Goal: Task Accomplishment & Management: Use online tool/utility

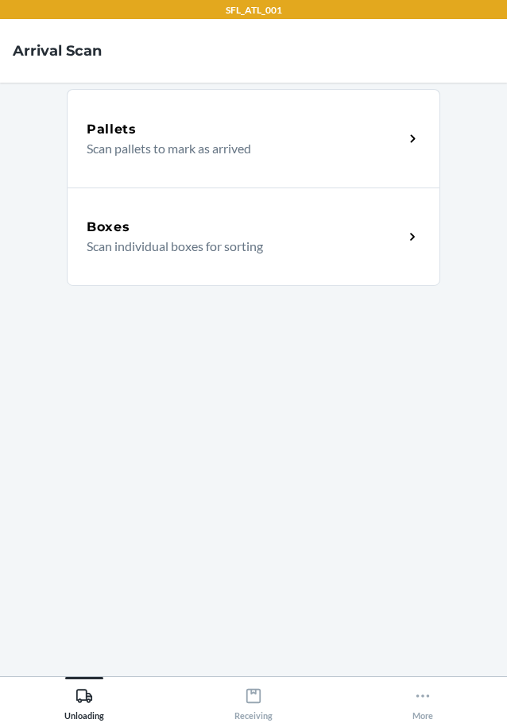
click at [251, 231] on div "Boxes" at bounding box center [245, 227] width 317 height 19
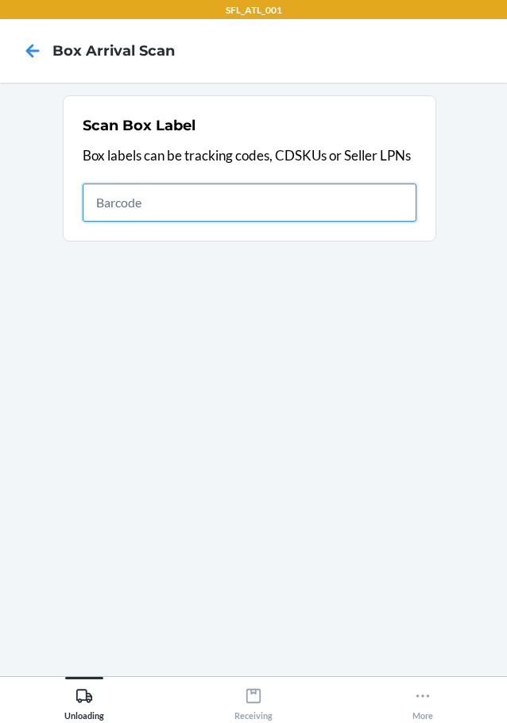
click at [282, 202] on input "text" at bounding box center [250, 203] width 334 height 38
type input "420302599434636106023304117700"
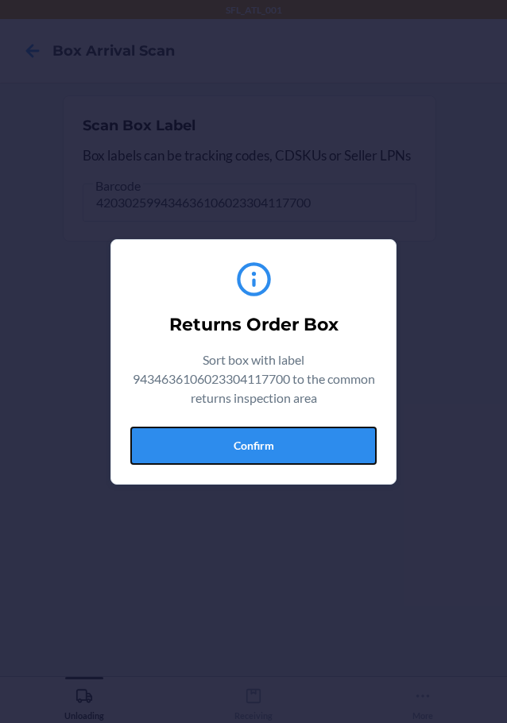
drag, startPoint x: 342, startPoint y: 439, endPoint x: 467, endPoint y: 442, distance: 125.6
click at [341, 439] on button "Confirm" at bounding box center [253, 446] width 246 height 38
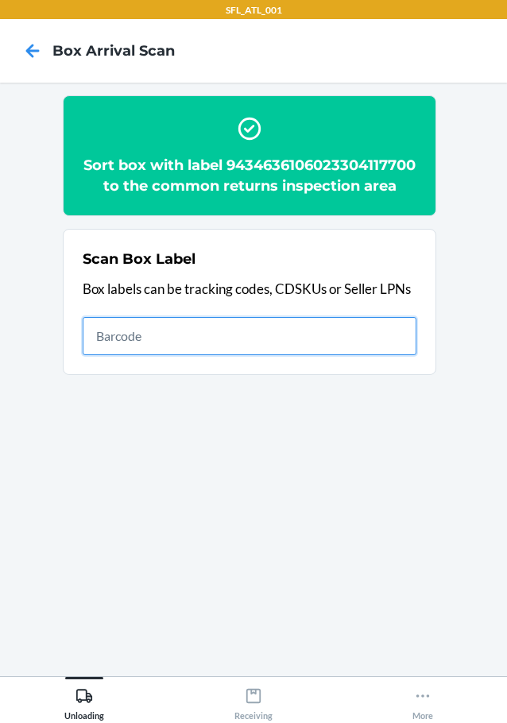
click at [347, 355] on input "text" at bounding box center [250, 336] width 334 height 38
type input "420302599434636106023303911378"
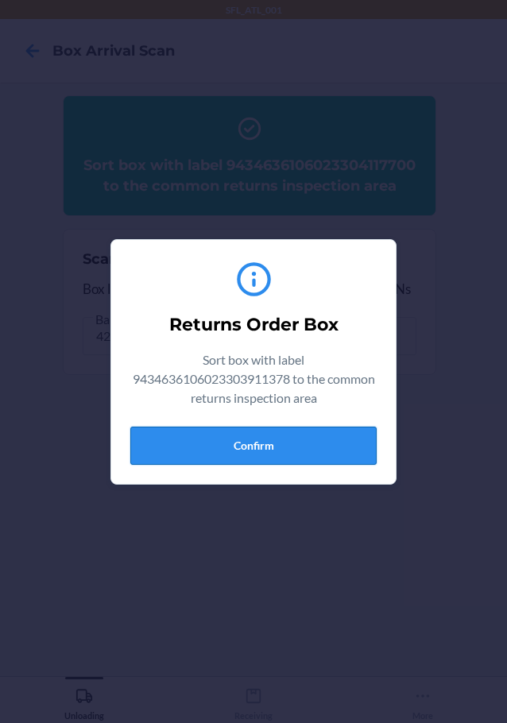
click at [267, 460] on button "Confirm" at bounding box center [253, 446] width 246 height 38
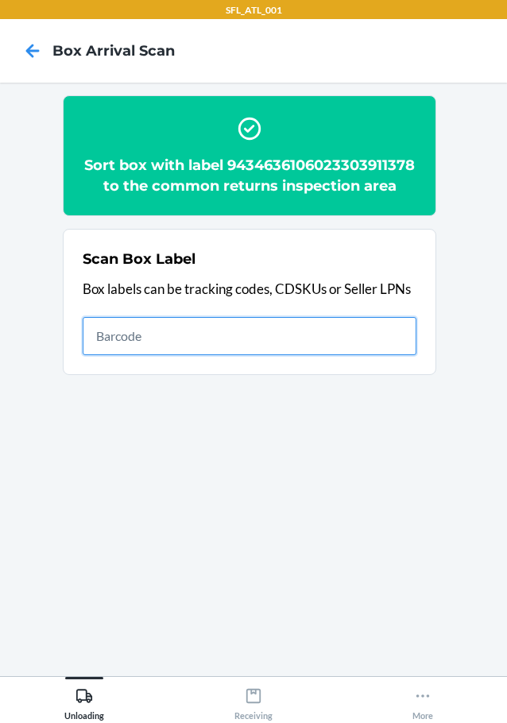
click at [386, 321] on input "text" at bounding box center [250, 336] width 334 height 38
type input "420302599434636106023303847936"
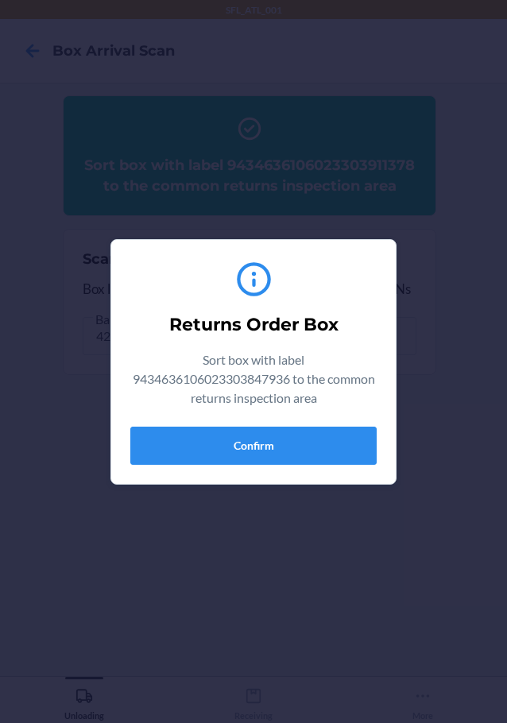
click at [351, 420] on div "Returns Order Box Sort box with label 9434636106023303847936 to the common retu…" at bounding box center [253, 362] width 246 height 219
click at [347, 457] on button "Confirm" at bounding box center [253, 446] width 246 height 38
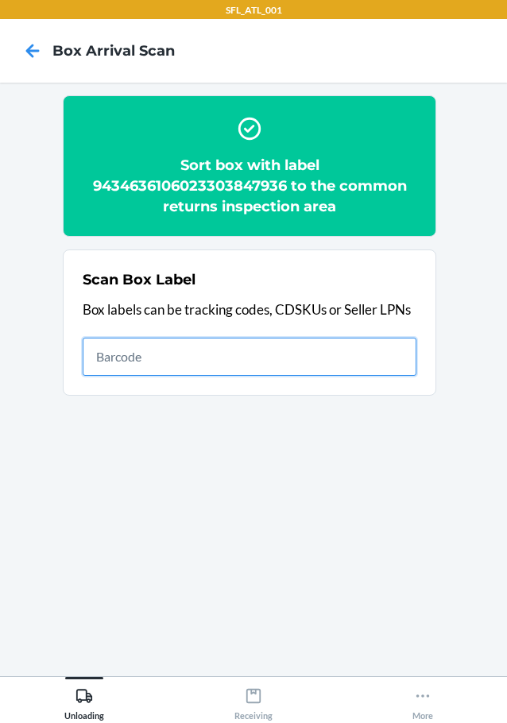
click at [404, 361] on input "text" at bounding box center [250, 357] width 334 height 38
type input "420302599434636106023304811899"
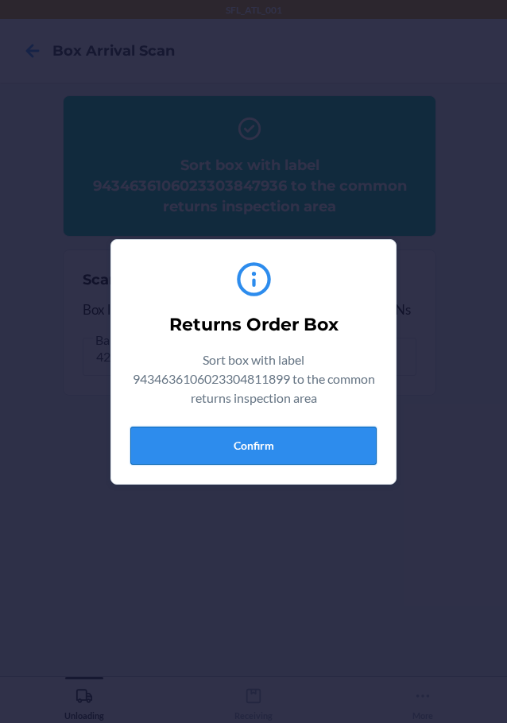
click at [354, 444] on button "Confirm" at bounding box center [253, 446] width 246 height 38
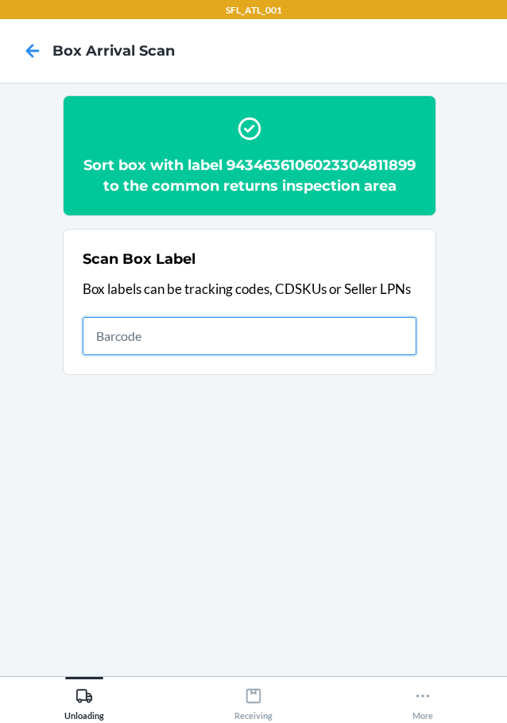
click at [347, 355] on input "text" at bounding box center [250, 336] width 334 height 38
type input "420302599434636106023303996603"
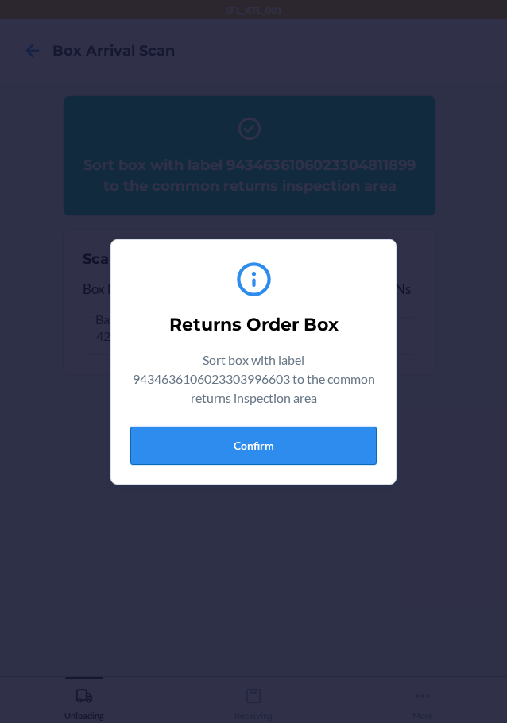
click at [223, 432] on button "Confirm" at bounding box center [253, 446] width 246 height 38
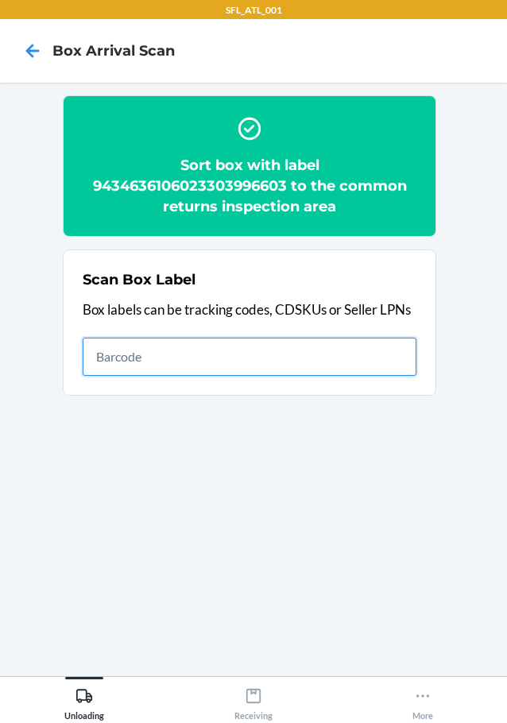
click at [321, 343] on input "text" at bounding box center [250, 357] width 334 height 38
type input "420302599434636106023304557810"
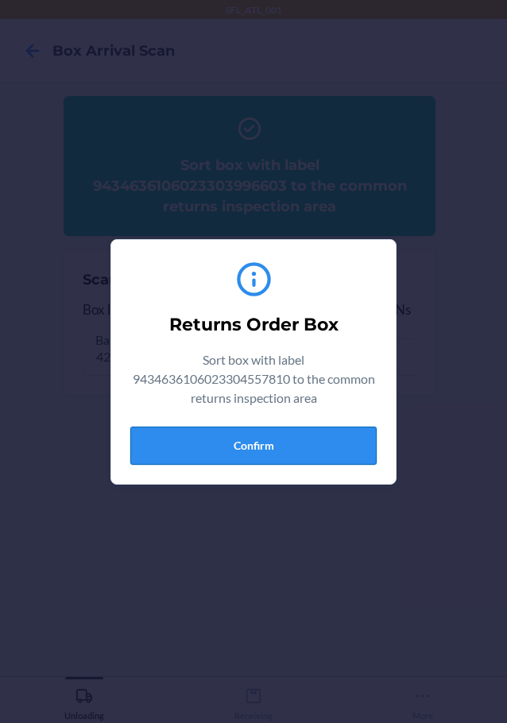
click at [286, 438] on button "Confirm" at bounding box center [253, 446] width 246 height 38
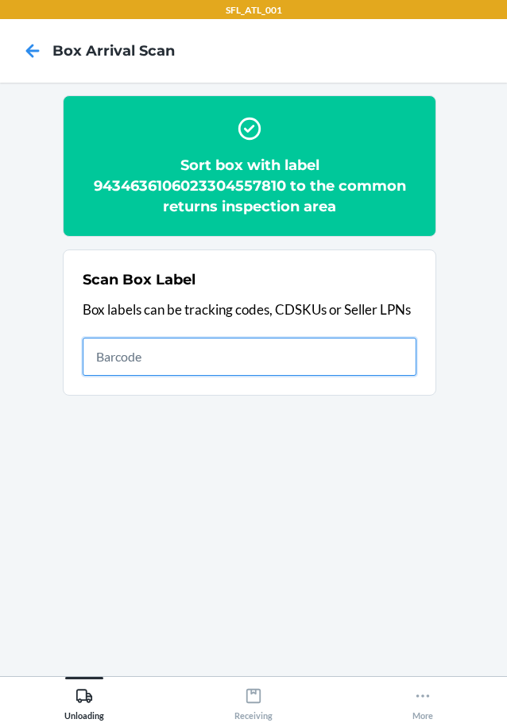
click at [275, 353] on input "text" at bounding box center [250, 357] width 334 height 38
type input "420302599434636106023304550125"
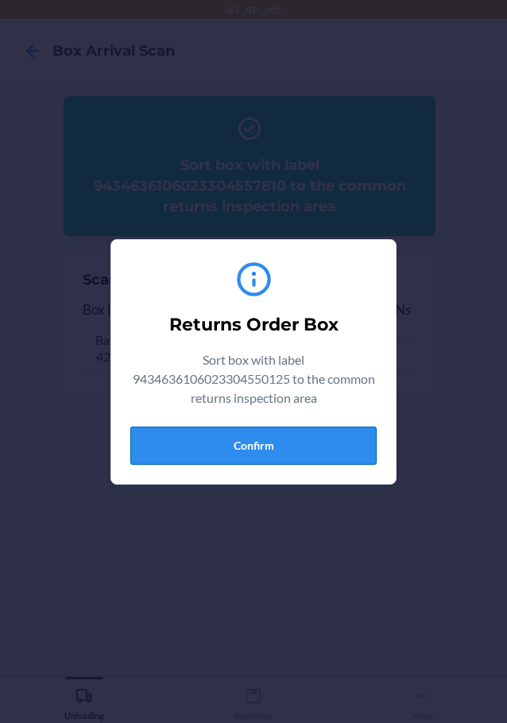
click at [281, 443] on button "Confirm" at bounding box center [253, 446] width 246 height 38
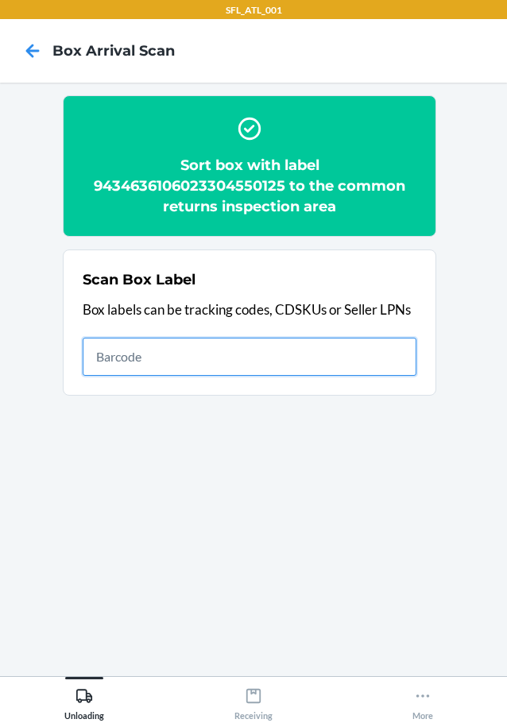
click at [409, 347] on input "text" at bounding box center [250, 357] width 334 height 38
type input "420302599434636106023304585905"
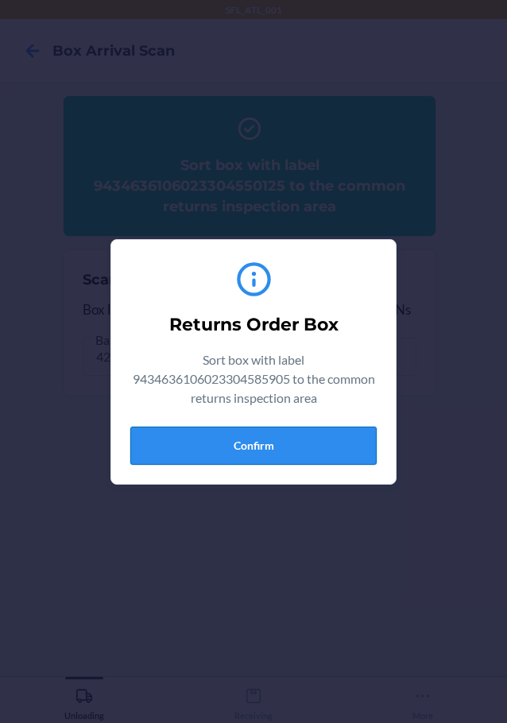
click at [268, 462] on button "Confirm" at bounding box center [253, 446] width 246 height 38
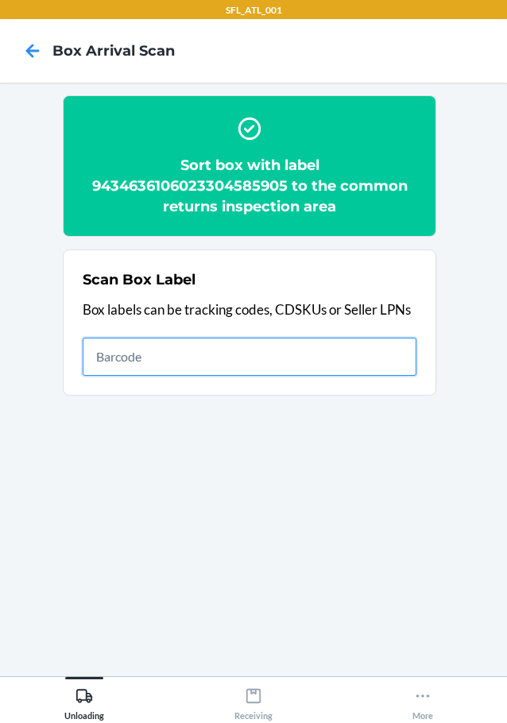
click at [397, 357] on input "text" at bounding box center [250, 357] width 334 height 38
type input "420302599434636106023301980284"
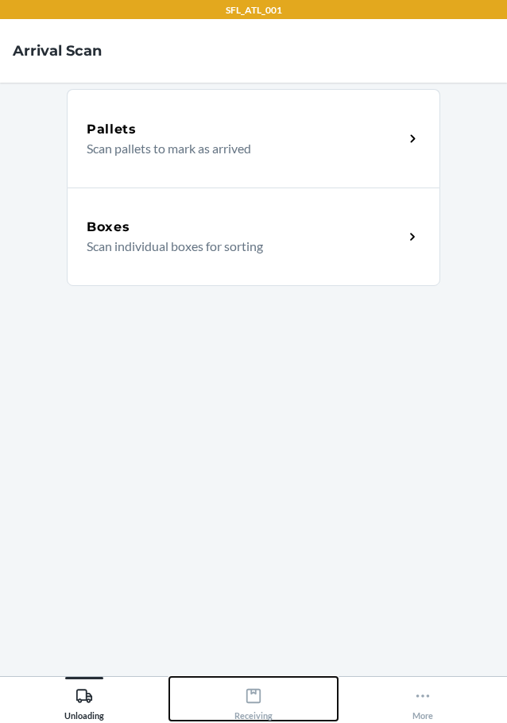
click at [260, 680] on button "Receiving" at bounding box center [253, 699] width 169 height 44
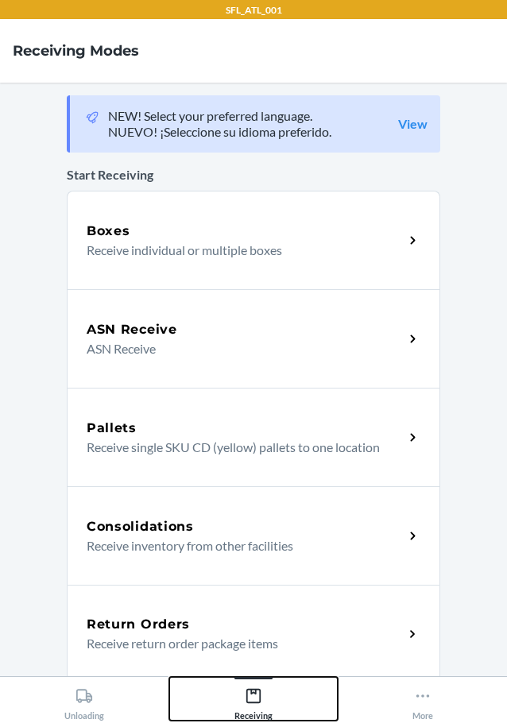
scroll to position [159, 0]
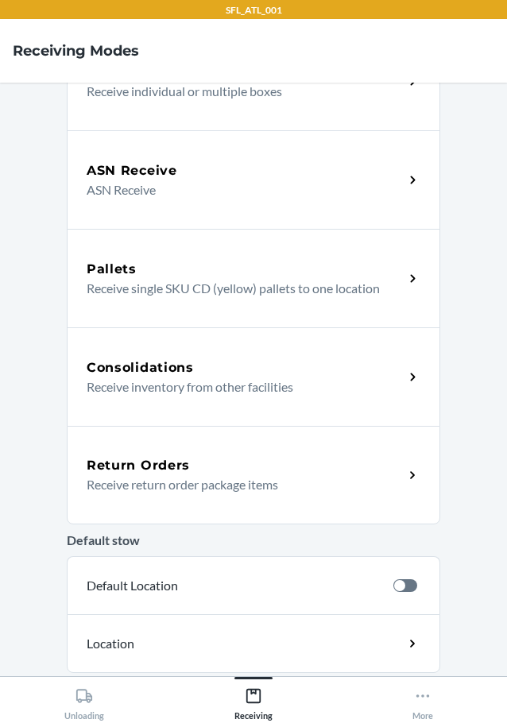
click at [299, 460] on div "Return Orders" at bounding box center [245, 465] width 317 height 19
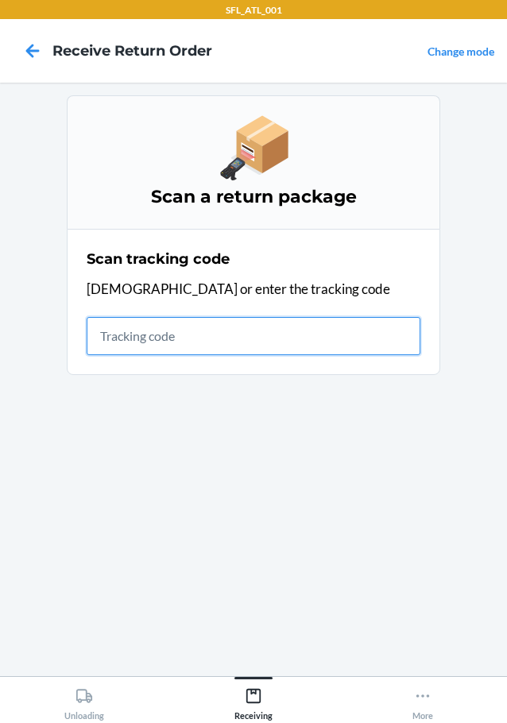
drag, startPoint x: 296, startPoint y: 325, endPoint x: 266, endPoint y: 324, distance: 29.4
click at [296, 325] on input "text" at bounding box center [254, 336] width 334 height 38
click at [362, 343] on input "text" at bounding box center [254, 336] width 334 height 38
type input "420302599434636106023304117"
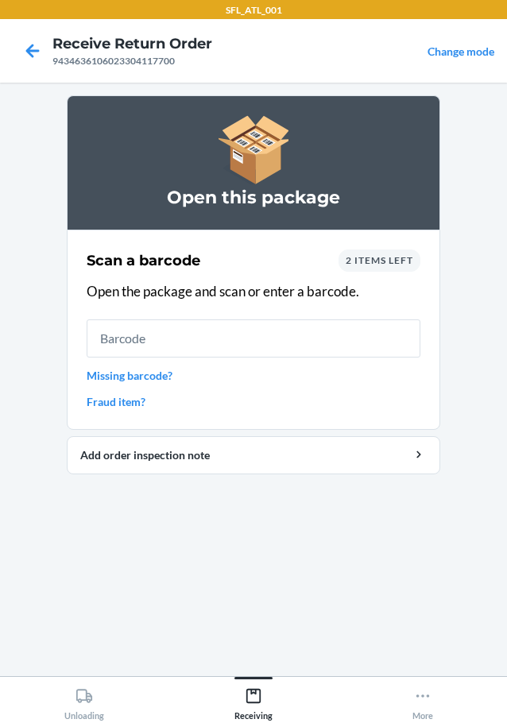
drag, startPoint x: 391, startPoint y: 295, endPoint x: 289, endPoint y: 394, distance: 142.8
click at [289, 394] on link "Fraud item?" at bounding box center [254, 401] width 334 height 17
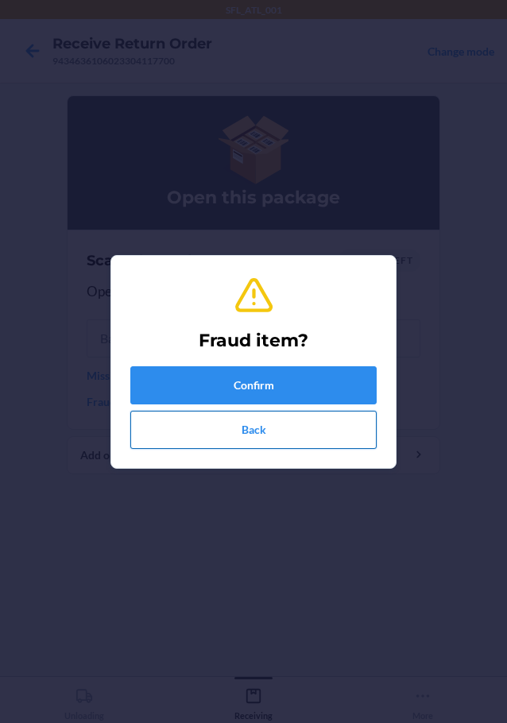
click at [246, 424] on button "Back" at bounding box center [253, 430] width 246 height 38
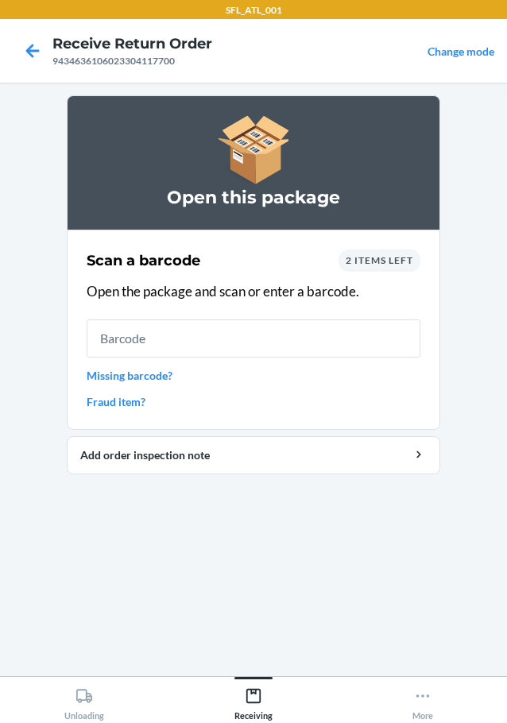
click at [122, 396] on link "Fraud item?" at bounding box center [254, 401] width 334 height 17
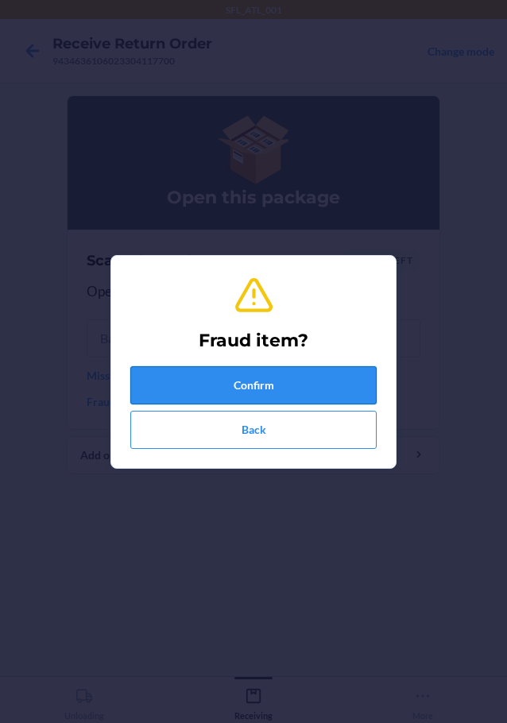
click at [246, 382] on button "Confirm" at bounding box center [253, 385] width 246 height 38
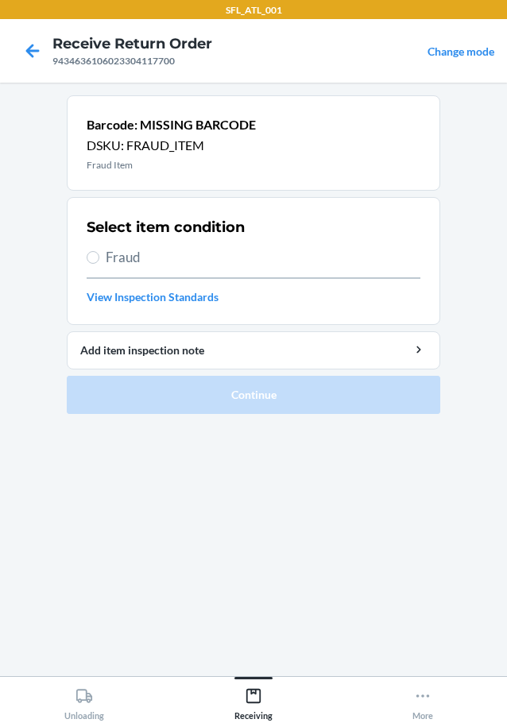
click at [135, 242] on div "Select item condition Fraud View Inspection Standards" at bounding box center [254, 261] width 334 height 98
click at [126, 250] on span "Fraud" at bounding box center [263, 257] width 315 height 21
click at [99, 251] on input "Fraud" at bounding box center [93, 257] width 13 height 13
radio input "true"
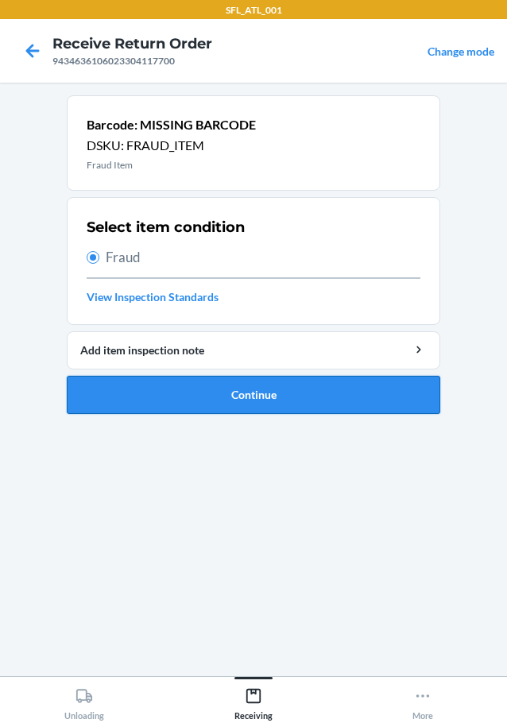
click at [335, 395] on button "Continue" at bounding box center [254, 395] width 374 height 38
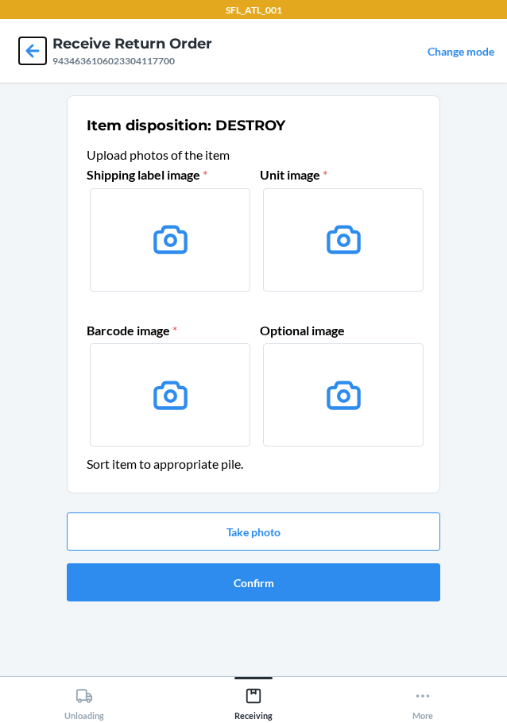
click at [32, 48] on icon at bounding box center [32, 50] width 27 height 27
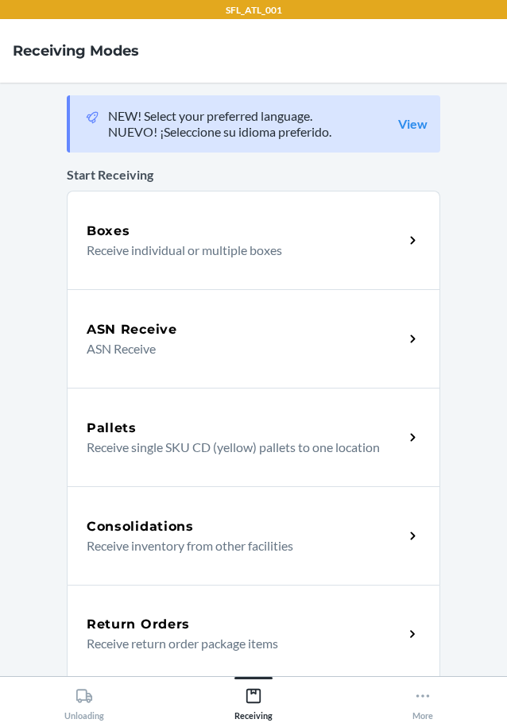
click at [217, 628] on div "Return Orders" at bounding box center [245, 624] width 317 height 19
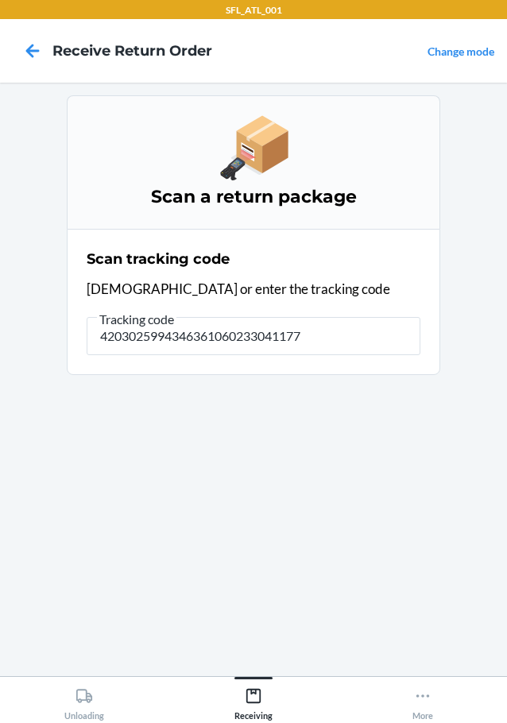
type input "42030259943463610602330411770"
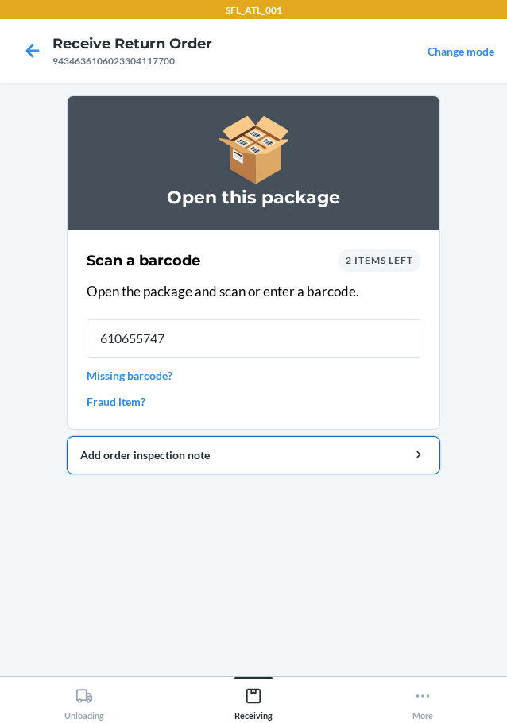
type input "6106557475"
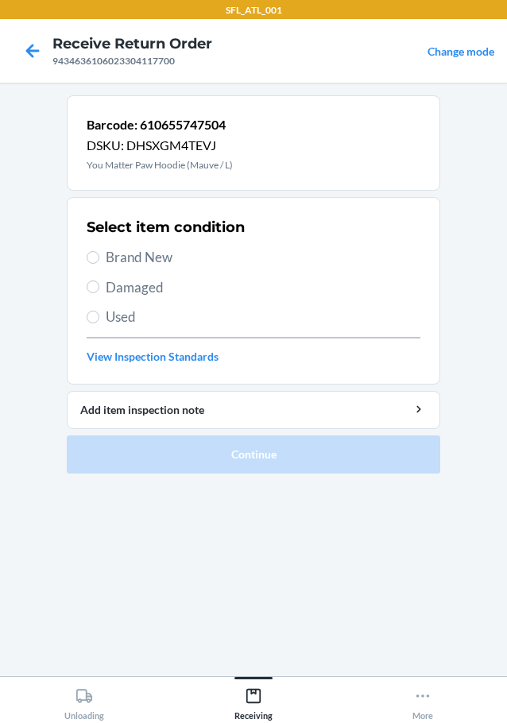
click at [186, 168] on p "You Matter Paw Hoodie (Mauve / L)" at bounding box center [160, 165] width 146 height 14
click at [248, 170] on div "Barcode: 610655747504 DSKU: DHSXGM4TEVJ You Matter Paw Hoodie (Mauve / L)" at bounding box center [254, 142] width 374 height 95
click at [165, 260] on span "Brand New" at bounding box center [263, 257] width 315 height 21
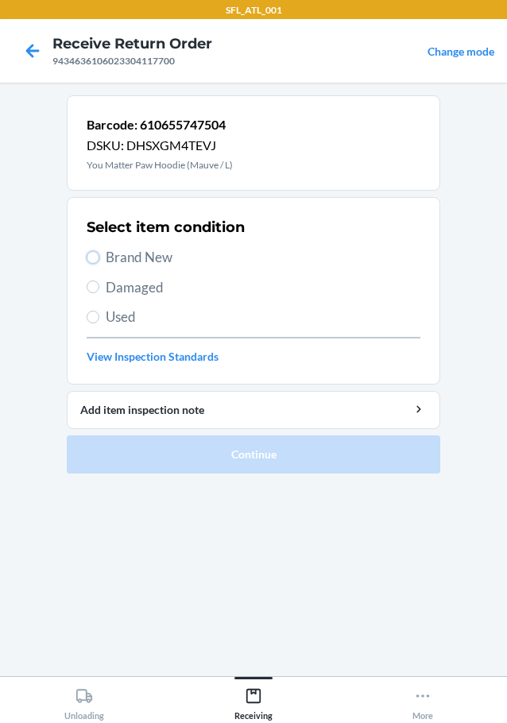
click at [99, 260] on input "Brand New" at bounding box center [93, 257] width 13 height 13
radio input "true"
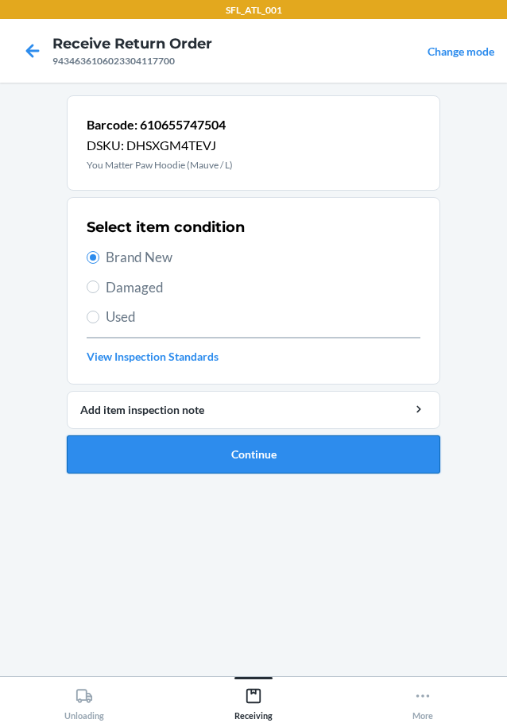
click at [203, 444] on button "Continue" at bounding box center [254, 455] width 374 height 38
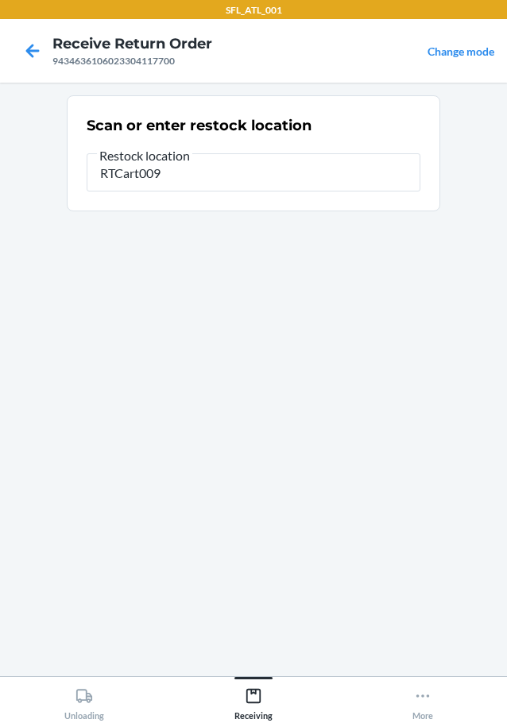
type input "RTCart009"
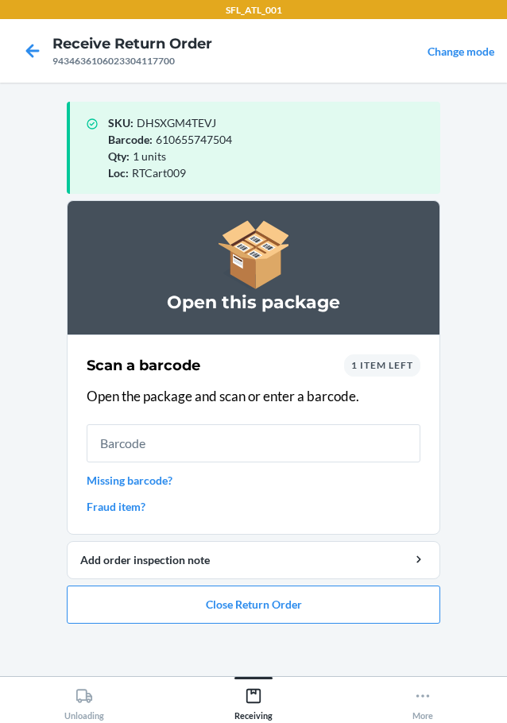
click at [129, 509] on link "Fraud item?" at bounding box center [254, 506] width 334 height 17
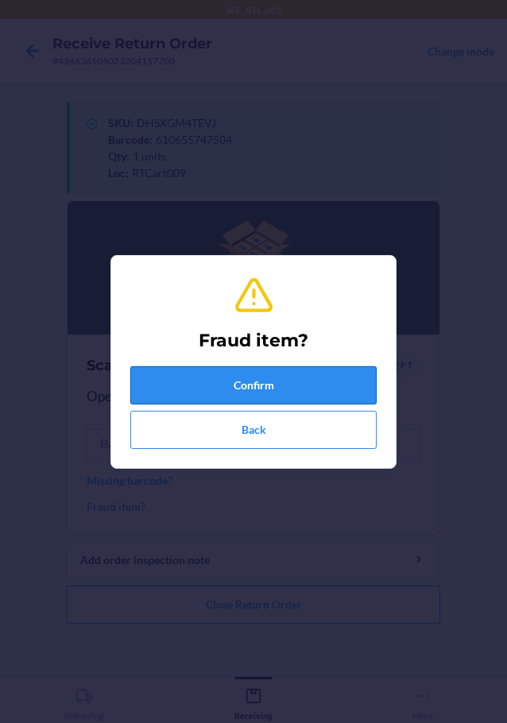
click at [259, 404] on button "Confirm" at bounding box center [253, 385] width 246 height 38
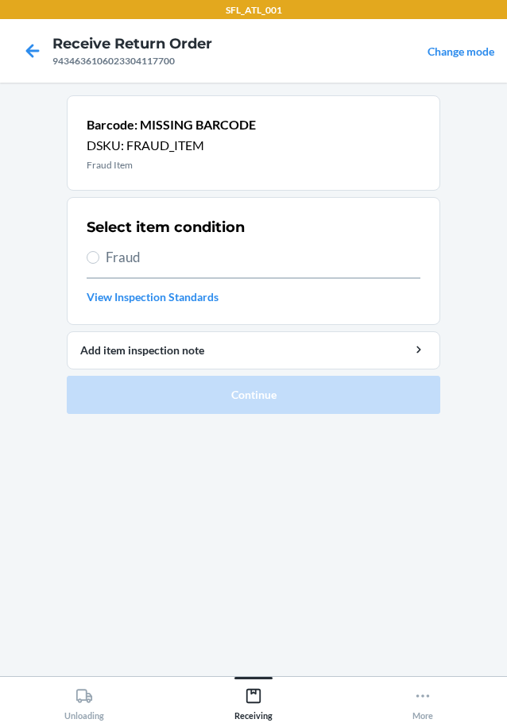
click at [114, 265] on span "Fraud" at bounding box center [263, 257] width 315 height 21
click at [99, 264] on input "Fraud" at bounding box center [93, 257] width 13 height 13
radio input "true"
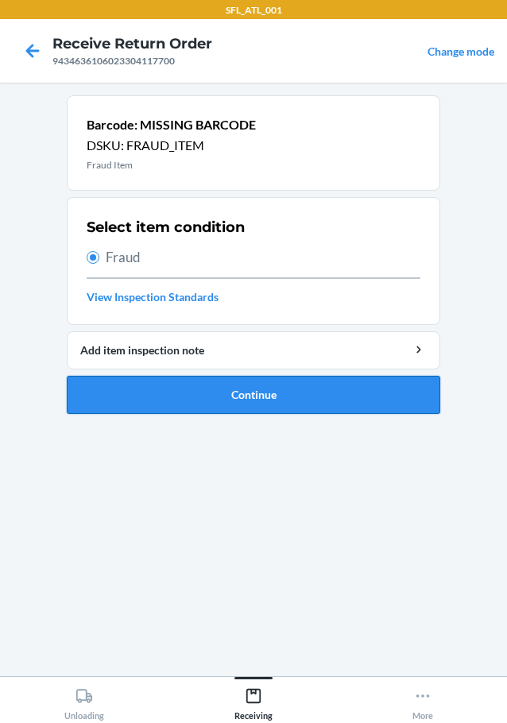
click at [225, 393] on button "Continue" at bounding box center [254, 395] width 374 height 38
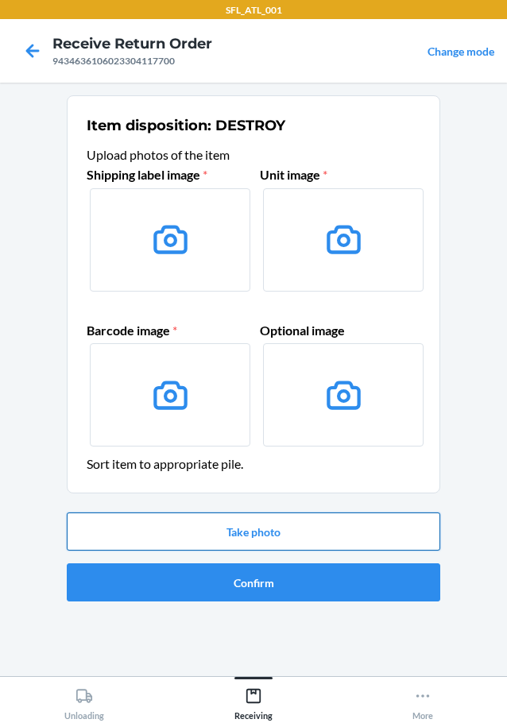
click at [289, 549] on button "Take photo" at bounding box center [254, 532] width 374 height 38
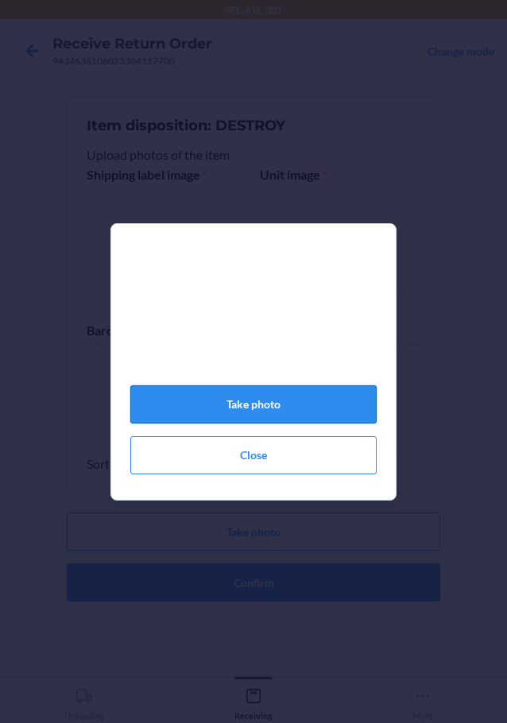
click at [273, 416] on button "Take photo" at bounding box center [253, 404] width 246 height 38
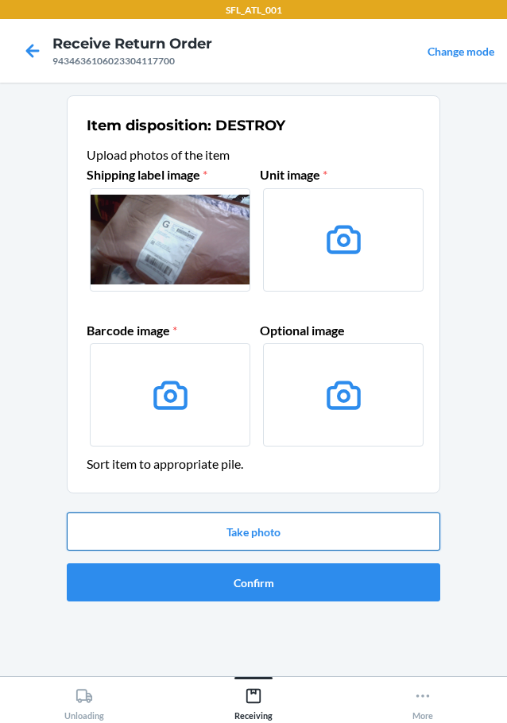
click at [290, 541] on button "Take photo" at bounding box center [254, 532] width 374 height 38
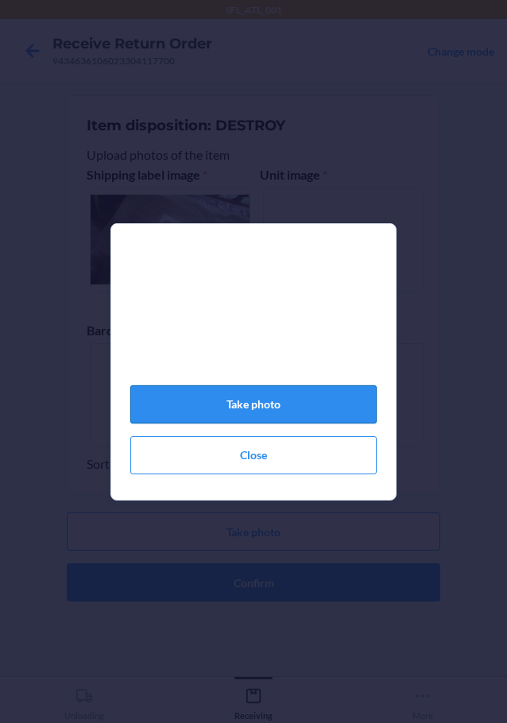
click at [281, 416] on button "Take photo" at bounding box center [253, 404] width 246 height 38
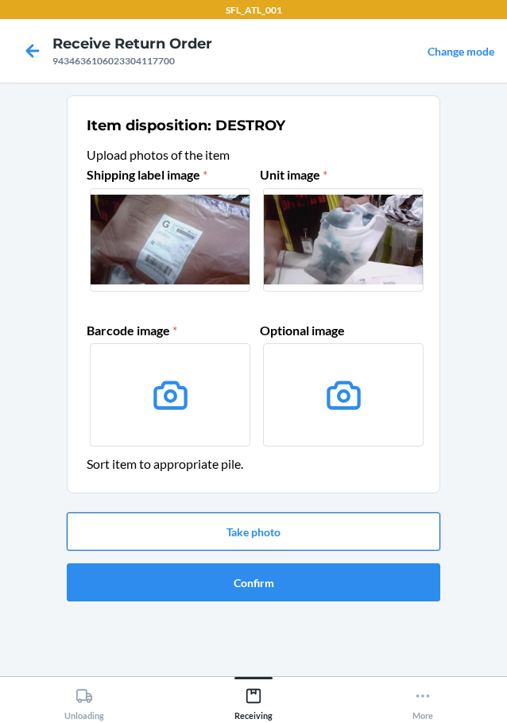
click at [260, 522] on button "Take photo" at bounding box center [254, 532] width 374 height 38
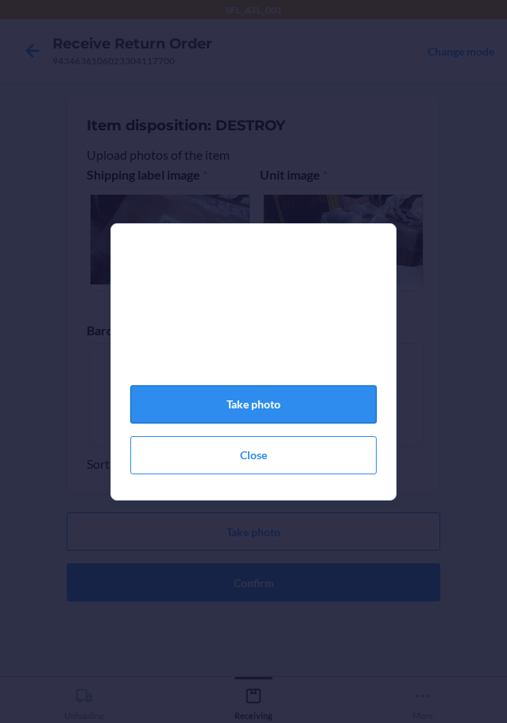
click at [262, 419] on button "Take photo" at bounding box center [253, 404] width 246 height 38
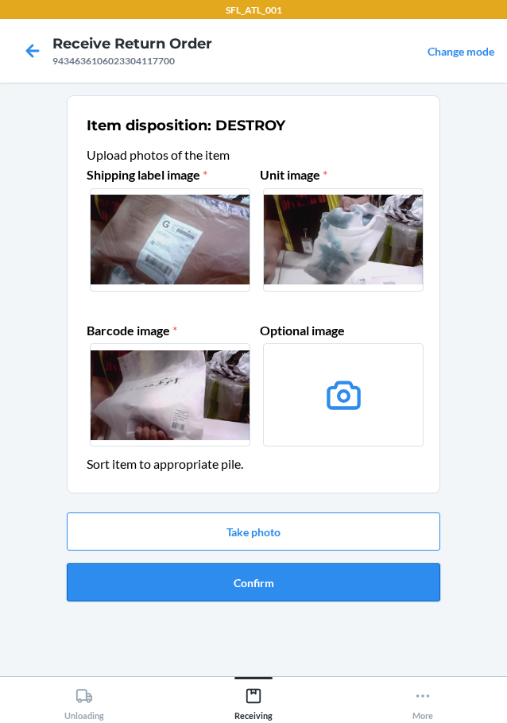
click at [279, 587] on button "Confirm" at bounding box center [254, 583] width 374 height 38
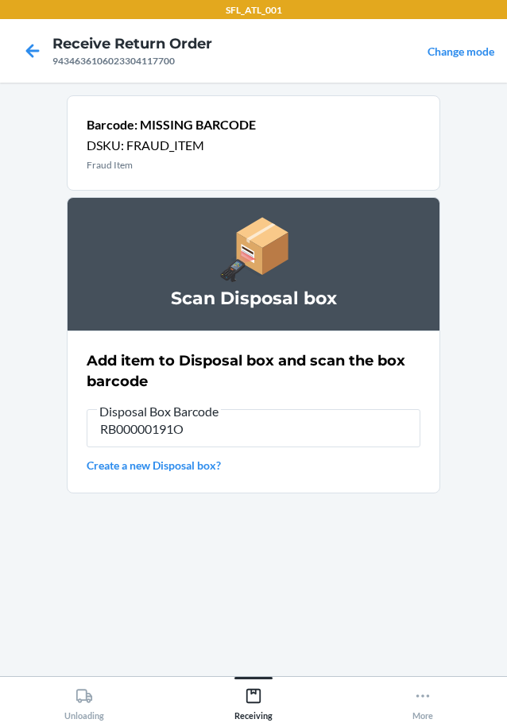
type input "RB00000191O"
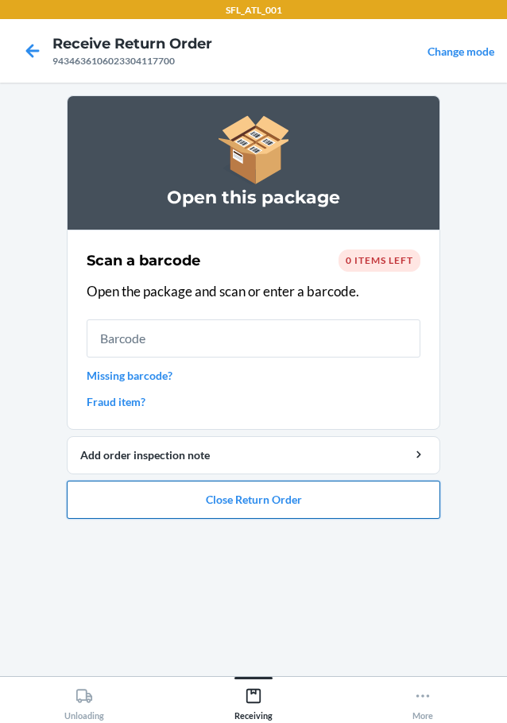
click at [242, 500] on button "Close Return Order" at bounding box center [254, 500] width 374 height 38
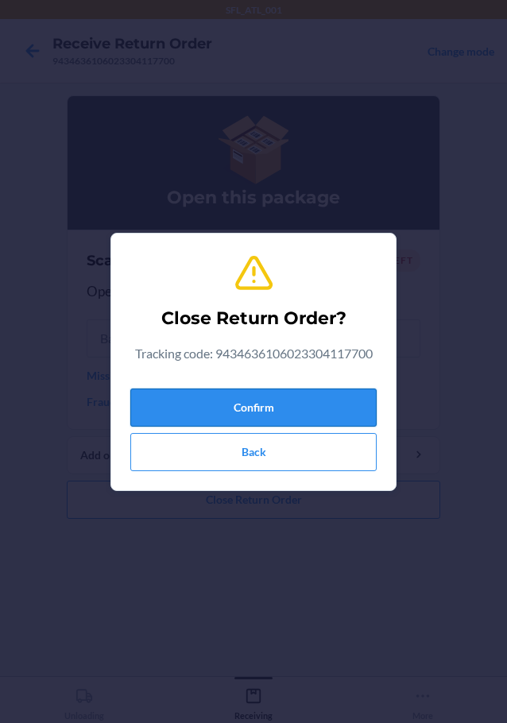
click at [245, 397] on button "Confirm" at bounding box center [253, 408] width 246 height 38
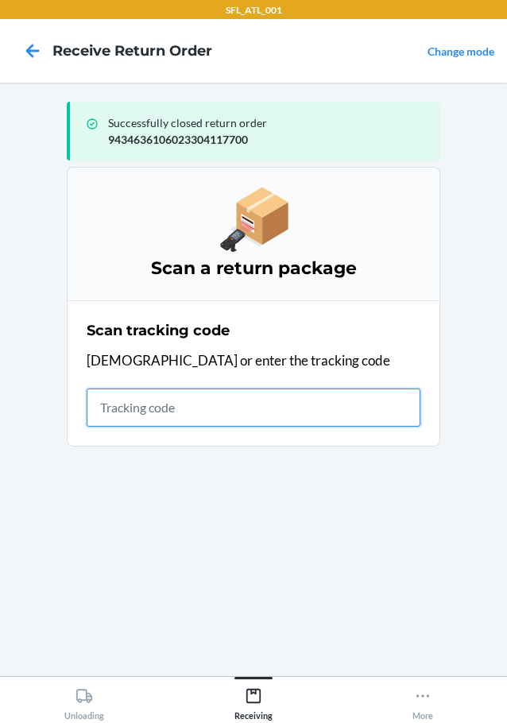
click at [196, 392] on input "text" at bounding box center [254, 408] width 334 height 38
type input "4203025994346361060233039113"
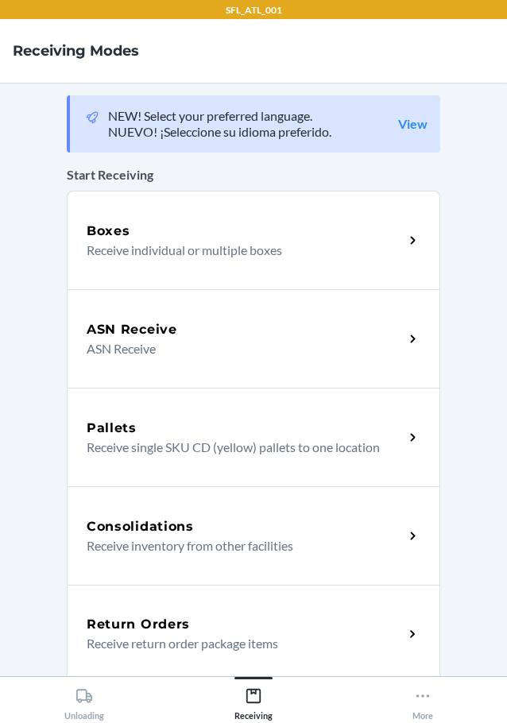
click at [352, 645] on p "Receive return order package items" at bounding box center [239, 643] width 304 height 19
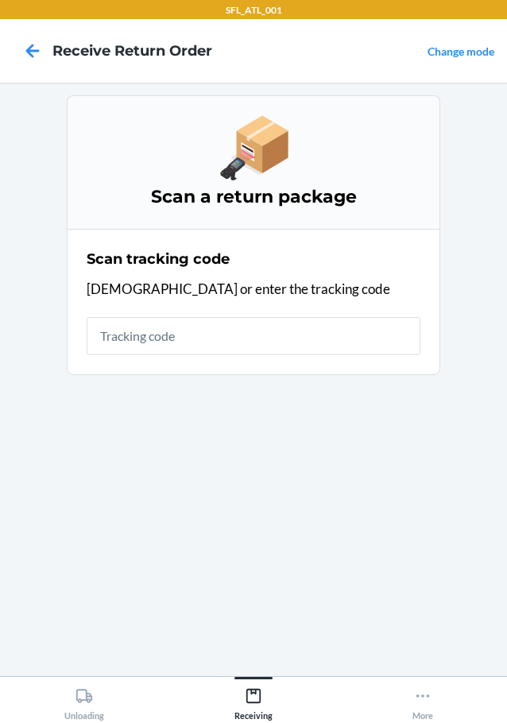
click at [304, 338] on input "text" at bounding box center [254, 336] width 334 height 38
type input "4203025994346361060233039113"
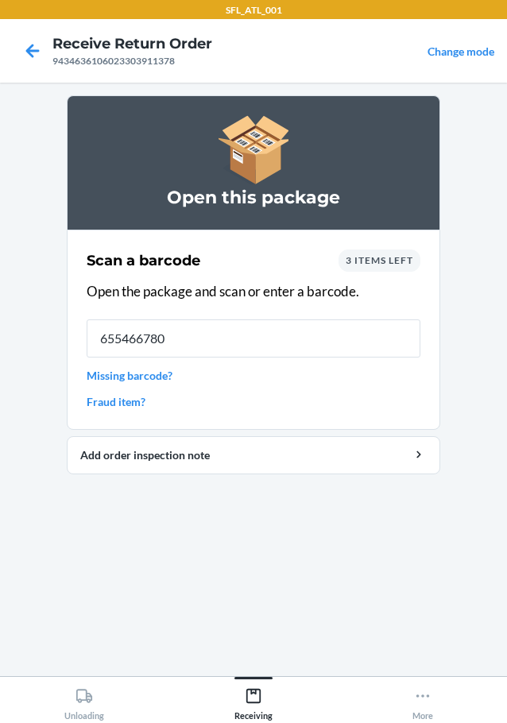
type input "6554667804"
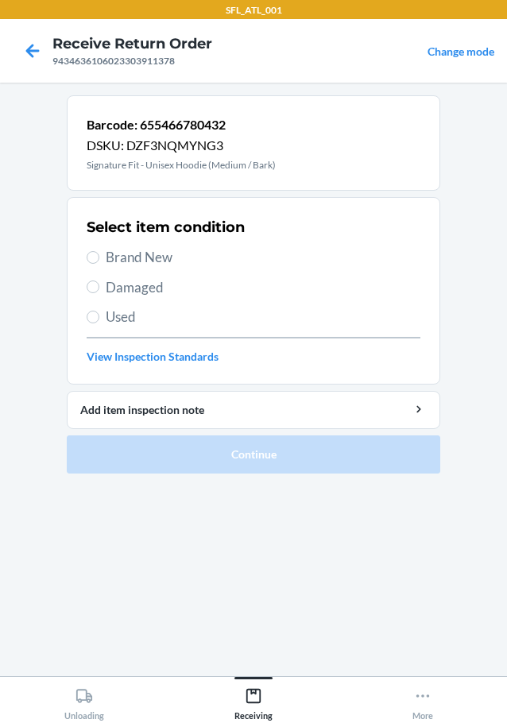
click at [158, 257] on span "Brand New" at bounding box center [263, 257] width 315 height 21
click at [99, 257] on input "Brand New" at bounding box center [93, 257] width 13 height 13
radio input "true"
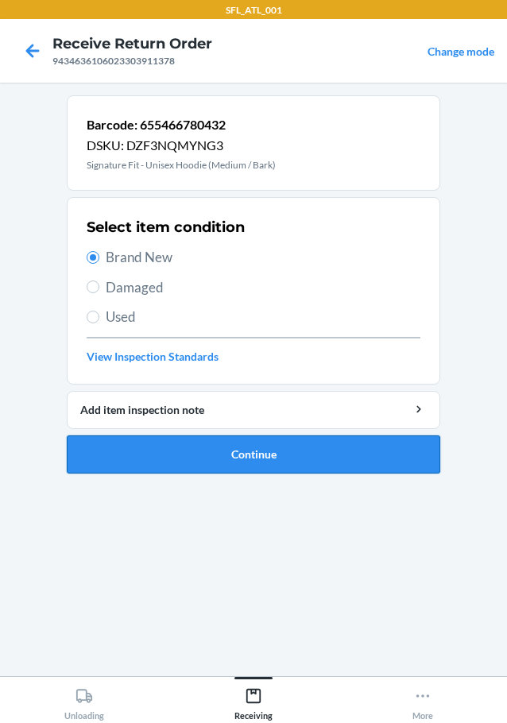
click at [211, 472] on button "Continue" at bounding box center [254, 455] width 374 height 38
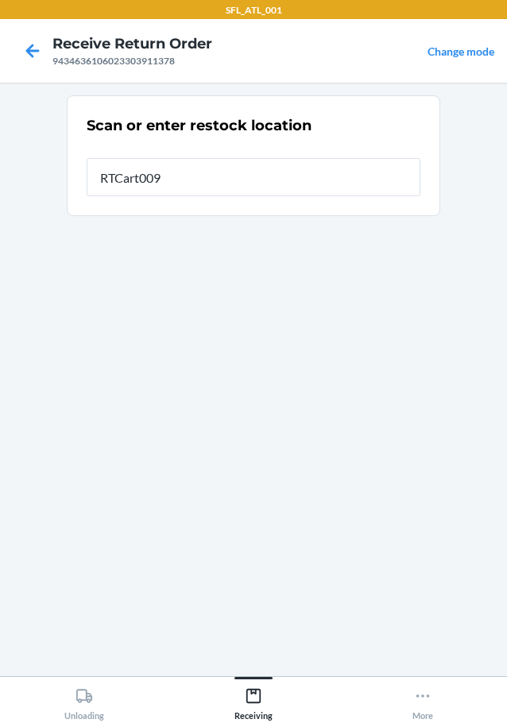
type input "RTCart009"
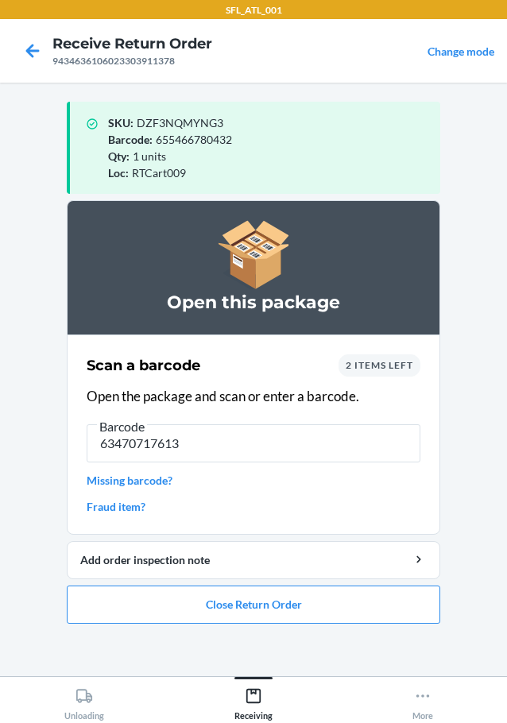
type input "634707176135"
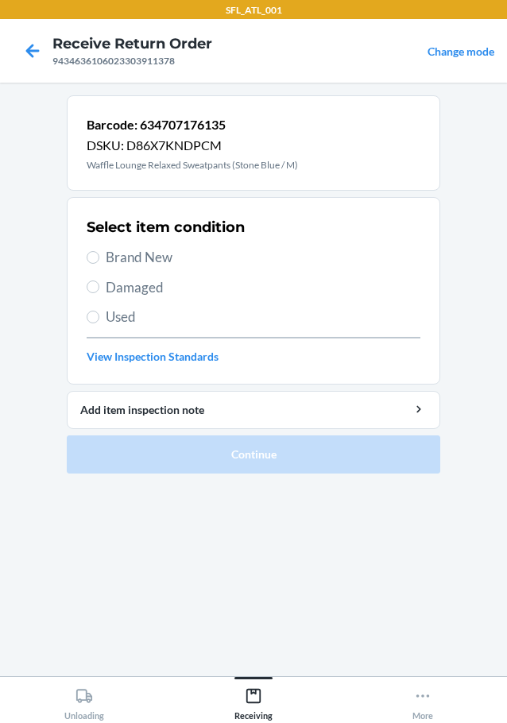
click at [220, 267] on span "Brand New" at bounding box center [263, 257] width 315 height 21
click at [99, 264] on input "Brand New" at bounding box center [93, 257] width 13 height 13
radio input "true"
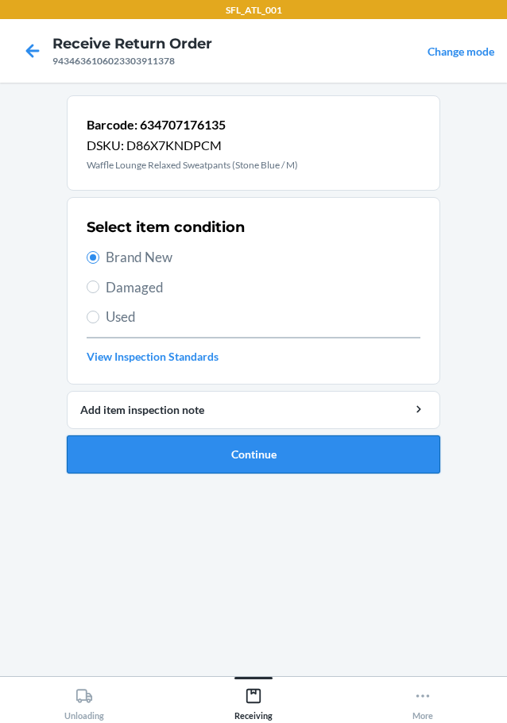
click at [242, 455] on button "Continue" at bounding box center [254, 455] width 374 height 38
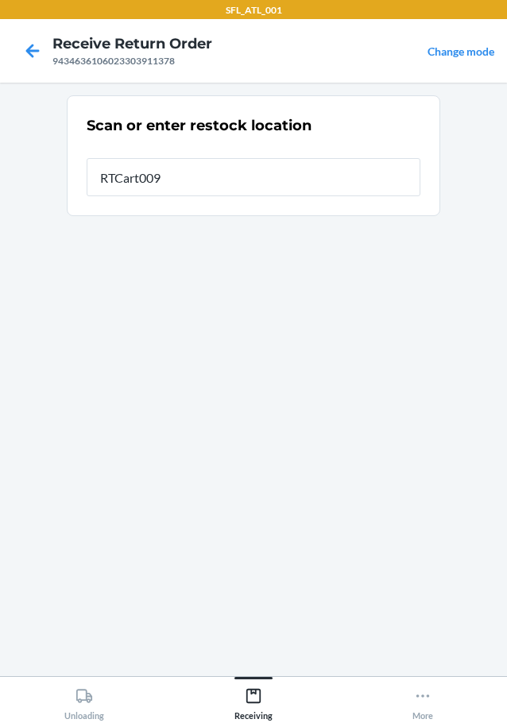
type input "RTCart009"
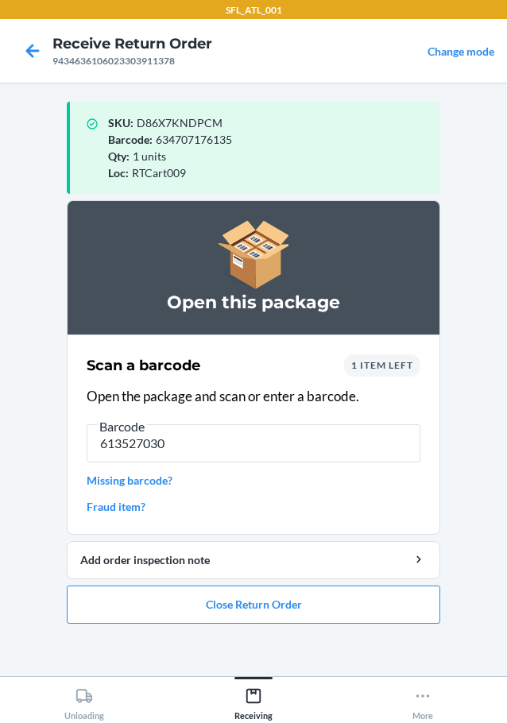
type input "6135270304"
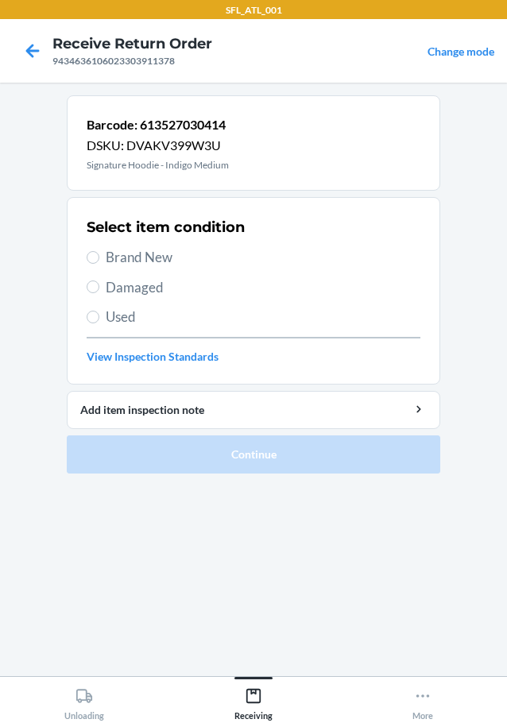
click at [159, 253] on span "Brand New" at bounding box center [263, 257] width 315 height 21
click at [99, 253] on input "Brand New" at bounding box center [93, 257] width 13 height 13
radio input "true"
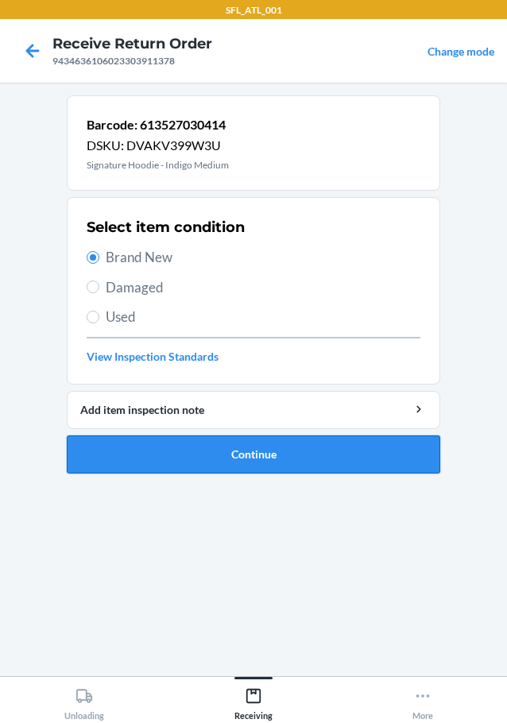
click at [248, 464] on button "Continue" at bounding box center [254, 455] width 374 height 38
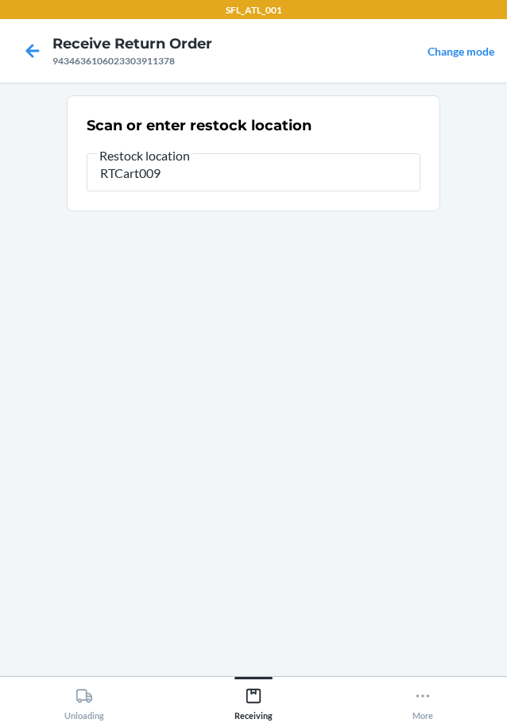
type input "RTCart009"
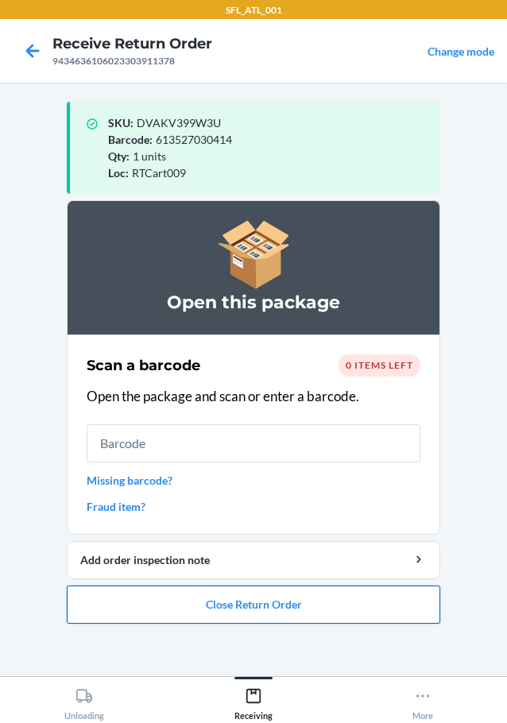
click at [225, 594] on button "Close Return Order" at bounding box center [254, 605] width 374 height 38
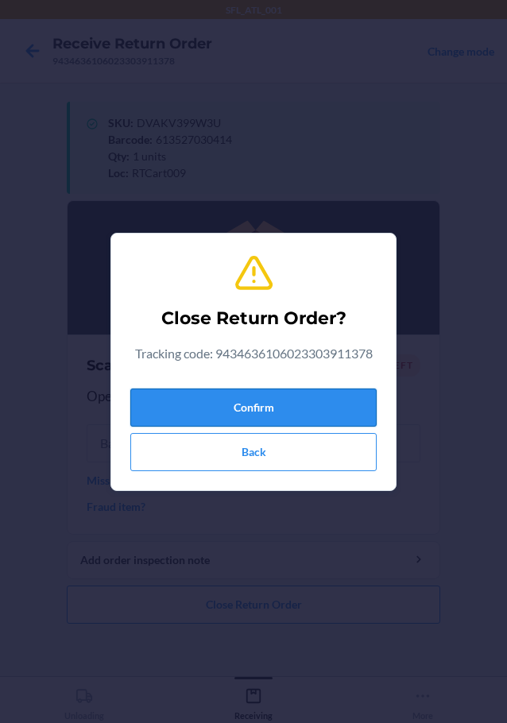
click at [293, 407] on button "Confirm" at bounding box center [253, 408] width 246 height 38
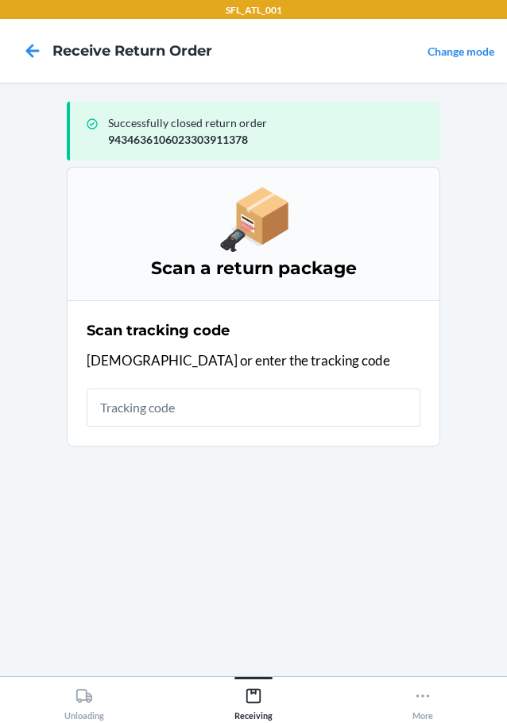
click at [84, 434] on section "Scan tracking code Scan or enter the tracking code" at bounding box center [254, 373] width 374 height 146
click at [95, 430] on div "Scan tracking code Scan or enter the tracking code" at bounding box center [254, 374] width 334 height 116
click at [97, 428] on div "Scan tracking code Scan or enter the tracking code" at bounding box center [254, 374] width 334 height 116
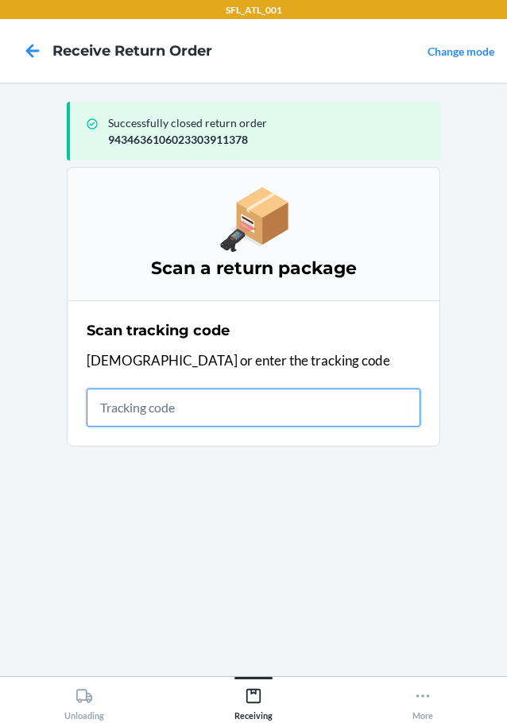
click at [243, 410] on input "text" at bounding box center [254, 408] width 334 height 38
type input "420302599434636106023303847936"
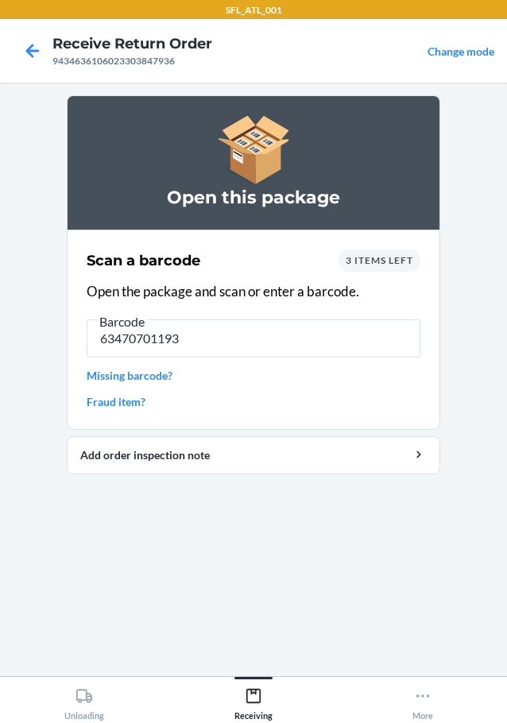
type input "634707011931"
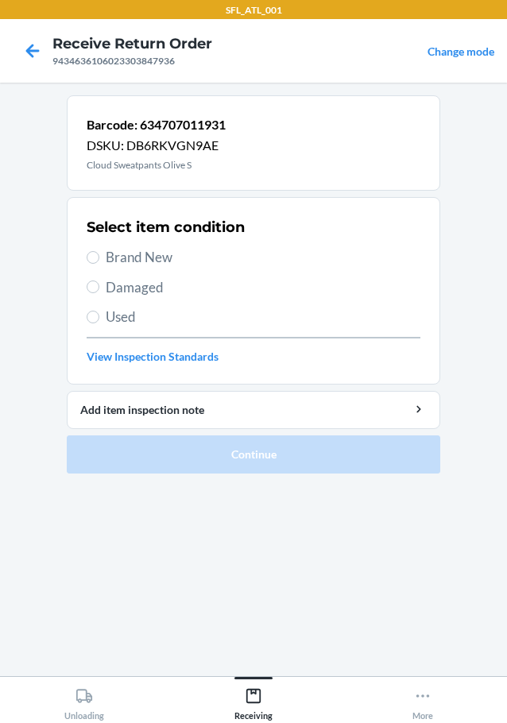
click at [135, 267] on span "Brand New" at bounding box center [263, 257] width 315 height 21
click at [99, 264] on input "Brand New" at bounding box center [93, 257] width 13 height 13
radio input "true"
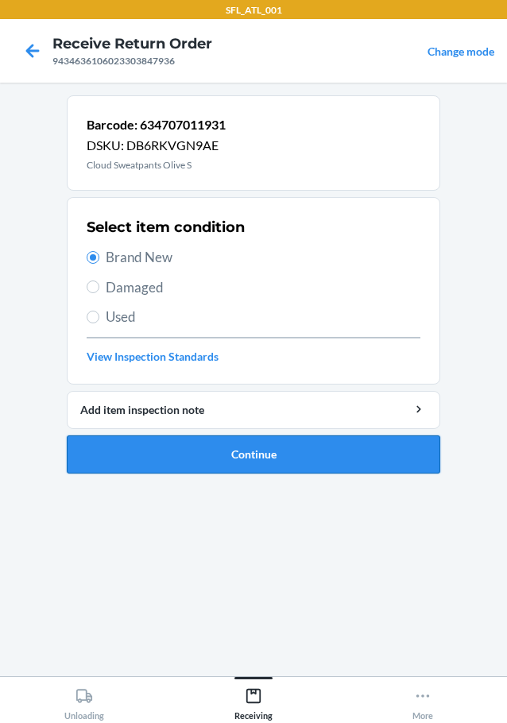
click at [176, 449] on button "Continue" at bounding box center [254, 455] width 374 height 38
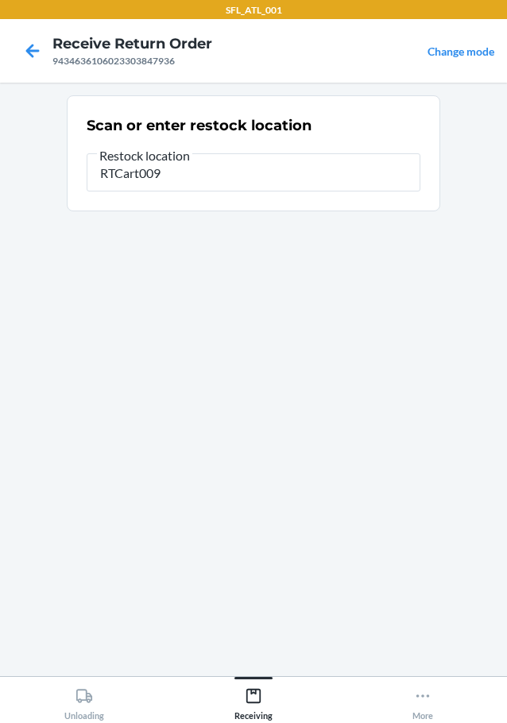
type input "RTCart009"
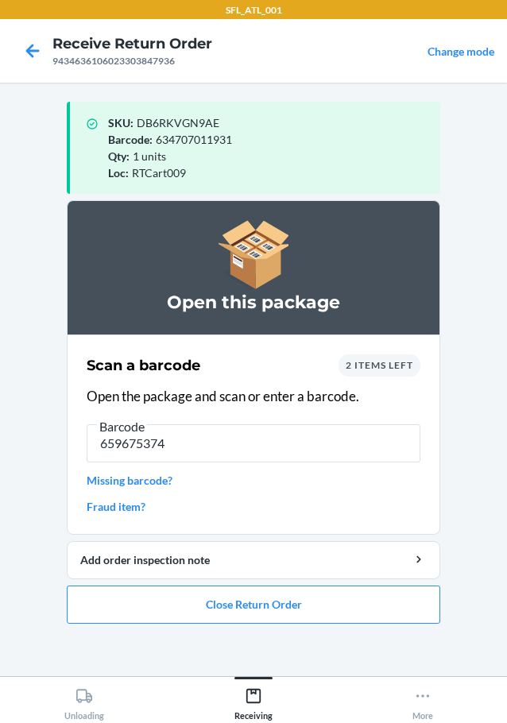
type input "6596753742"
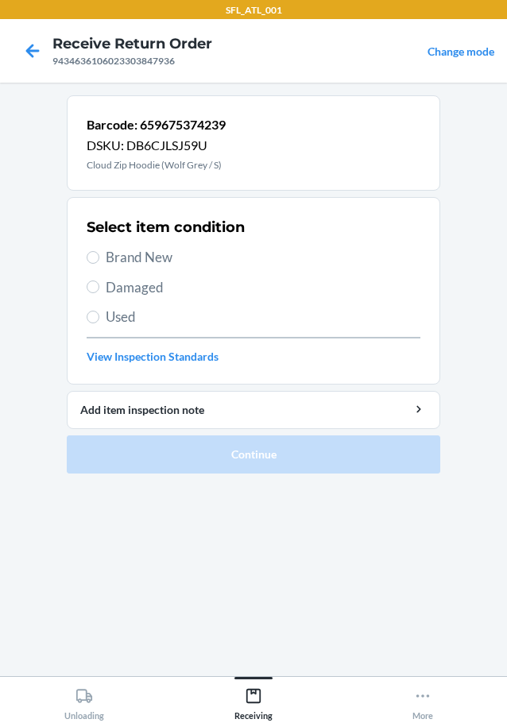
click at [149, 256] on span "Brand New" at bounding box center [263, 257] width 315 height 21
click at [99, 256] on input "Brand New" at bounding box center [93, 257] width 13 height 13
radio input "true"
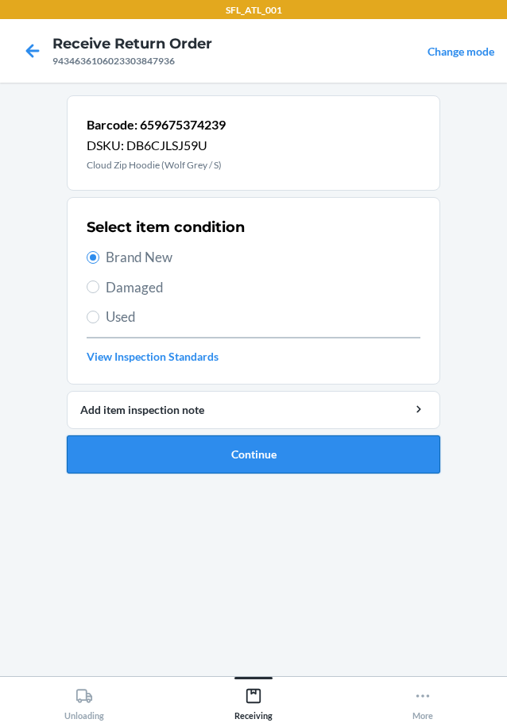
click at [223, 451] on button "Continue" at bounding box center [254, 455] width 374 height 38
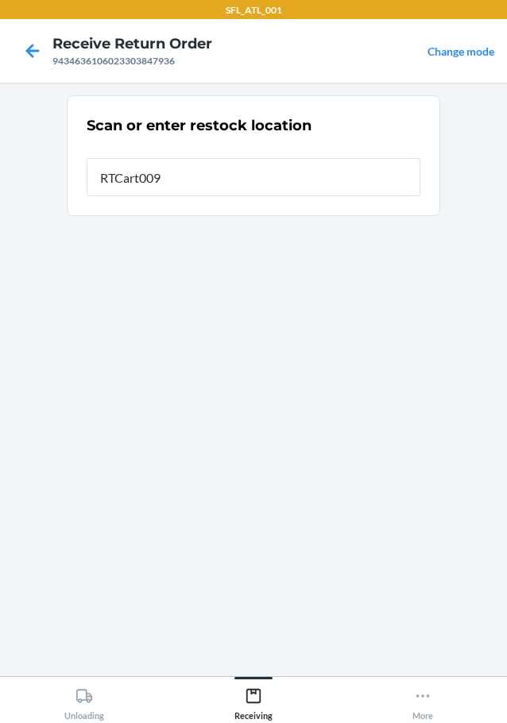
type input "RTCart009"
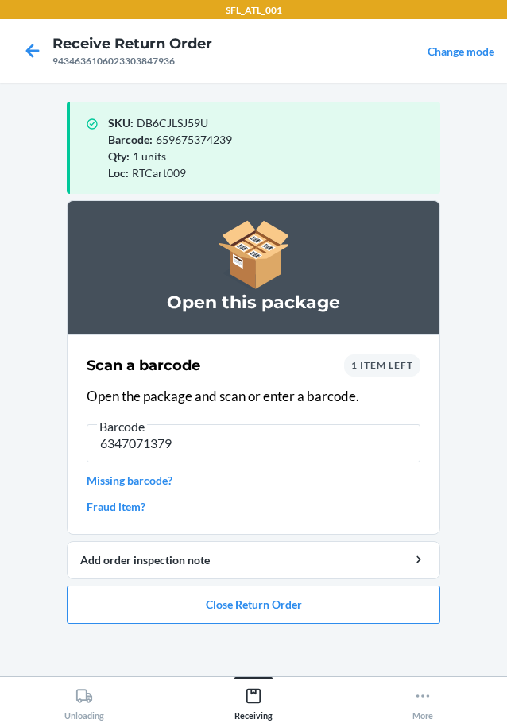
type input "63470713791"
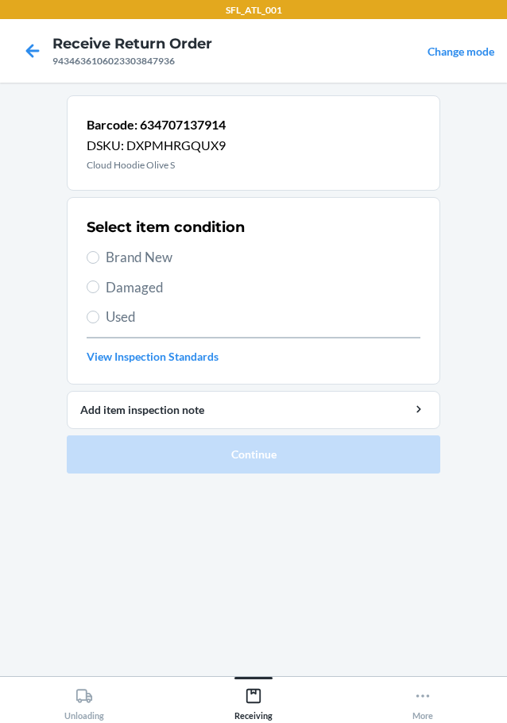
click at [125, 267] on span "Brand New" at bounding box center [263, 257] width 315 height 21
click at [99, 264] on input "Brand New" at bounding box center [93, 257] width 13 height 13
radio input "true"
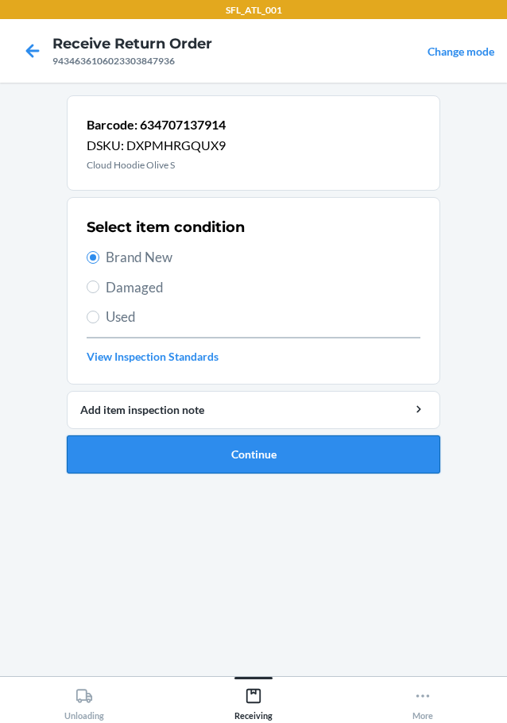
click at [181, 436] on button "Continue" at bounding box center [254, 455] width 374 height 38
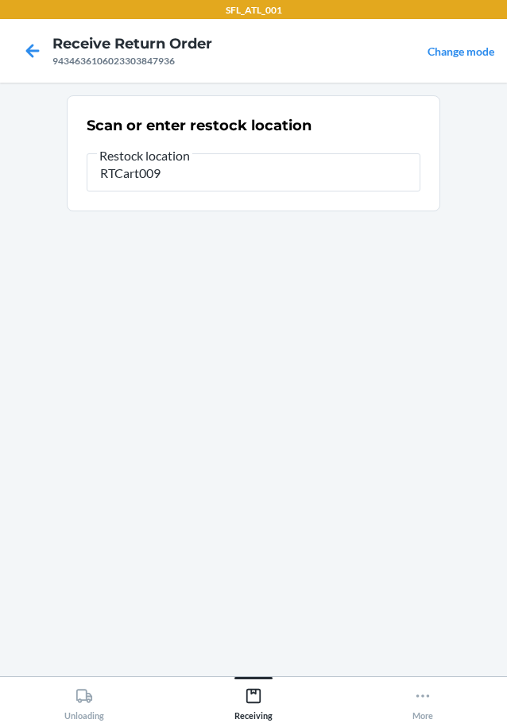
type input "RTCart009"
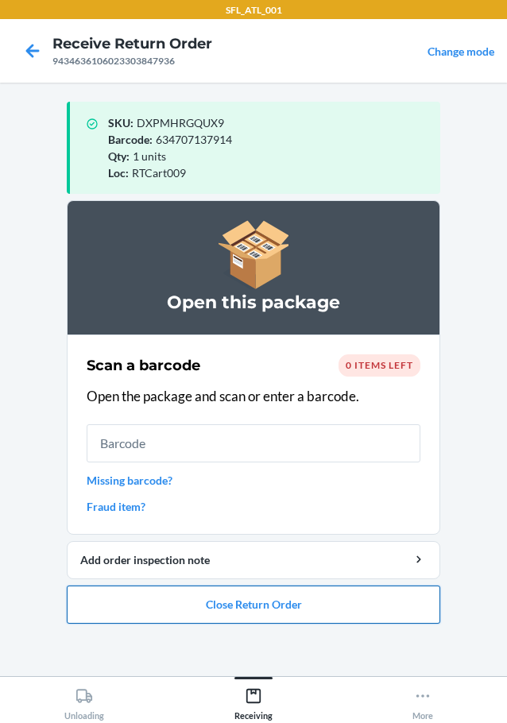
click at [294, 610] on button "Close Return Order" at bounding box center [254, 605] width 374 height 38
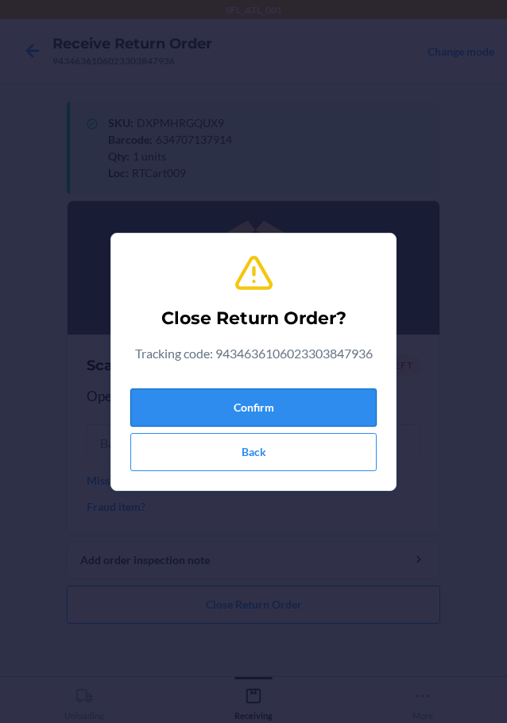
click at [293, 413] on button "Confirm" at bounding box center [253, 408] width 246 height 38
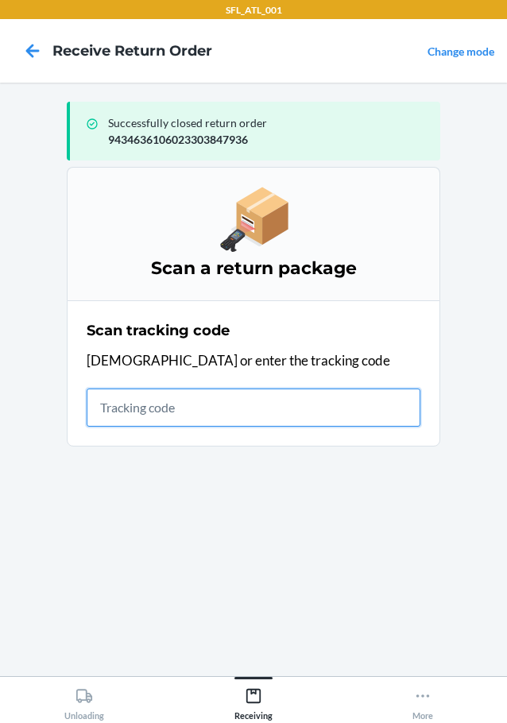
click at [122, 421] on input "text" at bounding box center [254, 408] width 334 height 38
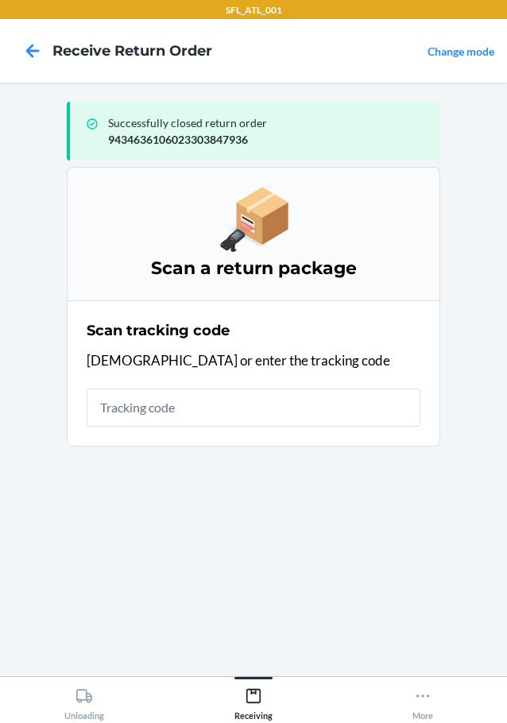
drag, startPoint x: 136, startPoint y: 427, endPoint x: 136, endPoint y: 392, distance: 35.0
click at [136, 427] on div "Scan tracking code Scan or enter the tracking code" at bounding box center [254, 374] width 334 height 116
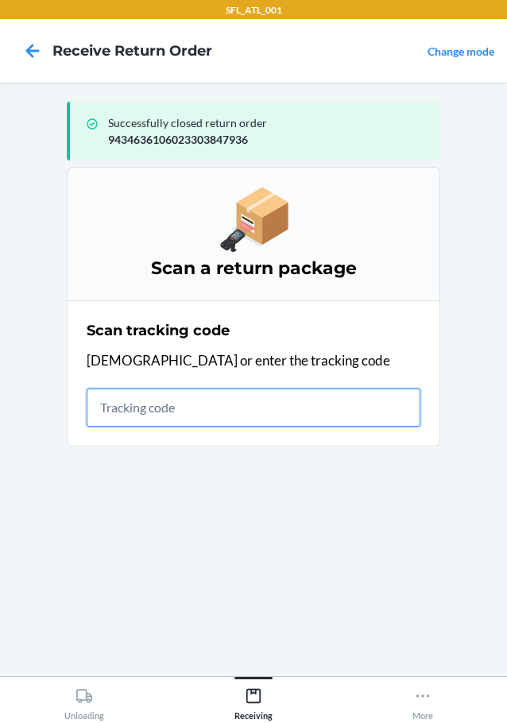
click at [142, 398] on input "text" at bounding box center [254, 408] width 334 height 38
type input "420302599434636106023304811899"
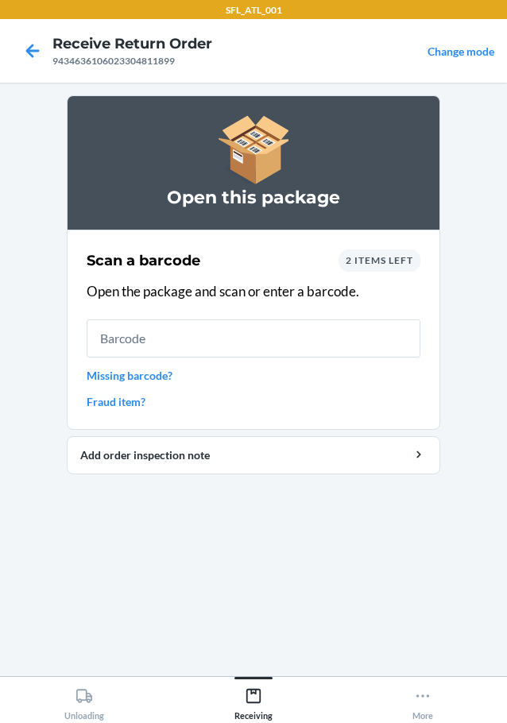
click at [133, 378] on link "Missing barcode?" at bounding box center [254, 375] width 334 height 17
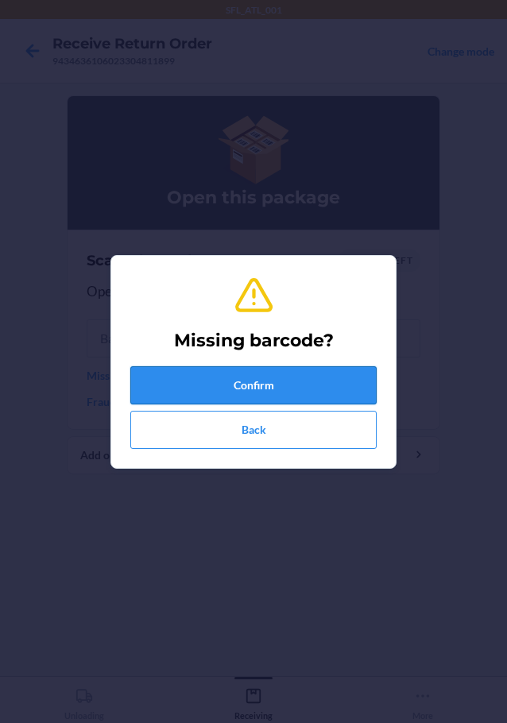
click at [133, 377] on button "Confirm" at bounding box center [253, 385] width 246 height 38
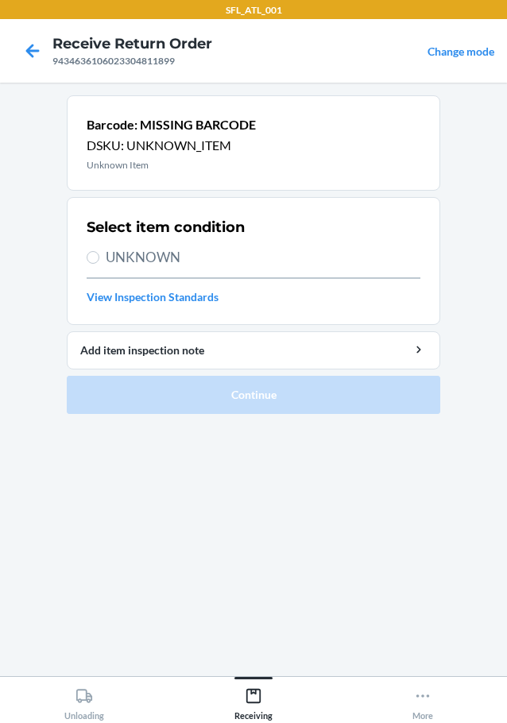
click at [135, 258] on span "UNKNOWN" at bounding box center [263, 257] width 315 height 21
click at [99, 258] on input "UNKNOWN" at bounding box center [93, 257] width 13 height 13
radio input "true"
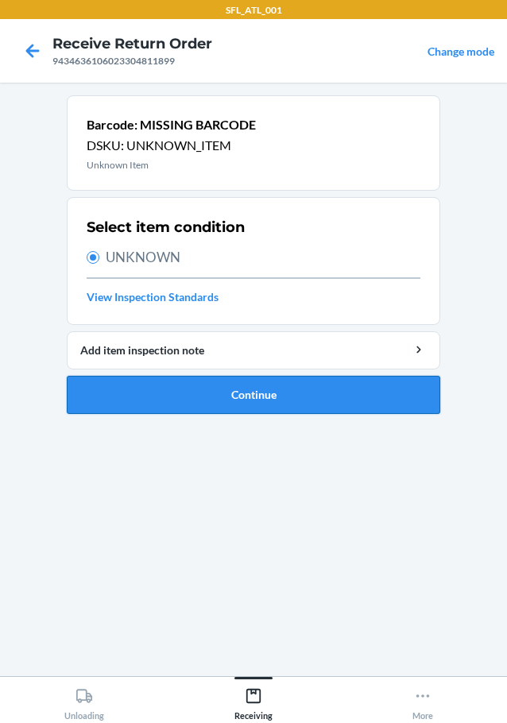
click at [252, 398] on button "Continue" at bounding box center [254, 395] width 374 height 38
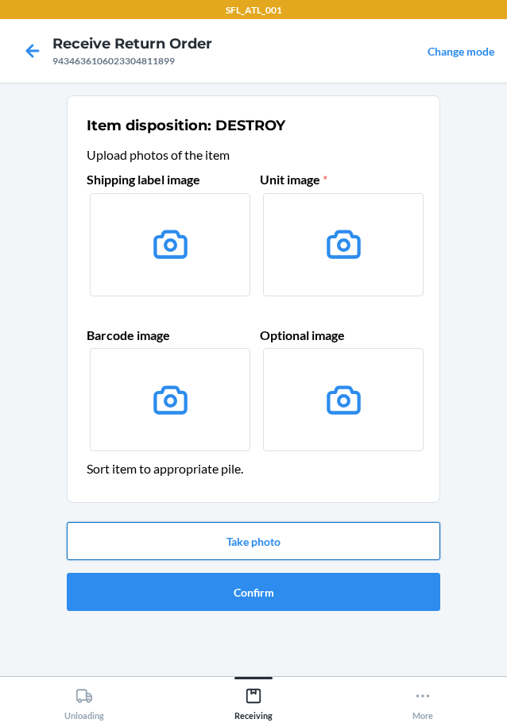
click at [302, 529] on button "Take photo" at bounding box center [254, 541] width 374 height 38
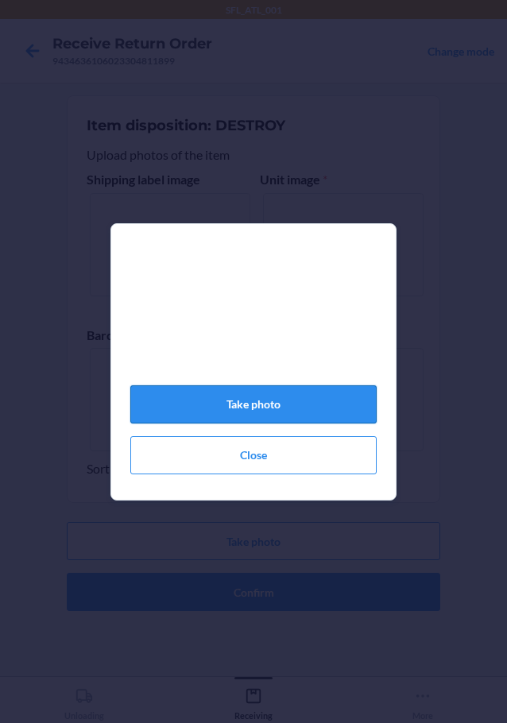
click at [332, 420] on button "Take photo" at bounding box center [253, 404] width 246 height 38
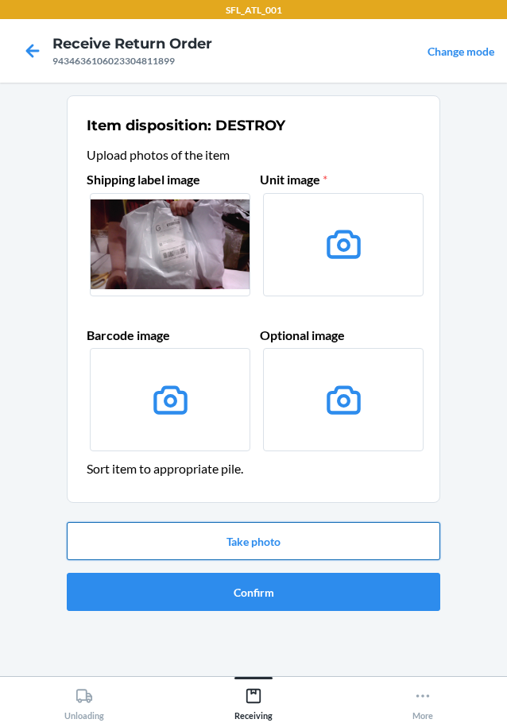
click at [315, 548] on button "Take photo" at bounding box center [254, 541] width 374 height 38
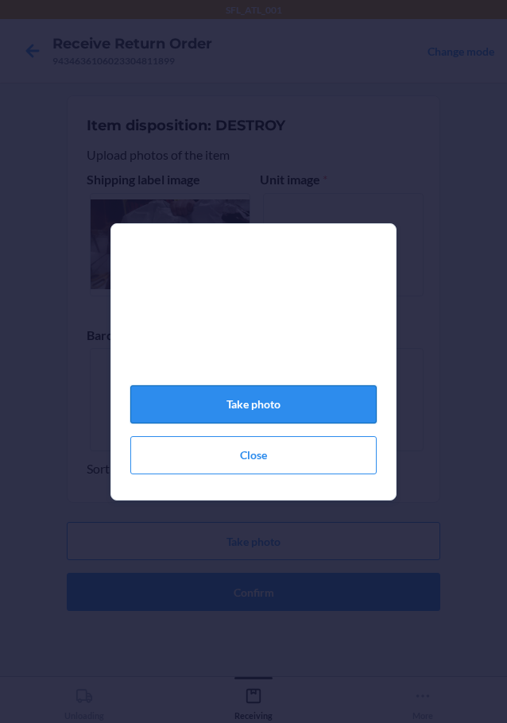
click at [329, 414] on button "Take photo" at bounding box center [253, 404] width 246 height 38
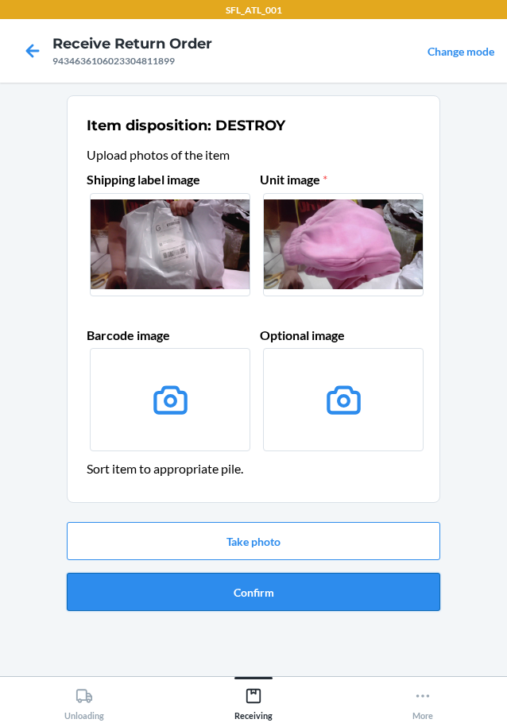
click at [262, 585] on button "Confirm" at bounding box center [254, 592] width 374 height 38
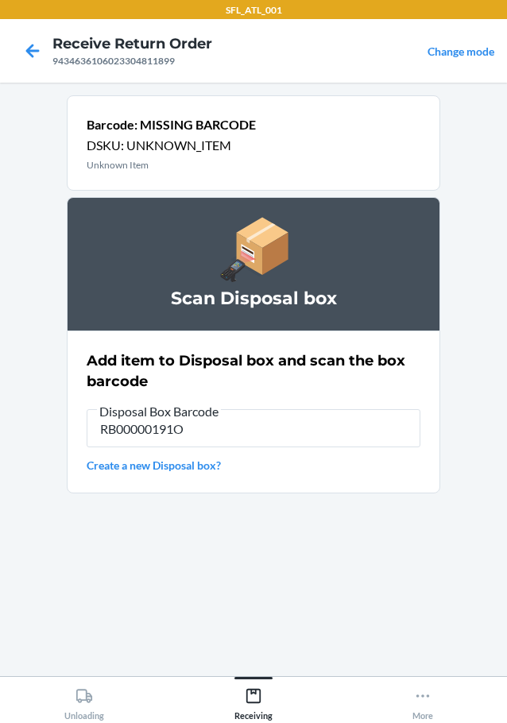
type input "RB00000191O"
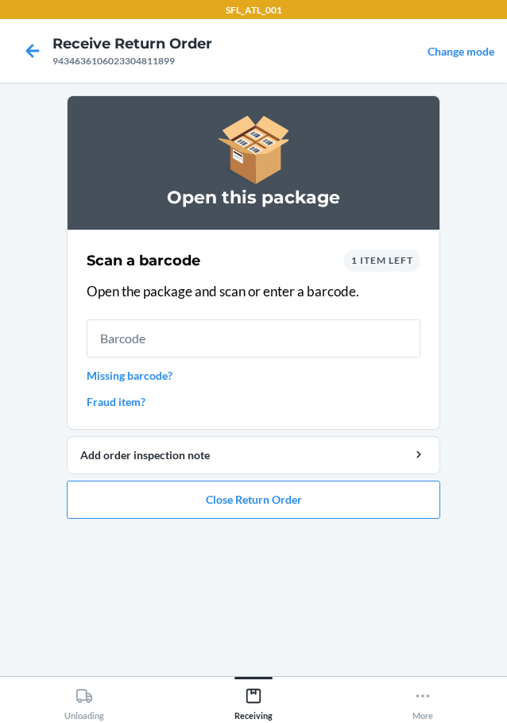
click at [142, 370] on link "Missing barcode?" at bounding box center [254, 375] width 334 height 17
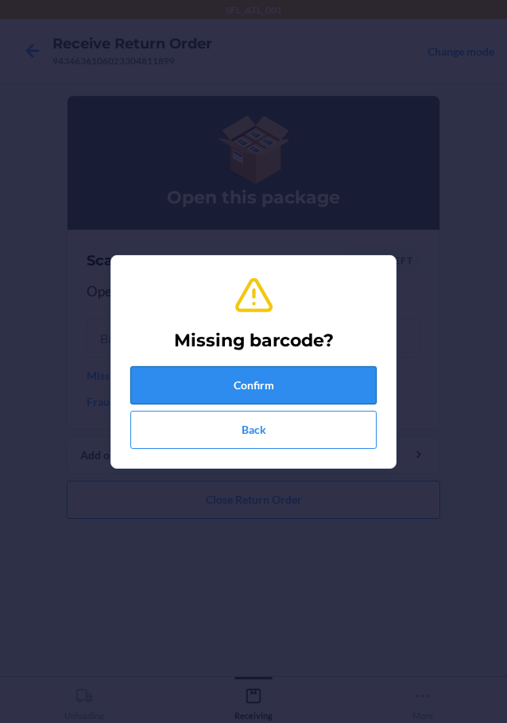
click at [240, 390] on button "Confirm" at bounding box center [253, 385] width 246 height 38
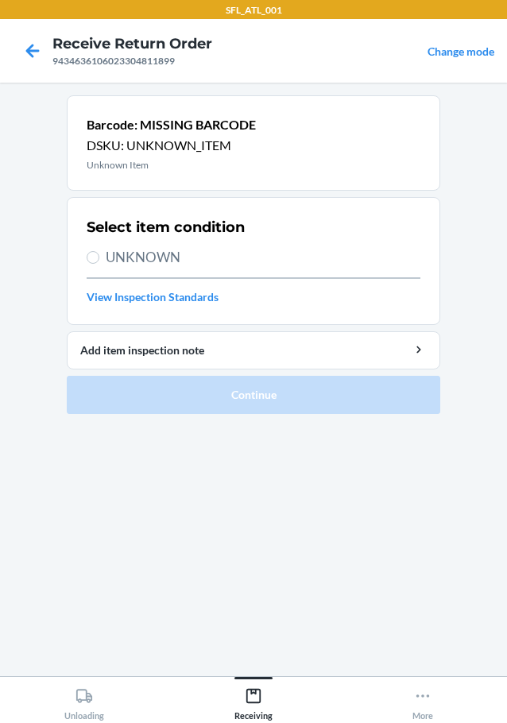
click at [149, 263] on span "UNKNOWN" at bounding box center [263, 257] width 315 height 21
click at [99, 263] on input "UNKNOWN" at bounding box center [93, 257] width 13 height 13
radio input "true"
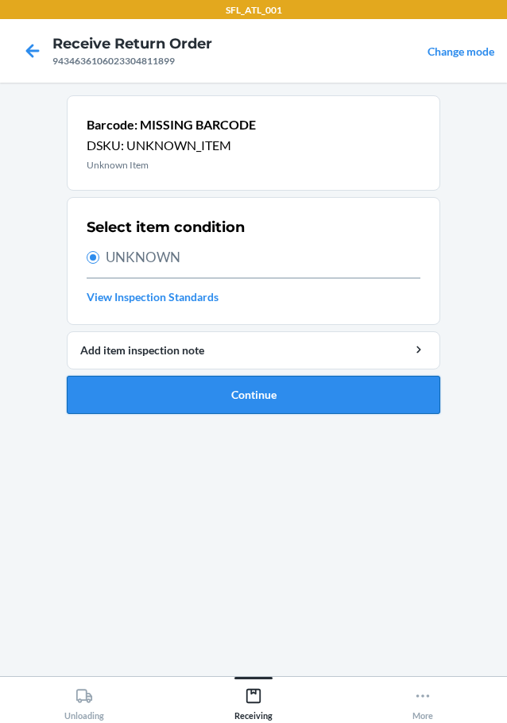
click at [232, 401] on button "Continue" at bounding box center [254, 395] width 374 height 38
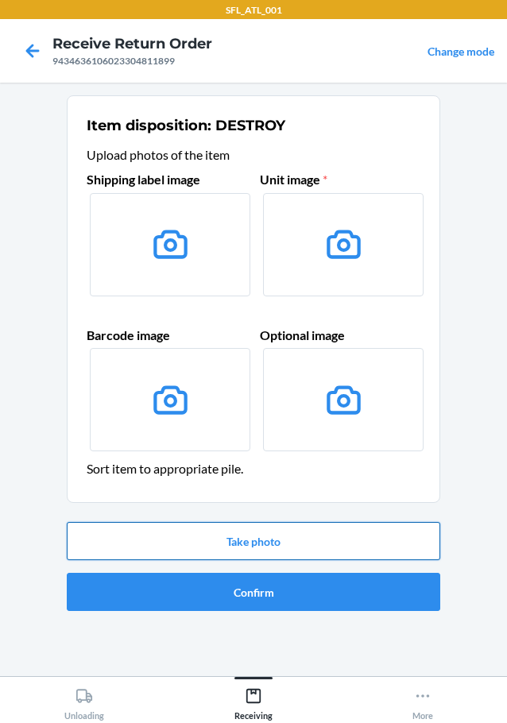
click at [241, 548] on button "Take photo" at bounding box center [254, 541] width 374 height 38
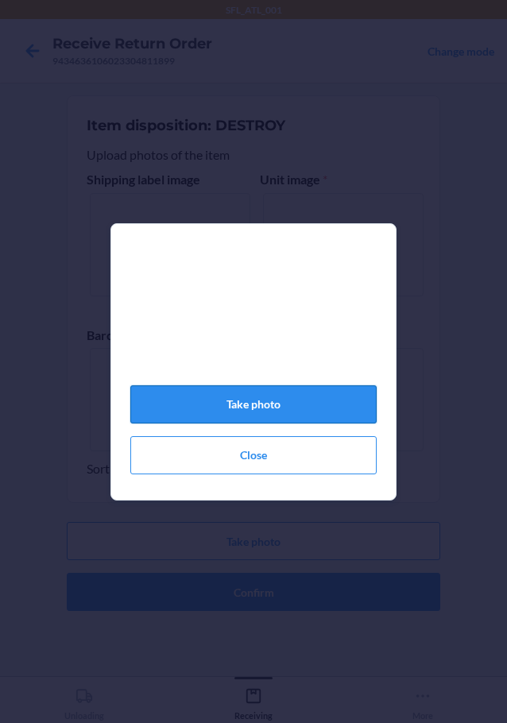
click at [274, 418] on button "Take photo" at bounding box center [253, 404] width 246 height 38
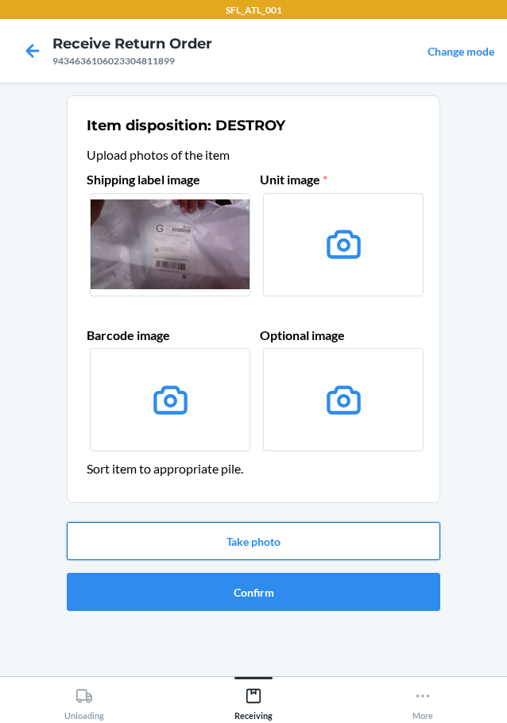
click at [285, 533] on button "Take photo" at bounding box center [254, 541] width 374 height 38
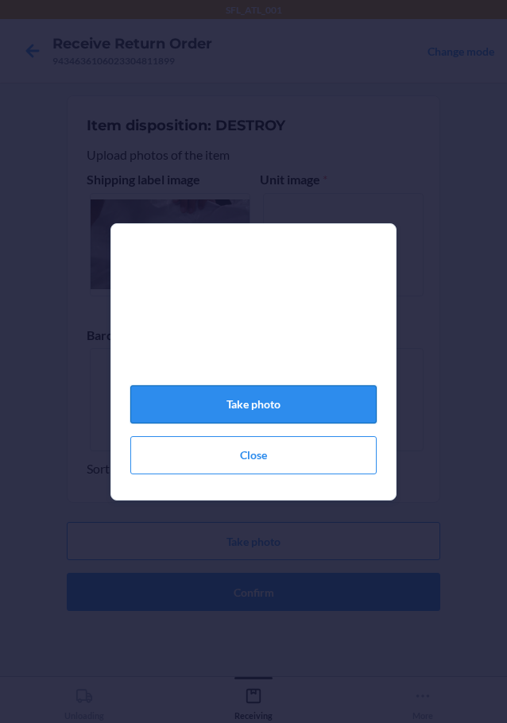
click at [265, 424] on button "Take photo" at bounding box center [253, 404] width 246 height 38
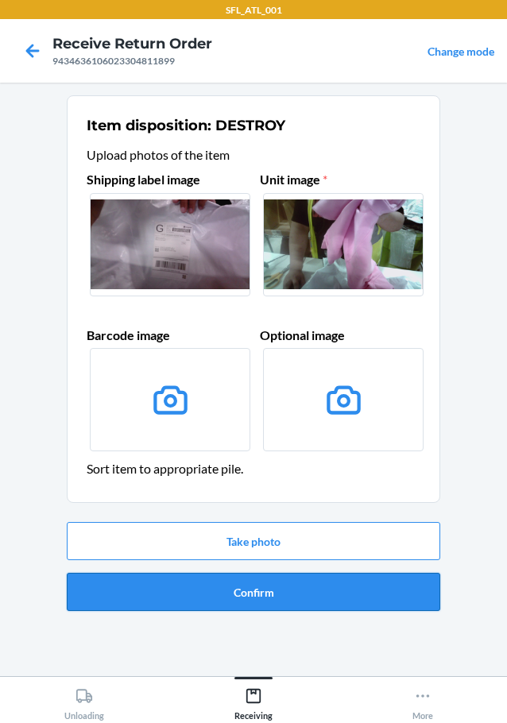
click at [308, 590] on button "Confirm" at bounding box center [254, 592] width 374 height 38
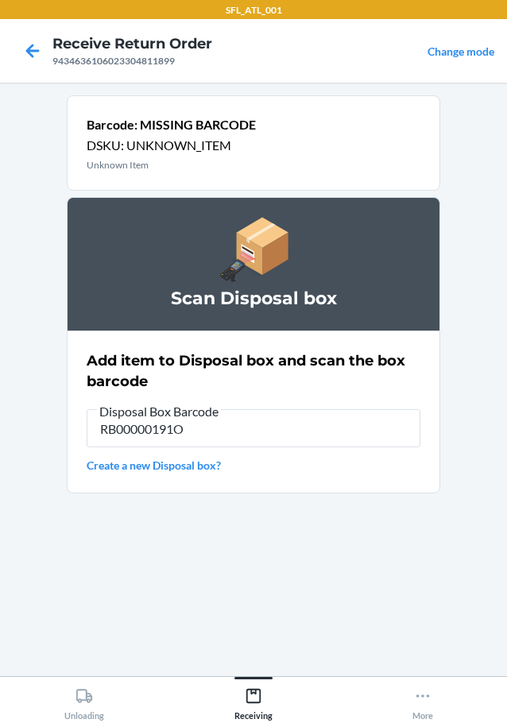
type input "RB00000191O"
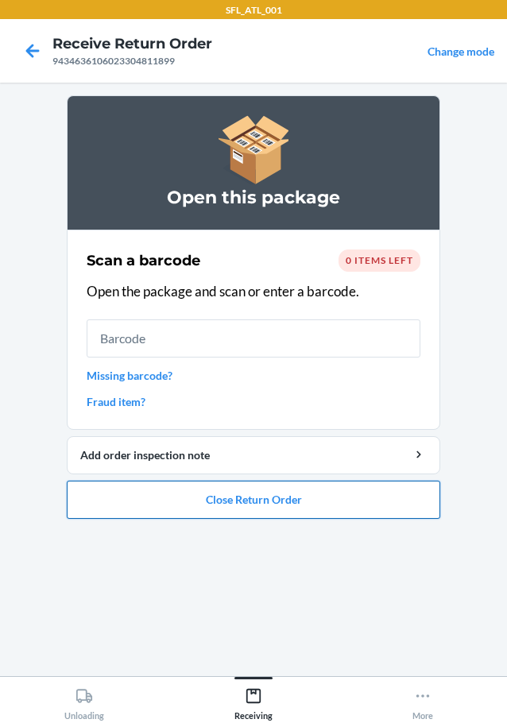
click at [221, 506] on button "Close Return Order" at bounding box center [254, 500] width 374 height 38
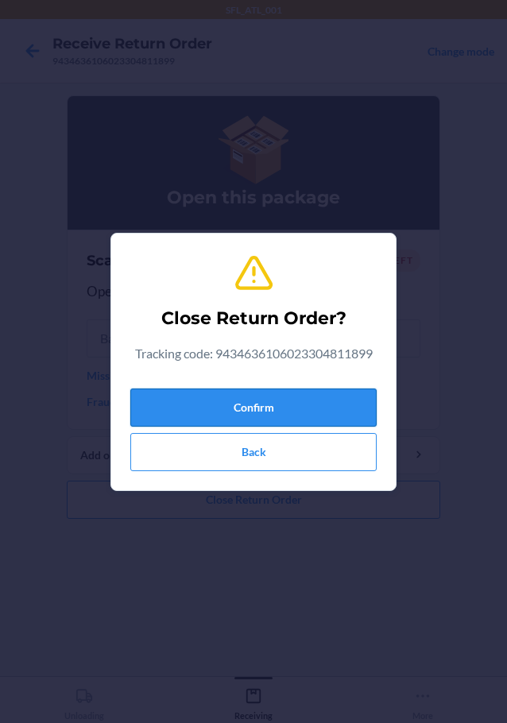
click at [183, 416] on button "Confirm" at bounding box center [253, 408] width 246 height 38
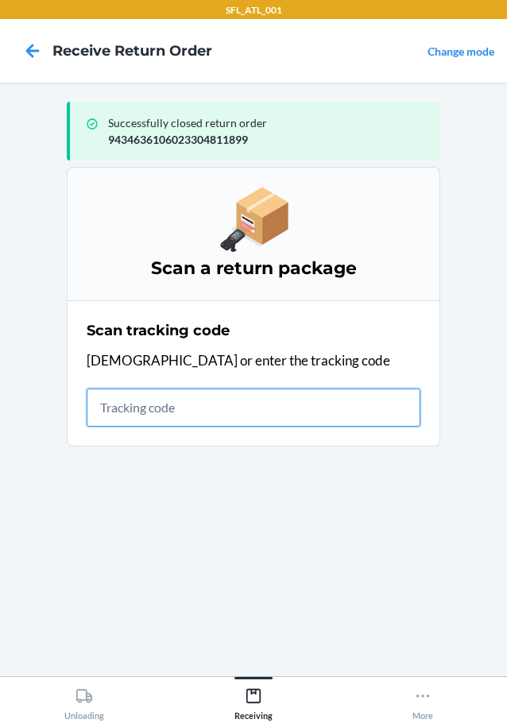
drag, startPoint x: 176, startPoint y: 415, endPoint x: 94, endPoint y: 397, distance: 83.9
click at [176, 415] on input "text" at bounding box center [254, 408] width 334 height 38
type input "420302599434636106023303996603"
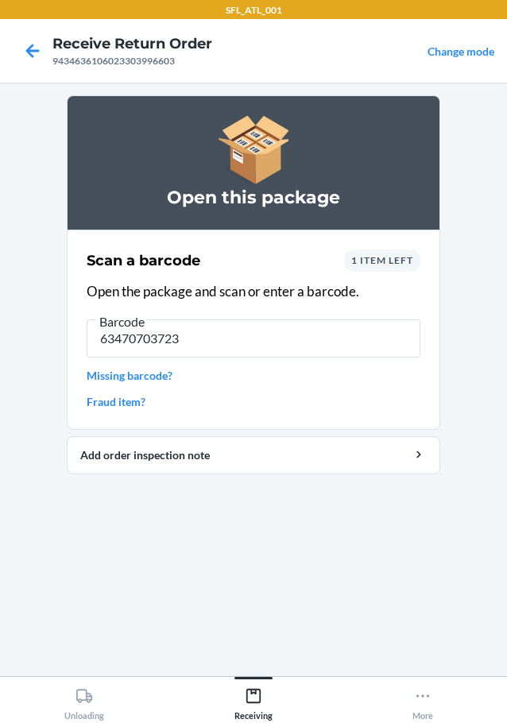
type input "634707037238"
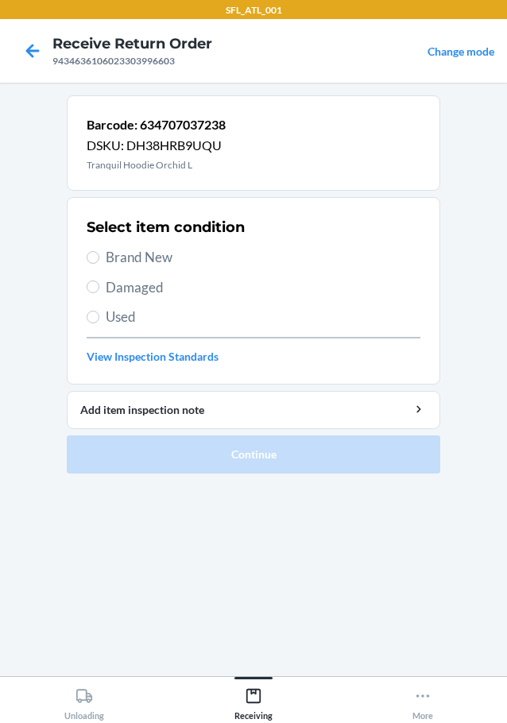
click at [143, 251] on span "Brand New" at bounding box center [263, 257] width 315 height 21
click at [99, 251] on input "Brand New" at bounding box center [93, 257] width 13 height 13
radio input "true"
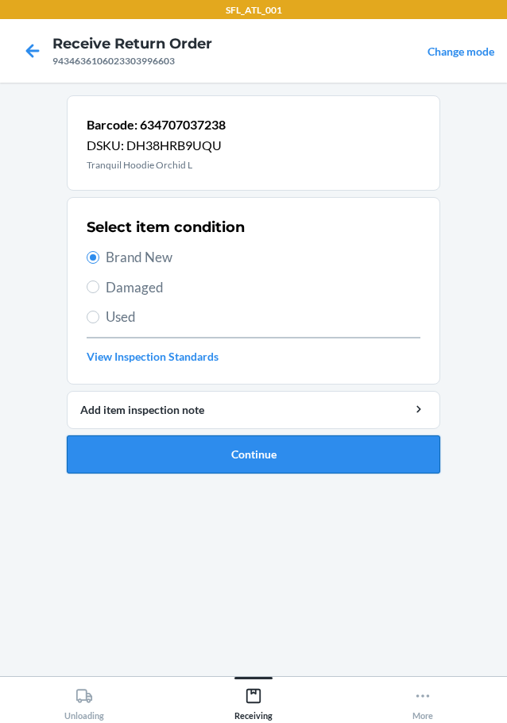
click at [176, 463] on button "Continue" at bounding box center [254, 455] width 374 height 38
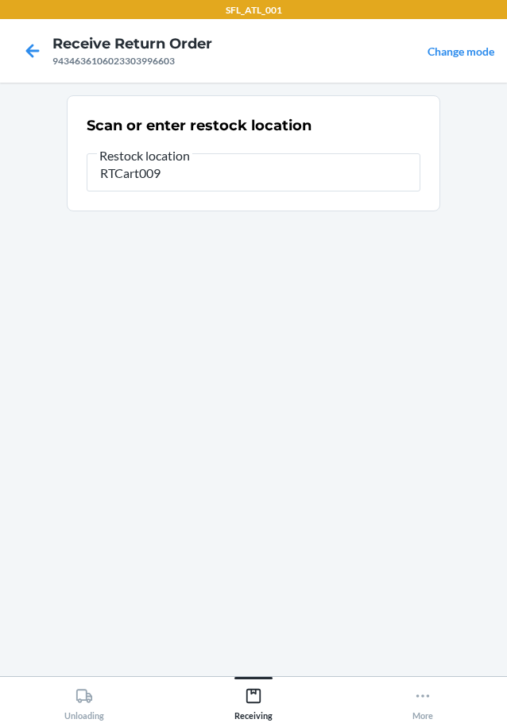
type input "RTCart009"
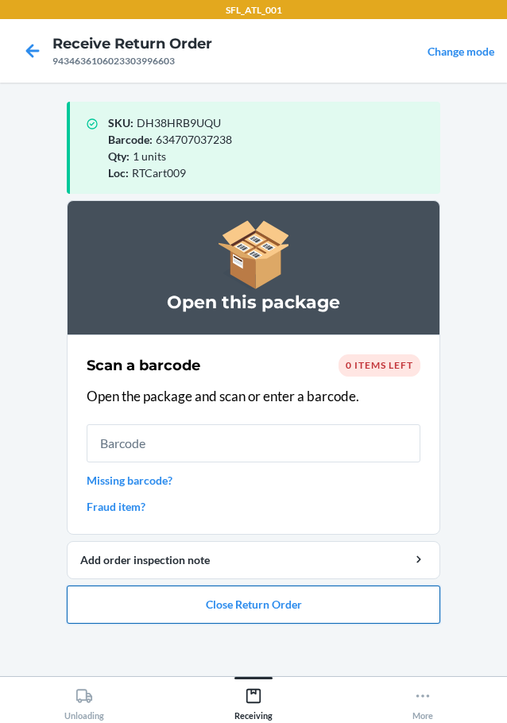
click at [275, 603] on button "Close Return Order" at bounding box center [254, 605] width 374 height 38
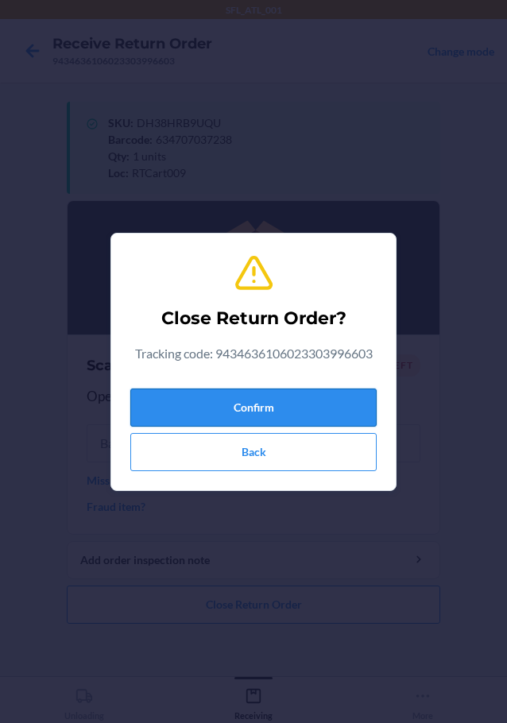
click at [273, 399] on button "Confirm" at bounding box center [253, 408] width 246 height 38
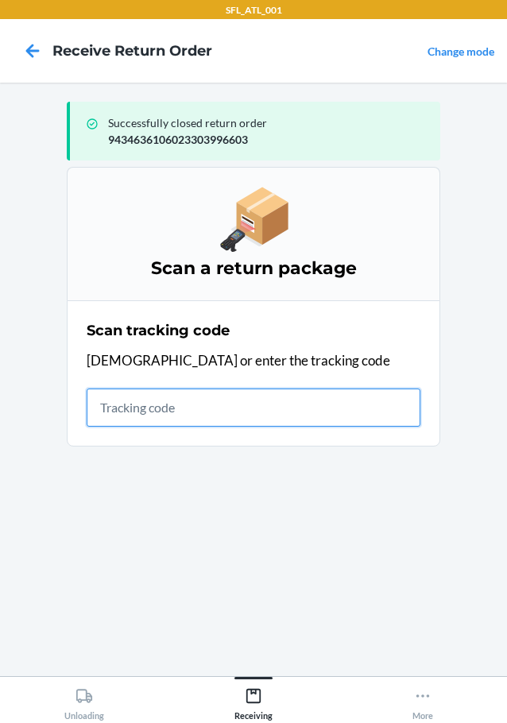
click at [245, 404] on input "text" at bounding box center [254, 408] width 334 height 38
type input "4203025994346361060233045578"
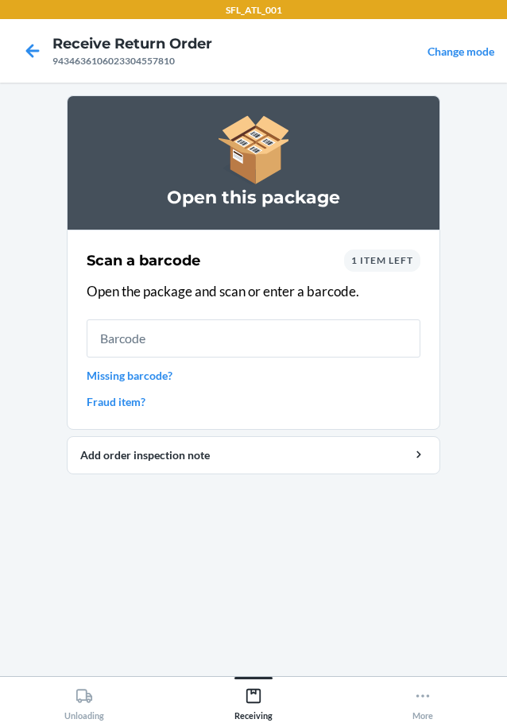
click at [298, 358] on div "Scan a barcode 1 item left Open the package and scan or enter a barcode. Missin…" at bounding box center [254, 330] width 334 height 170
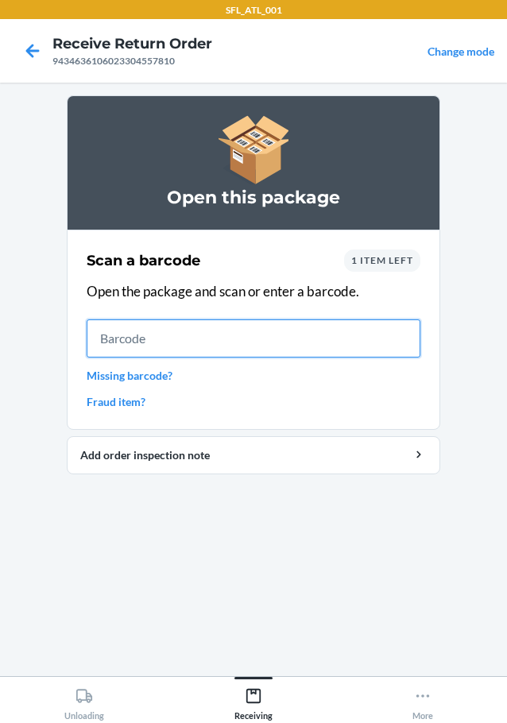
click at [302, 343] on input "text" at bounding box center [254, 339] width 334 height 38
type input "727252013397"
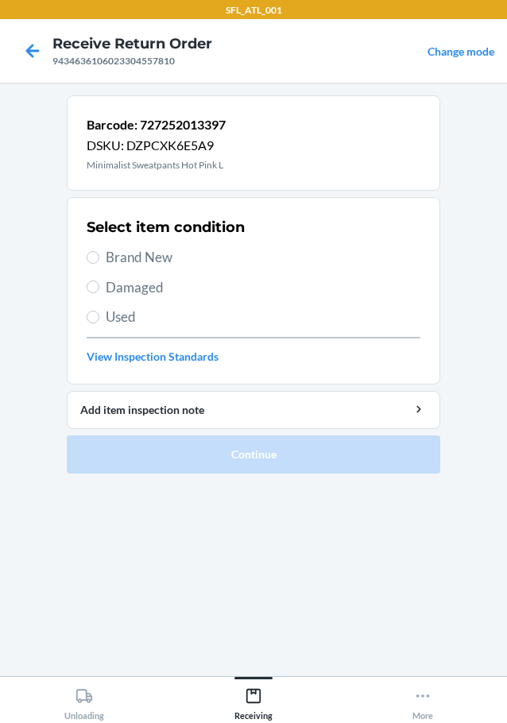
click at [168, 253] on span "Brand New" at bounding box center [263, 257] width 315 height 21
click at [99, 253] on input "Brand New" at bounding box center [93, 257] width 13 height 13
radio input "true"
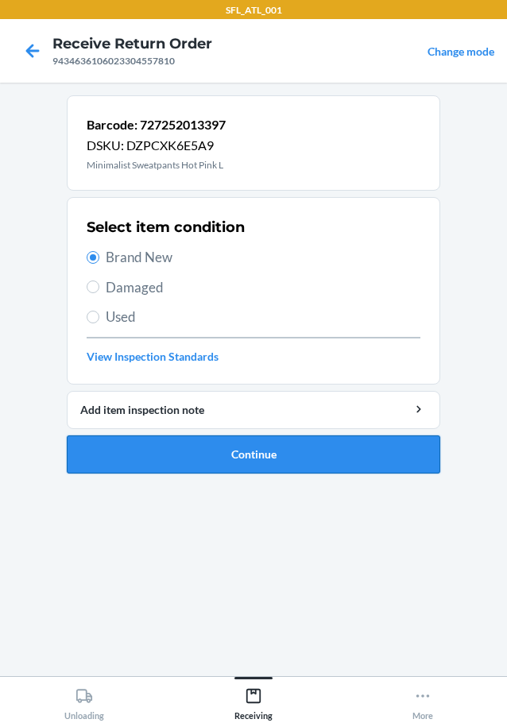
click at [215, 451] on button "Continue" at bounding box center [254, 455] width 374 height 38
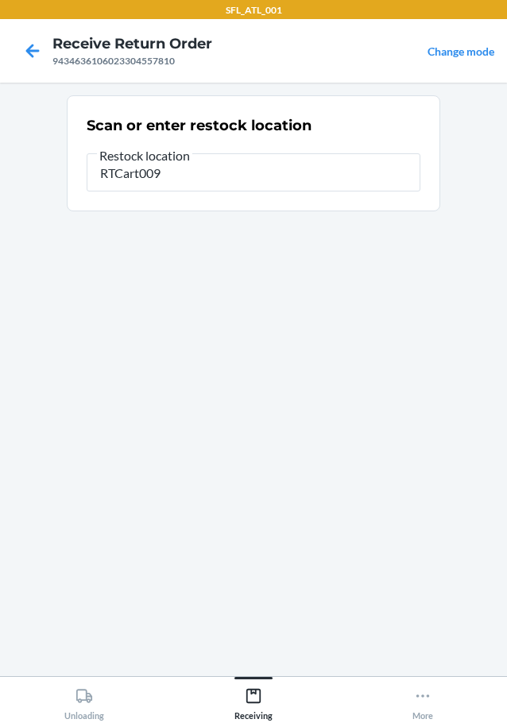
type input "RTCart009"
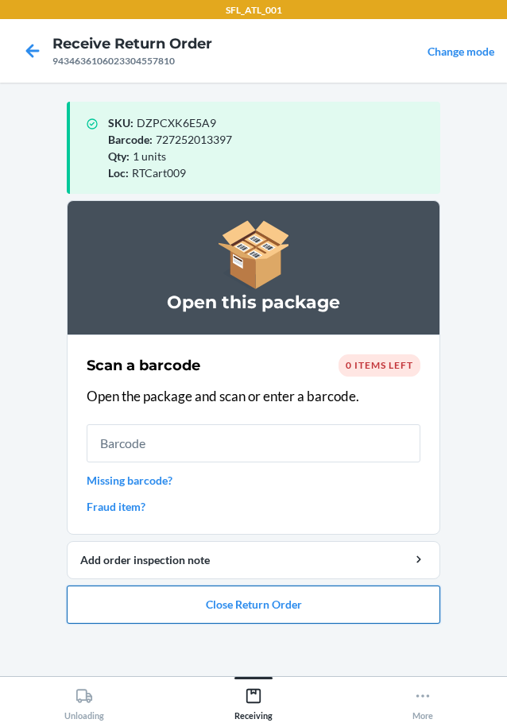
click at [272, 612] on button "Close Return Order" at bounding box center [254, 605] width 374 height 38
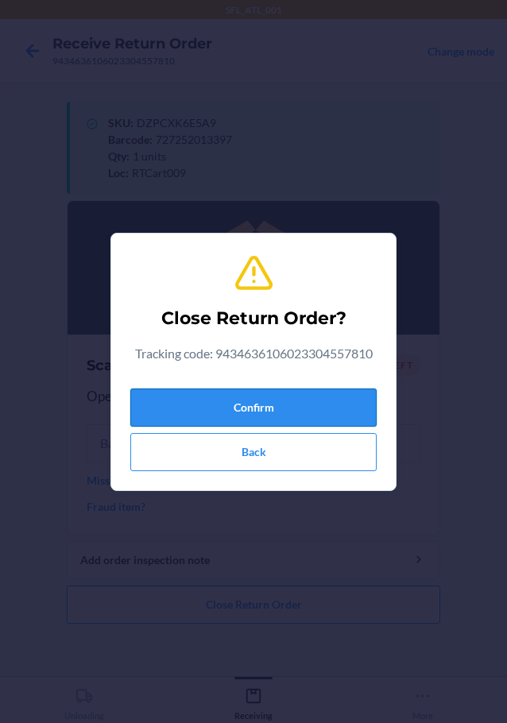
click at [283, 409] on button "Confirm" at bounding box center [253, 408] width 246 height 38
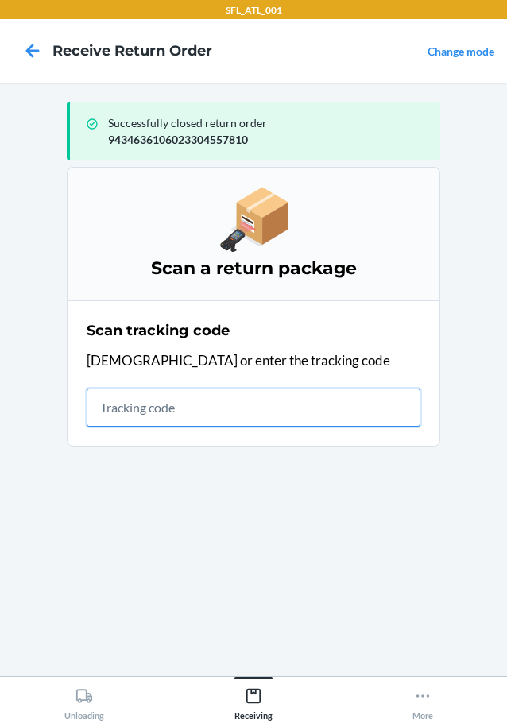
drag, startPoint x: 126, startPoint y: 425, endPoint x: 117, endPoint y: 355, distance: 71.4
click at [126, 421] on input "text" at bounding box center [254, 408] width 334 height 38
type input "4203025994346361060233045501"
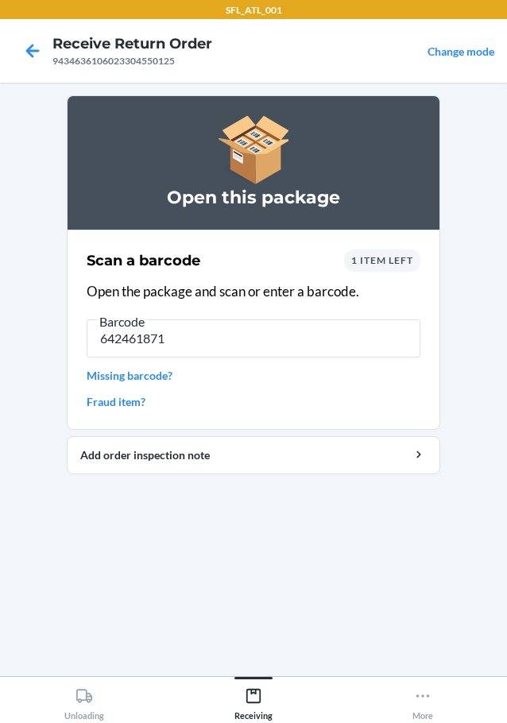
type input "6424618718"
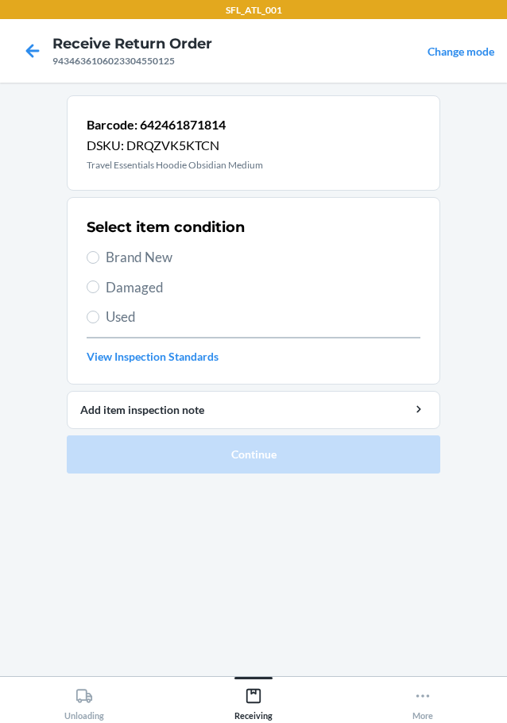
click at [117, 255] on span "Brand New" at bounding box center [263, 257] width 315 height 21
click at [99, 255] on input "Brand New" at bounding box center [93, 257] width 13 height 13
radio input "true"
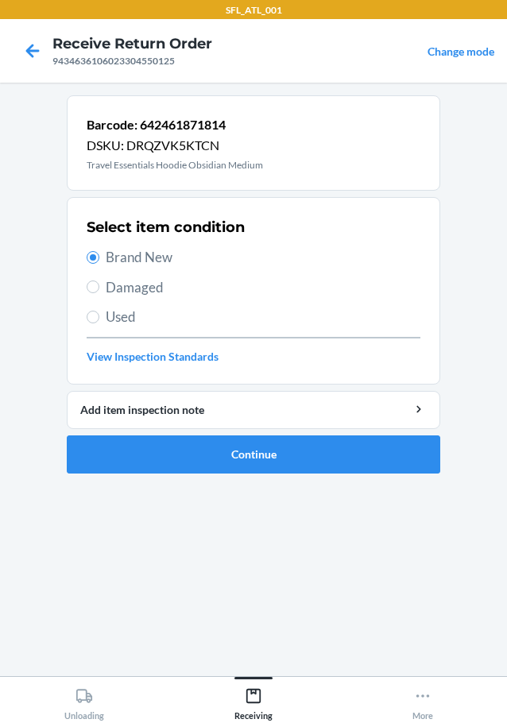
click at [118, 433] on li "Barcode: 642461871814 DSKU: DRQZVK5KTCN Travel Essentials Hoodie Obsidian Mediu…" at bounding box center [254, 284] width 374 height 378
click at [98, 444] on button "Continue" at bounding box center [254, 455] width 374 height 38
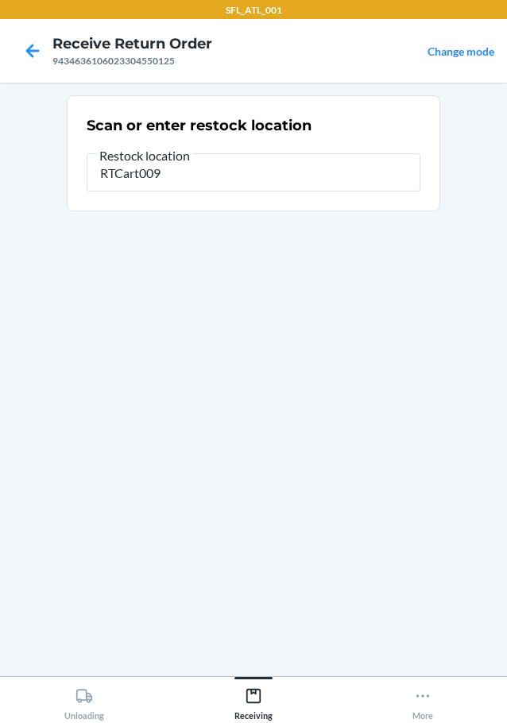
type input "RTCart009"
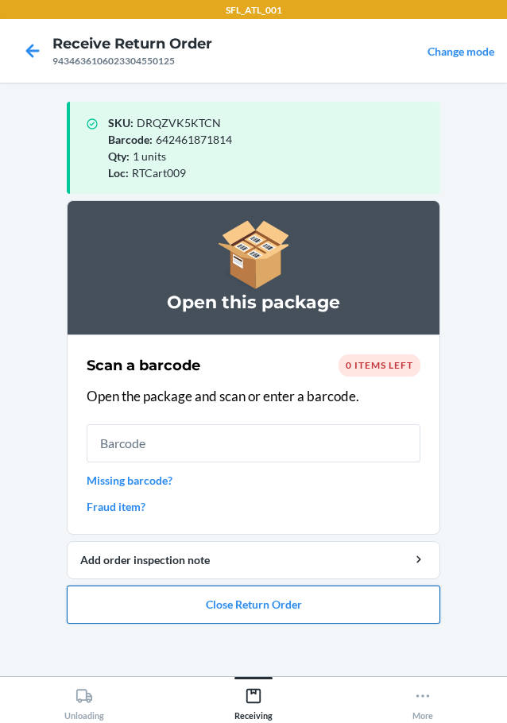
click at [264, 592] on button "Close Return Order" at bounding box center [254, 605] width 374 height 38
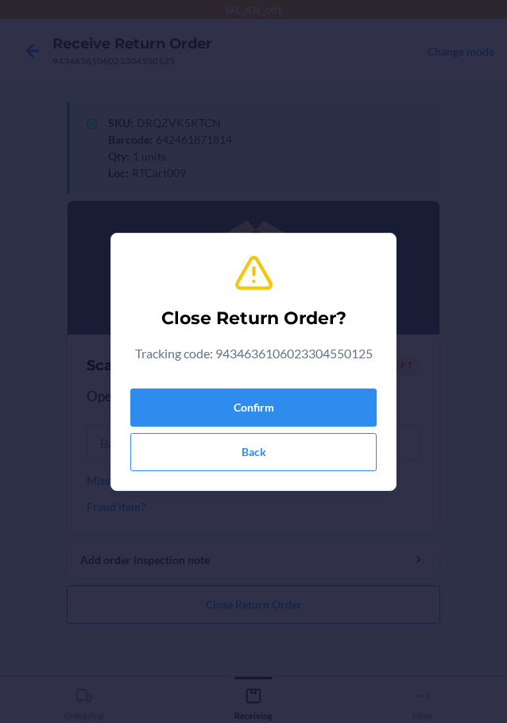
click at [231, 431] on div "Confirm Back" at bounding box center [253, 426] width 246 height 89
click at [231, 411] on button "Confirm" at bounding box center [253, 408] width 246 height 38
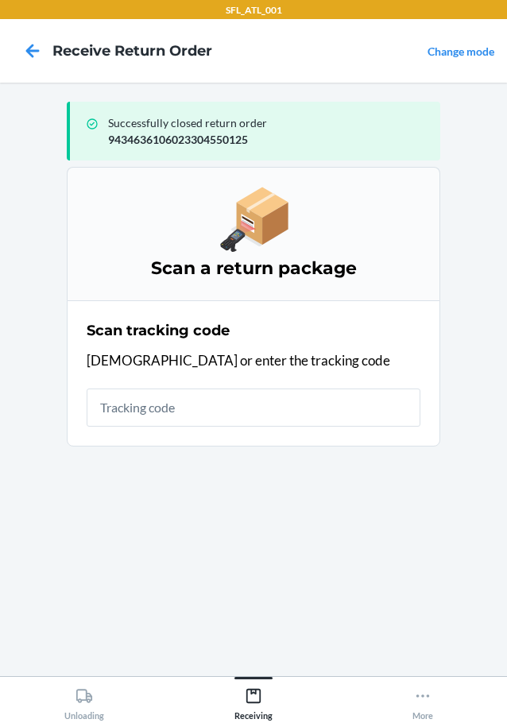
click at [237, 433] on section "Scan tracking code Scan or enter the tracking code" at bounding box center [254, 373] width 374 height 146
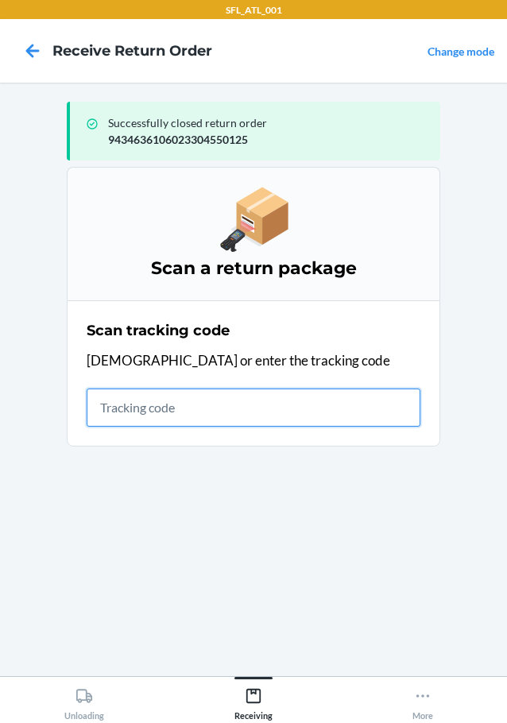
click at [231, 424] on input "text" at bounding box center [254, 408] width 334 height 38
type input "4203025994346361060233045859"
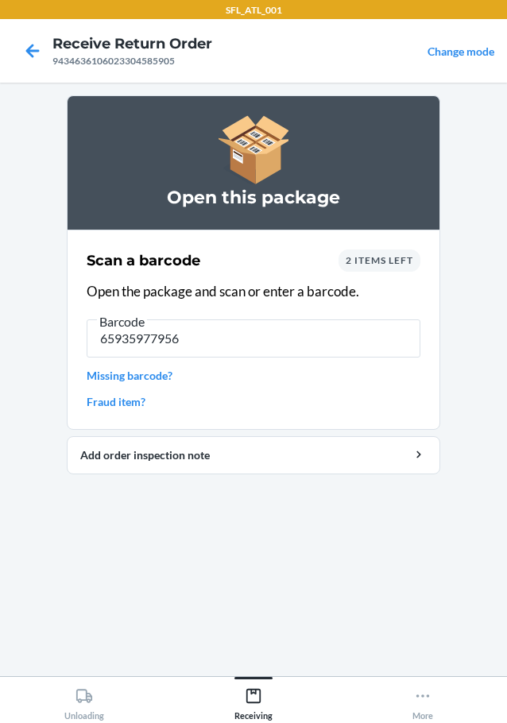
type input "659359779565"
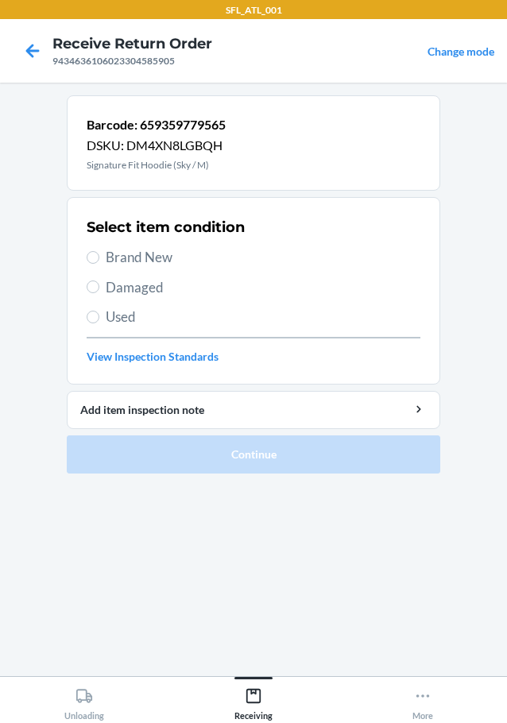
click at [144, 258] on span "Brand New" at bounding box center [263, 257] width 315 height 21
click at [99, 258] on input "Brand New" at bounding box center [93, 257] width 13 height 13
radio input "true"
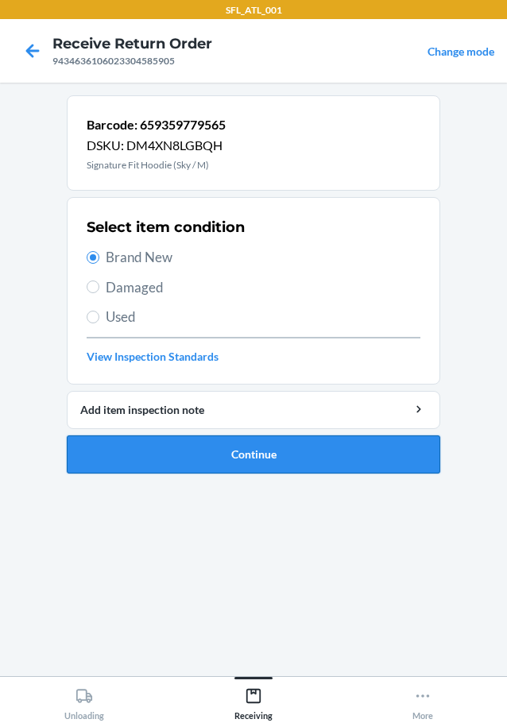
click at [288, 472] on button "Continue" at bounding box center [254, 455] width 374 height 38
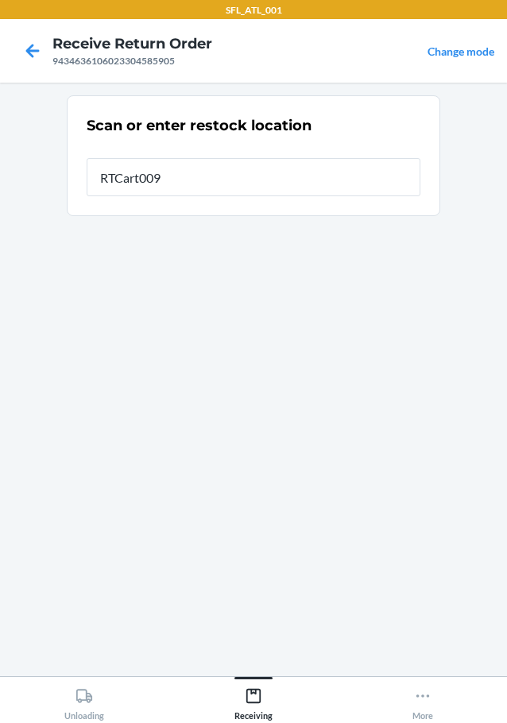
type input "RTCart009"
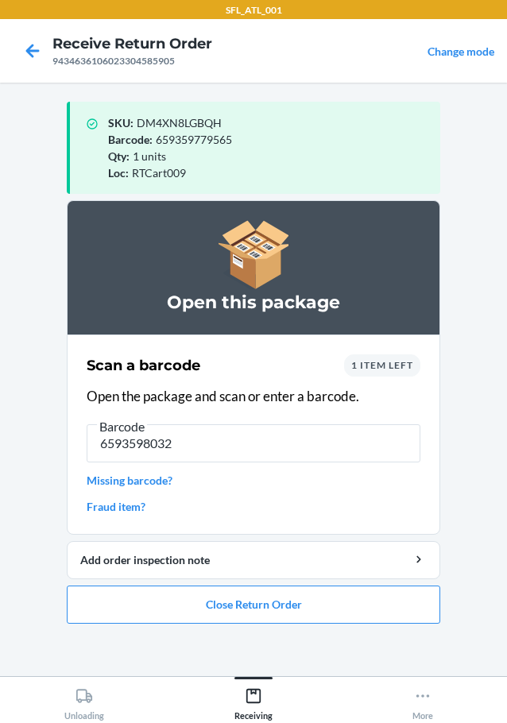
type input "65935980322"
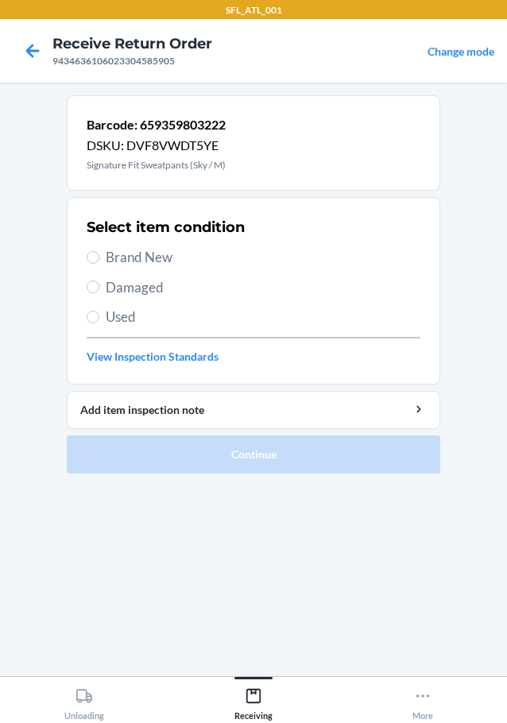
drag, startPoint x: 162, startPoint y: 266, endPoint x: 179, endPoint y: 299, distance: 36.6
click at [162, 265] on span "Brand New" at bounding box center [263, 257] width 315 height 21
click at [99, 264] on input "Brand New" at bounding box center [93, 257] width 13 height 13
radio input "true"
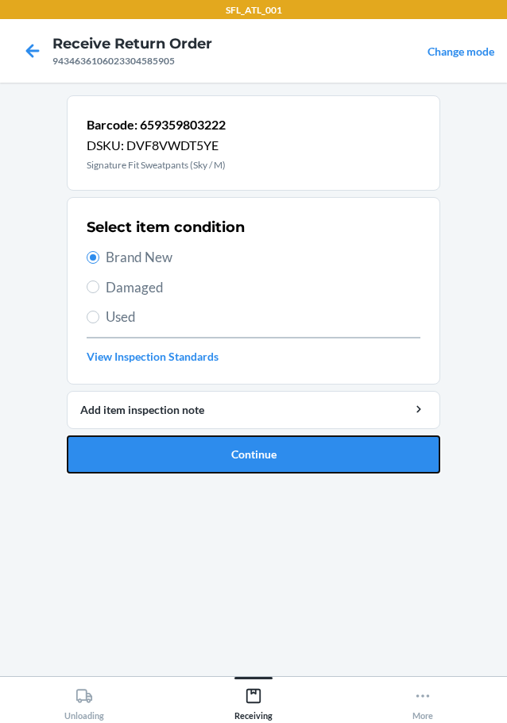
drag, startPoint x: 164, startPoint y: 440, endPoint x: 170, endPoint y: 417, distance: 23.1
click at [164, 440] on button "Continue" at bounding box center [254, 455] width 374 height 38
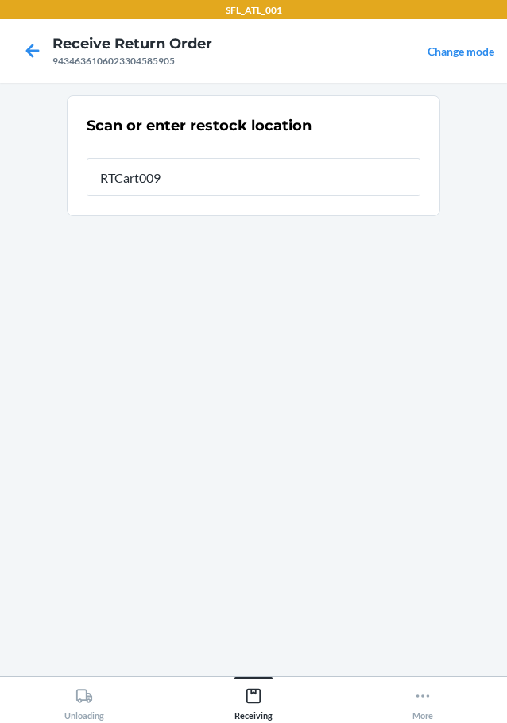
type input "RTCart009"
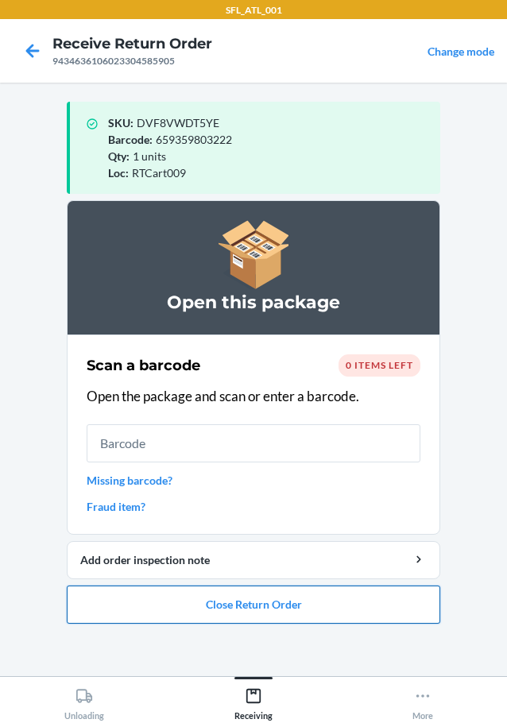
click at [116, 621] on button "Close Return Order" at bounding box center [254, 605] width 374 height 38
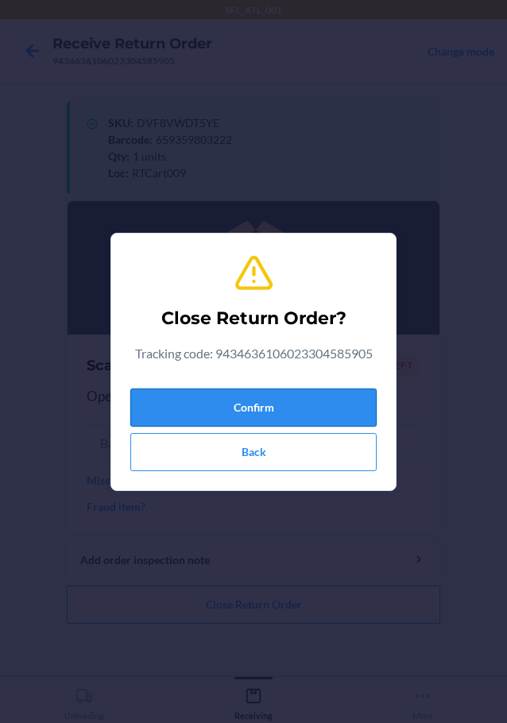
click at [204, 420] on button "Confirm" at bounding box center [253, 408] width 246 height 38
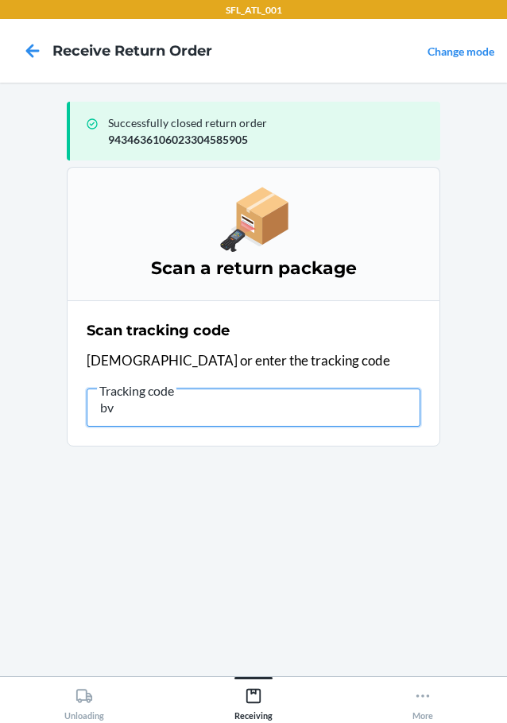
click at [169, 420] on input "bv" at bounding box center [254, 408] width 334 height 38
type input "b"
click at [137, 410] on input "text" at bounding box center [254, 408] width 334 height 38
type input "420302599434636106023301980284"
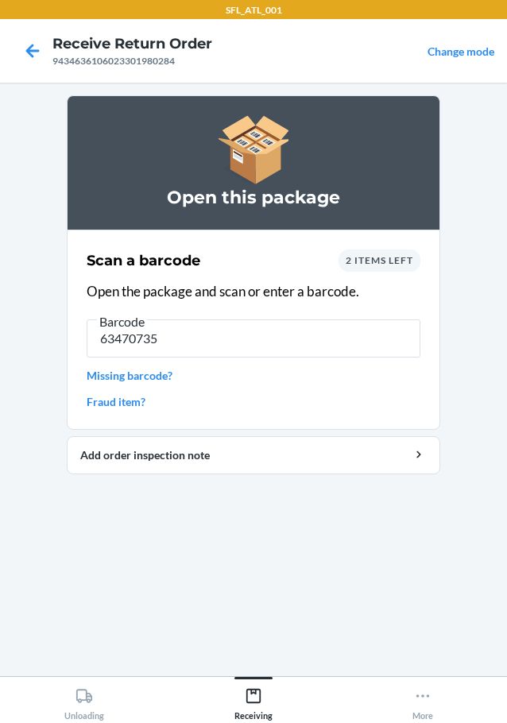
type input "634707352"
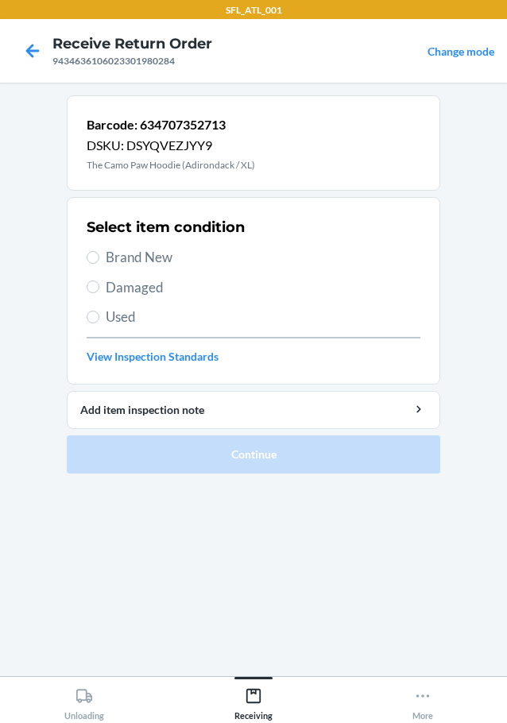
click at [118, 258] on span "Brand New" at bounding box center [263, 257] width 315 height 21
click at [99, 258] on input "Brand New" at bounding box center [93, 257] width 13 height 13
radio input "true"
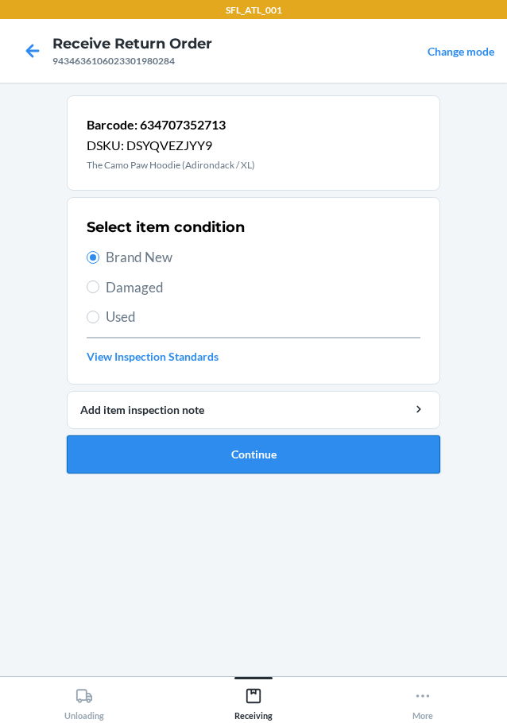
click at [238, 447] on button "Continue" at bounding box center [254, 455] width 374 height 38
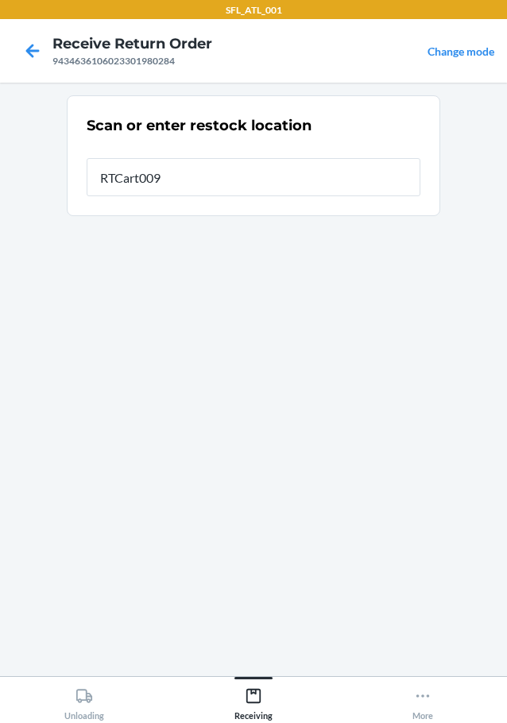
type input "RTCart009"
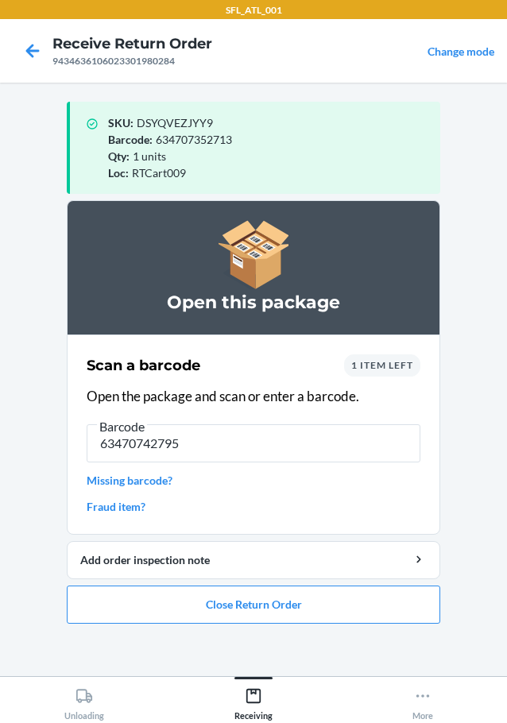
type input "634707427954"
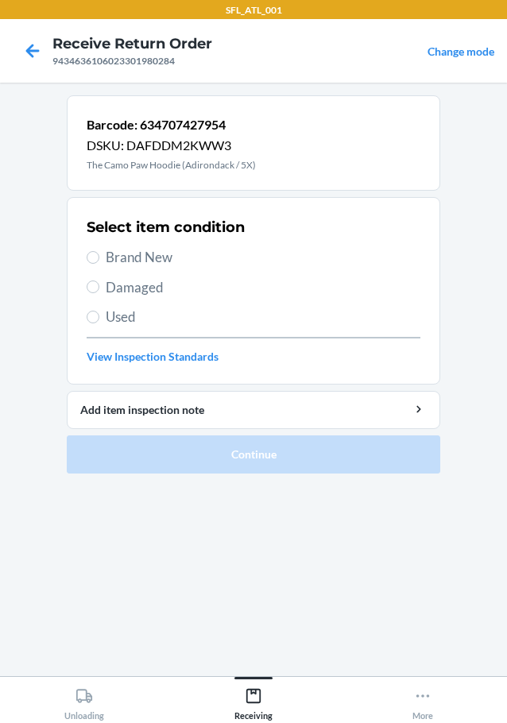
click at [169, 257] on span "Brand New" at bounding box center [263, 257] width 315 height 21
click at [99, 257] on input "Brand New" at bounding box center [93, 257] width 13 height 13
radio input "true"
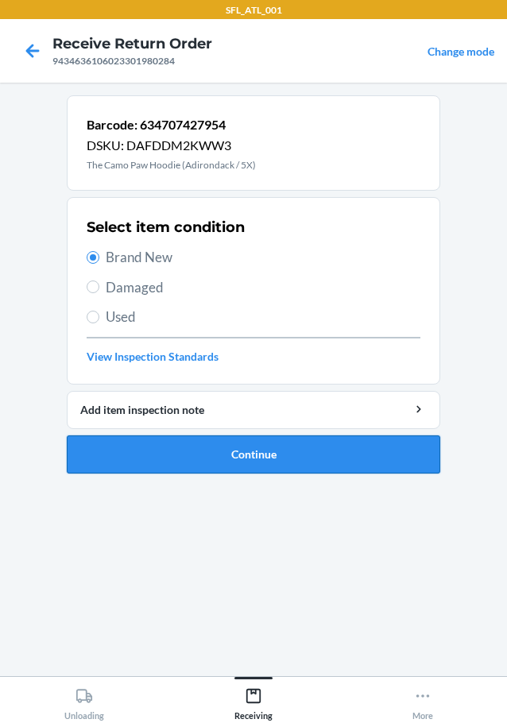
click at [295, 459] on button "Continue" at bounding box center [254, 455] width 374 height 38
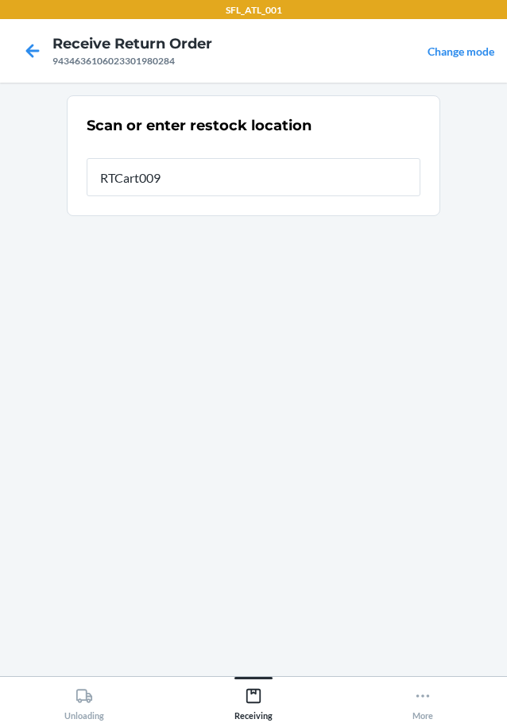
type input "RTCart009"
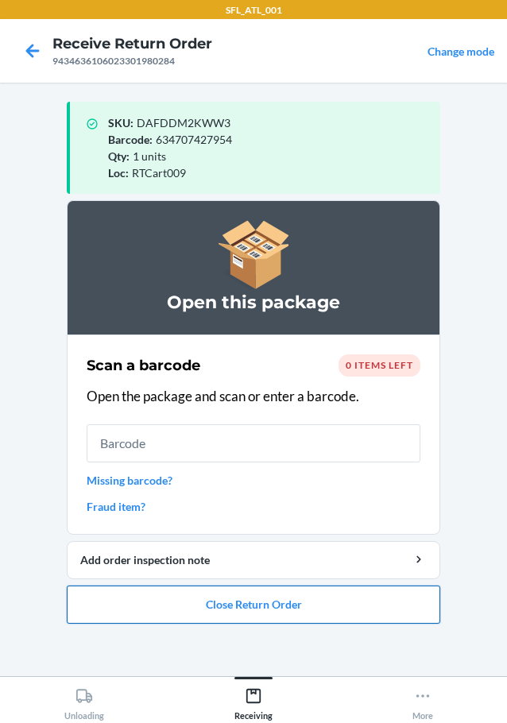
click at [267, 594] on button "Close Return Order" at bounding box center [254, 605] width 374 height 38
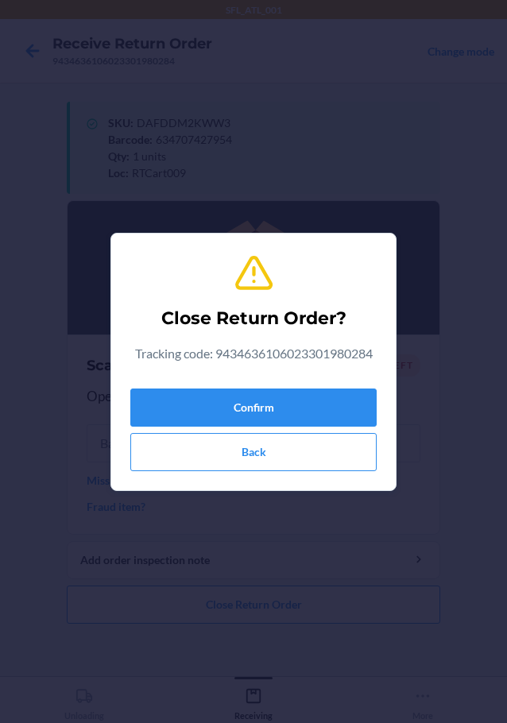
click at [281, 431] on div "Confirm Back" at bounding box center [253, 426] width 246 height 89
click at [281, 424] on button "Confirm" at bounding box center [253, 408] width 246 height 38
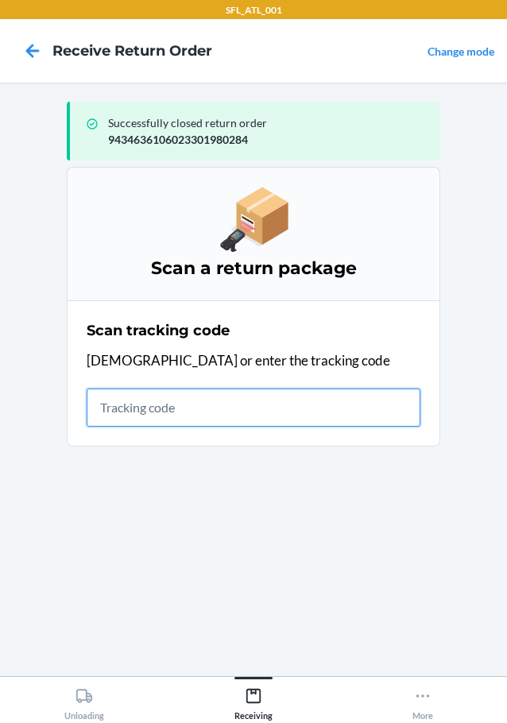
click at [273, 408] on input "text" at bounding box center [254, 408] width 334 height 38
type input "4203025994346361060233043391"
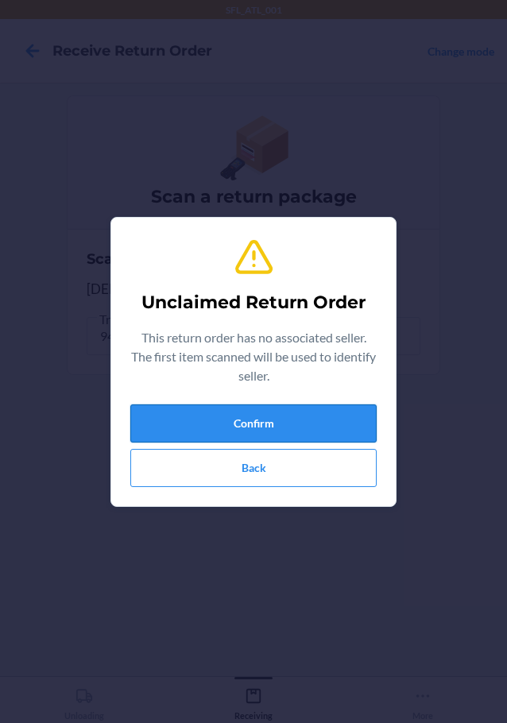
click at [251, 408] on button "Confirm" at bounding box center [253, 424] width 246 height 38
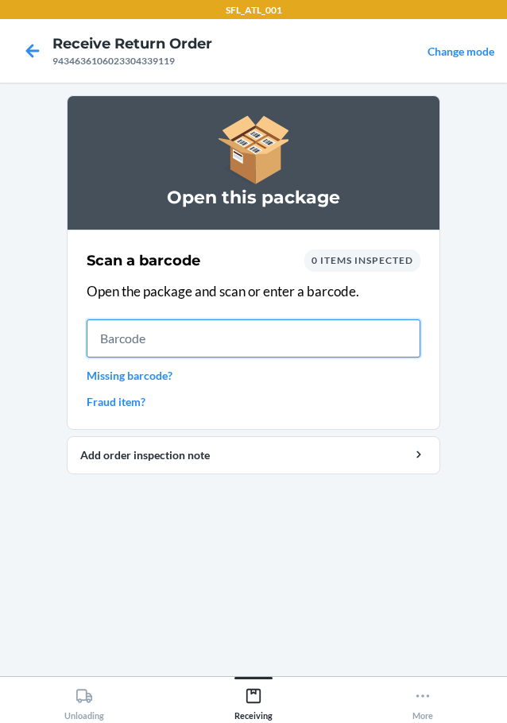
click at [345, 352] on input "text" at bounding box center [254, 339] width 334 height 38
type input "60525809798"
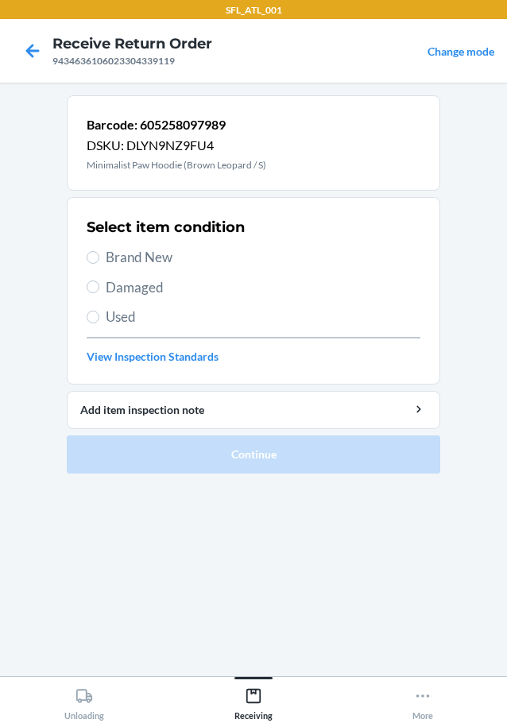
click at [144, 258] on span "Brand New" at bounding box center [263, 257] width 315 height 21
click at [99, 258] on input "Brand New" at bounding box center [93, 257] width 13 height 13
radio input "true"
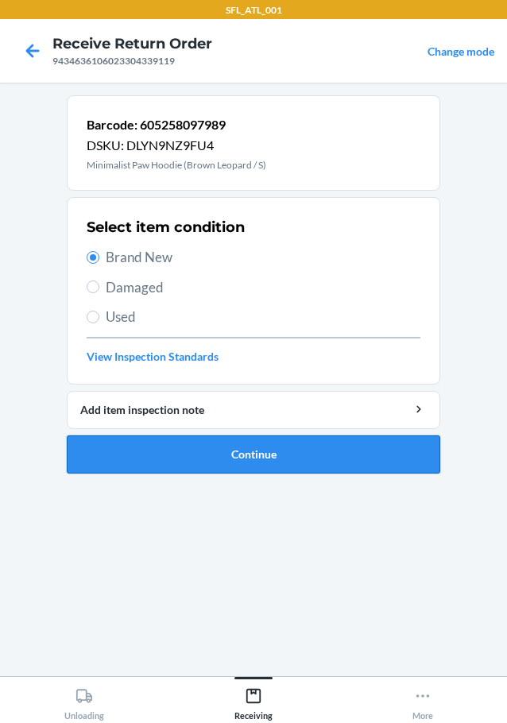
click at [184, 439] on button "Continue" at bounding box center [254, 455] width 374 height 38
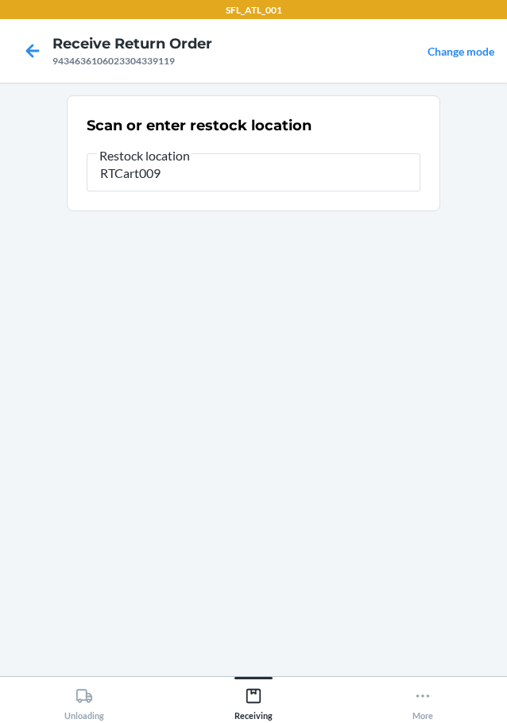
type input "RTCart009"
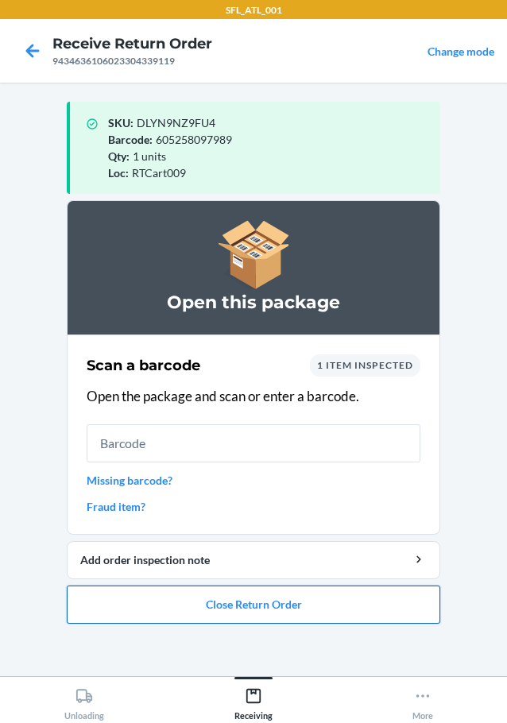
click at [373, 600] on button "Close Return Order" at bounding box center [254, 605] width 374 height 38
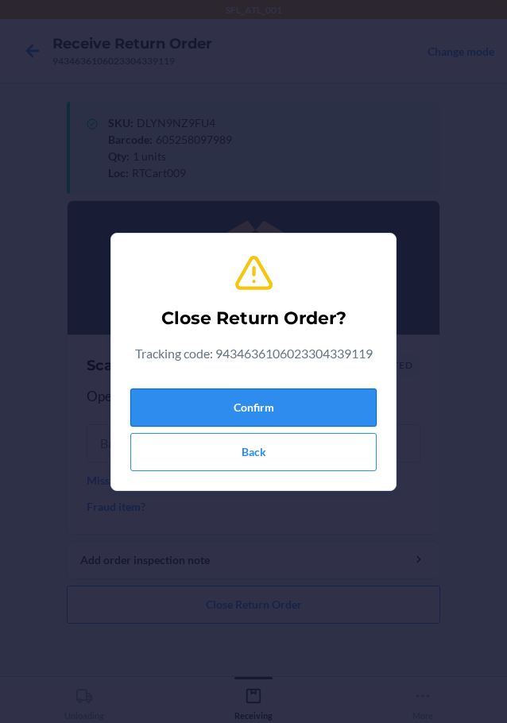
click at [323, 394] on button "Confirm" at bounding box center [253, 408] width 246 height 38
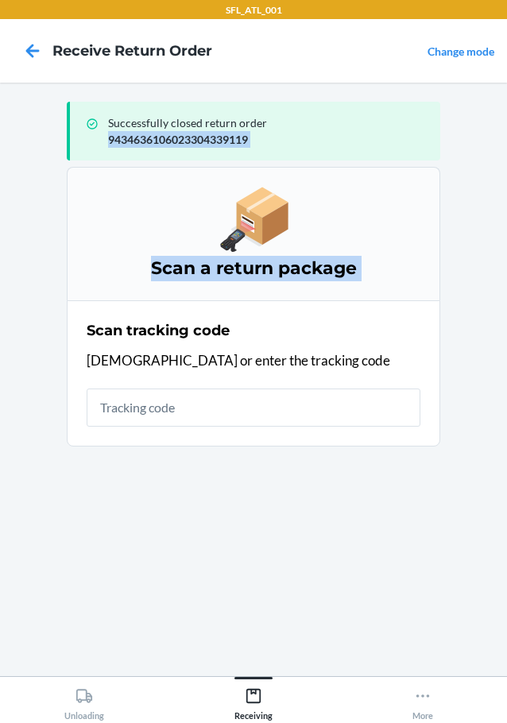
drag, startPoint x: 33, startPoint y: 321, endPoint x: 494, endPoint y: 106, distance: 508.1
click at [423, 103] on main "Successfully closed return order 9434636106023304339119 Scan a return package S…" at bounding box center [253, 380] width 507 height 594
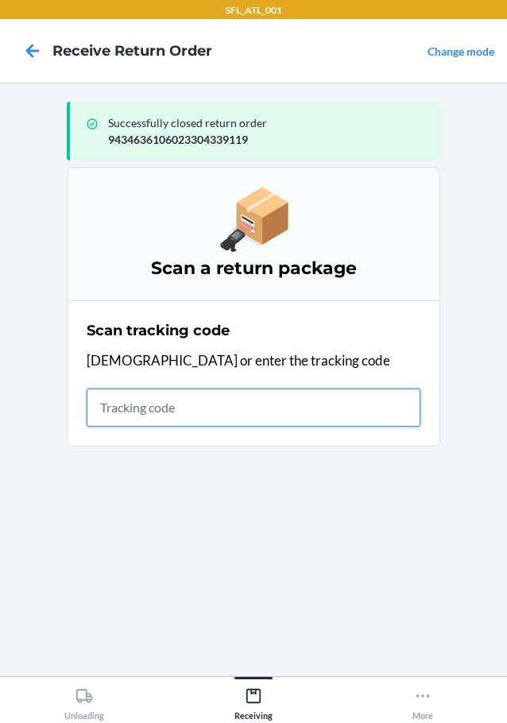
click at [228, 392] on input "text" at bounding box center [254, 408] width 334 height 38
type input "420302599434636106023304593788"
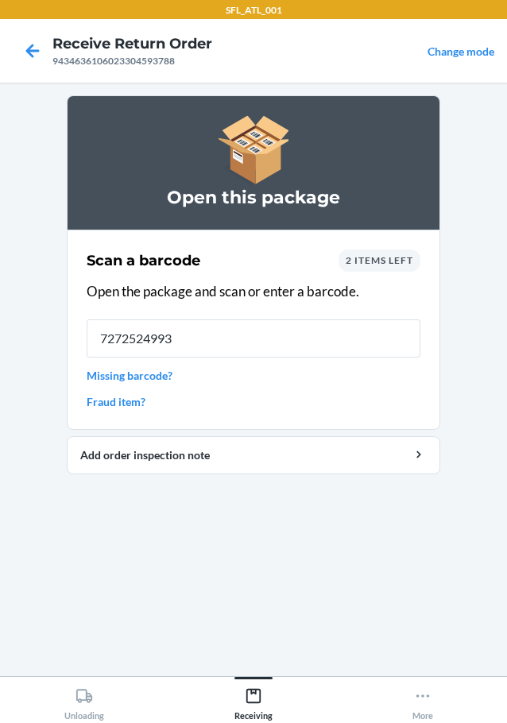
type input "72725249931"
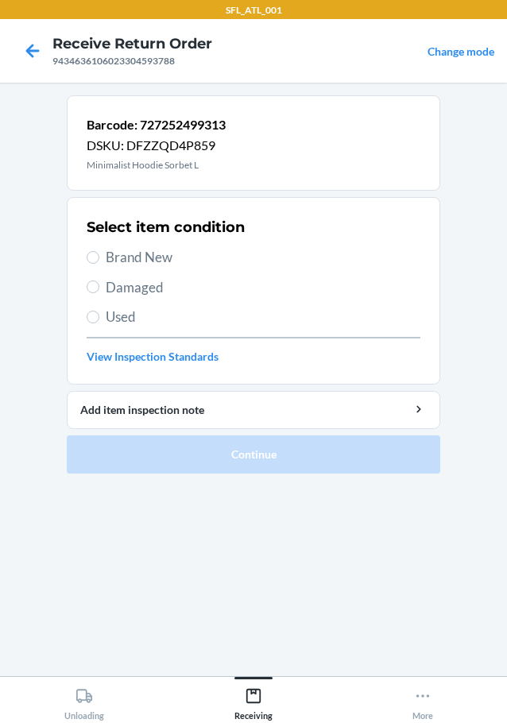
click at [162, 262] on span "Brand New" at bounding box center [263, 257] width 315 height 21
click at [99, 262] on input "Brand New" at bounding box center [93, 257] width 13 height 13
radio input "true"
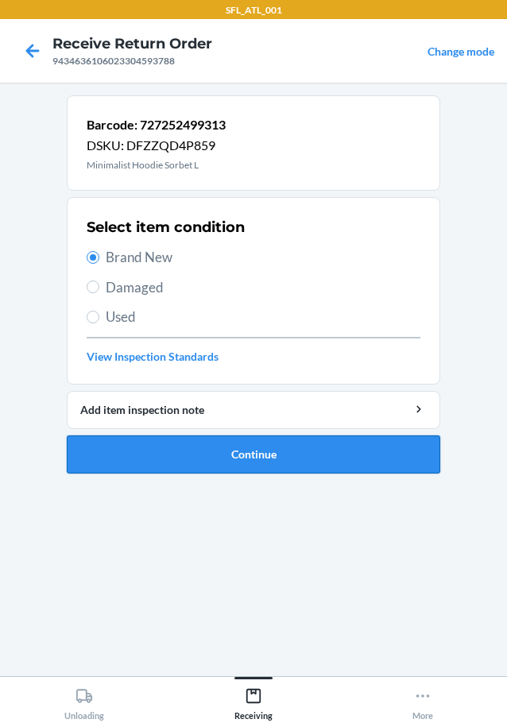
click at [228, 445] on button "Continue" at bounding box center [254, 455] width 374 height 38
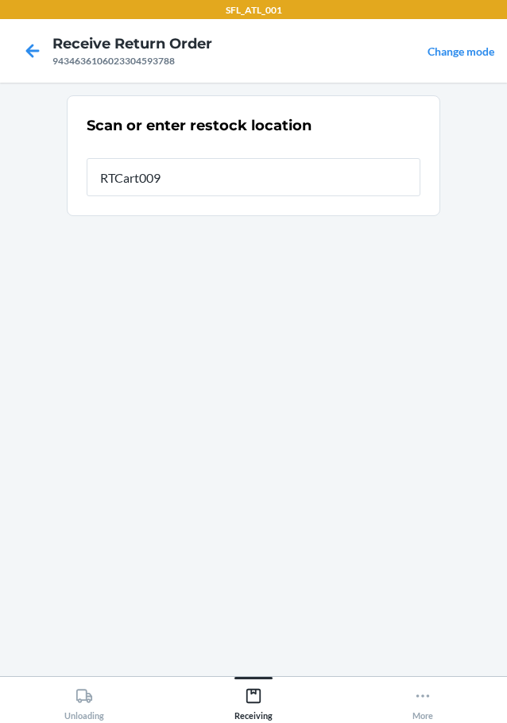
type input "RTCart009"
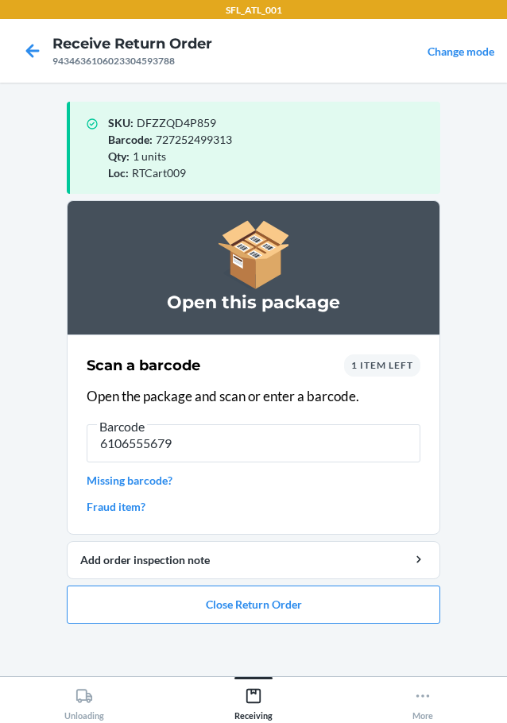
type input "61065556790"
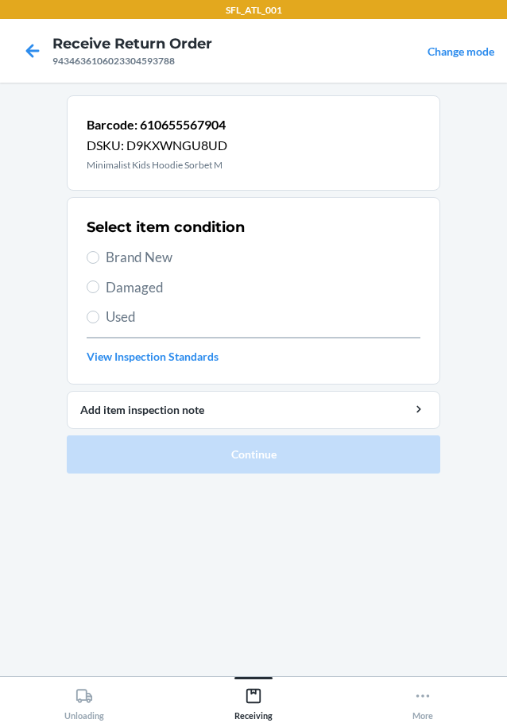
click at [131, 250] on span "Brand New" at bounding box center [263, 257] width 315 height 21
click at [99, 251] on input "Brand New" at bounding box center [93, 257] width 13 height 13
radio input "true"
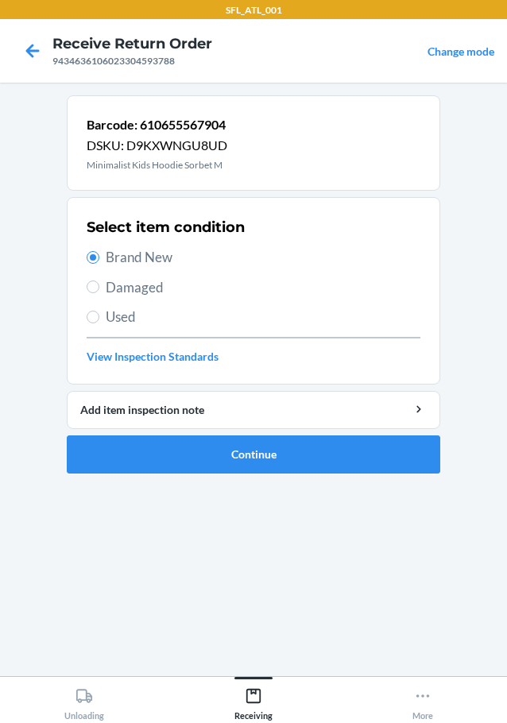
click at [254, 478] on ol "Barcode: 610655567904 DSKU: D9KXWNGU8UD Minimalist Kids Hoodie Sorbet M Select …" at bounding box center [254, 290] width 374 height 391
click at [262, 470] on button "Continue" at bounding box center [254, 455] width 374 height 38
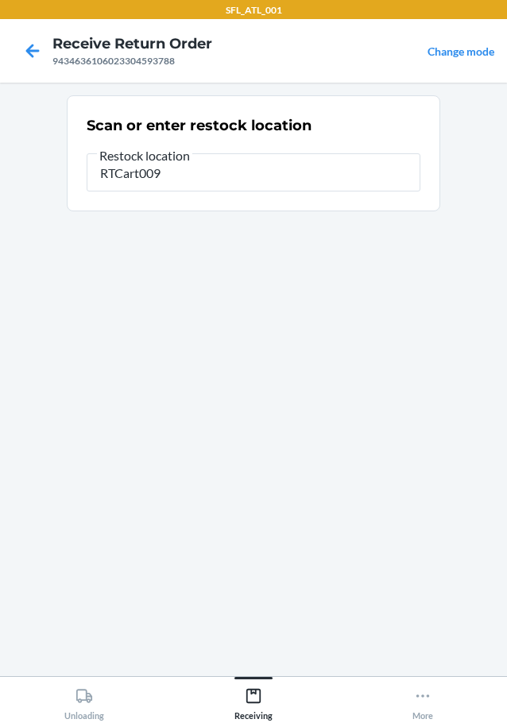
type input "RTCart009"
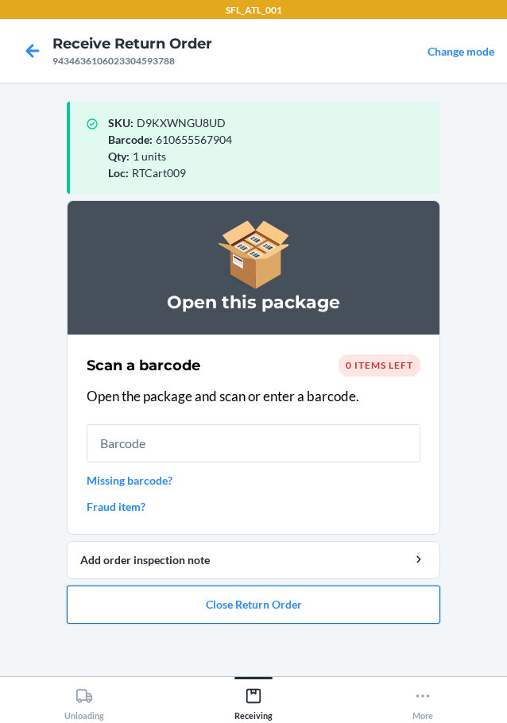
click at [298, 614] on button "Close Return Order" at bounding box center [254, 605] width 374 height 38
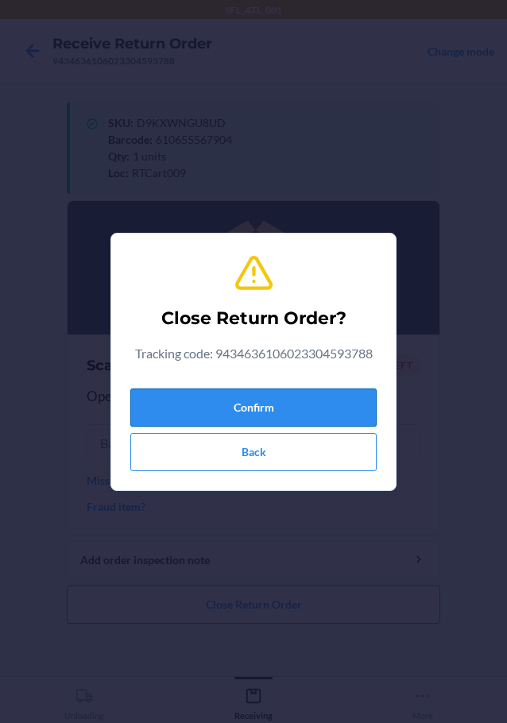
click at [145, 403] on button "Confirm" at bounding box center [253, 408] width 246 height 38
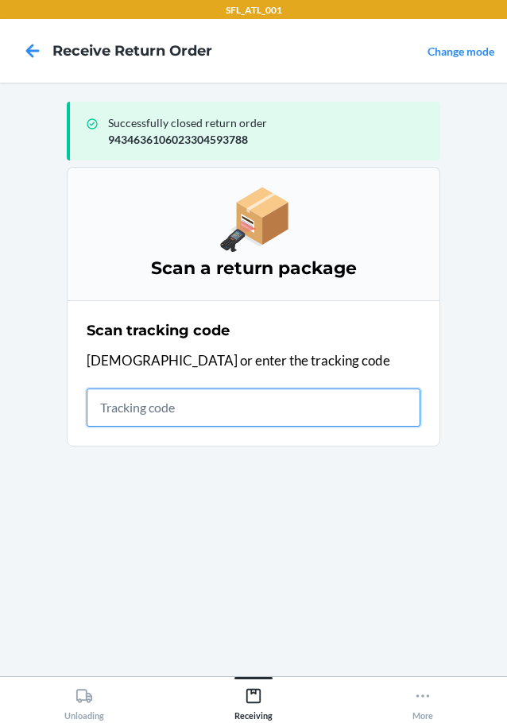
click at [118, 424] on input "text" at bounding box center [254, 408] width 334 height 38
type input "4203025994346361060233045280"
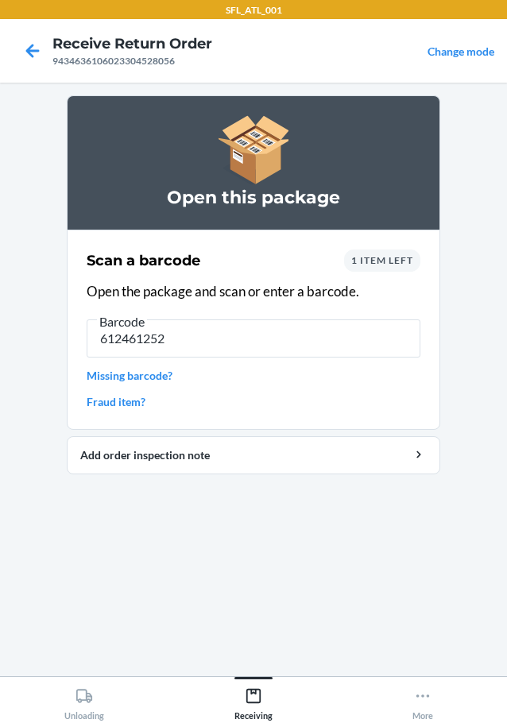
type input "6124612525"
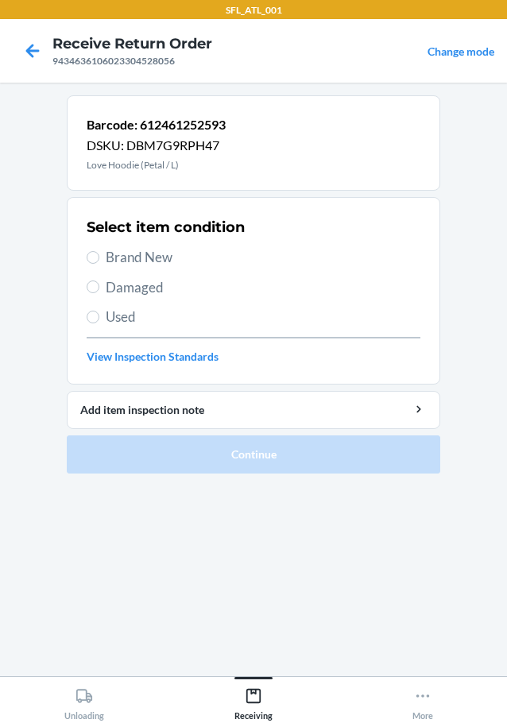
click at [141, 262] on span "Brand New" at bounding box center [263, 257] width 315 height 21
click at [99, 262] on input "Brand New" at bounding box center [93, 257] width 13 height 13
radio input "true"
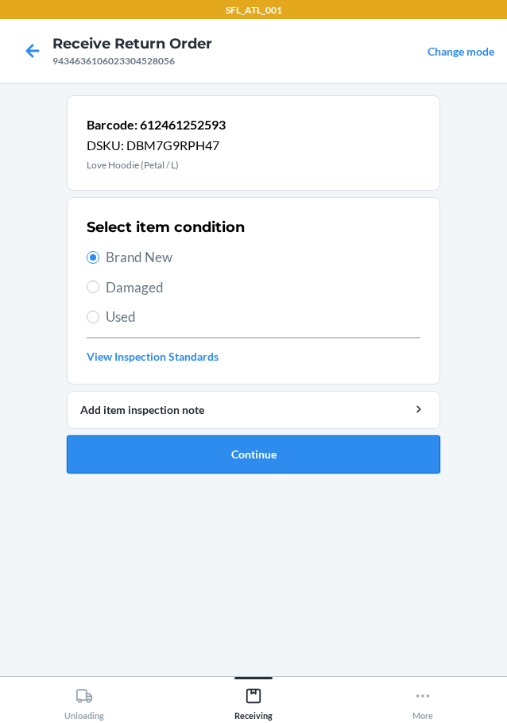
click at [236, 463] on button "Continue" at bounding box center [254, 455] width 374 height 38
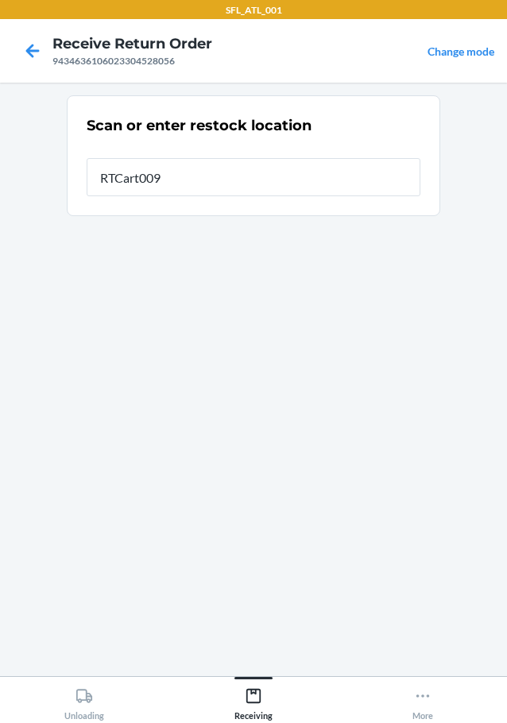
type input "RTCart009"
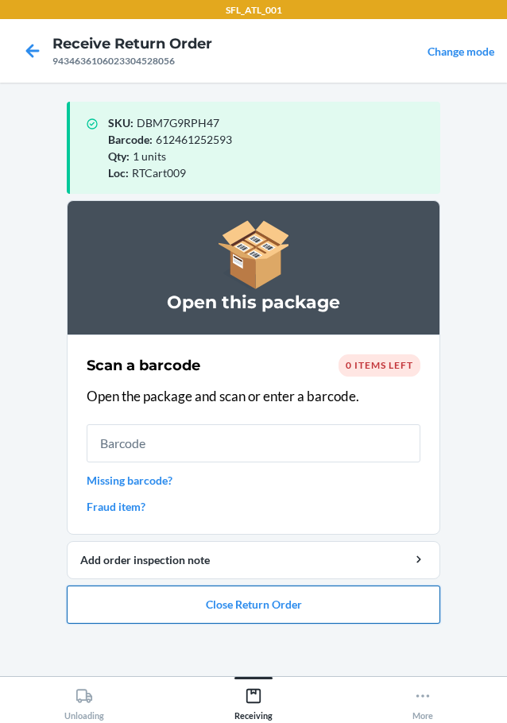
click at [275, 616] on button "Close Return Order" at bounding box center [254, 605] width 374 height 38
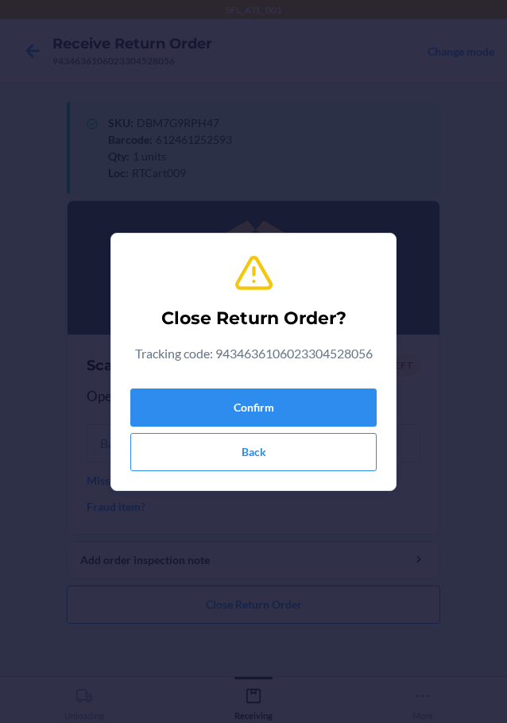
click at [207, 430] on div "Confirm Back" at bounding box center [253, 426] width 246 height 89
click at [204, 424] on button "Confirm" at bounding box center [253, 408] width 246 height 38
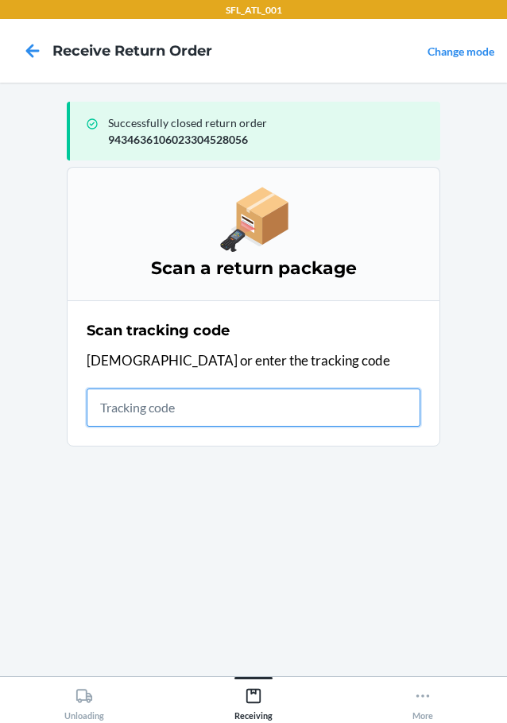
click at [328, 413] on input "text" at bounding box center [254, 408] width 334 height 38
type input "420302599434636106023304473158"
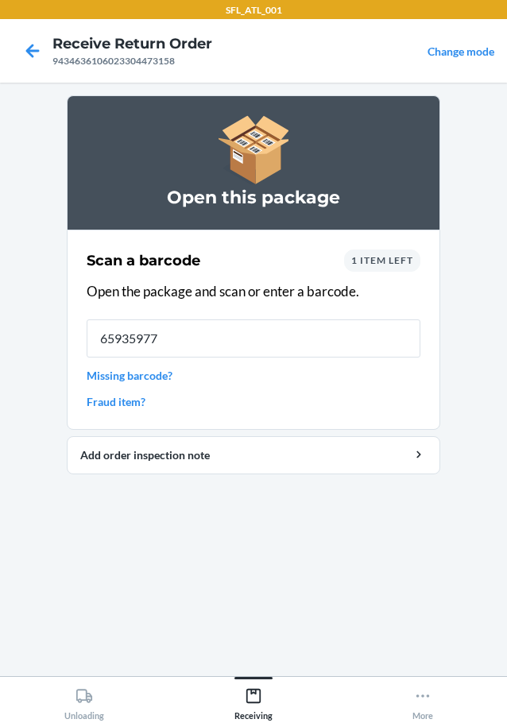
type input "659359779"
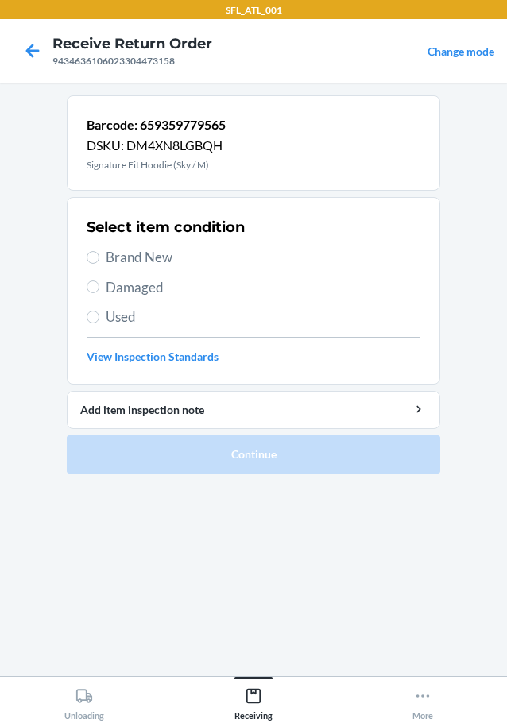
click at [126, 250] on span "Brand New" at bounding box center [263, 257] width 315 height 21
click at [99, 251] on input "Brand New" at bounding box center [93, 257] width 13 height 13
radio input "true"
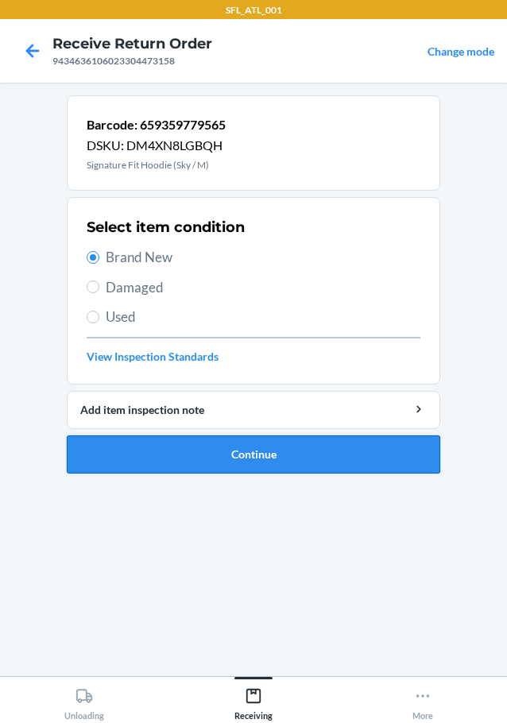
click at [283, 462] on button "Continue" at bounding box center [254, 455] width 374 height 38
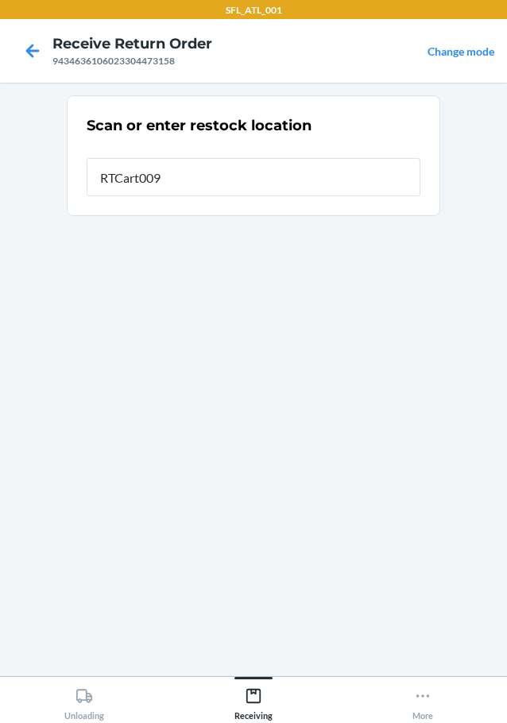
type input "RTCart009"
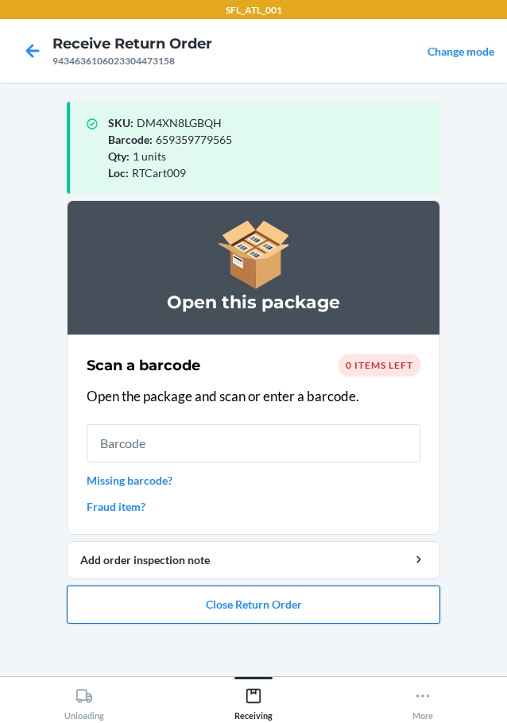
click at [316, 591] on button "Close Return Order" at bounding box center [254, 605] width 374 height 38
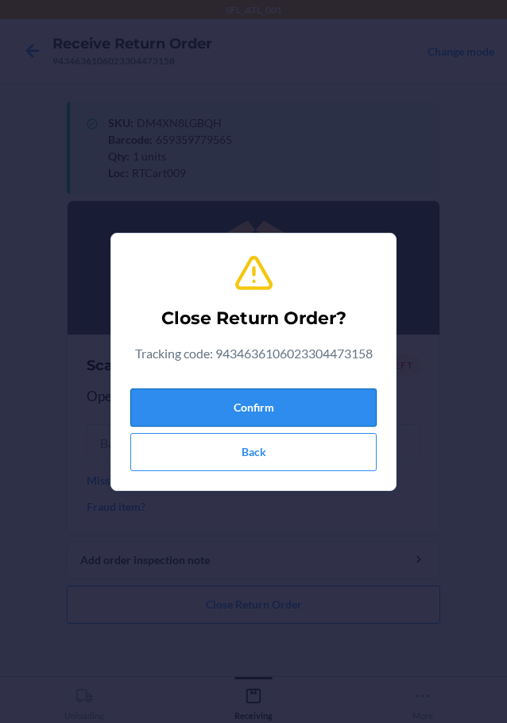
click at [275, 423] on button "Confirm" at bounding box center [253, 408] width 246 height 38
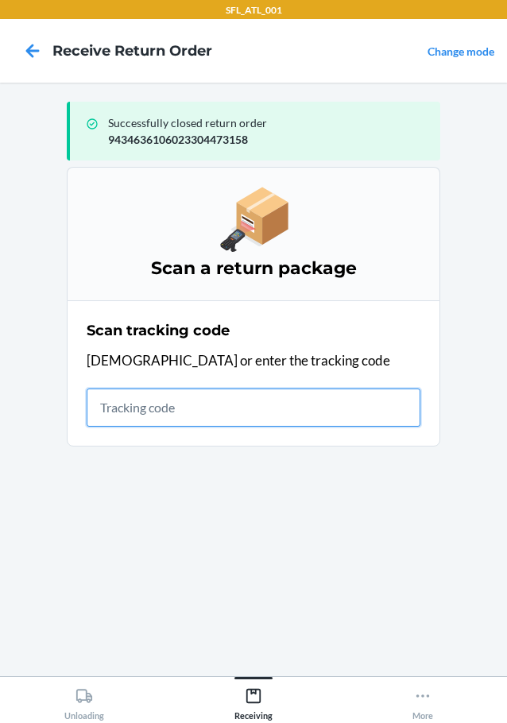
click at [141, 419] on input "text" at bounding box center [254, 408] width 334 height 38
type input "420302599434636106023304639097"
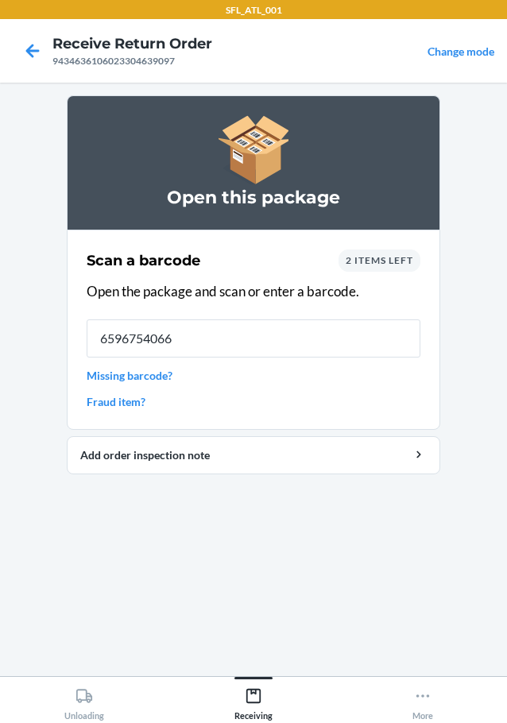
type input "65967540669"
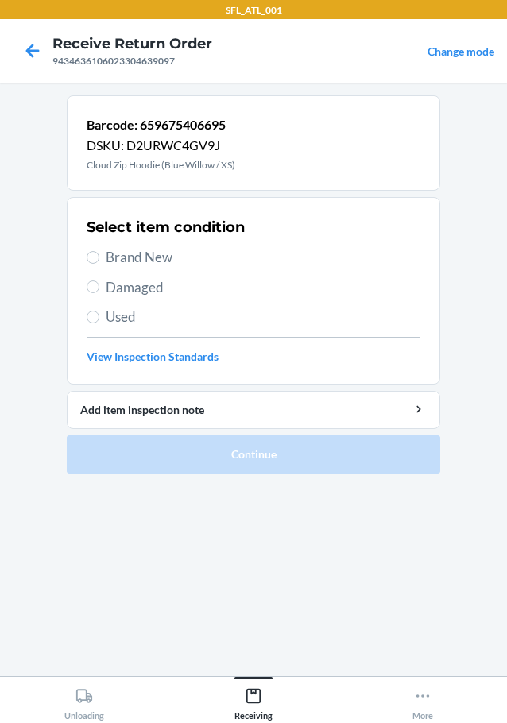
click at [147, 254] on span "Brand New" at bounding box center [263, 257] width 315 height 21
click at [99, 254] on input "Brand New" at bounding box center [93, 257] width 13 height 13
radio input "true"
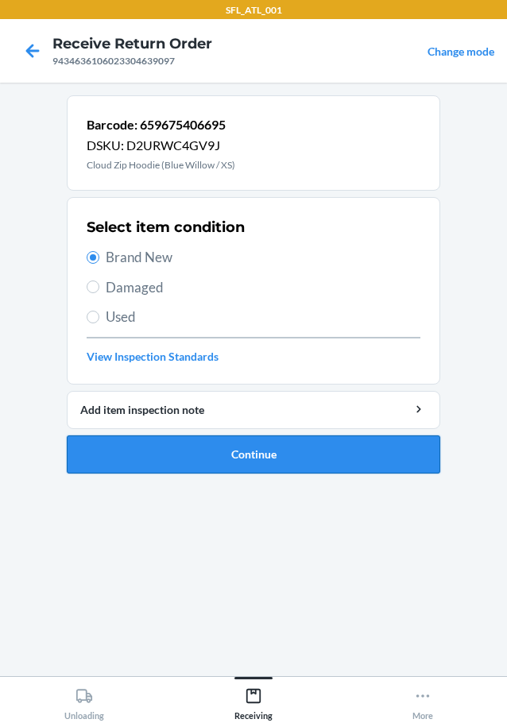
click at [296, 457] on button "Continue" at bounding box center [254, 455] width 374 height 38
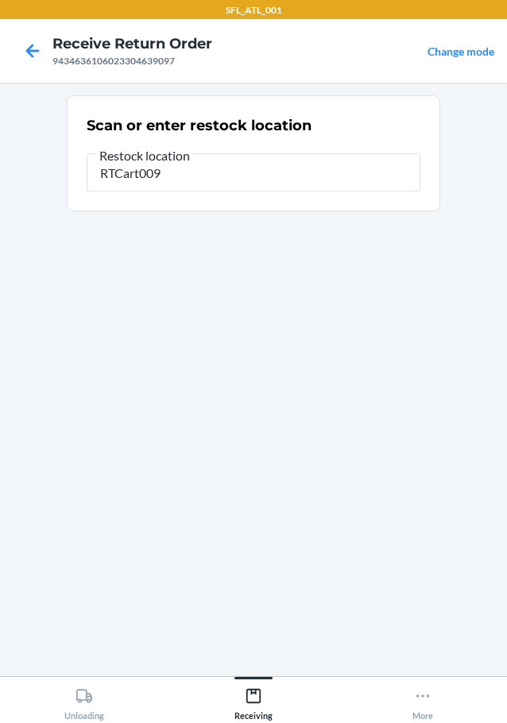
type input "RTCart009"
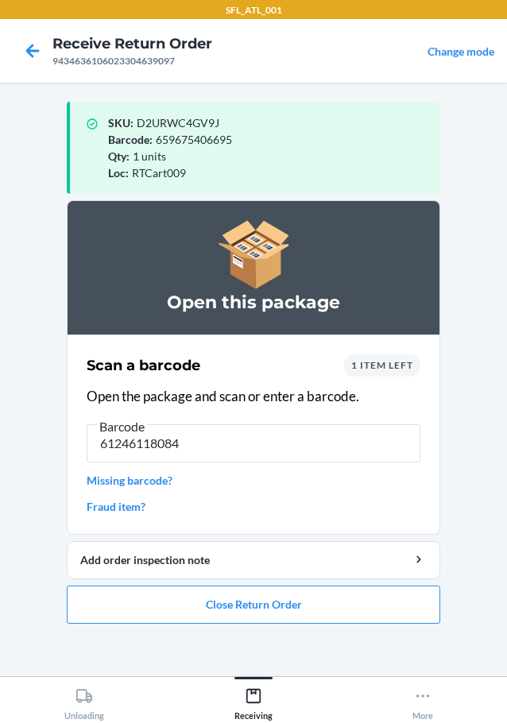
type input "612461180841"
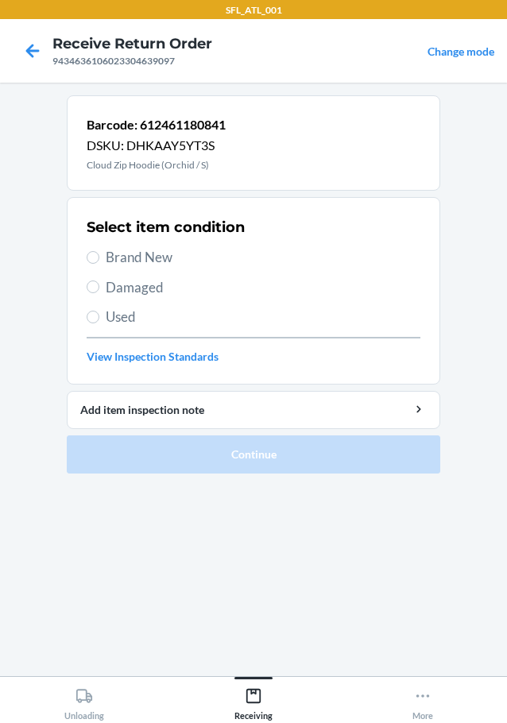
click at [138, 258] on span "Brand New" at bounding box center [263, 257] width 315 height 21
click at [99, 258] on input "Brand New" at bounding box center [93, 257] width 13 height 13
radio input "true"
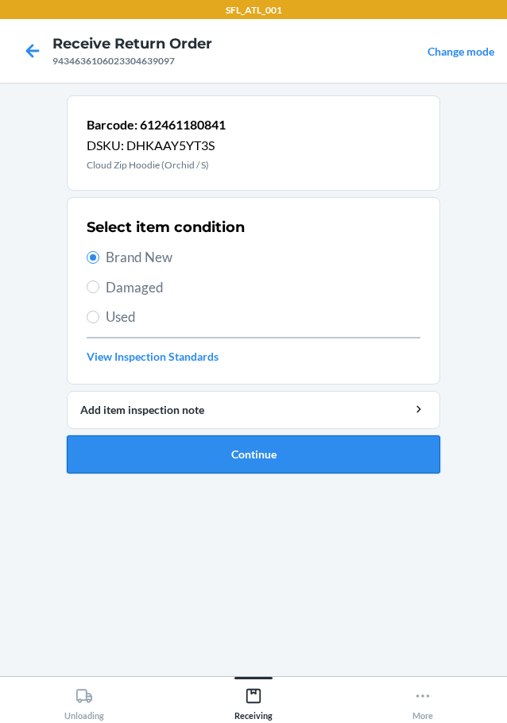
click at [259, 459] on button "Continue" at bounding box center [254, 455] width 374 height 38
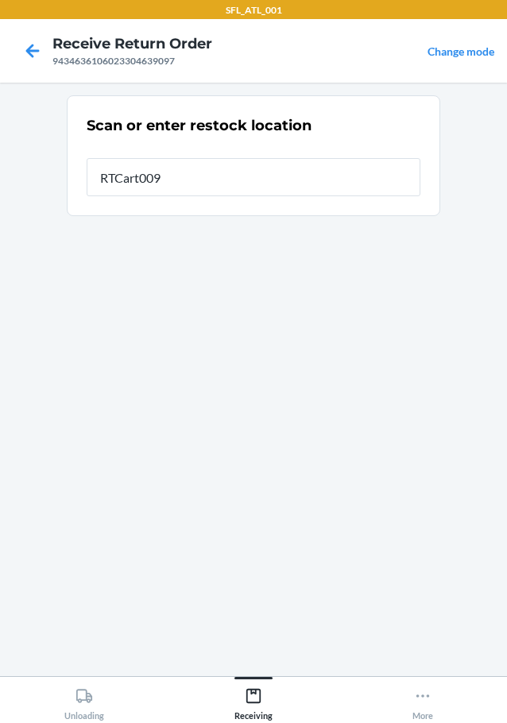
type input "RTCart009"
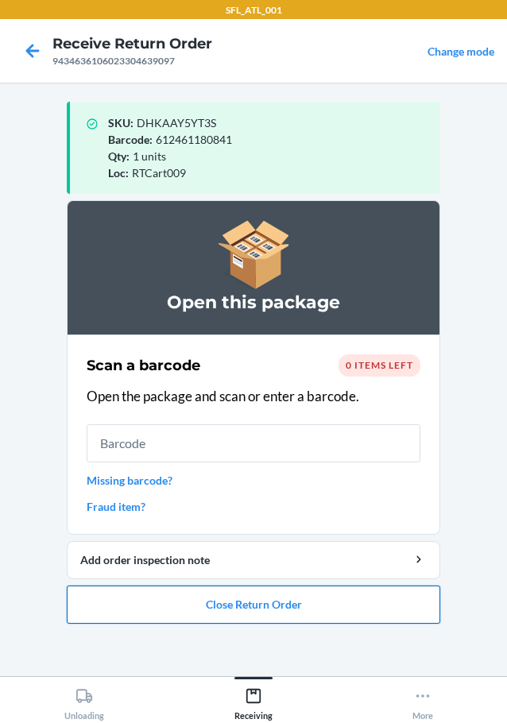
click at [296, 604] on button "Close Return Order" at bounding box center [254, 605] width 374 height 38
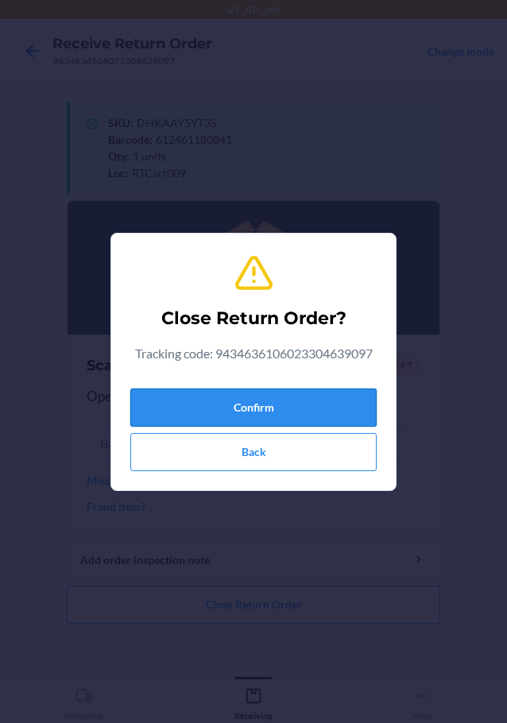
click at [312, 401] on button "Confirm" at bounding box center [253, 408] width 246 height 38
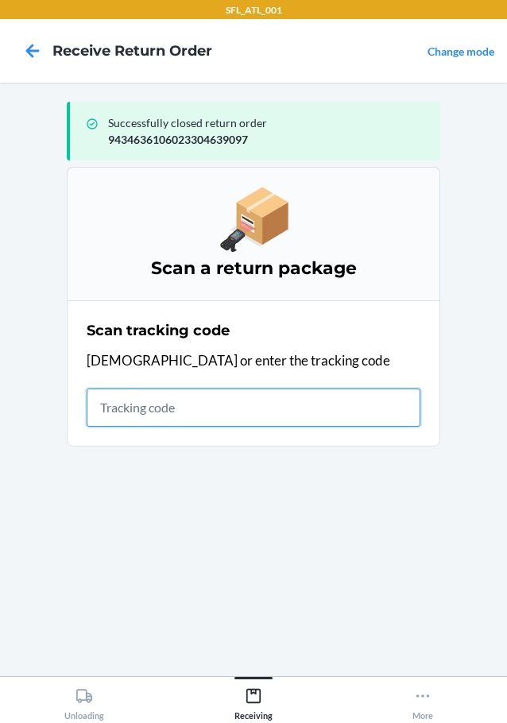
click at [151, 411] on input "text" at bounding box center [254, 408] width 334 height 38
type input "420302599434636106023303909"
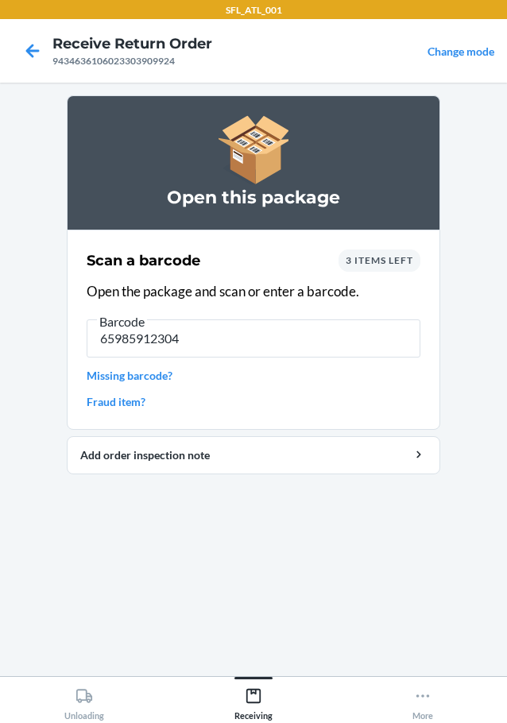
type input "659859123042"
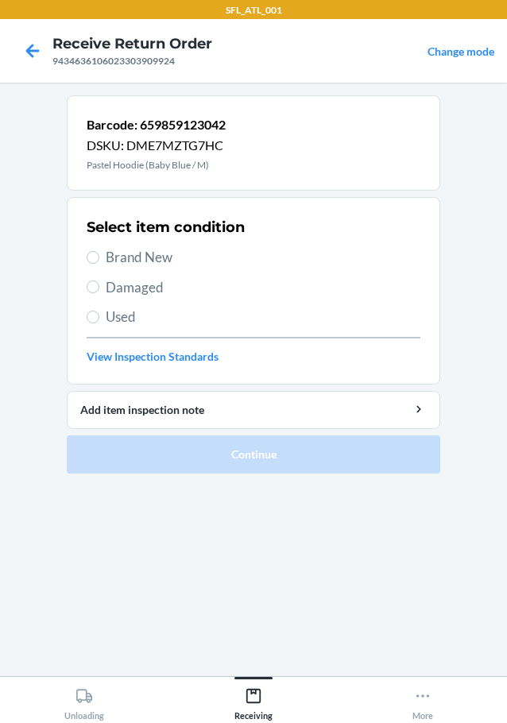
click at [149, 246] on div "Select item condition Brand New Damaged Used View Inspection Standards" at bounding box center [254, 290] width 334 height 157
click at [141, 266] on span "Brand New" at bounding box center [263, 257] width 315 height 21
click at [99, 264] on input "Brand New" at bounding box center [93, 257] width 13 height 13
radio input "true"
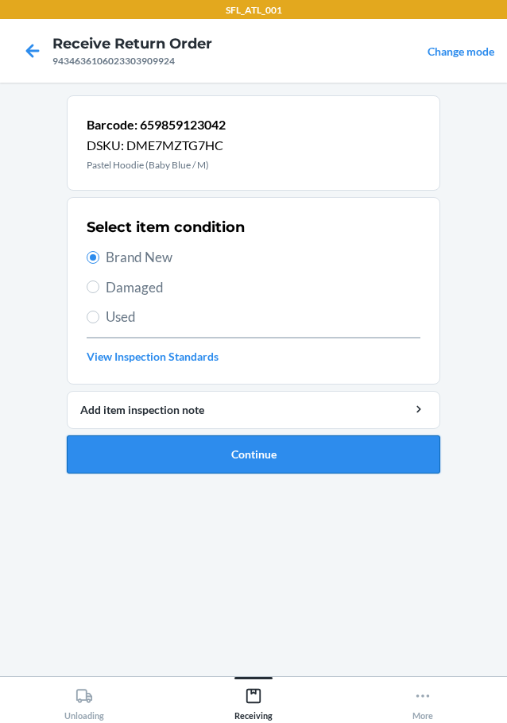
click at [218, 456] on button "Continue" at bounding box center [254, 455] width 374 height 38
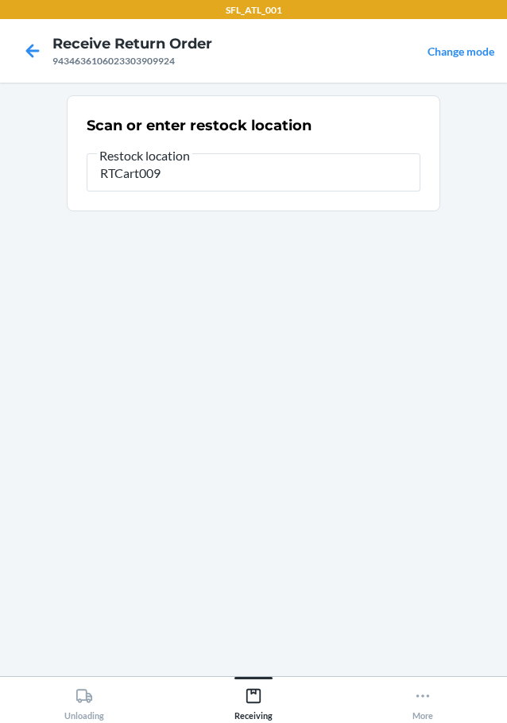
type input "RTCart009"
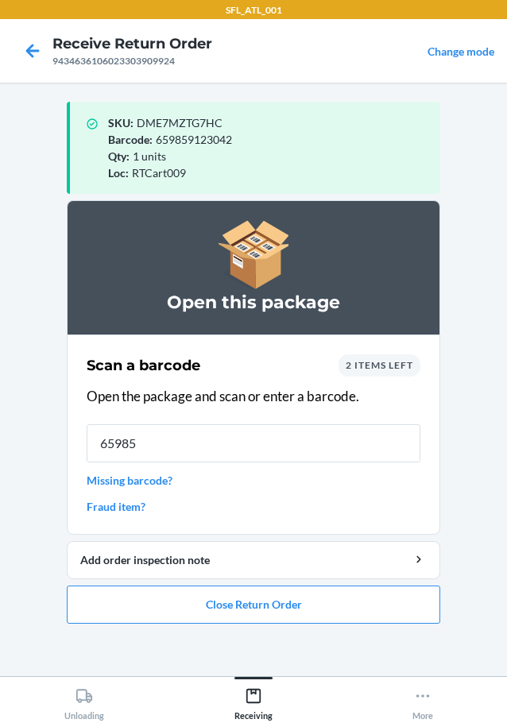
type input "659859"
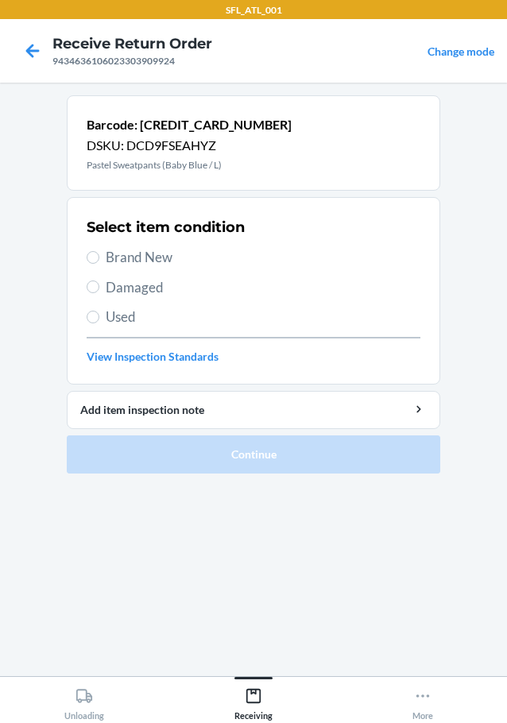
click at [131, 273] on div "Select item condition Brand New Damaged Used View Inspection Standards" at bounding box center [254, 290] width 334 height 157
click at [133, 270] on div "Select item condition Brand New Damaged Used View Inspection Standards" at bounding box center [254, 290] width 334 height 157
click at [137, 267] on span "Brand New" at bounding box center [263, 257] width 315 height 21
click at [99, 264] on input "Brand New" at bounding box center [93, 257] width 13 height 13
radio input "true"
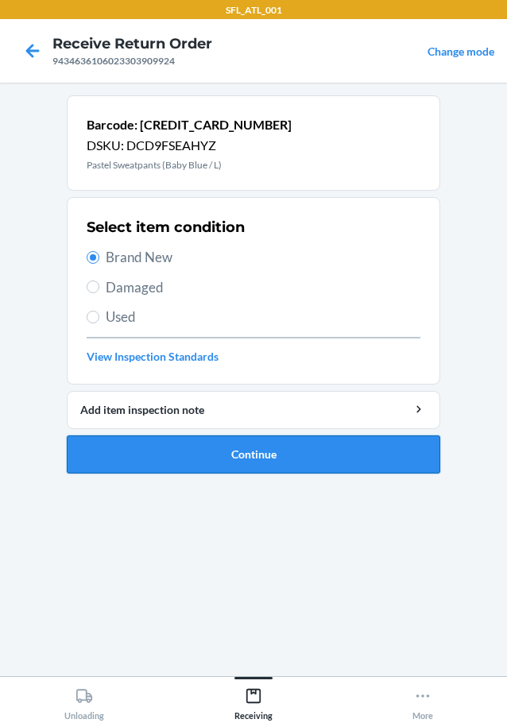
click at [244, 454] on button "Continue" at bounding box center [254, 455] width 374 height 38
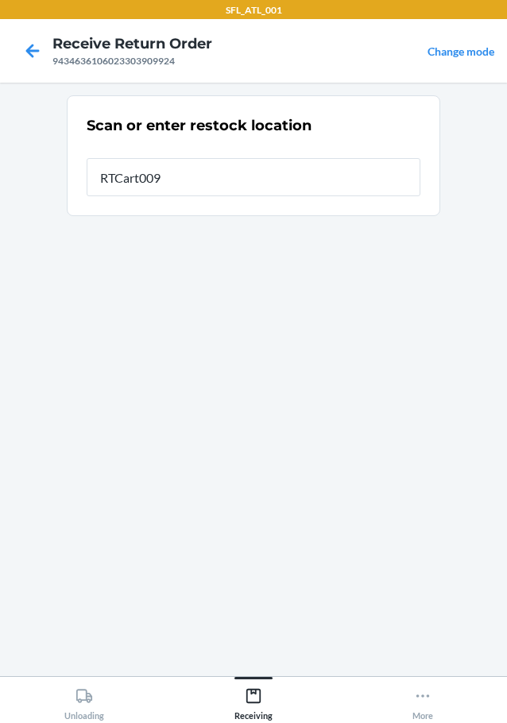
type input "RTCart009"
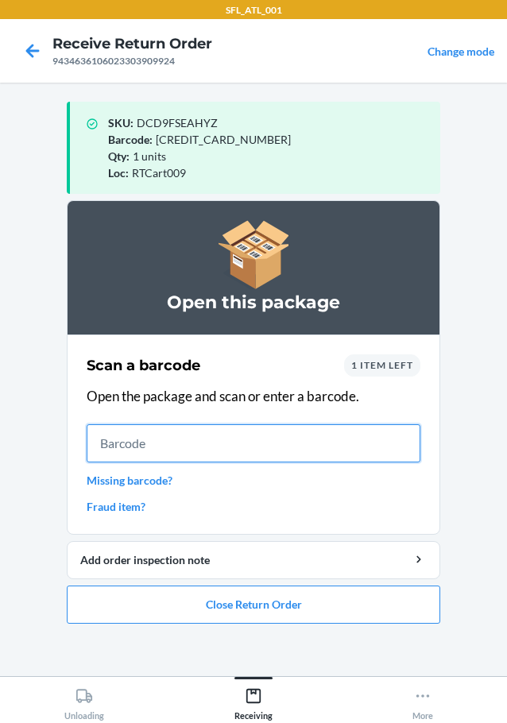
click at [385, 449] on input "text" at bounding box center [254, 443] width 334 height 38
type input "727252010815"
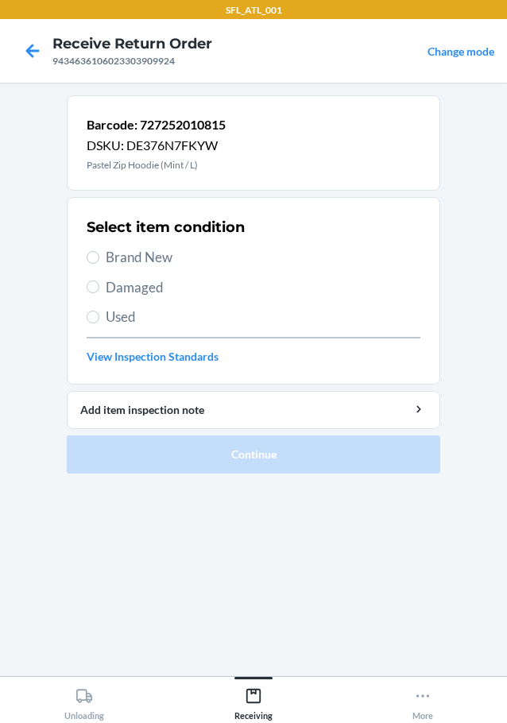
click at [138, 263] on span "Brand New" at bounding box center [263, 257] width 315 height 21
click at [99, 263] on input "Brand New" at bounding box center [93, 257] width 13 height 13
radio input "true"
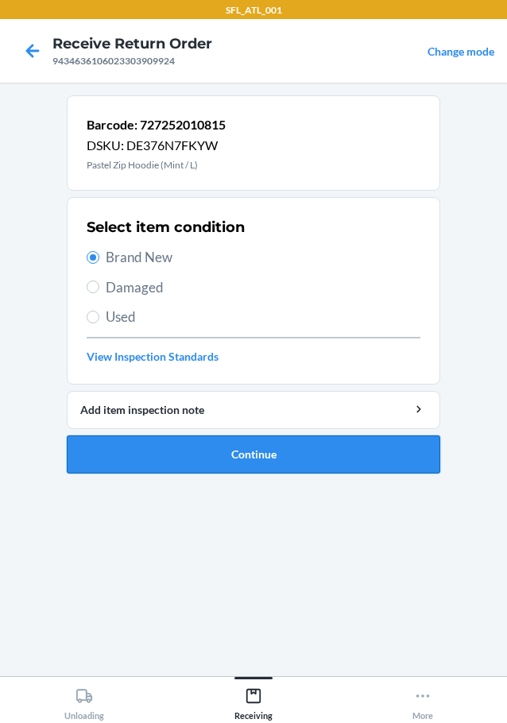
click at [287, 445] on button "Continue" at bounding box center [254, 455] width 374 height 38
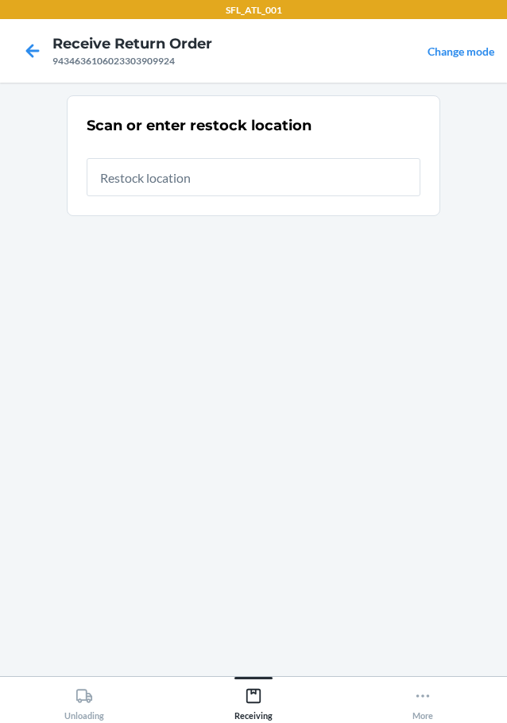
click at [188, 176] on input "text" at bounding box center [254, 177] width 334 height 38
type input "RTCart009"
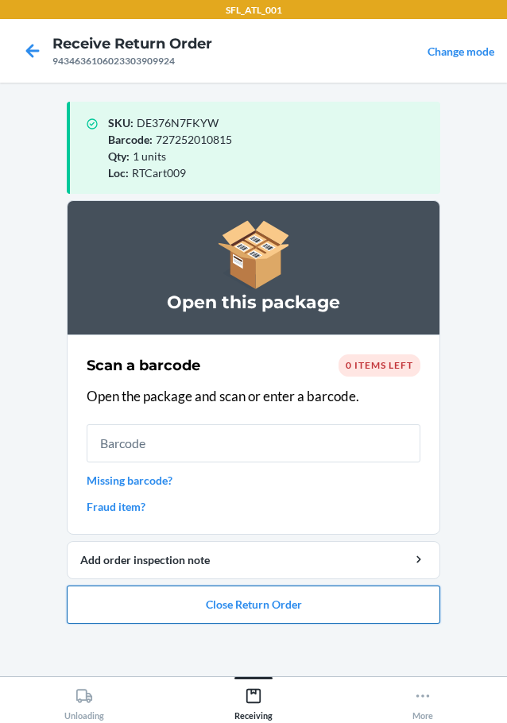
click at [222, 599] on button "Close Return Order" at bounding box center [254, 605] width 374 height 38
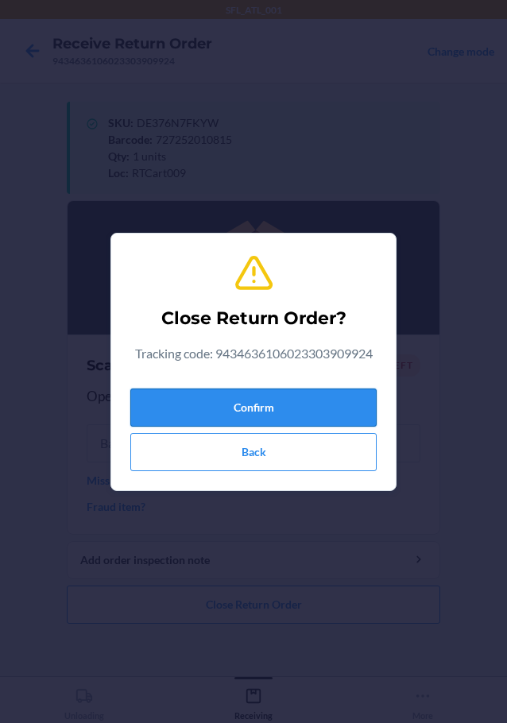
click at [261, 400] on button "Confirm" at bounding box center [253, 408] width 246 height 38
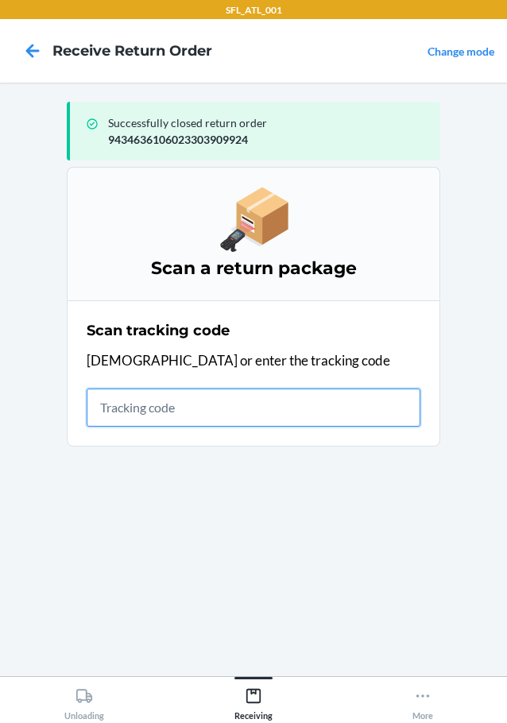
click at [273, 394] on input "text" at bounding box center [254, 408] width 334 height 38
type input "420302599434636106023304724793"
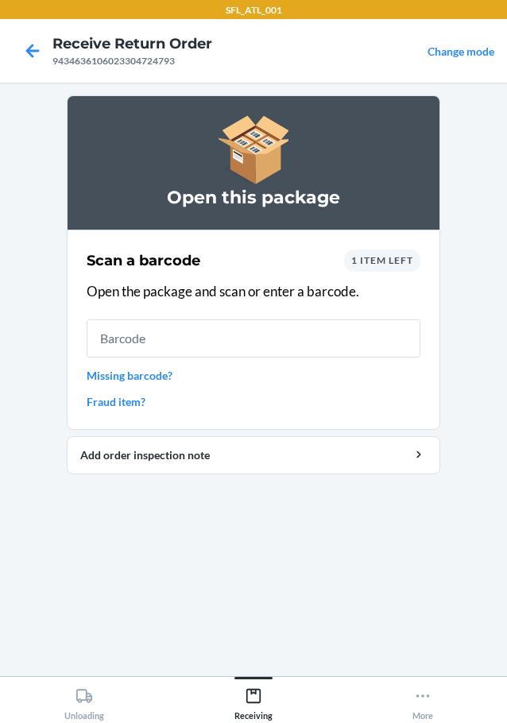
click at [129, 401] on link "Fraud item?" at bounding box center [254, 401] width 334 height 17
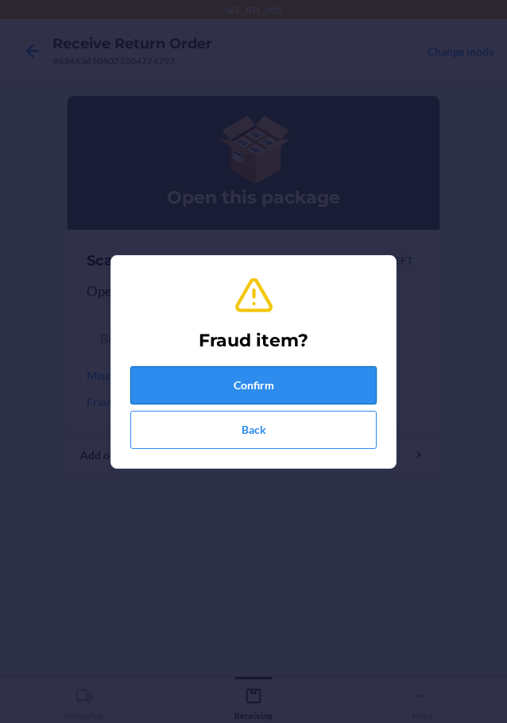
click at [179, 369] on button "Confirm" at bounding box center [253, 385] width 246 height 38
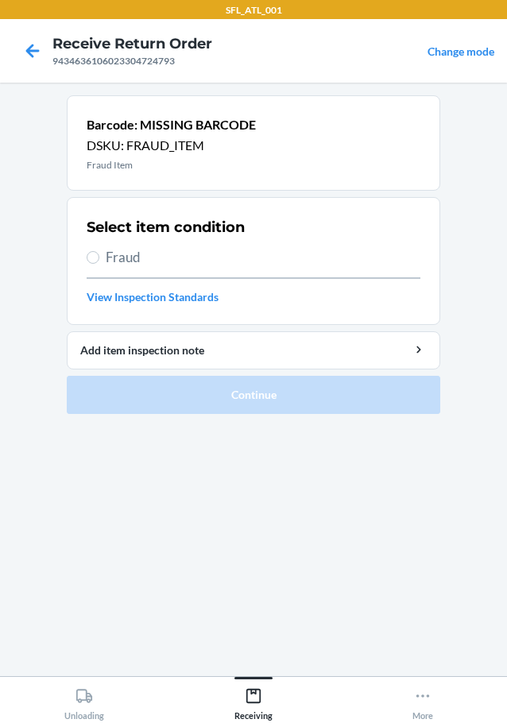
click at [122, 266] on span "Fraud" at bounding box center [263, 257] width 315 height 21
click at [99, 264] on input "Fraud" at bounding box center [93, 257] width 13 height 13
radio input "true"
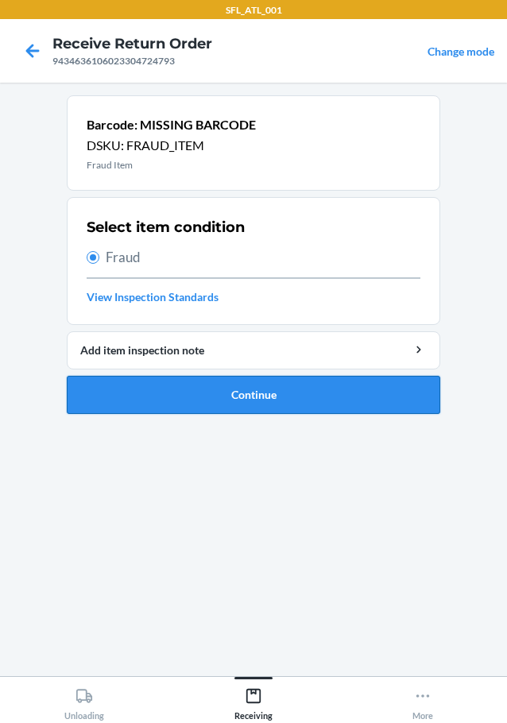
click at [274, 378] on button "Continue" at bounding box center [254, 395] width 374 height 38
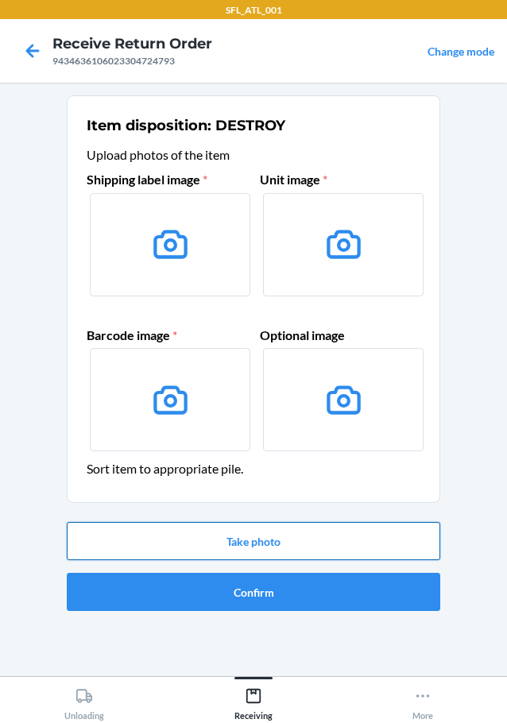
click at [256, 533] on button "Take photo" at bounding box center [254, 541] width 374 height 38
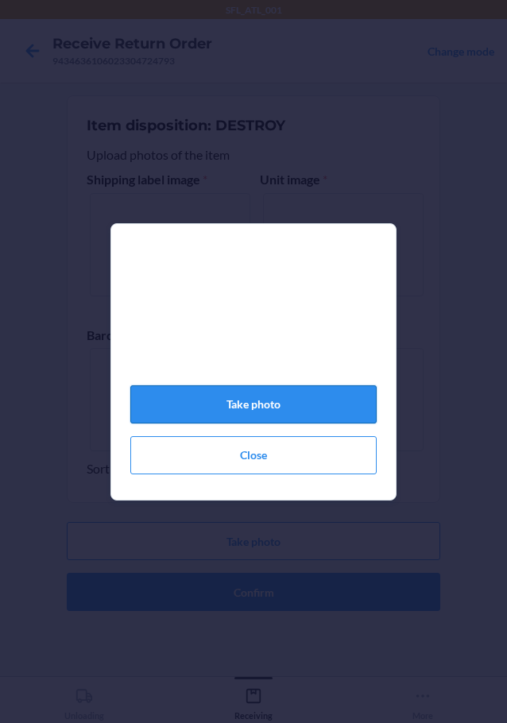
click at [285, 414] on button "Take photo" at bounding box center [253, 404] width 246 height 38
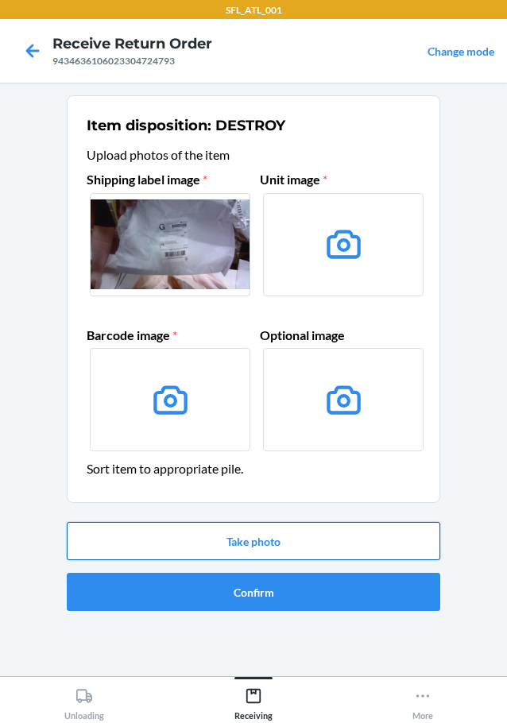
click at [304, 534] on button "Take photo" at bounding box center [254, 541] width 374 height 38
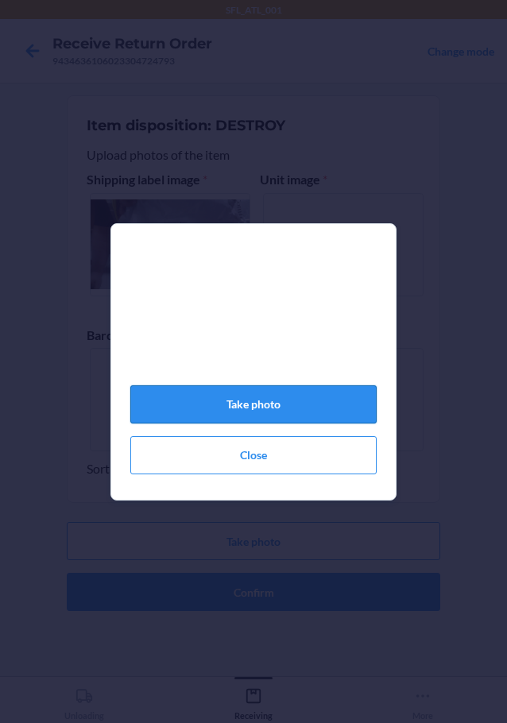
click at [265, 423] on button "Take photo" at bounding box center [253, 404] width 246 height 38
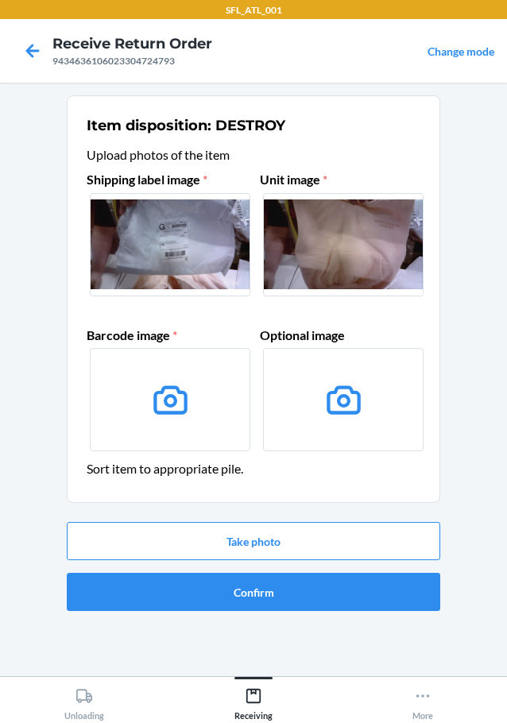
click at [265, 422] on label at bounding box center [343, 399] width 161 height 103
click at [0, 0] on input "file" at bounding box center [0, 0] width 0 height 0
click at [333, 535] on button "Take photo" at bounding box center [254, 541] width 374 height 38
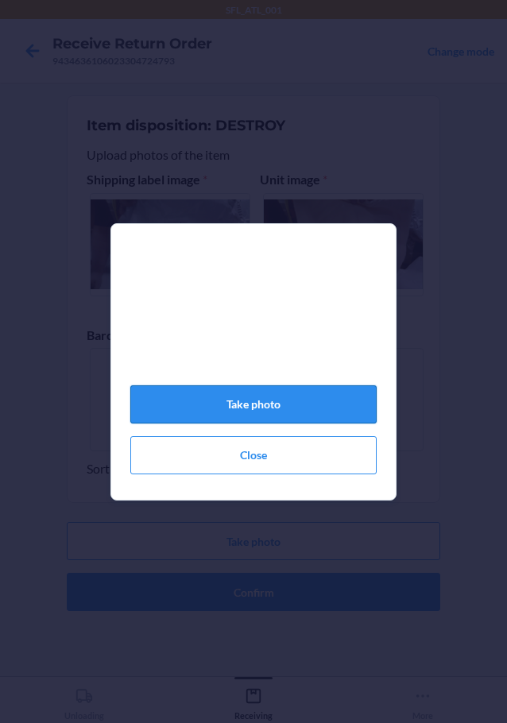
click at [306, 410] on button "Take photo" at bounding box center [253, 404] width 246 height 38
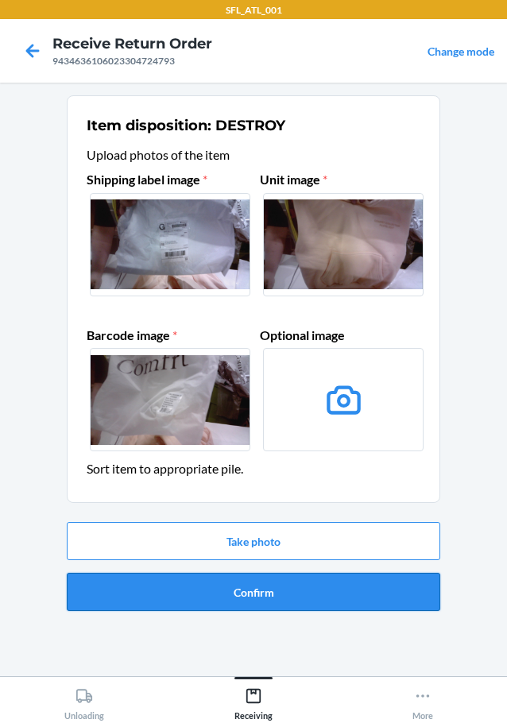
click at [341, 594] on button "Confirm" at bounding box center [254, 592] width 374 height 38
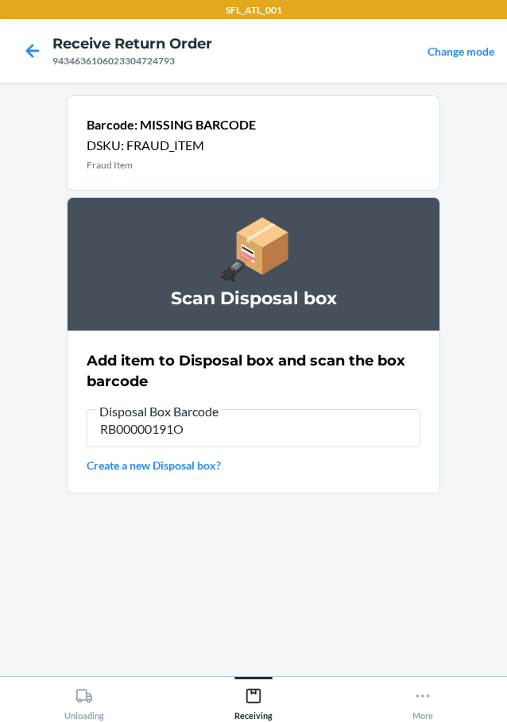
type input "RB00000191O"
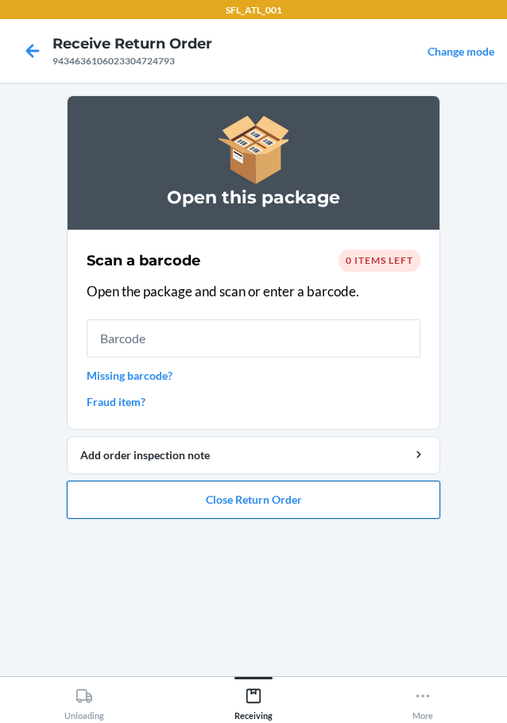
click at [353, 485] on button "Close Return Order" at bounding box center [254, 500] width 374 height 38
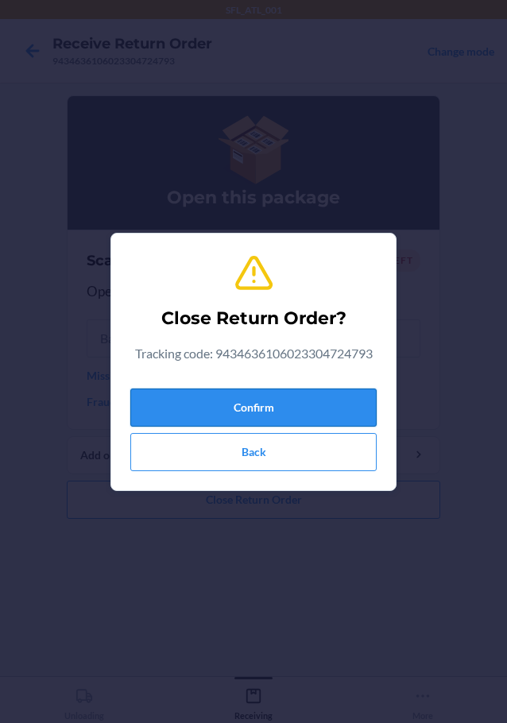
click at [302, 412] on button "Confirm" at bounding box center [253, 408] width 246 height 38
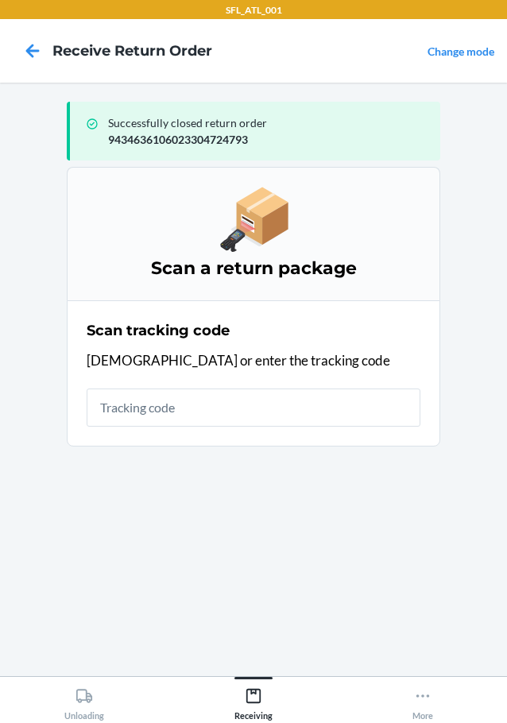
click at [143, 436] on section "Scan tracking code Scan or enter the tracking code" at bounding box center [254, 373] width 374 height 146
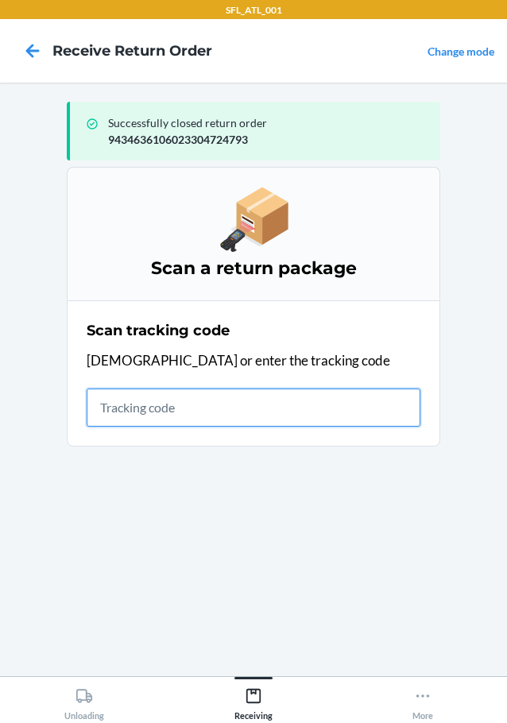
click at [153, 417] on input "text" at bounding box center [254, 408] width 334 height 38
type input "420302599434636106023304623966"
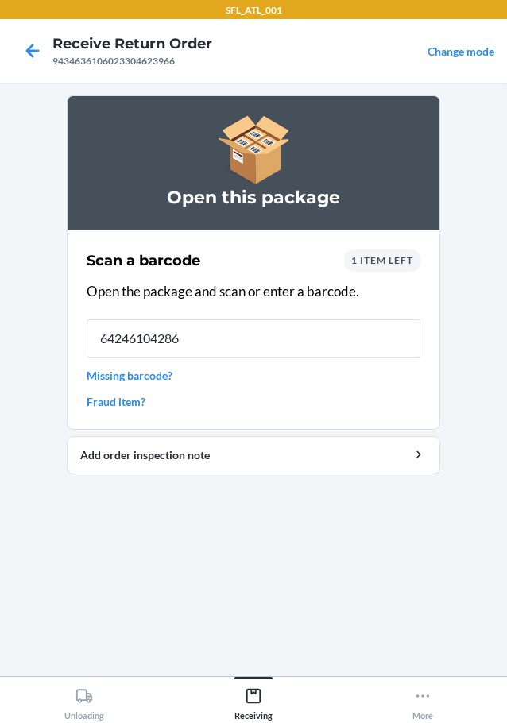
type input "642461042863"
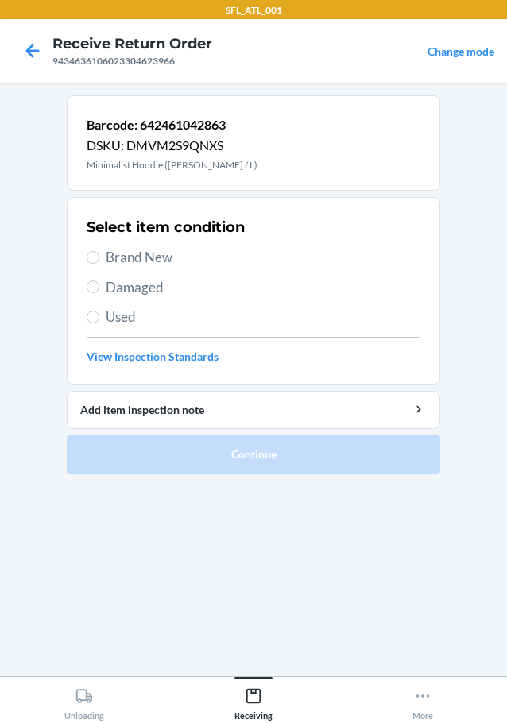
click at [117, 258] on span "Brand New" at bounding box center [263, 257] width 315 height 21
click at [99, 258] on input "Brand New" at bounding box center [93, 257] width 13 height 13
radio input "true"
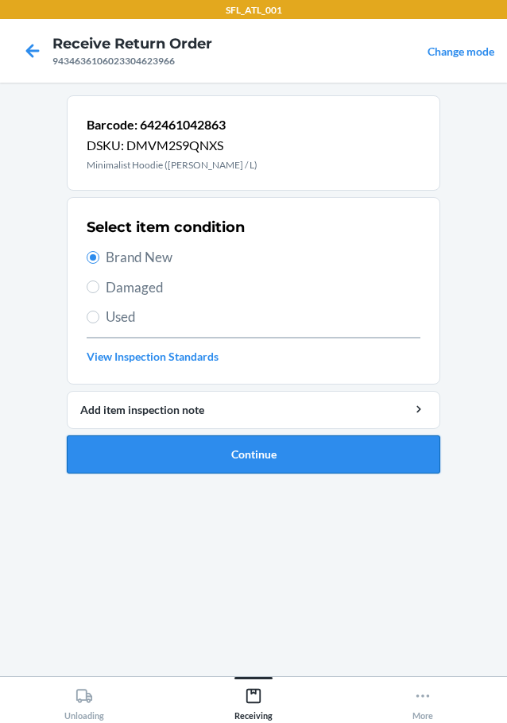
click at [276, 459] on button "Continue" at bounding box center [254, 455] width 374 height 38
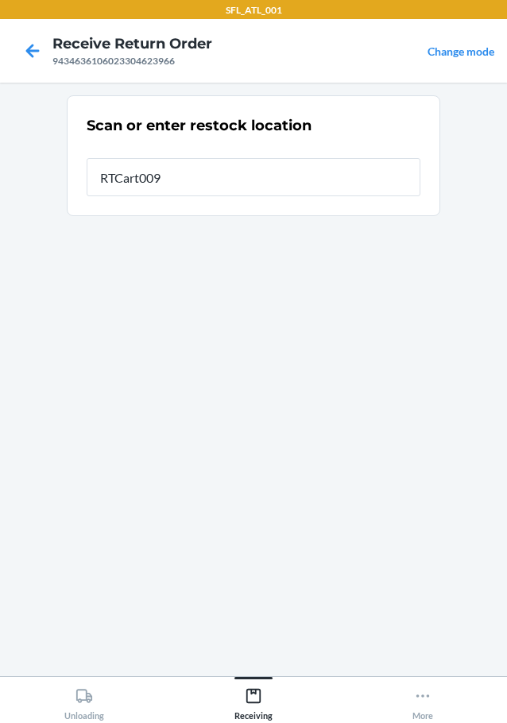
type input "RTCart009"
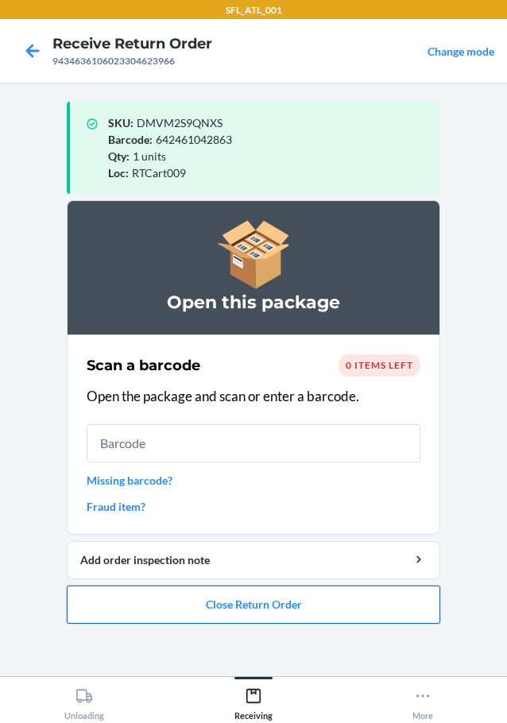
click at [231, 611] on button "Close Return Order" at bounding box center [254, 605] width 374 height 38
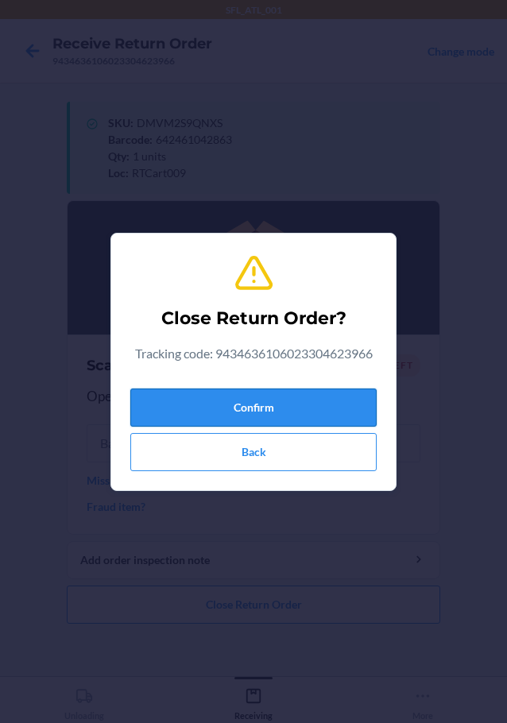
click at [273, 418] on button "Confirm" at bounding box center [253, 408] width 246 height 38
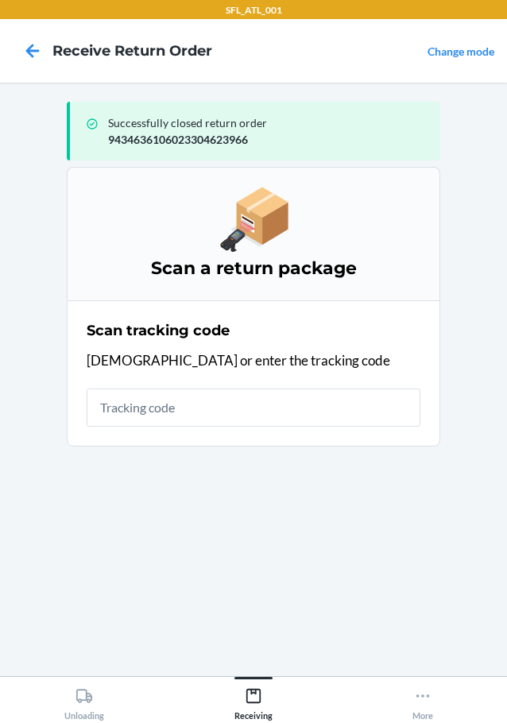
click at [220, 427] on div "Scan tracking code Scan or enter the tracking code" at bounding box center [254, 374] width 334 height 116
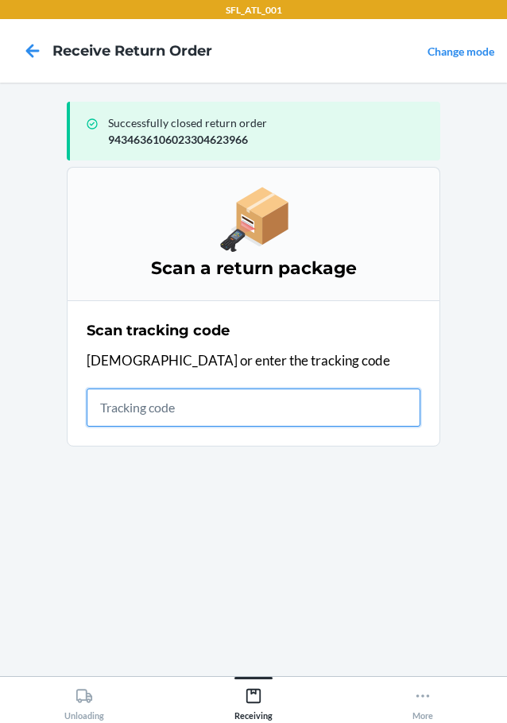
click at [204, 411] on input "text" at bounding box center [254, 408] width 334 height 38
type input "4203025994346361060233044097"
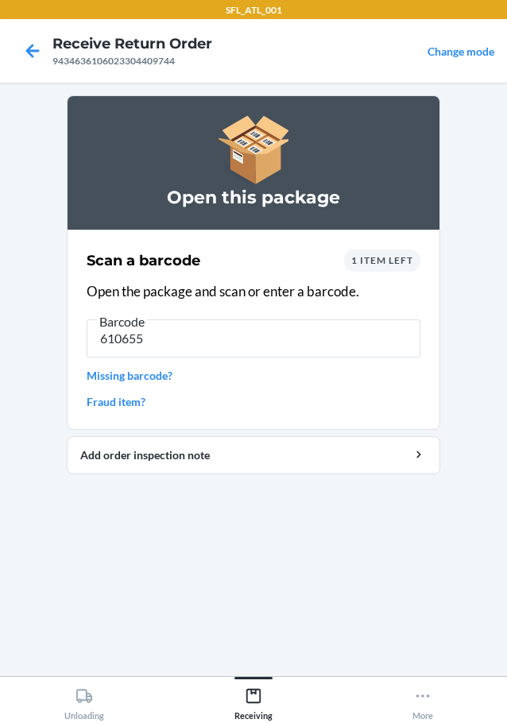
type input "6106557"
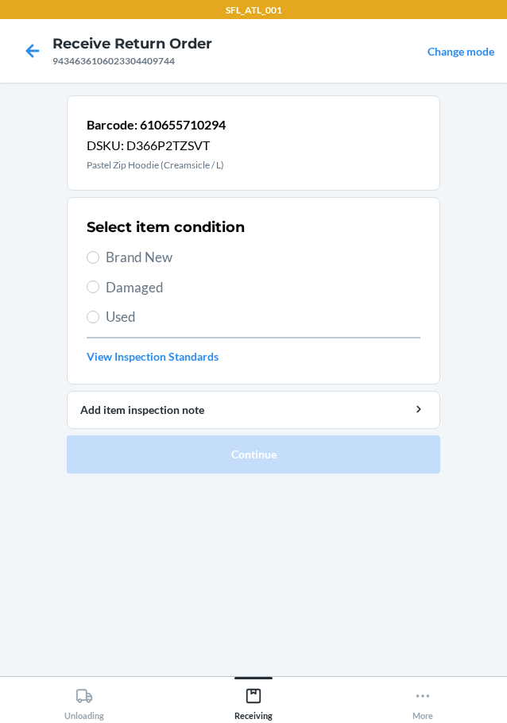
click at [138, 262] on span "Brand New" at bounding box center [263, 257] width 315 height 21
click at [99, 262] on input "Brand New" at bounding box center [93, 257] width 13 height 13
radio input "true"
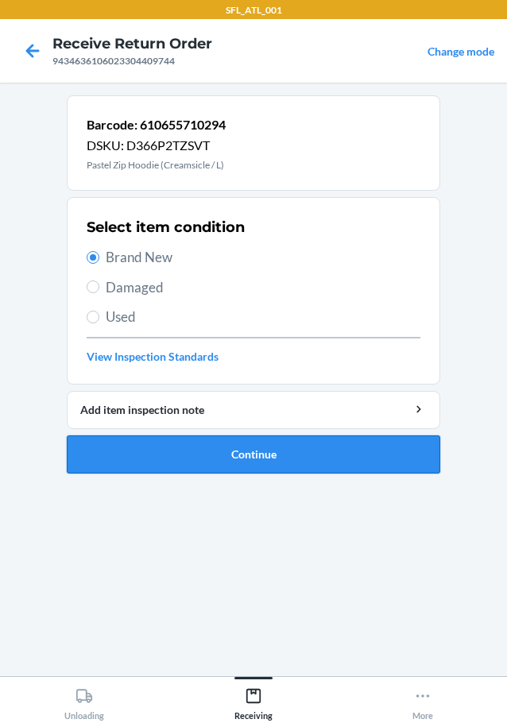
click at [208, 439] on button "Continue" at bounding box center [254, 455] width 374 height 38
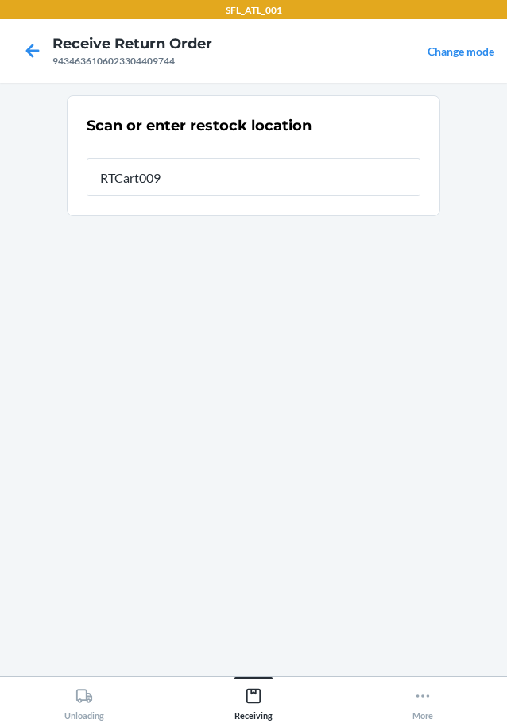
type input "RTCart009"
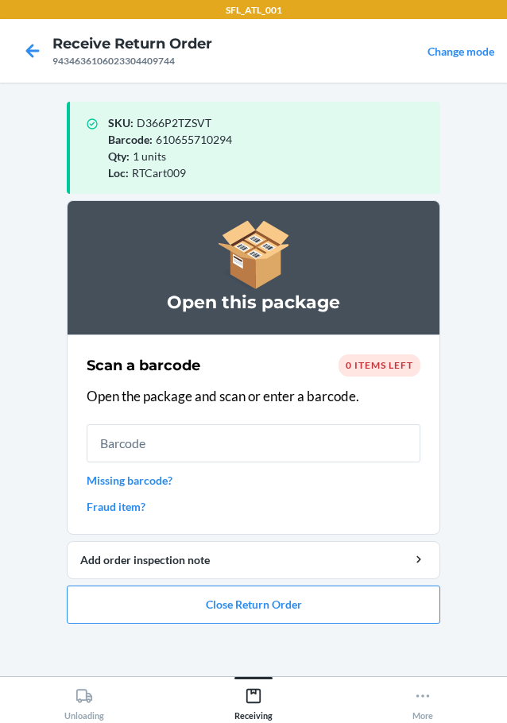
click at [227, 583] on li "Open this package Scan a barcode 0 items left Open the package and scan or ente…" at bounding box center [254, 412] width 374 height 424
click at [228, 596] on button "Close Return Order" at bounding box center [254, 605] width 374 height 38
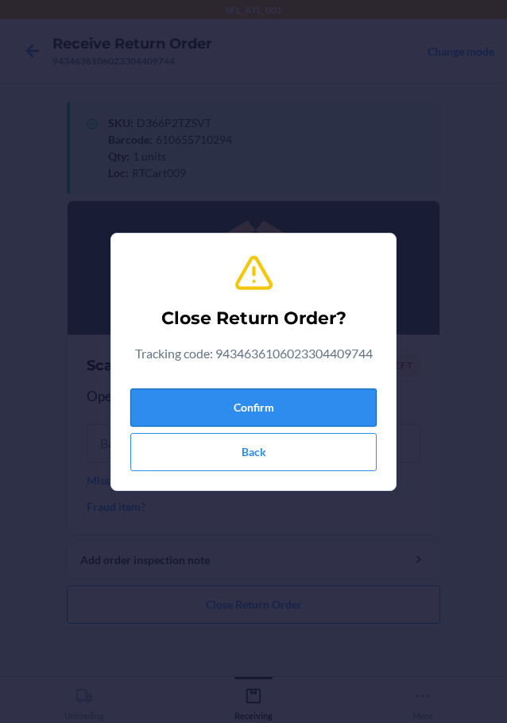
click at [213, 419] on button "Confirm" at bounding box center [253, 408] width 246 height 38
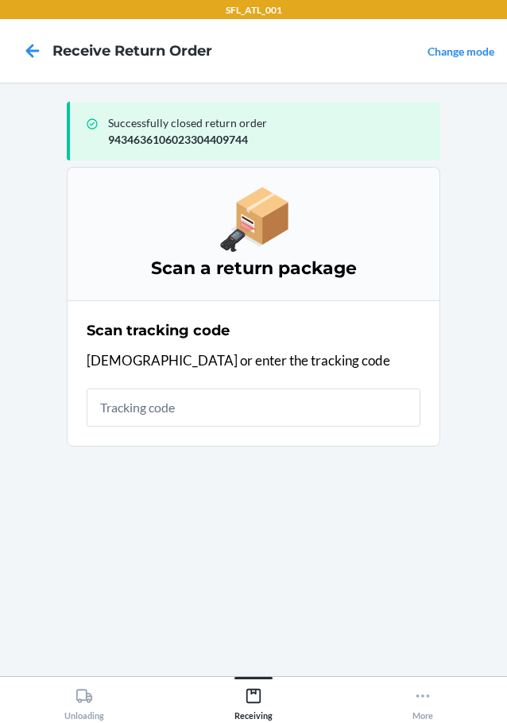
click at [318, 436] on section "Scan tracking code Scan or enter the tracking code" at bounding box center [254, 373] width 374 height 146
click at [309, 427] on div "Scan tracking code Scan or enter the tracking code" at bounding box center [254, 374] width 334 height 116
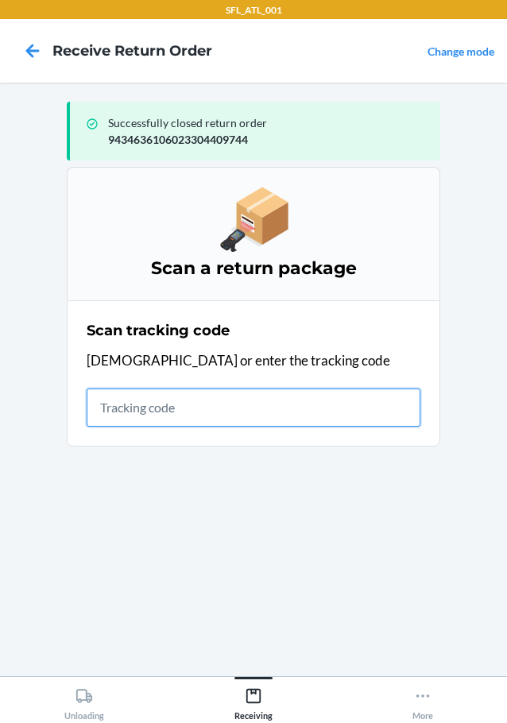
click at [298, 409] on input "text" at bounding box center [254, 408] width 334 height 38
type input "4203025994346361060233019461"
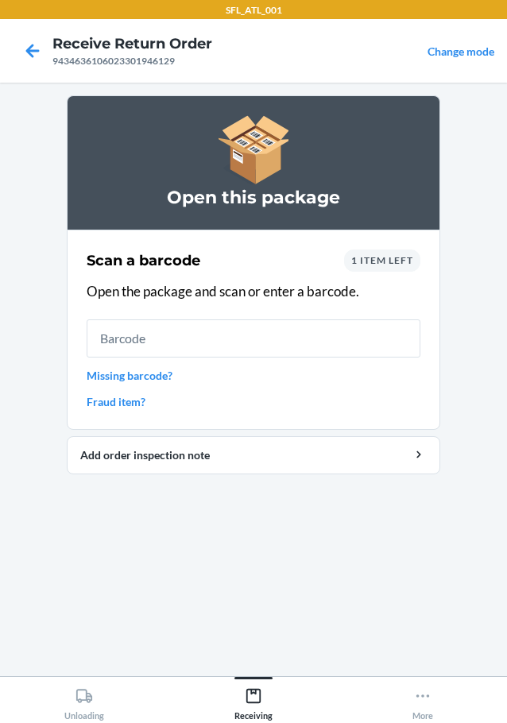
click at [116, 396] on link "Fraud item?" at bounding box center [254, 401] width 334 height 17
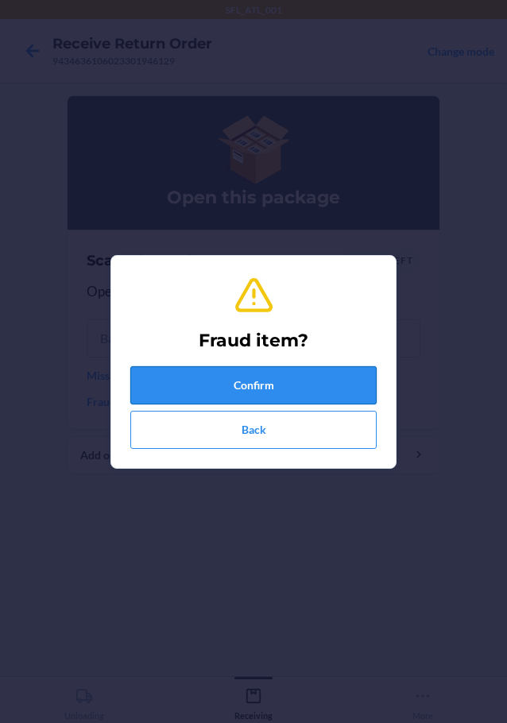
click at [207, 380] on button "Confirm" at bounding box center [253, 385] width 246 height 38
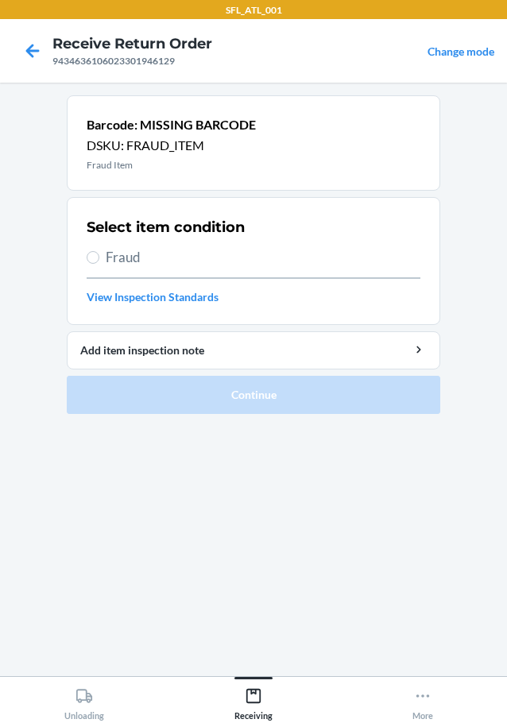
click at [123, 240] on div "Select item condition Fraud View Inspection Standards" at bounding box center [254, 261] width 334 height 98
click at [121, 244] on div "Select item condition Fraud View Inspection Standards" at bounding box center [254, 261] width 334 height 98
click at [119, 265] on span "Fraud" at bounding box center [263, 257] width 315 height 21
click at [99, 264] on input "Fraud" at bounding box center [93, 257] width 13 height 13
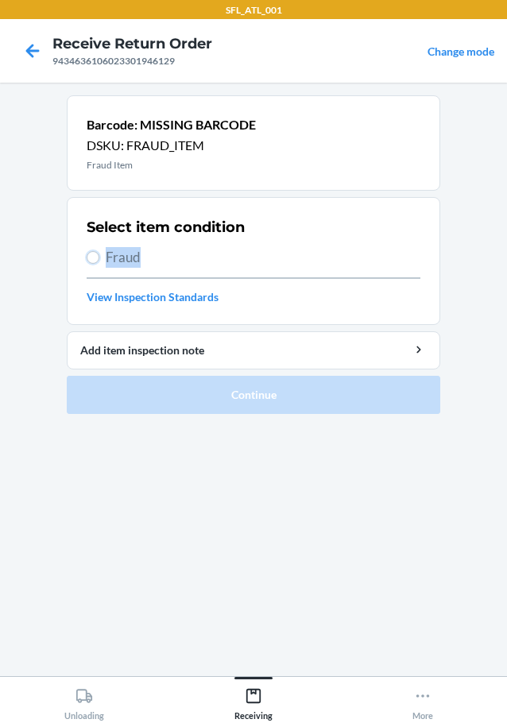
radio input "true"
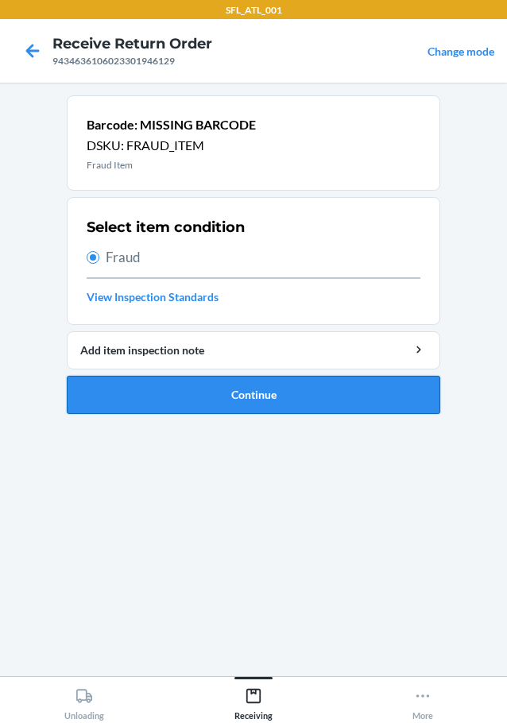
click at [180, 388] on button "Continue" at bounding box center [254, 395] width 374 height 38
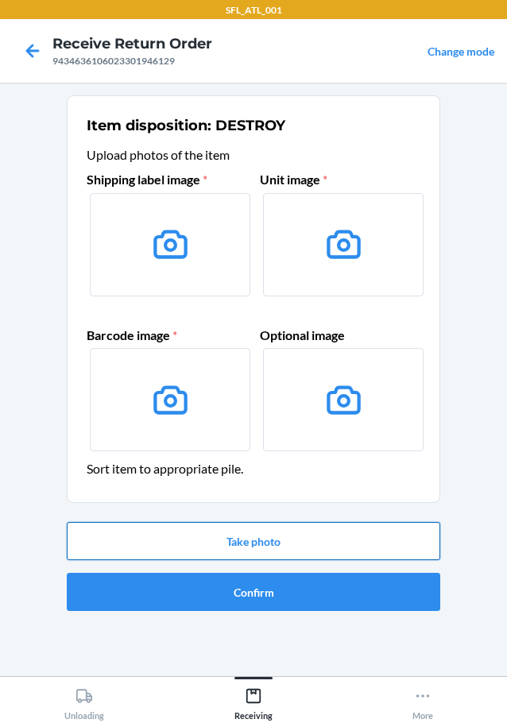
click at [188, 548] on button "Take photo" at bounding box center [254, 541] width 374 height 38
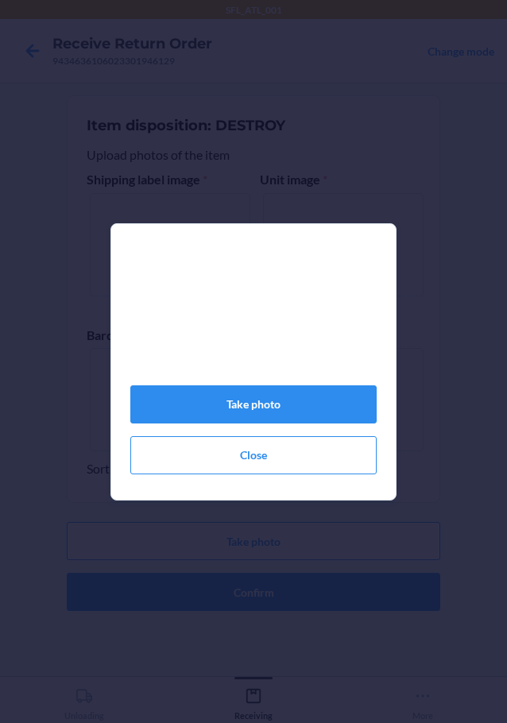
click at [242, 432] on div "Take photo Close" at bounding box center [253, 368] width 246 height 225
click at [246, 424] on button "Take photo" at bounding box center [253, 404] width 246 height 38
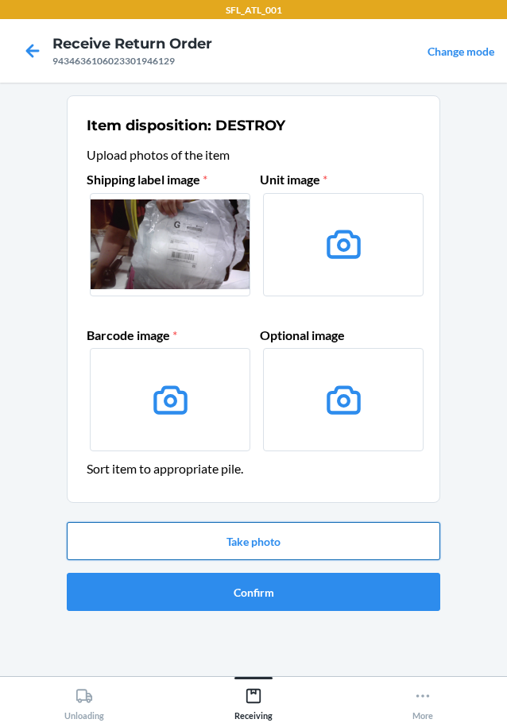
click at [242, 537] on button "Take photo" at bounding box center [254, 541] width 374 height 38
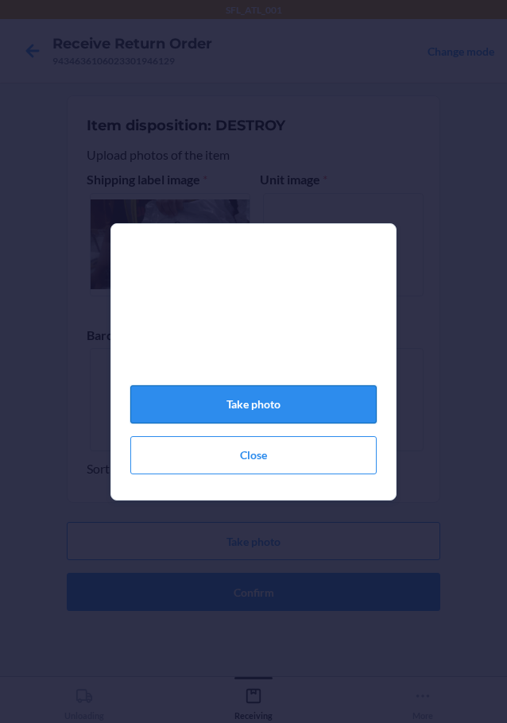
click at [262, 424] on button "Take photo" at bounding box center [253, 404] width 246 height 38
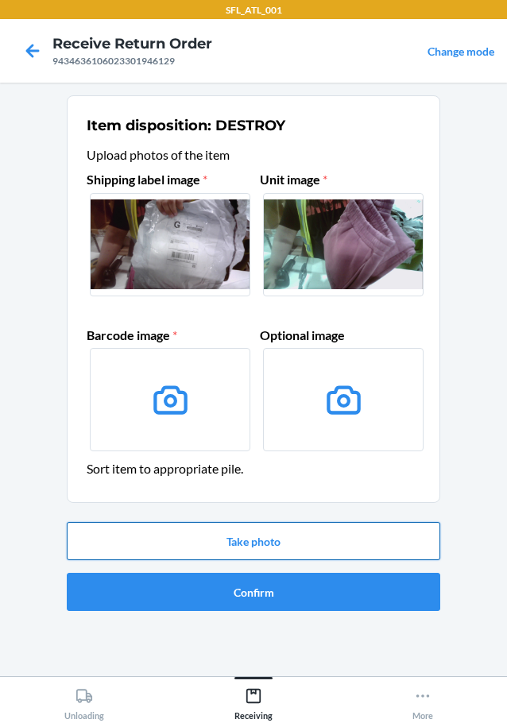
click at [237, 531] on button "Take photo" at bounding box center [254, 541] width 374 height 38
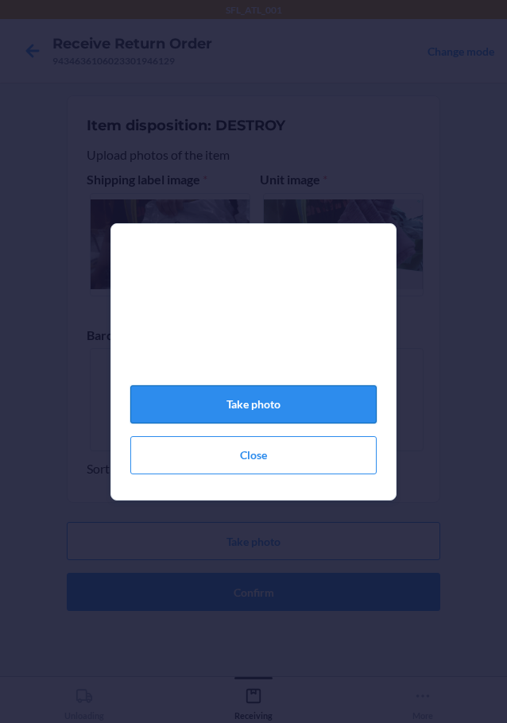
click at [258, 409] on button "Take photo" at bounding box center [253, 404] width 246 height 38
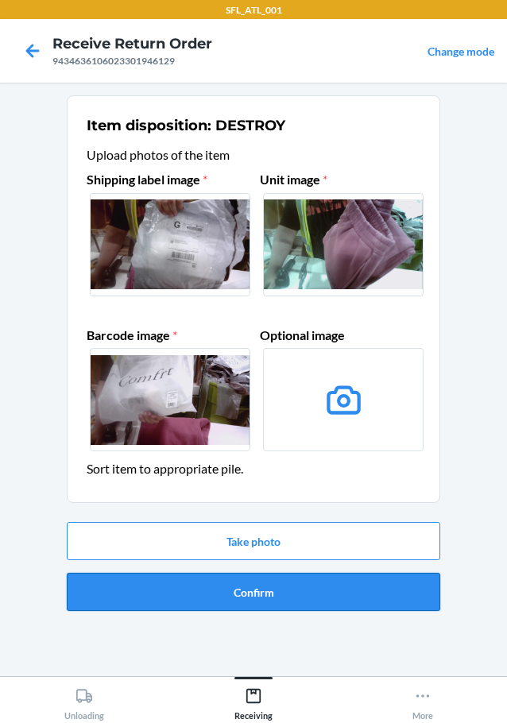
click at [235, 585] on button "Confirm" at bounding box center [254, 592] width 374 height 38
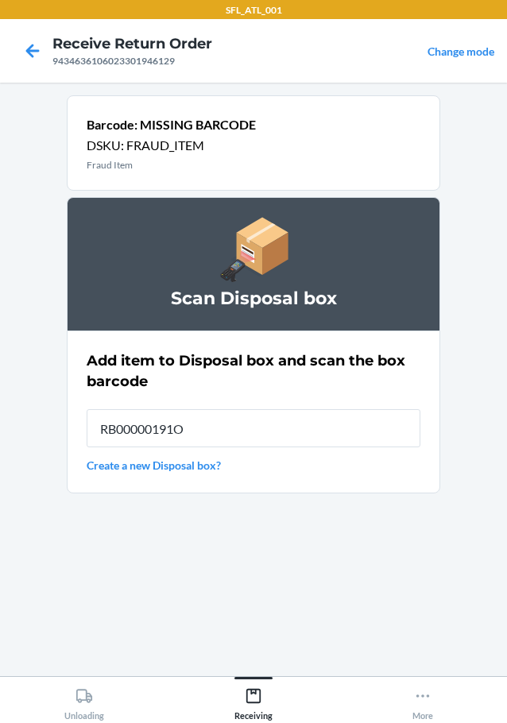
type input "RB00000191O"
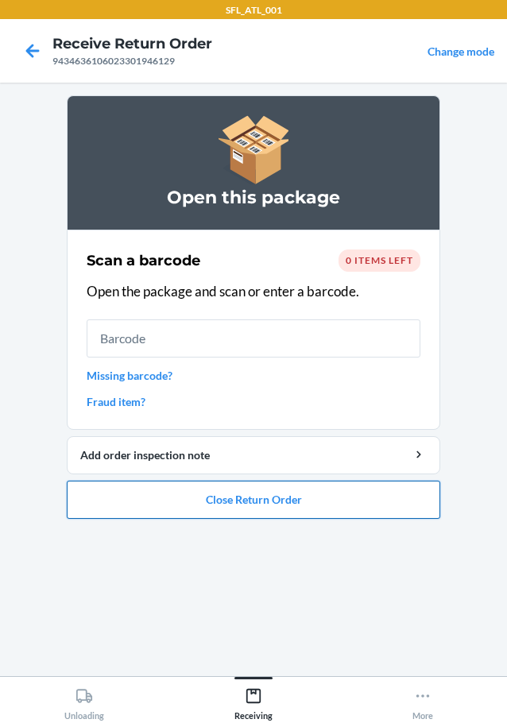
click at [212, 490] on button "Close Return Order" at bounding box center [254, 500] width 374 height 38
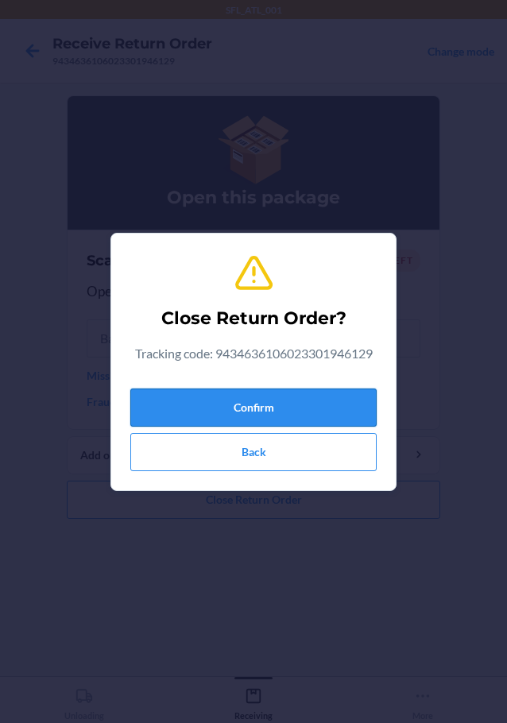
click at [207, 401] on button "Confirm" at bounding box center [253, 408] width 246 height 38
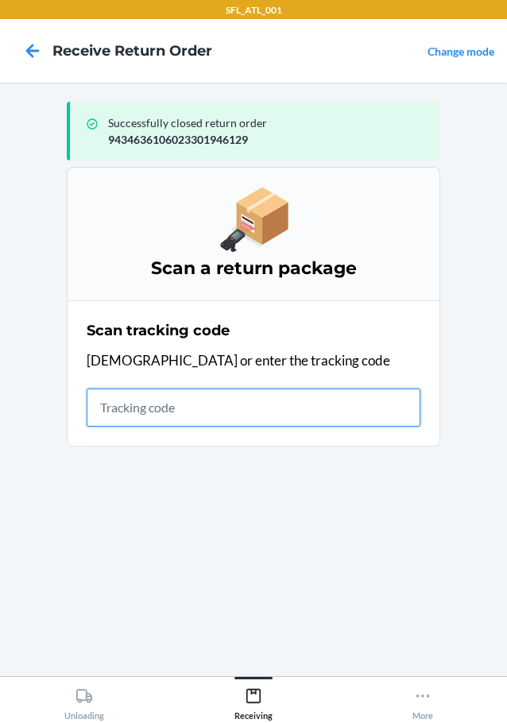
click at [254, 413] on input "text" at bounding box center [254, 408] width 334 height 38
type input "420302599434636106023304429"
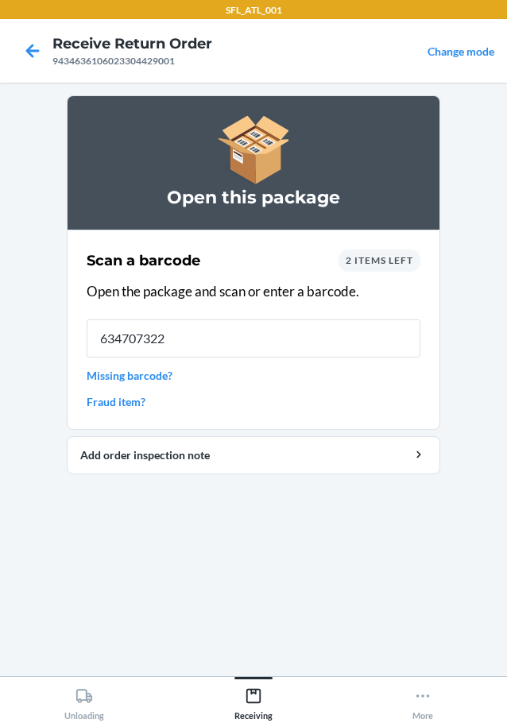
type input "6347073224"
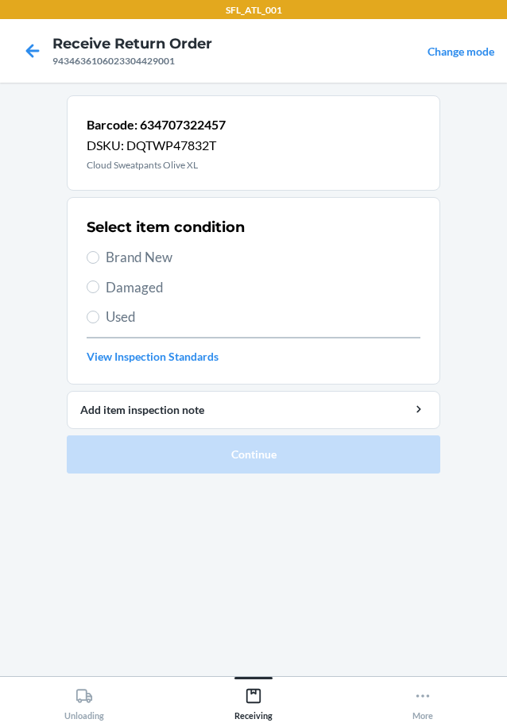
click at [149, 262] on span "Brand New" at bounding box center [263, 257] width 315 height 21
click at [99, 262] on input "Brand New" at bounding box center [93, 257] width 13 height 13
radio input "true"
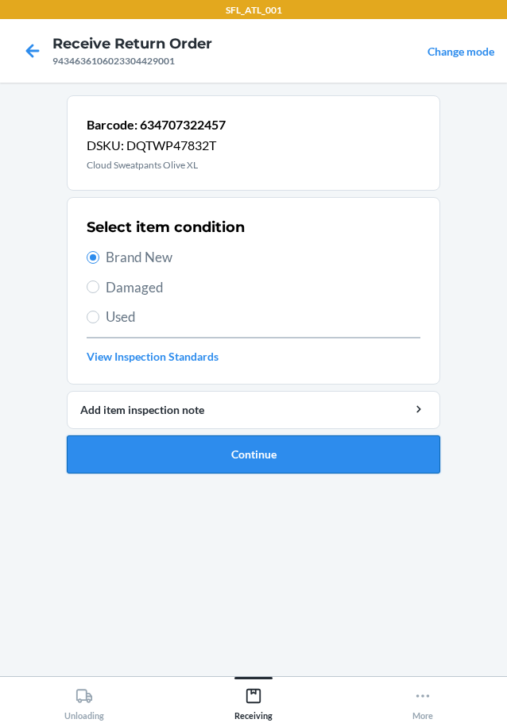
click at [274, 448] on button "Continue" at bounding box center [254, 455] width 374 height 38
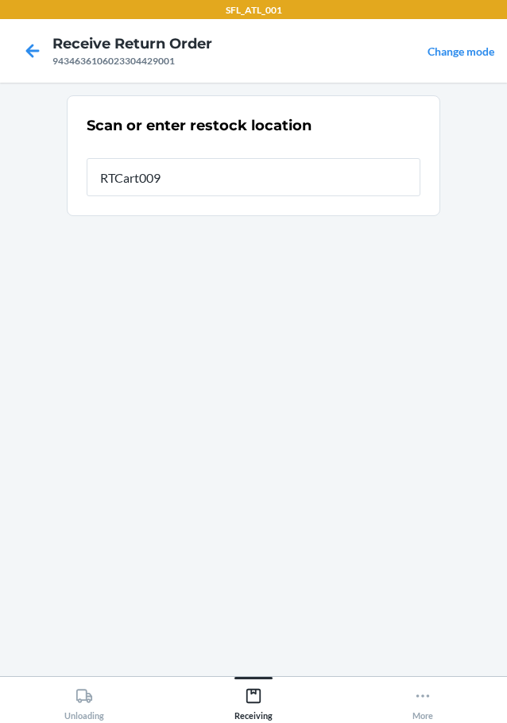
type input "RTCart009"
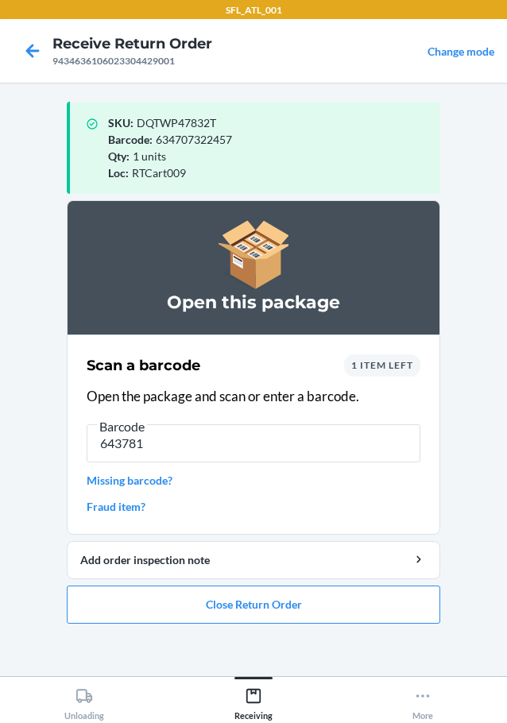
type input "6437816"
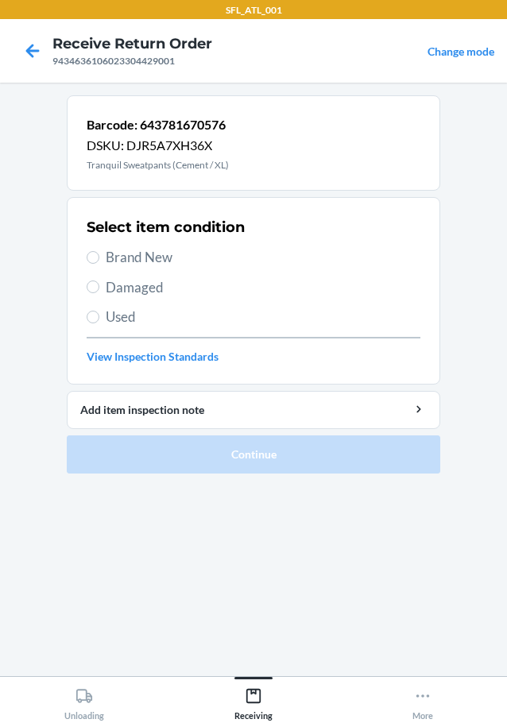
click at [165, 265] on span "Brand New" at bounding box center [263, 257] width 315 height 21
click at [99, 264] on input "Brand New" at bounding box center [93, 257] width 13 height 13
radio input "true"
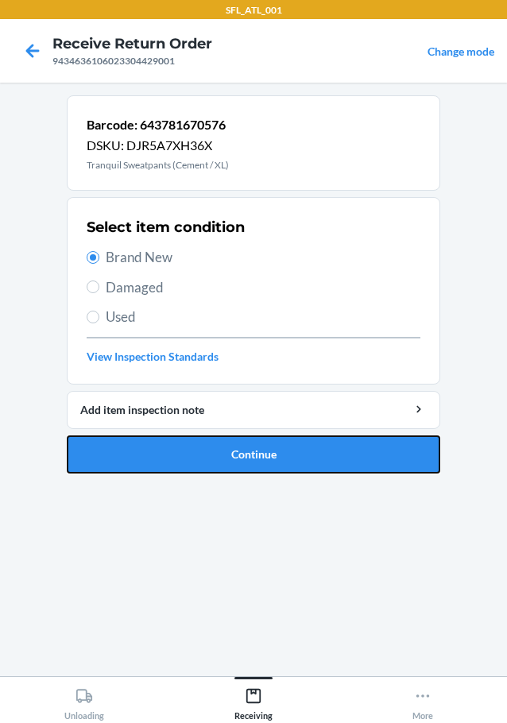
click at [283, 440] on button "Continue" at bounding box center [254, 455] width 374 height 38
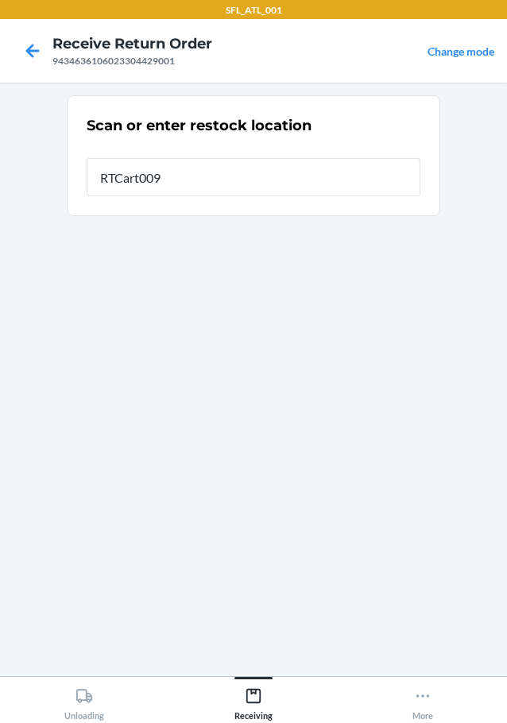
type input "RTCart009"
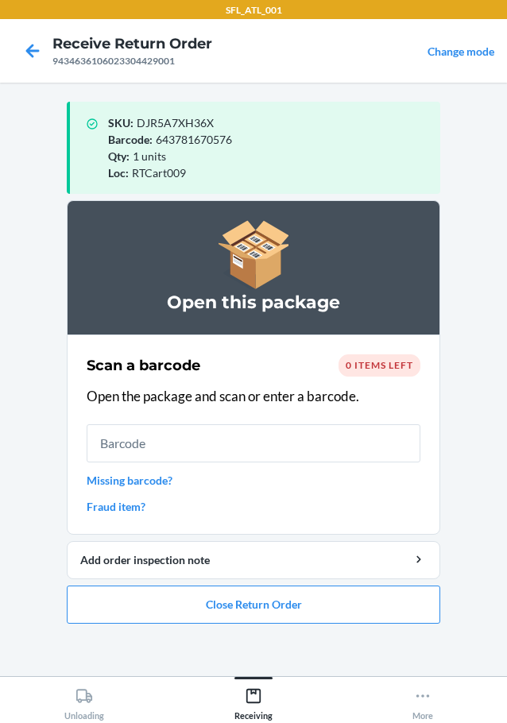
click at [310, 628] on ol "Open this package Scan a barcode 0 items left Open the package and scan or ente…" at bounding box center [254, 418] width 374 height 436
click at [299, 598] on button "Close Return Order" at bounding box center [254, 605] width 374 height 38
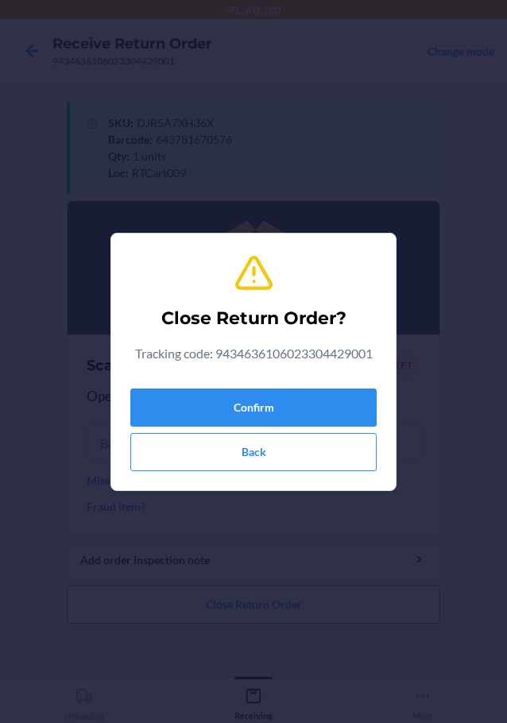
click at [277, 428] on div "Confirm Back" at bounding box center [253, 426] width 246 height 89
click at [277, 420] on button "Confirm" at bounding box center [253, 408] width 246 height 38
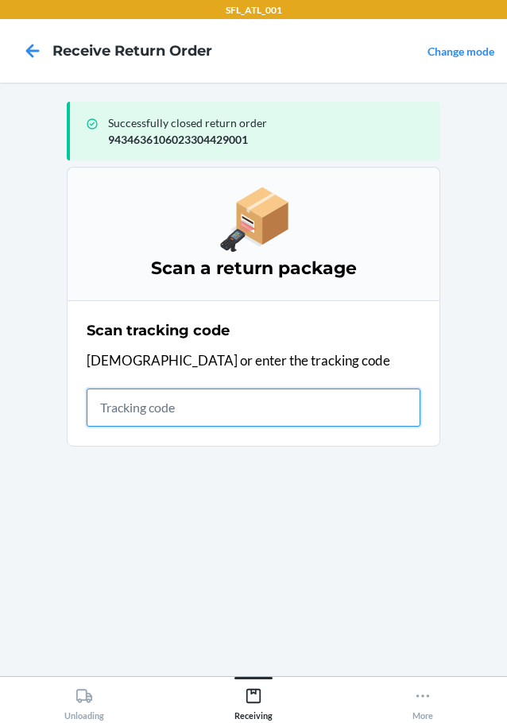
click at [316, 396] on input "text" at bounding box center [254, 408] width 334 height 38
type input "9434636106023303730825"
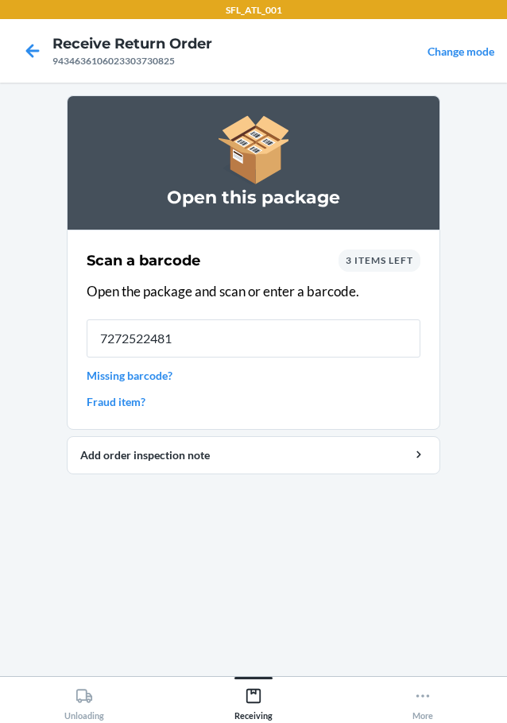
type input "72725224810"
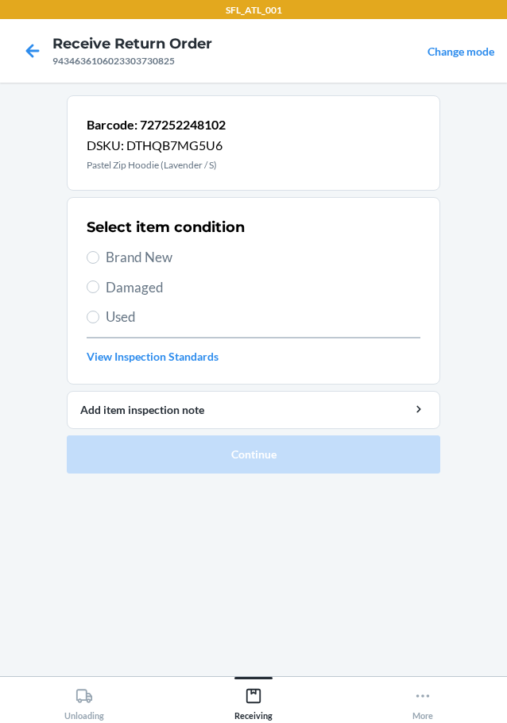
drag, startPoint x: 120, startPoint y: 258, endPoint x: 163, endPoint y: 307, distance: 64.8
click at [122, 258] on span "Brand New" at bounding box center [263, 257] width 315 height 21
click at [99, 258] on input "Brand New" at bounding box center [93, 257] width 13 height 13
radio input "true"
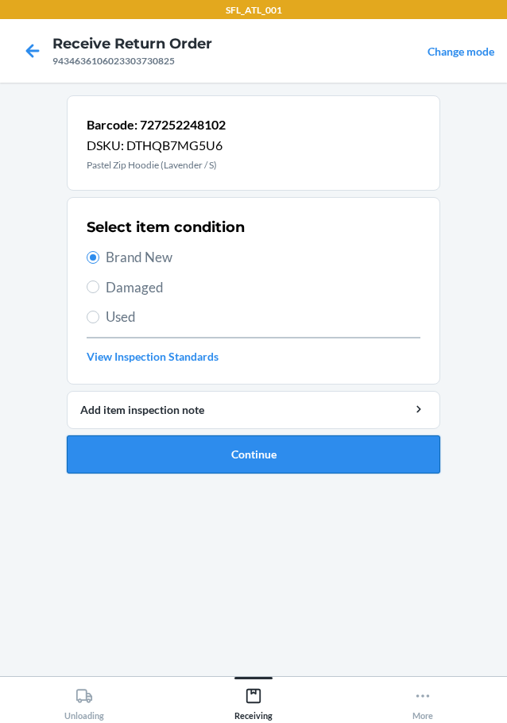
click at [242, 471] on button "Continue" at bounding box center [254, 455] width 374 height 38
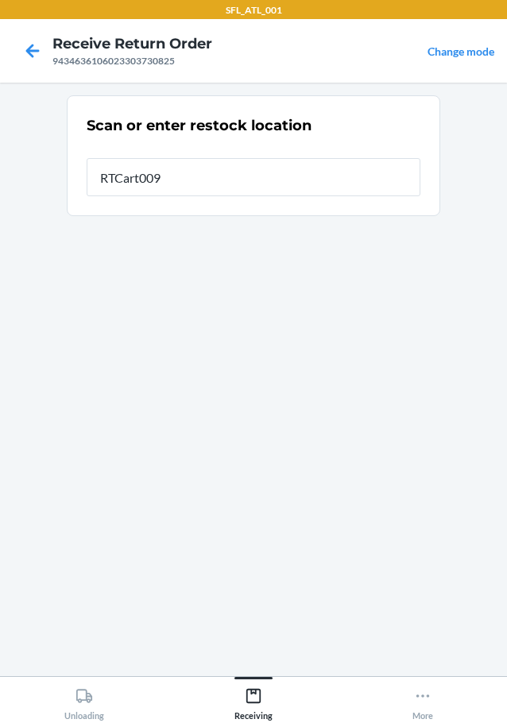
type input "RTCart009"
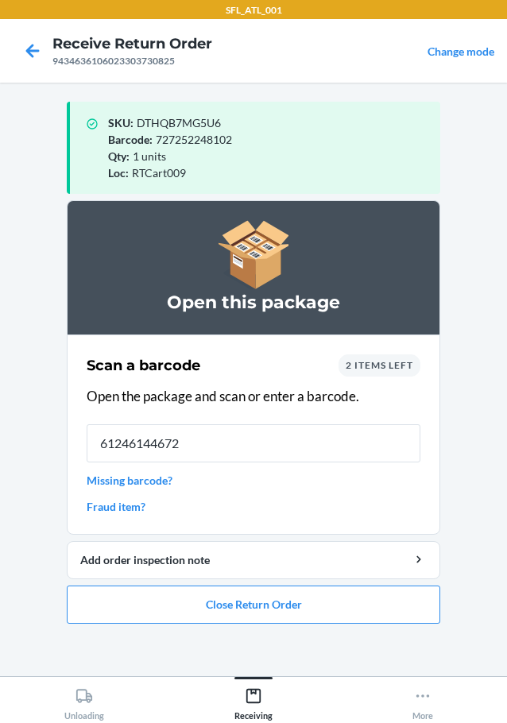
type input "612461446725"
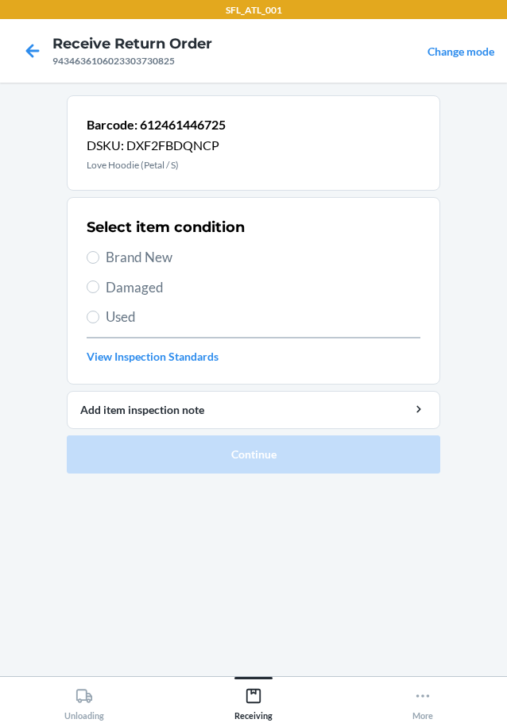
click at [154, 246] on div "Select item condition Brand New Damaged Used View Inspection Standards" at bounding box center [254, 290] width 334 height 157
click at [154, 259] on span "Brand New" at bounding box center [263, 257] width 315 height 21
click at [99, 259] on input "Brand New" at bounding box center [93, 257] width 13 height 13
radio input "true"
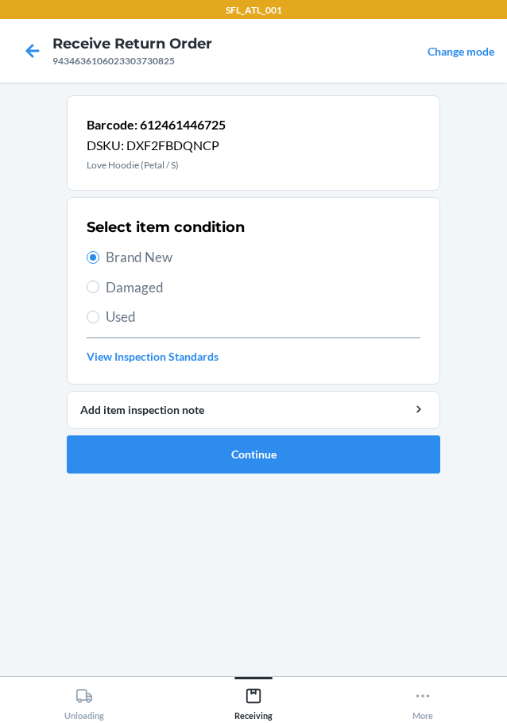
click at [231, 429] on li "Barcode: 612461446725 DSKU: DXF2FBDQNCP Love Hoodie (Petal / S) Select item con…" at bounding box center [254, 284] width 374 height 378
click at [229, 430] on li "Barcode: 612461446725 DSKU: DXF2FBDQNCP Love Hoodie (Petal / S) Select item con…" at bounding box center [254, 284] width 374 height 378
click at [231, 461] on button "Continue" at bounding box center [254, 455] width 374 height 38
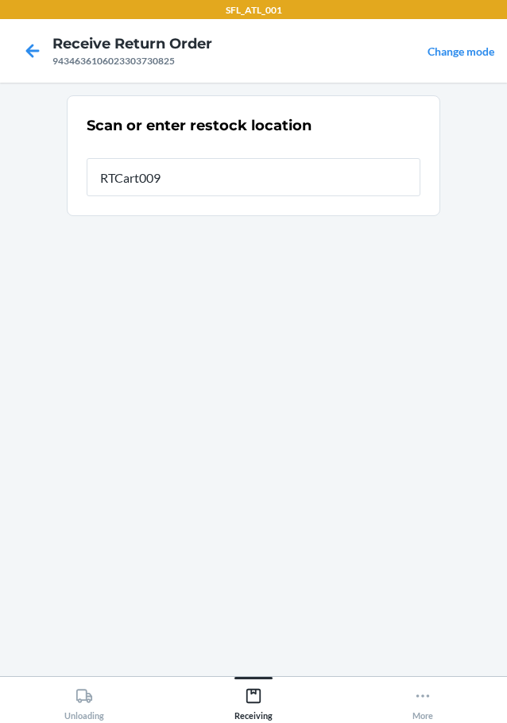
type input "RTCart009"
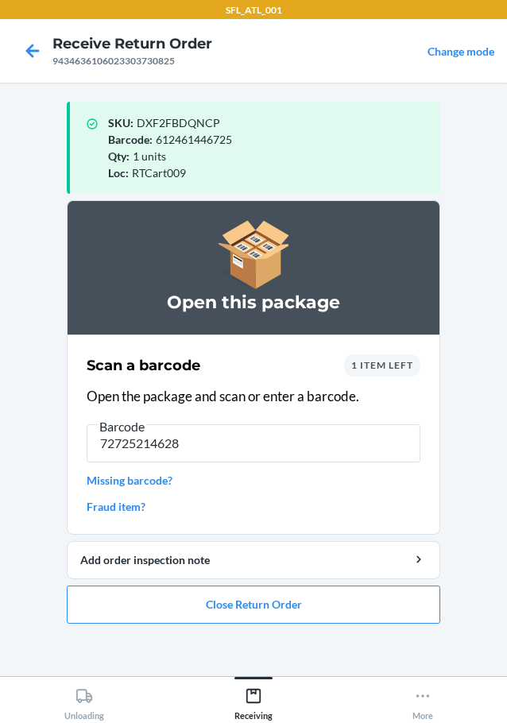
type input "727252146286"
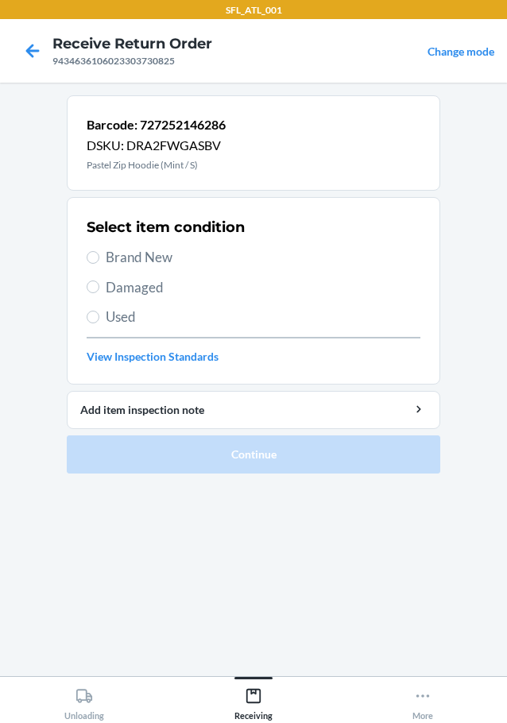
click at [159, 267] on span "Brand New" at bounding box center [263, 257] width 315 height 21
click at [99, 264] on input "Brand New" at bounding box center [93, 257] width 13 height 13
radio input "true"
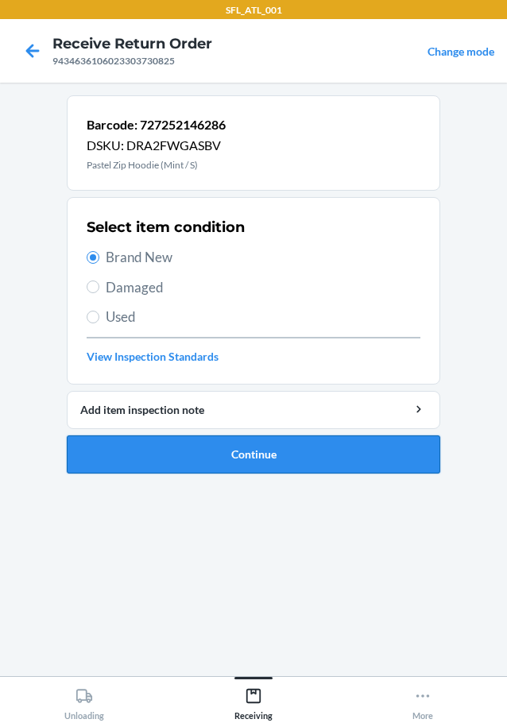
click at [270, 447] on button "Continue" at bounding box center [254, 455] width 374 height 38
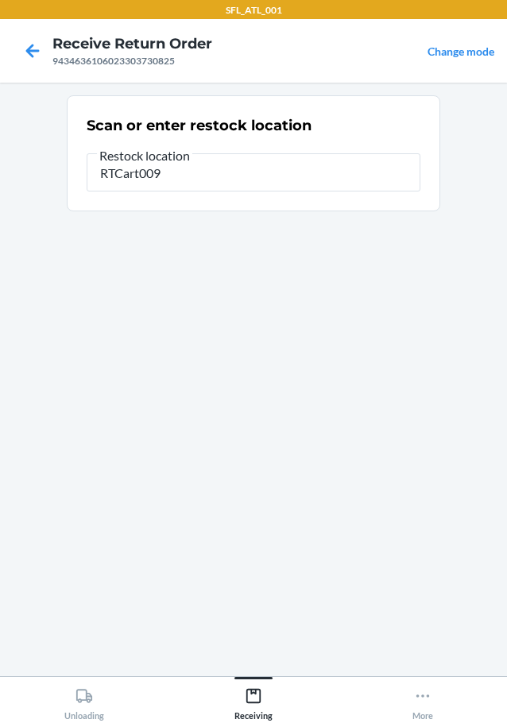
type input "RTCart009"
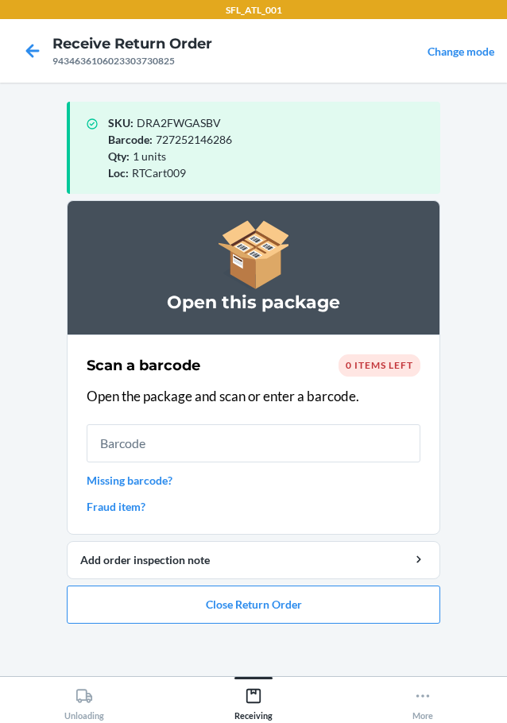
click at [259, 624] on ol "Open this package Scan a barcode 0 items left Open the package and scan or ente…" at bounding box center [254, 418] width 374 height 436
click at [257, 603] on button "Close Return Order" at bounding box center [254, 605] width 374 height 38
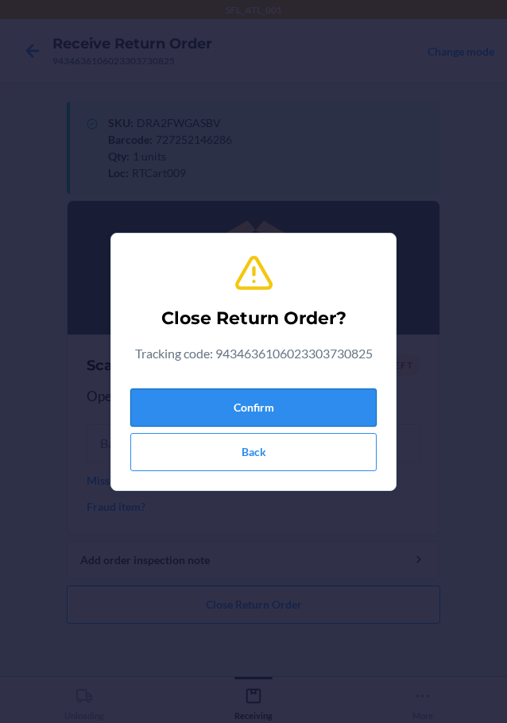
click at [238, 405] on button "Confirm" at bounding box center [253, 408] width 246 height 38
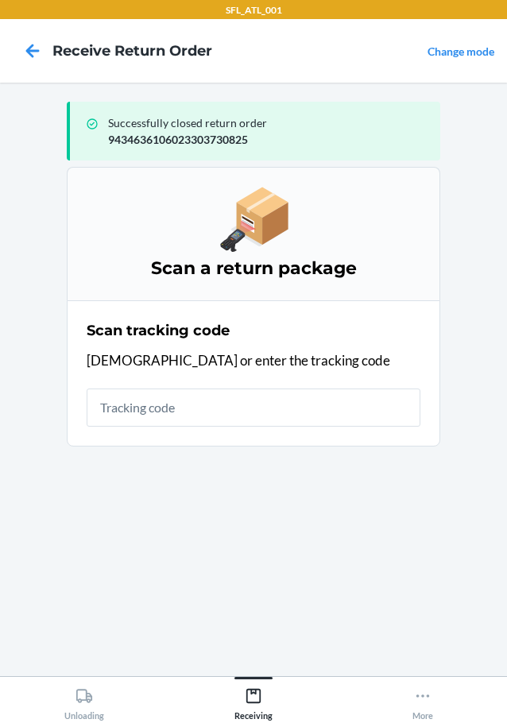
drag, startPoint x: 161, startPoint y: 369, endPoint x: 161, endPoint y: 389, distance: 20.7
click at [161, 389] on div "Scan tracking code Scan or enter the tracking code" at bounding box center [254, 374] width 334 height 116
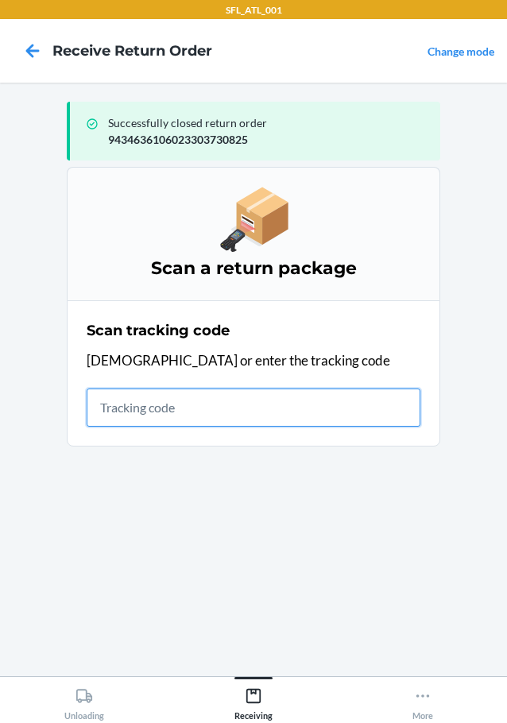
click at [161, 391] on input "text" at bounding box center [254, 408] width 334 height 38
type input "4203025994346361060233045583"
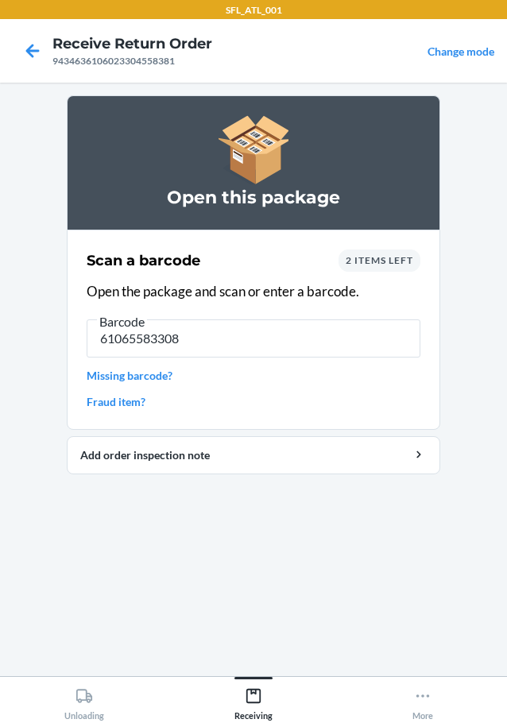
type input "610655833085"
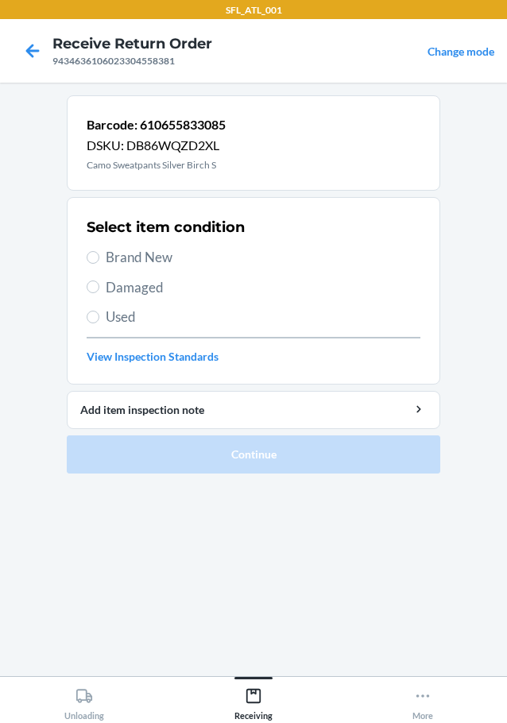
click at [145, 255] on span "Brand New" at bounding box center [263, 257] width 315 height 21
click at [99, 255] on input "Brand New" at bounding box center [93, 257] width 13 height 13
radio input "true"
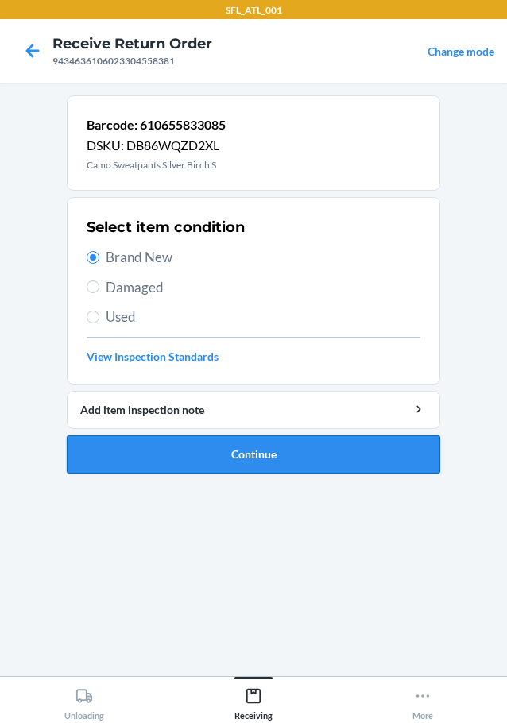
click at [245, 467] on button "Continue" at bounding box center [254, 455] width 374 height 38
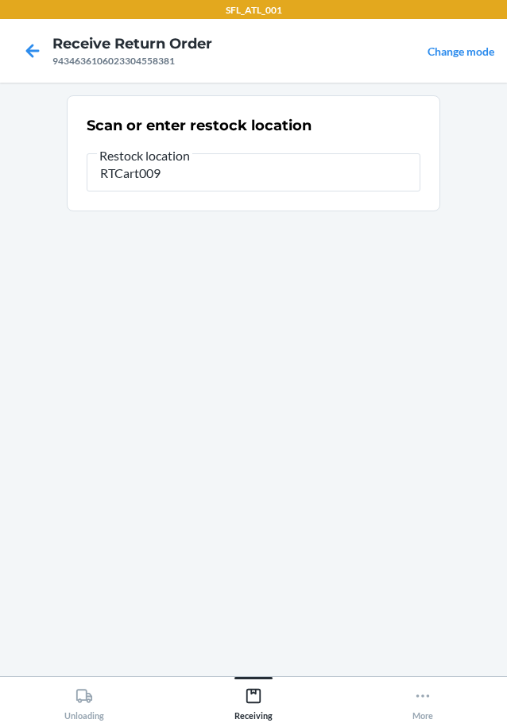
type input "RTCart009"
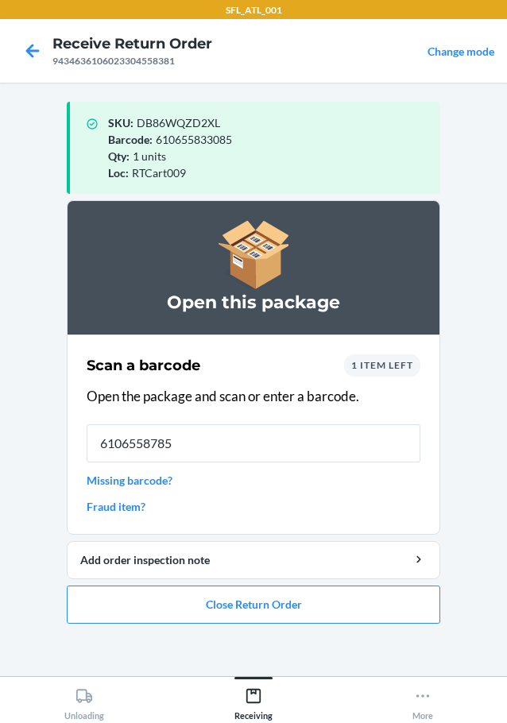
type input "61065587859"
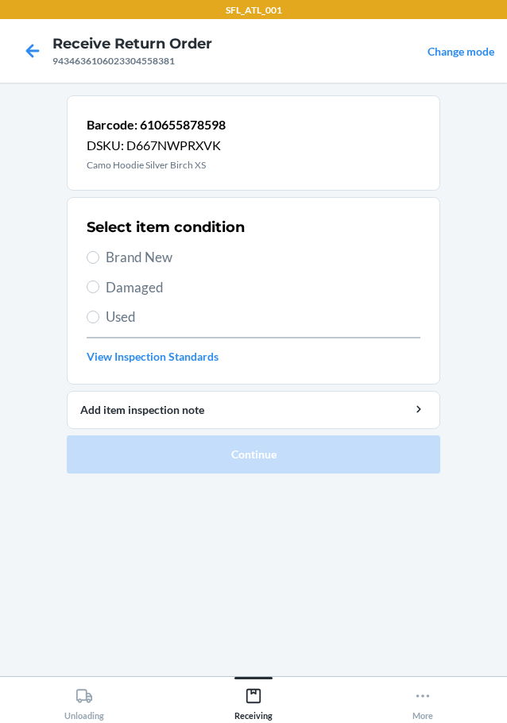
click at [119, 258] on span "Brand New" at bounding box center [263, 257] width 315 height 21
click at [99, 258] on input "Brand New" at bounding box center [93, 257] width 13 height 13
radio input "true"
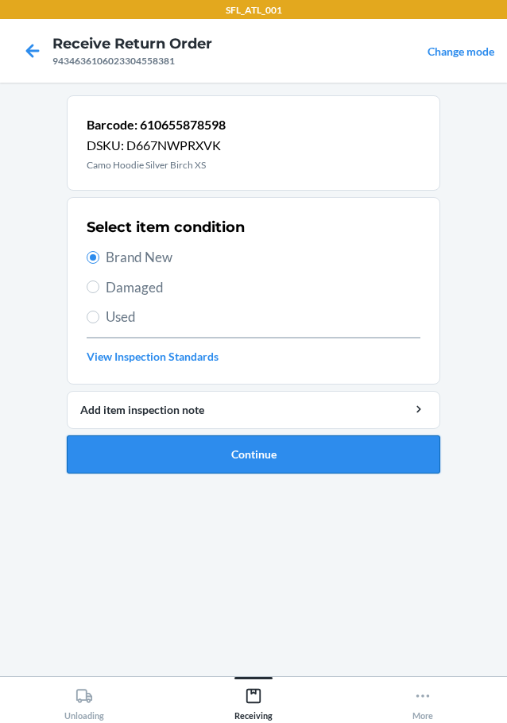
click at [203, 445] on button "Continue" at bounding box center [254, 455] width 374 height 38
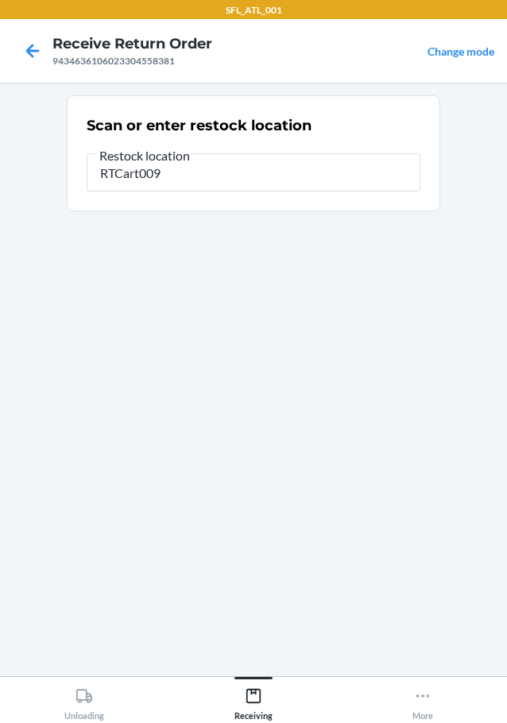
type input "RTCart009"
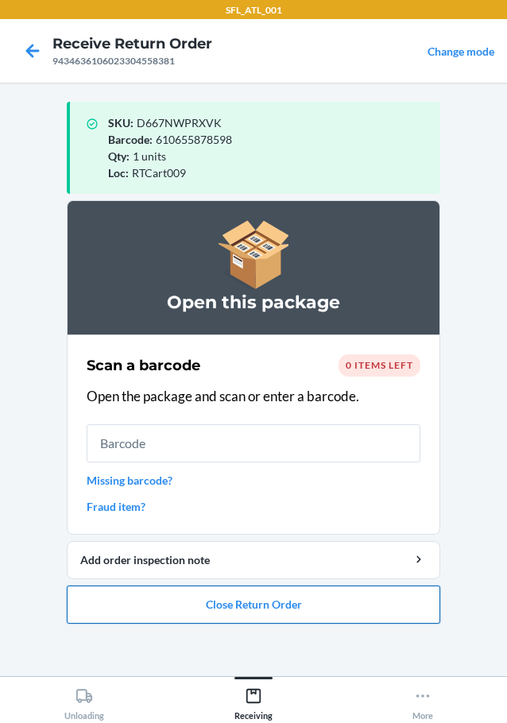
click at [249, 619] on button "Close Return Order" at bounding box center [254, 605] width 374 height 38
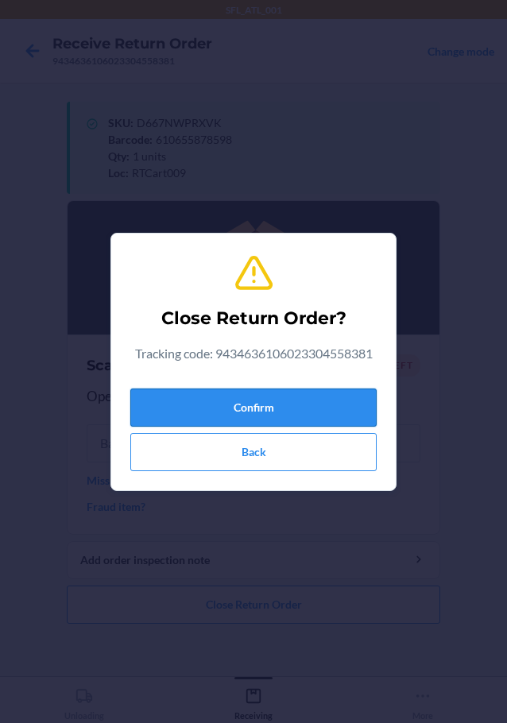
click at [269, 395] on button "Confirm" at bounding box center [253, 408] width 246 height 38
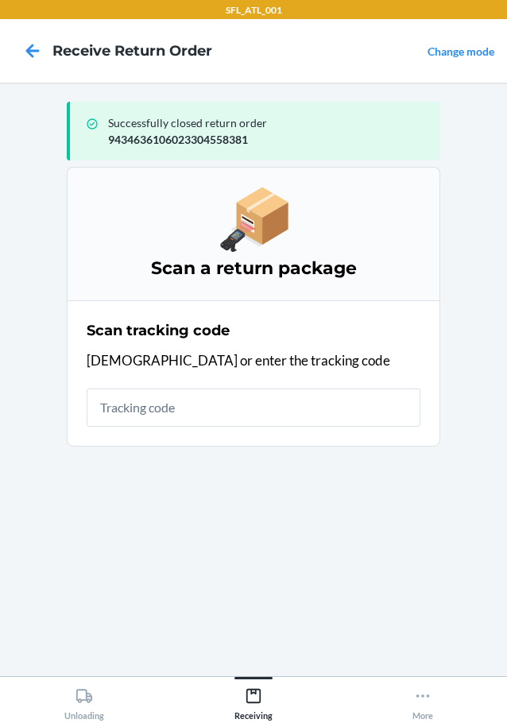
click at [184, 427] on div "Scan tracking code Scan or enter the tracking code" at bounding box center [254, 374] width 334 height 116
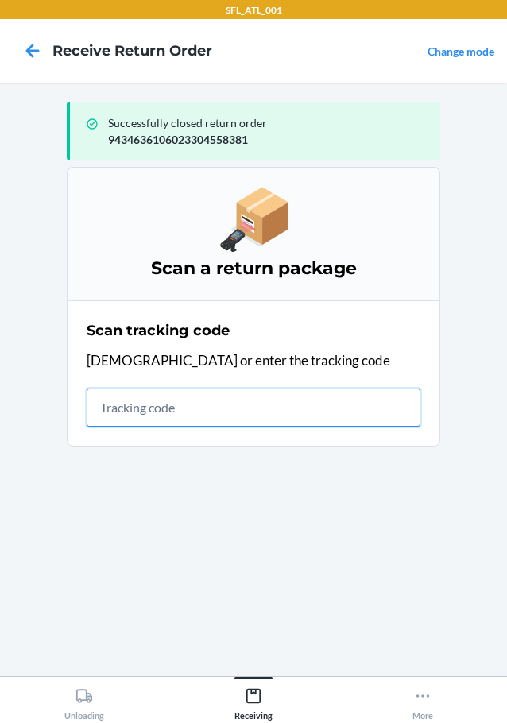
click at [186, 418] on input "text" at bounding box center [254, 408] width 334 height 38
type input "420302599434636106023303638909"
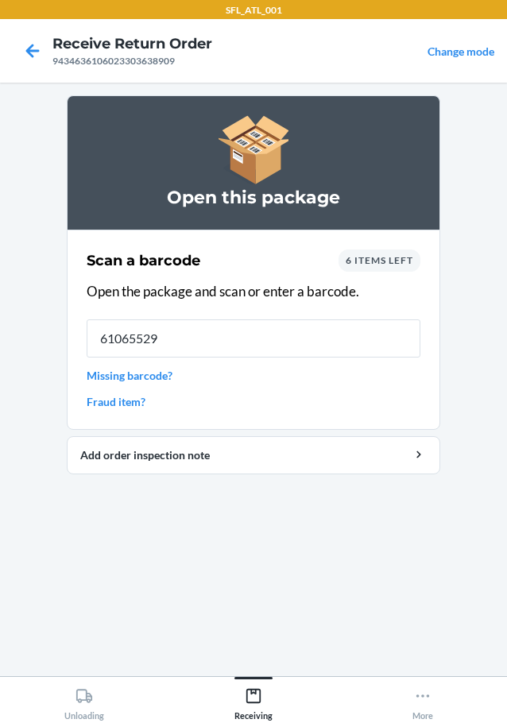
type input "610655297"
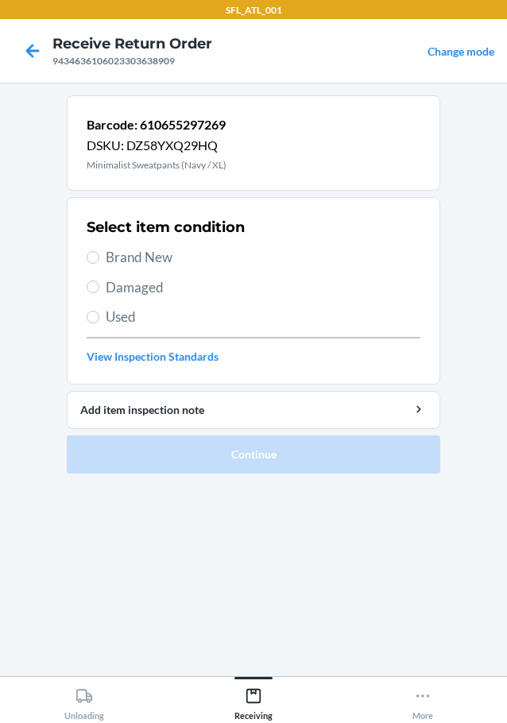
click at [157, 250] on span "Brand New" at bounding box center [263, 257] width 315 height 21
click at [99, 251] on input "Brand New" at bounding box center [93, 257] width 13 height 13
radio input "true"
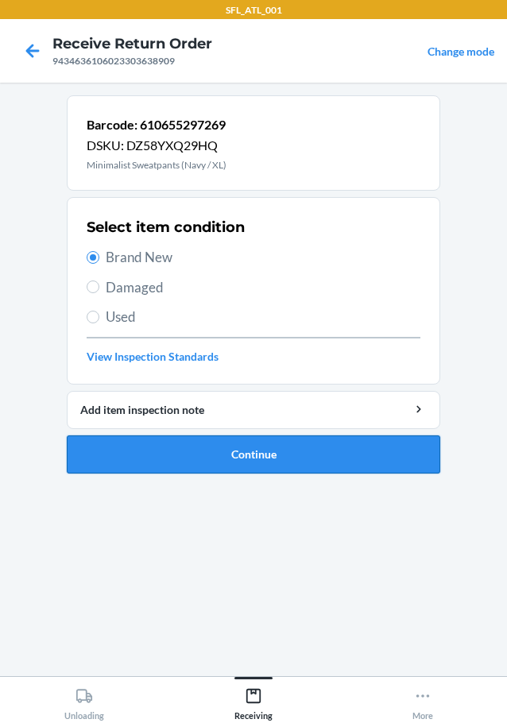
click at [154, 462] on button "Continue" at bounding box center [254, 455] width 374 height 38
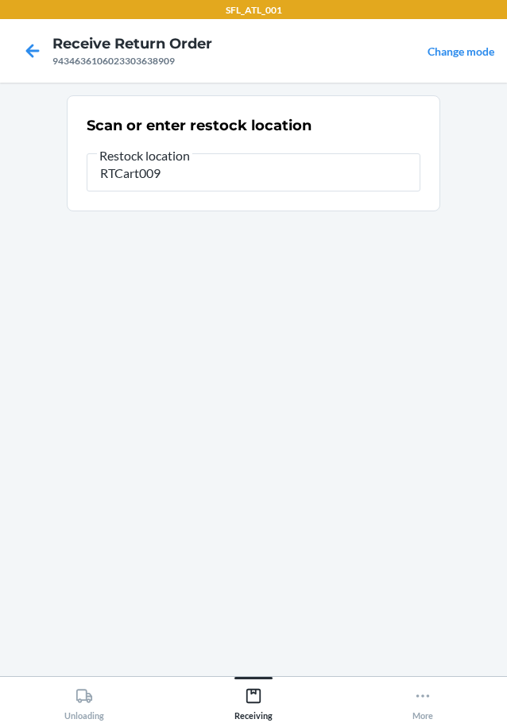
type input "RTCart009"
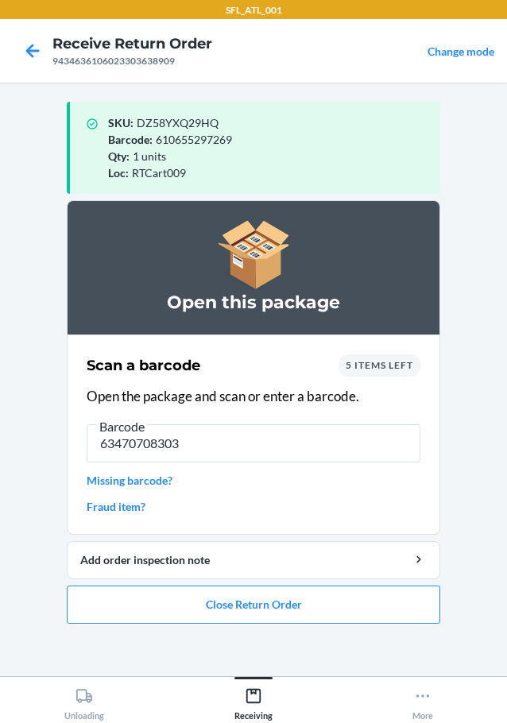
type input "634707083037"
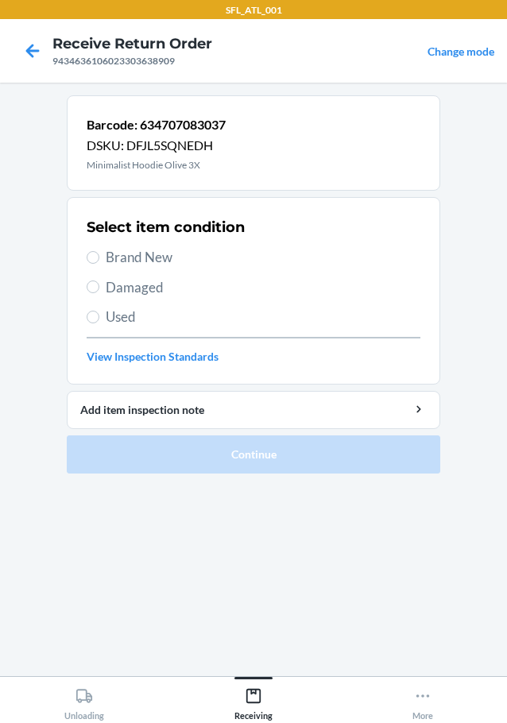
click at [123, 266] on span "Brand New" at bounding box center [263, 257] width 315 height 21
click at [99, 264] on input "Brand New" at bounding box center [93, 257] width 13 height 13
radio input "true"
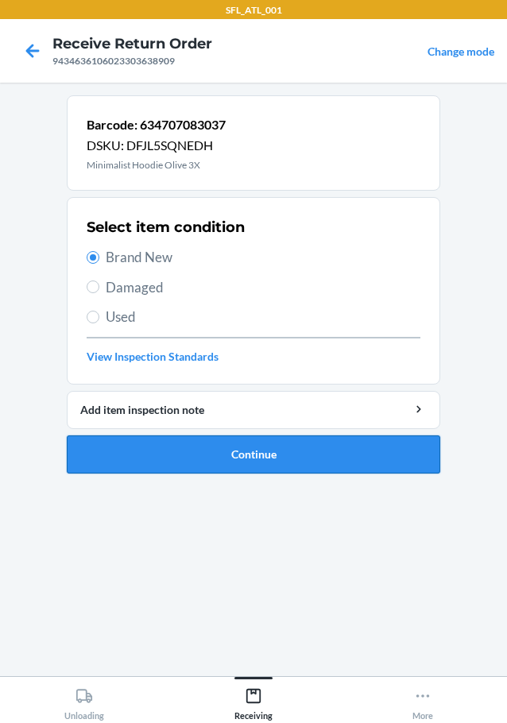
click at [209, 442] on button "Continue" at bounding box center [254, 455] width 374 height 38
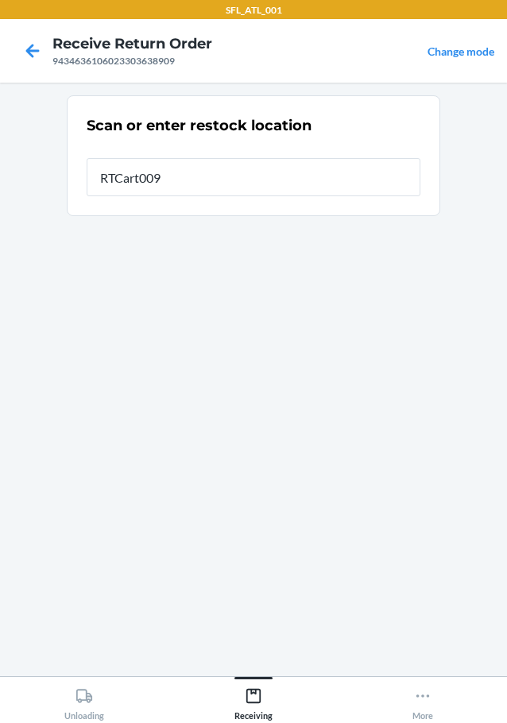
type input "RTCart009"
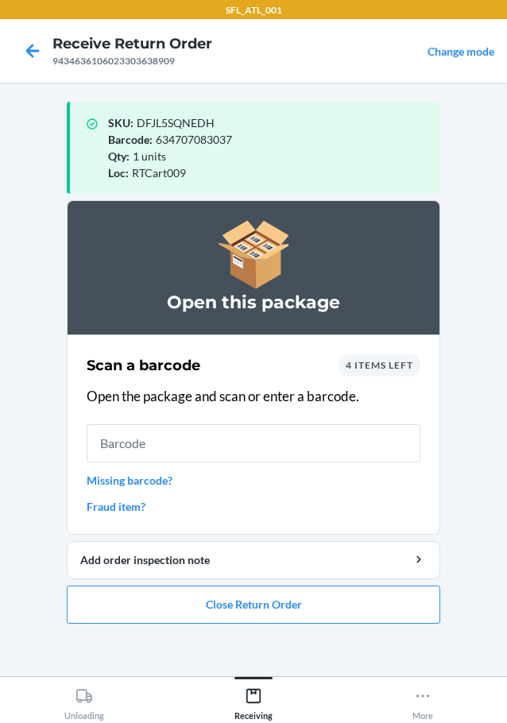
type input "n"
type input "61065509067"
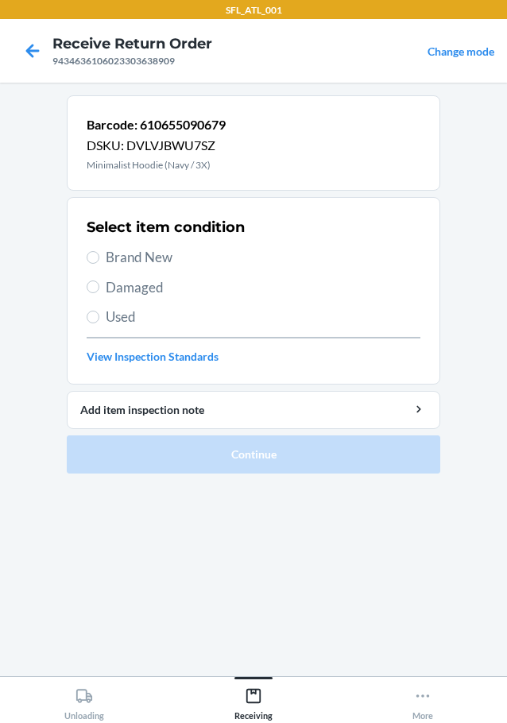
click at [124, 265] on span "Brand New" at bounding box center [263, 257] width 315 height 21
click at [99, 264] on input "Brand New" at bounding box center [93, 257] width 13 height 13
radio input "true"
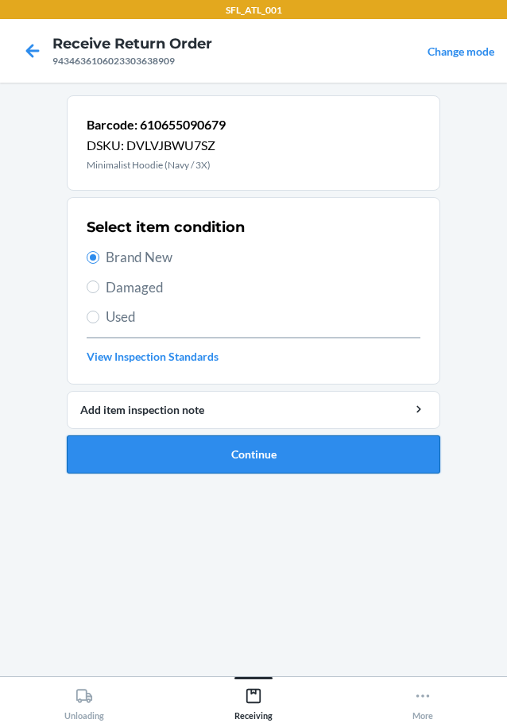
click at [231, 440] on button "Continue" at bounding box center [254, 455] width 374 height 38
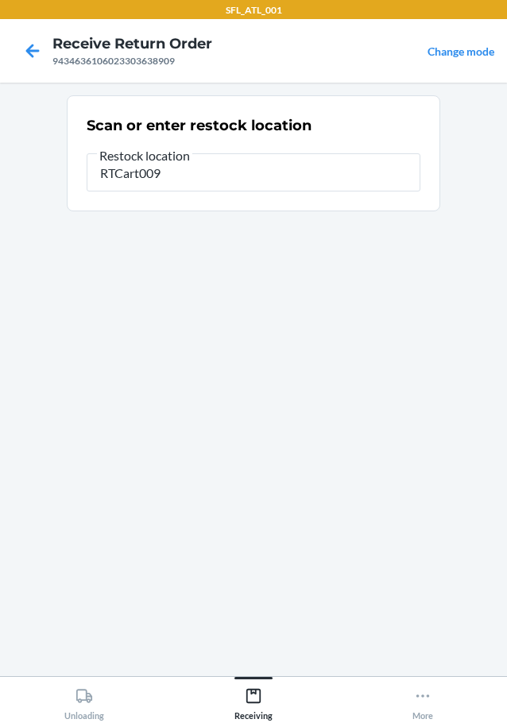
type input "RTCart009"
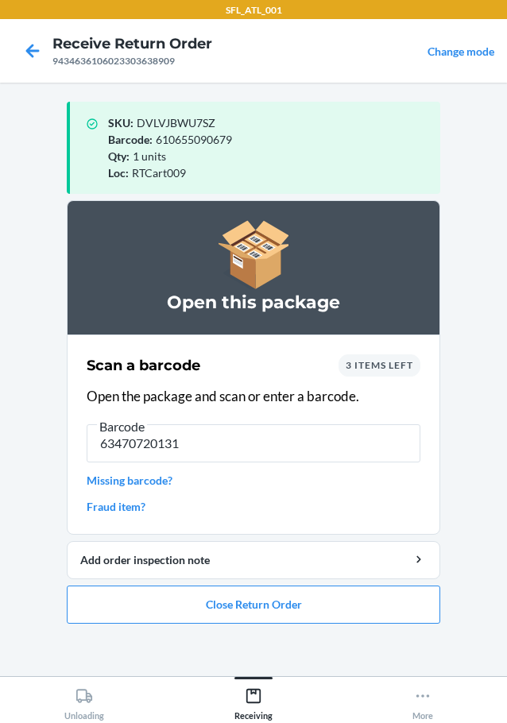
type input "634707201318"
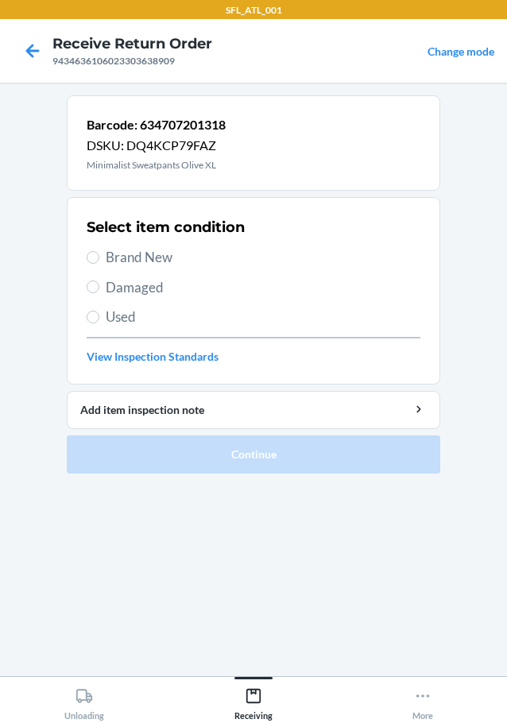
click at [139, 254] on span "Brand New" at bounding box center [263, 257] width 315 height 21
click at [99, 254] on input "Brand New" at bounding box center [93, 257] width 13 height 13
radio input "true"
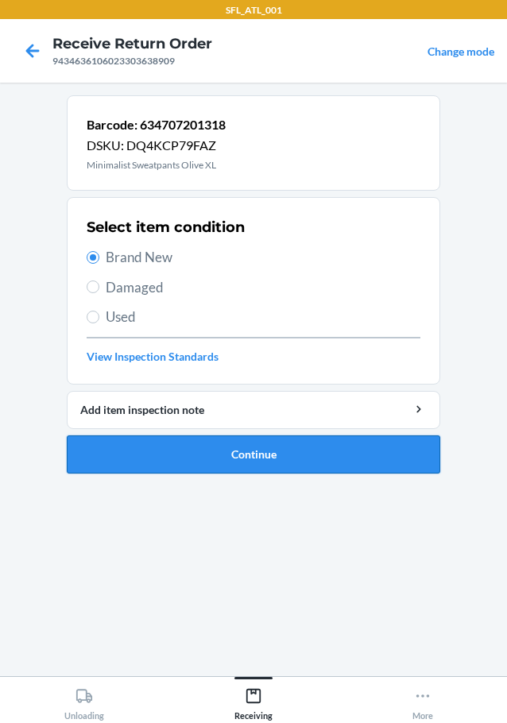
click at [208, 455] on button "Continue" at bounding box center [254, 455] width 374 height 38
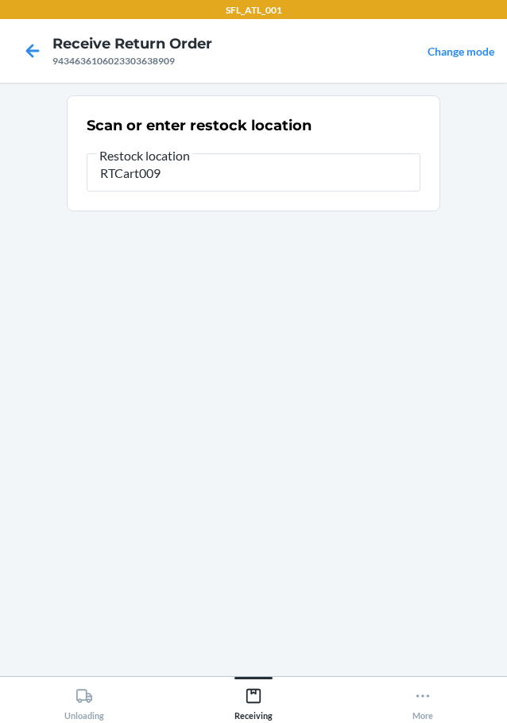
type input "RTCart009"
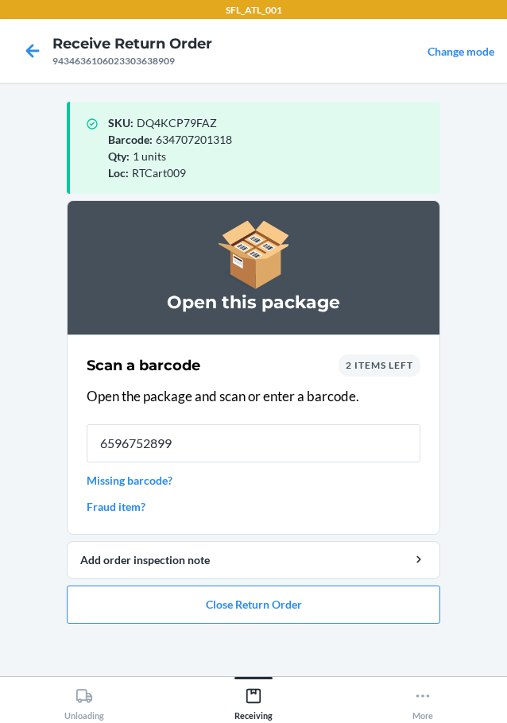
type input "65967528991"
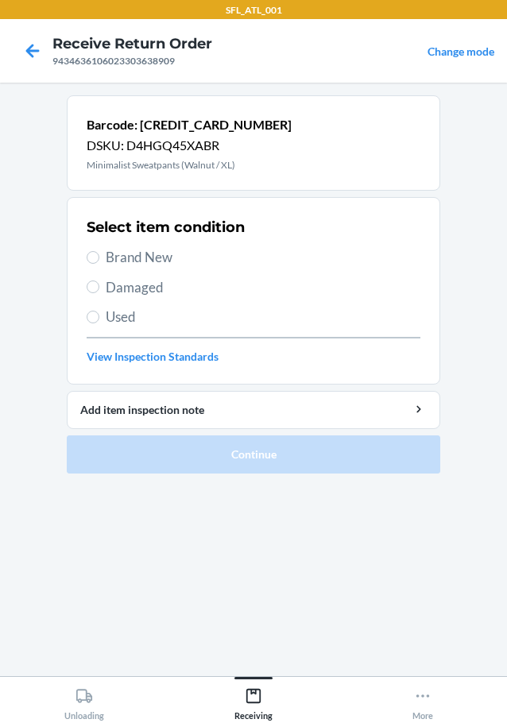
click at [151, 253] on span "Brand New" at bounding box center [263, 257] width 315 height 21
click at [99, 253] on input "Brand New" at bounding box center [93, 257] width 13 height 13
radio input "true"
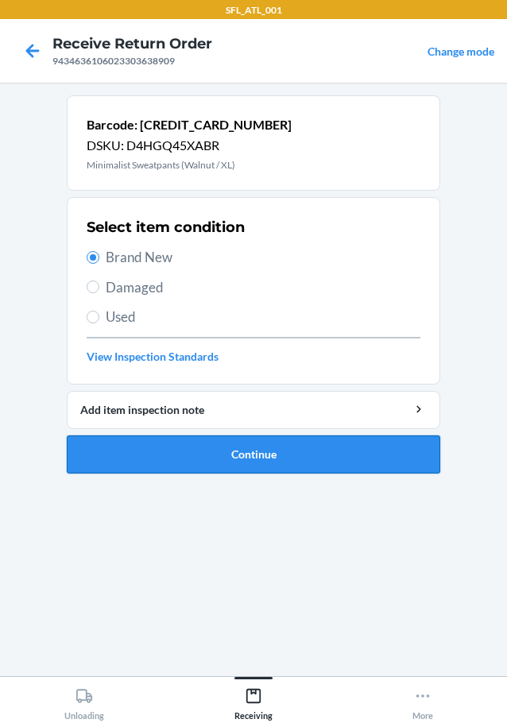
click at [234, 442] on button "Continue" at bounding box center [254, 455] width 374 height 38
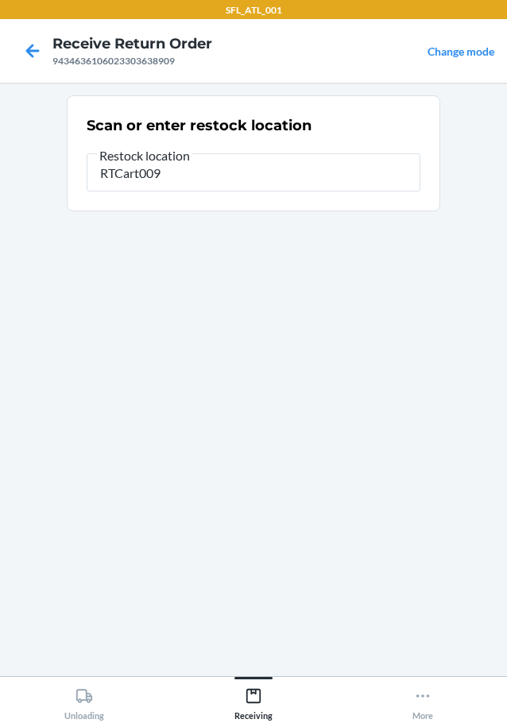
type input "RTCart009"
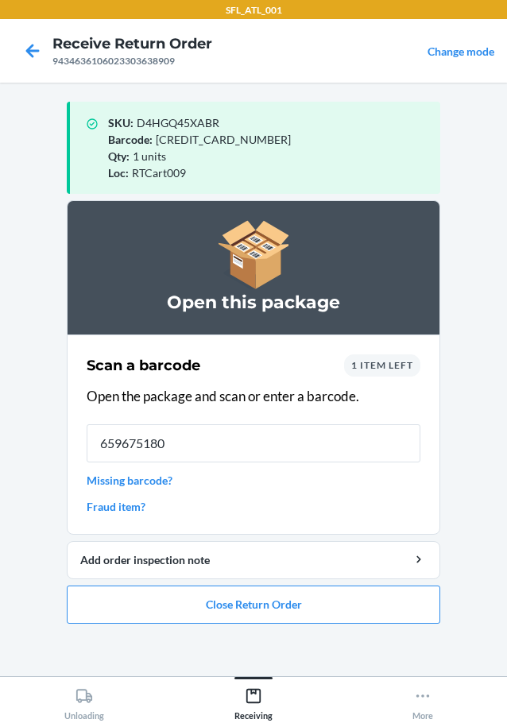
type input "6596751800"
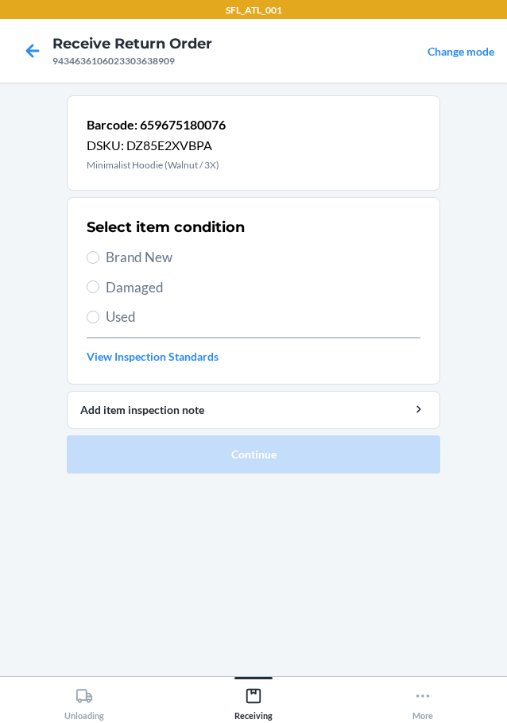
click at [149, 254] on span "Brand New" at bounding box center [263, 257] width 315 height 21
click at [99, 254] on input "Brand New" at bounding box center [93, 257] width 13 height 13
radio input "true"
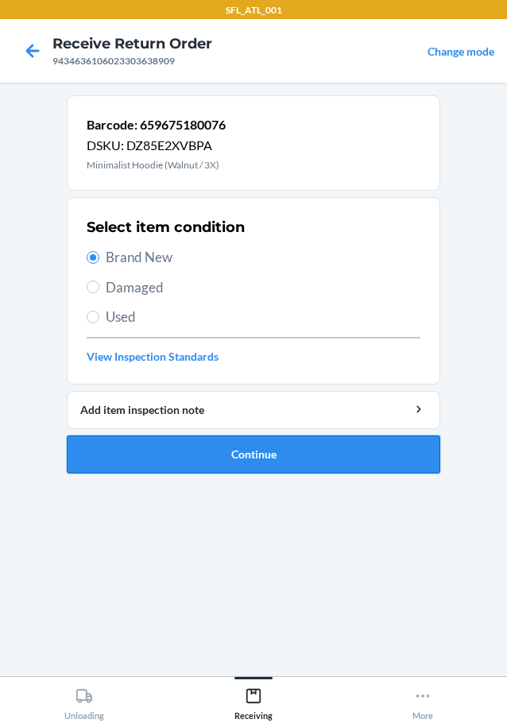
click at [279, 471] on button "Continue" at bounding box center [254, 455] width 374 height 38
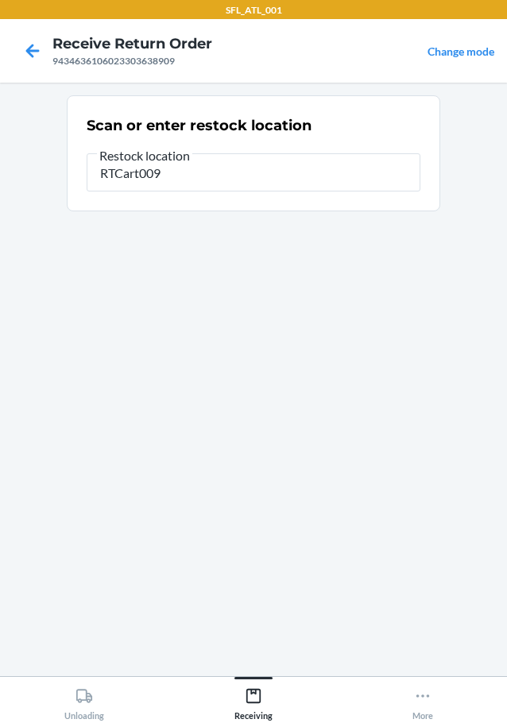
type input "RTCart009"
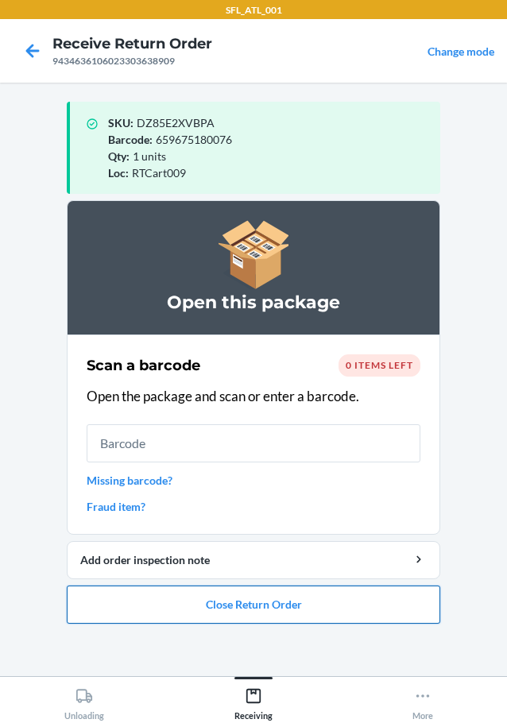
click at [277, 587] on button "Close Return Order" at bounding box center [254, 605] width 374 height 38
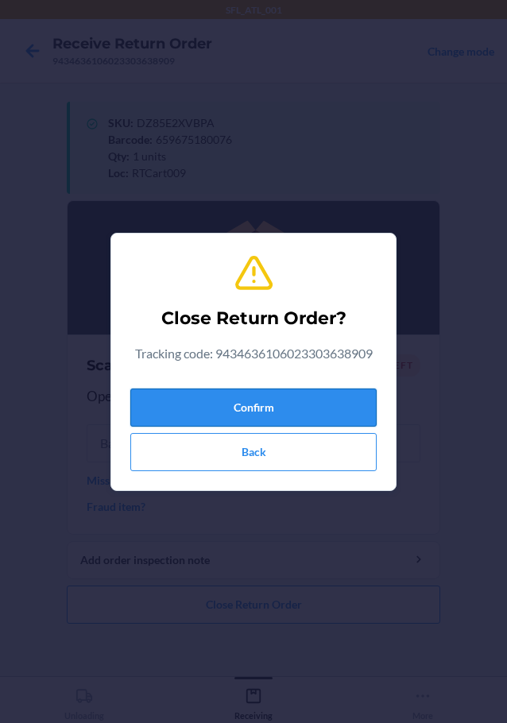
click at [273, 392] on button "Confirm" at bounding box center [253, 408] width 246 height 38
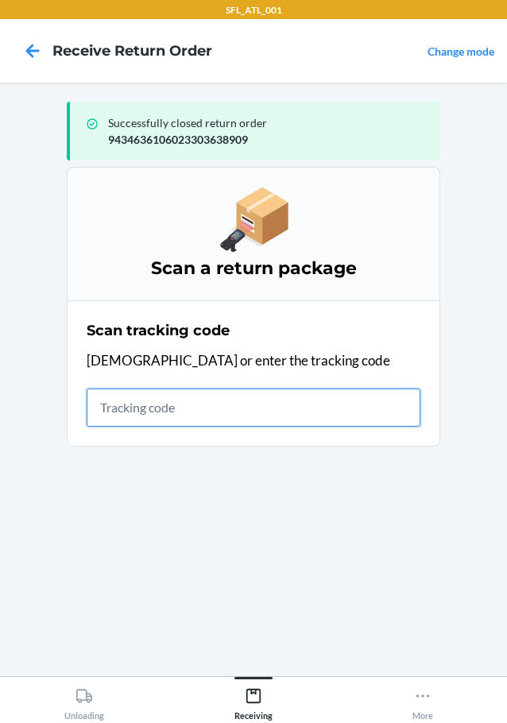
click at [364, 396] on input "text" at bounding box center [254, 408] width 334 height 38
type input "42030259943463610602330420255"
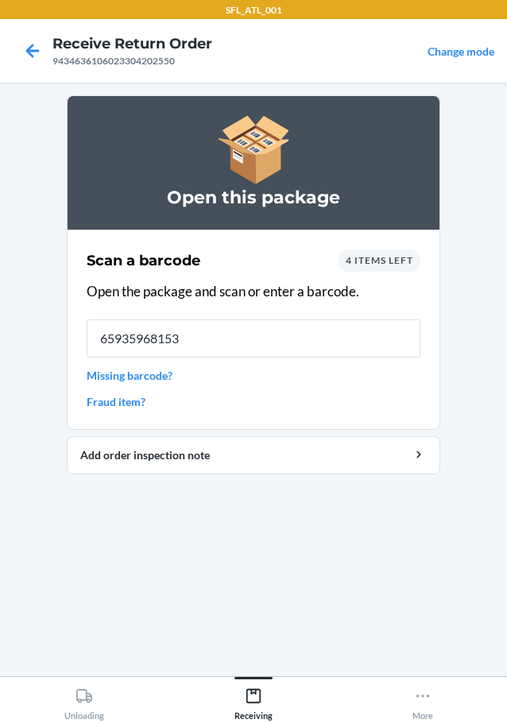
type input "659359681530"
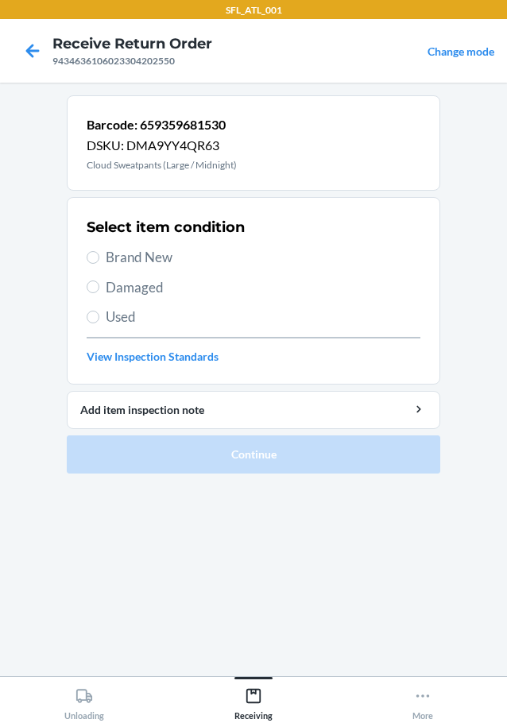
click at [133, 266] on span "Brand New" at bounding box center [263, 257] width 315 height 21
click at [99, 264] on input "Brand New" at bounding box center [93, 257] width 13 height 13
radio input "true"
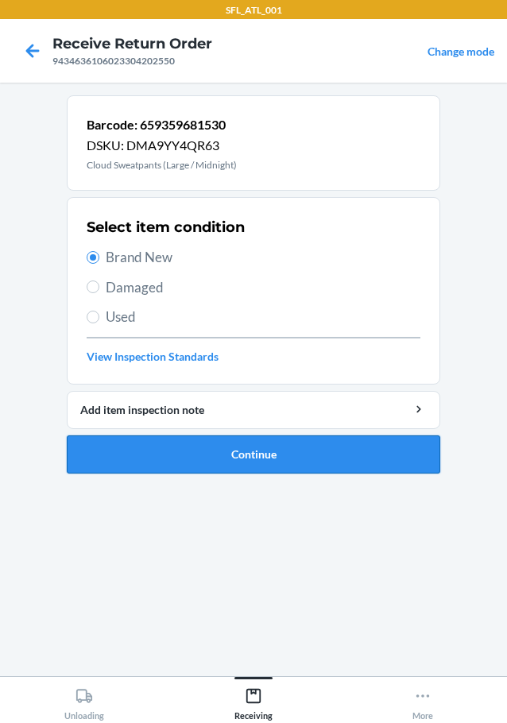
click at [201, 459] on button "Continue" at bounding box center [254, 455] width 374 height 38
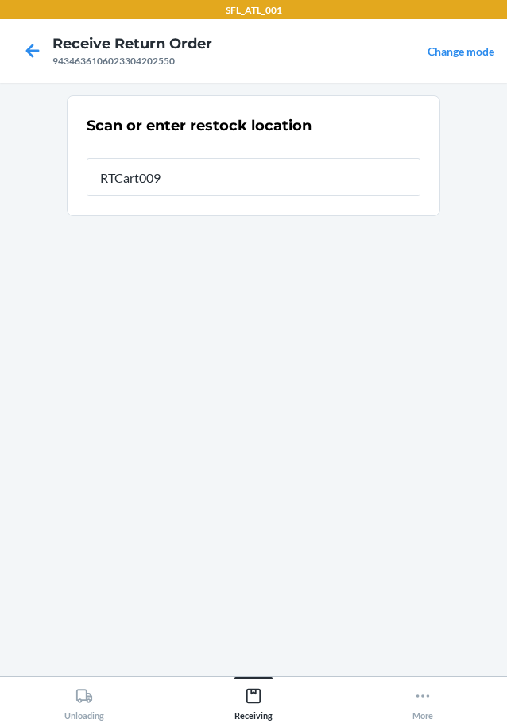
type input "RTCart009"
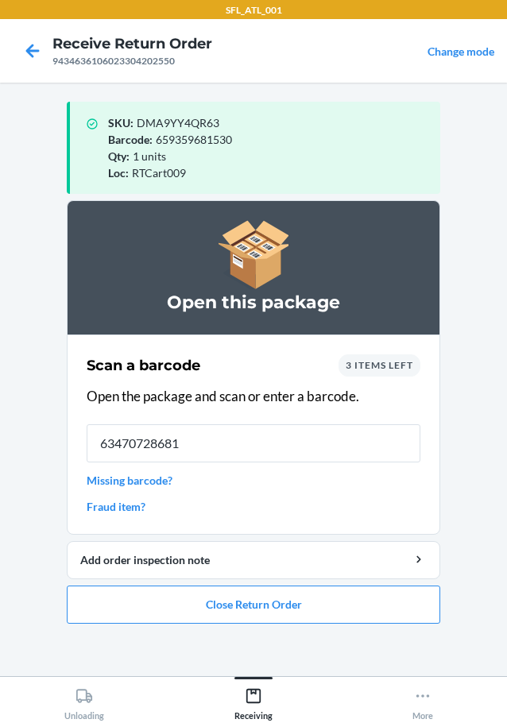
type input "634707286810"
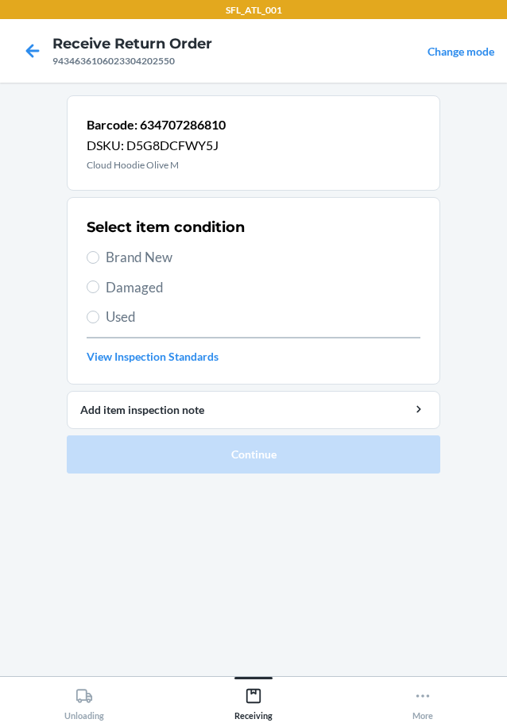
click at [154, 256] on span "Brand New" at bounding box center [263, 257] width 315 height 21
click at [99, 256] on input "Brand New" at bounding box center [93, 257] width 13 height 13
radio input "true"
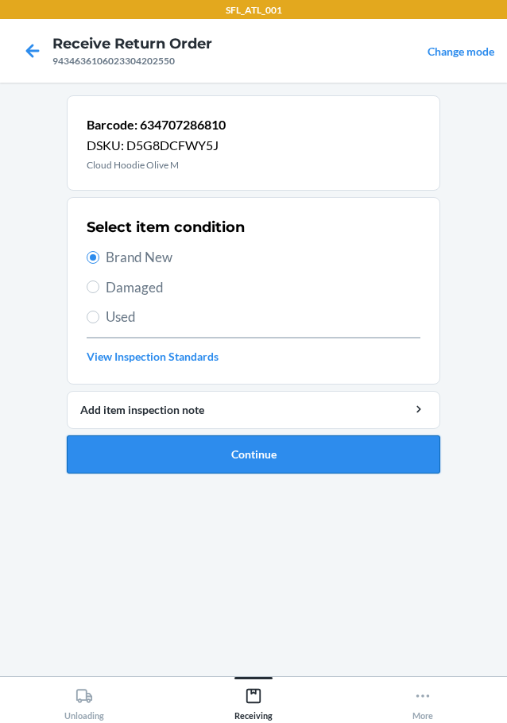
click at [268, 460] on button "Continue" at bounding box center [254, 455] width 374 height 38
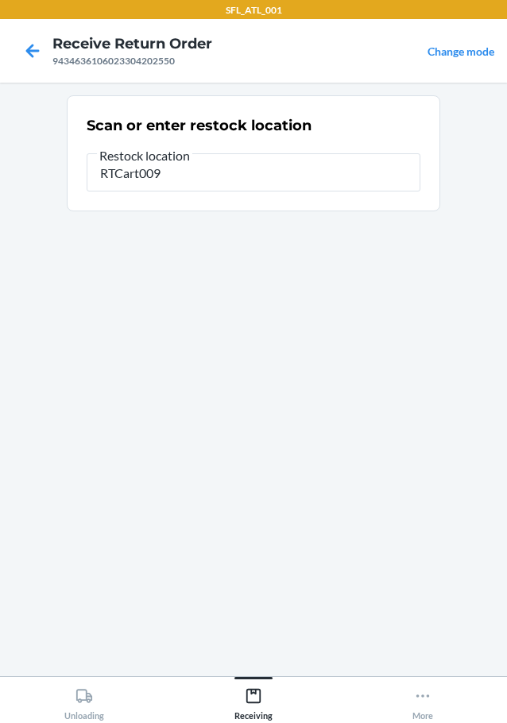
type input "RTCart009"
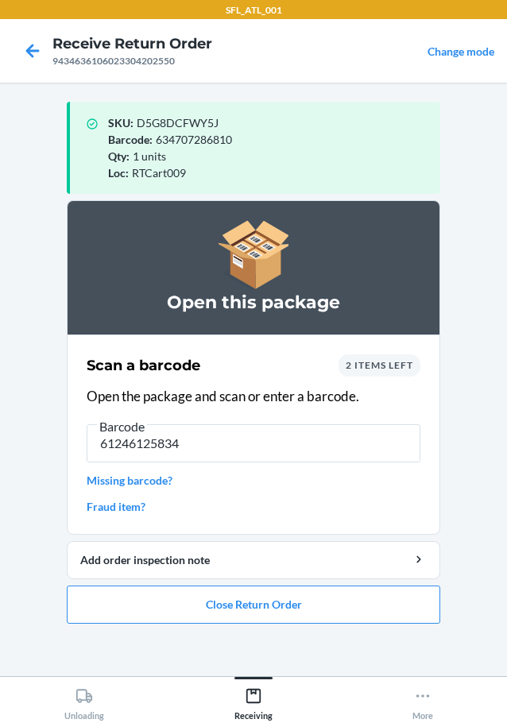
type input "612461258342"
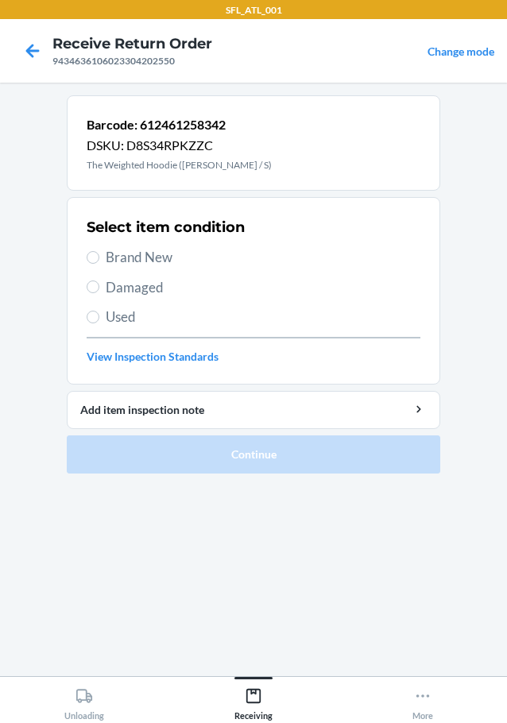
click at [114, 258] on span "Brand New" at bounding box center [263, 257] width 315 height 21
click at [99, 258] on input "Brand New" at bounding box center [93, 257] width 13 height 13
radio input "true"
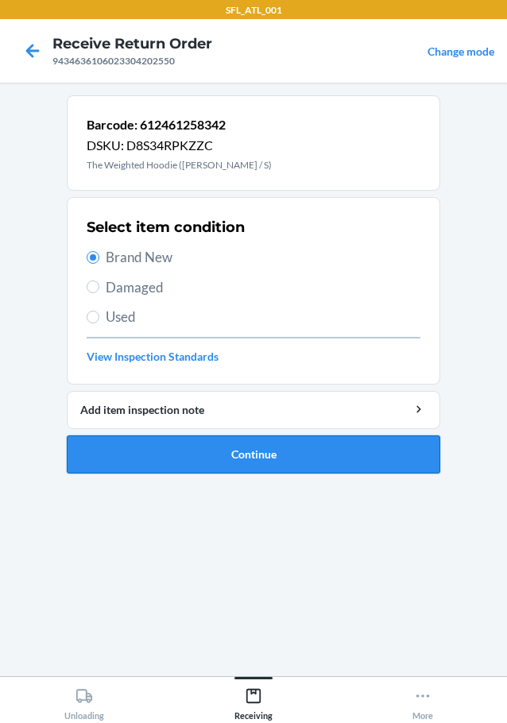
click at [224, 451] on button "Continue" at bounding box center [254, 455] width 374 height 38
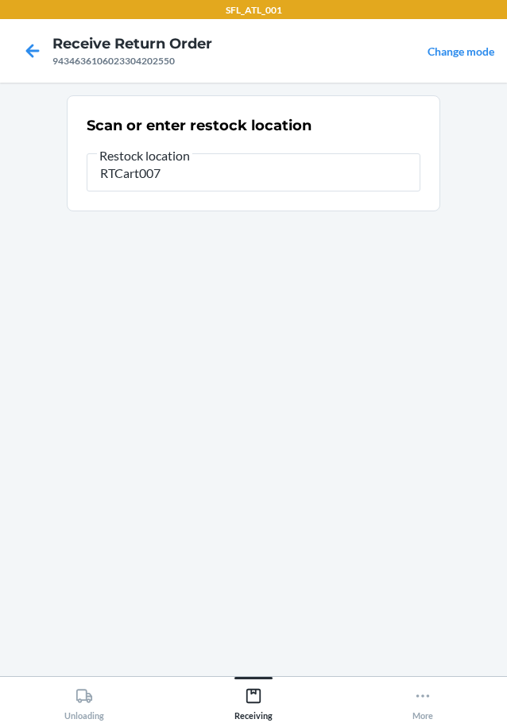
type input "RTCart007"
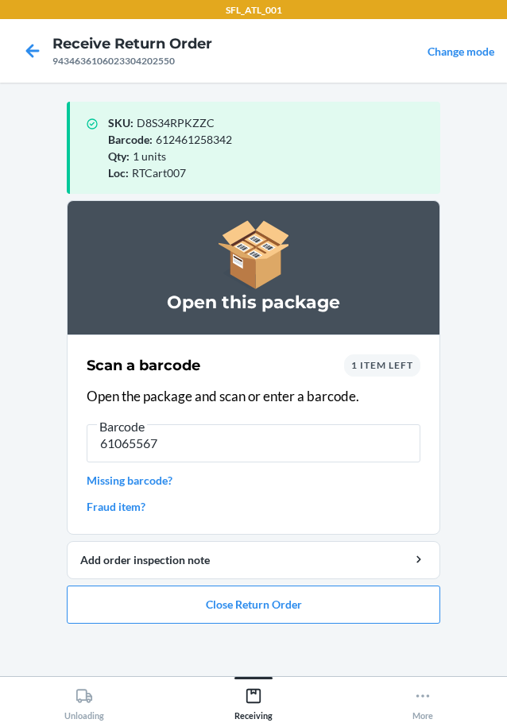
type input "610655679"
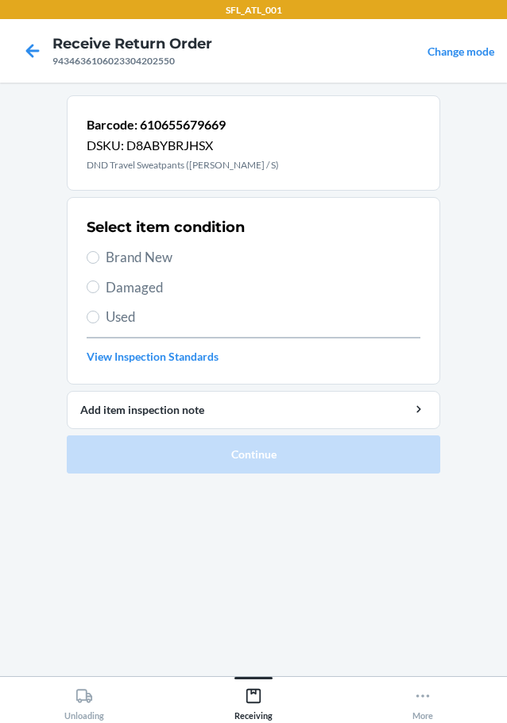
click at [124, 258] on span "Brand New" at bounding box center [263, 257] width 315 height 21
click at [99, 258] on input "Brand New" at bounding box center [93, 257] width 13 height 13
radio input "true"
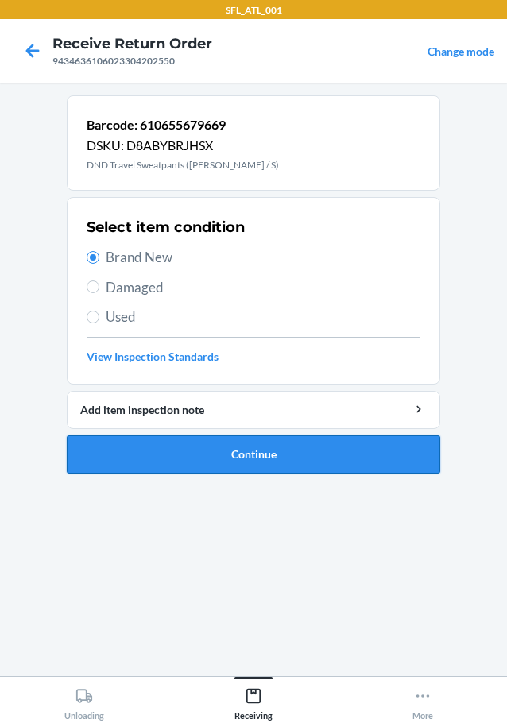
click at [241, 436] on button "Continue" at bounding box center [254, 455] width 374 height 38
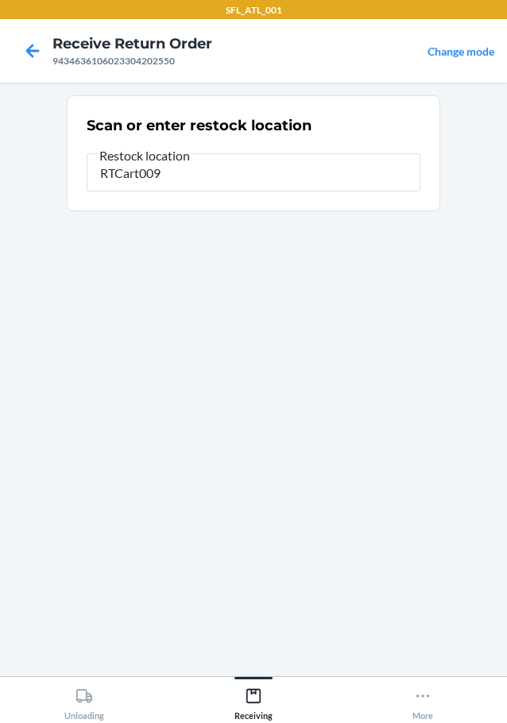
type input "RTCart009"
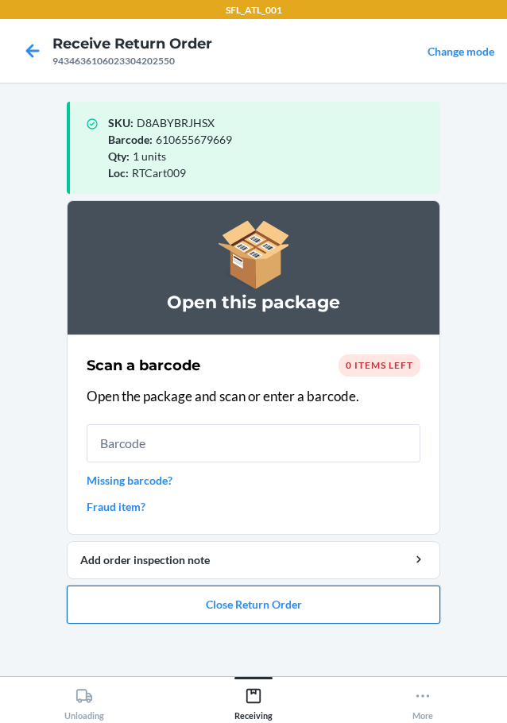
click at [309, 590] on button "Close Return Order" at bounding box center [254, 605] width 374 height 38
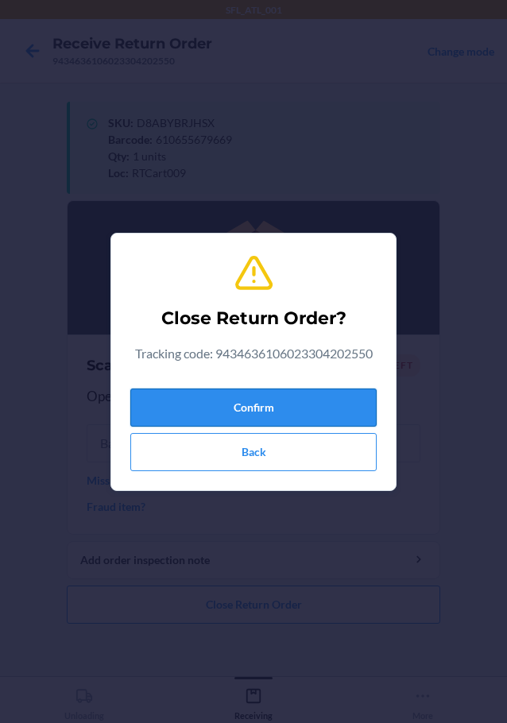
click at [194, 412] on button "Confirm" at bounding box center [253, 408] width 246 height 38
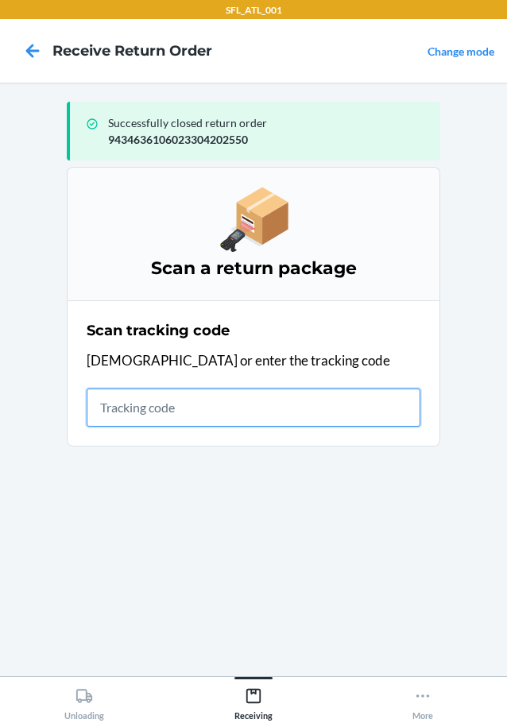
click at [289, 409] on input "text" at bounding box center [254, 408] width 334 height 38
type input "4203025994346361060233037857"
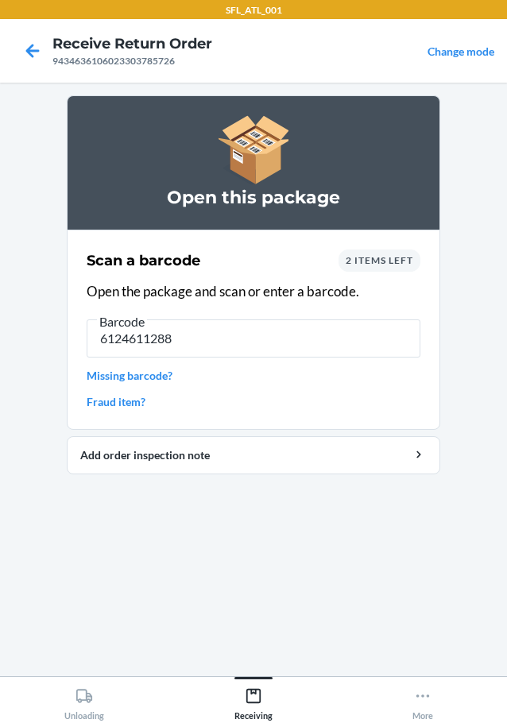
type input "61246112889"
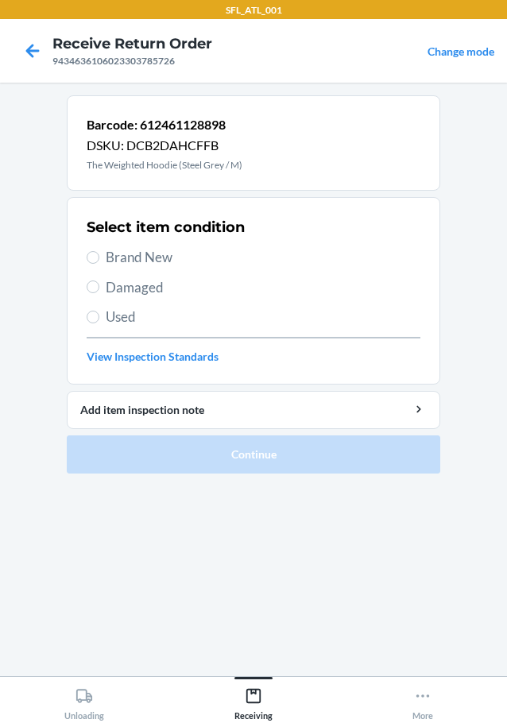
click at [145, 289] on span "Damaged" at bounding box center [263, 287] width 315 height 21
click at [99, 289] on input "Damaged" at bounding box center [93, 287] width 13 height 13
radio input "true"
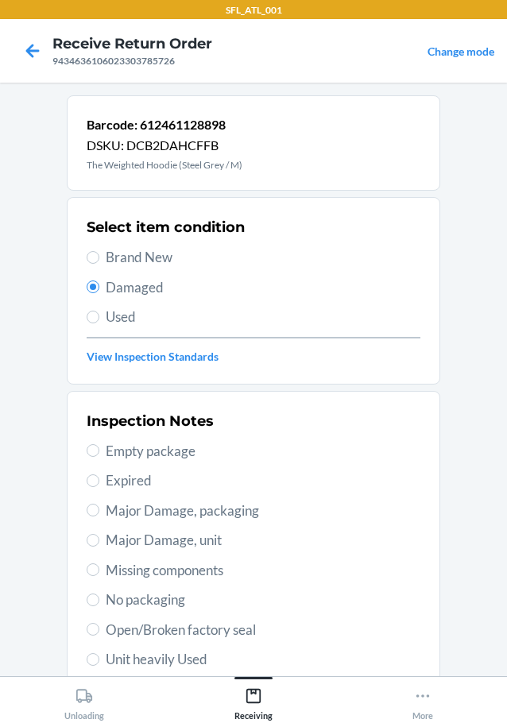
click at [188, 506] on span "Major Damage, packaging" at bounding box center [263, 511] width 315 height 21
click at [99, 506] on input "Major Damage, packaging" at bounding box center [93, 510] width 13 height 13
radio input "true"
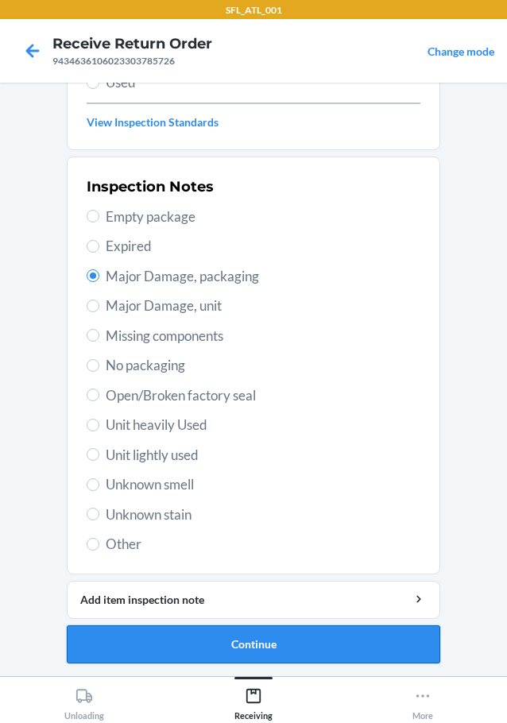
click at [192, 645] on button "Continue" at bounding box center [254, 645] width 374 height 38
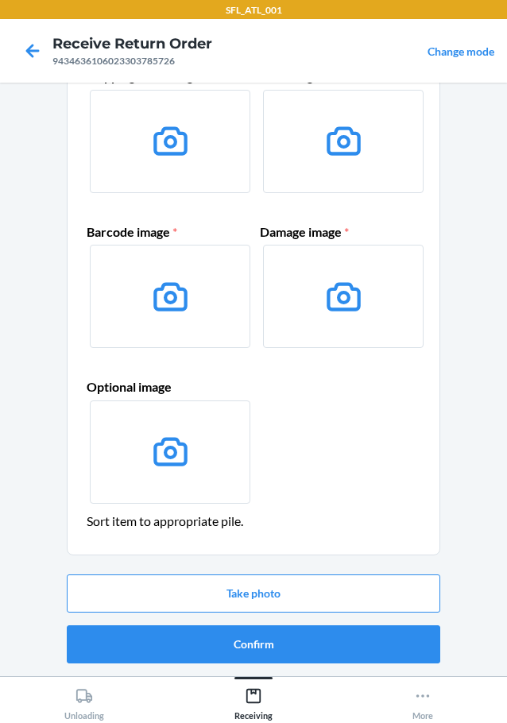
scroll to position [24, 0]
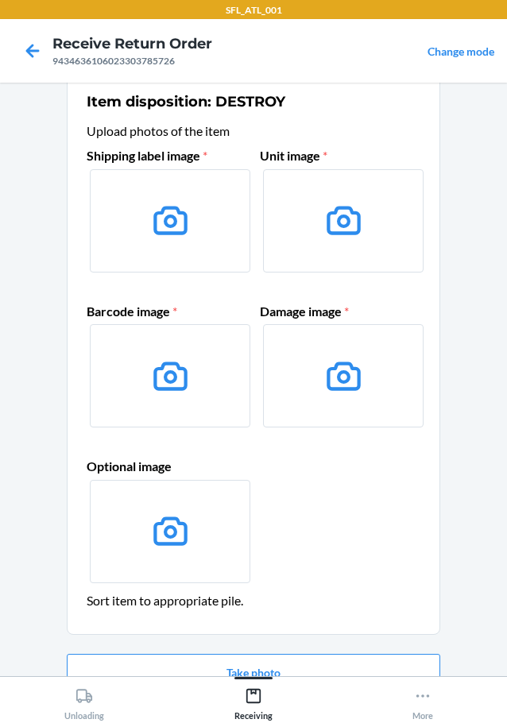
click at [195, 223] on label at bounding box center [170, 220] width 161 height 103
click at [0, 0] on input "file" at bounding box center [0, 0] width 0 height 0
click at [299, 672] on button "Take photo" at bounding box center [254, 673] width 374 height 38
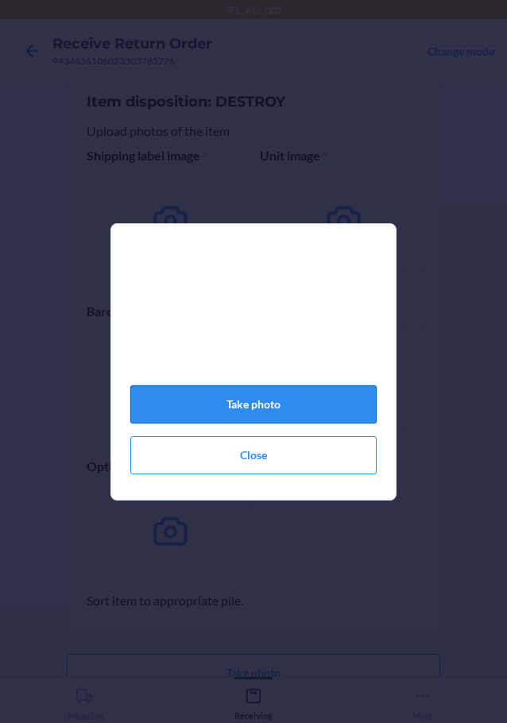
click at [304, 411] on button "Take photo" at bounding box center [253, 404] width 246 height 38
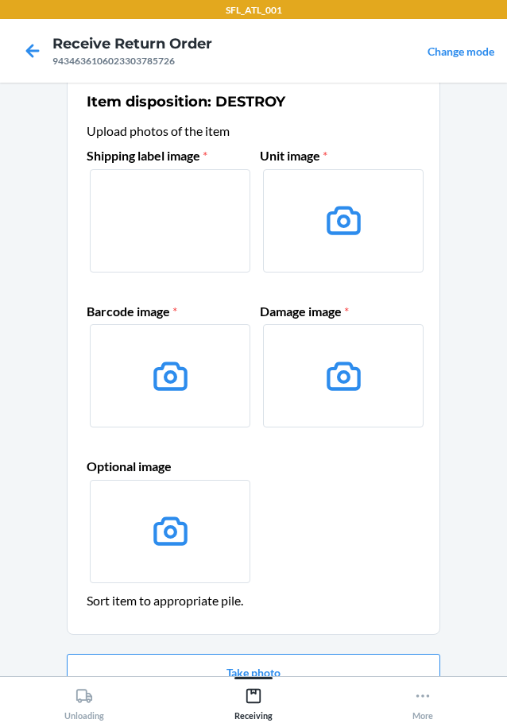
scroll to position [103, 0]
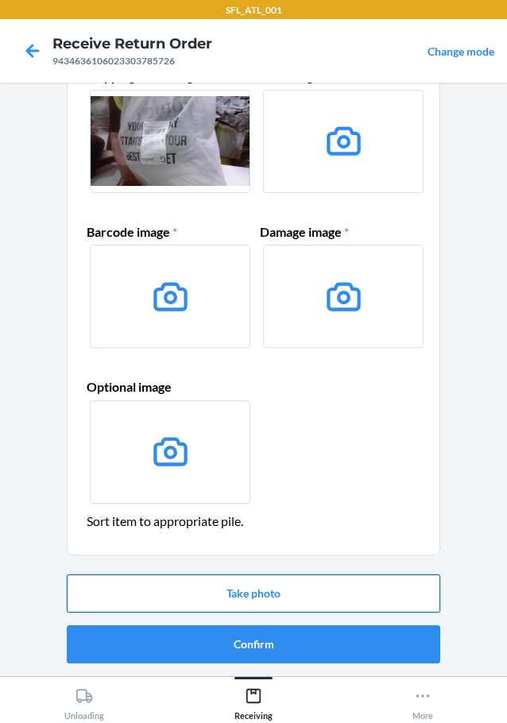
click at [280, 593] on button "Take photo" at bounding box center [254, 594] width 374 height 38
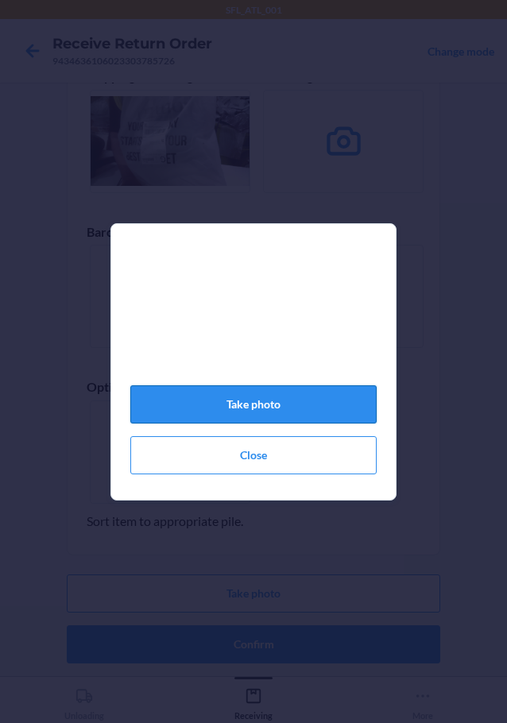
click at [262, 416] on button "Take photo" at bounding box center [253, 404] width 246 height 38
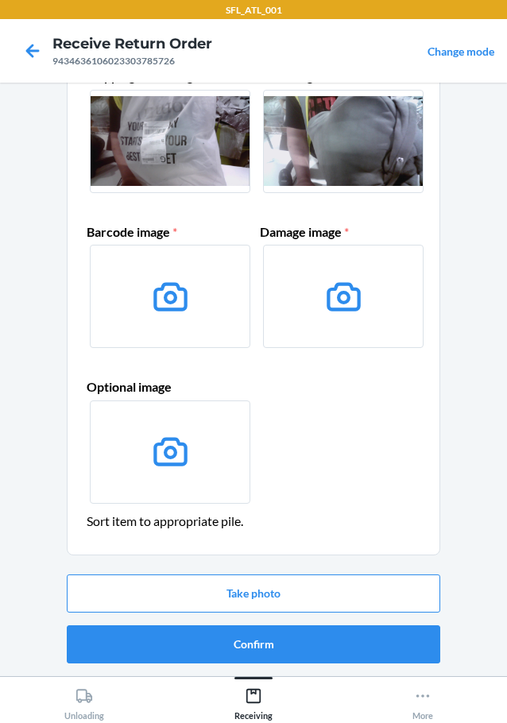
drag, startPoint x: 262, startPoint y: 416, endPoint x: 287, endPoint y: 458, distance: 48.5
click at [286, 461] on div "Shipping label image * Unit image * Barcode image * Damage image * Optional ima…" at bounding box center [254, 287] width 334 height 454
click at [293, 597] on button "Take photo" at bounding box center [254, 594] width 374 height 38
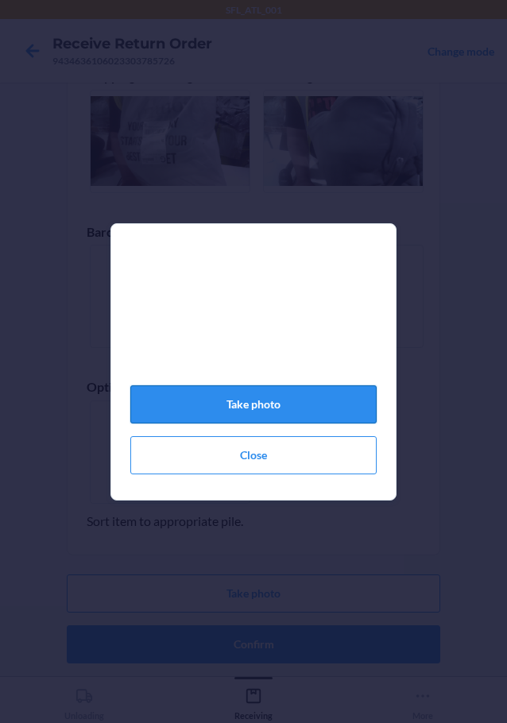
click at [250, 409] on button "Take photo" at bounding box center [253, 404] width 246 height 38
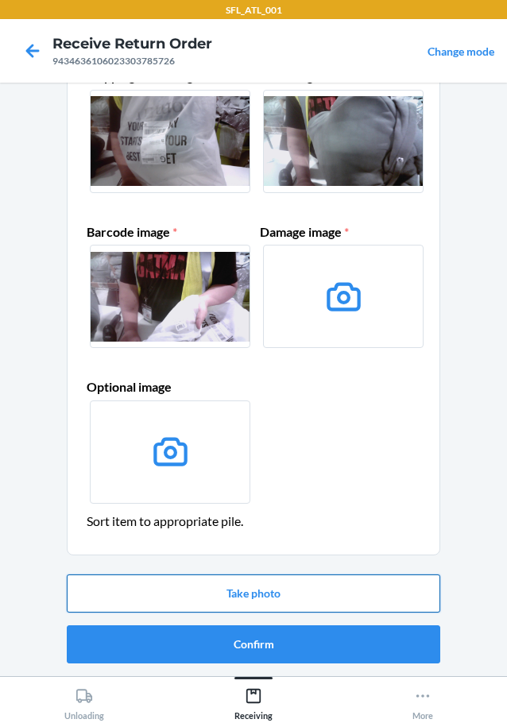
click at [238, 586] on button "Take photo" at bounding box center [254, 594] width 374 height 38
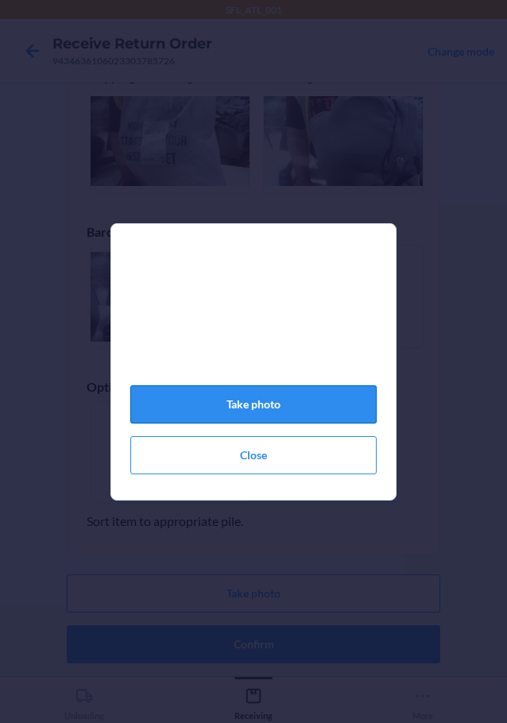
click at [273, 403] on button "Take photo" at bounding box center [253, 404] width 246 height 38
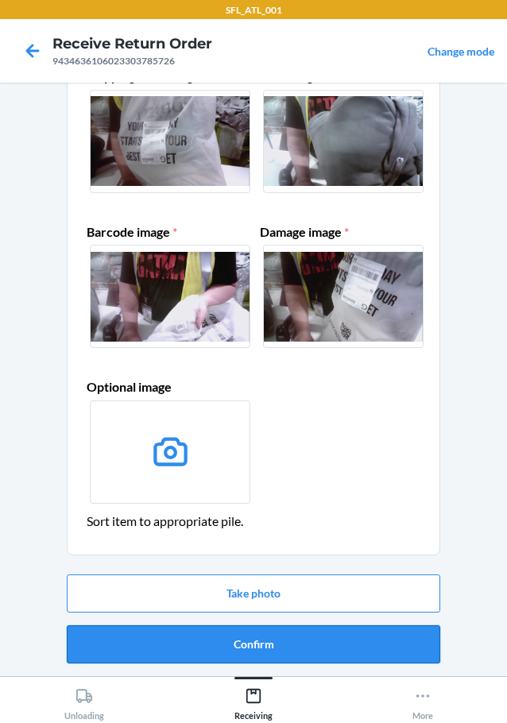
click at [267, 643] on button "Confirm" at bounding box center [254, 645] width 374 height 38
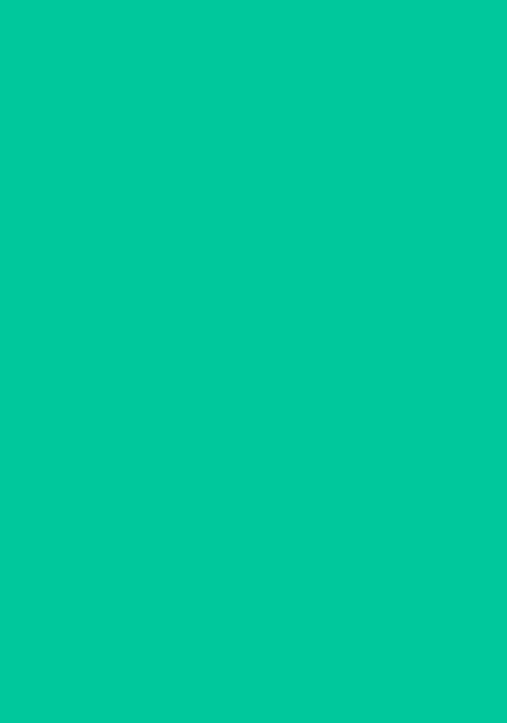
scroll to position [0, 0]
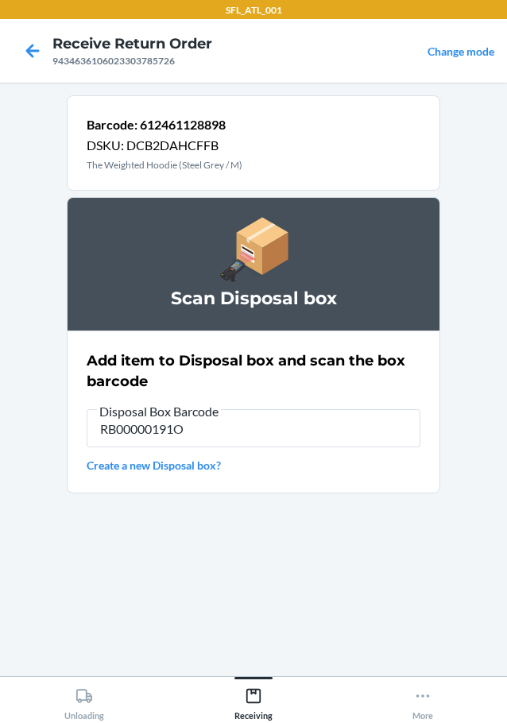
type input "RB00000191O"
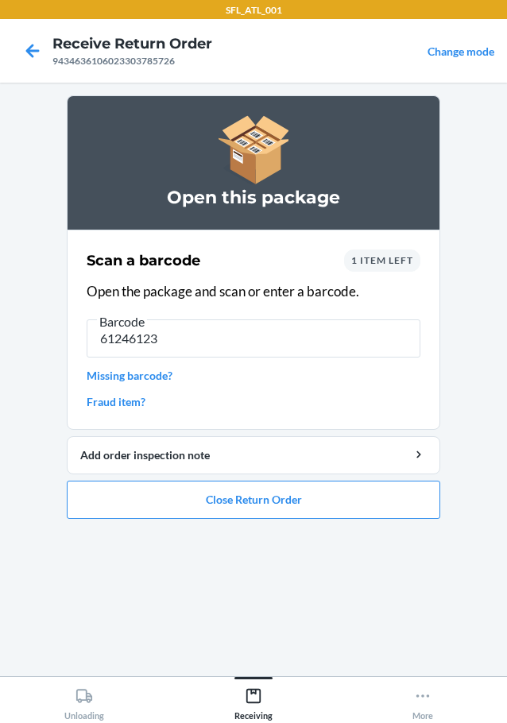
type input "612461235"
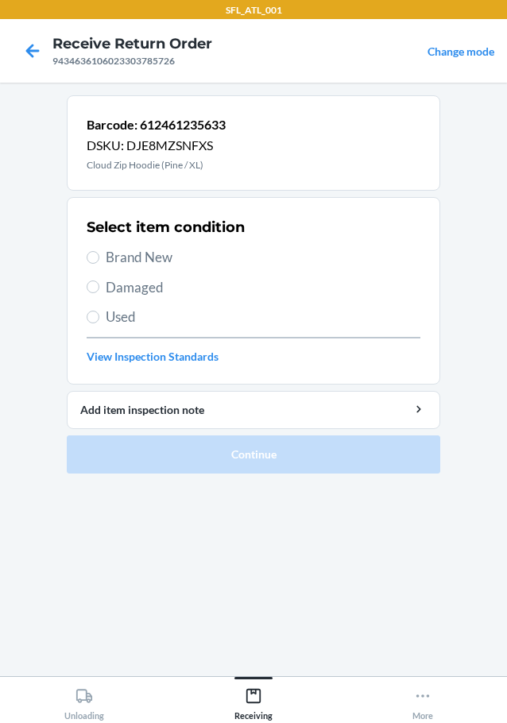
click at [151, 258] on span "Brand New" at bounding box center [263, 257] width 315 height 21
click at [99, 258] on input "Brand New" at bounding box center [93, 257] width 13 height 13
radio input "true"
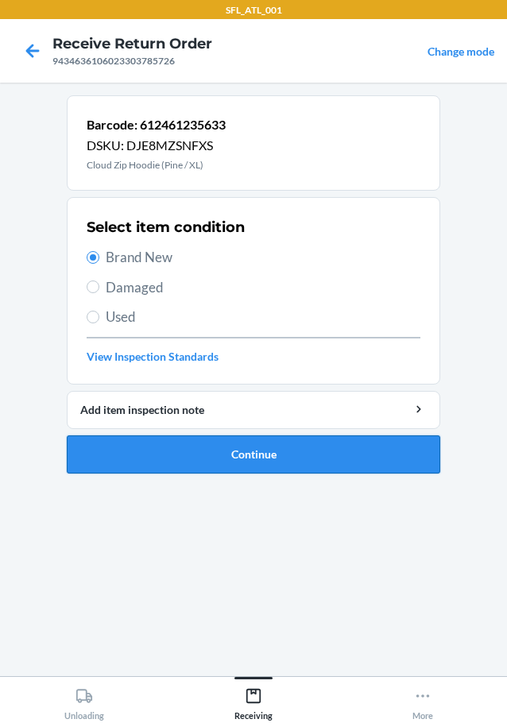
click at [239, 452] on button "Continue" at bounding box center [254, 455] width 374 height 38
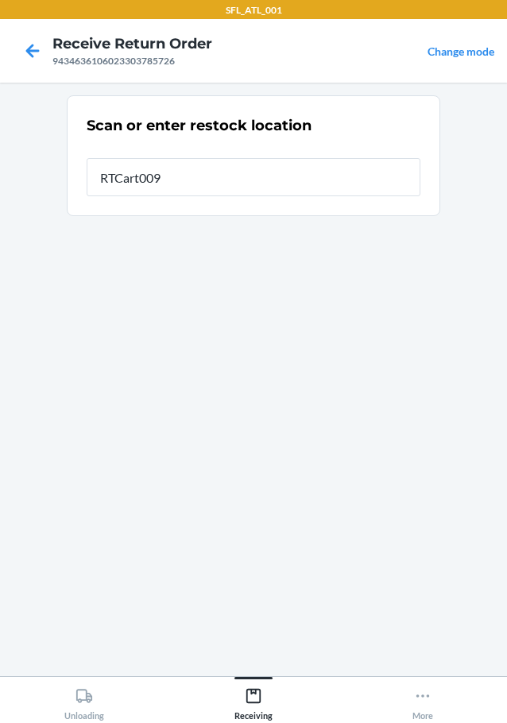
type input "RTCart009"
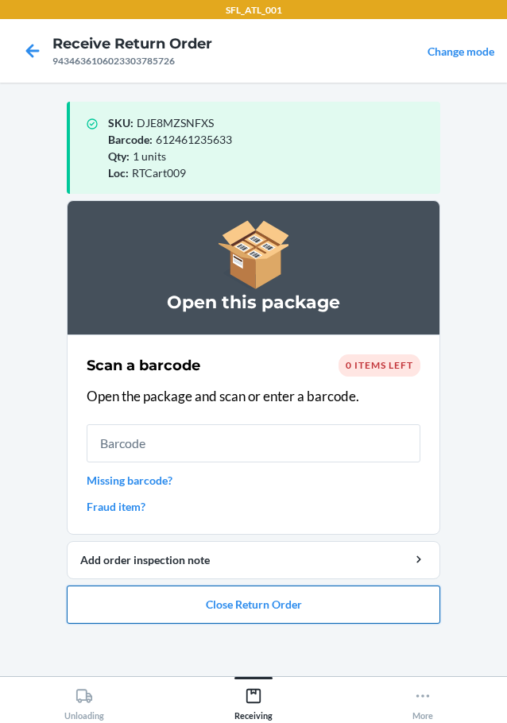
click at [178, 603] on button "Close Return Order" at bounding box center [254, 605] width 374 height 38
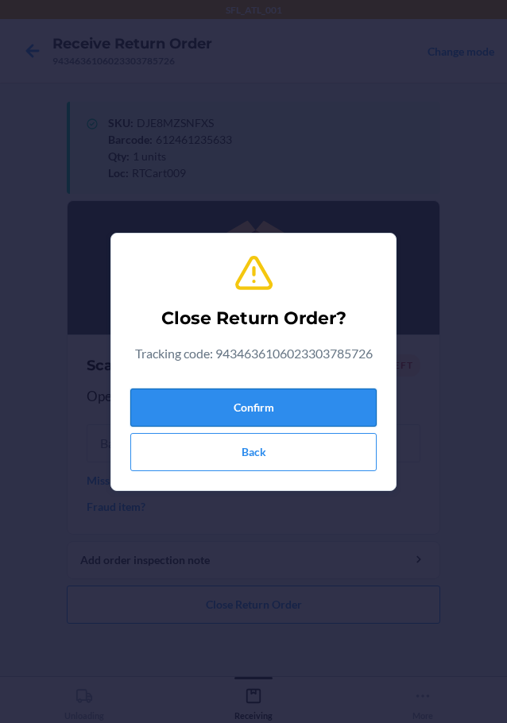
click at [211, 405] on button "Confirm" at bounding box center [253, 408] width 246 height 38
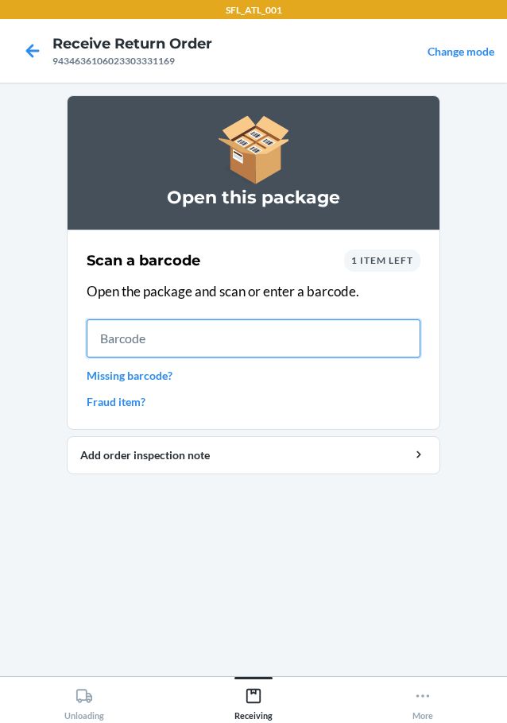
click at [368, 349] on input "text" at bounding box center [254, 339] width 334 height 38
type input "645637599475"
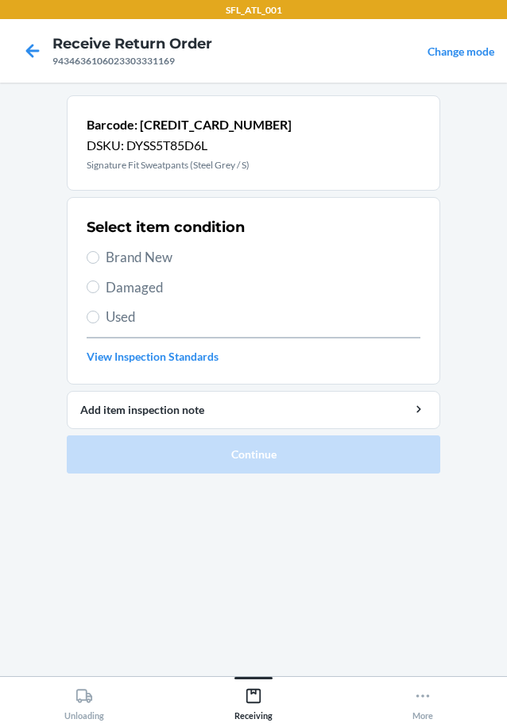
click at [131, 267] on span "Brand New" at bounding box center [263, 257] width 315 height 21
click at [99, 264] on input "Brand New" at bounding box center [93, 257] width 13 height 13
radio input "true"
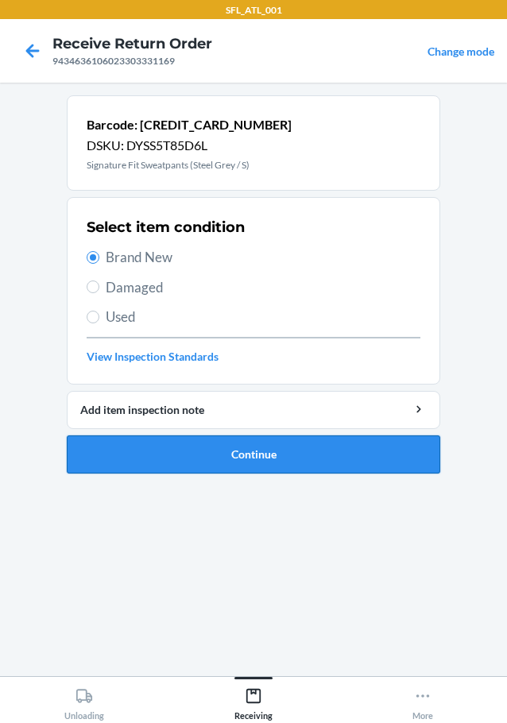
click at [267, 459] on button "Continue" at bounding box center [254, 455] width 374 height 38
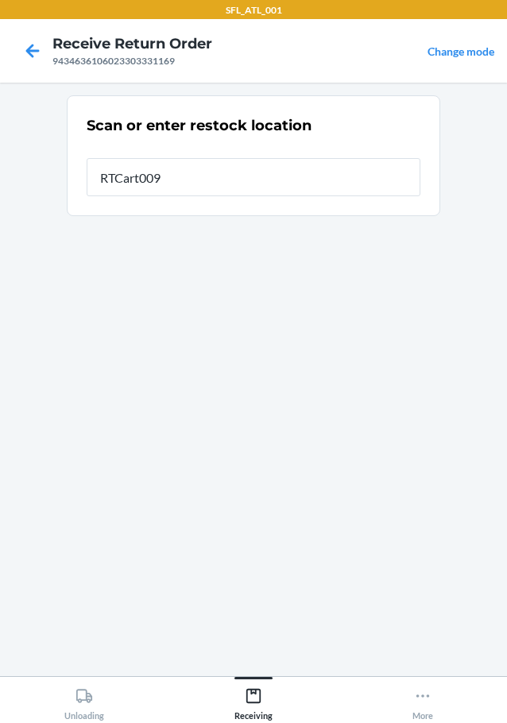
type input "RTCart009"
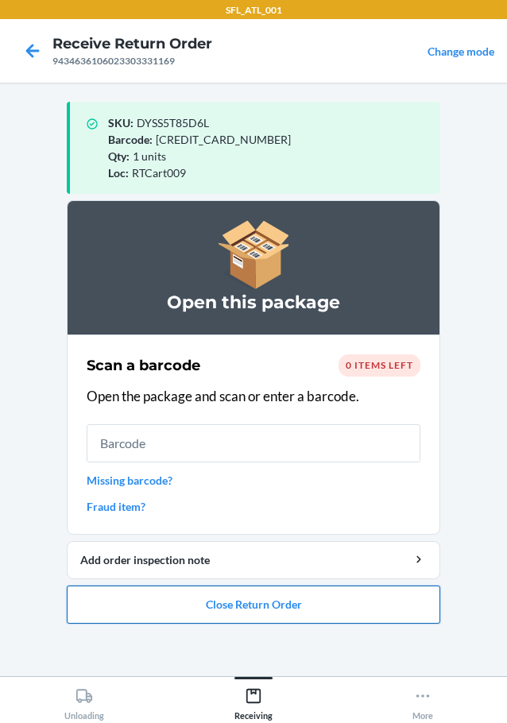
click at [314, 610] on button "Close Return Order" at bounding box center [254, 605] width 374 height 38
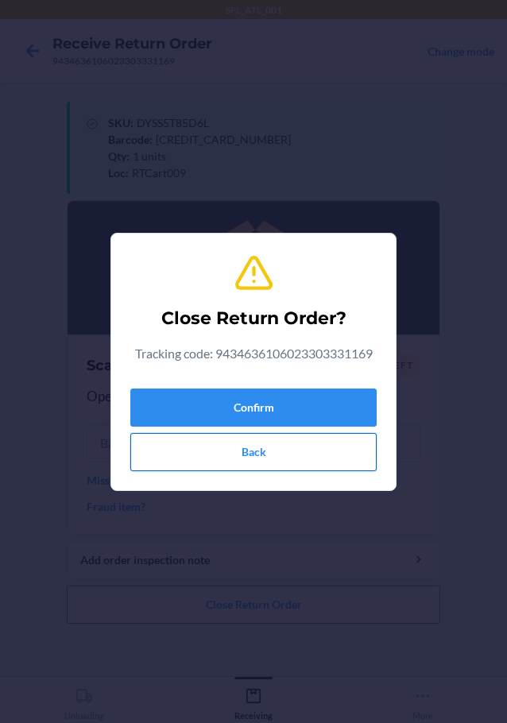
click at [262, 433] on button "Back" at bounding box center [253, 452] width 246 height 38
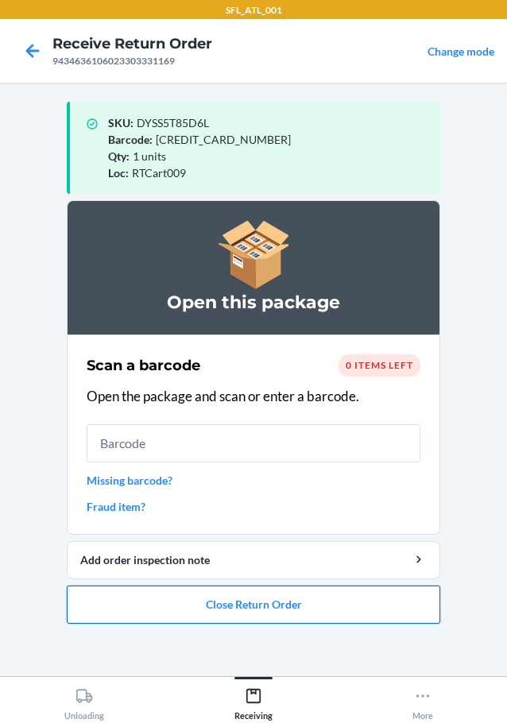
click at [272, 614] on button "Close Return Order" at bounding box center [254, 605] width 374 height 38
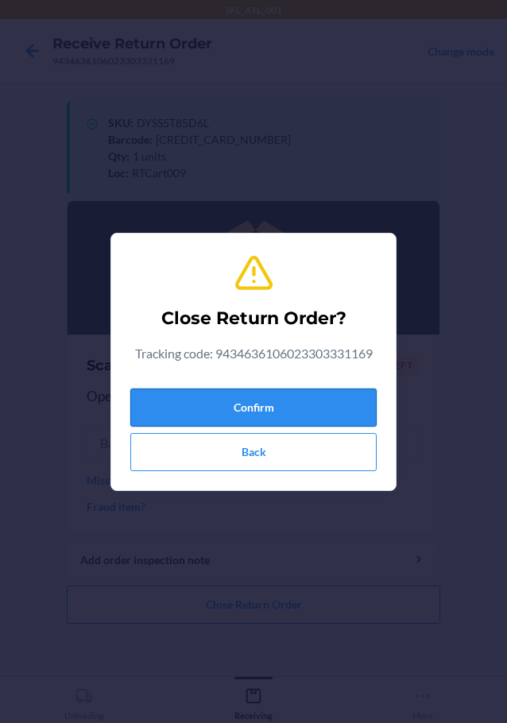
click at [278, 402] on button "Confirm" at bounding box center [253, 408] width 246 height 38
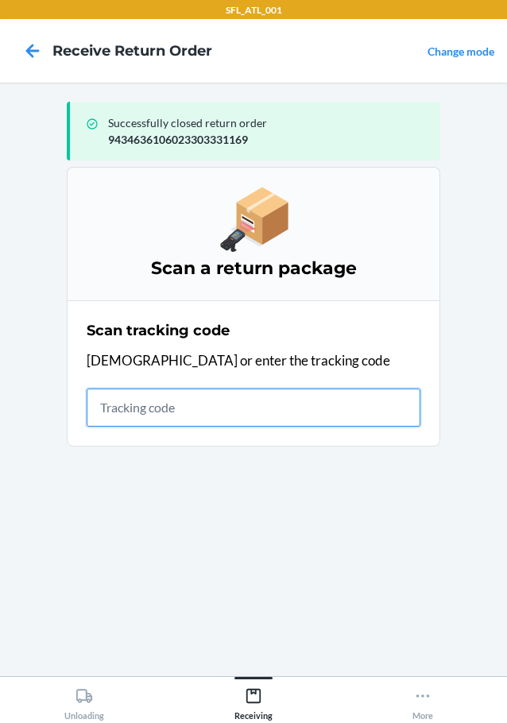
click at [242, 398] on input "text" at bounding box center [254, 408] width 334 height 38
type input "420302599434636106023304208149"
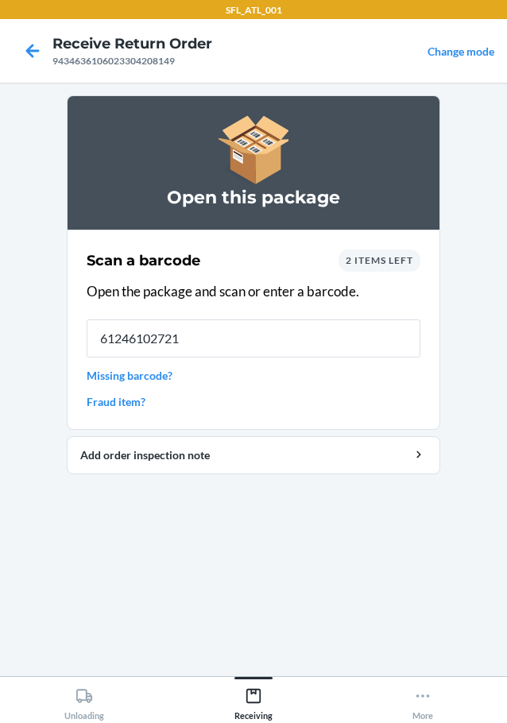
type input "612461027214"
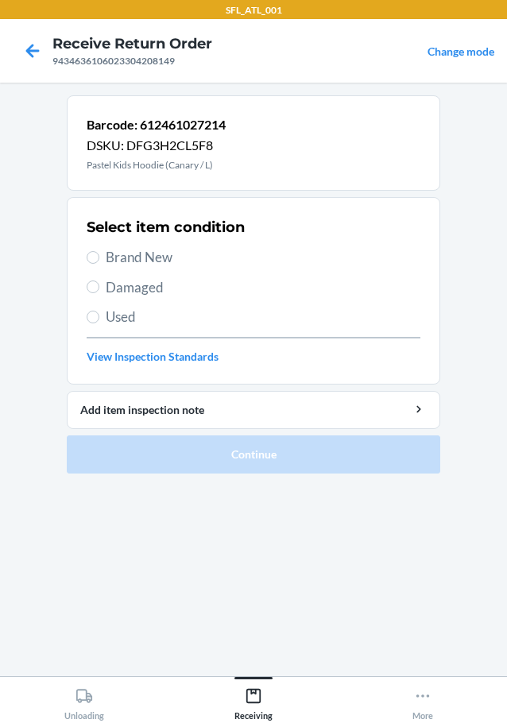
click at [159, 251] on span "Brand New" at bounding box center [263, 257] width 315 height 21
click at [99, 251] on input "Brand New" at bounding box center [93, 257] width 13 height 13
radio input "true"
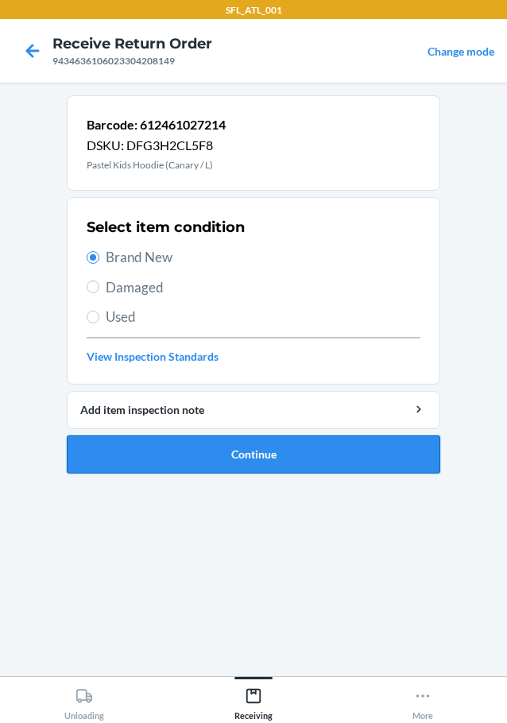
click at [268, 454] on button "Continue" at bounding box center [254, 455] width 374 height 38
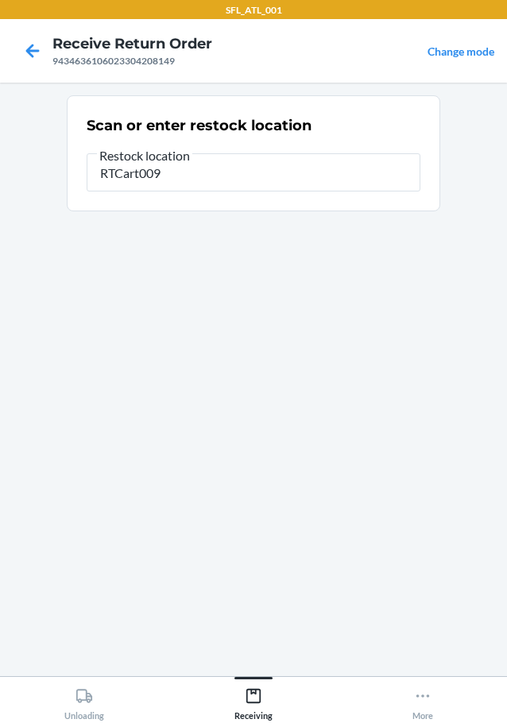
type input "RTCart009"
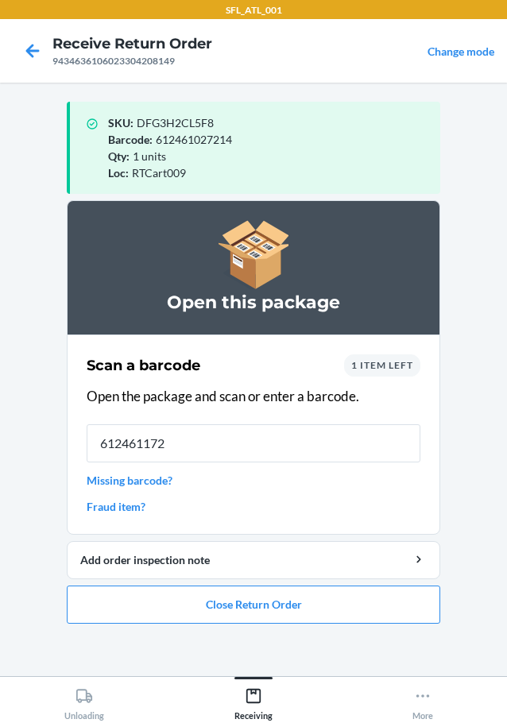
type input "6124611722"
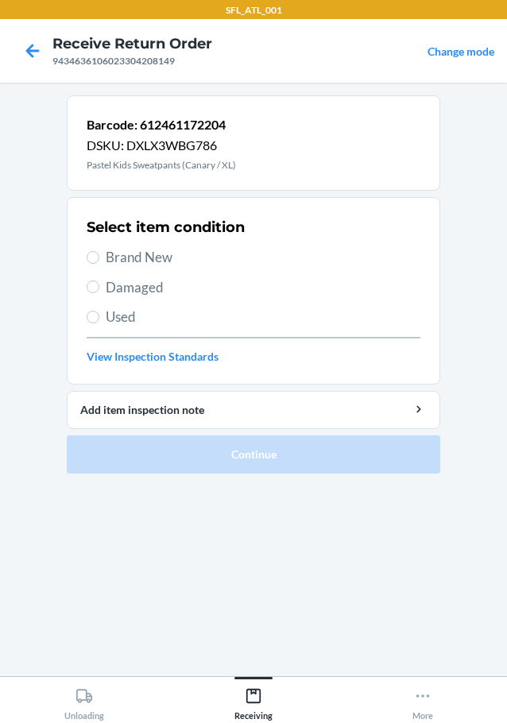
click at [118, 264] on span "Brand New" at bounding box center [263, 257] width 315 height 21
click at [99, 264] on input "Brand New" at bounding box center [93, 257] width 13 height 13
radio input "true"
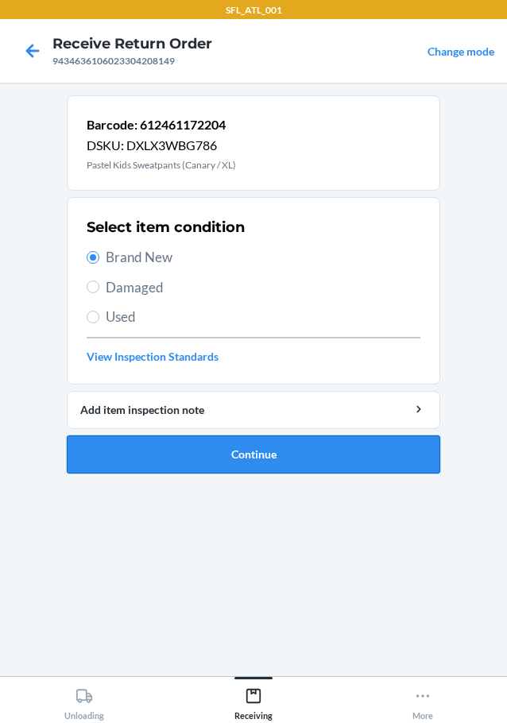
click at [323, 467] on button "Continue" at bounding box center [254, 455] width 374 height 38
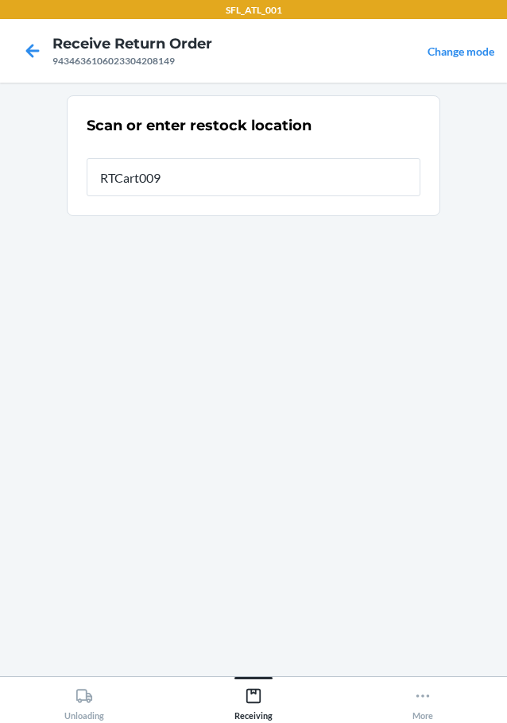
type input "RTCart009"
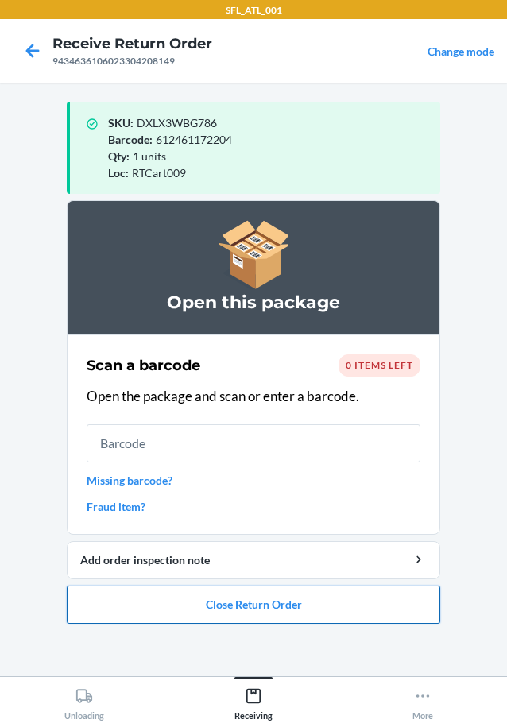
click at [269, 602] on button "Close Return Order" at bounding box center [254, 605] width 374 height 38
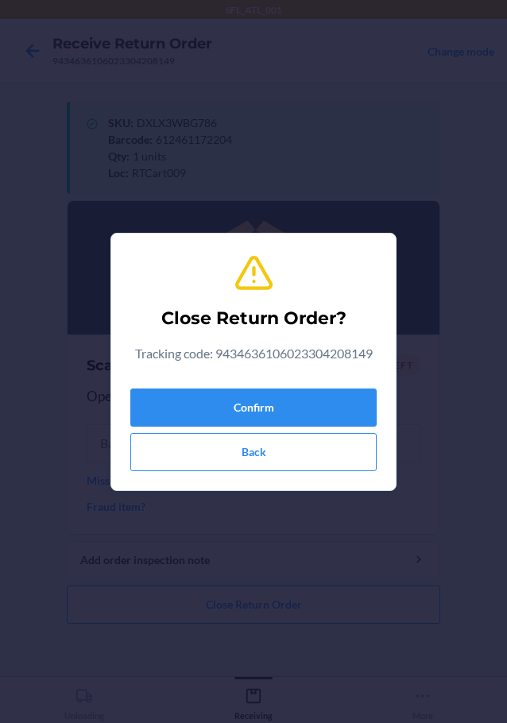
click at [279, 432] on div "Confirm Back" at bounding box center [253, 426] width 246 height 89
click at [277, 401] on button "Confirm" at bounding box center [253, 408] width 246 height 38
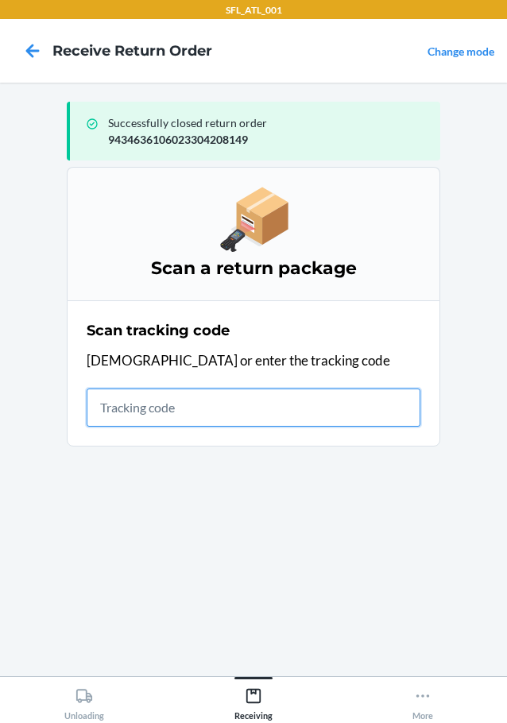
click at [231, 410] on input "text" at bounding box center [254, 408] width 334 height 38
type input "4203025994346361060233037322"
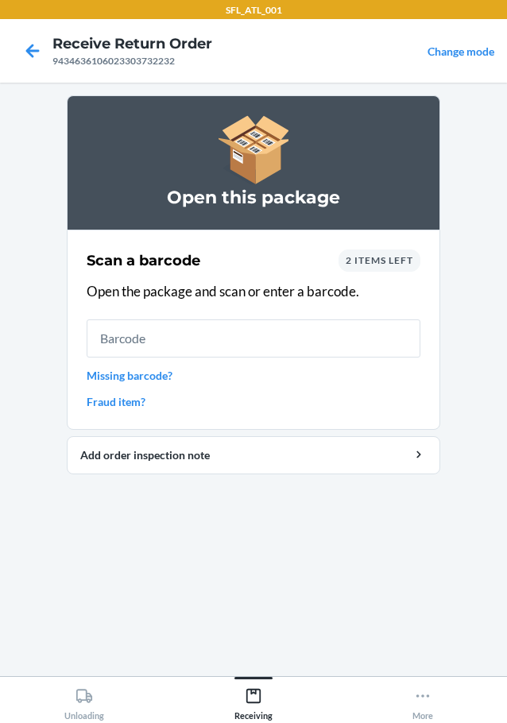
drag, startPoint x: 224, startPoint y: 401, endPoint x: 165, endPoint y: 435, distance: 68.7
click at [197, 408] on link "Fraud item?" at bounding box center [254, 401] width 334 height 17
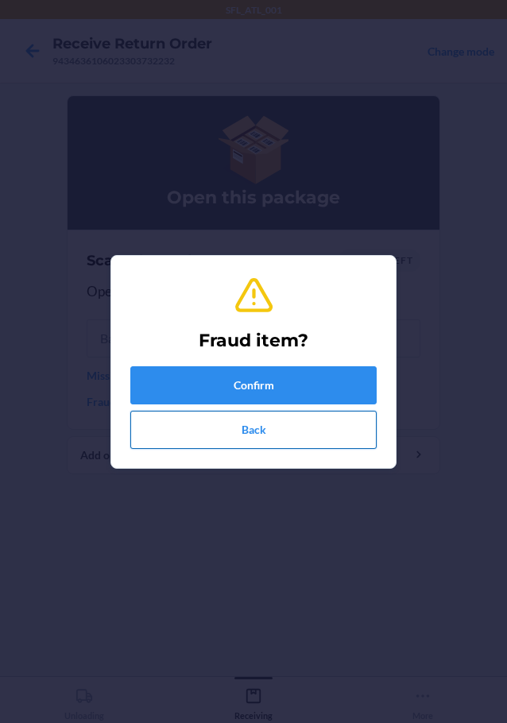
click at [300, 436] on button "Back" at bounding box center [253, 430] width 246 height 38
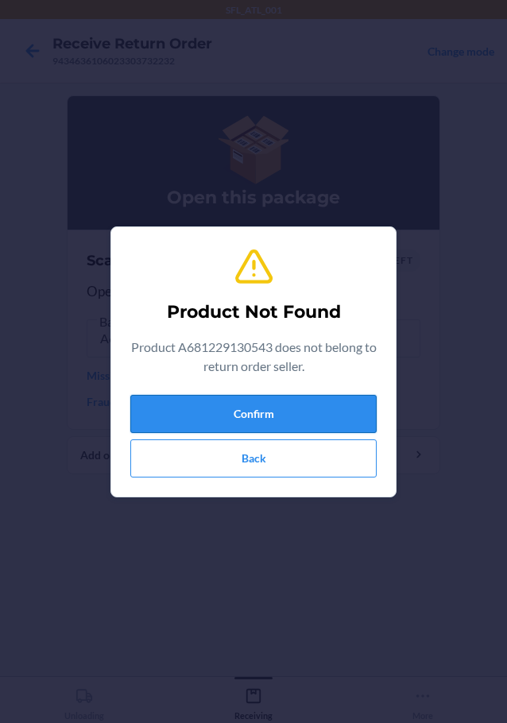
click at [238, 416] on button "Confirm" at bounding box center [253, 414] width 246 height 38
click at [260, 403] on button "Confirm" at bounding box center [253, 414] width 246 height 38
click at [262, 413] on button "Confirm" at bounding box center [253, 414] width 246 height 38
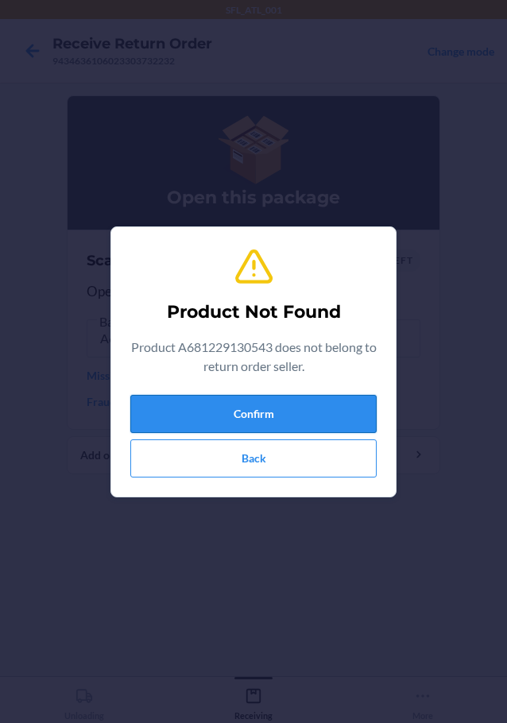
click at [262, 413] on button "Confirm" at bounding box center [253, 414] width 246 height 38
click at [268, 455] on button "Back" at bounding box center [253, 459] width 246 height 38
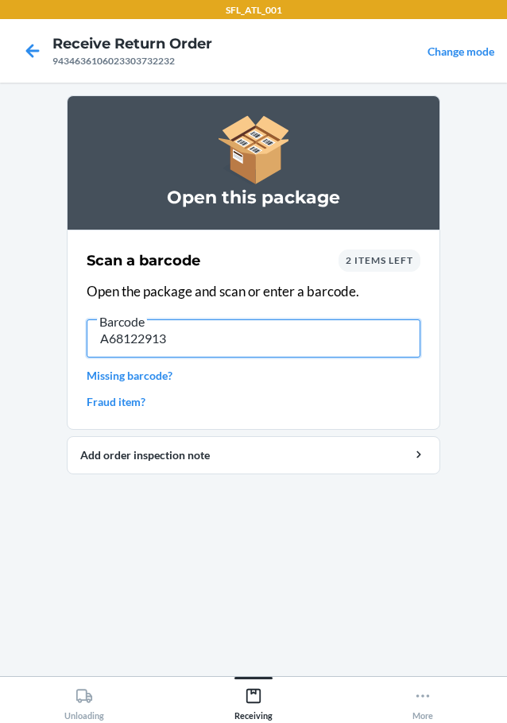
type input "A681229130"
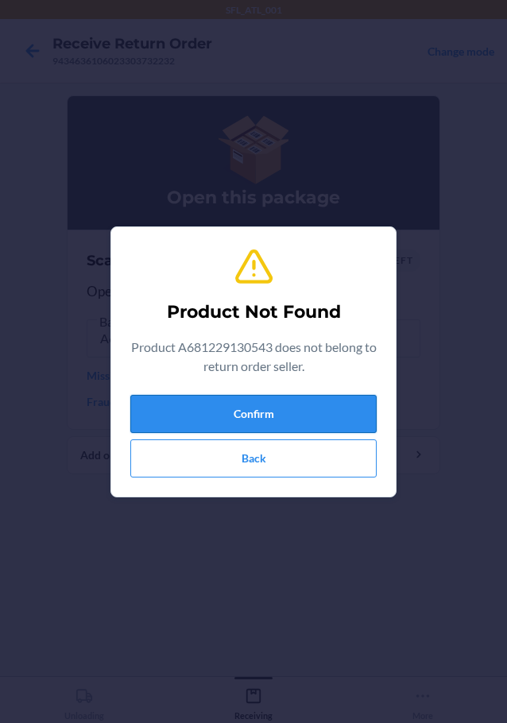
click at [241, 402] on button "Confirm" at bounding box center [253, 414] width 246 height 38
click at [237, 448] on button "Back" at bounding box center [253, 459] width 246 height 38
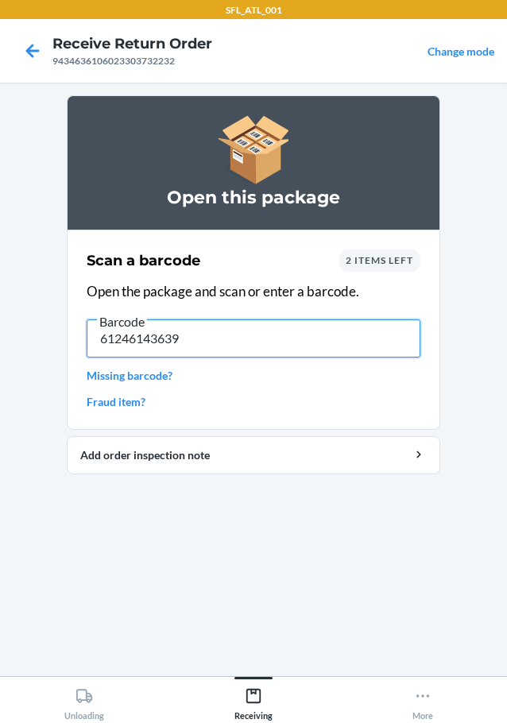
type input "612461436399"
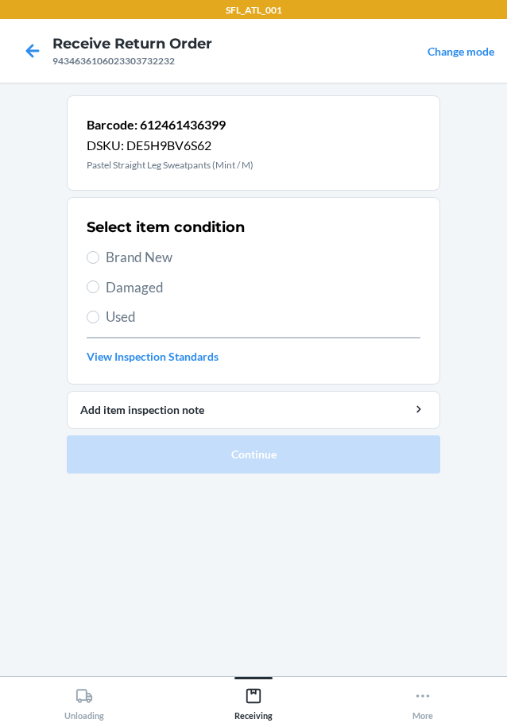
click at [164, 248] on span "Brand New" at bounding box center [263, 257] width 315 height 21
click at [99, 251] on input "Brand New" at bounding box center [93, 257] width 13 height 13
radio input "true"
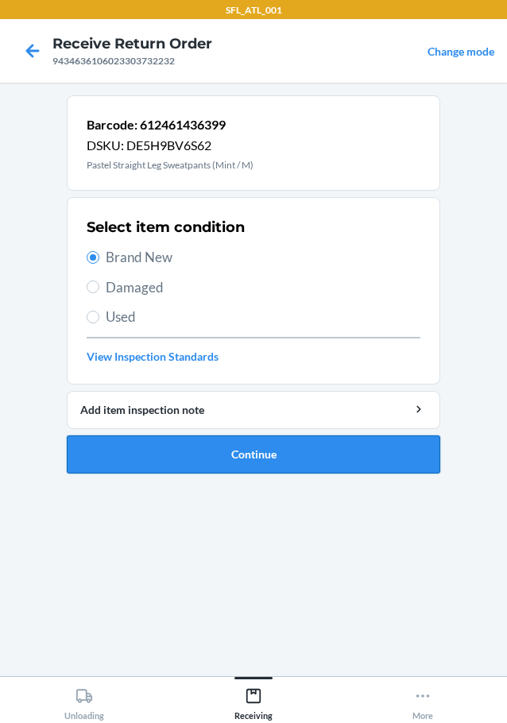
click at [243, 448] on button "Continue" at bounding box center [254, 455] width 374 height 38
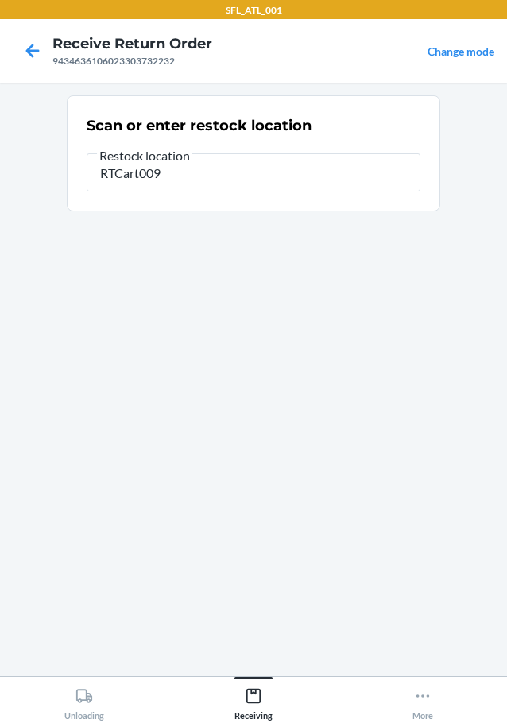
type input "RTCart009"
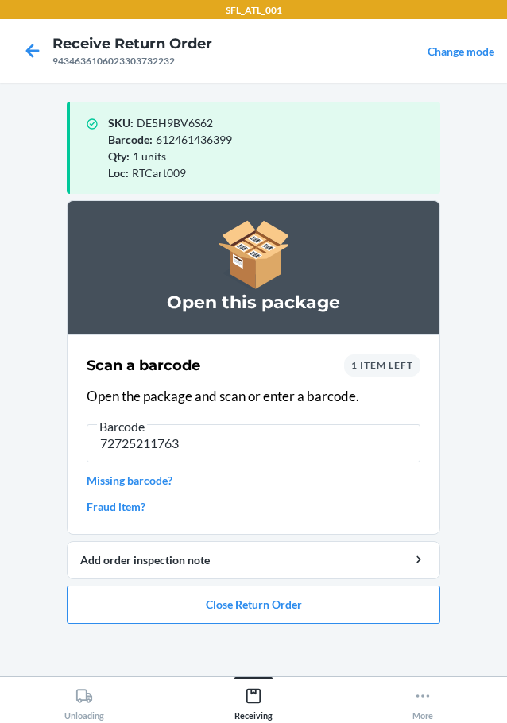
type input "727252117637"
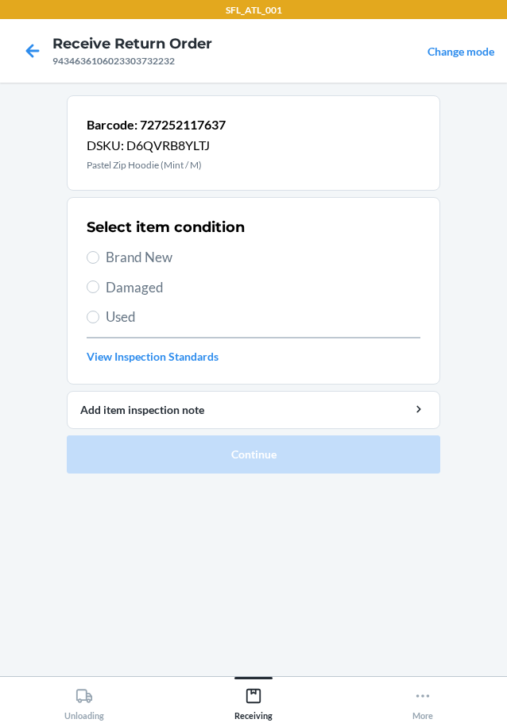
click at [149, 253] on span "Brand New" at bounding box center [263, 257] width 315 height 21
click at [99, 253] on input "Brand New" at bounding box center [93, 257] width 13 height 13
radio input "true"
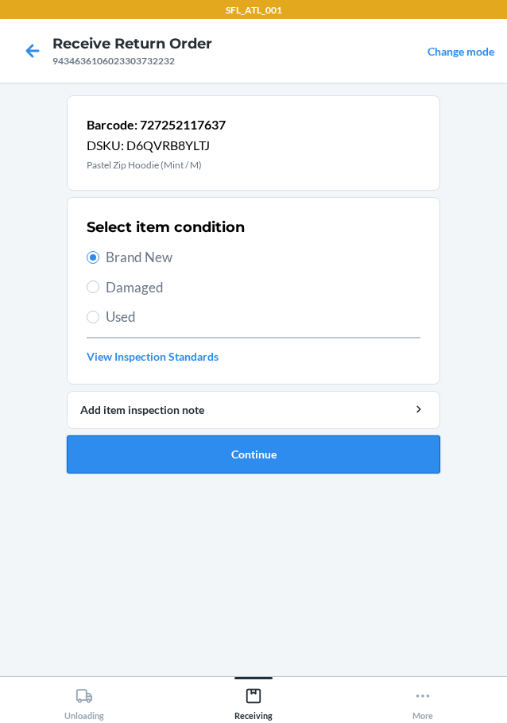
click at [215, 451] on button "Continue" at bounding box center [254, 455] width 374 height 38
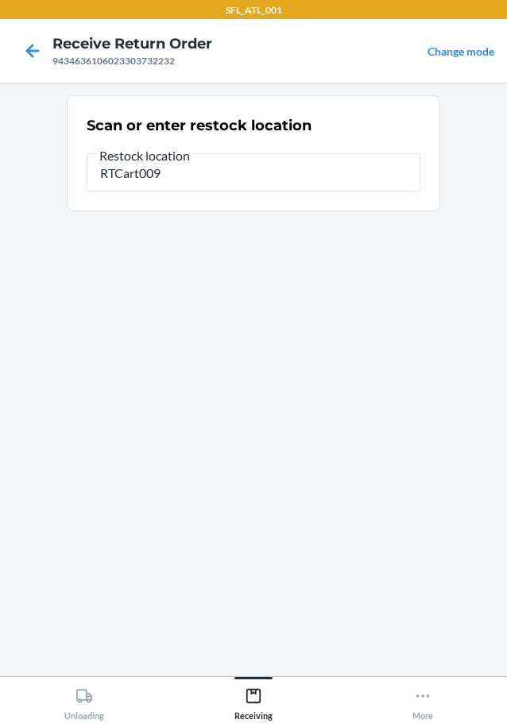
type input "RTCart009"
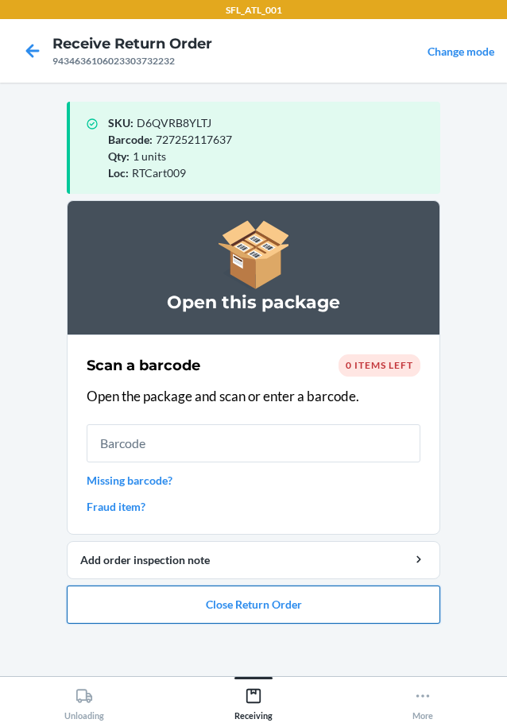
click at [297, 598] on button "Close Return Order" at bounding box center [254, 605] width 374 height 38
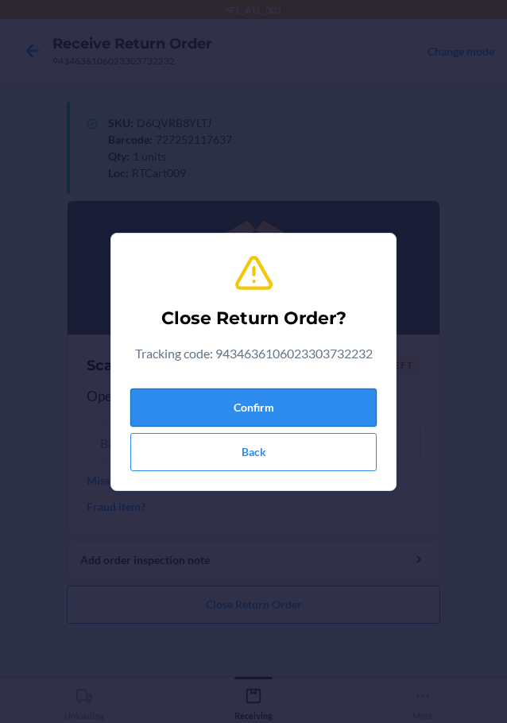
click at [296, 398] on button "Confirm" at bounding box center [253, 408] width 246 height 38
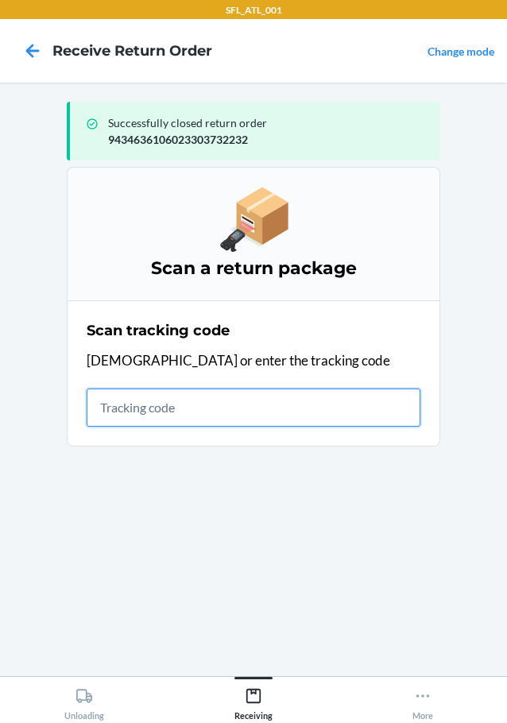
click at [161, 418] on input "text" at bounding box center [254, 408] width 334 height 38
type input "4203025994346361060233047"
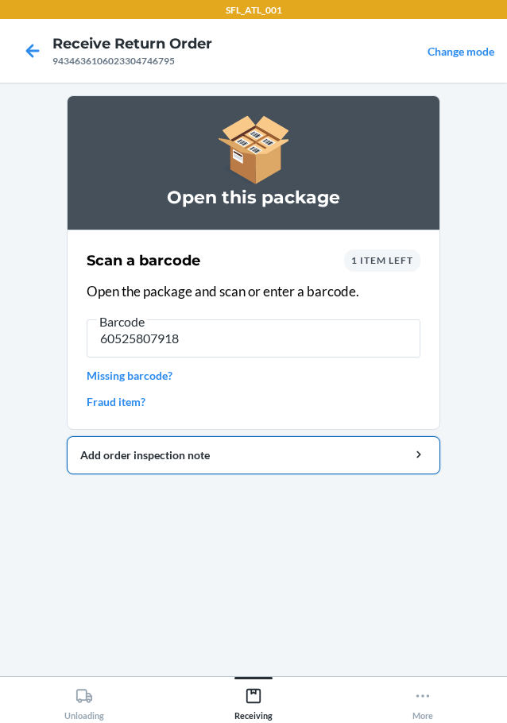
type input "605258079183"
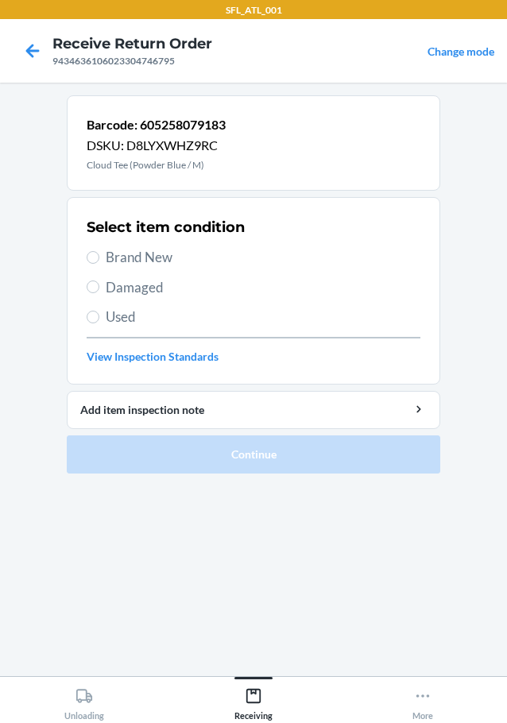
click at [165, 261] on span "Brand New" at bounding box center [263, 257] width 315 height 21
click at [99, 261] on input "Brand New" at bounding box center [93, 257] width 13 height 13
radio input "true"
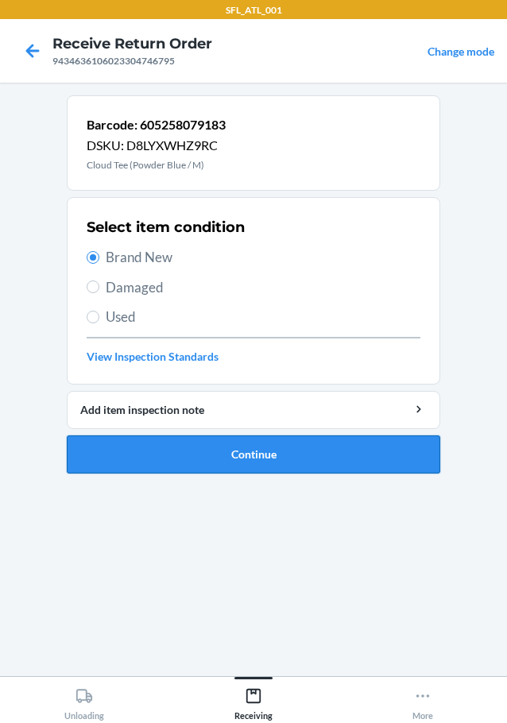
click at [305, 450] on button "Continue" at bounding box center [254, 455] width 374 height 38
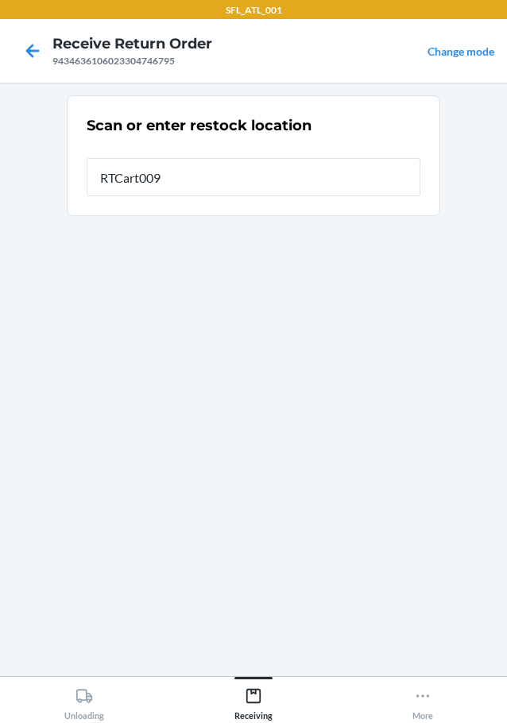
type input "RTCart009"
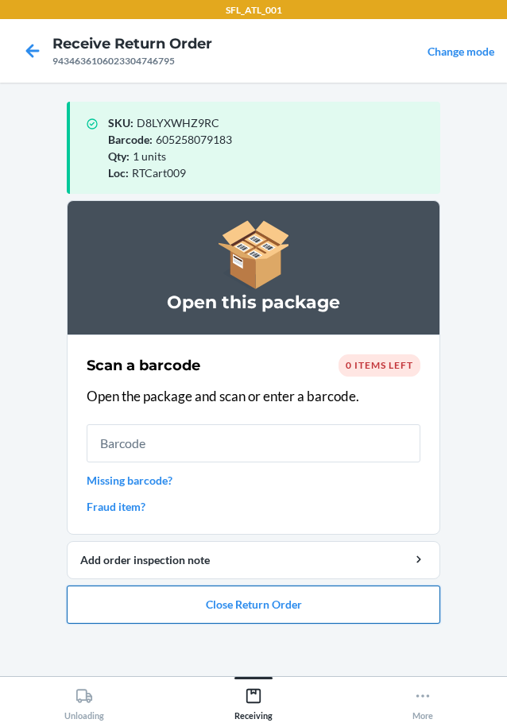
click at [332, 607] on button "Close Return Order" at bounding box center [254, 605] width 374 height 38
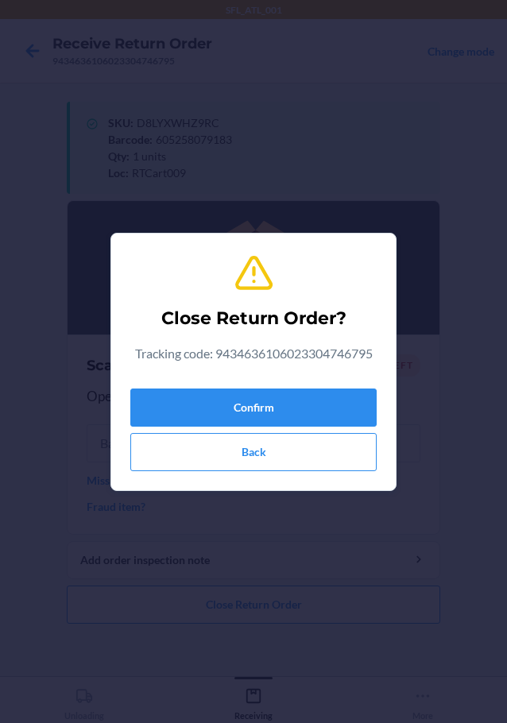
click at [253, 386] on div "Confirm Back" at bounding box center [253, 426] width 246 height 89
click at [253, 400] on button "Confirm" at bounding box center [253, 408] width 246 height 38
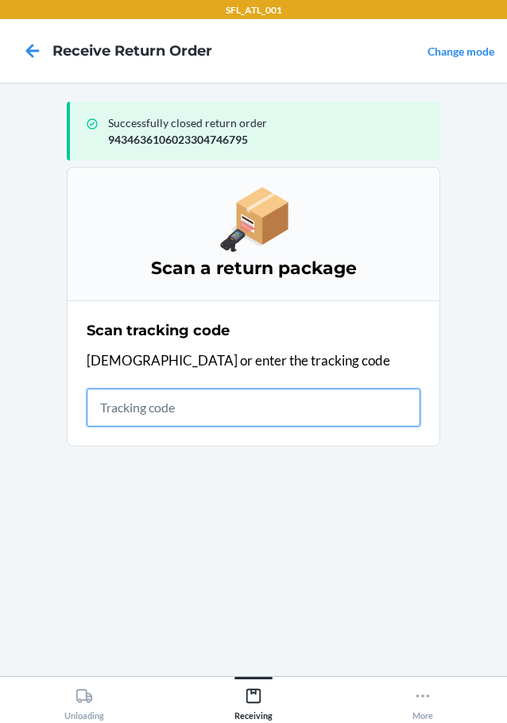
drag, startPoint x: 146, startPoint y: 413, endPoint x: 141, endPoint y: 406, distance: 8.4
click at [146, 413] on input "text" at bounding box center [254, 408] width 334 height 38
type input "420302599434636106023304746795"
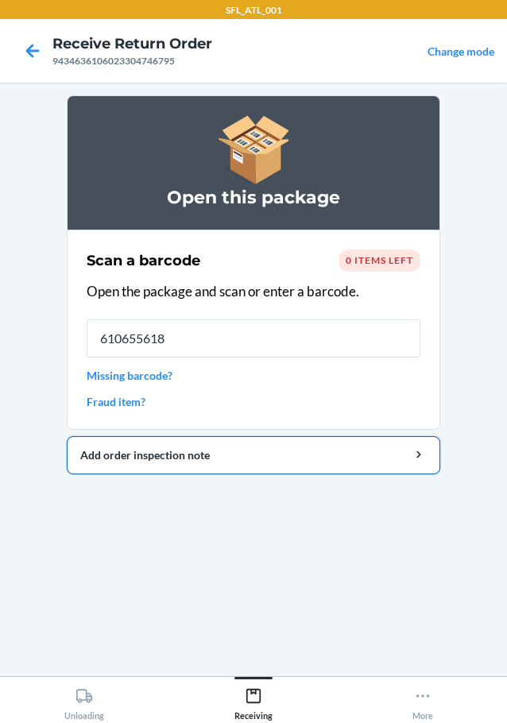
type input "6106556180"
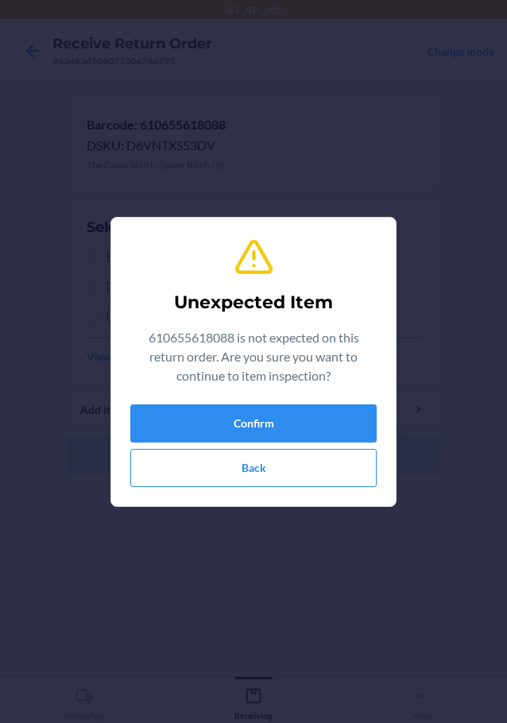
click at [216, 401] on div "Unexpected Item 610655618088 is not expected on this return order. Are you sure…" at bounding box center [253, 362] width 246 height 263
click at [217, 412] on button "Confirm" at bounding box center [253, 424] width 246 height 38
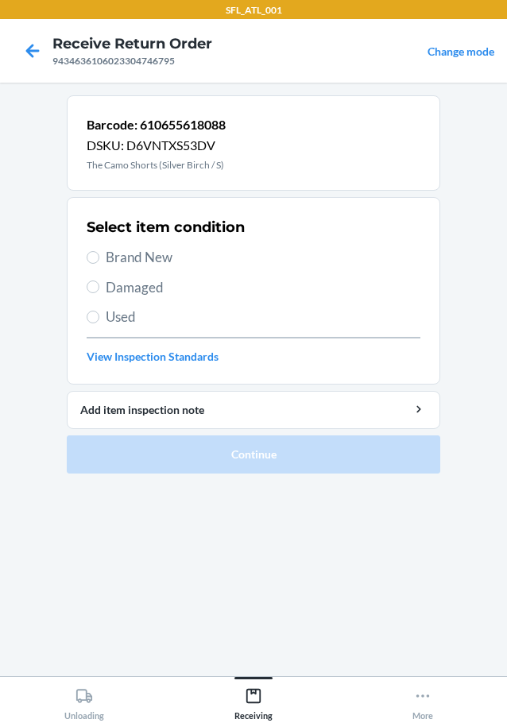
click at [134, 253] on span "Brand New" at bounding box center [263, 257] width 315 height 21
click at [99, 253] on input "Brand New" at bounding box center [93, 257] width 13 height 13
radio input "true"
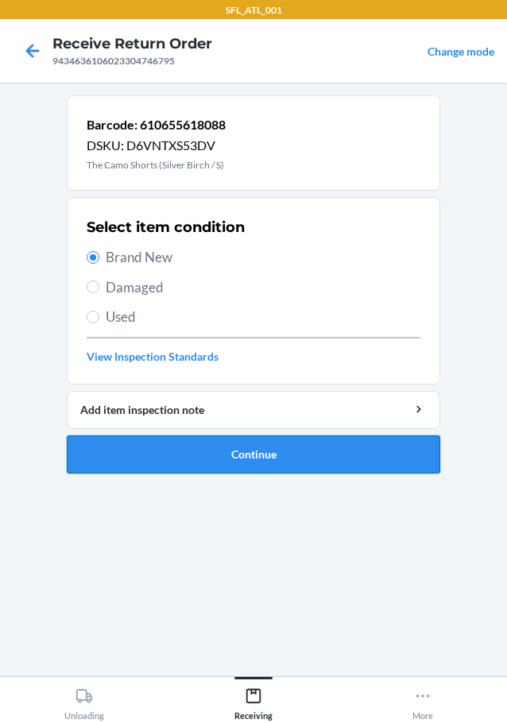
click at [304, 461] on button "Continue" at bounding box center [254, 455] width 374 height 38
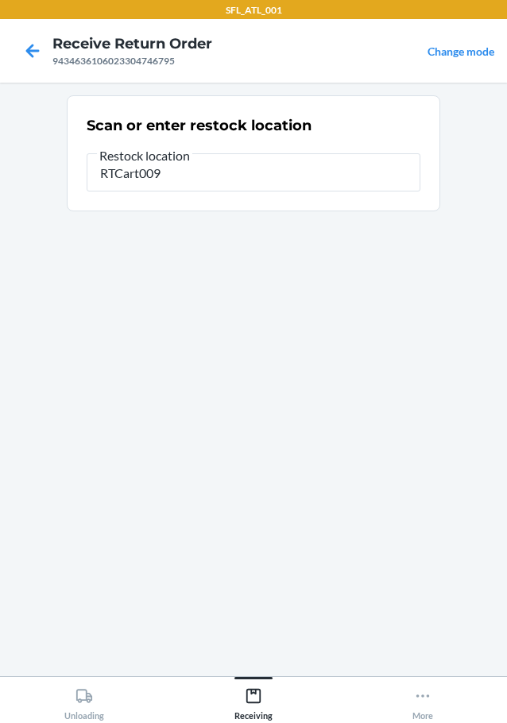
type input "RTCart009"
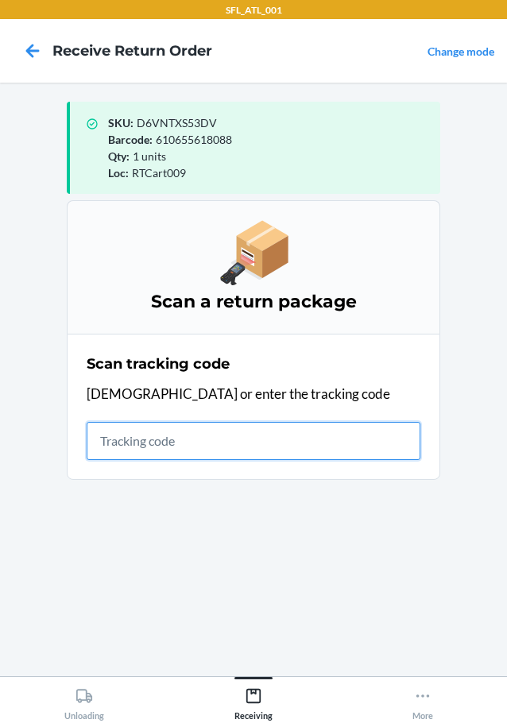
click at [157, 438] on input "text" at bounding box center [254, 441] width 334 height 38
type input "420302599434636106023304560"
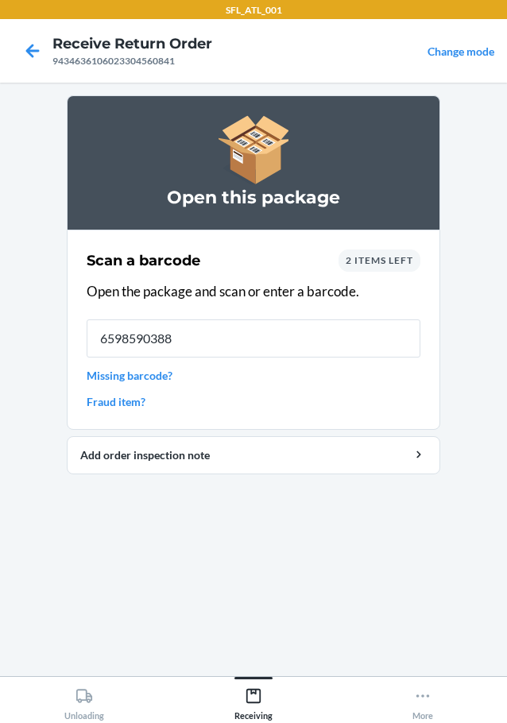
type input "65985903882"
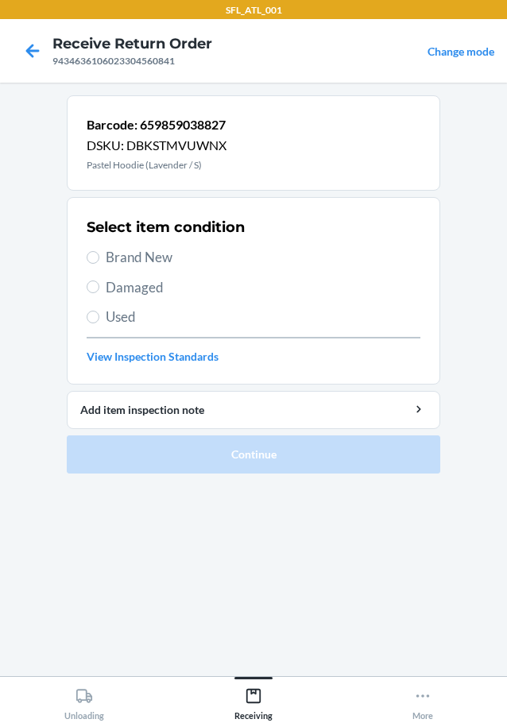
click at [128, 246] on div "Select item condition Brand New Damaged Used View Inspection Standards" at bounding box center [254, 290] width 334 height 157
click at [128, 254] on span "Brand New" at bounding box center [263, 257] width 315 height 21
click at [99, 254] on input "Brand New" at bounding box center [93, 257] width 13 height 13
radio input "true"
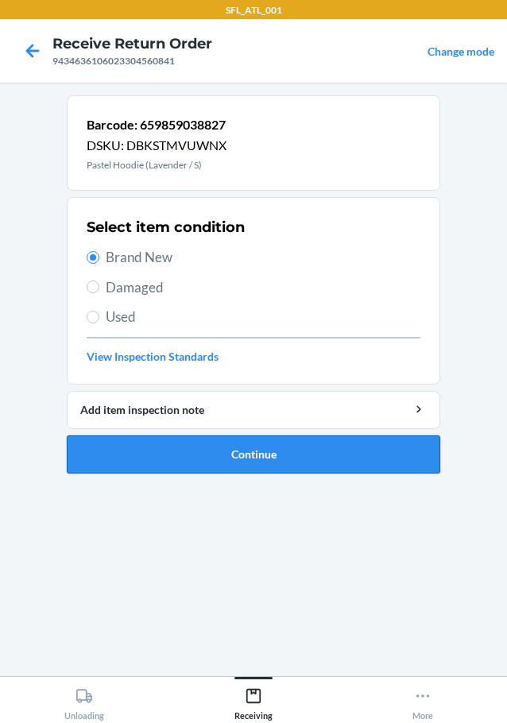
click at [213, 439] on button "Continue" at bounding box center [254, 455] width 374 height 38
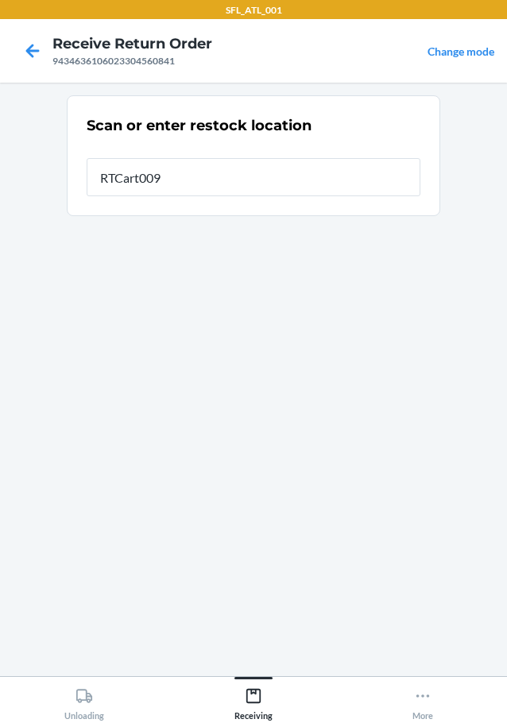
type input "RTCart009"
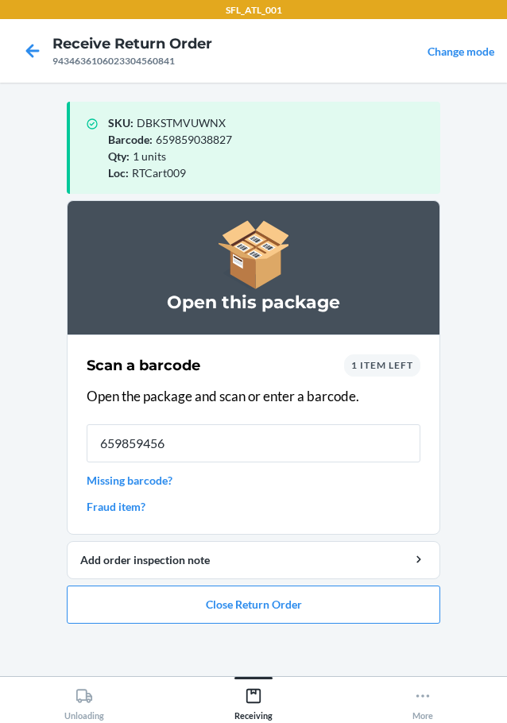
type input "6598594562"
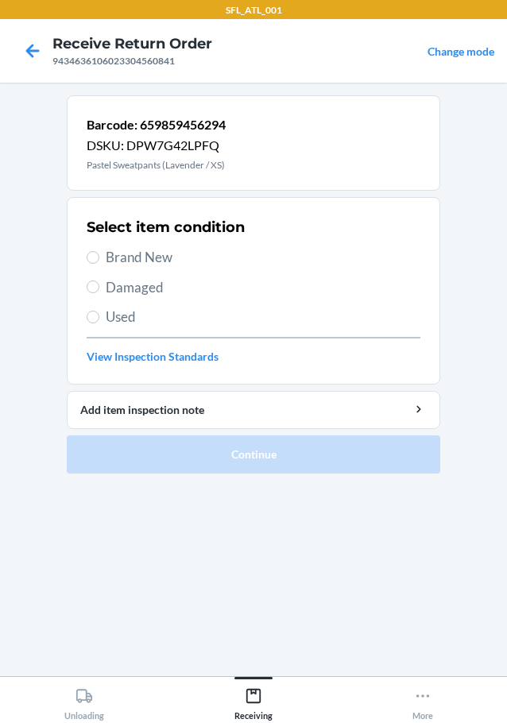
click at [117, 258] on span "Brand New" at bounding box center [263, 257] width 315 height 21
click at [99, 258] on input "Brand New" at bounding box center [93, 257] width 13 height 13
radio input "true"
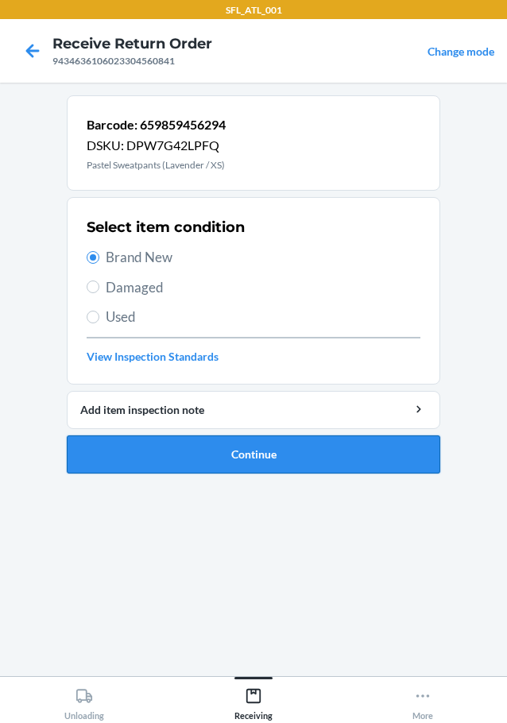
click at [285, 471] on button "Continue" at bounding box center [254, 455] width 374 height 38
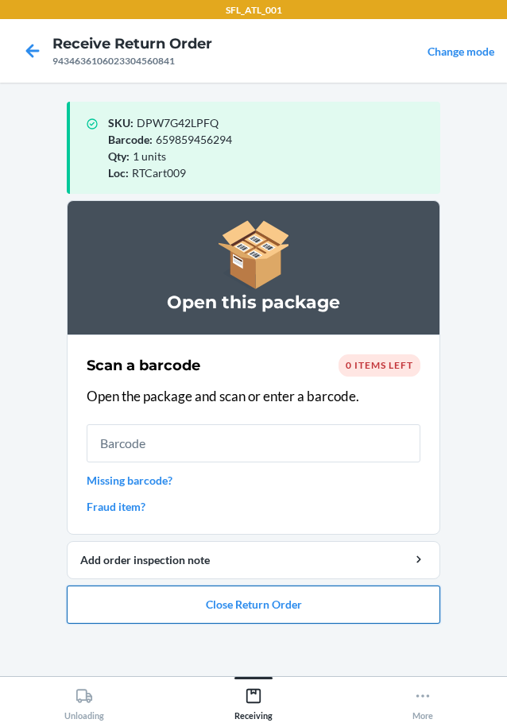
click at [413, 602] on button "Close Return Order" at bounding box center [254, 605] width 374 height 38
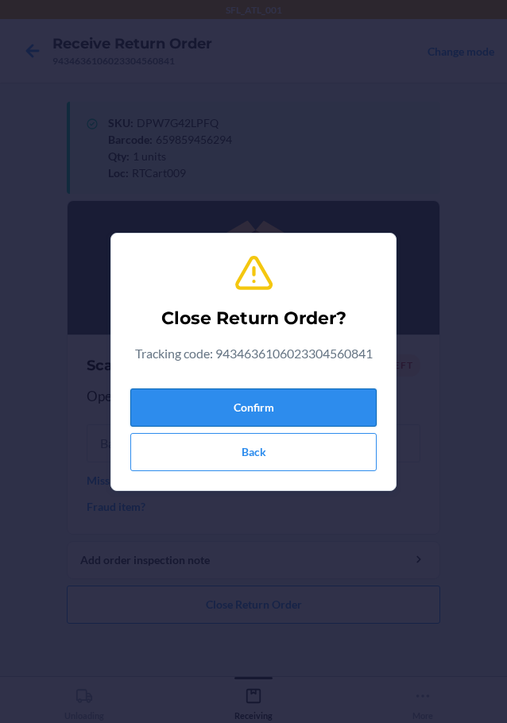
click at [240, 396] on button "Confirm" at bounding box center [253, 408] width 246 height 38
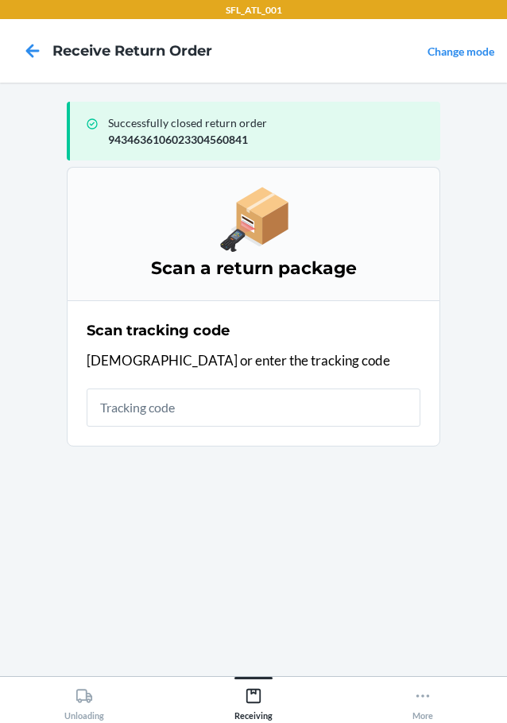
click at [309, 428] on div "Scan tracking code Scan or enter the tracking code" at bounding box center [254, 374] width 334 height 116
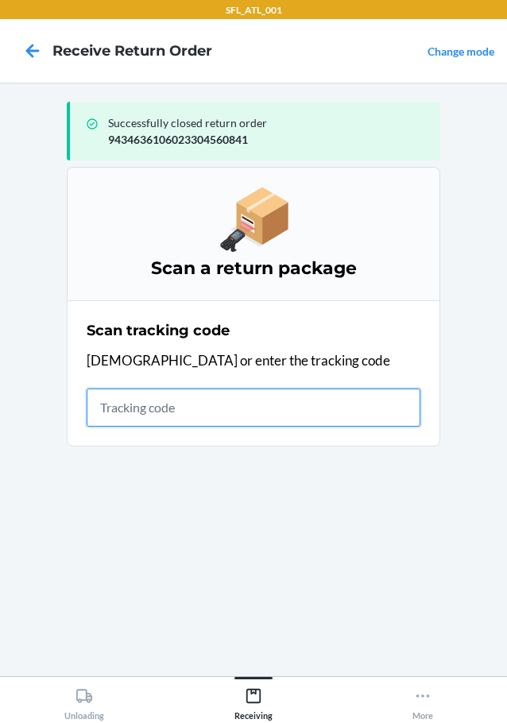
click at [236, 398] on input "text" at bounding box center [254, 408] width 334 height 38
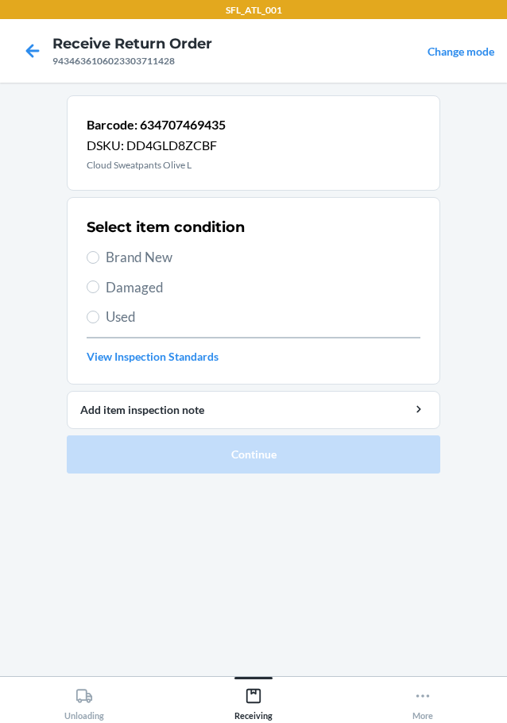
click at [177, 258] on span "Brand New" at bounding box center [263, 257] width 315 height 21
click at [99, 258] on input "Brand New" at bounding box center [93, 257] width 13 height 13
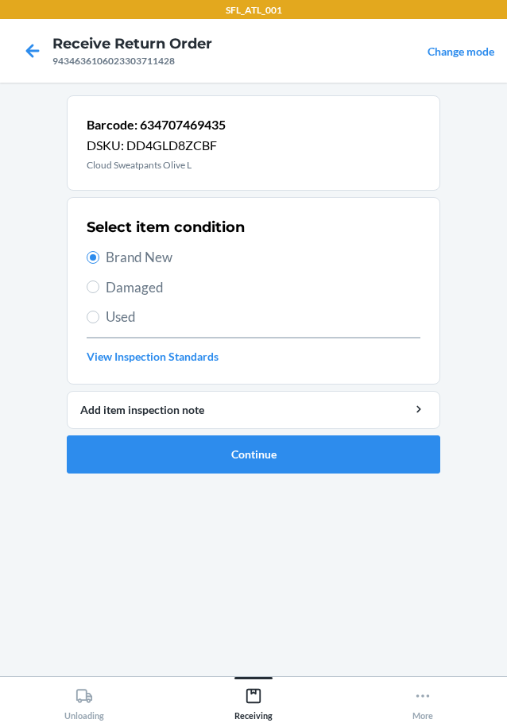
click at [243, 434] on li "Barcode: 634707469435 DSKU: DD4GLD8ZCBF Cloud Sweatpants Olive L Select item co…" at bounding box center [254, 284] width 374 height 378
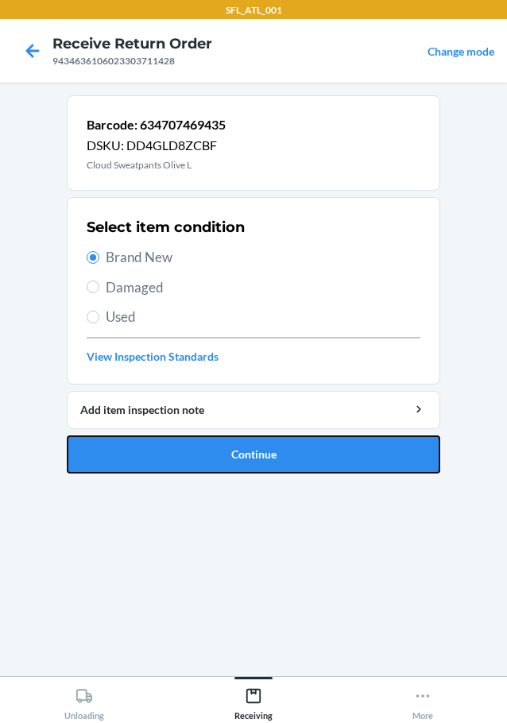
drag, startPoint x: 237, startPoint y: 442, endPoint x: 244, endPoint y: 448, distance: 9.6
click at [240, 455] on button "Continue" at bounding box center [254, 455] width 374 height 38
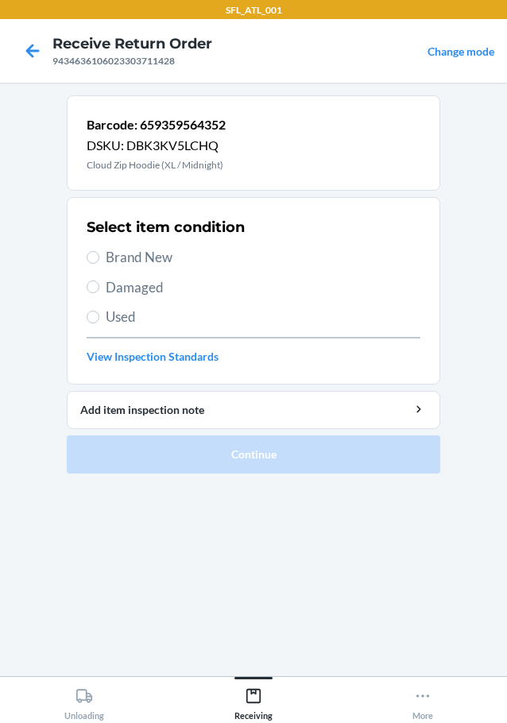
click at [130, 273] on div "Select item condition Brand New Damaged Used View Inspection Standards" at bounding box center [254, 290] width 334 height 157
click at [145, 242] on div "Select item condition Brand New Damaged Used View Inspection Standards" at bounding box center [254, 290] width 334 height 157
click at [148, 243] on div "Select item condition Brand New Damaged Used View Inspection Standards" at bounding box center [254, 290] width 334 height 157
click at [161, 263] on span "Brand New" at bounding box center [263, 257] width 315 height 21
click at [99, 263] on input "Brand New" at bounding box center [93, 257] width 13 height 13
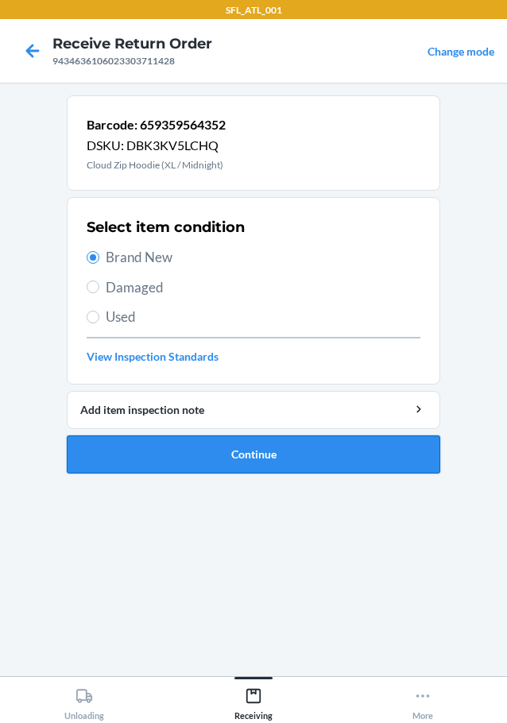
click at [273, 443] on button "Continue" at bounding box center [254, 455] width 374 height 38
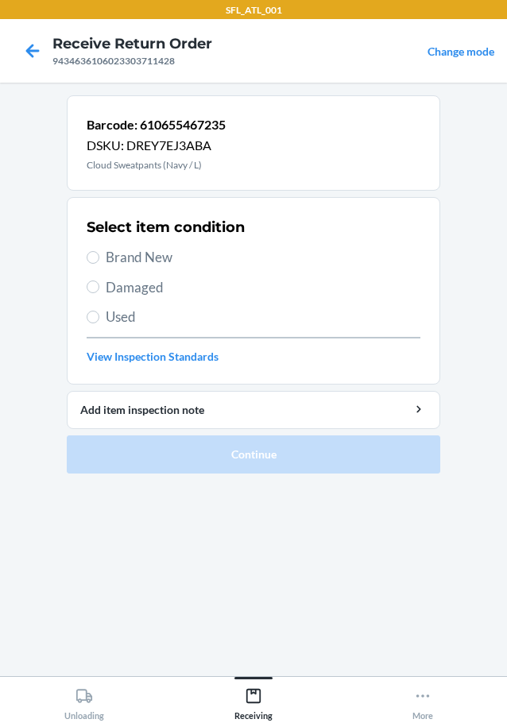
click at [138, 259] on span "Brand New" at bounding box center [263, 257] width 315 height 21
click at [99, 259] on input "Brand New" at bounding box center [93, 257] width 13 height 13
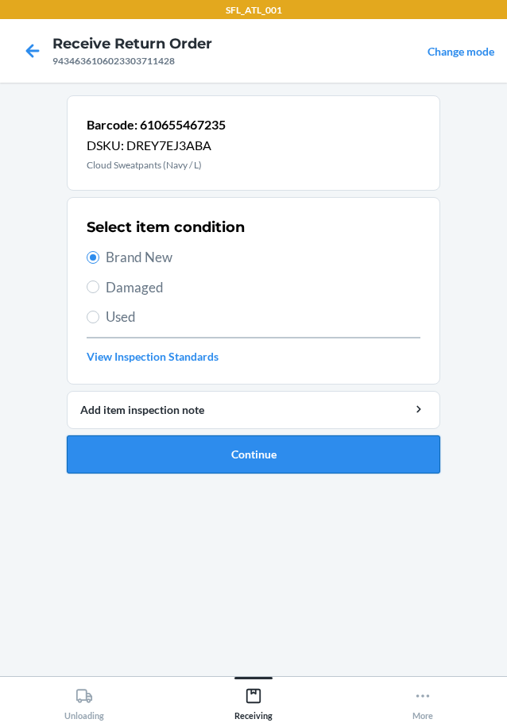
click at [284, 460] on button "Continue" at bounding box center [254, 455] width 374 height 38
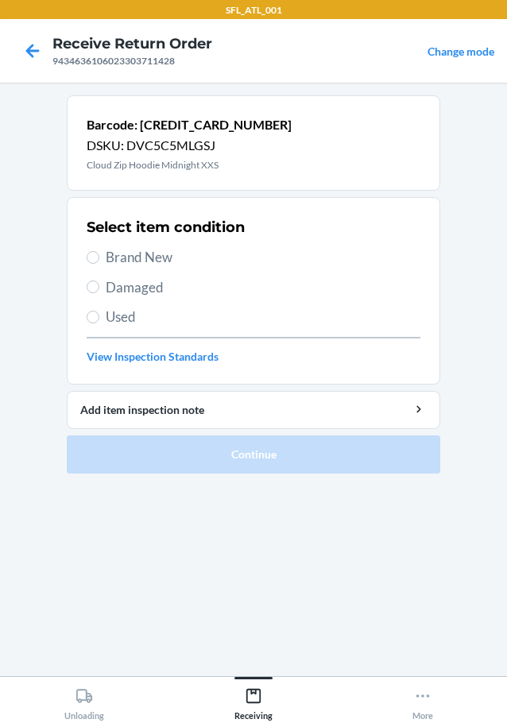
click at [142, 239] on div "Select item condition Brand New Damaged Used View Inspection Standards" at bounding box center [254, 290] width 334 height 157
click at [142, 251] on span "Brand New" at bounding box center [263, 257] width 315 height 21
click at [99, 251] on input "Brand New" at bounding box center [93, 257] width 13 height 13
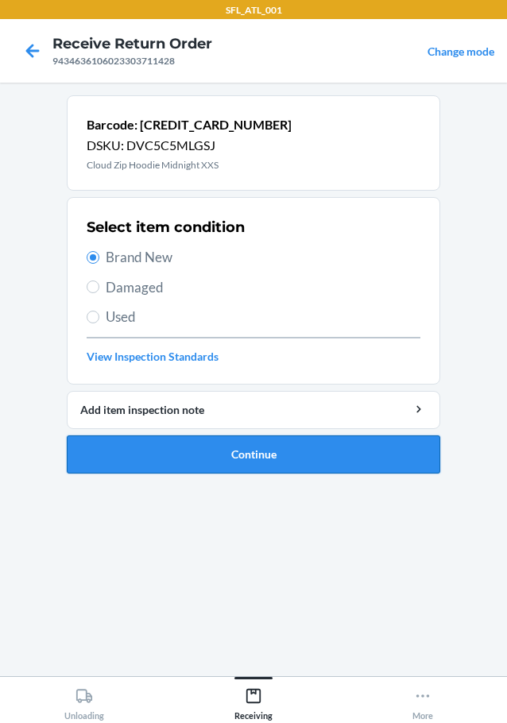
click at [268, 459] on button "Continue" at bounding box center [254, 455] width 374 height 38
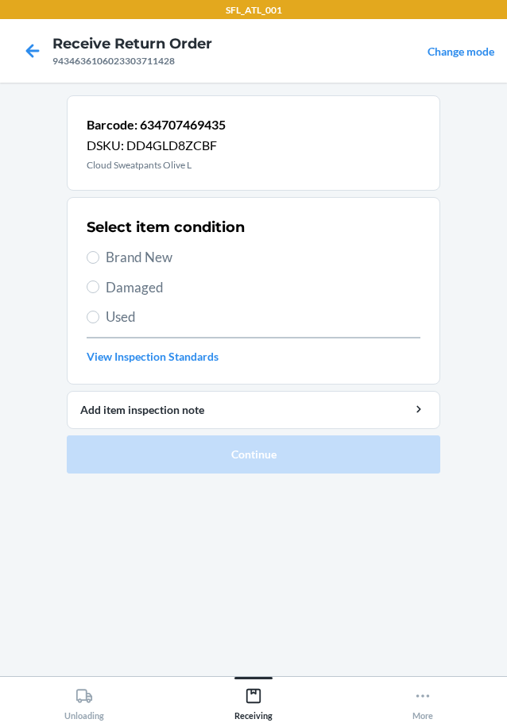
click at [161, 255] on span "Brand New" at bounding box center [263, 257] width 315 height 21
click at [99, 255] on input "Brand New" at bounding box center [93, 257] width 13 height 13
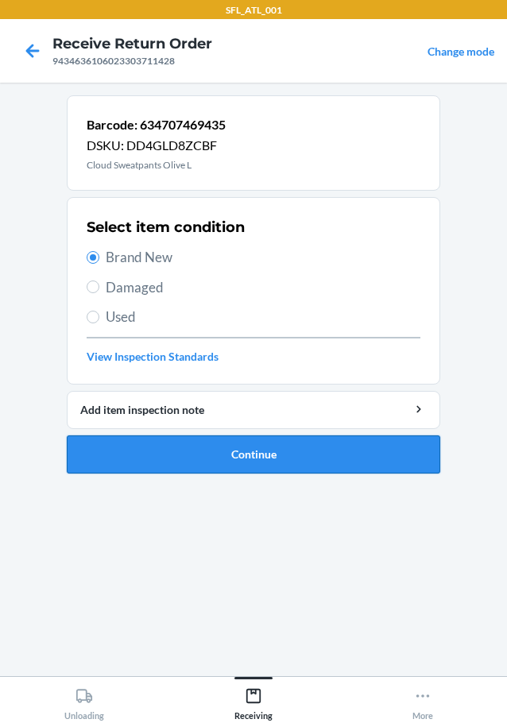
click at [276, 467] on button "Continue" at bounding box center [254, 455] width 374 height 38
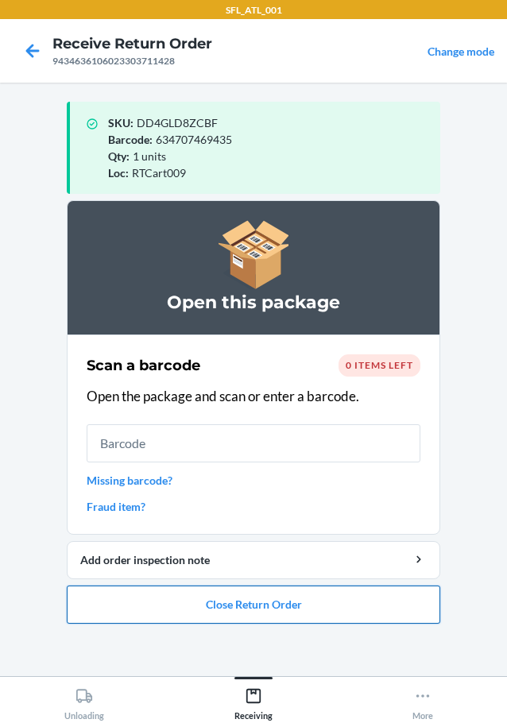
click at [300, 590] on button "Close Return Order" at bounding box center [254, 605] width 374 height 38
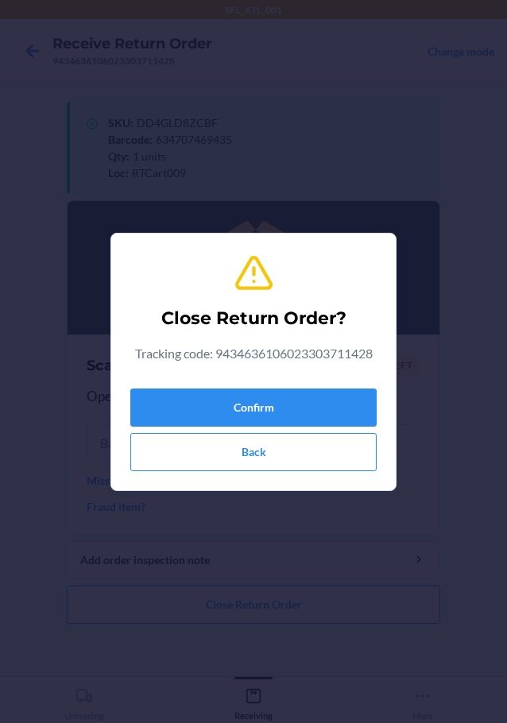
click at [274, 384] on div "Confirm Back" at bounding box center [253, 426] width 246 height 89
click at [274, 405] on button "Confirm" at bounding box center [253, 408] width 246 height 38
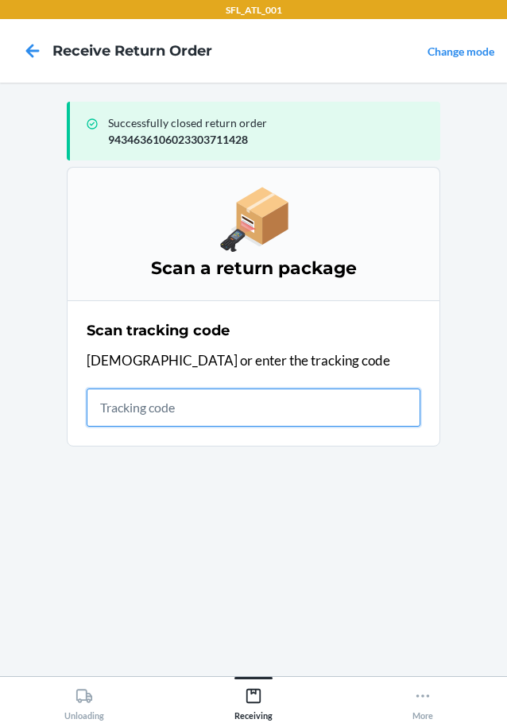
click at [251, 401] on input "text" at bounding box center [254, 408] width 334 height 38
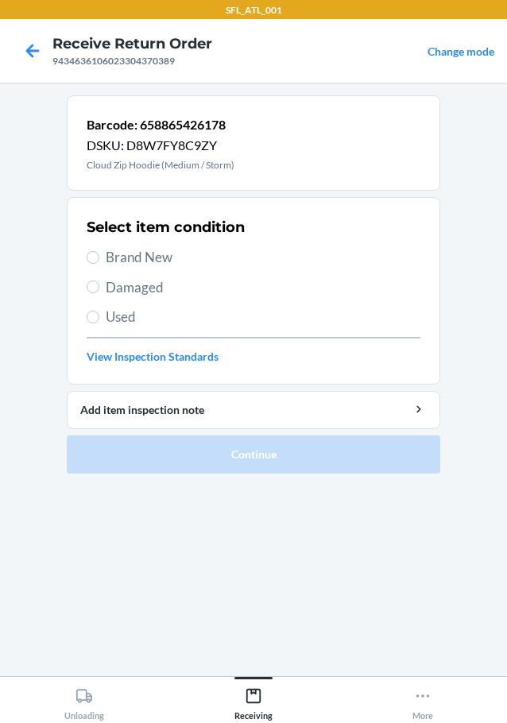
click at [107, 266] on span "Brand New" at bounding box center [263, 257] width 315 height 21
click at [99, 264] on input "Brand New" at bounding box center [93, 257] width 13 height 13
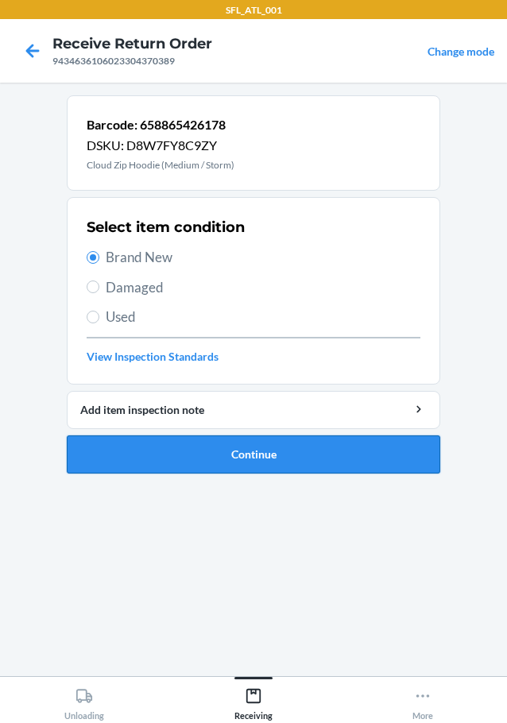
click at [218, 454] on button "Continue" at bounding box center [254, 455] width 374 height 38
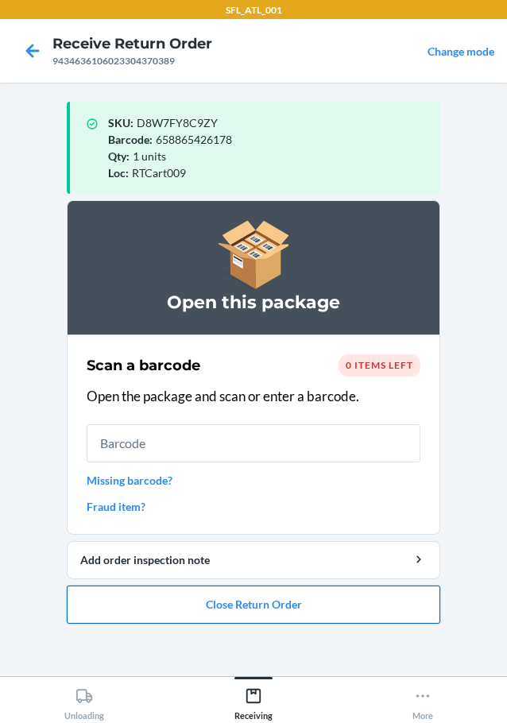
click at [289, 621] on button "Close Return Order" at bounding box center [254, 605] width 374 height 38
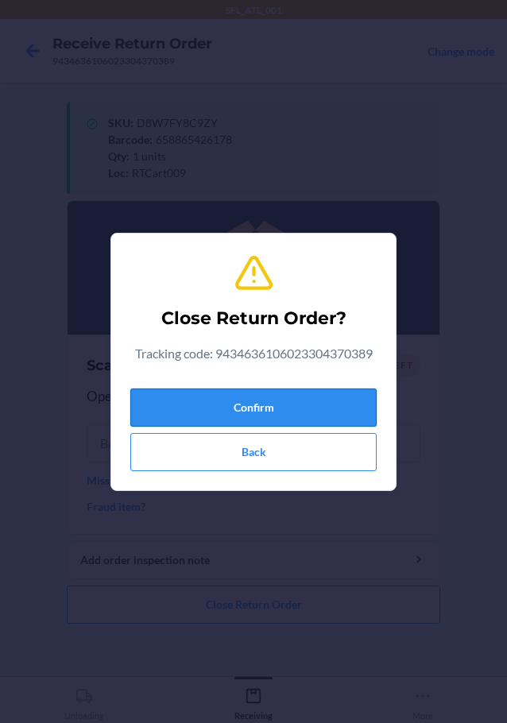
click at [295, 416] on button "Confirm" at bounding box center [253, 408] width 246 height 38
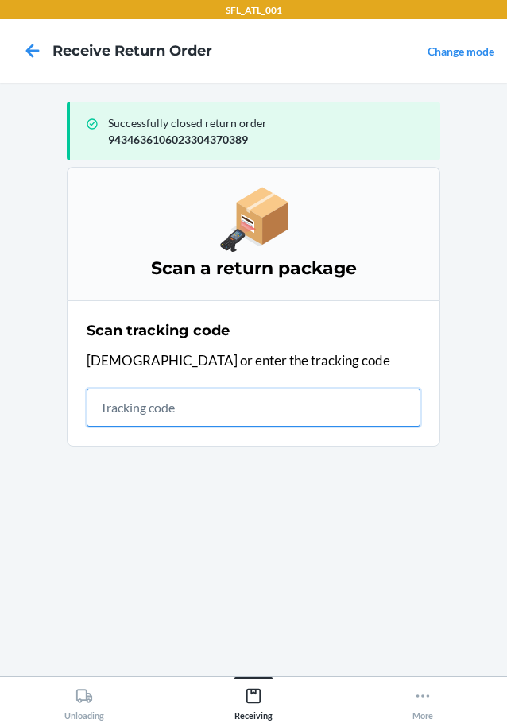
click at [116, 420] on input "text" at bounding box center [254, 408] width 334 height 38
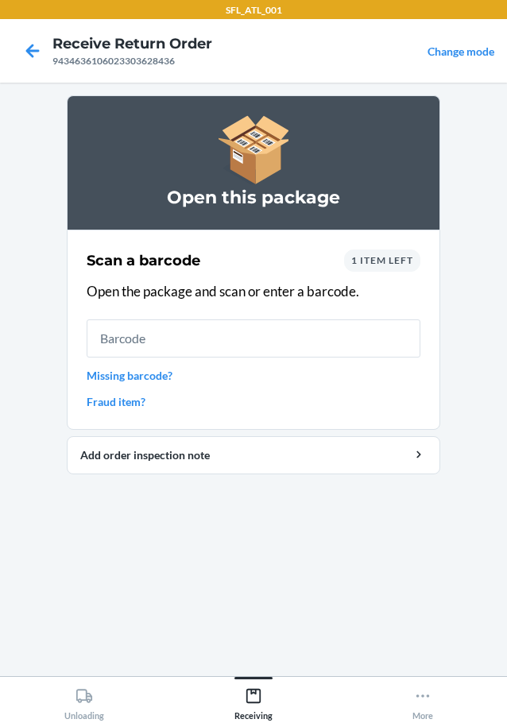
click at [95, 377] on link "Missing barcode?" at bounding box center [254, 375] width 334 height 17
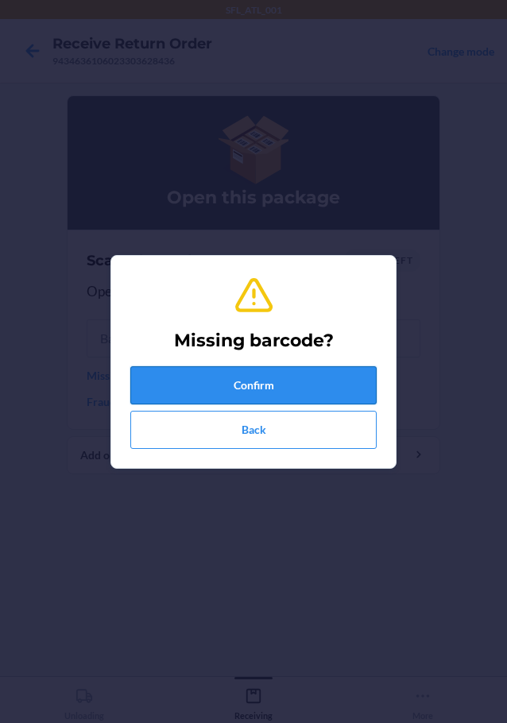
click at [312, 400] on button "Confirm" at bounding box center [253, 385] width 246 height 38
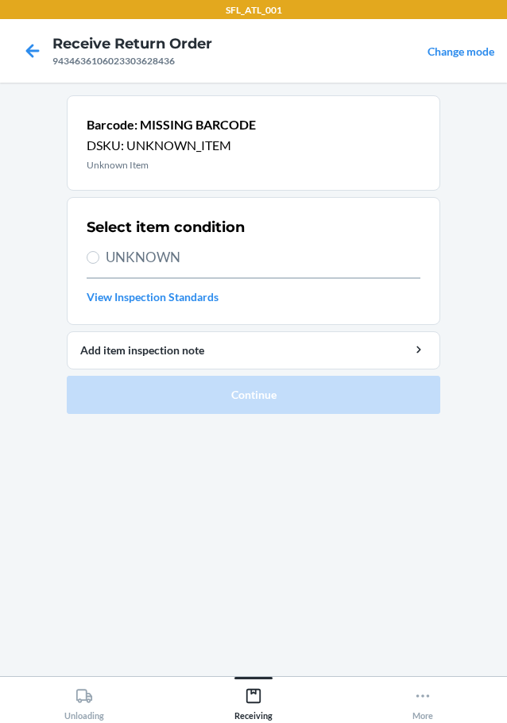
click at [122, 265] on span "UNKNOWN" at bounding box center [263, 257] width 315 height 21
click at [99, 264] on input "UNKNOWN" at bounding box center [93, 257] width 13 height 13
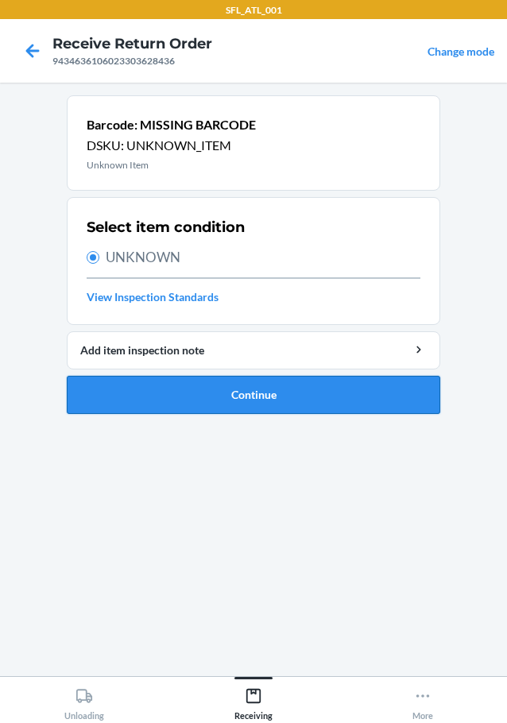
click at [246, 385] on button "Continue" at bounding box center [254, 395] width 374 height 38
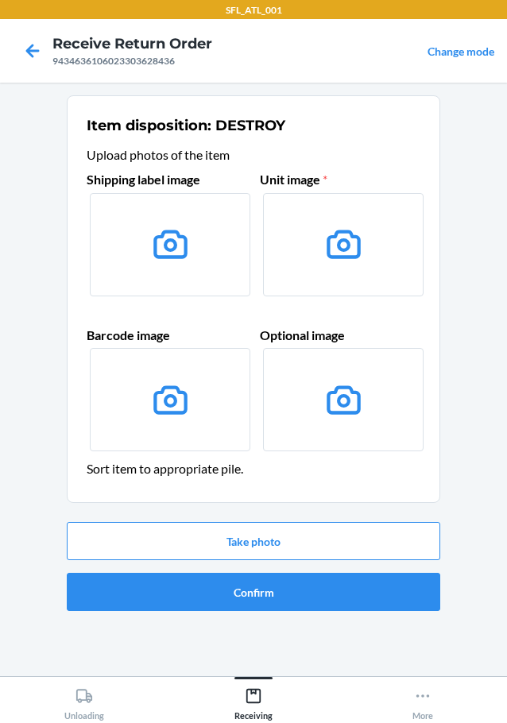
click at [276, 563] on div "Take photo Confirm" at bounding box center [254, 567] width 374 height 102
click at [285, 556] on button "Take photo" at bounding box center [254, 541] width 374 height 38
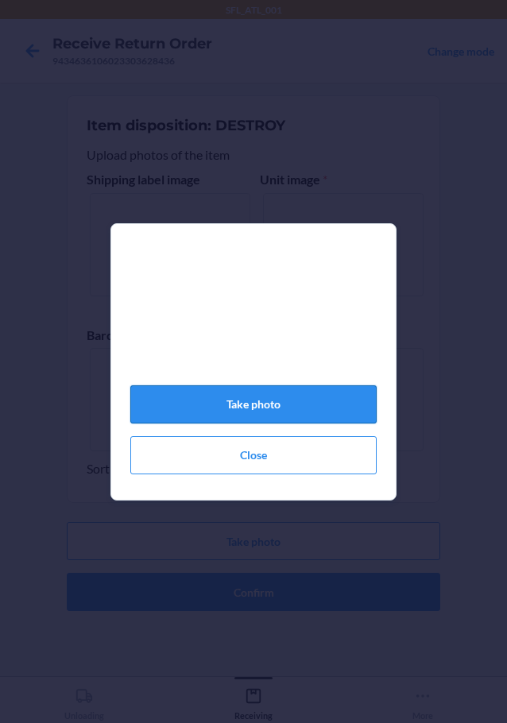
click at [281, 413] on button "Take photo" at bounding box center [253, 404] width 246 height 38
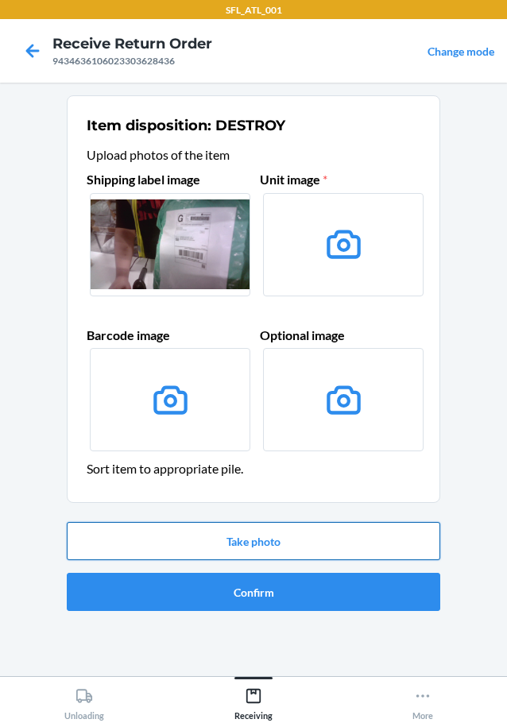
click at [252, 553] on button "Take photo" at bounding box center [254, 541] width 374 height 38
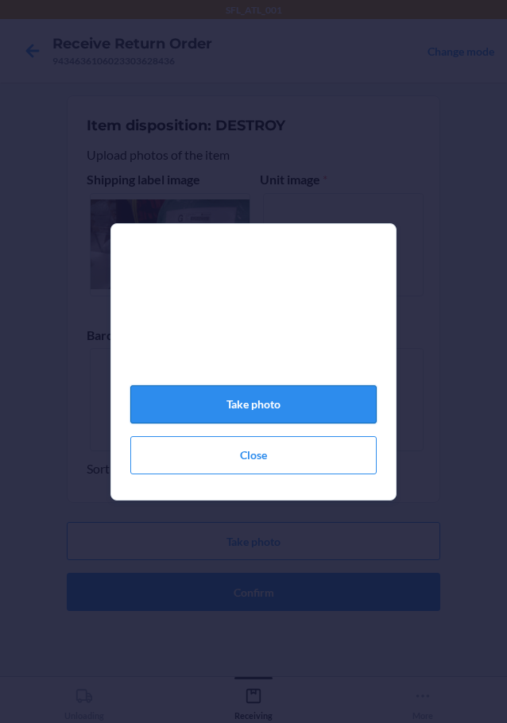
click at [283, 416] on button "Take photo" at bounding box center [253, 404] width 246 height 38
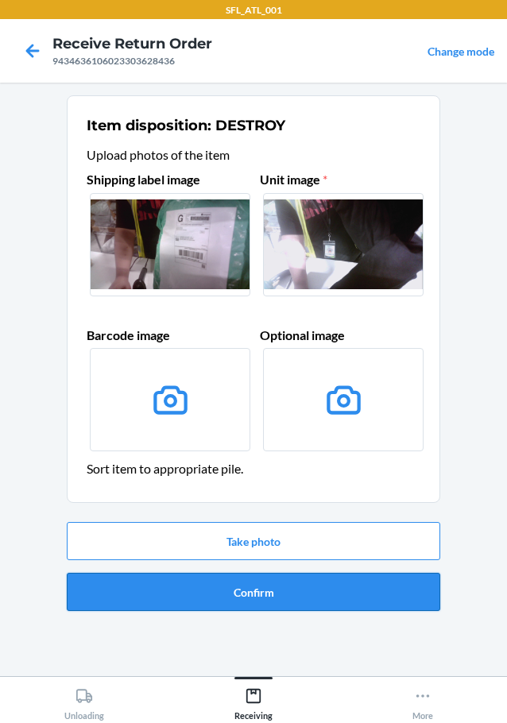
click at [279, 587] on button "Confirm" at bounding box center [254, 592] width 374 height 38
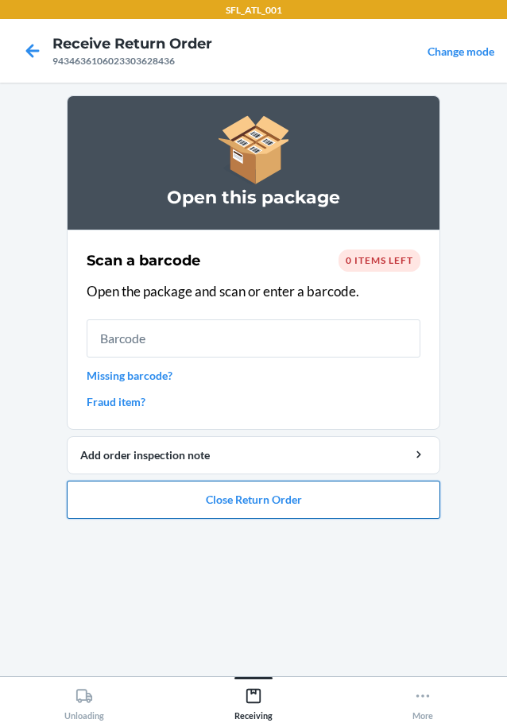
click at [180, 492] on button "Close Return Order" at bounding box center [254, 500] width 374 height 38
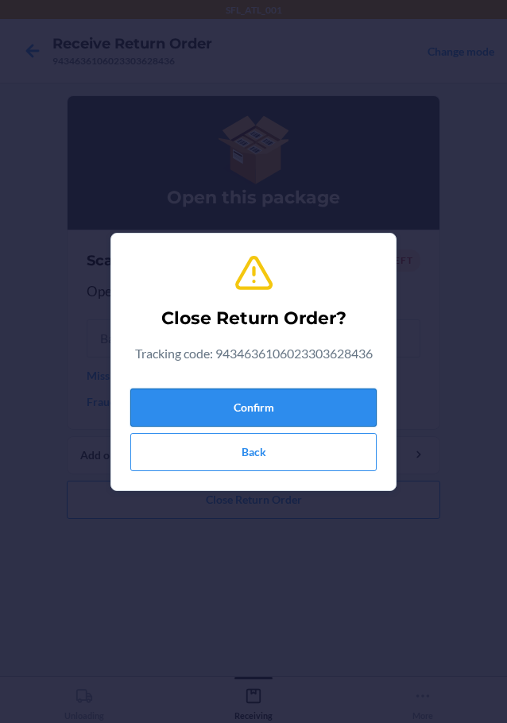
click at [212, 415] on button "Confirm" at bounding box center [253, 408] width 246 height 38
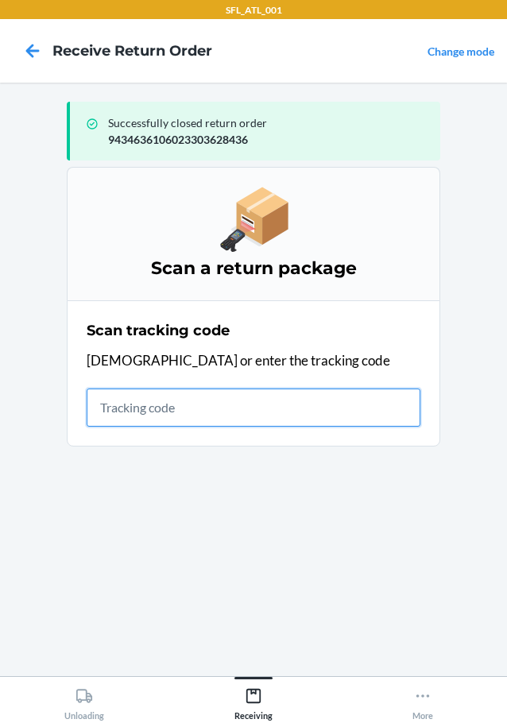
click at [205, 412] on input "text" at bounding box center [254, 408] width 334 height 38
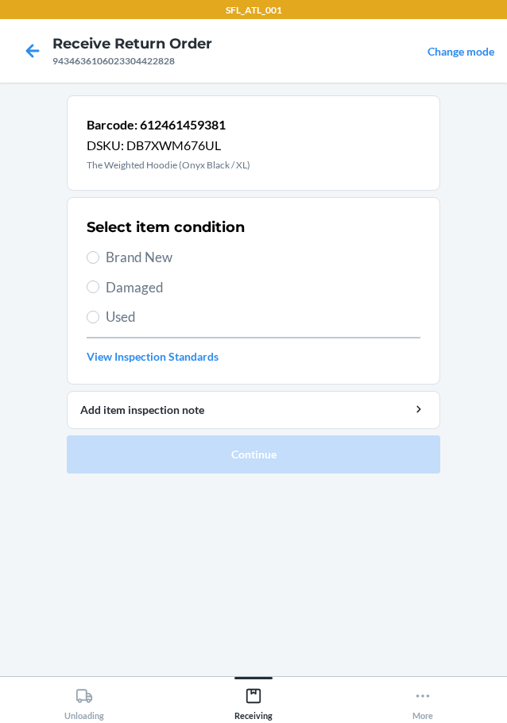
click at [138, 293] on span "Damaged" at bounding box center [263, 287] width 315 height 21
click at [99, 293] on input "Damaged" at bounding box center [93, 287] width 13 height 13
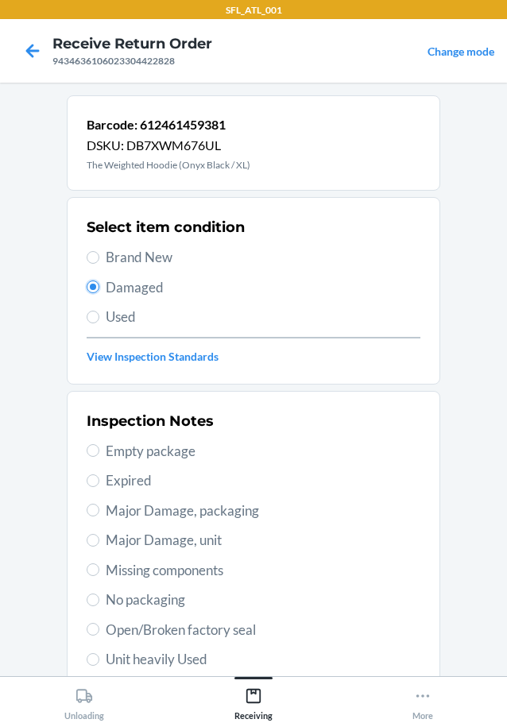
scroll to position [159, 0]
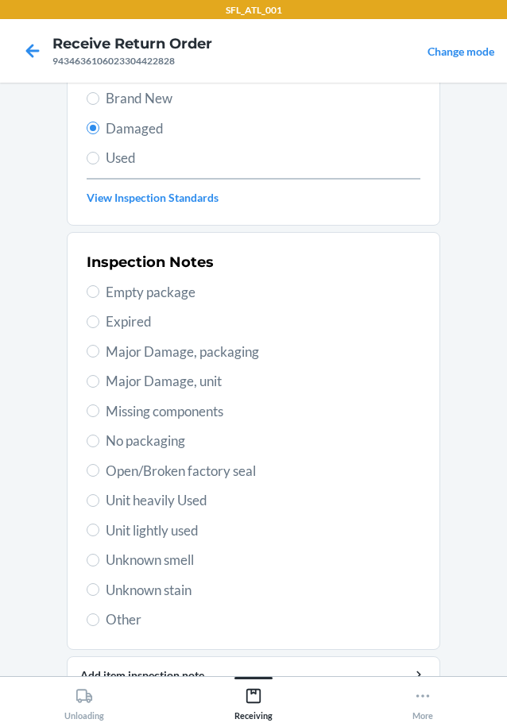
click at [184, 387] on span "Major Damage, unit" at bounding box center [263, 381] width 315 height 21
click at [99, 387] on input "Major Damage, unit" at bounding box center [93, 381] width 13 height 13
click at [186, 350] on span "Major Damage, packaging" at bounding box center [263, 352] width 315 height 21
click at [99, 350] on input "Major Damage, packaging" at bounding box center [93, 351] width 13 height 13
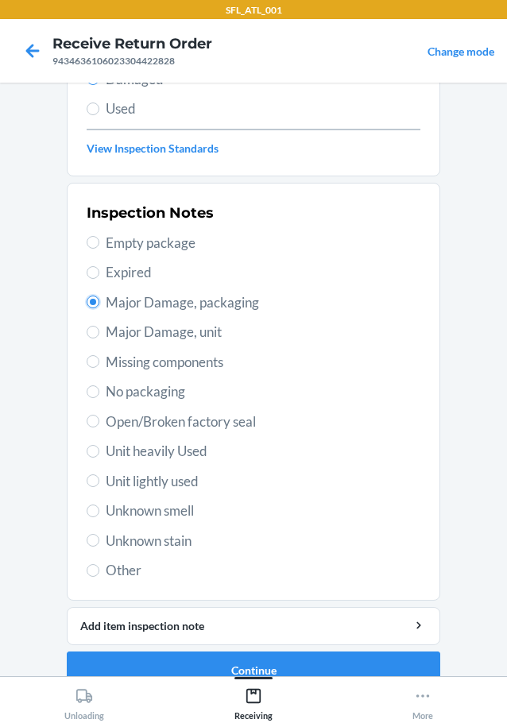
scroll to position [234, 0]
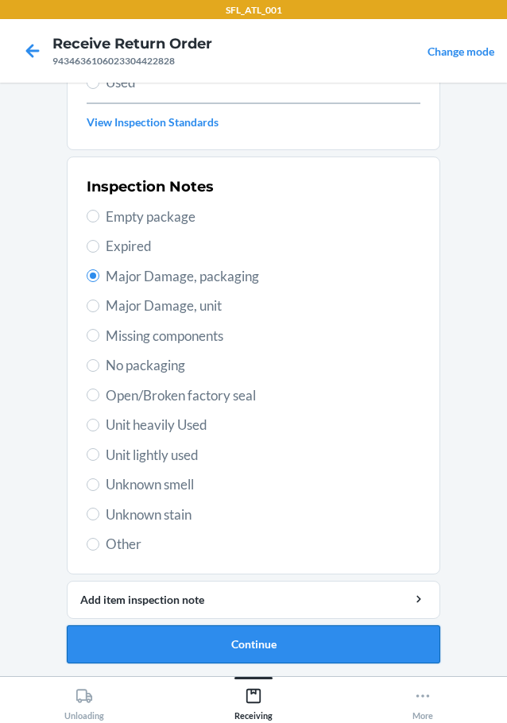
click at [147, 643] on button "Continue" at bounding box center [254, 645] width 374 height 38
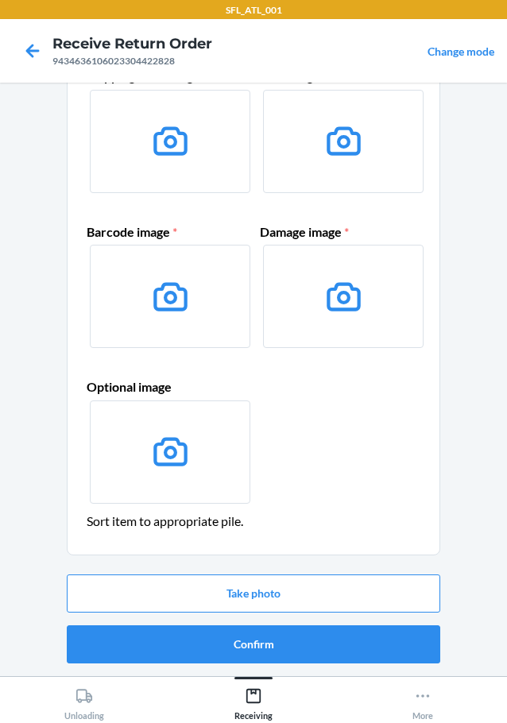
scroll to position [24, 0]
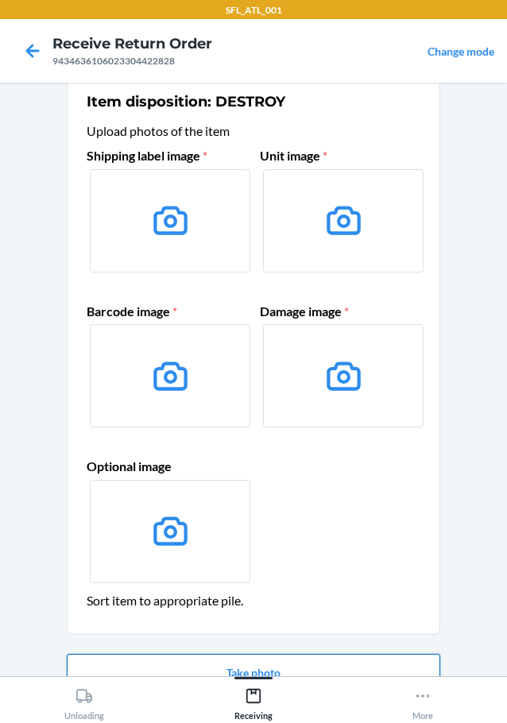
click at [303, 668] on button "Take photo" at bounding box center [254, 673] width 374 height 38
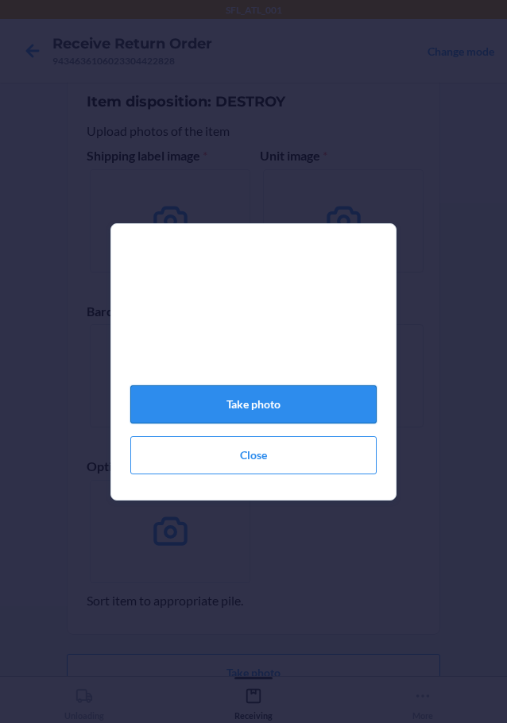
click at [250, 401] on button "Take photo" at bounding box center [253, 404] width 246 height 38
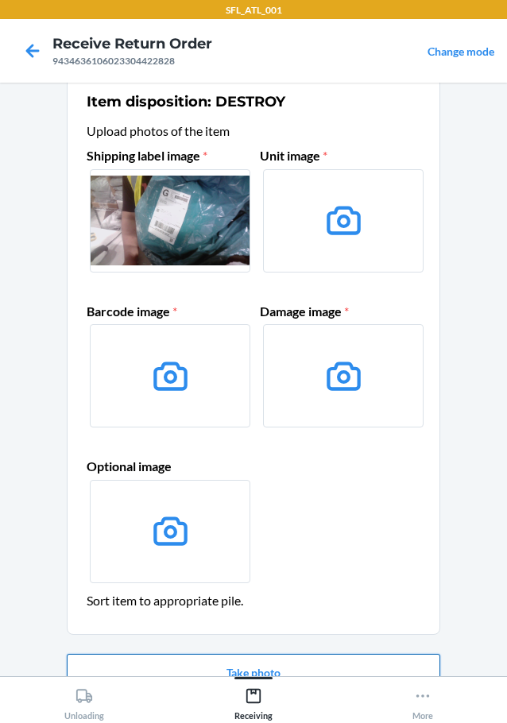
drag, startPoint x: 267, startPoint y: 672, endPoint x: 260, endPoint y: 663, distance: 11.3
click at [260, 663] on button "Take photo" at bounding box center [254, 673] width 374 height 38
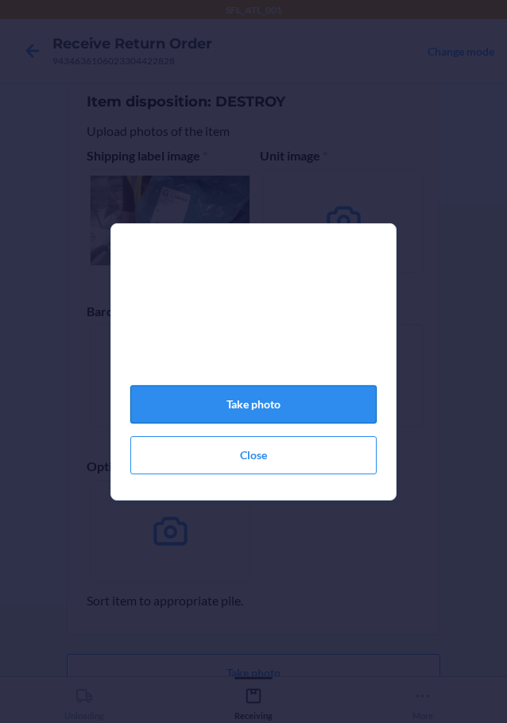
click at [308, 416] on button "Take photo" at bounding box center [253, 404] width 246 height 38
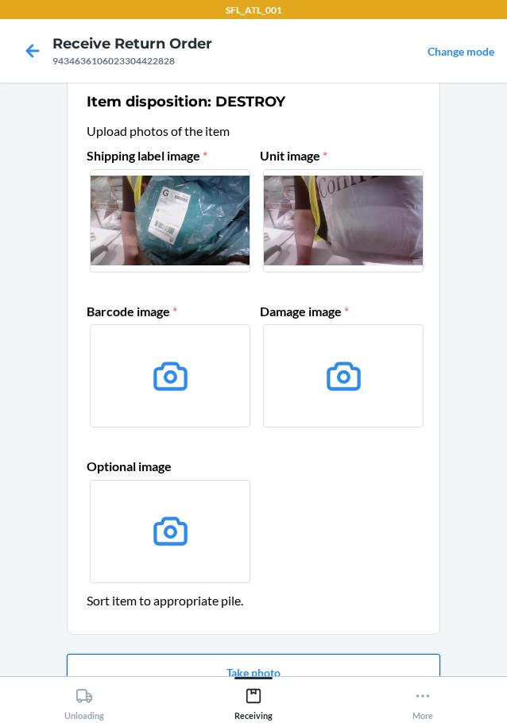
drag, startPoint x: 273, startPoint y: 420, endPoint x: 358, endPoint y: 673, distance: 266.7
click at [358, 673] on button "Take photo" at bounding box center [254, 673] width 374 height 38
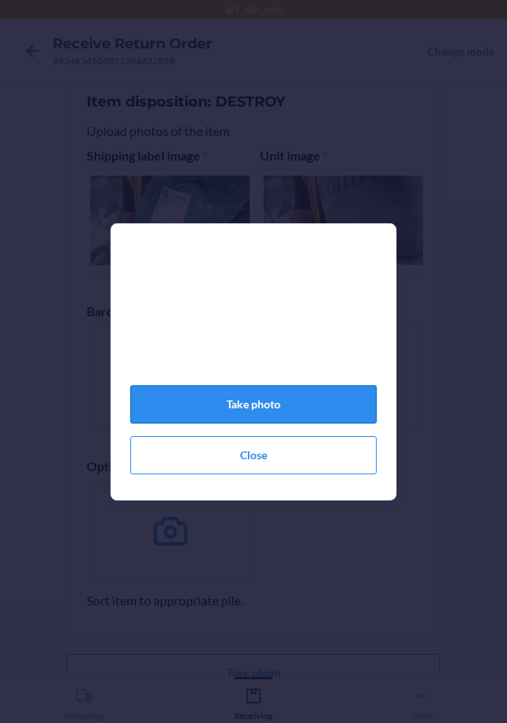
click at [240, 406] on button "Take photo" at bounding box center [253, 404] width 246 height 38
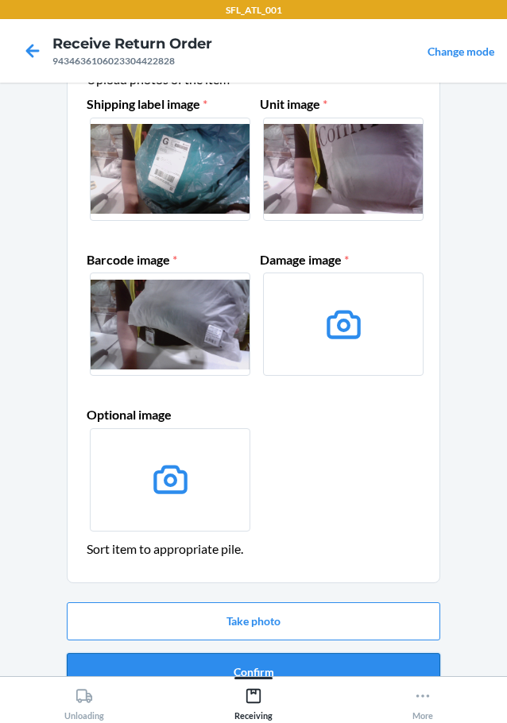
scroll to position [103, 0]
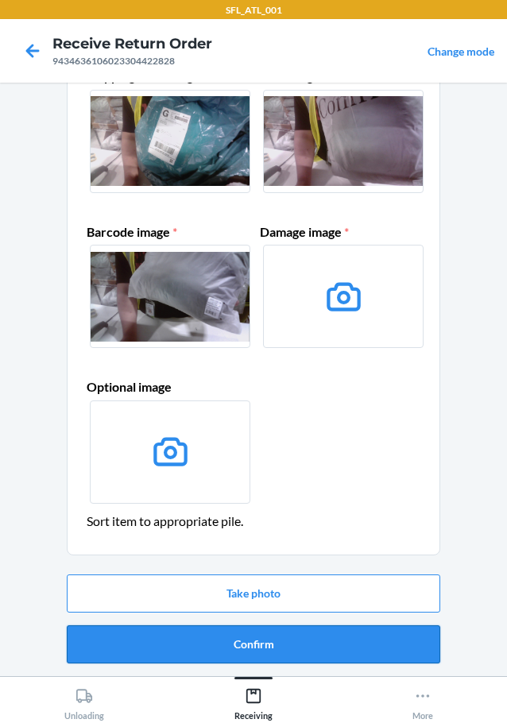
click at [294, 640] on button "Confirm" at bounding box center [254, 645] width 374 height 38
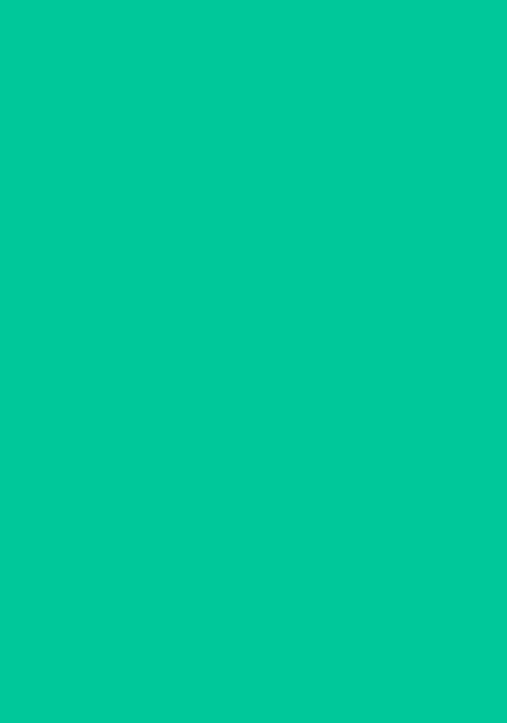
scroll to position [0, 0]
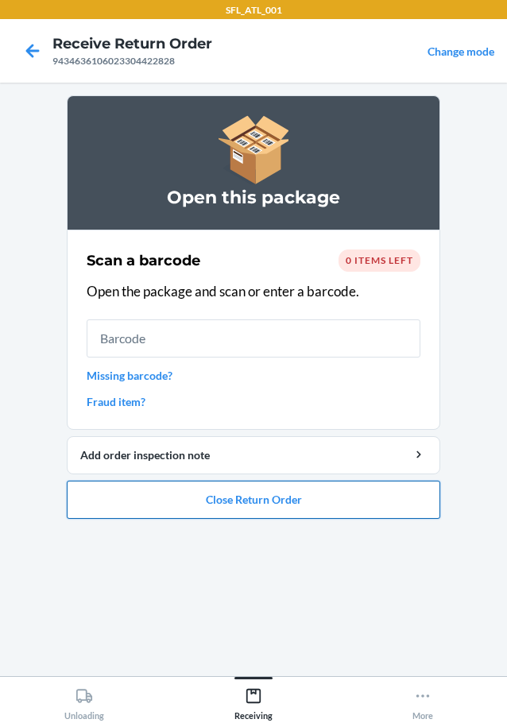
click at [145, 506] on button "Close Return Order" at bounding box center [254, 500] width 374 height 38
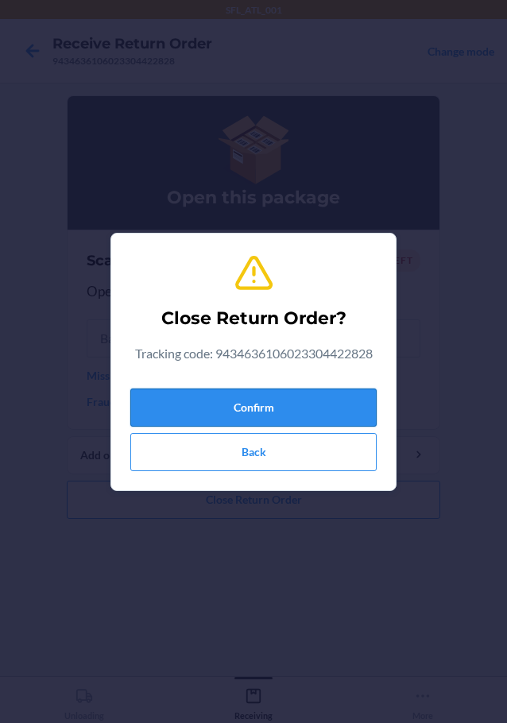
click at [164, 387] on div "Confirm Back" at bounding box center [253, 426] width 246 height 89
click at [165, 398] on button "Confirm" at bounding box center [253, 408] width 246 height 38
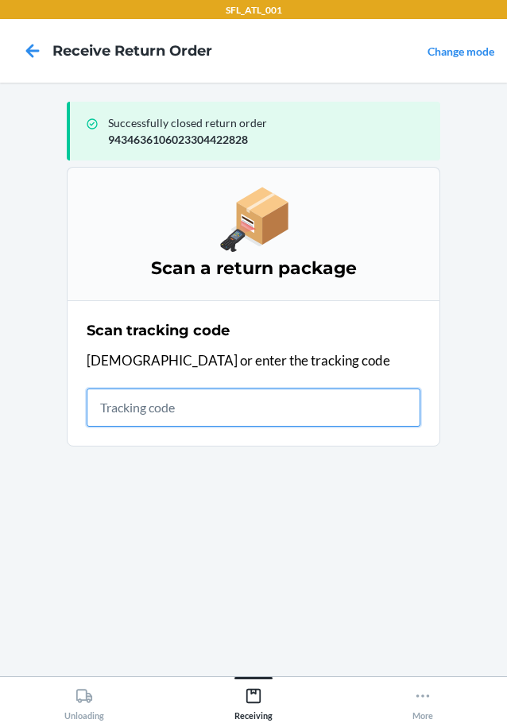
click at [217, 400] on input "text" at bounding box center [254, 408] width 334 height 38
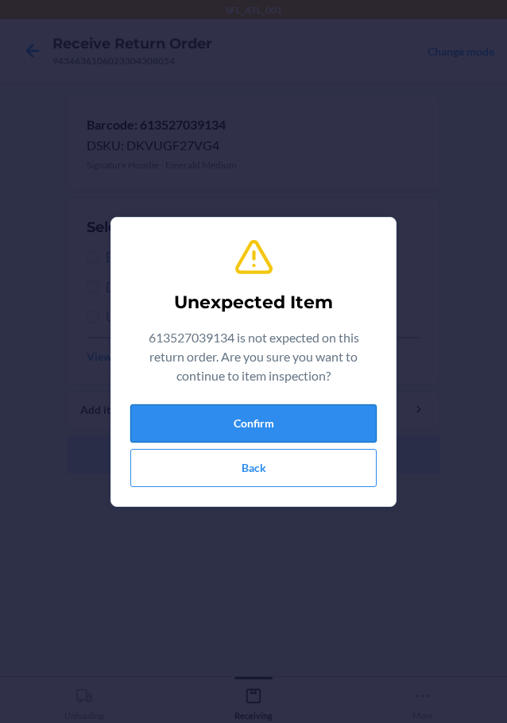
click at [312, 429] on button "Confirm" at bounding box center [253, 424] width 246 height 38
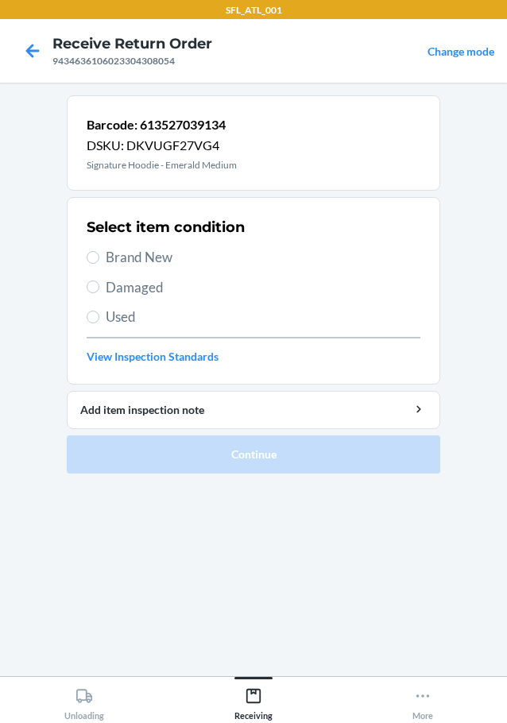
click at [160, 254] on span "Brand New" at bounding box center [263, 257] width 315 height 21
click at [99, 254] on input "Brand New" at bounding box center [93, 257] width 13 height 13
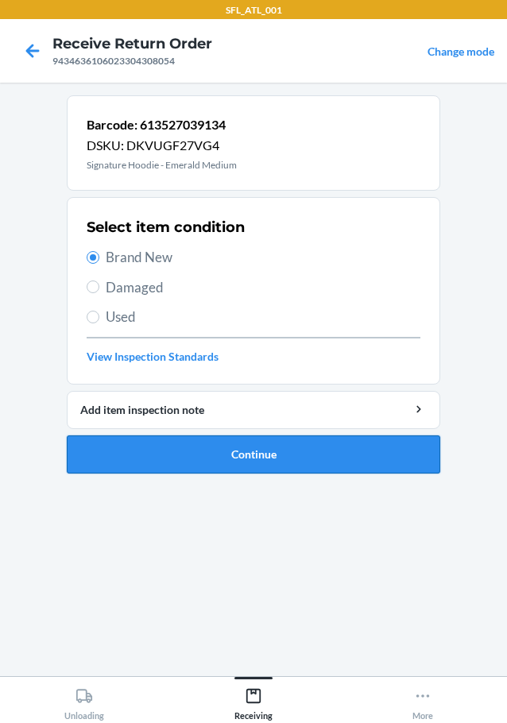
click at [193, 447] on button "Continue" at bounding box center [254, 455] width 374 height 38
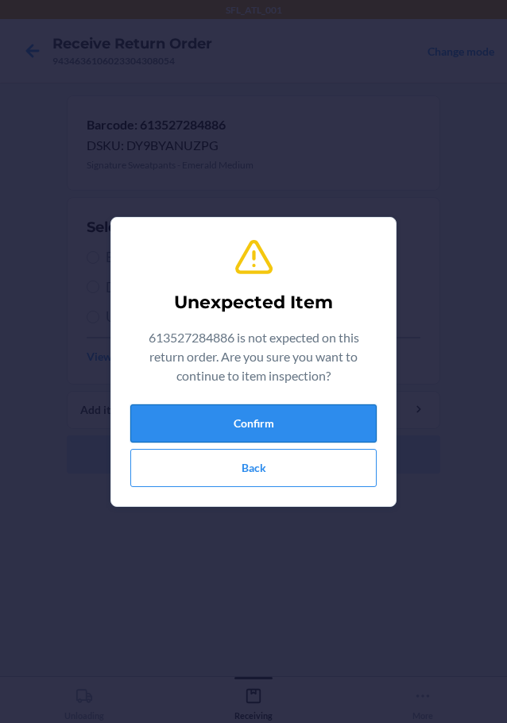
click at [285, 428] on button "Confirm" at bounding box center [253, 424] width 246 height 38
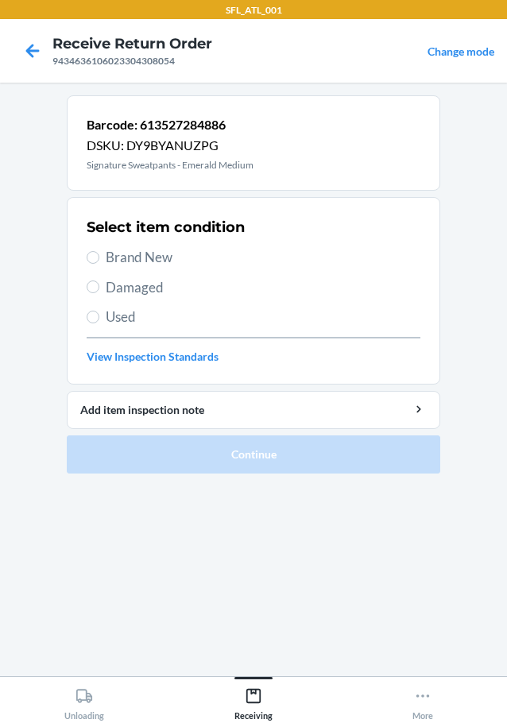
click at [140, 242] on div "Select item condition Brand New Damaged Used View Inspection Standards" at bounding box center [254, 290] width 334 height 157
click at [141, 252] on span "Brand New" at bounding box center [263, 257] width 315 height 21
click at [99, 252] on input "Brand New" at bounding box center [93, 257] width 13 height 13
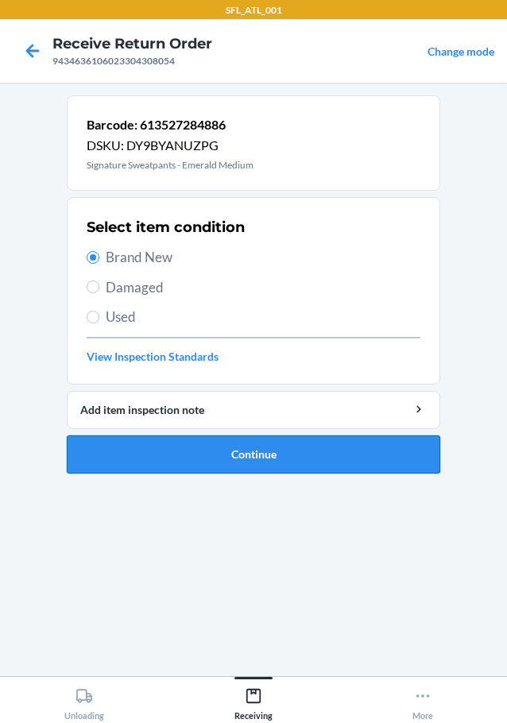
click at [244, 445] on button "Continue" at bounding box center [254, 455] width 374 height 38
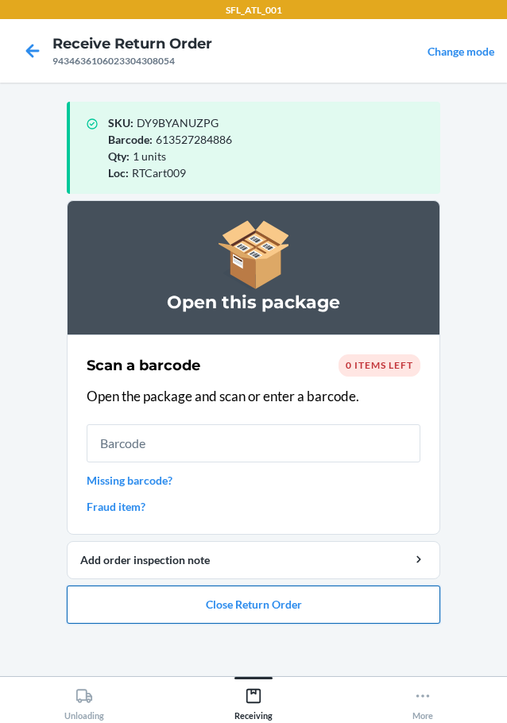
click at [231, 617] on button "Close Return Order" at bounding box center [254, 605] width 374 height 38
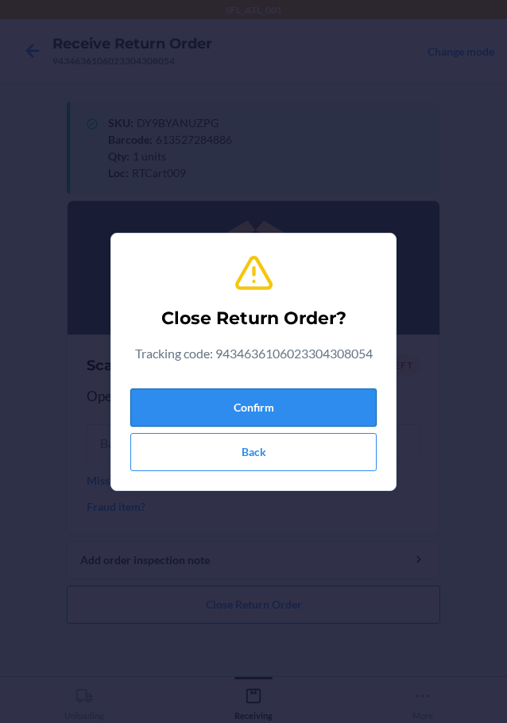
click at [247, 403] on button "Confirm" at bounding box center [253, 408] width 246 height 38
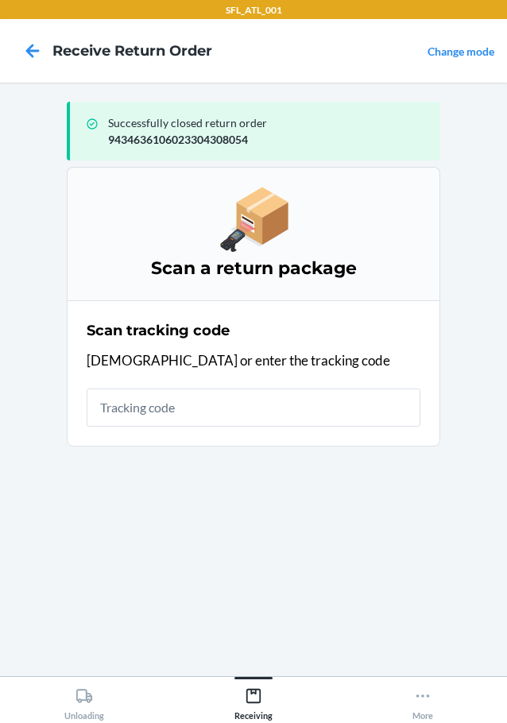
click at [308, 430] on section "Scan tracking code Scan or enter the tracking code" at bounding box center [254, 373] width 374 height 146
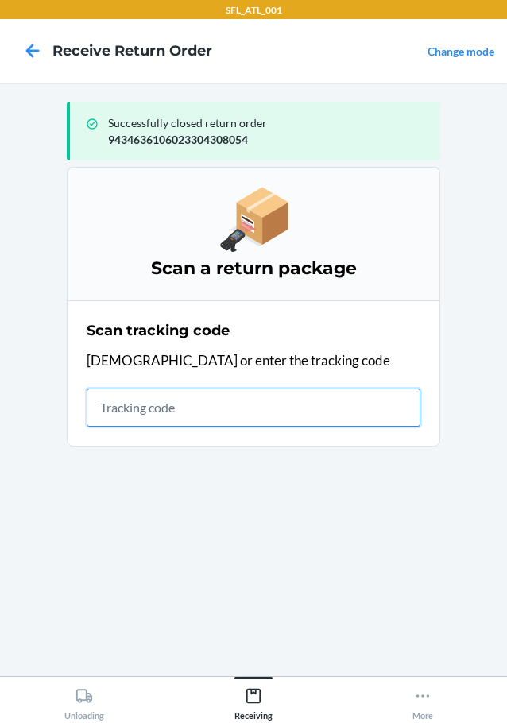
click at [308, 410] on input "text" at bounding box center [254, 408] width 334 height 38
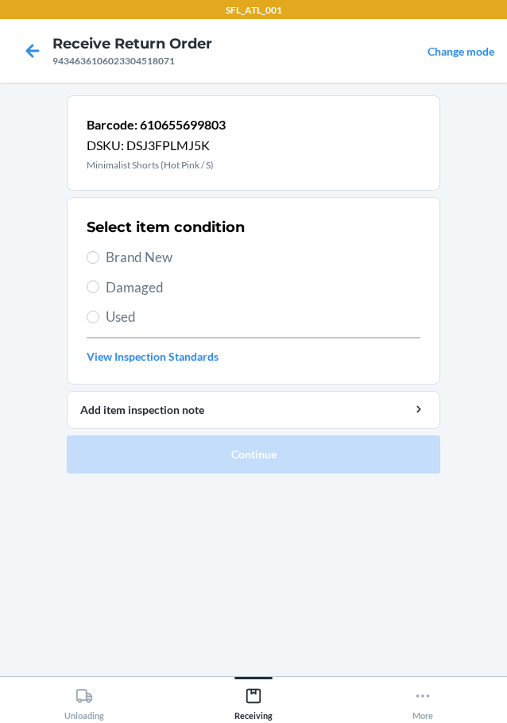
drag, startPoint x: 187, startPoint y: 256, endPoint x: 198, endPoint y: 269, distance: 17.5
click at [188, 257] on span "Brand New" at bounding box center [263, 257] width 315 height 21
click at [99, 257] on input "Brand New" at bounding box center [93, 257] width 13 height 13
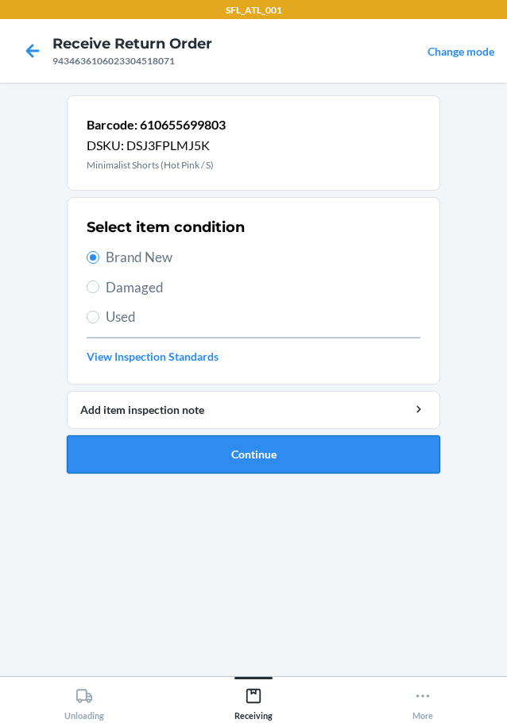
click at [267, 460] on button "Continue" at bounding box center [254, 455] width 374 height 38
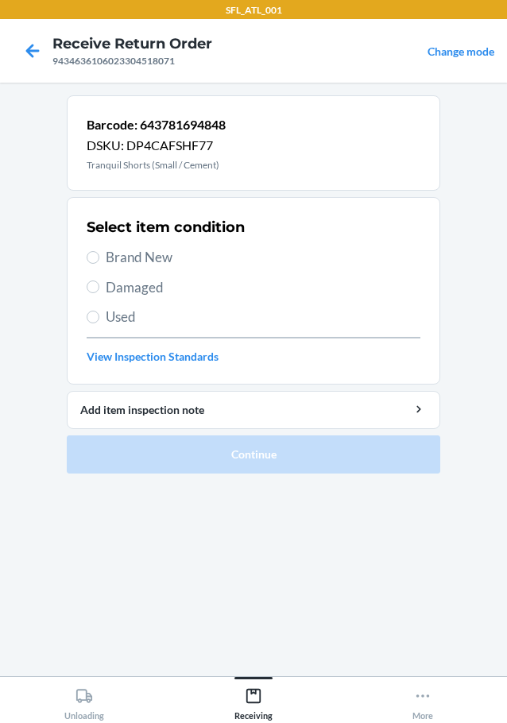
click at [176, 254] on span "Brand New" at bounding box center [263, 257] width 315 height 21
click at [99, 254] on input "Brand New" at bounding box center [93, 257] width 13 height 13
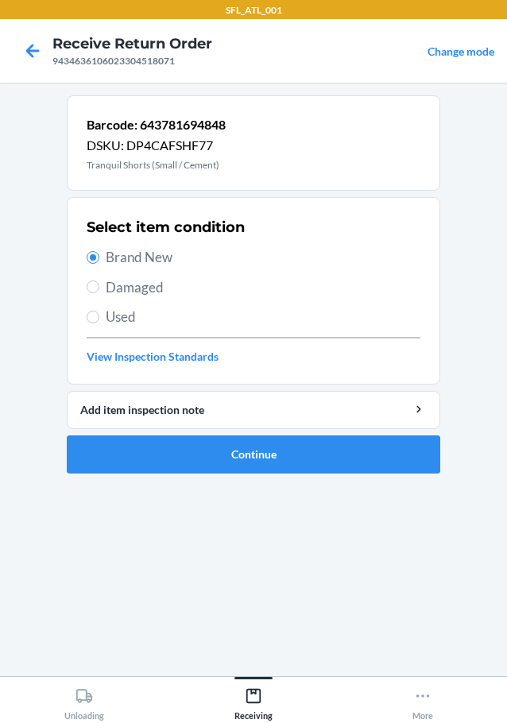
click at [265, 482] on ol "Barcode: 643781694848 DSKU: DP4CAFSHF77 Tranquil Shorts (Small / Cement) Select…" at bounding box center [254, 290] width 374 height 391
click at [261, 466] on button "Continue" at bounding box center [254, 455] width 374 height 38
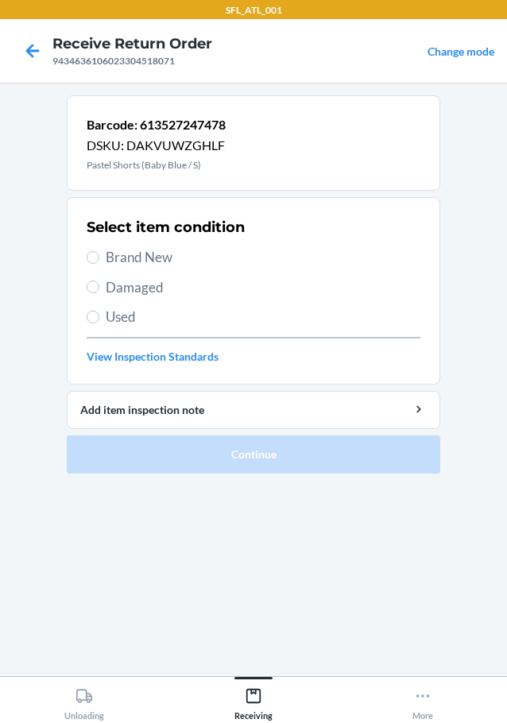
click at [125, 257] on span "Brand New" at bounding box center [263, 257] width 315 height 21
click at [99, 257] on input "Brand New" at bounding box center [93, 257] width 13 height 13
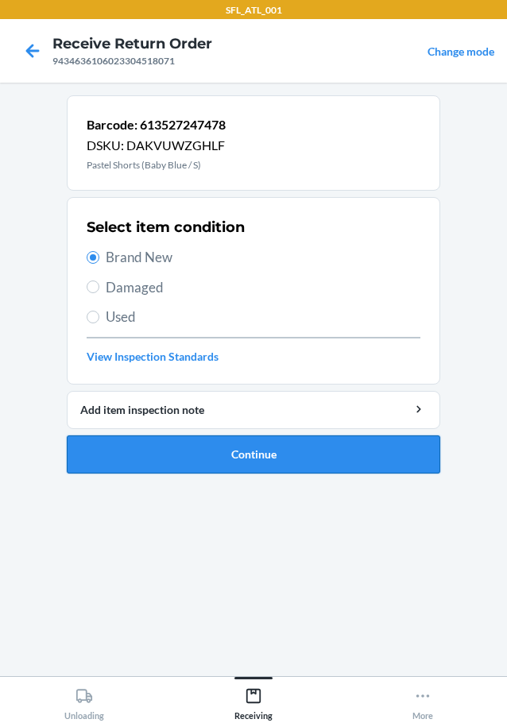
click at [254, 440] on button "Continue" at bounding box center [254, 455] width 374 height 38
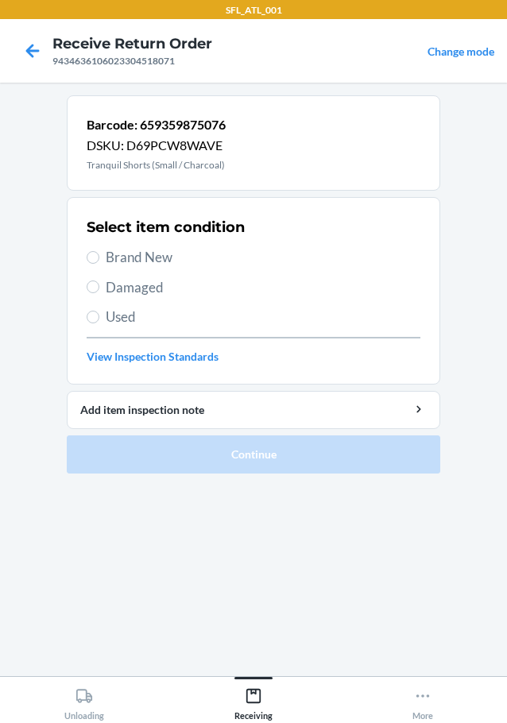
click at [161, 254] on span "Brand New" at bounding box center [263, 257] width 315 height 21
click at [99, 254] on input "Brand New" at bounding box center [93, 257] width 13 height 13
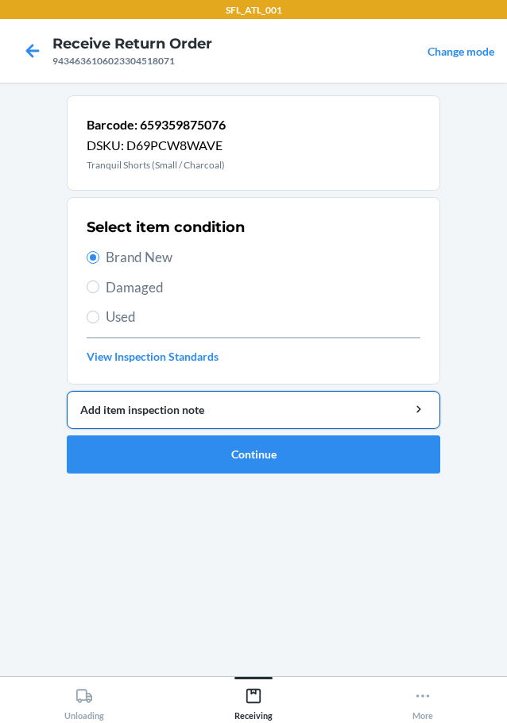
click at [242, 420] on button "Add item inspection note" at bounding box center [254, 410] width 374 height 38
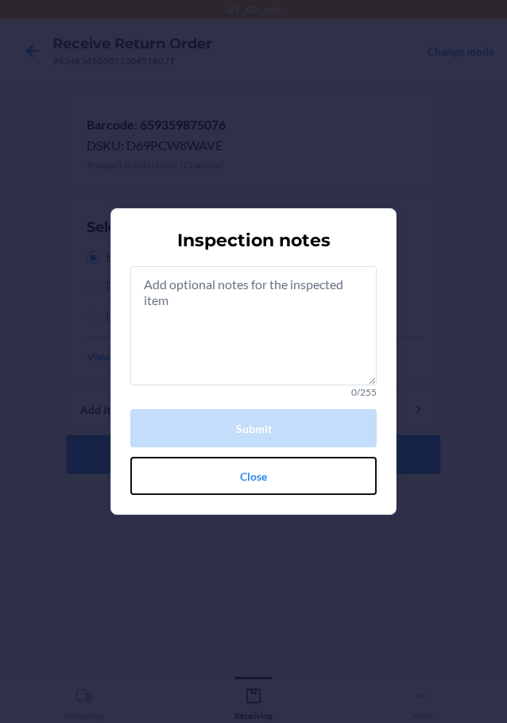
click at [163, 467] on button "Close" at bounding box center [253, 476] width 246 height 38
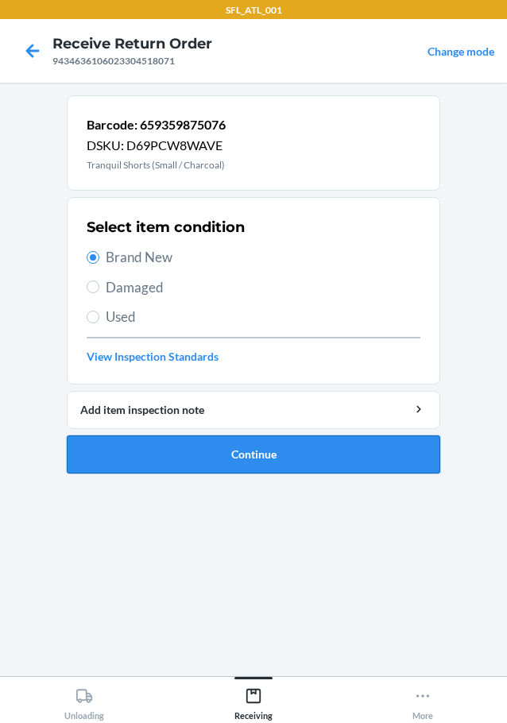
click at [169, 466] on button "Continue" at bounding box center [254, 455] width 374 height 38
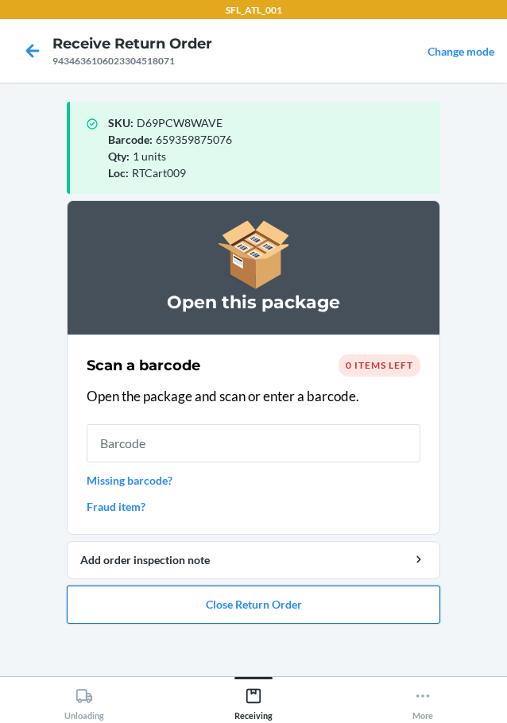
click at [233, 595] on button "Close Return Order" at bounding box center [254, 605] width 374 height 38
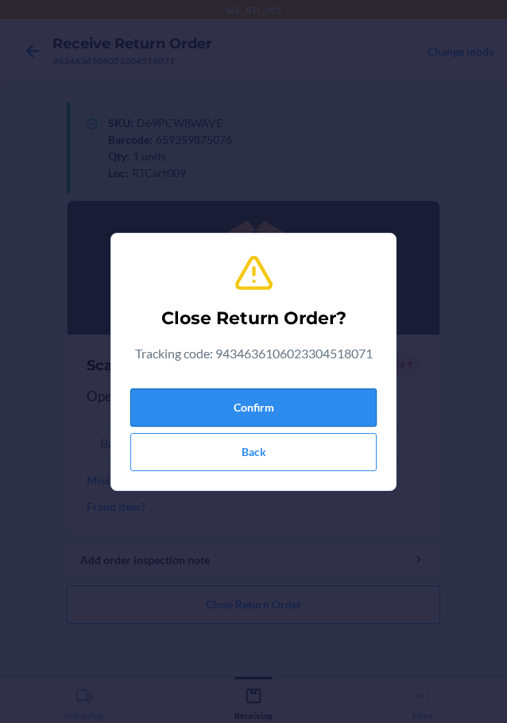
click at [212, 409] on button "Confirm" at bounding box center [253, 408] width 246 height 38
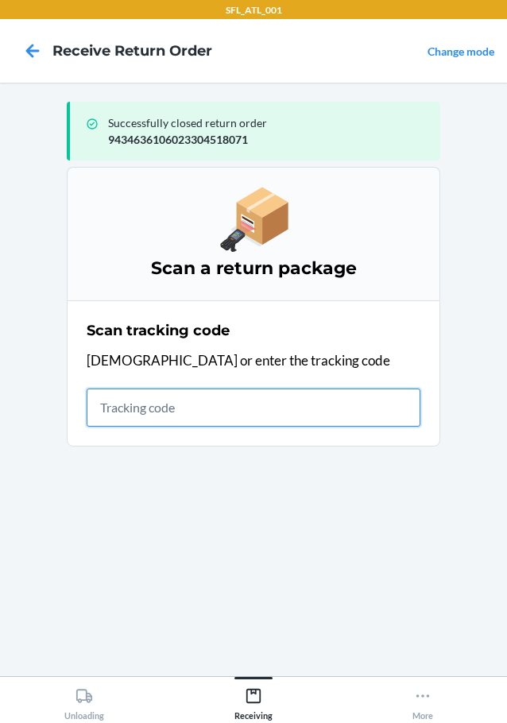
click at [188, 395] on input "text" at bounding box center [254, 408] width 334 height 38
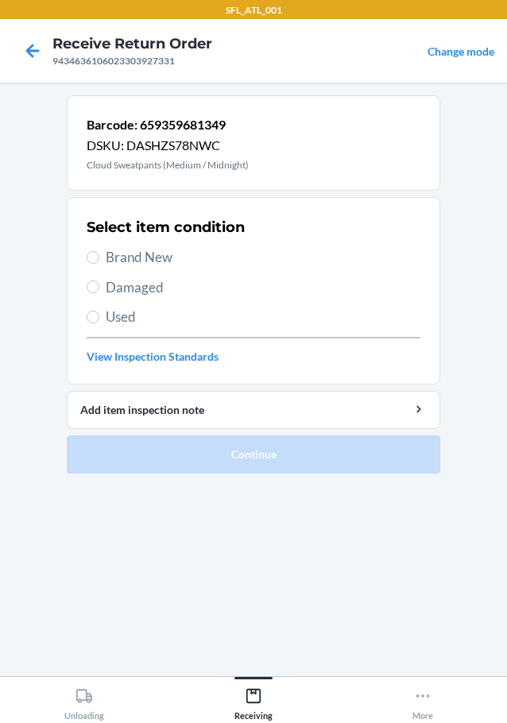
click at [106, 258] on span "Brand New" at bounding box center [263, 257] width 315 height 21
click at [99, 258] on input "Brand New" at bounding box center [93, 257] width 13 height 13
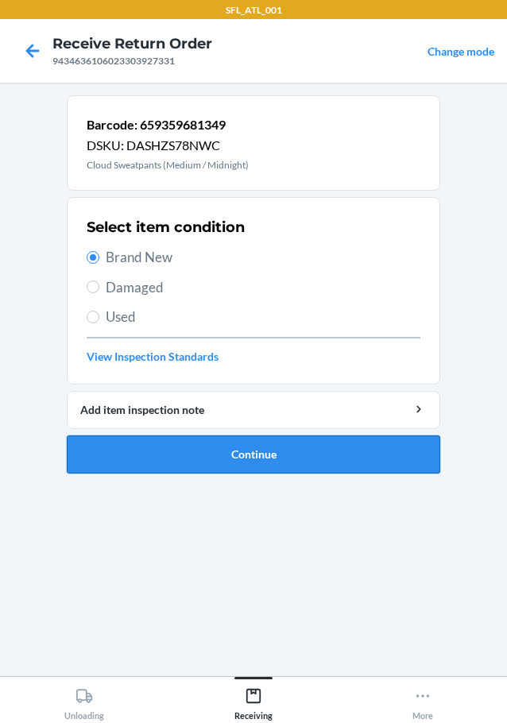
click at [294, 466] on button "Continue" at bounding box center [254, 455] width 374 height 38
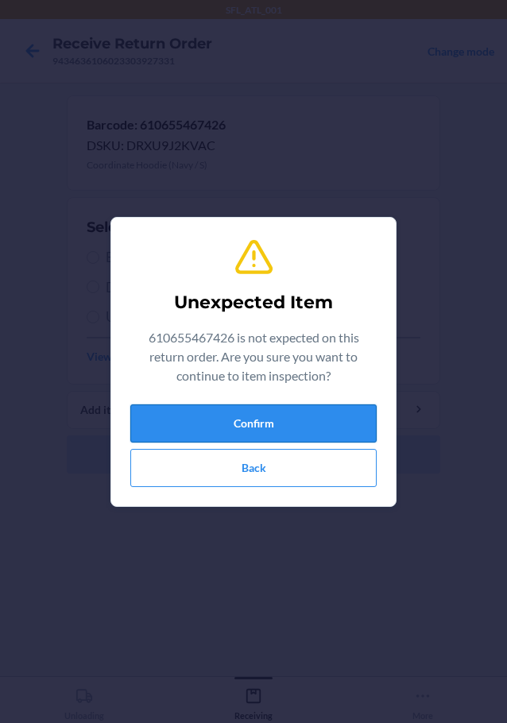
click at [168, 440] on button "Confirm" at bounding box center [253, 424] width 246 height 38
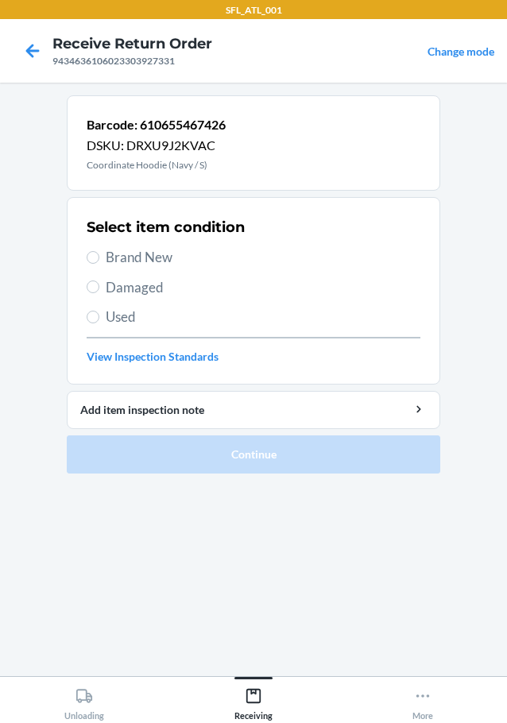
click at [160, 250] on span "Brand New" at bounding box center [263, 257] width 315 height 21
click at [99, 251] on input "Brand New" at bounding box center [93, 257] width 13 height 13
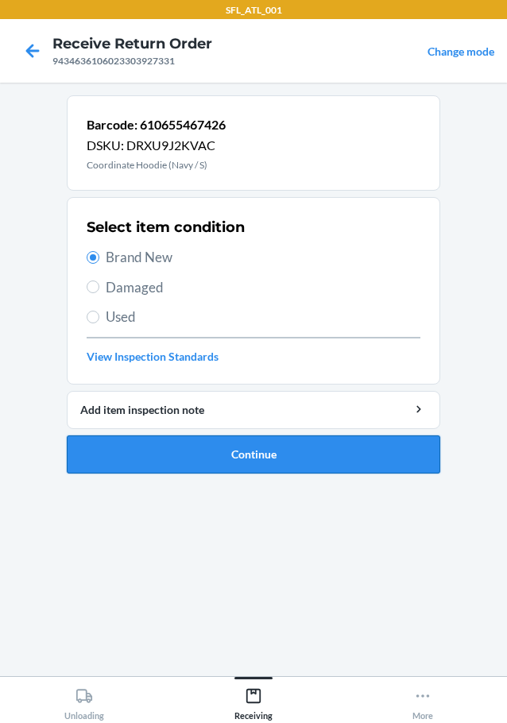
click at [171, 450] on button "Continue" at bounding box center [254, 455] width 374 height 38
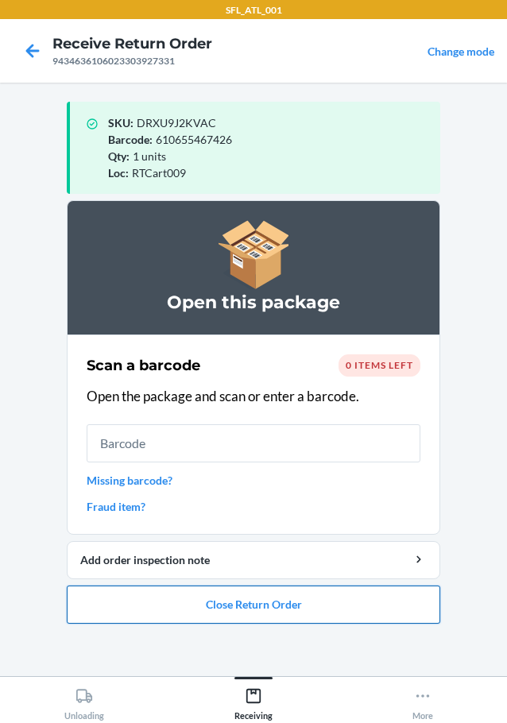
click at [373, 608] on button "Close Return Order" at bounding box center [254, 605] width 374 height 38
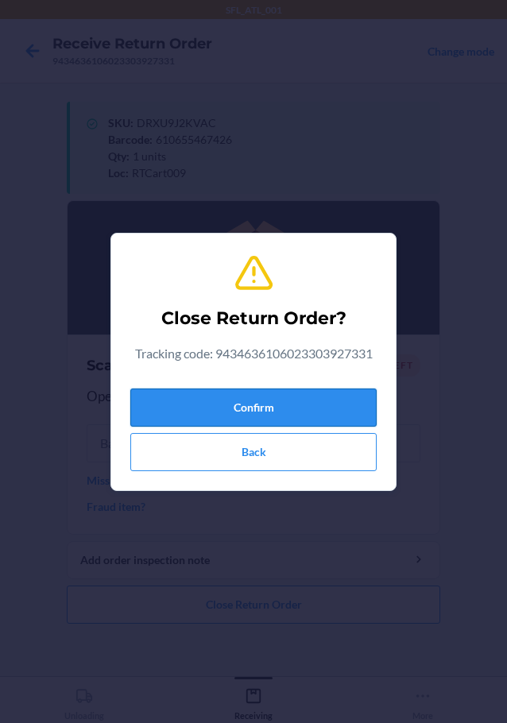
click at [192, 400] on button "Confirm" at bounding box center [253, 408] width 246 height 38
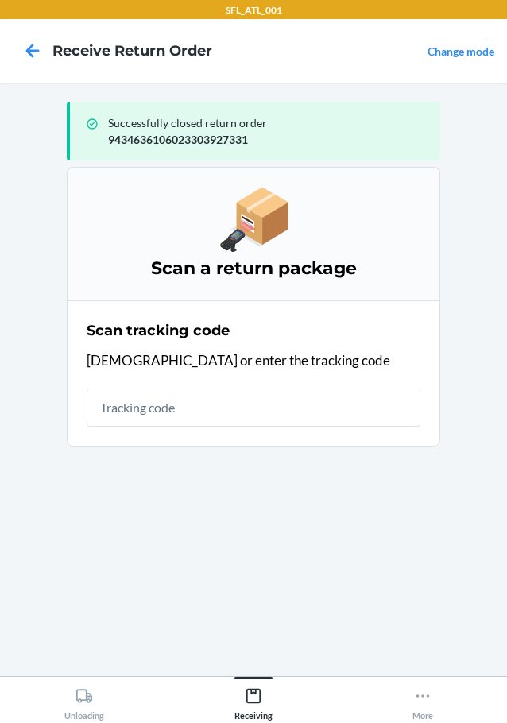
click at [82, 411] on section "Scan tracking code Scan or enter the tracking code" at bounding box center [254, 373] width 374 height 146
click at [83, 411] on section "Scan tracking code Scan or enter the tracking code" at bounding box center [254, 373] width 374 height 146
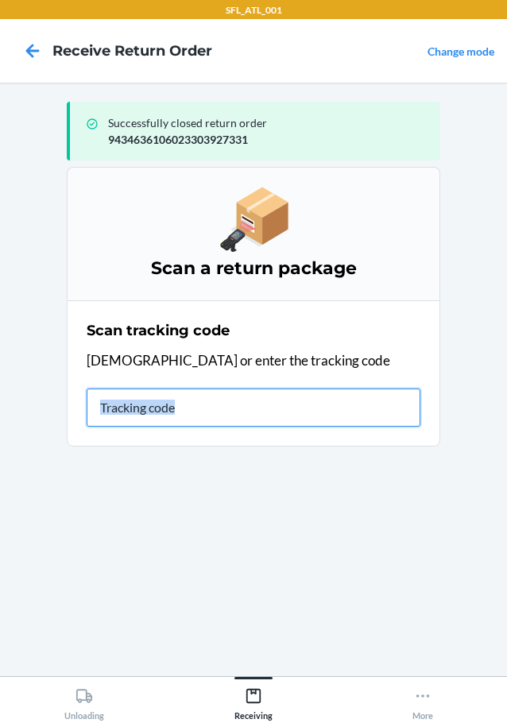
click at [142, 414] on input "text" at bounding box center [254, 408] width 334 height 38
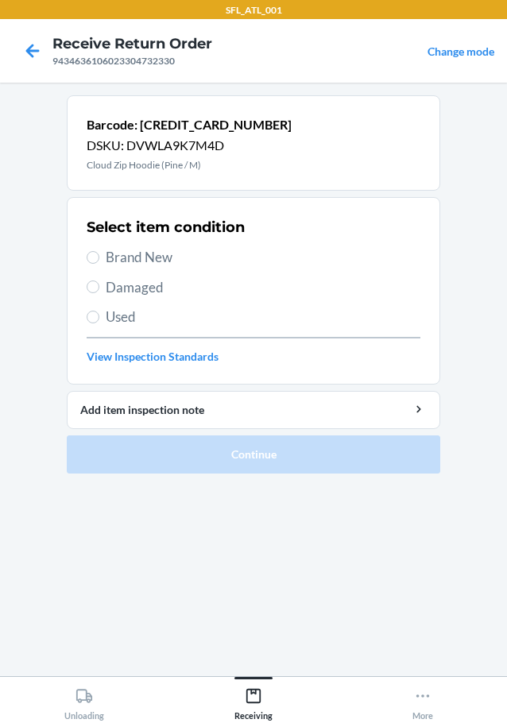
click at [116, 265] on span "Brand New" at bounding box center [263, 257] width 315 height 21
click at [99, 264] on input "Brand New" at bounding box center [93, 257] width 13 height 13
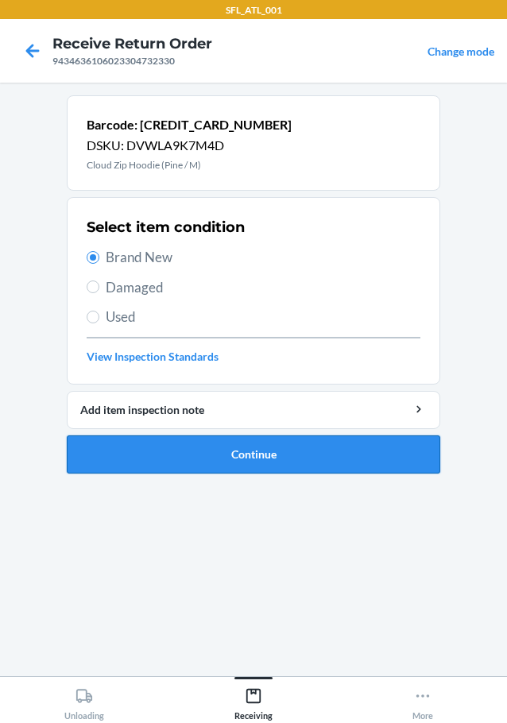
click at [192, 455] on button "Continue" at bounding box center [254, 455] width 374 height 38
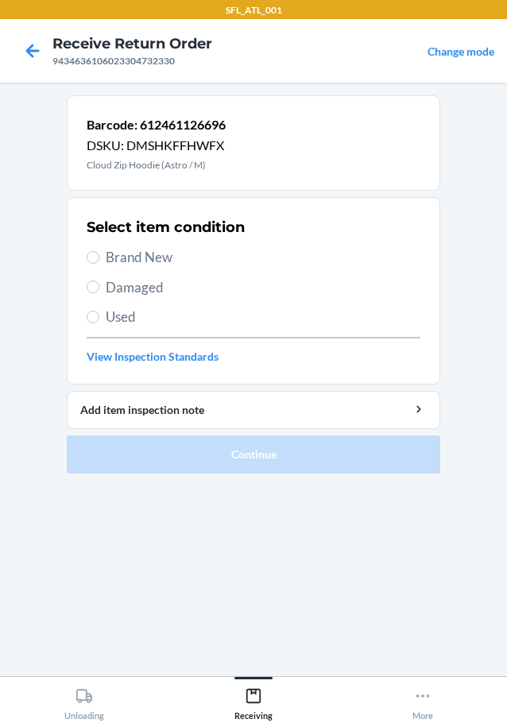
click at [130, 267] on span "Brand New" at bounding box center [263, 257] width 315 height 21
click at [99, 264] on input "Brand New" at bounding box center [93, 257] width 13 height 13
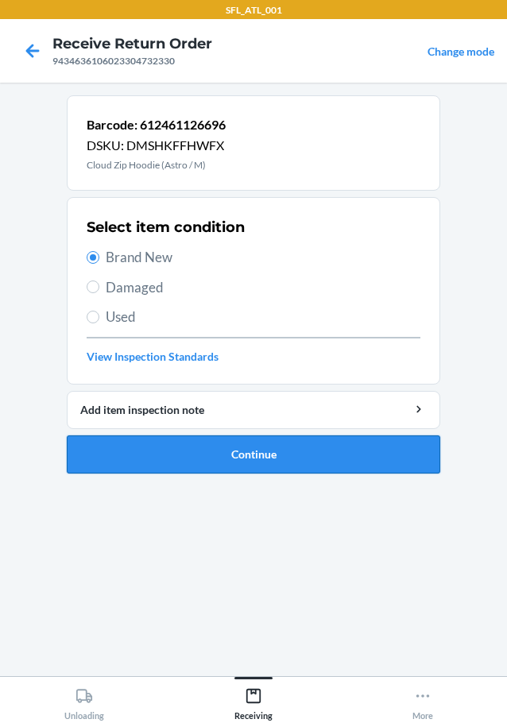
click at [192, 437] on button "Continue" at bounding box center [254, 455] width 374 height 38
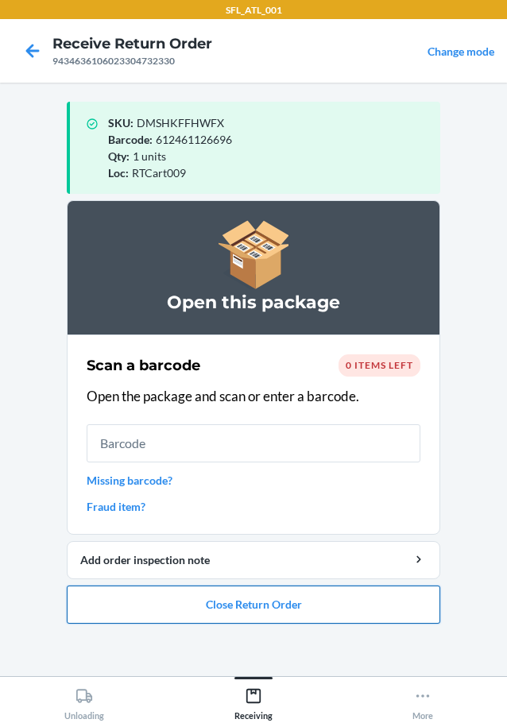
click at [238, 618] on button "Close Return Order" at bounding box center [254, 605] width 374 height 38
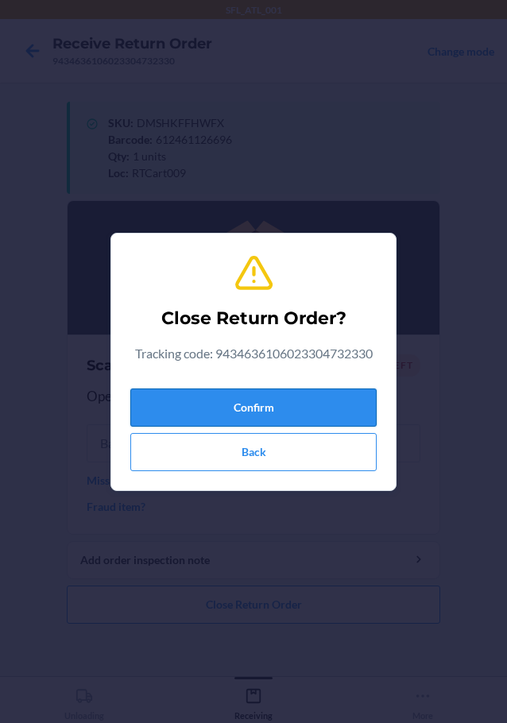
click at [225, 416] on button "Confirm" at bounding box center [253, 408] width 246 height 38
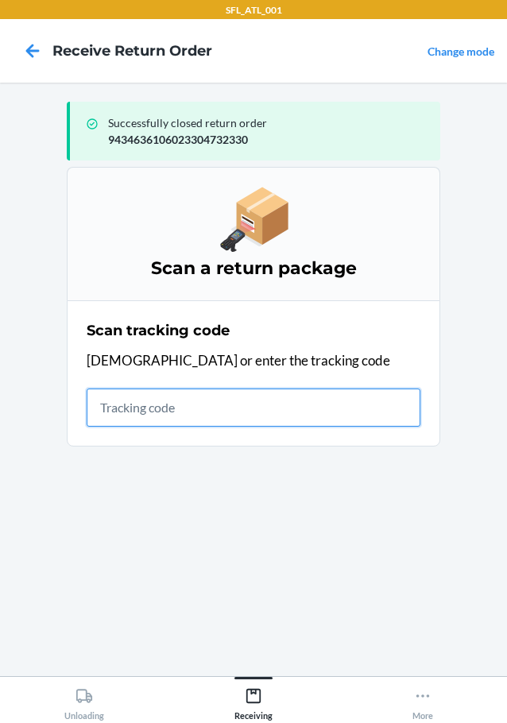
click at [219, 389] on input "text" at bounding box center [254, 408] width 334 height 38
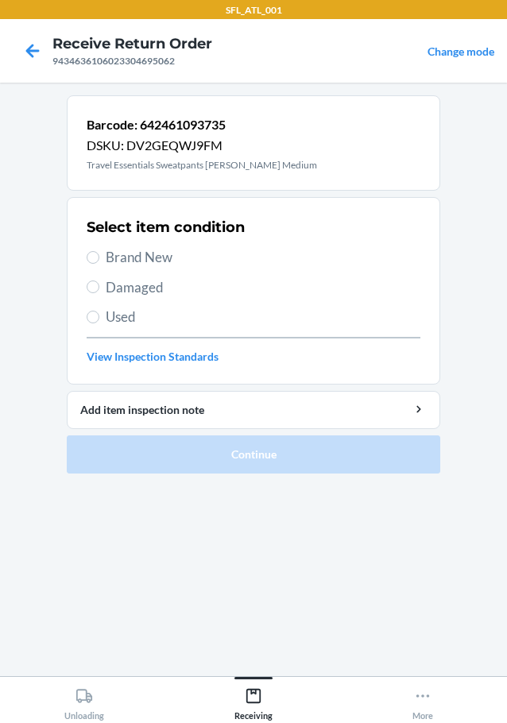
click at [165, 261] on span "Brand New" at bounding box center [263, 257] width 315 height 21
click at [99, 261] on input "Brand New" at bounding box center [93, 257] width 13 height 13
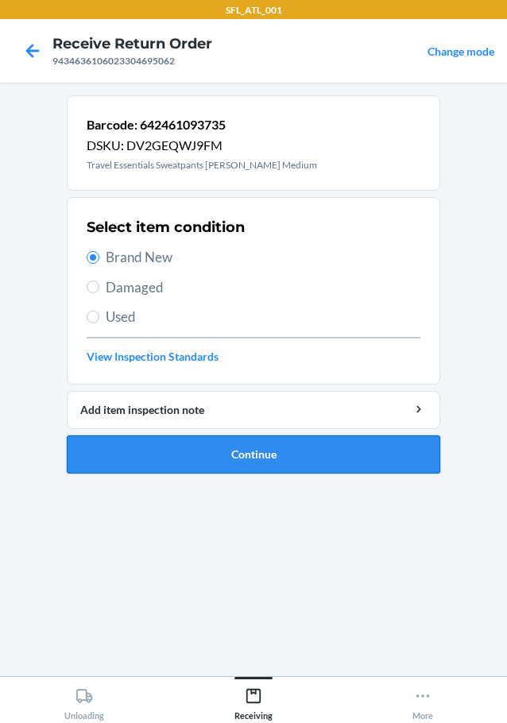
click at [173, 452] on button "Continue" at bounding box center [254, 455] width 374 height 38
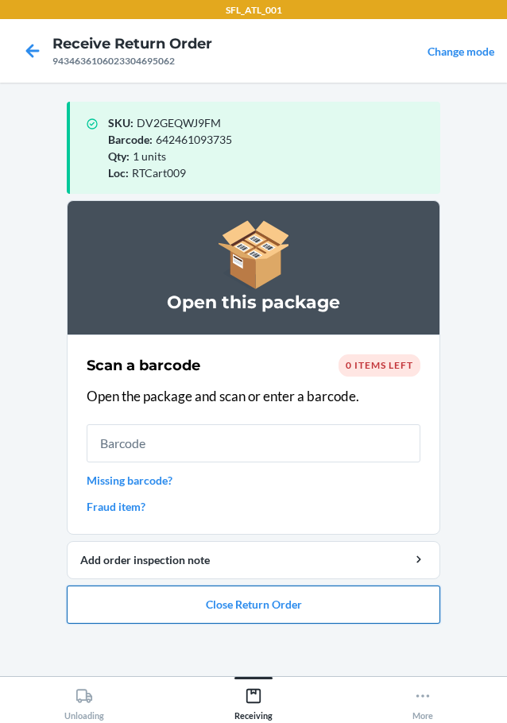
click at [254, 610] on button "Close Return Order" at bounding box center [254, 605] width 374 height 38
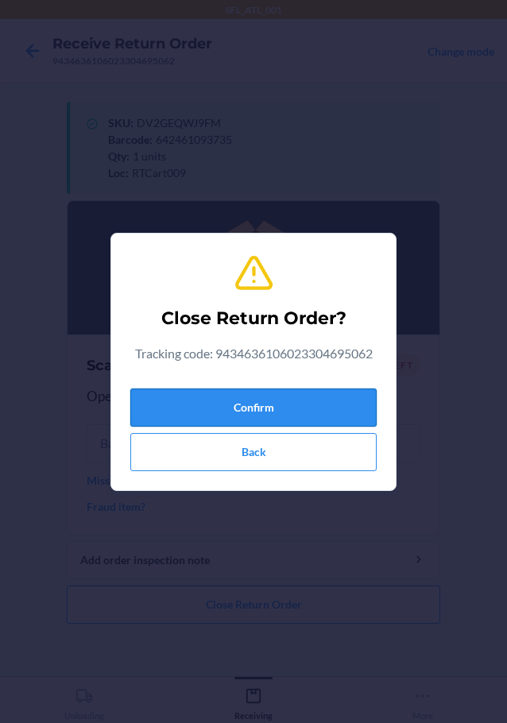
click at [225, 397] on button "Confirm" at bounding box center [253, 408] width 246 height 38
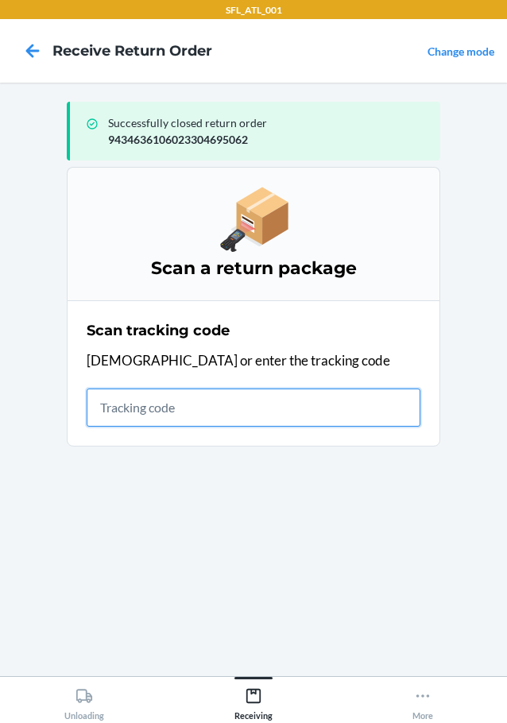
click at [244, 399] on input "text" at bounding box center [254, 408] width 334 height 38
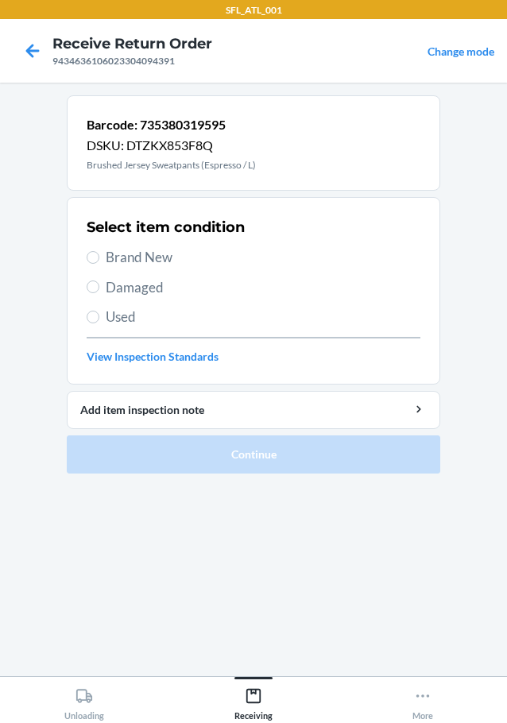
click at [154, 263] on span "Brand New" at bounding box center [263, 257] width 315 height 21
click at [99, 263] on input "Brand New" at bounding box center [93, 257] width 13 height 13
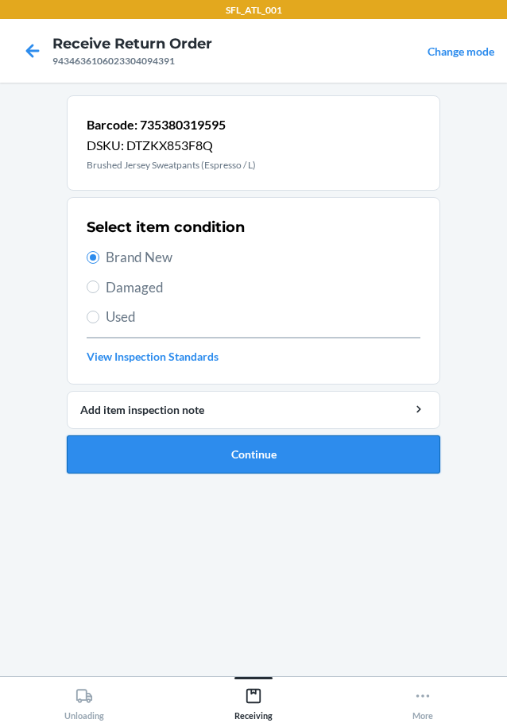
click at [179, 457] on button "Continue" at bounding box center [254, 455] width 374 height 38
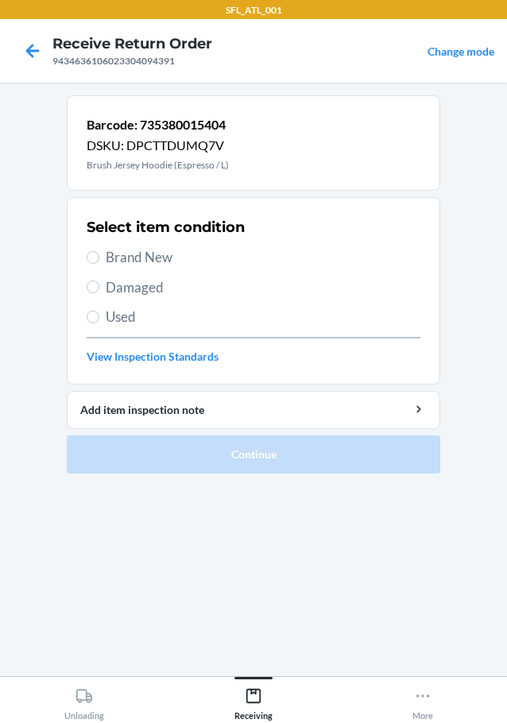
click at [119, 274] on div "Select item condition Brand New Damaged Used View Inspection Standards" at bounding box center [254, 290] width 334 height 157
click at [130, 262] on span "Brand New" at bounding box center [263, 257] width 315 height 21
click at [99, 262] on input "Brand New" at bounding box center [93, 257] width 13 height 13
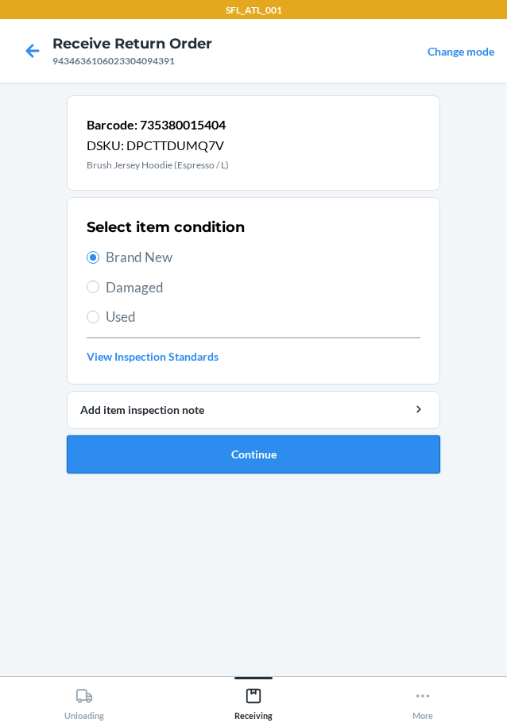
click at [215, 445] on button "Continue" at bounding box center [254, 455] width 374 height 38
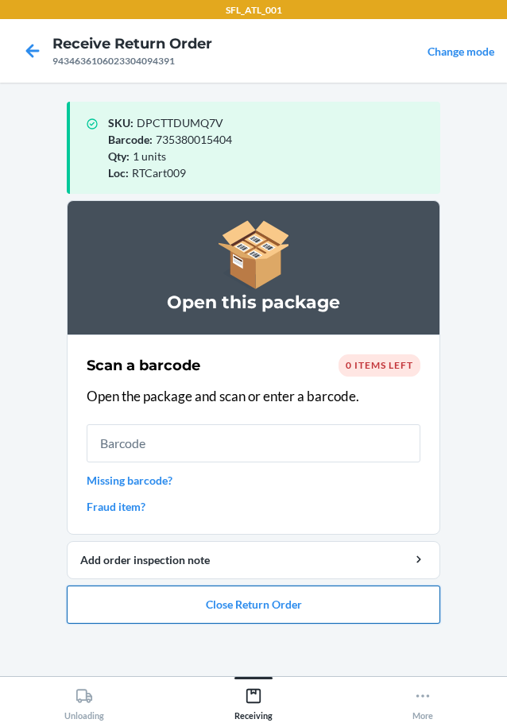
click at [239, 602] on button "Close Return Order" at bounding box center [254, 605] width 374 height 38
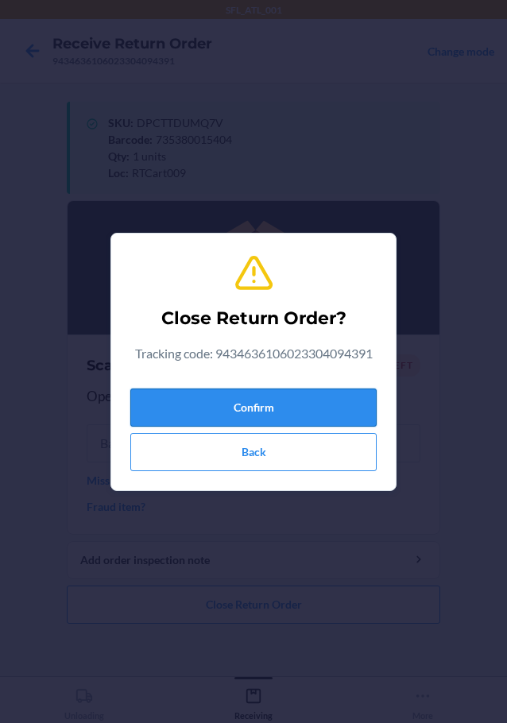
click at [277, 416] on button "Confirm" at bounding box center [253, 408] width 246 height 38
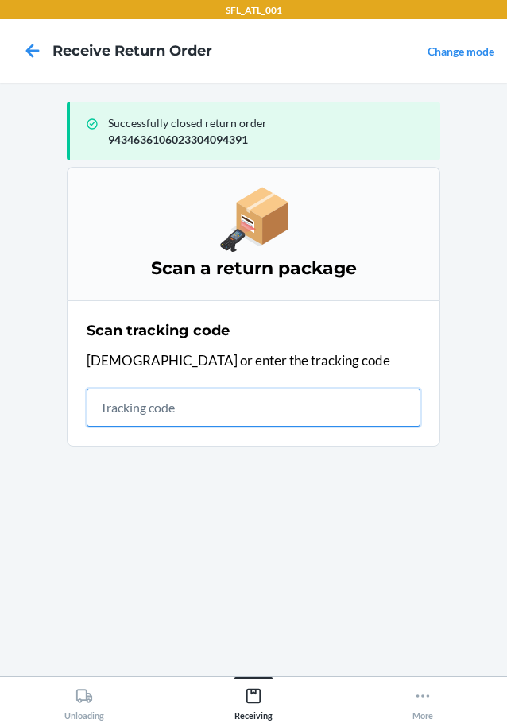
click at [223, 413] on input "text" at bounding box center [254, 408] width 334 height 38
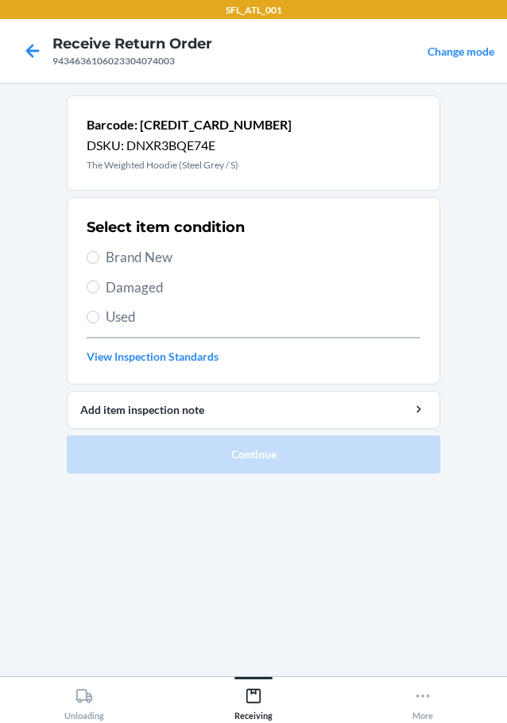
click at [122, 246] on div "Select item condition Brand New Damaged Used View Inspection Standards" at bounding box center [254, 290] width 334 height 157
click at [153, 262] on span "Brand New" at bounding box center [263, 257] width 315 height 21
click at [99, 262] on input "Brand New" at bounding box center [93, 257] width 13 height 13
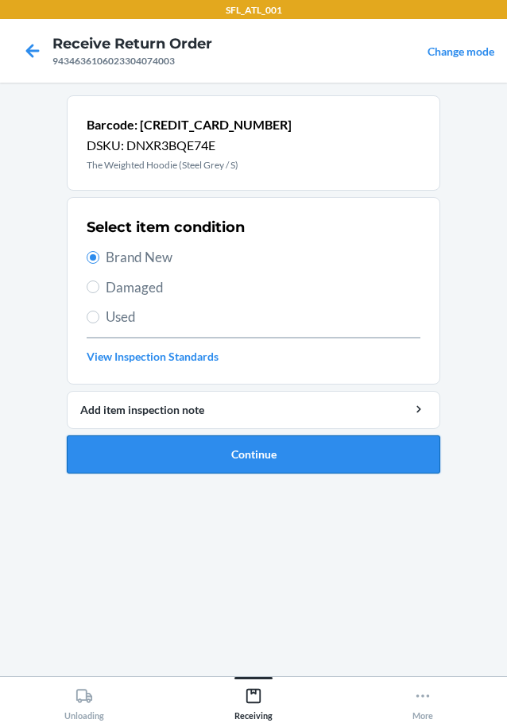
click at [316, 451] on button "Continue" at bounding box center [254, 455] width 374 height 38
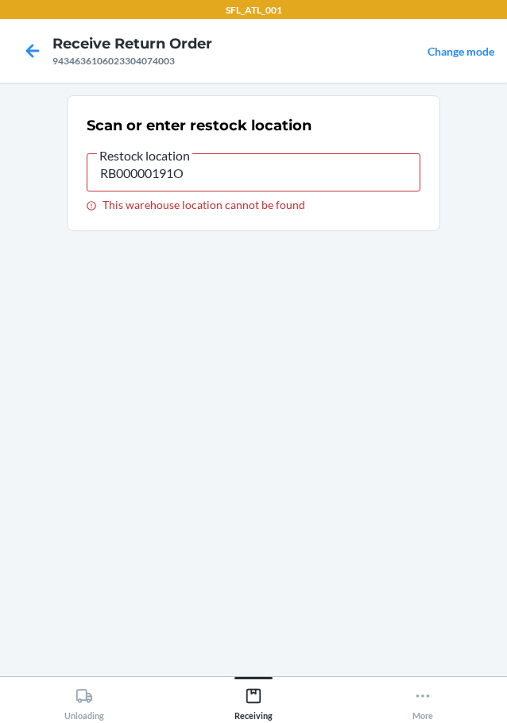
click at [10, 60] on nav "Receive Return Order 9434636106023304074003 Change mode" at bounding box center [253, 51] width 507 height 64
click at [34, 54] on icon at bounding box center [32, 50] width 27 height 27
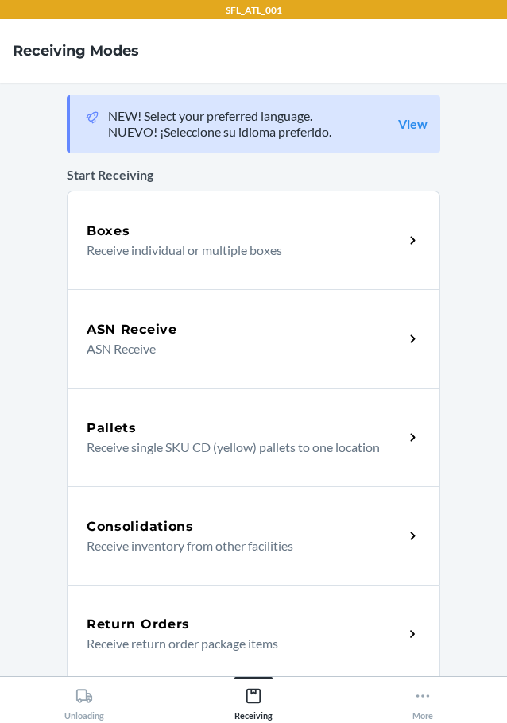
click at [341, 663] on div "Return Orders Receive return order package items" at bounding box center [254, 634] width 374 height 99
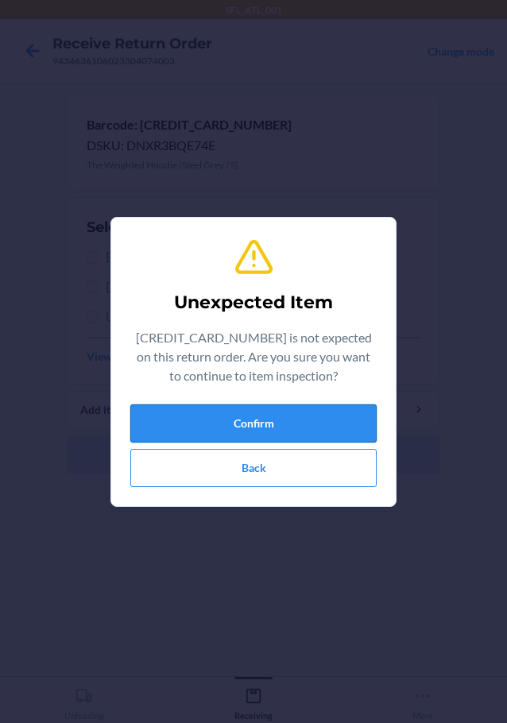
click at [250, 424] on button "Confirm" at bounding box center [253, 424] width 246 height 38
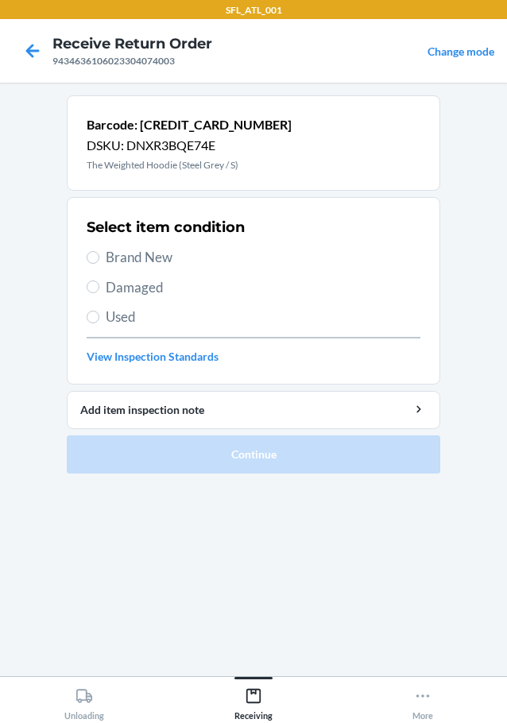
click at [148, 258] on span "Brand New" at bounding box center [263, 257] width 315 height 21
click at [99, 258] on input "Brand New" at bounding box center [93, 257] width 13 height 13
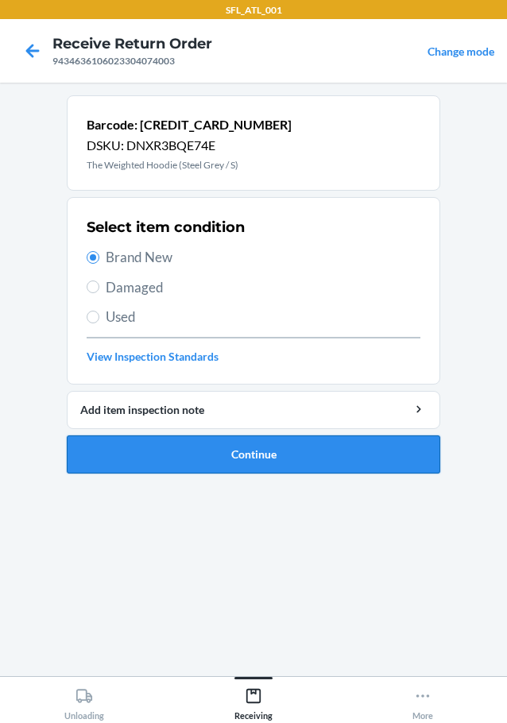
click at [189, 442] on button "Continue" at bounding box center [254, 455] width 374 height 38
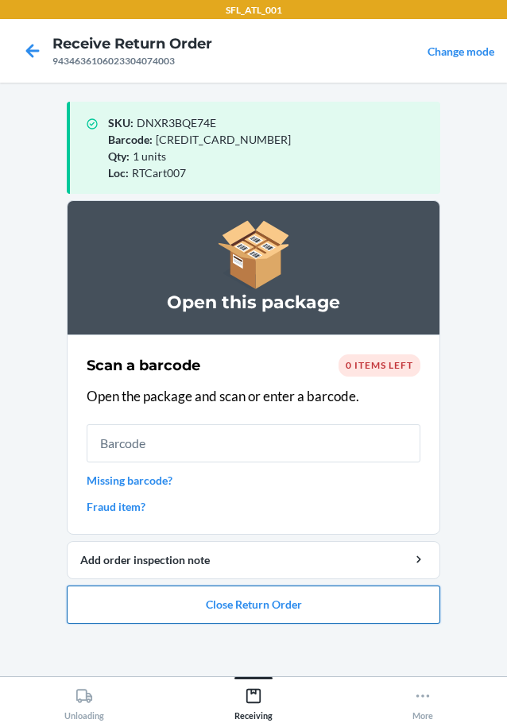
click at [415, 606] on button "Close Return Order" at bounding box center [254, 605] width 374 height 38
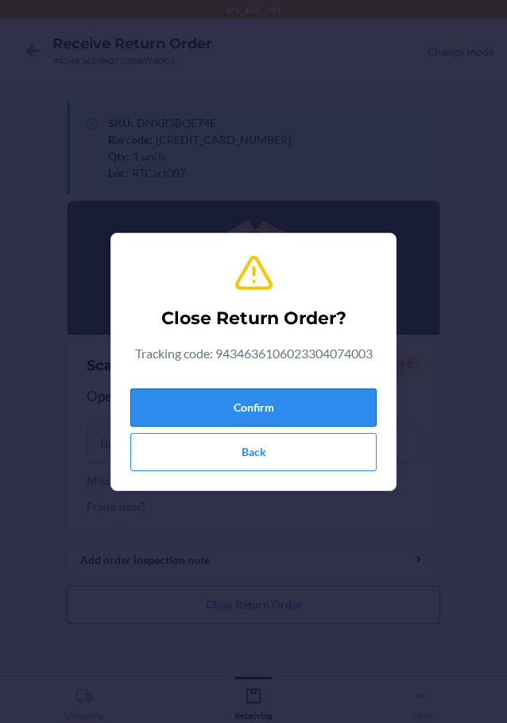
click at [342, 401] on button "Confirm" at bounding box center [253, 408] width 246 height 38
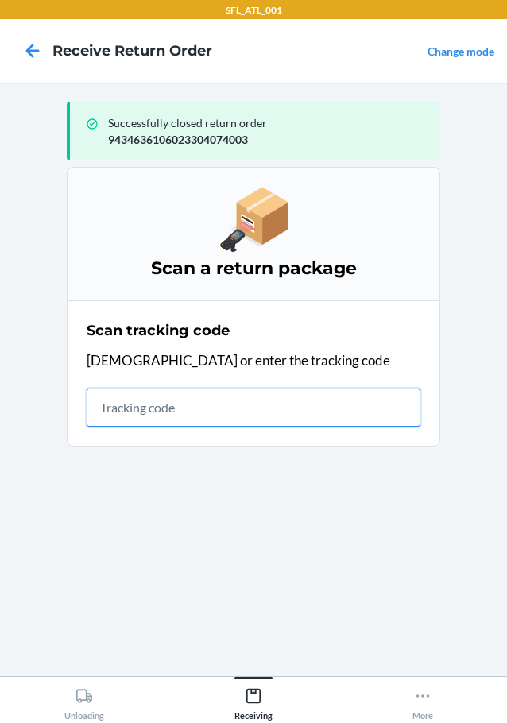
drag, startPoint x: 254, startPoint y: 418, endPoint x: 192, endPoint y: 249, distance: 180.0
click at [254, 418] on input "text" at bounding box center [254, 408] width 334 height 38
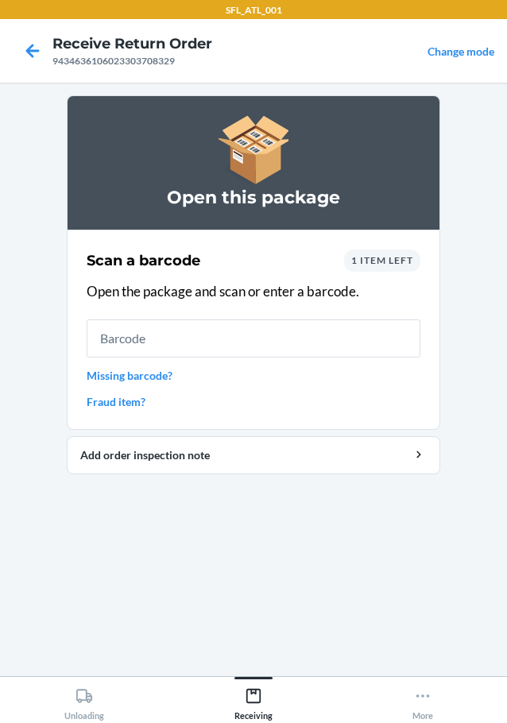
click at [312, 351] on input "text" at bounding box center [254, 339] width 334 height 38
click at [130, 378] on link "Missing barcode?" at bounding box center [254, 375] width 334 height 17
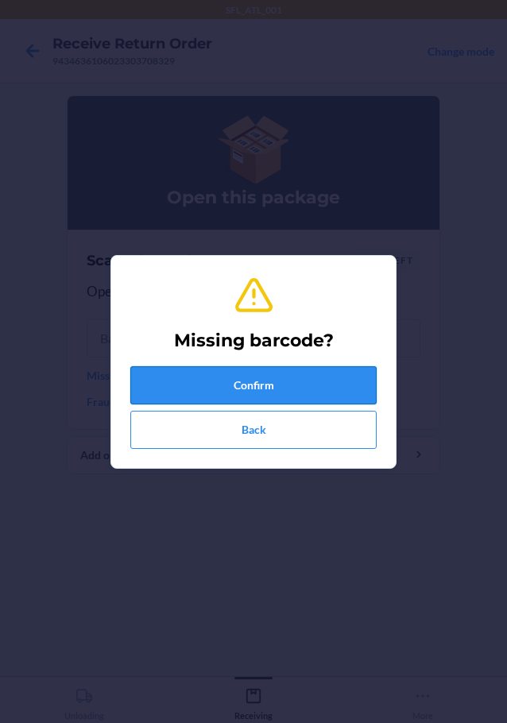
click at [234, 402] on button "Confirm" at bounding box center [253, 385] width 246 height 38
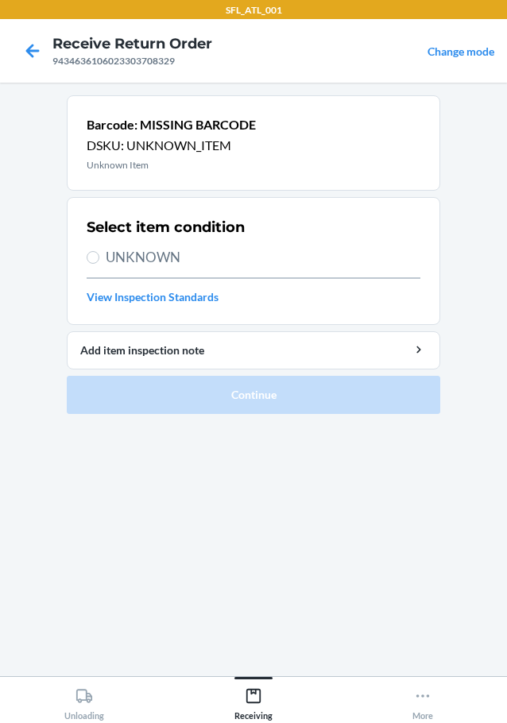
click at [157, 258] on span "UNKNOWN" at bounding box center [263, 257] width 315 height 21
click at [99, 258] on input "UNKNOWN" at bounding box center [93, 257] width 13 height 13
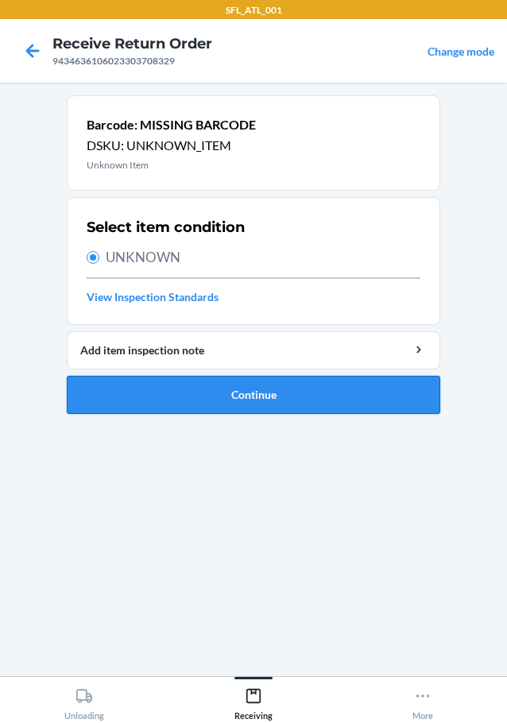
click at [215, 381] on button "Continue" at bounding box center [254, 395] width 374 height 38
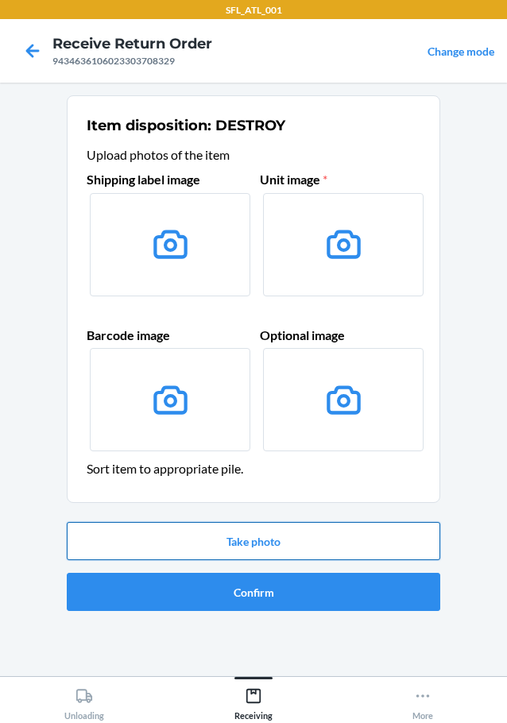
click at [176, 523] on button "Take photo" at bounding box center [254, 541] width 374 height 38
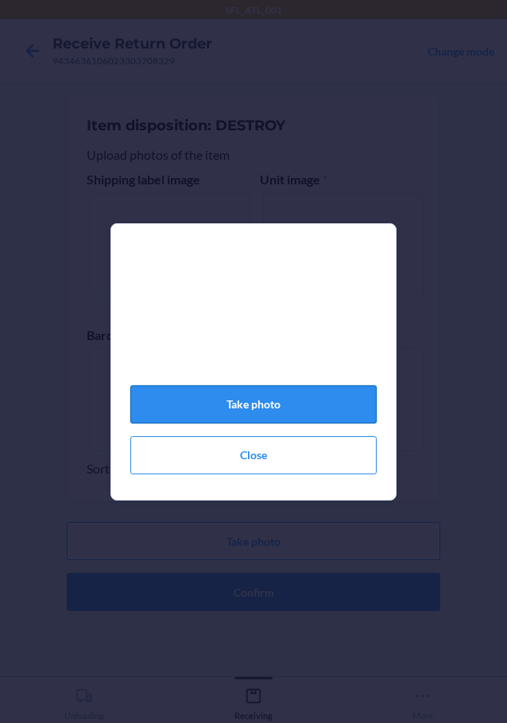
click at [258, 406] on button "Take photo" at bounding box center [253, 404] width 246 height 38
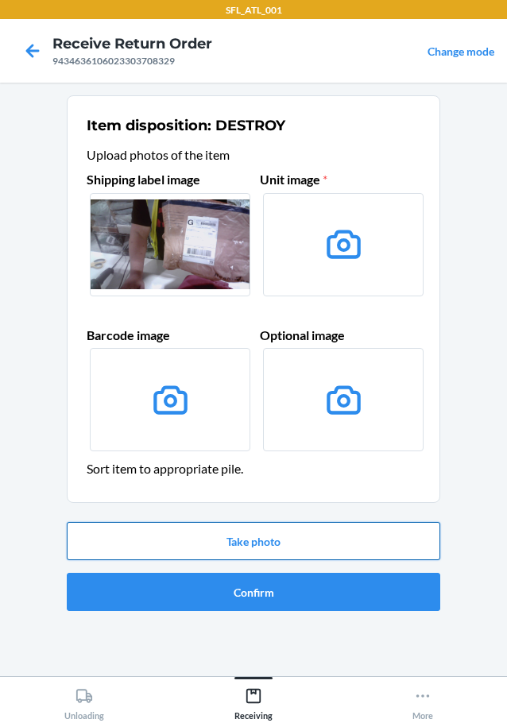
click at [265, 533] on button "Take photo" at bounding box center [254, 541] width 374 height 38
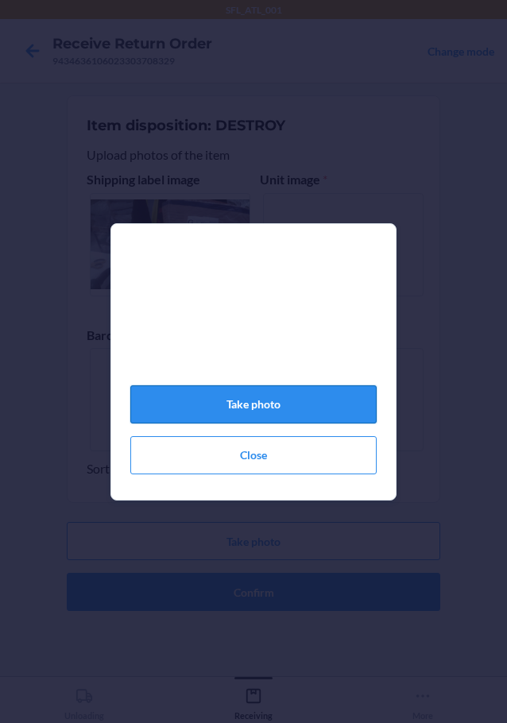
click at [280, 422] on button "Take photo" at bounding box center [253, 404] width 246 height 38
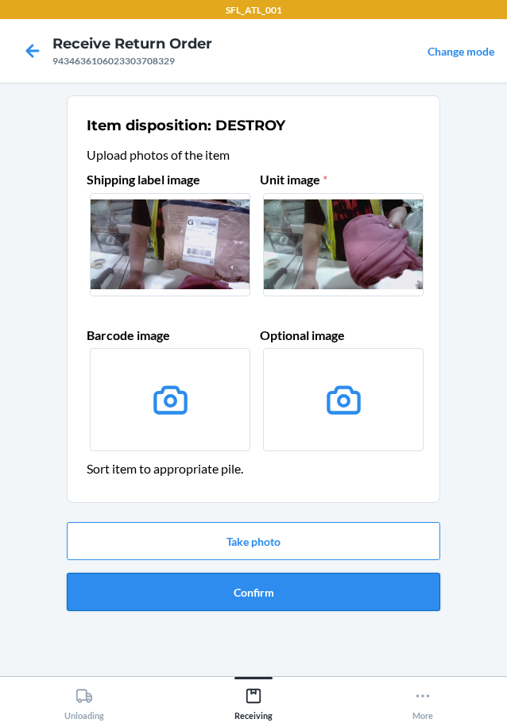
click at [277, 597] on button "Confirm" at bounding box center [254, 592] width 374 height 38
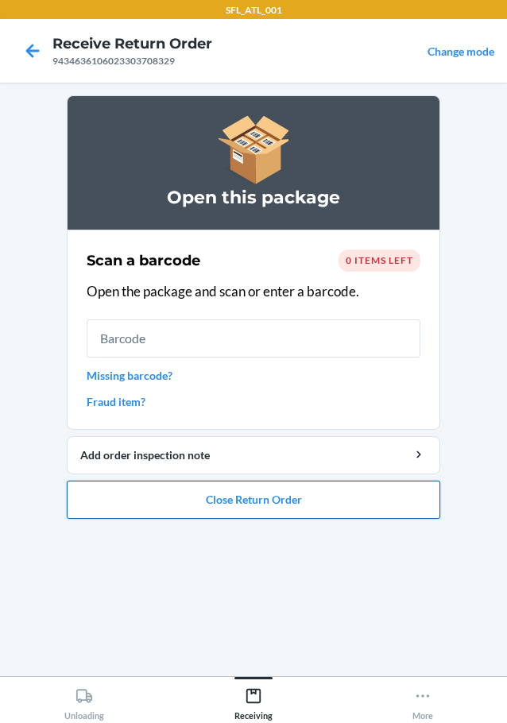
click at [282, 498] on button "Close Return Order" at bounding box center [254, 500] width 374 height 38
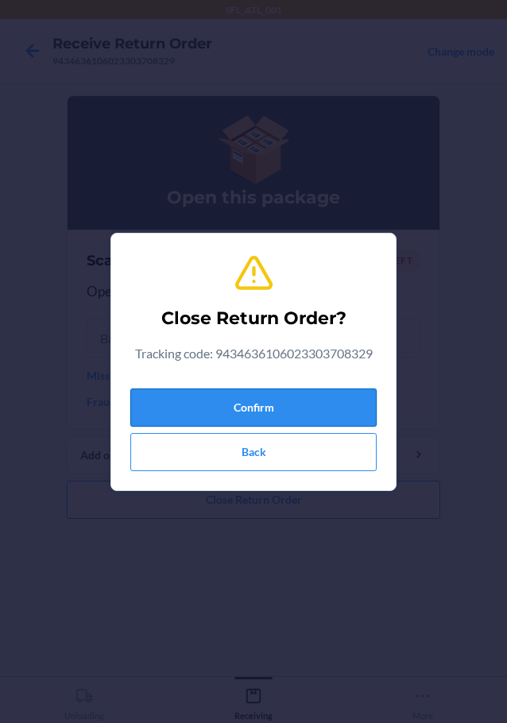
click at [290, 406] on button "Confirm" at bounding box center [253, 408] width 246 height 38
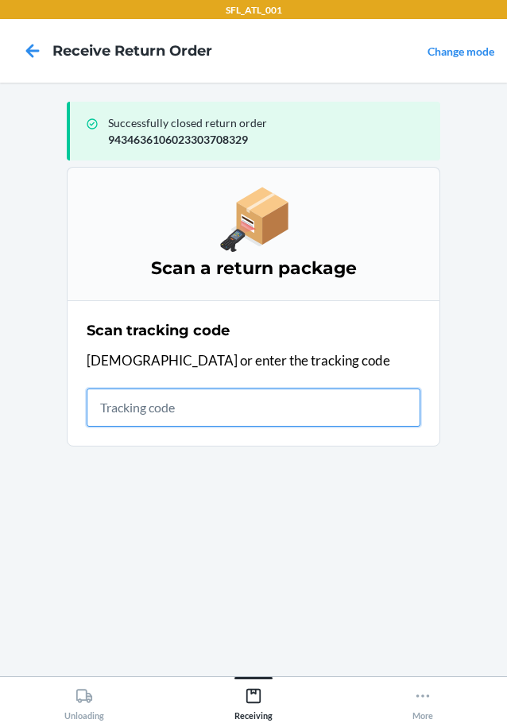
click at [223, 405] on input "text" at bounding box center [254, 408] width 334 height 38
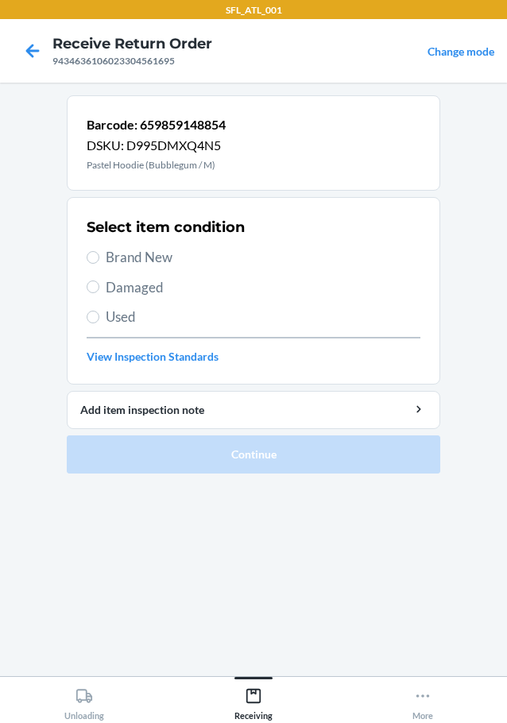
click at [131, 246] on div "Select item condition Brand New Damaged Used View Inspection Standards" at bounding box center [254, 290] width 334 height 157
click at [136, 254] on span "Brand New" at bounding box center [263, 257] width 315 height 21
click at [99, 254] on input "Brand New" at bounding box center [93, 257] width 13 height 13
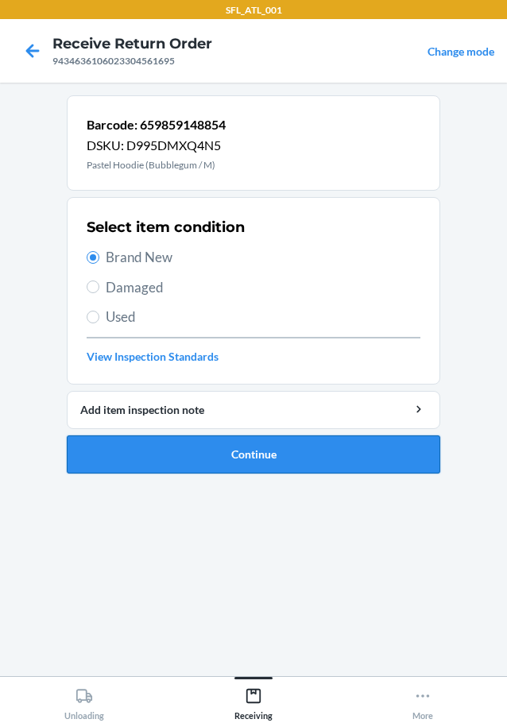
click at [192, 446] on button "Continue" at bounding box center [254, 455] width 374 height 38
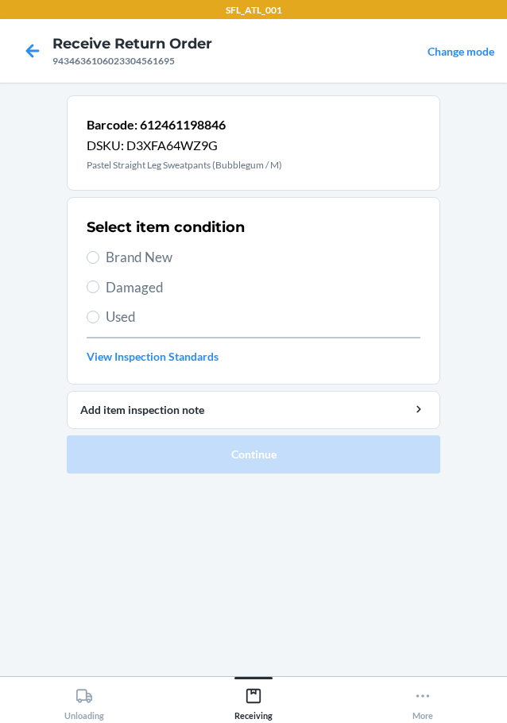
click at [178, 264] on span "Brand New" at bounding box center [263, 257] width 315 height 21
click at [99, 264] on input "Brand New" at bounding box center [93, 257] width 13 height 13
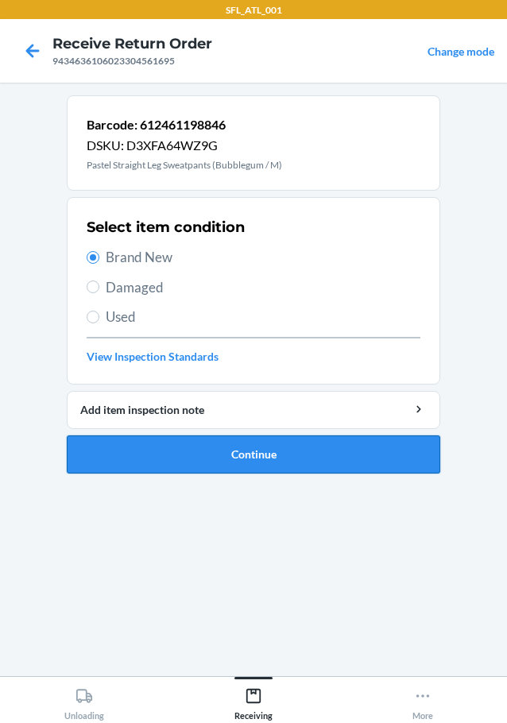
click at [254, 467] on button "Continue" at bounding box center [254, 455] width 374 height 38
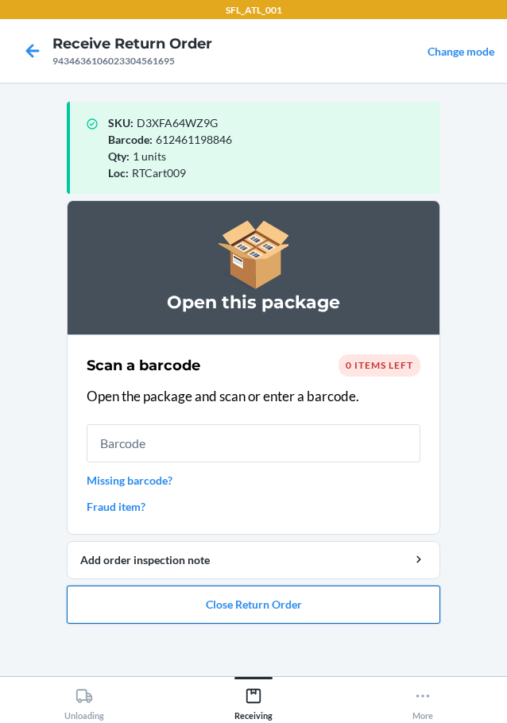
click at [281, 607] on button "Close Return Order" at bounding box center [254, 605] width 374 height 38
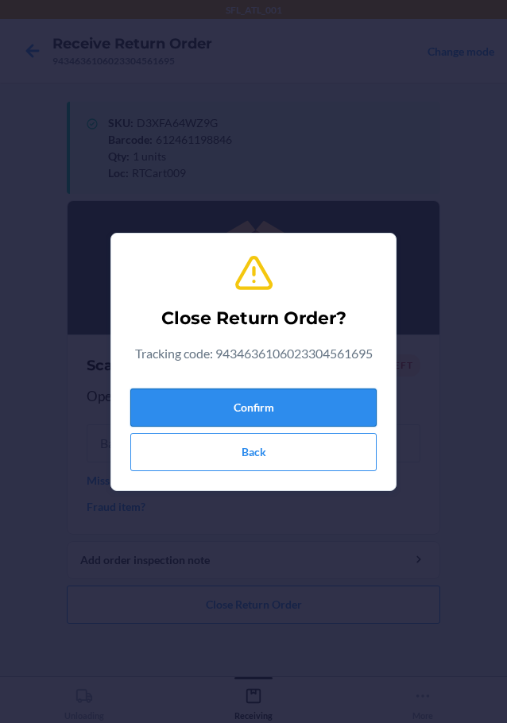
click at [304, 416] on button "Confirm" at bounding box center [253, 408] width 246 height 38
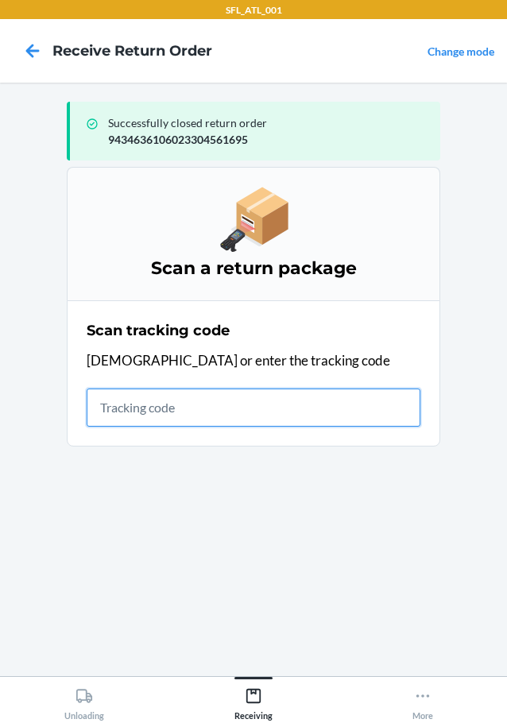
click at [225, 411] on input "text" at bounding box center [254, 408] width 334 height 38
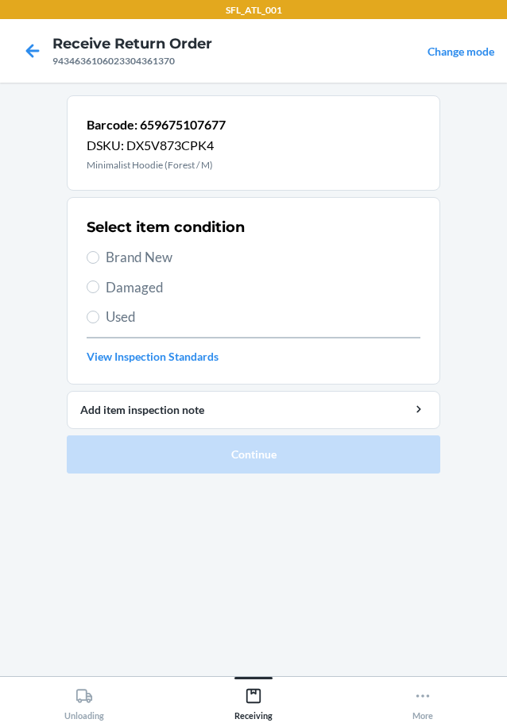
click at [161, 254] on span "Brand New" at bounding box center [263, 257] width 315 height 21
click at [99, 254] on input "Brand New" at bounding box center [93, 257] width 13 height 13
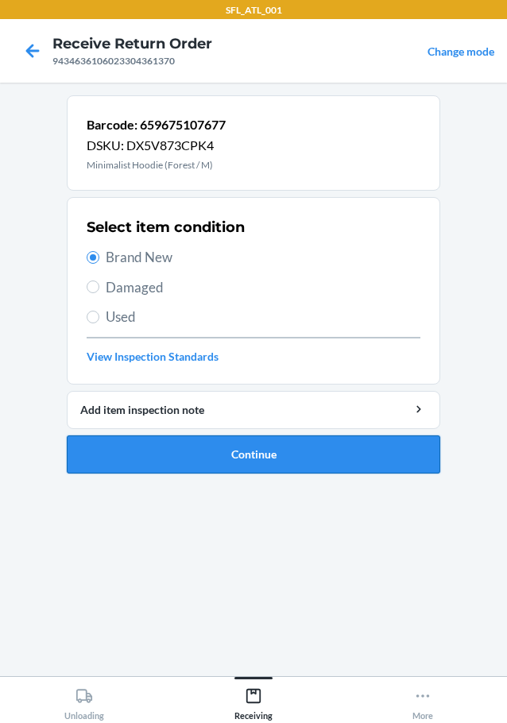
click at [231, 464] on button "Continue" at bounding box center [254, 455] width 374 height 38
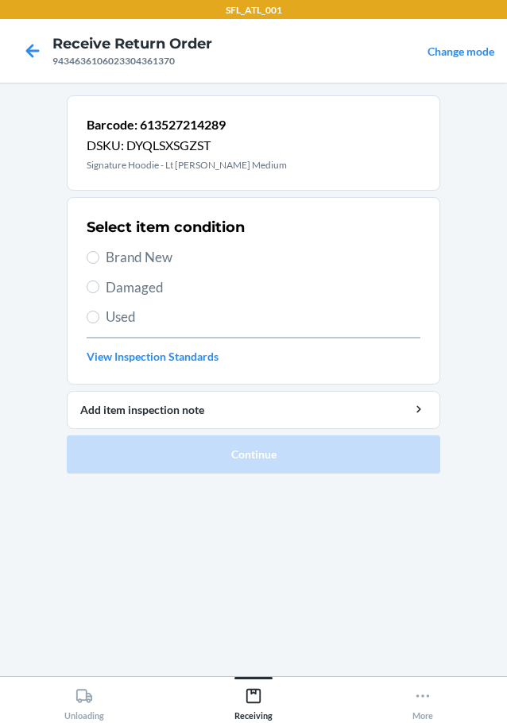
click at [176, 248] on span "Brand New" at bounding box center [263, 257] width 315 height 21
click at [99, 251] on input "Brand New" at bounding box center [93, 257] width 13 height 13
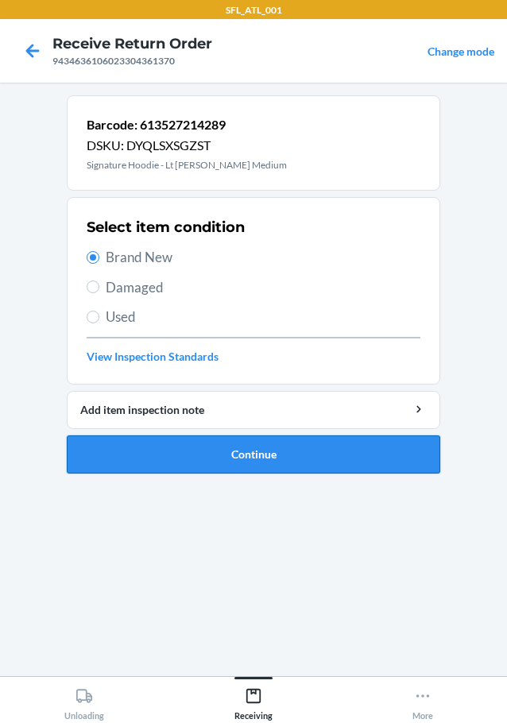
click at [256, 463] on button "Continue" at bounding box center [254, 455] width 374 height 38
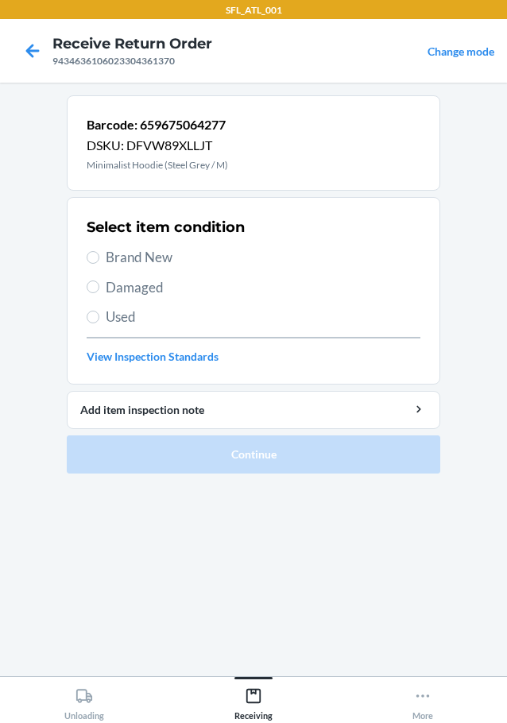
click at [139, 263] on span "Brand New" at bounding box center [263, 257] width 315 height 21
click at [99, 263] on input "Brand New" at bounding box center [93, 257] width 13 height 13
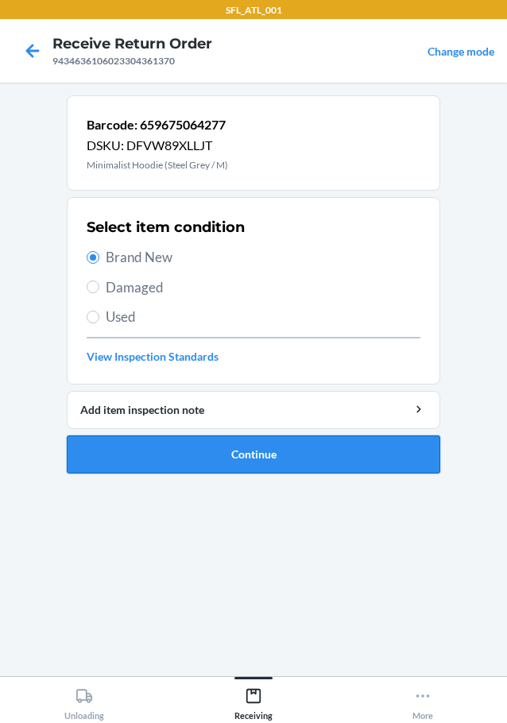
click at [250, 455] on button "Continue" at bounding box center [254, 455] width 374 height 38
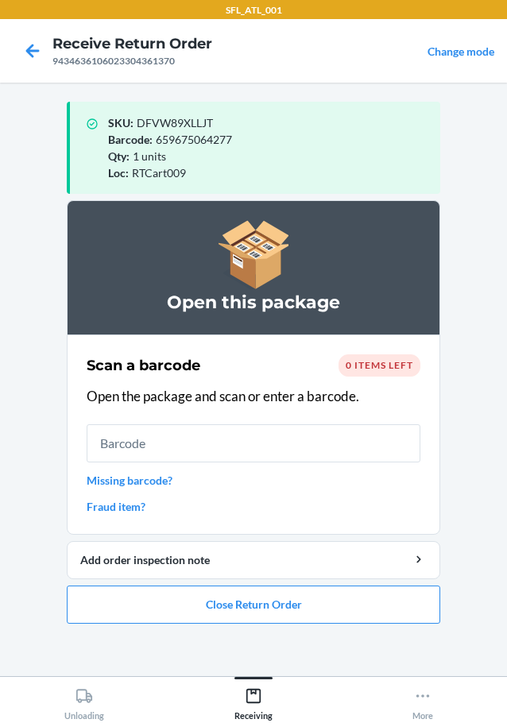
click at [159, 630] on ol "Open this package Scan a barcode 0 items left Open the package and scan or ente…" at bounding box center [254, 418] width 374 height 436
click at [163, 618] on button "Close Return Order" at bounding box center [254, 605] width 374 height 38
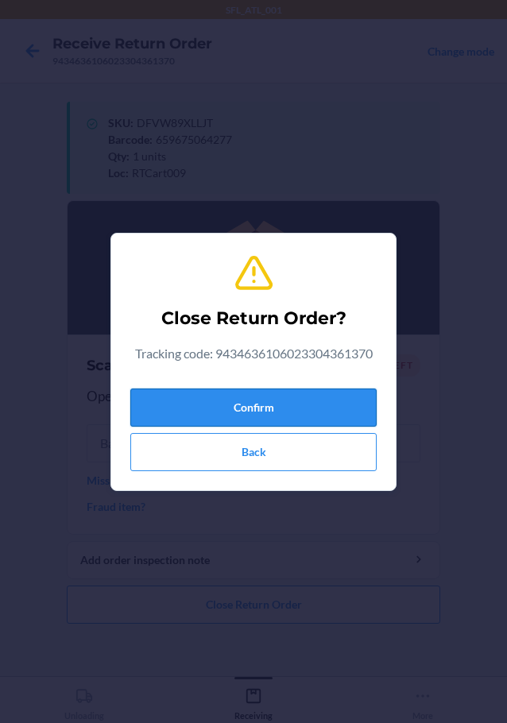
click at [190, 407] on button "Confirm" at bounding box center [253, 408] width 246 height 38
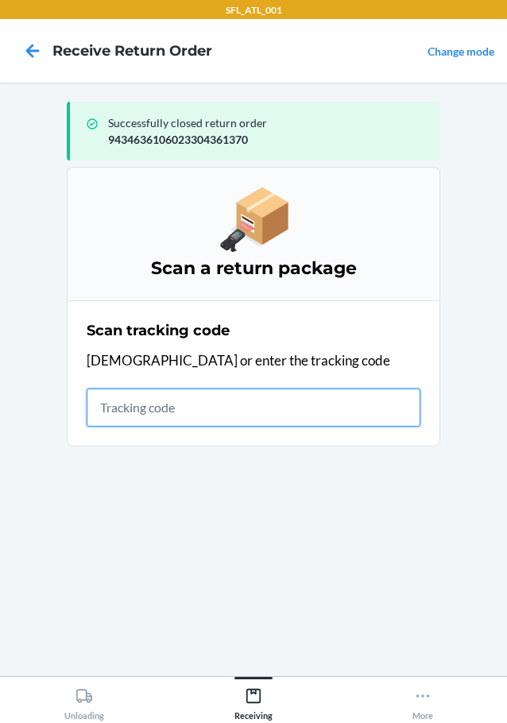
click at [244, 420] on input "text" at bounding box center [254, 408] width 334 height 38
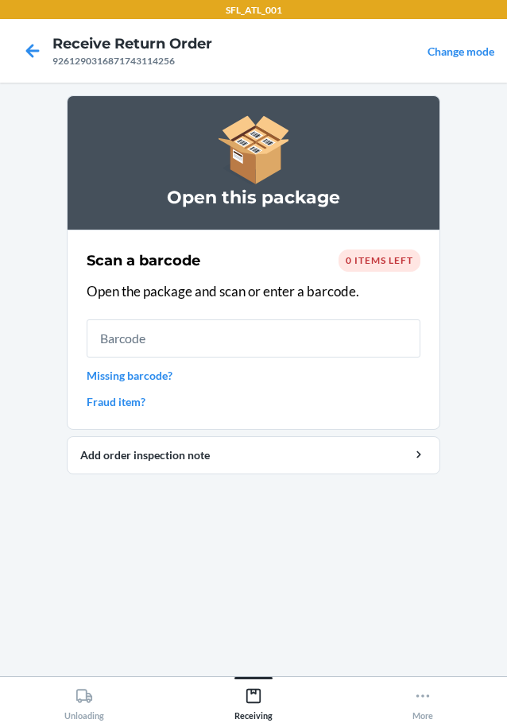
click at [128, 400] on link "Fraud item?" at bounding box center [254, 401] width 334 height 17
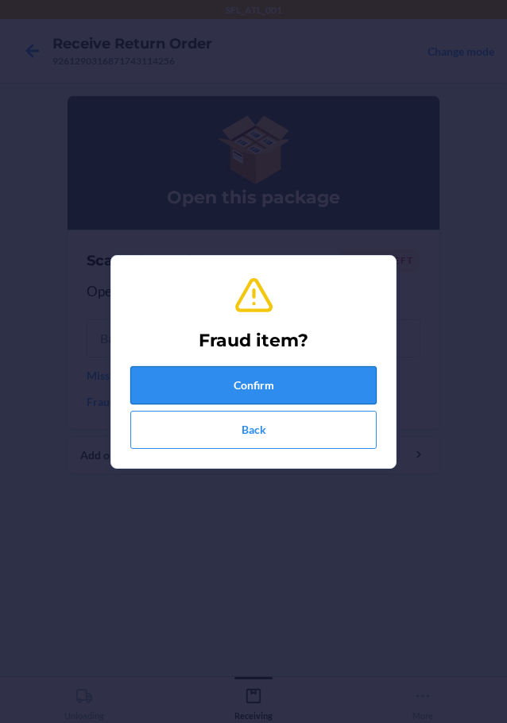
click at [186, 380] on button "Confirm" at bounding box center [253, 385] width 246 height 38
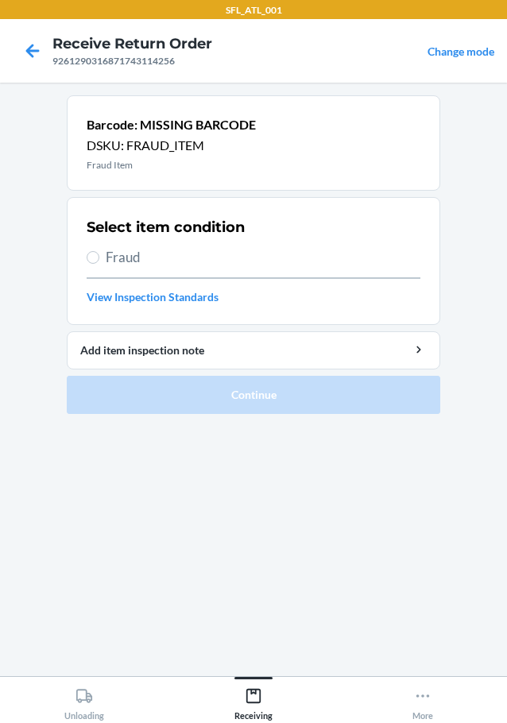
click at [134, 258] on span "Fraud" at bounding box center [263, 257] width 315 height 21
click at [99, 258] on input "Fraud" at bounding box center [93, 257] width 13 height 13
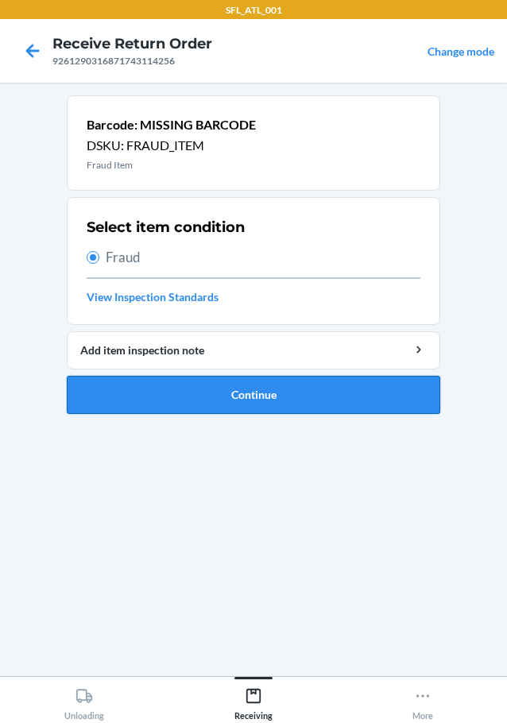
click at [196, 399] on button "Continue" at bounding box center [254, 395] width 374 height 38
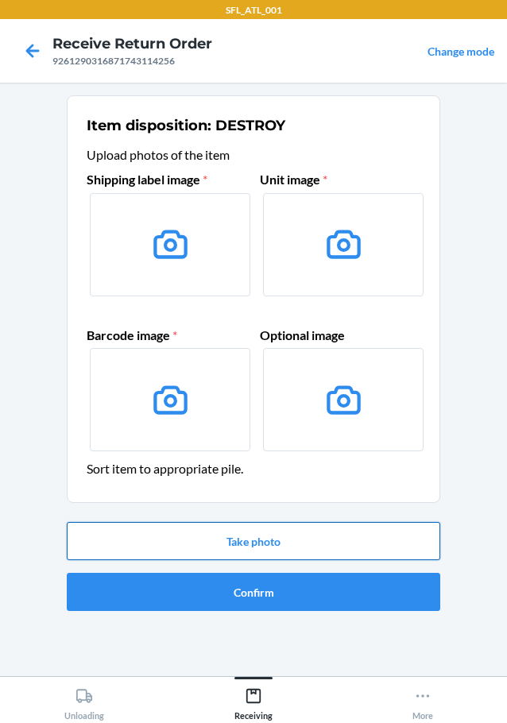
click at [261, 546] on button "Take photo" at bounding box center [254, 541] width 374 height 38
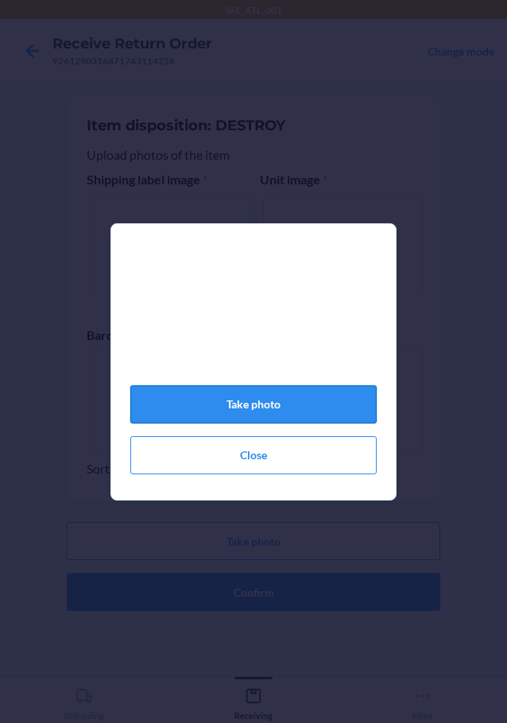
click at [244, 415] on button "Take photo" at bounding box center [253, 404] width 246 height 38
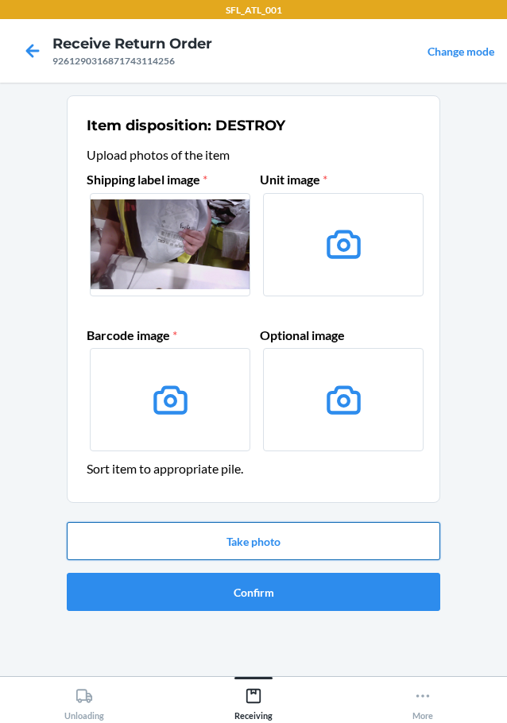
click at [299, 542] on button "Take photo" at bounding box center [254, 541] width 374 height 38
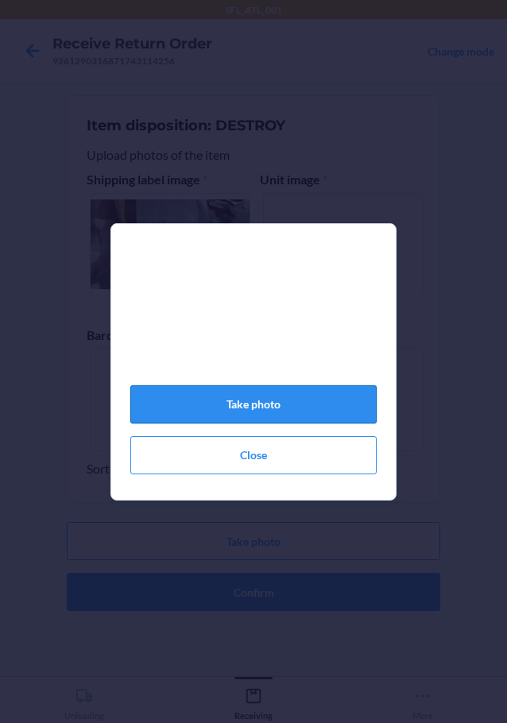
click at [283, 417] on button "Take photo" at bounding box center [253, 404] width 246 height 38
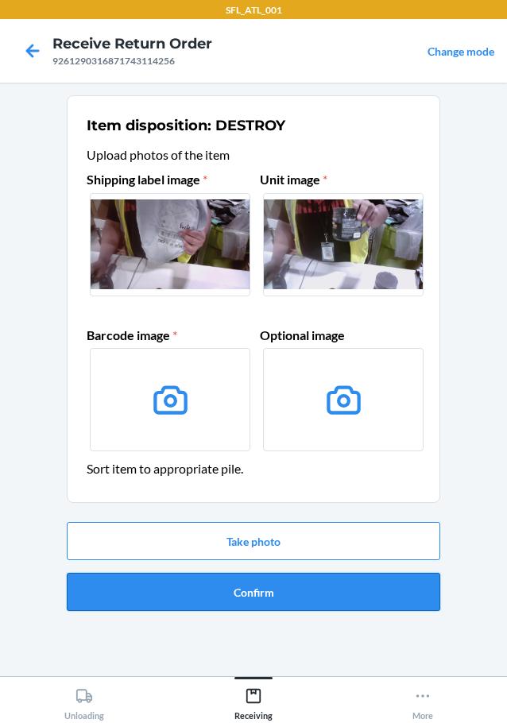
click at [254, 592] on button "Confirm" at bounding box center [254, 592] width 374 height 38
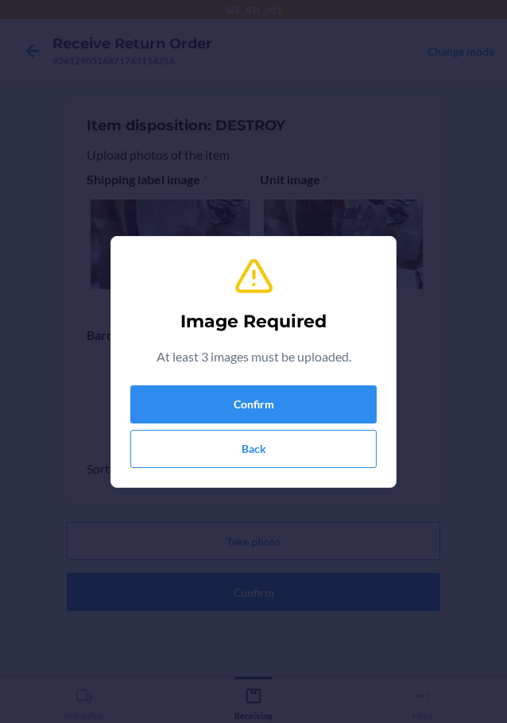
click at [269, 428] on div "Confirm Back" at bounding box center [253, 426] width 246 height 83
click at [269, 441] on button "Back" at bounding box center [253, 449] width 246 height 38
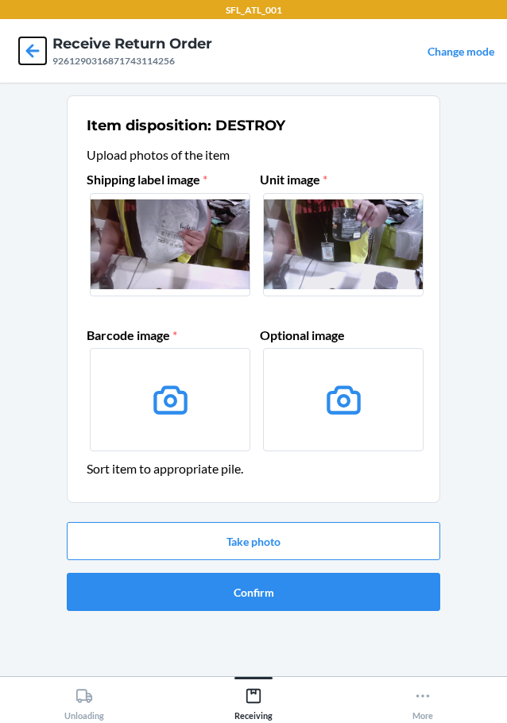
click at [42, 45] on icon at bounding box center [32, 50] width 27 height 27
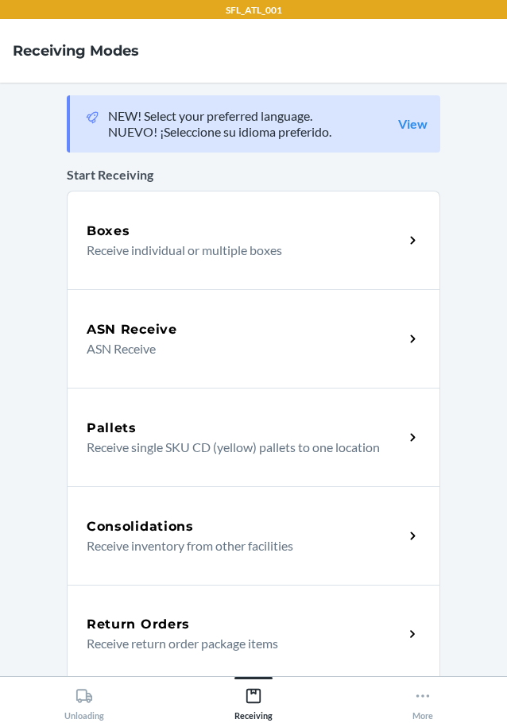
click at [205, 623] on div "Return Orders" at bounding box center [245, 624] width 317 height 19
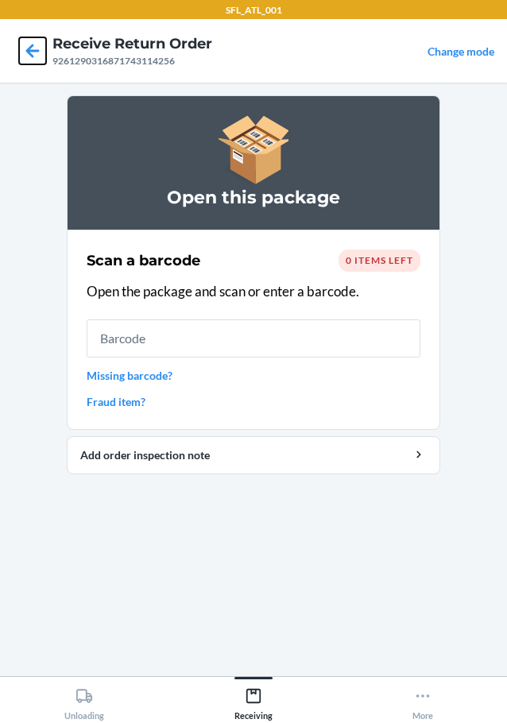
click at [37, 42] on icon at bounding box center [32, 50] width 27 height 27
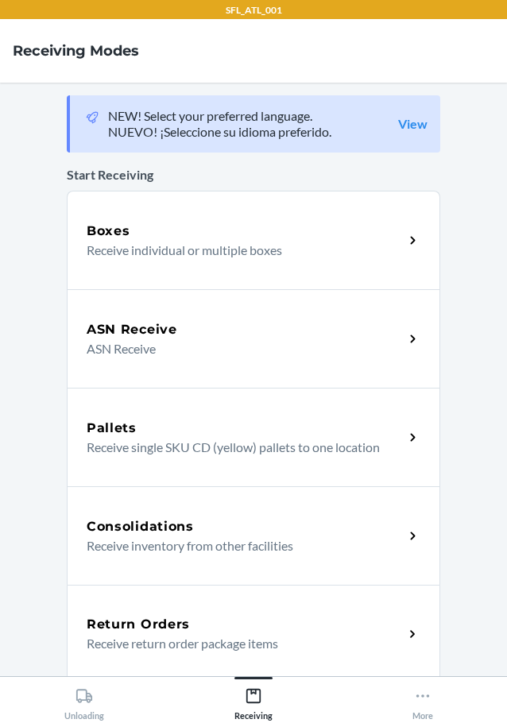
click at [210, 649] on p "Receive return order package items" at bounding box center [239, 643] width 304 height 19
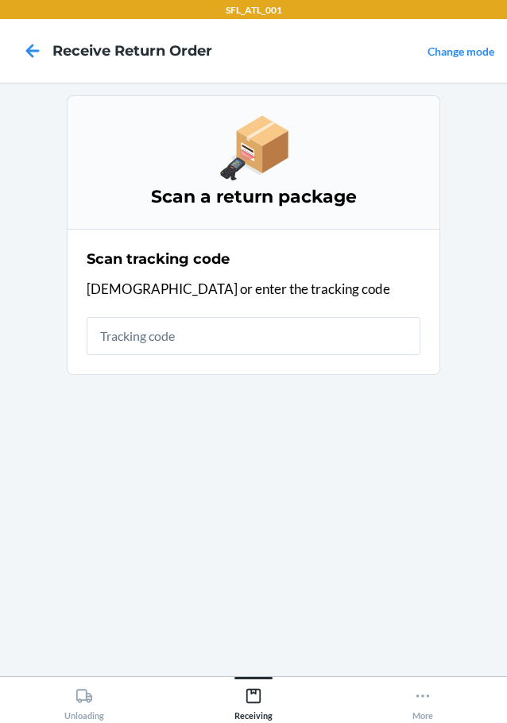
click at [130, 361] on section "Scan tracking code Scan or enter the tracking code" at bounding box center [254, 302] width 374 height 146
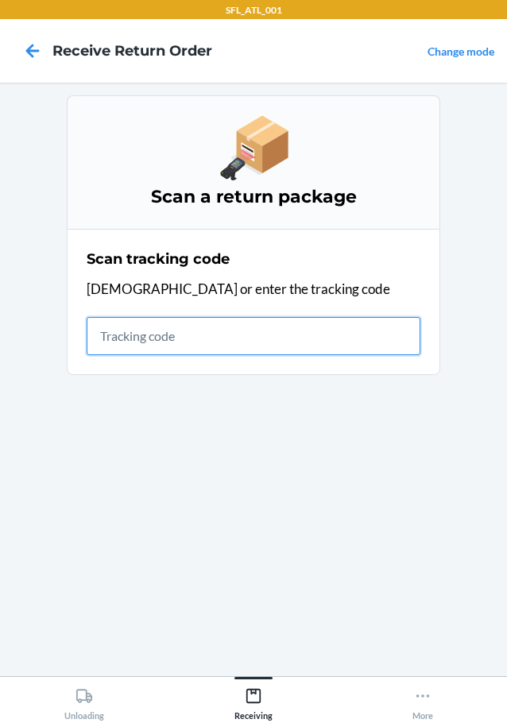
click at [133, 354] on input "text" at bounding box center [254, 336] width 334 height 38
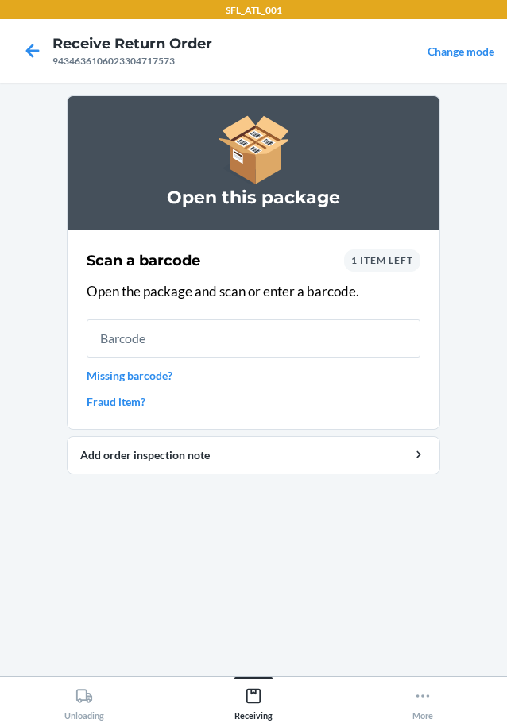
click at [103, 405] on link "Fraud item?" at bounding box center [254, 401] width 334 height 17
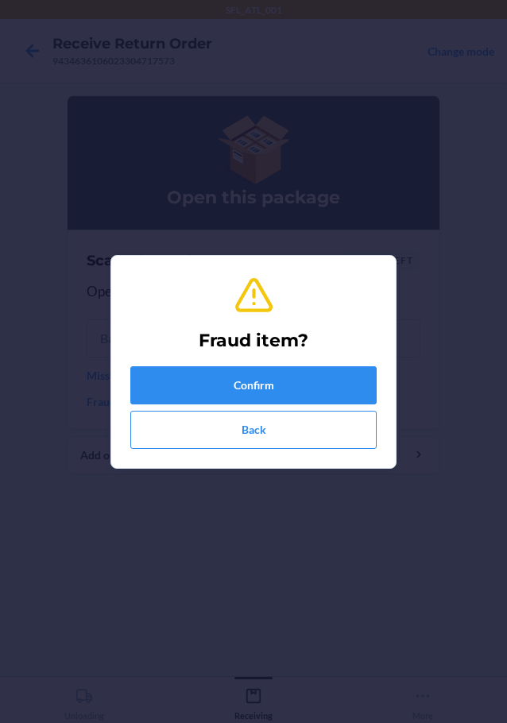
click at [262, 362] on div "Fraud item? Confirm Back" at bounding box center [253, 362] width 246 height 187
click at [265, 376] on button "Confirm" at bounding box center [253, 385] width 246 height 38
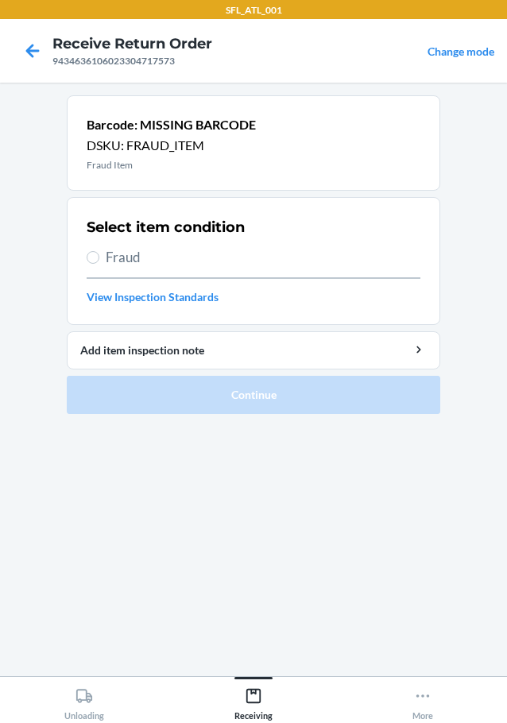
click at [115, 247] on span "Fraud" at bounding box center [263, 257] width 315 height 21
click at [99, 251] on input "Fraud" at bounding box center [93, 257] width 13 height 13
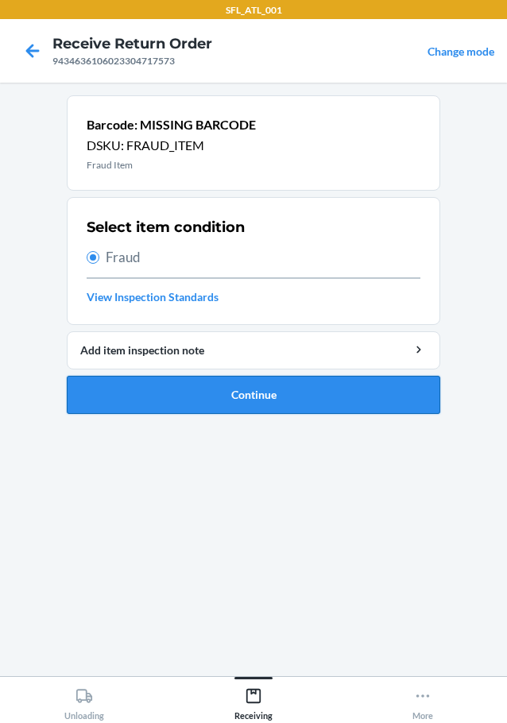
click at [262, 407] on button "Continue" at bounding box center [254, 395] width 374 height 38
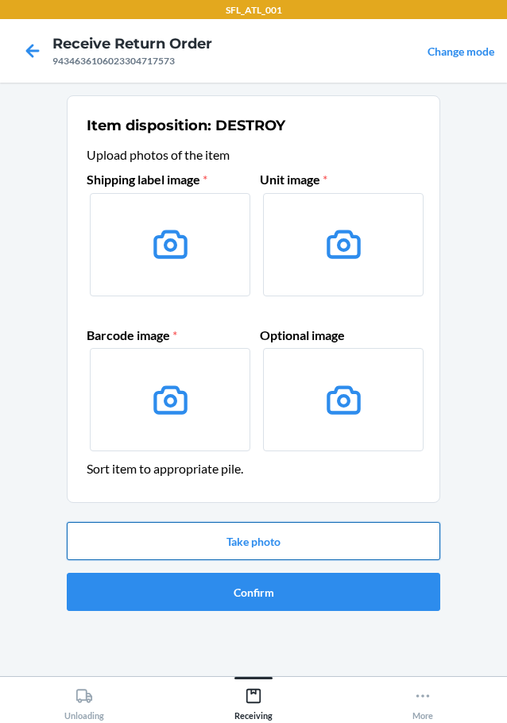
click at [281, 535] on button "Take photo" at bounding box center [254, 541] width 374 height 38
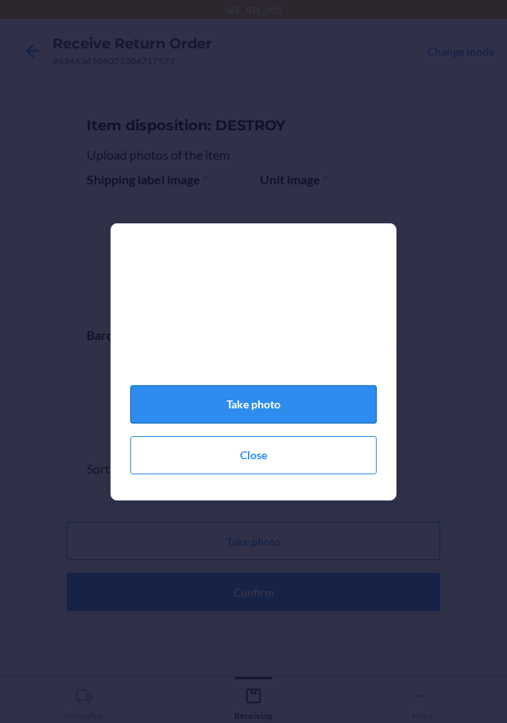
click at [296, 415] on button "Take photo" at bounding box center [253, 404] width 246 height 38
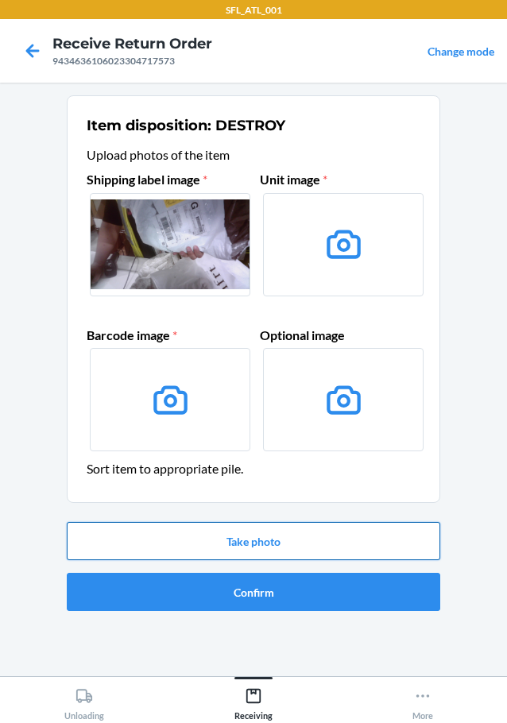
click at [269, 542] on button "Take photo" at bounding box center [254, 541] width 374 height 38
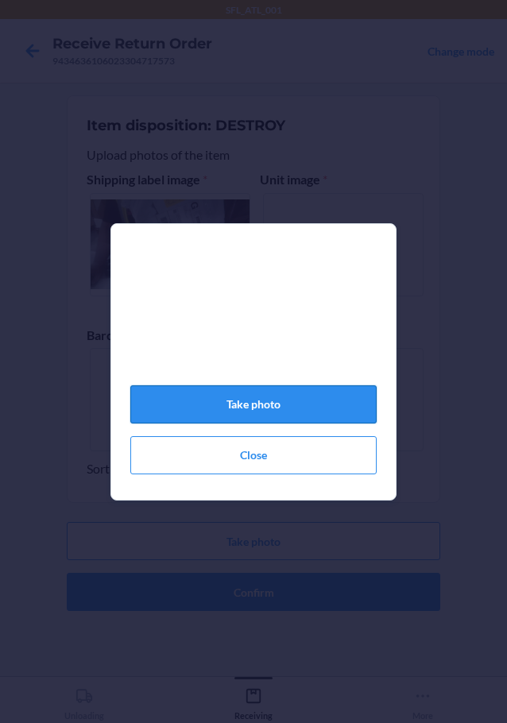
click at [282, 416] on button "Take photo" at bounding box center [253, 404] width 246 height 38
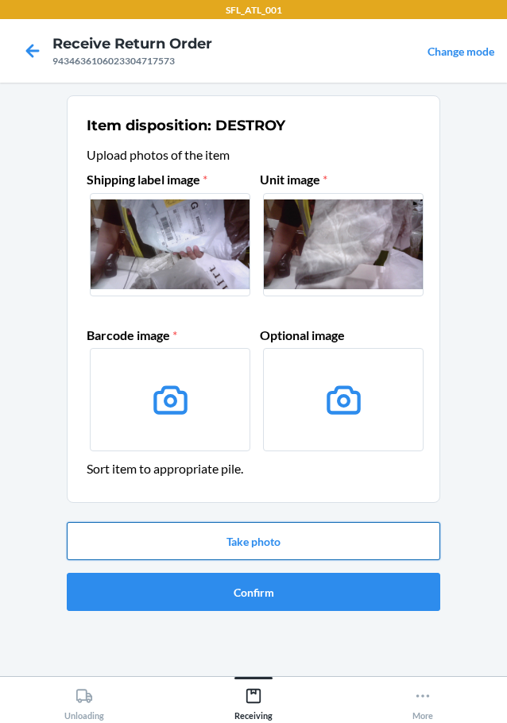
click at [274, 534] on button "Take photo" at bounding box center [254, 541] width 374 height 38
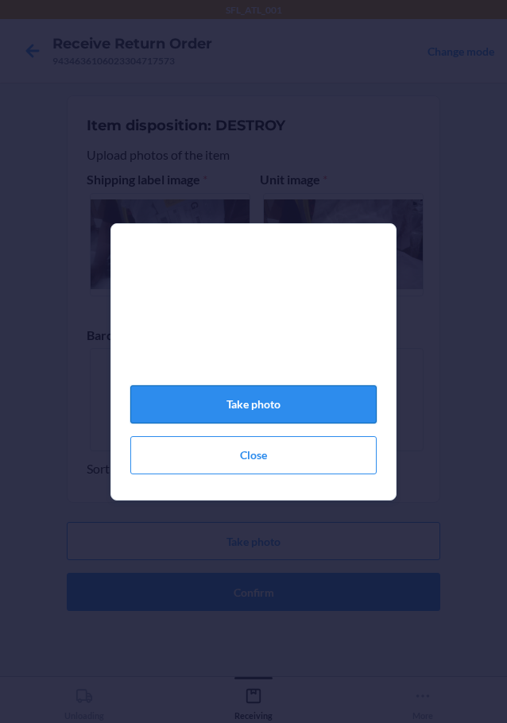
click at [284, 424] on button "Take photo" at bounding box center [253, 404] width 246 height 38
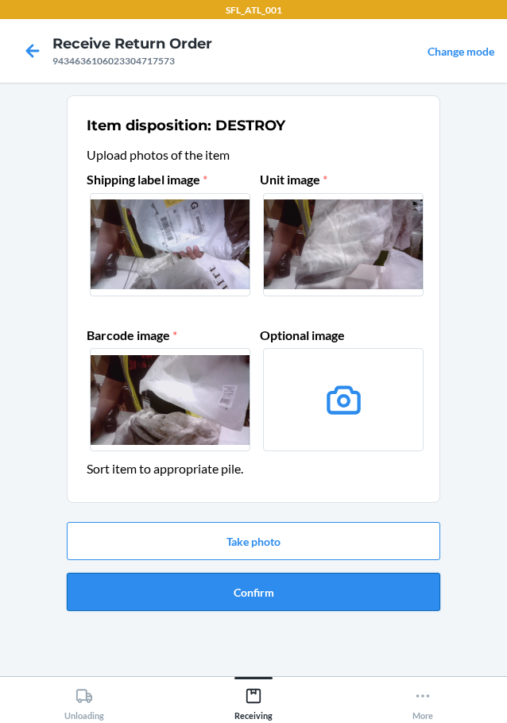
click at [287, 583] on button "Confirm" at bounding box center [254, 592] width 374 height 38
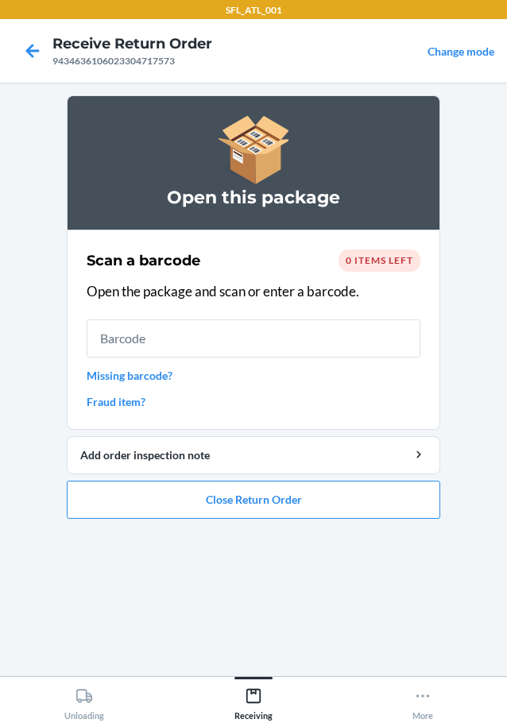
click at [203, 521] on ol "Open this package Scan a barcode 0 items left Open the package and scan or ente…" at bounding box center [254, 313] width 374 height 436
click at [207, 517] on button "Close Return Order" at bounding box center [254, 500] width 374 height 38
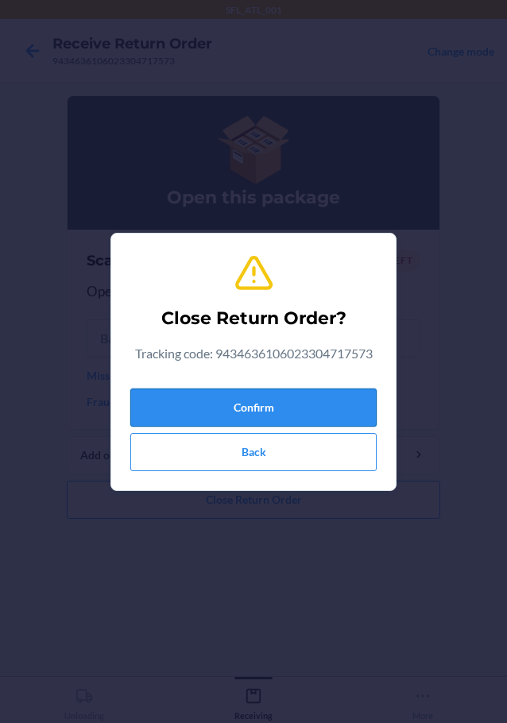
click at [201, 409] on button "Confirm" at bounding box center [253, 408] width 246 height 38
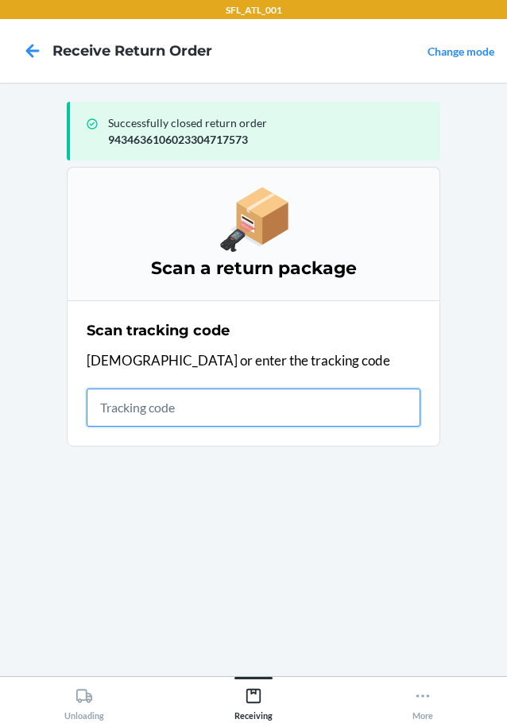
drag, startPoint x: 120, startPoint y: 417, endPoint x: 96, endPoint y: 322, distance: 98.3
click at [120, 417] on input "text" at bounding box center [254, 408] width 334 height 38
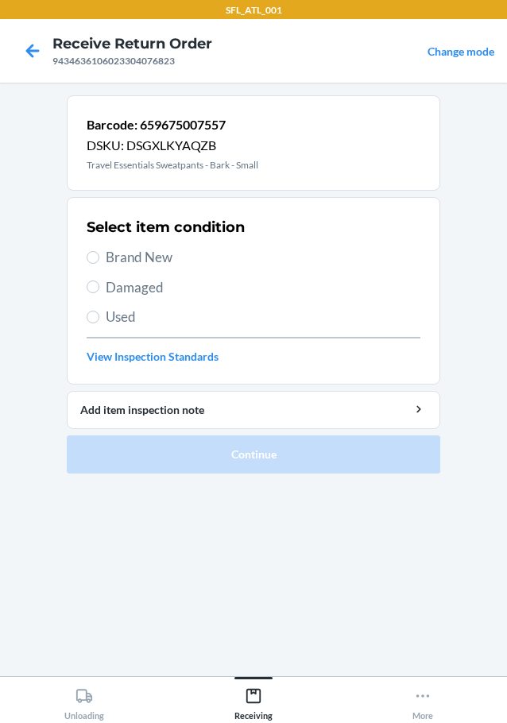
click at [93, 229] on h2 "Select item condition" at bounding box center [166, 227] width 158 height 21
click at [93, 261] on input "Brand New" at bounding box center [93, 257] width 13 height 13
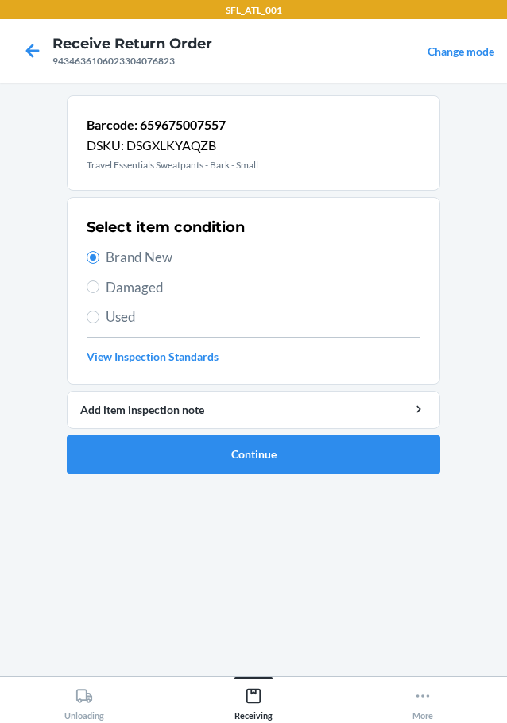
click at [179, 432] on li "Barcode: 659675007557 DSKU: DSGXLKYAQZB Travel Essentials Sweatpants - Bark - S…" at bounding box center [254, 284] width 374 height 378
click at [179, 444] on button "Continue" at bounding box center [254, 455] width 374 height 38
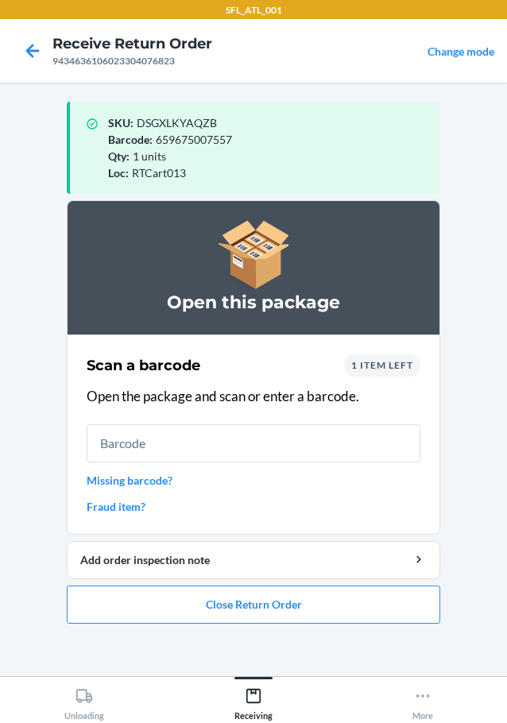
click at [271, 463] on div "Scan a barcode 1 item left Open the package and scan or enter a barcode. Missin…" at bounding box center [254, 435] width 334 height 170
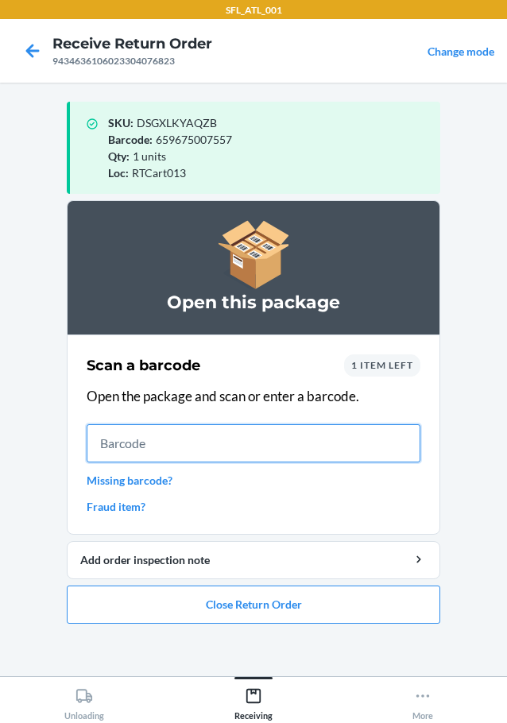
click at [278, 457] on input "text" at bounding box center [254, 443] width 334 height 38
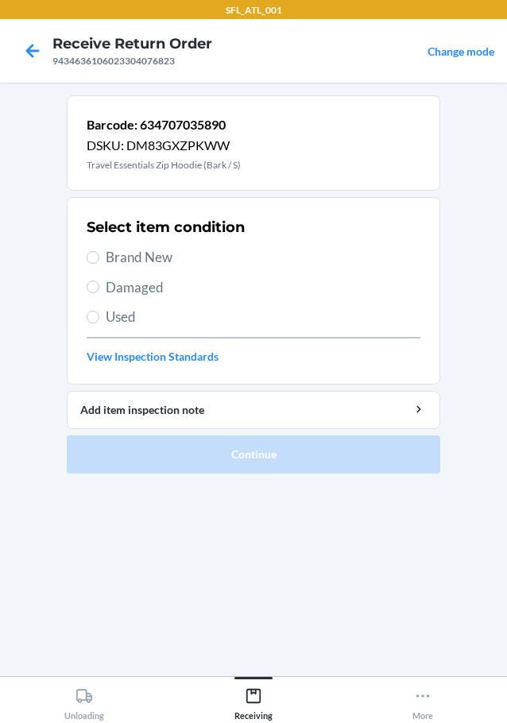
click at [128, 254] on span "Brand New" at bounding box center [263, 257] width 315 height 21
click at [99, 254] on input "Brand New" at bounding box center [93, 257] width 13 height 13
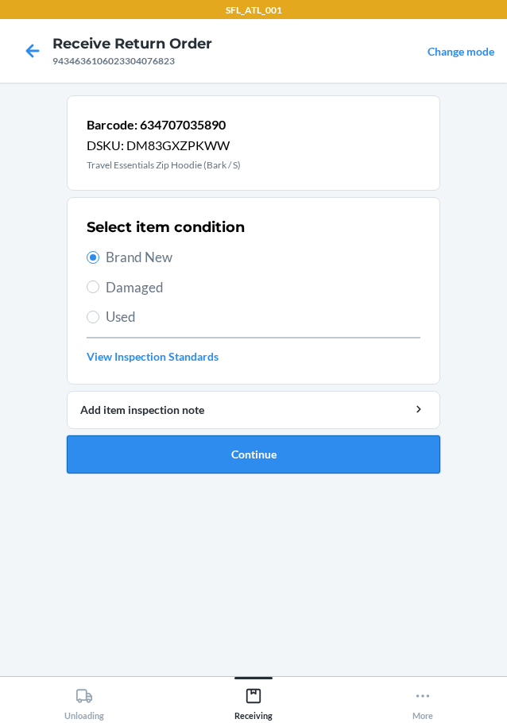
click at [320, 455] on button "Continue" at bounding box center [254, 455] width 374 height 38
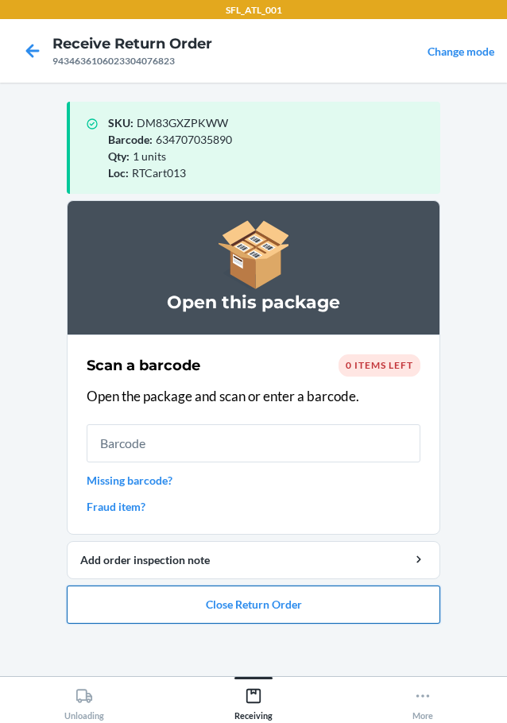
click at [322, 614] on button "Close Return Order" at bounding box center [254, 605] width 374 height 38
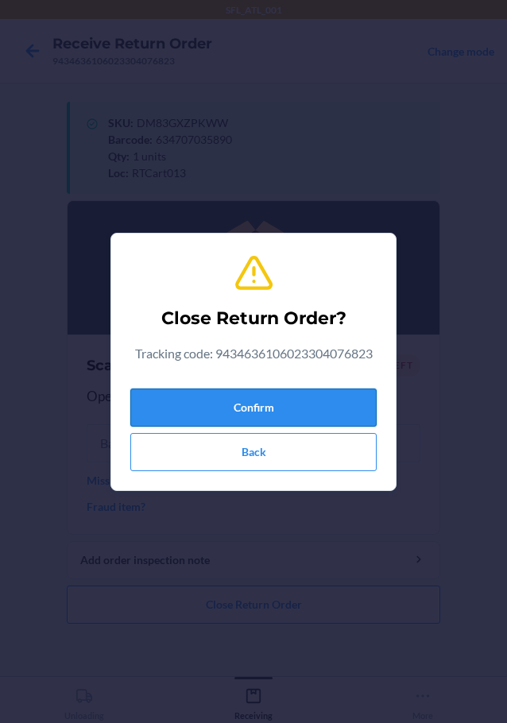
click at [284, 391] on button "Confirm" at bounding box center [253, 408] width 246 height 38
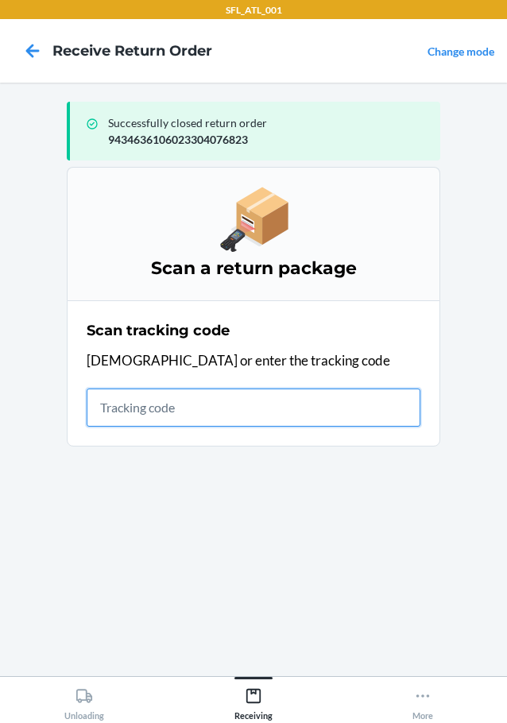
click at [180, 410] on input "text" at bounding box center [254, 408] width 334 height 38
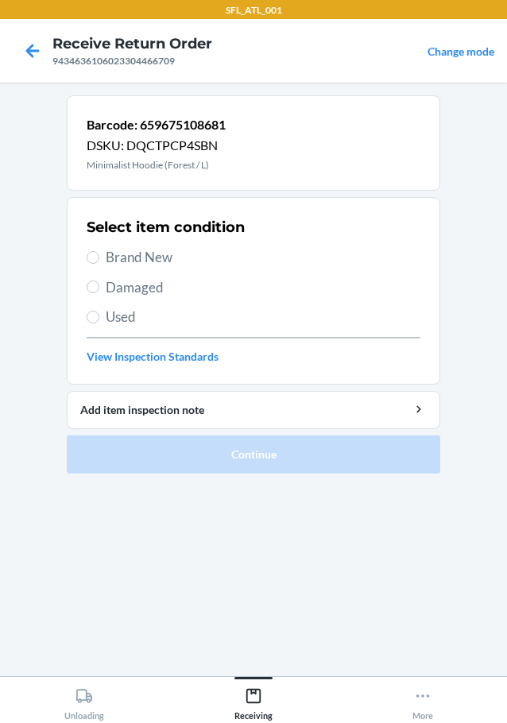
click at [128, 257] on span "Brand New" at bounding box center [263, 257] width 315 height 21
click at [99, 257] on input "Brand New" at bounding box center [93, 257] width 13 height 13
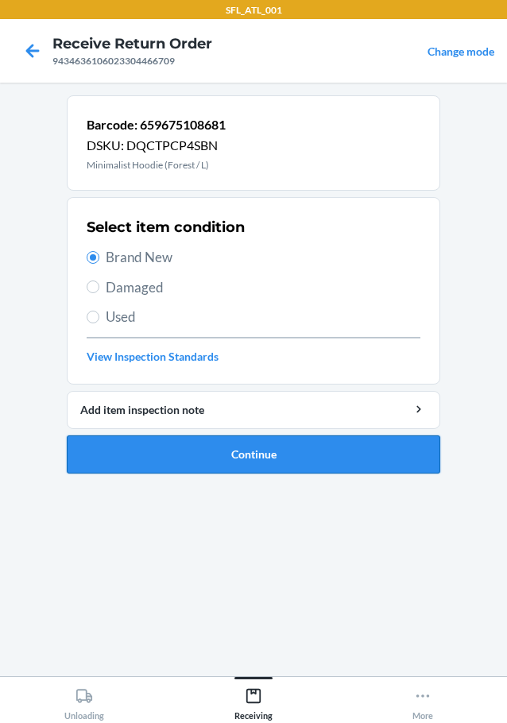
click at [251, 479] on ol "Barcode: 659675108681 DSKU: DQCTPCP4SBN Minimalist Hoodie (Forest / L) Select i…" at bounding box center [254, 290] width 374 height 391
click at [273, 459] on button "Continue" at bounding box center [254, 455] width 374 height 38
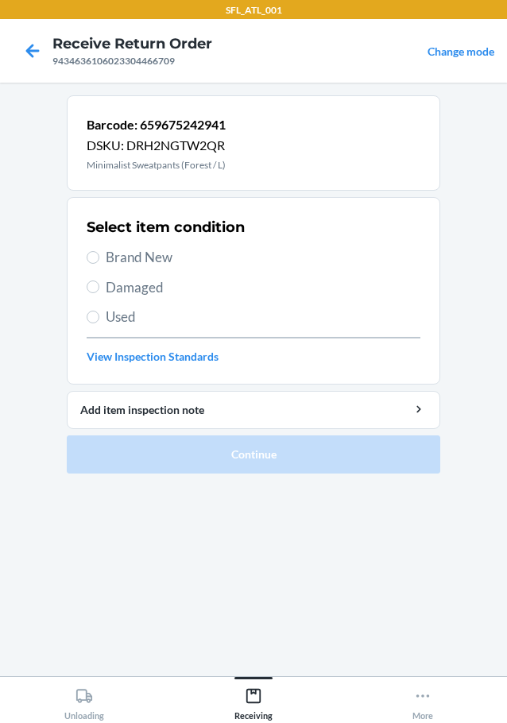
click at [129, 251] on span "Brand New" at bounding box center [263, 257] width 315 height 21
click at [99, 251] on input "Brand New" at bounding box center [93, 257] width 13 height 13
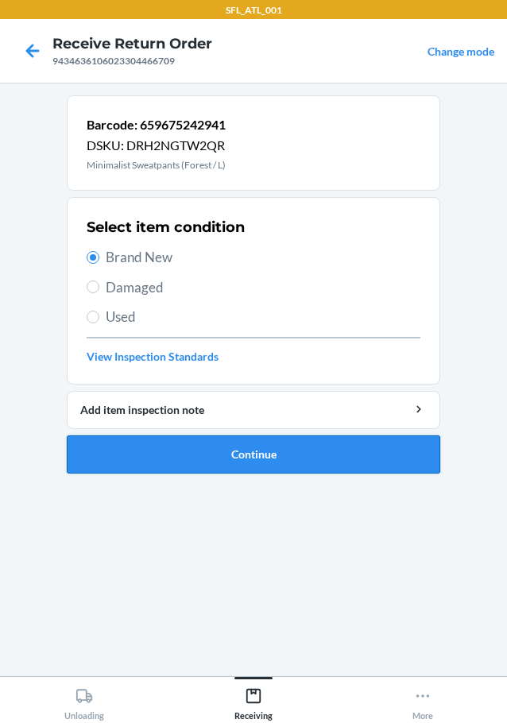
click at [258, 467] on button "Continue" at bounding box center [254, 455] width 374 height 38
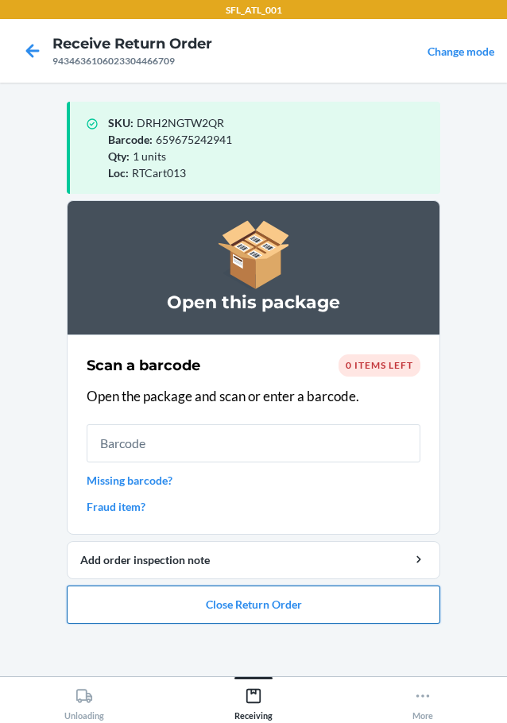
click at [331, 602] on button "Close Return Order" at bounding box center [254, 605] width 374 height 38
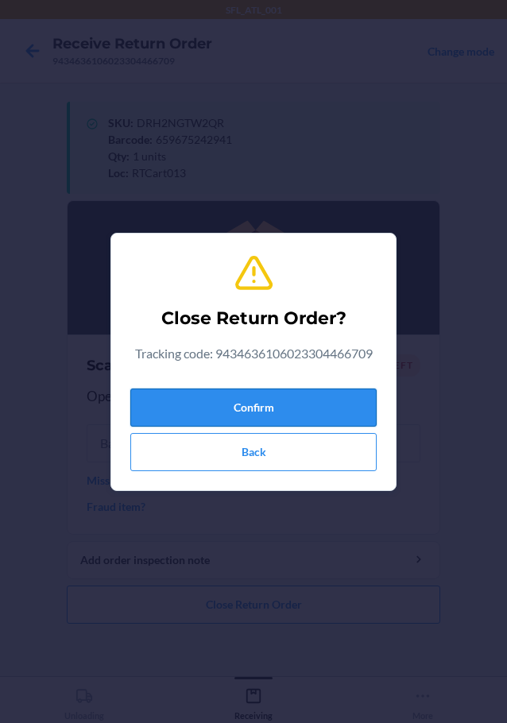
click at [289, 409] on button "Confirm" at bounding box center [253, 408] width 246 height 38
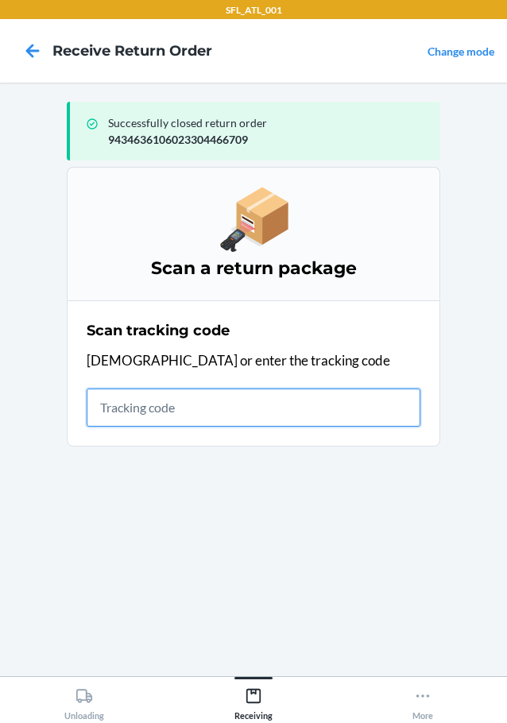
click at [184, 395] on input "text" at bounding box center [254, 408] width 334 height 38
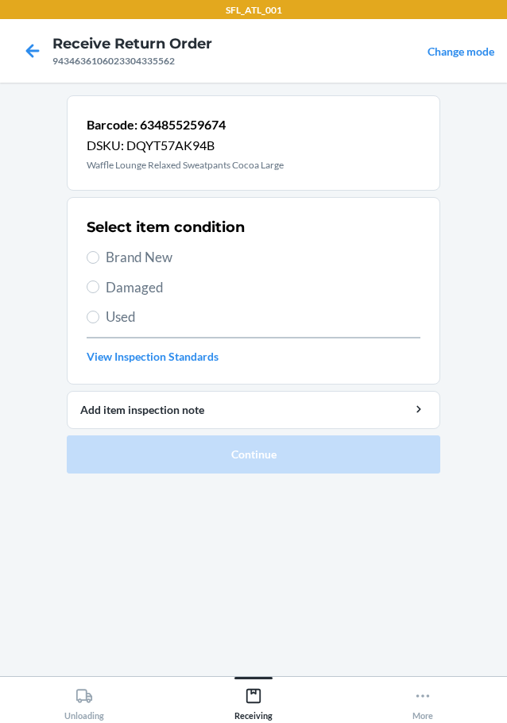
click at [144, 258] on span "Brand New" at bounding box center [263, 257] width 315 height 21
click at [99, 258] on input "Brand New" at bounding box center [93, 257] width 13 height 13
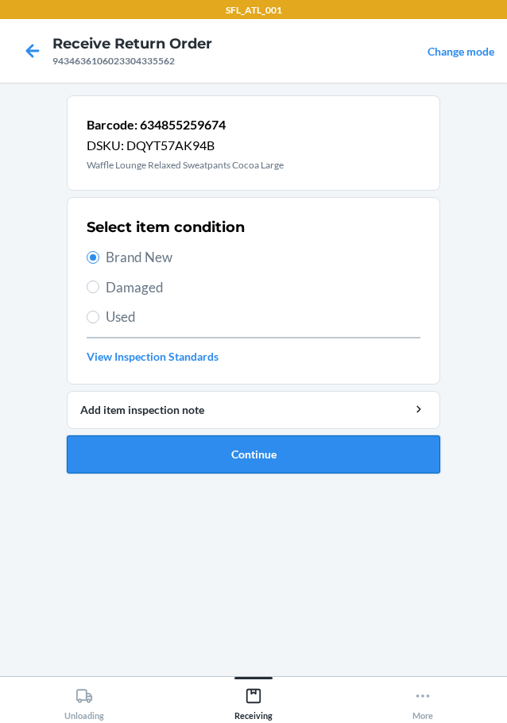
click at [208, 445] on button "Continue" at bounding box center [254, 455] width 374 height 38
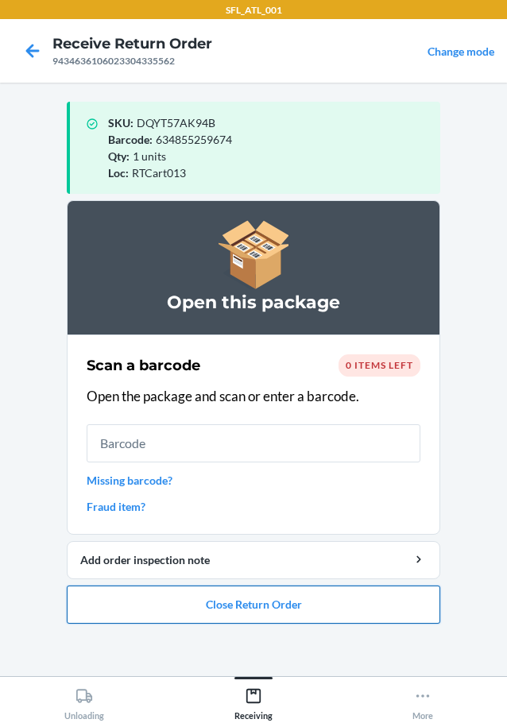
click at [169, 595] on button "Close Return Order" at bounding box center [254, 605] width 374 height 38
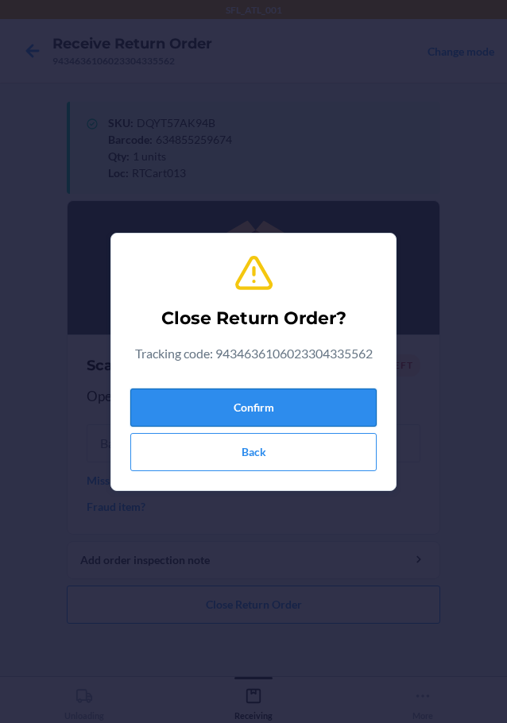
click at [197, 400] on button "Confirm" at bounding box center [253, 408] width 246 height 38
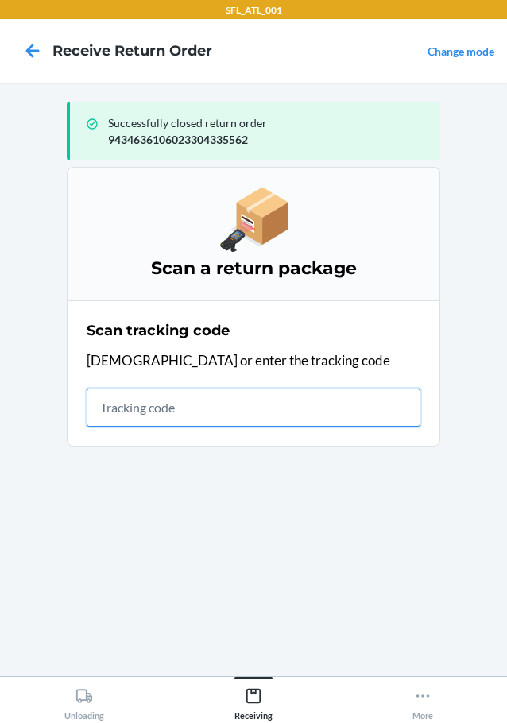
drag, startPoint x: 122, startPoint y: 413, endPoint x: 131, endPoint y: 403, distance: 12.9
click at [122, 413] on input "text" at bounding box center [254, 408] width 334 height 38
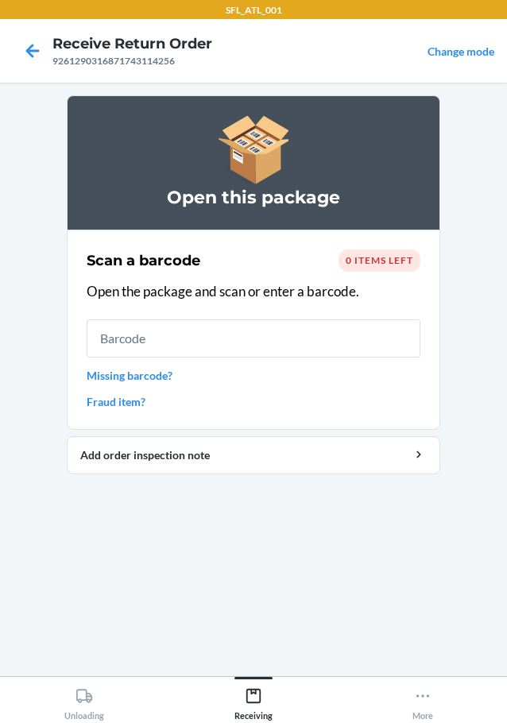
click at [358, 342] on input "text" at bounding box center [254, 339] width 334 height 38
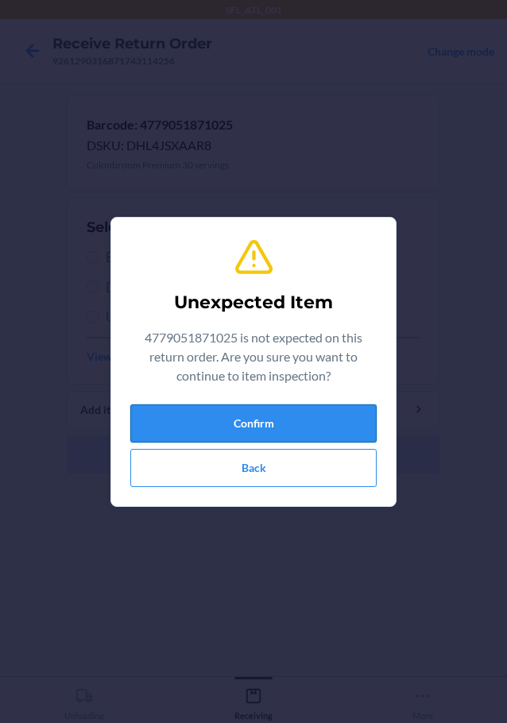
click at [348, 411] on button "Confirm" at bounding box center [253, 424] width 246 height 38
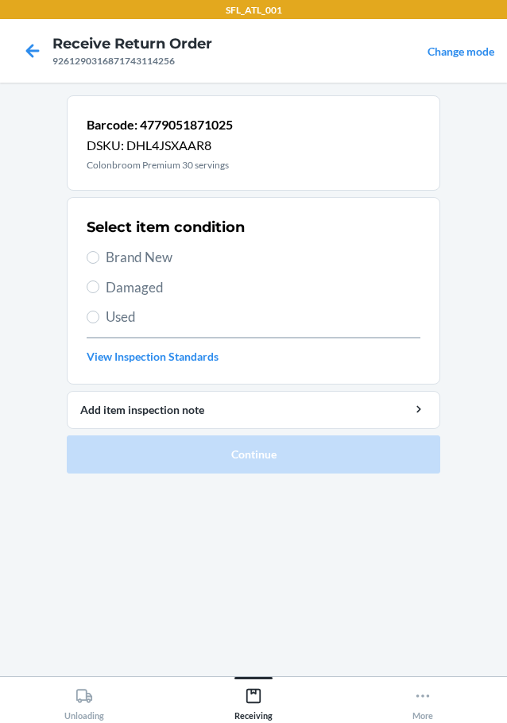
click at [114, 287] on span "Damaged" at bounding box center [263, 287] width 315 height 21
click at [99, 287] on input "Damaged" at bounding box center [93, 287] width 13 height 13
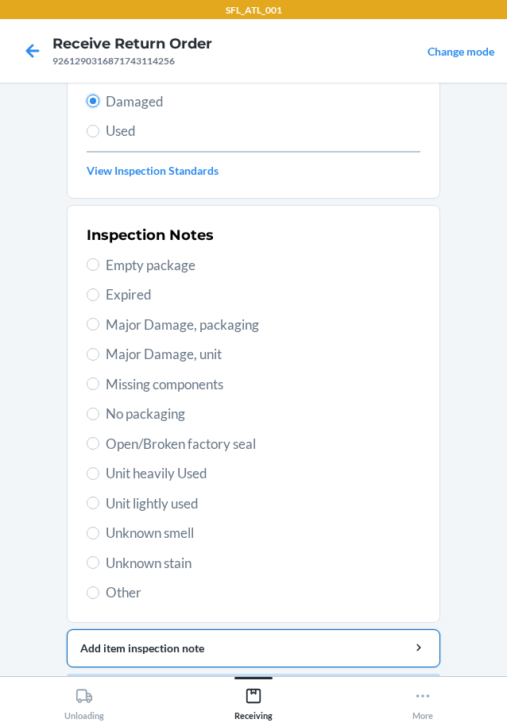
scroll to position [234, 0]
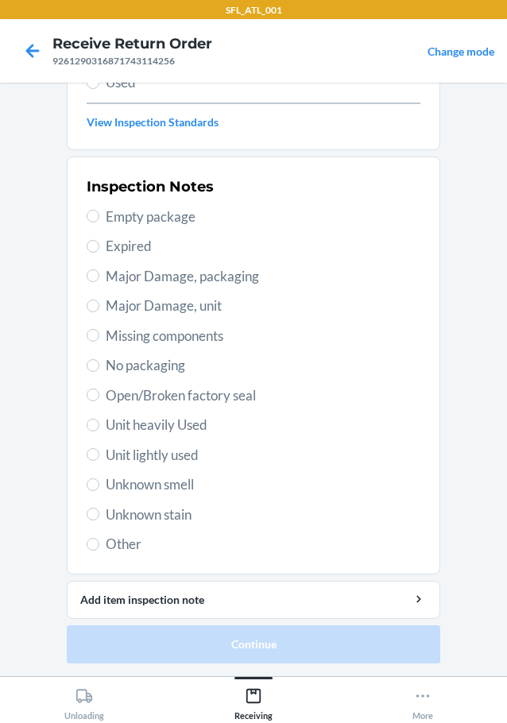
click at [125, 562] on section "Inspection Notes Empty package Expired Major Damage, packaging Major Damage, un…" at bounding box center [254, 366] width 374 height 418
click at [123, 544] on span "Other" at bounding box center [263, 544] width 315 height 21
click at [99, 544] on input "Other" at bounding box center [93, 544] width 13 height 13
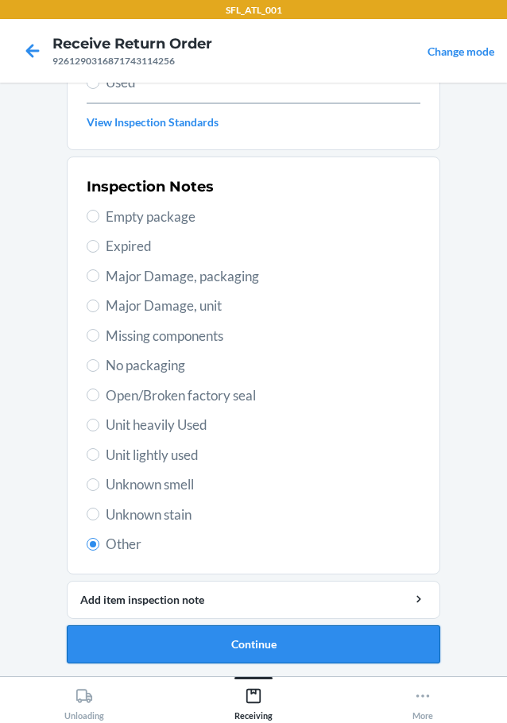
click at [192, 653] on button "Continue" at bounding box center [254, 645] width 374 height 38
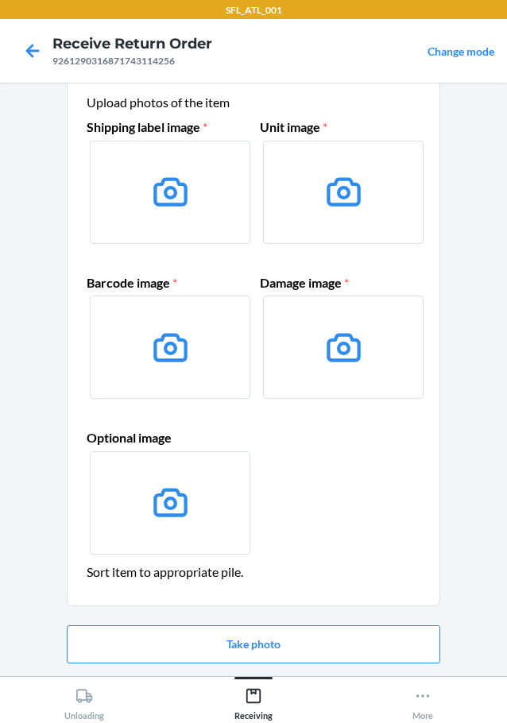
scroll to position [24, 0]
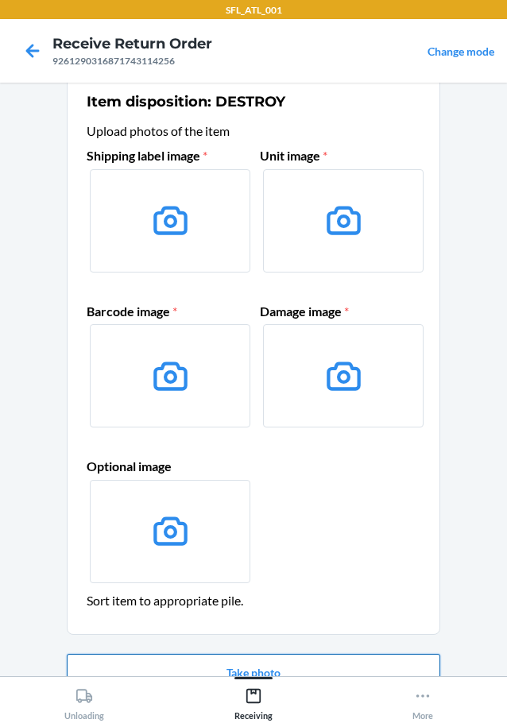
click at [266, 667] on button "Take photo" at bounding box center [254, 673] width 374 height 38
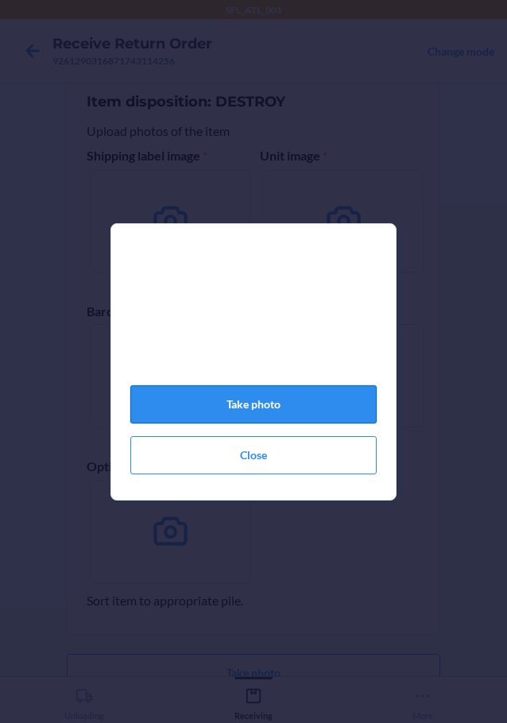
click at [296, 417] on button "Take photo" at bounding box center [253, 404] width 246 height 38
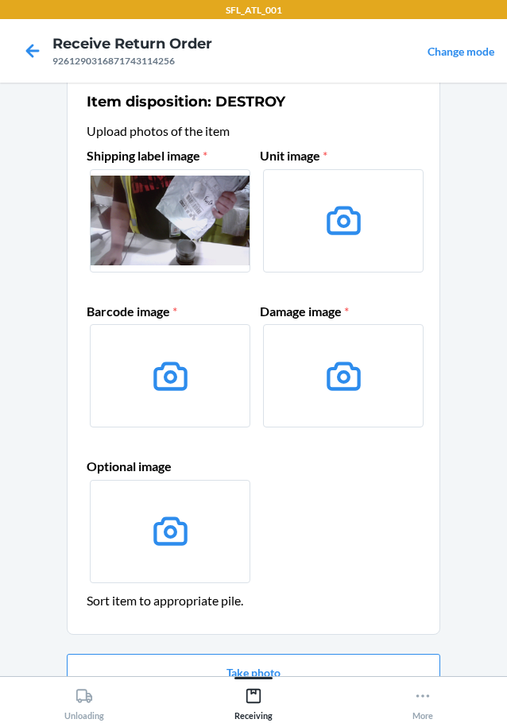
drag, startPoint x: 290, startPoint y: 418, endPoint x: 262, endPoint y: 468, distance: 57.3
click at [262, 468] on div "Shipping label image * Unit image * Barcode image * Damage image * Optional ima…" at bounding box center [254, 366] width 334 height 454
click at [259, 676] on div "Unloading Receiving More" at bounding box center [253, 699] width 507 height 47
click at [267, 662] on button "Take photo" at bounding box center [254, 673] width 374 height 38
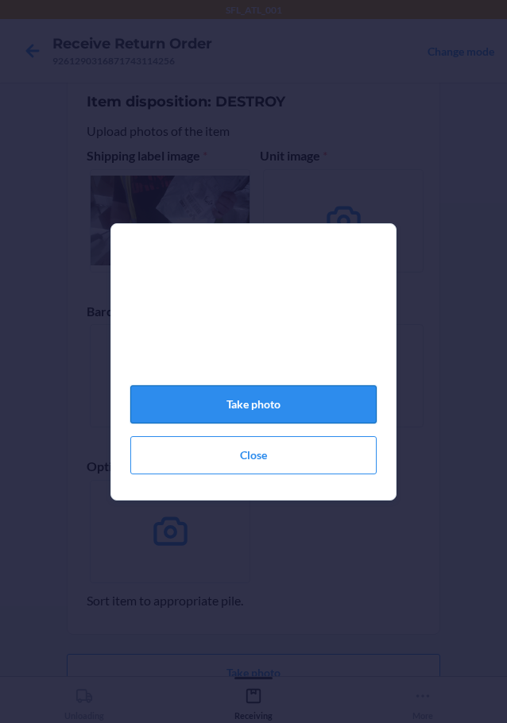
click at [266, 409] on button "Take photo" at bounding box center [253, 404] width 246 height 38
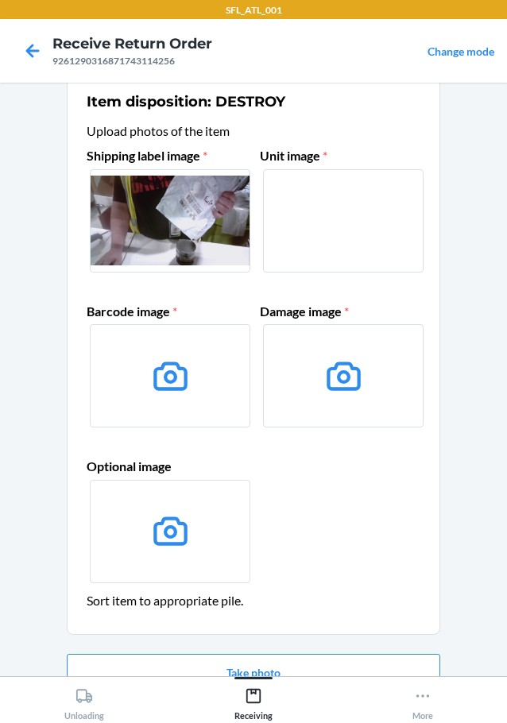
scroll to position [103, 0]
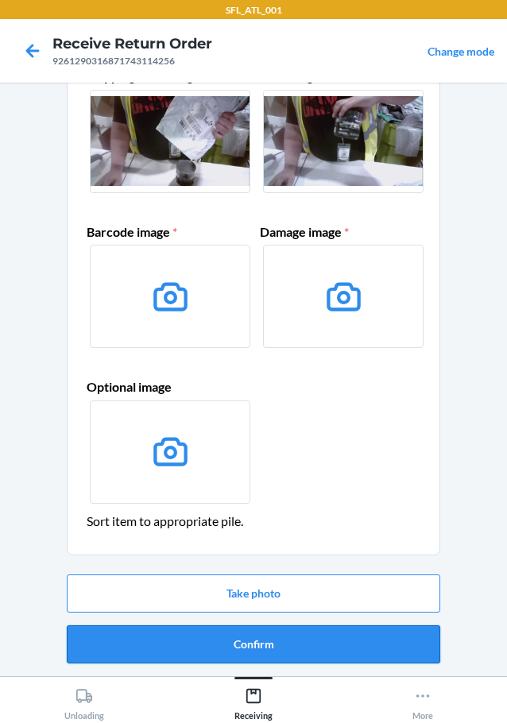
click at [248, 637] on button "Confirm" at bounding box center [254, 645] width 374 height 38
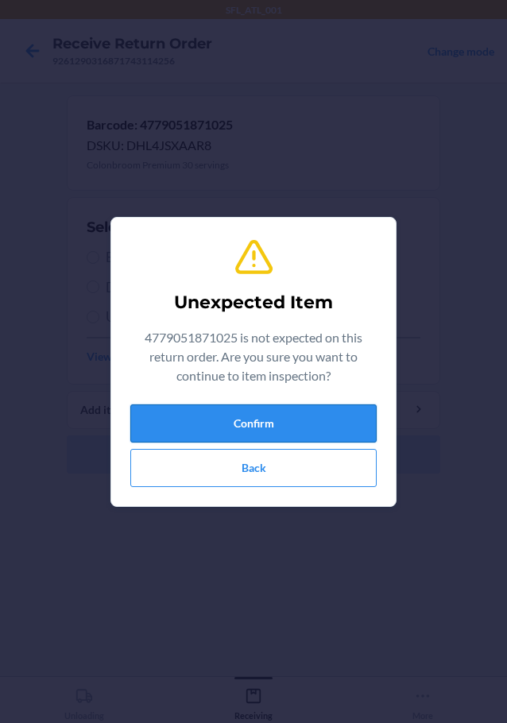
click at [287, 423] on button "Confirm" at bounding box center [253, 424] width 246 height 38
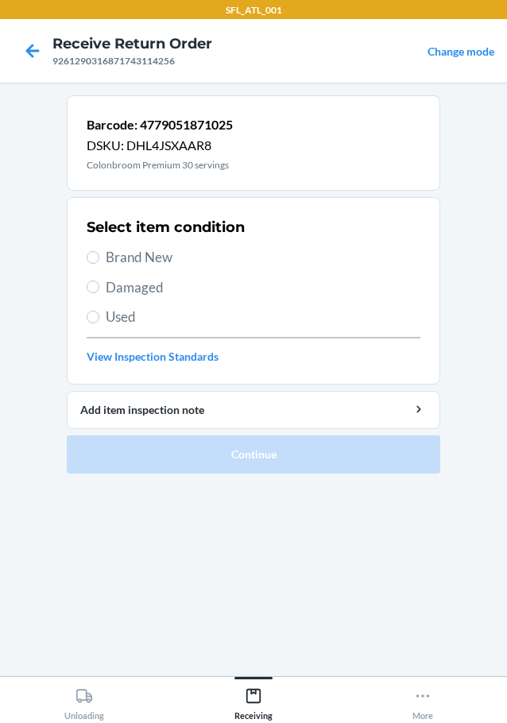
click at [136, 287] on span "Damaged" at bounding box center [263, 287] width 315 height 21
click at [99, 287] on input "Damaged" at bounding box center [93, 287] width 13 height 13
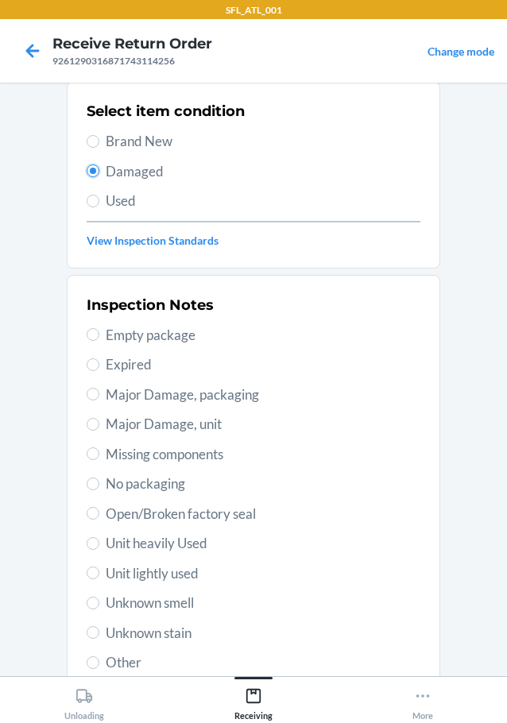
scroll to position [234, 0]
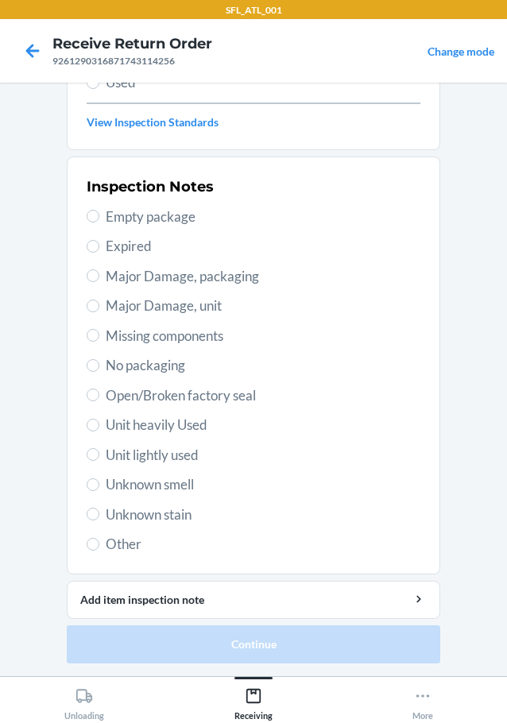
click at [111, 543] on span "Other" at bounding box center [263, 544] width 315 height 21
click at [99, 543] on input "Other" at bounding box center [93, 544] width 13 height 13
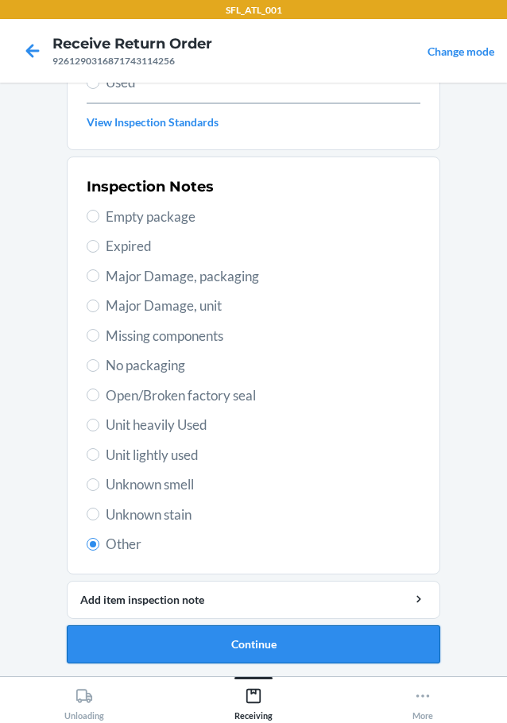
click at [186, 638] on button "Continue" at bounding box center [254, 645] width 374 height 38
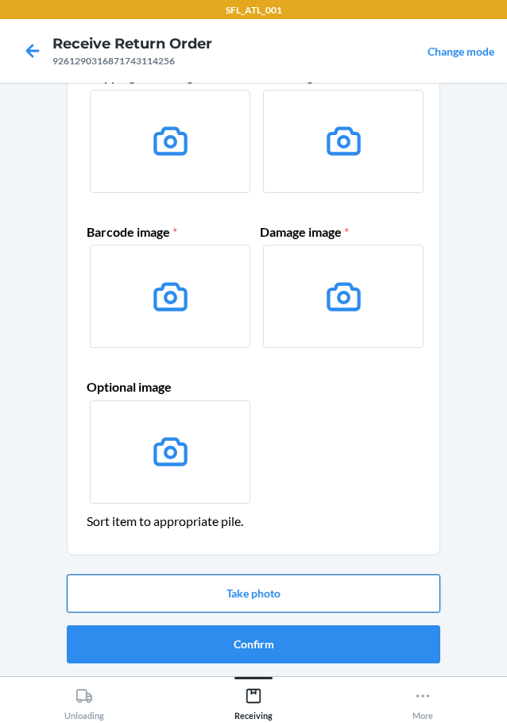
click at [342, 576] on button "Take photo" at bounding box center [254, 594] width 374 height 38
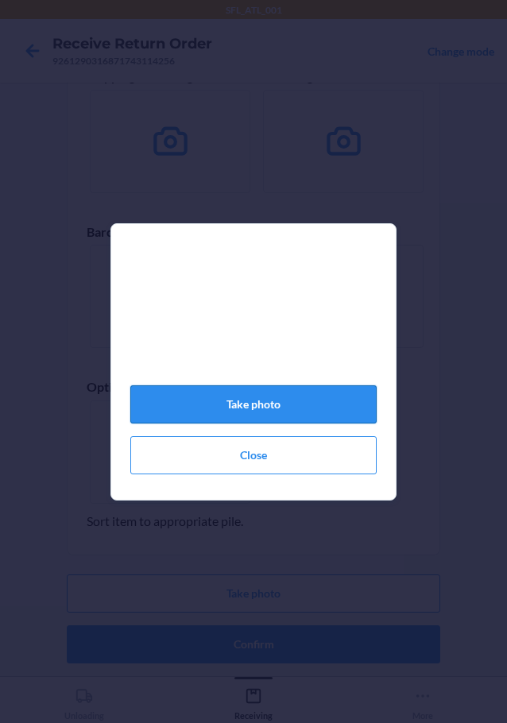
click at [317, 402] on button "Take photo" at bounding box center [253, 404] width 246 height 38
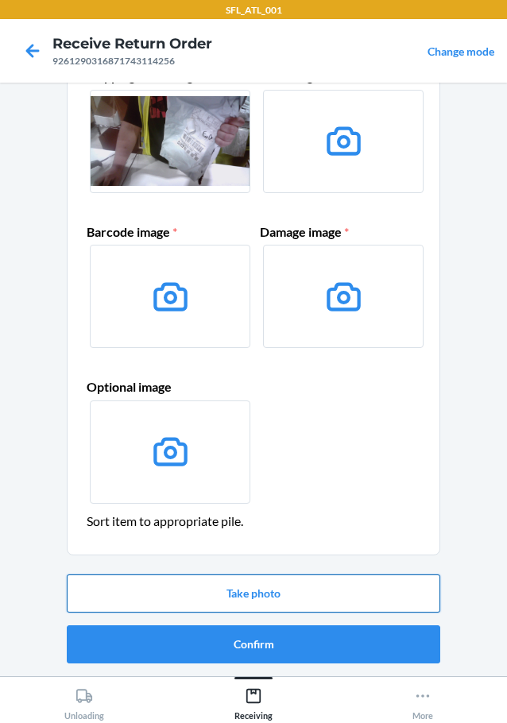
click at [307, 603] on button "Take photo" at bounding box center [254, 594] width 374 height 38
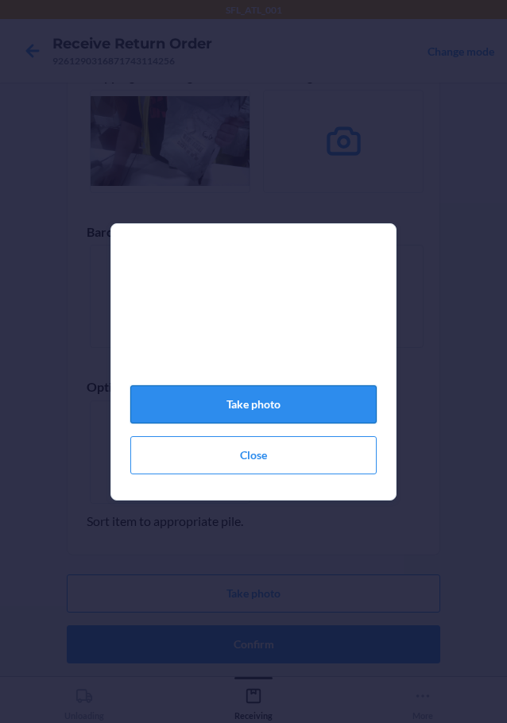
click at [281, 409] on button "Take photo" at bounding box center [253, 404] width 246 height 38
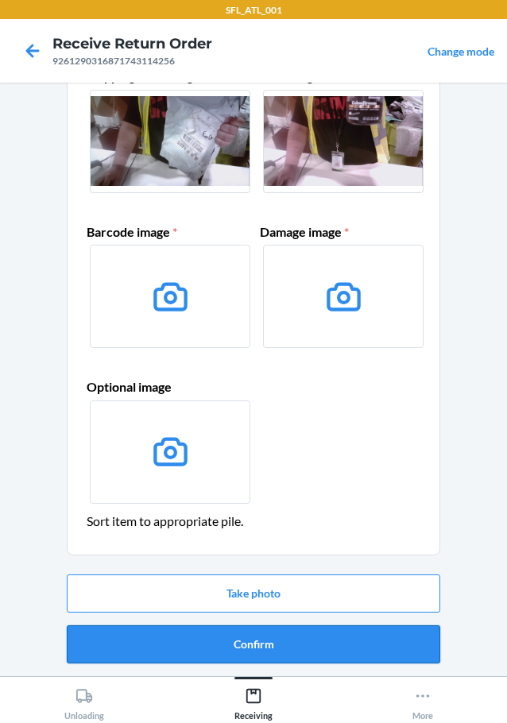
click at [283, 641] on button "Confirm" at bounding box center [254, 645] width 374 height 38
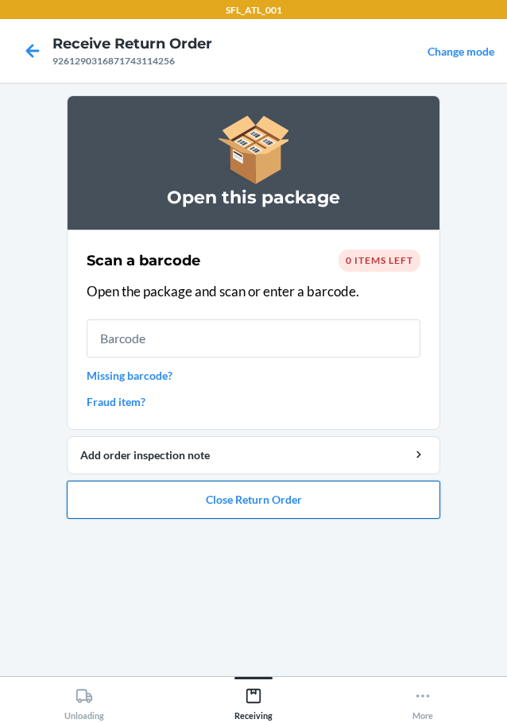
click at [375, 518] on button "Close Return Order" at bounding box center [254, 500] width 374 height 38
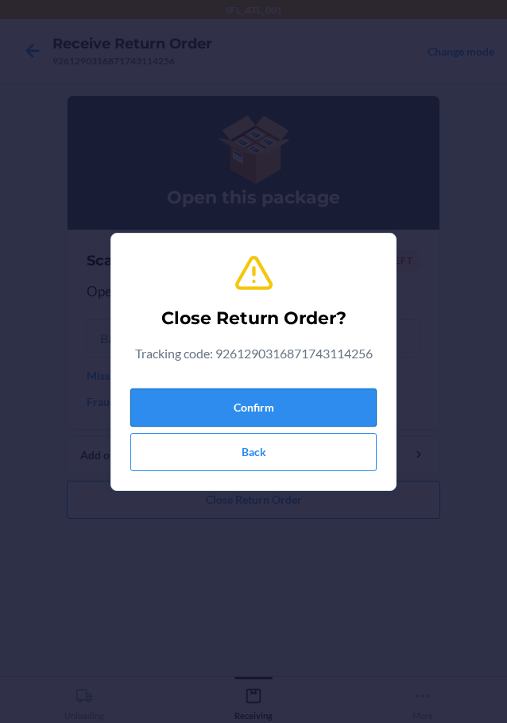
click at [267, 404] on button "Confirm" at bounding box center [253, 408] width 246 height 38
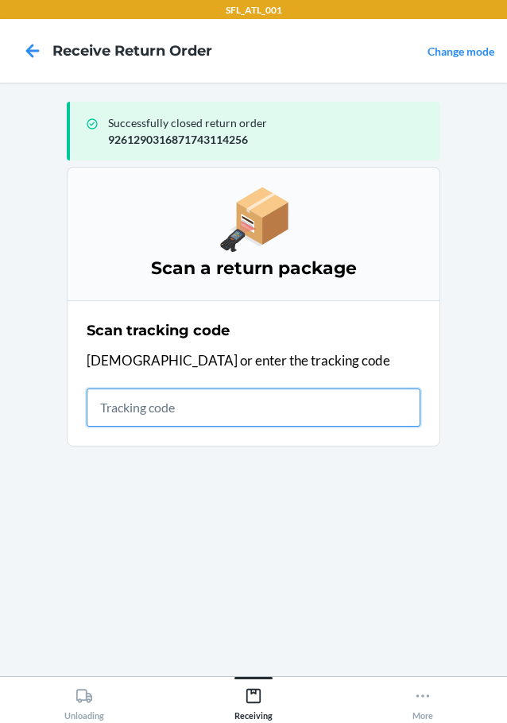
click at [397, 415] on input "text" at bounding box center [254, 408] width 334 height 38
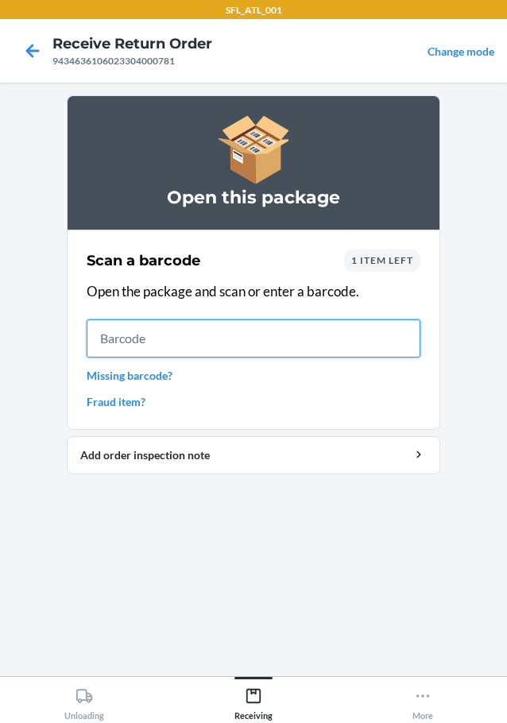
click at [248, 335] on input "text" at bounding box center [254, 339] width 334 height 38
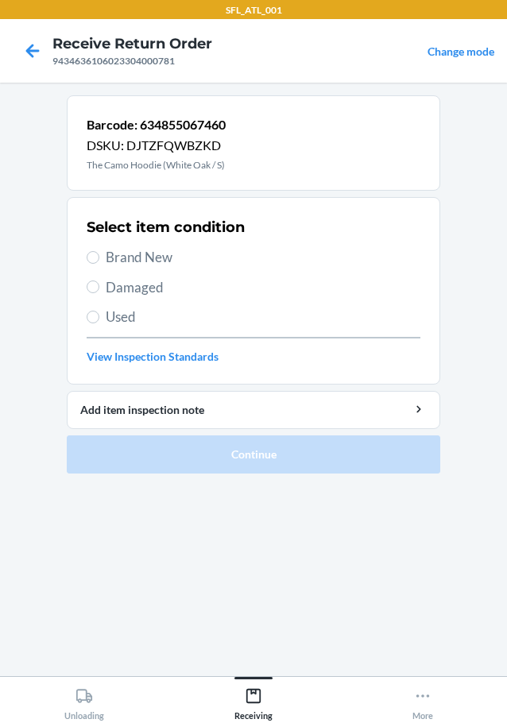
click at [160, 255] on span "Brand New" at bounding box center [263, 257] width 315 height 21
click at [99, 255] on input "Brand New" at bounding box center [93, 257] width 13 height 13
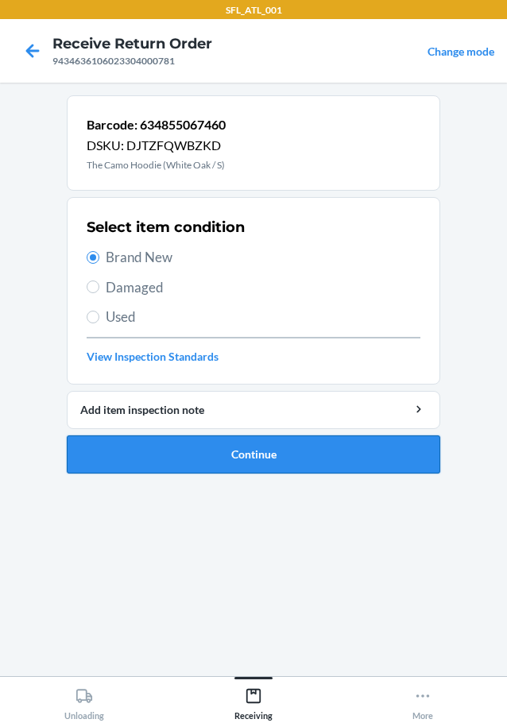
click at [295, 450] on button "Continue" at bounding box center [254, 455] width 374 height 38
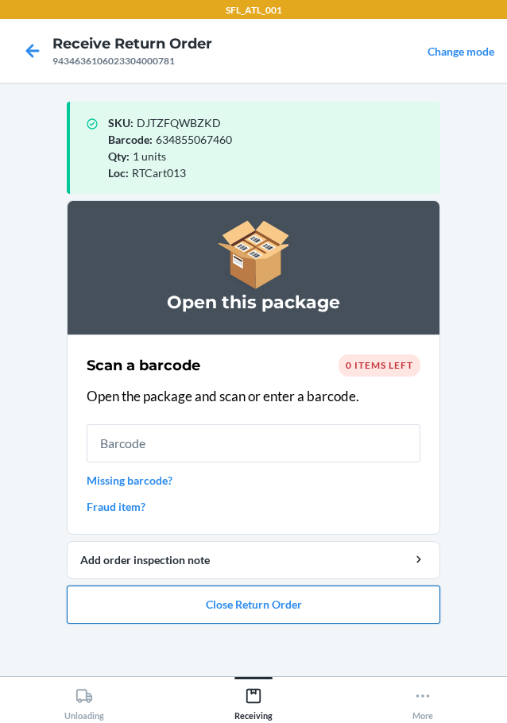
click at [211, 592] on button "Close Return Order" at bounding box center [254, 605] width 374 height 38
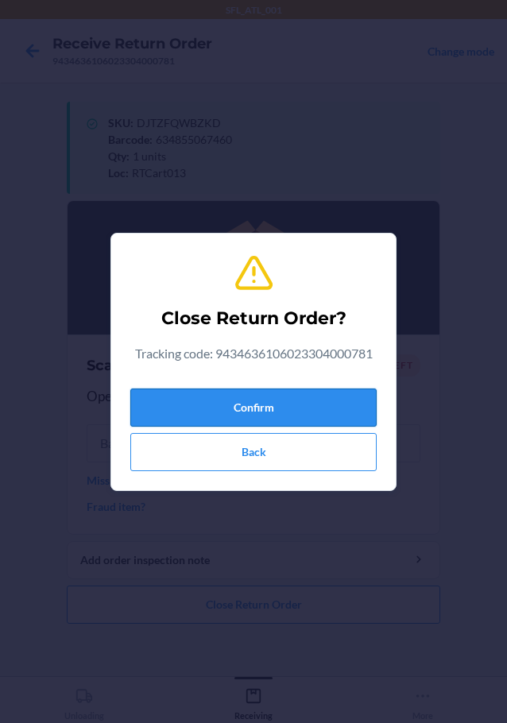
click at [279, 420] on button "Confirm" at bounding box center [253, 408] width 246 height 38
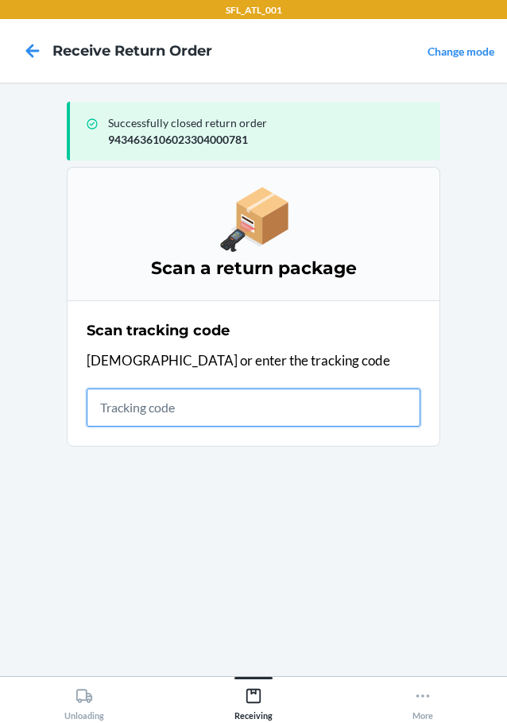
click at [366, 411] on input "text" at bounding box center [254, 408] width 334 height 38
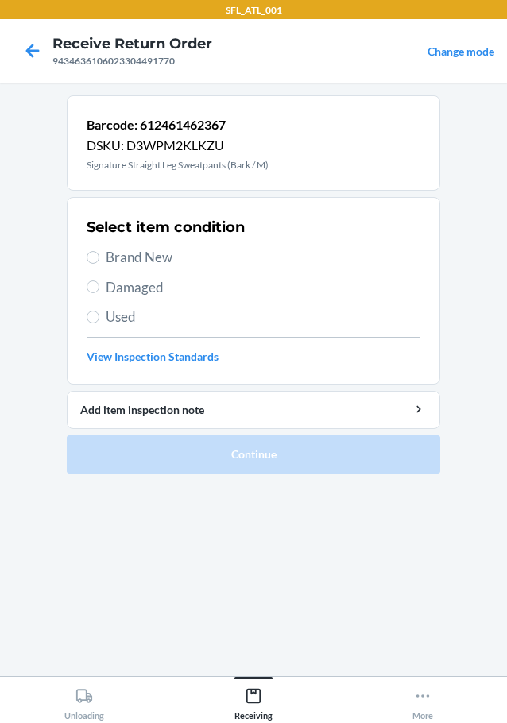
click at [141, 249] on span "Brand New" at bounding box center [263, 257] width 315 height 21
click at [99, 251] on input "Brand New" at bounding box center [93, 257] width 13 height 13
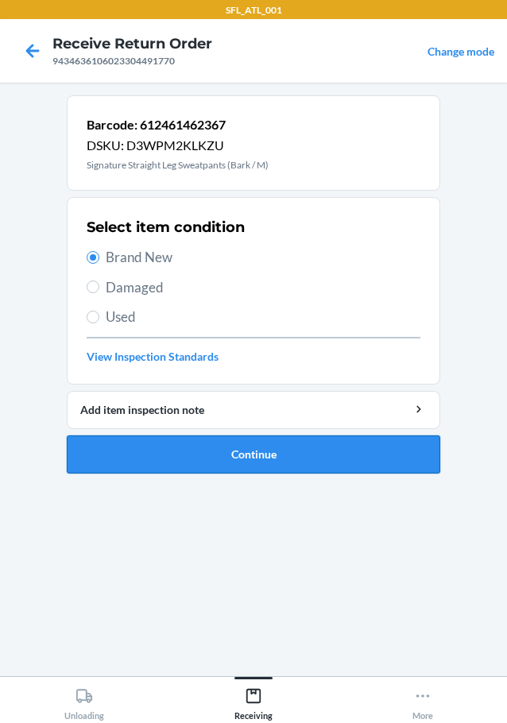
click at [199, 453] on button "Continue" at bounding box center [254, 455] width 374 height 38
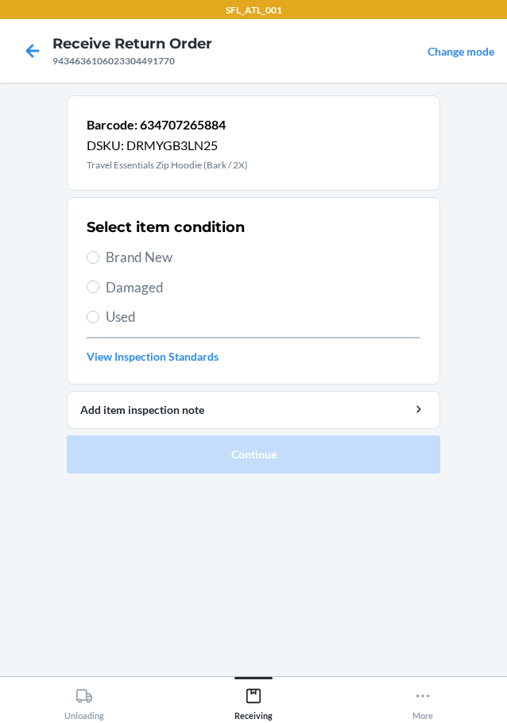
click at [141, 241] on div "Select item condition Brand New Damaged Used View Inspection Standards" at bounding box center [254, 290] width 334 height 157
click at [140, 259] on span "Brand New" at bounding box center [263, 257] width 315 height 21
click at [99, 259] on input "Brand New" at bounding box center [93, 257] width 13 height 13
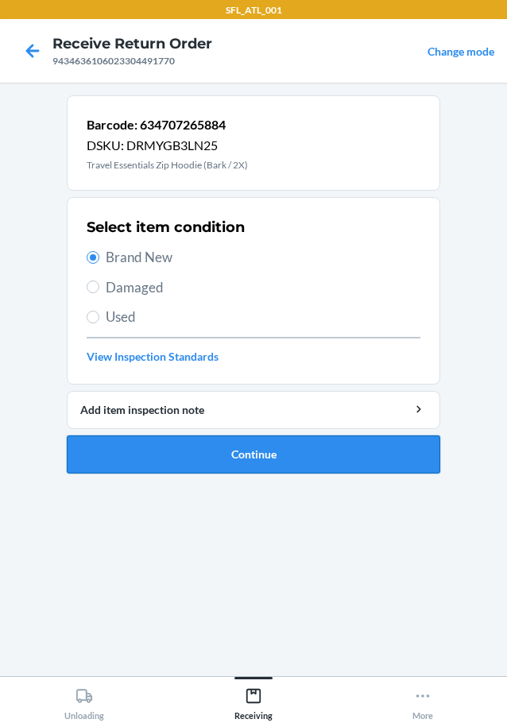
click at [252, 444] on button "Continue" at bounding box center [254, 455] width 374 height 38
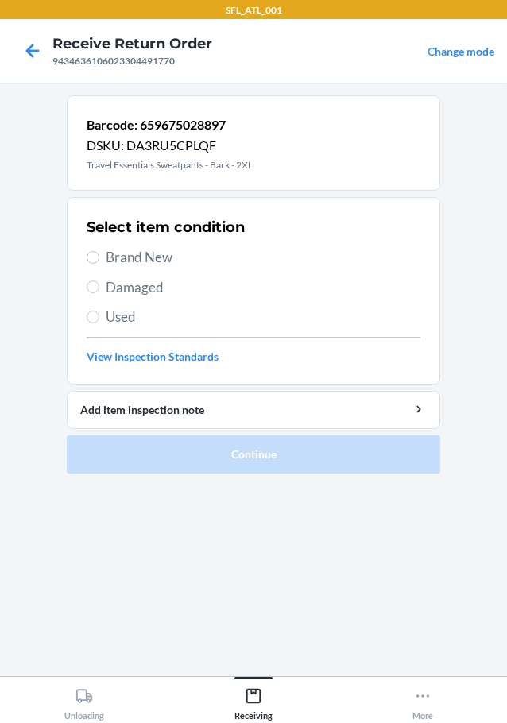
click at [140, 253] on span "Brand New" at bounding box center [263, 257] width 315 height 21
click at [99, 253] on input "Brand New" at bounding box center [93, 257] width 13 height 13
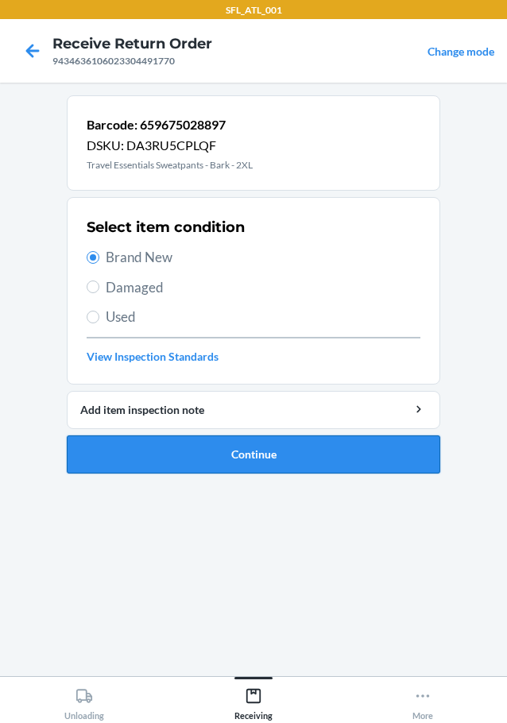
click at [188, 467] on button "Continue" at bounding box center [254, 455] width 374 height 38
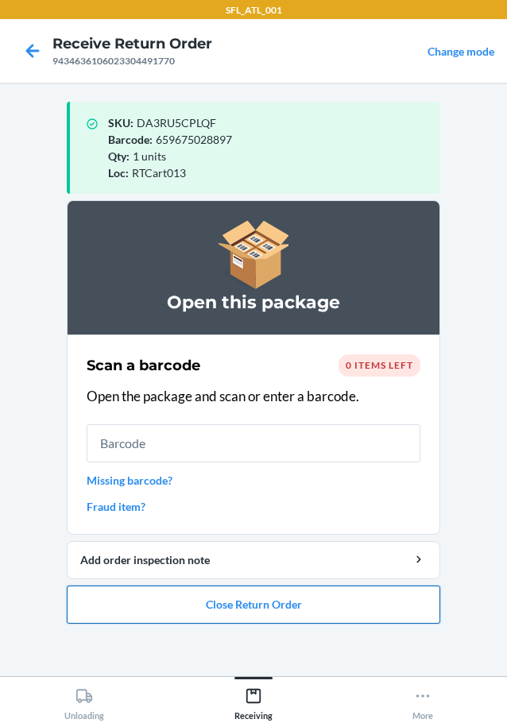
click at [256, 614] on button "Close Return Order" at bounding box center [254, 605] width 374 height 38
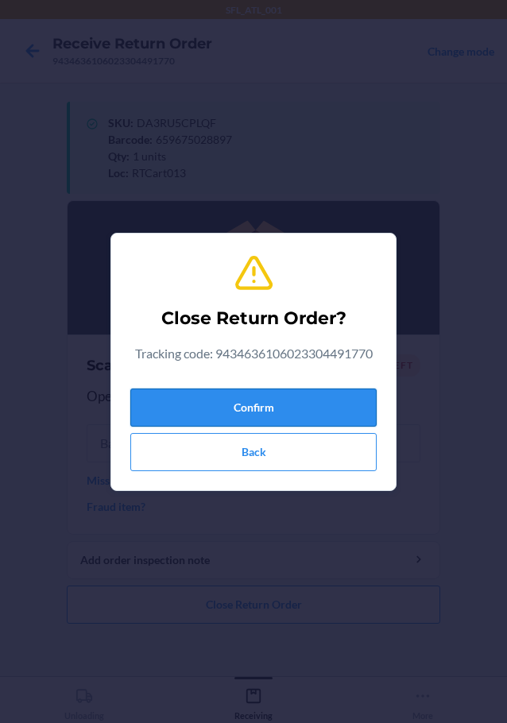
click at [230, 400] on button "Confirm" at bounding box center [253, 408] width 246 height 38
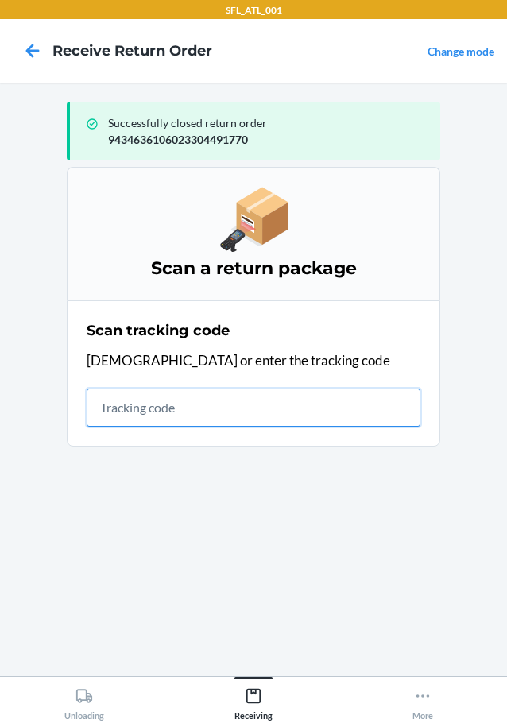
click at [172, 420] on input "text" at bounding box center [254, 408] width 334 height 38
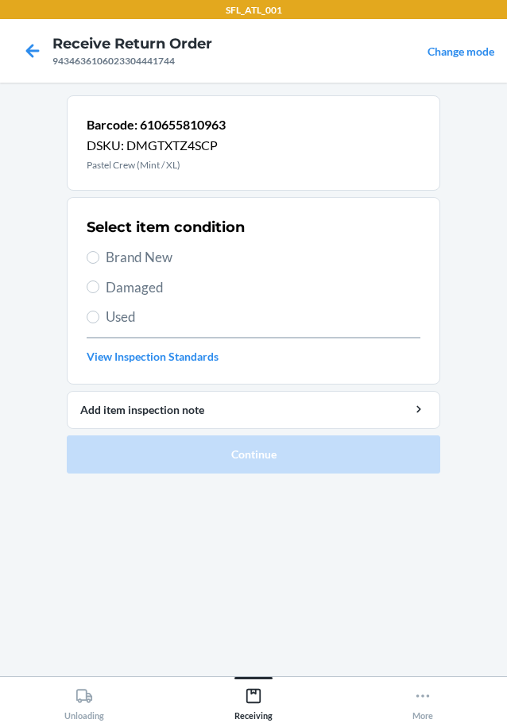
click at [143, 251] on span "Brand New" at bounding box center [263, 257] width 315 height 21
click at [99, 251] on input "Brand New" at bounding box center [93, 257] width 13 height 13
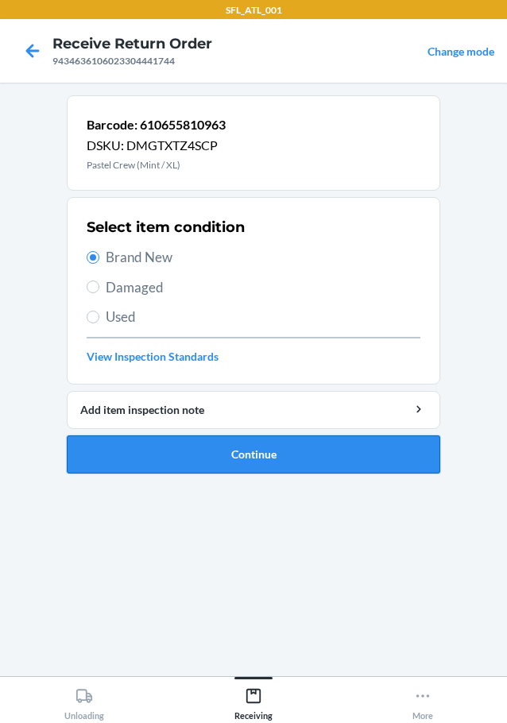
drag, startPoint x: 231, startPoint y: 432, endPoint x: 222, endPoint y: 446, distance: 16.1
click at [222, 446] on li "Barcode: 610655810963 DSKU: DMGTXTZ4SCP Pastel Crew (Mint / XL) Select item con…" at bounding box center [254, 284] width 374 height 378
click at [222, 447] on button "Continue" at bounding box center [254, 455] width 374 height 38
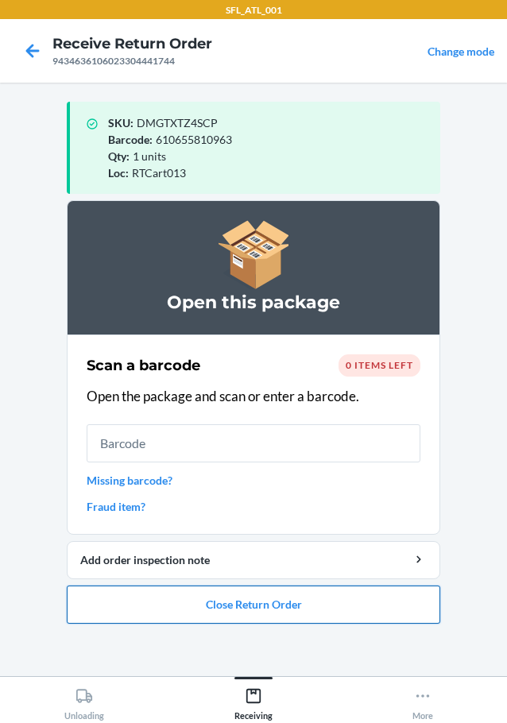
click at [240, 602] on button "Close Return Order" at bounding box center [254, 605] width 374 height 38
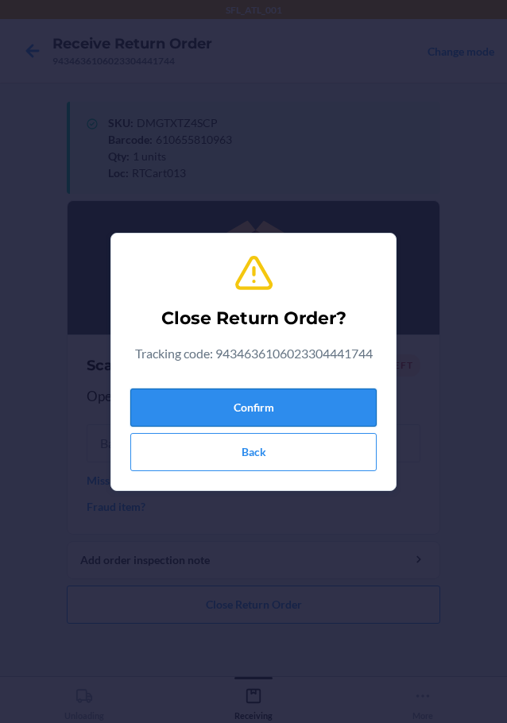
click at [259, 418] on button "Confirm" at bounding box center [253, 408] width 246 height 38
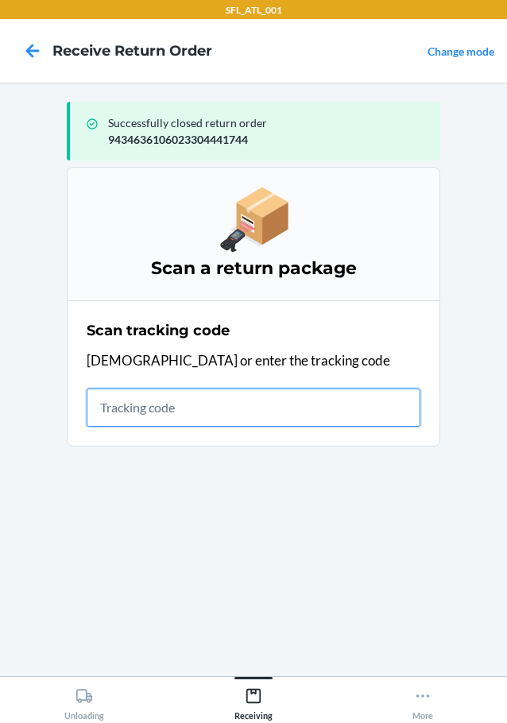
click at [95, 401] on input "text" at bounding box center [254, 408] width 334 height 38
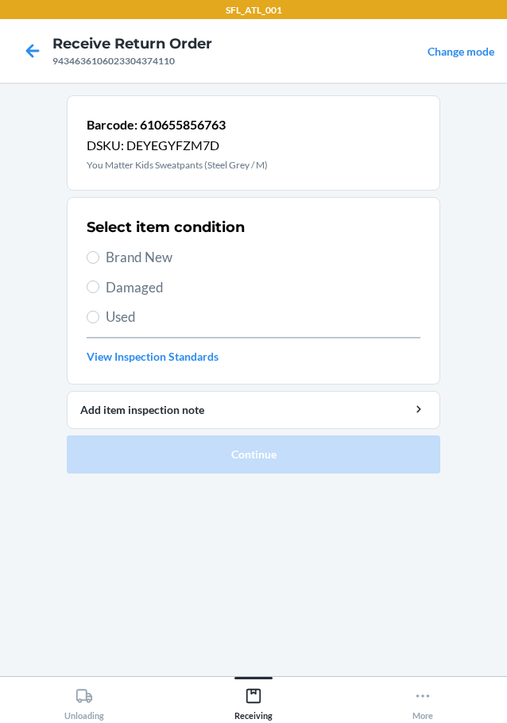
click at [162, 282] on span "Damaged" at bounding box center [263, 287] width 315 height 21
click at [99, 282] on input "Damaged" at bounding box center [93, 287] width 13 height 13
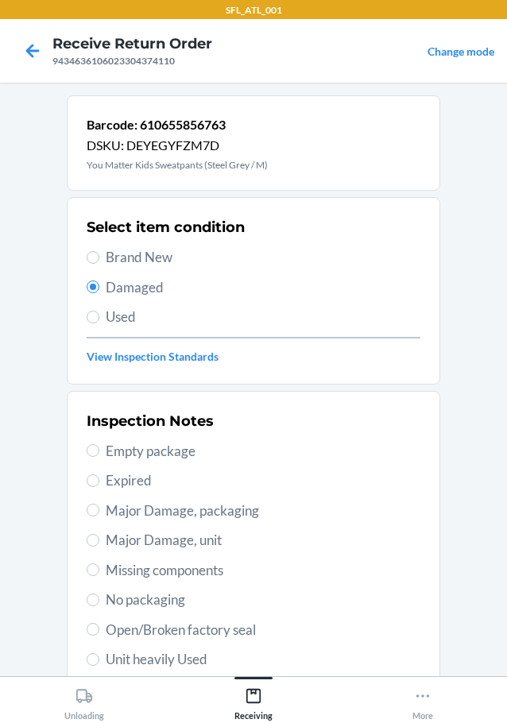
click at [154, 254] on span "Brand New" at bounding box center [263, 257] width 315 height 21
click at [99, 254] on input "Brand New" at bounding box center [93, 257] width 13 height 13
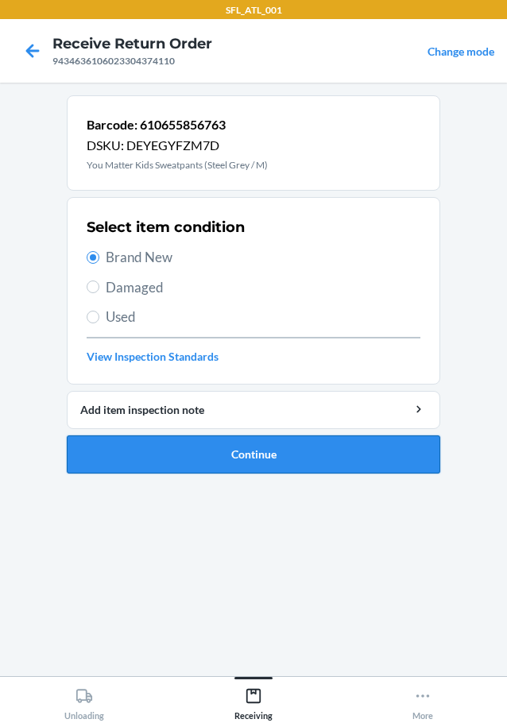
click at [196, 444] on button "Continue" at bounding box center [254, 455] width 374 height 38
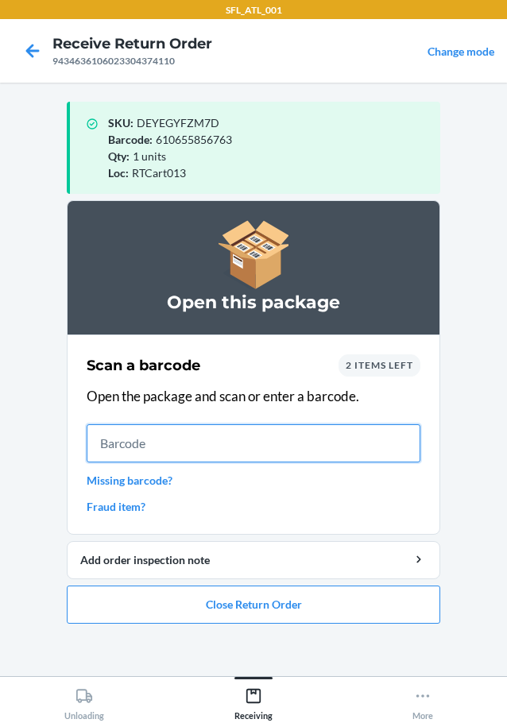
drag, startPoint x: 371, startPoint y: 443, endPoint x: 391, endPoint y: 420, distance: 29.8
click at [371, 443] on input "text" at bounding box center [254, 443] width 334 height 38
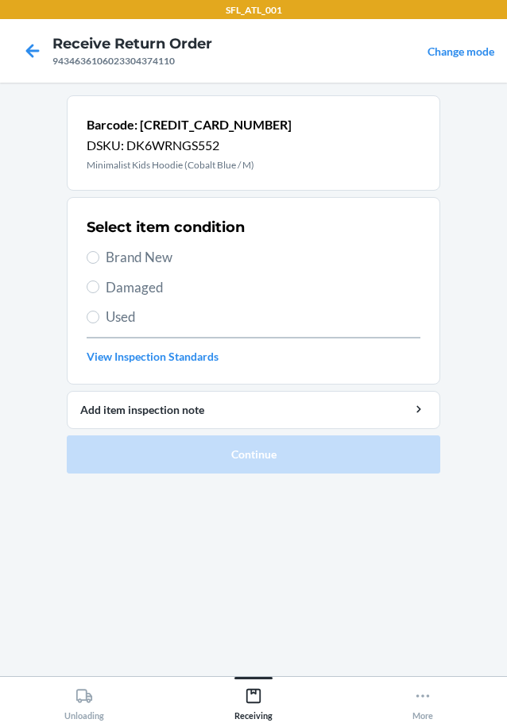
click at [198, 262] on span "Brand New" at bounding box center [263, 257] width 315 height 21
click at [99, 262] on input "Brand New" at bounding box center [93, 257] width 13 height 13
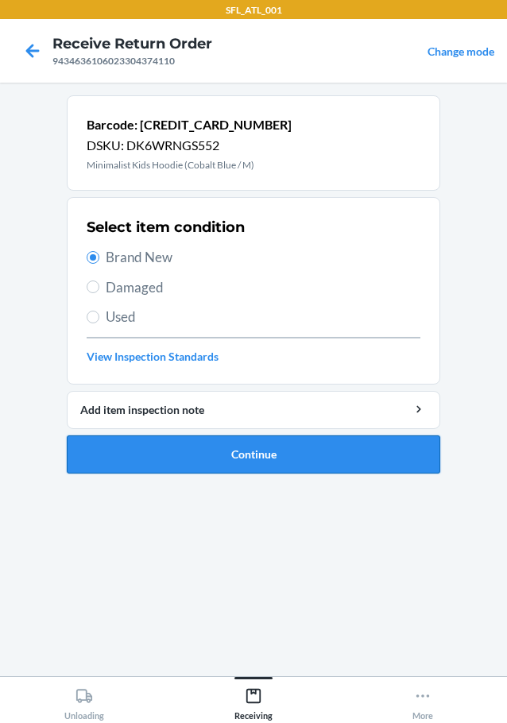
click at [283, 458] on button "Continue" at bounding box center [254, 455] width 374 height 38
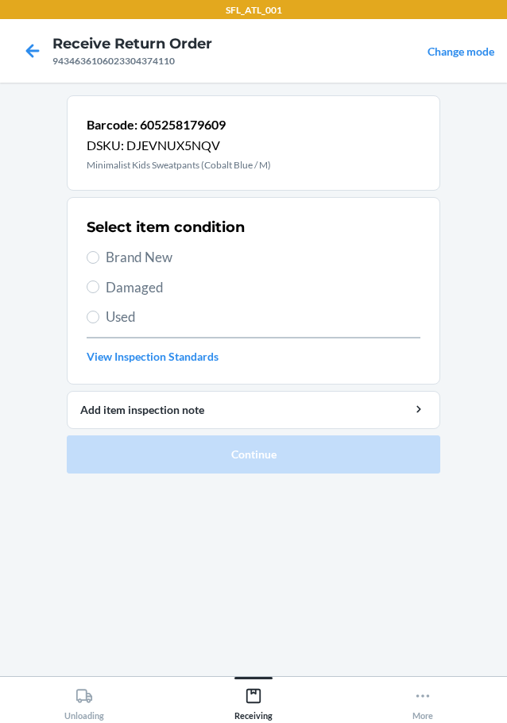
click at [141, 249] on span "Brand New" at bounding box center [263, 257] width 315 height 21
click at [99, 251] on input "Brand New" at bounding box center [93, 257] width 13 height 13
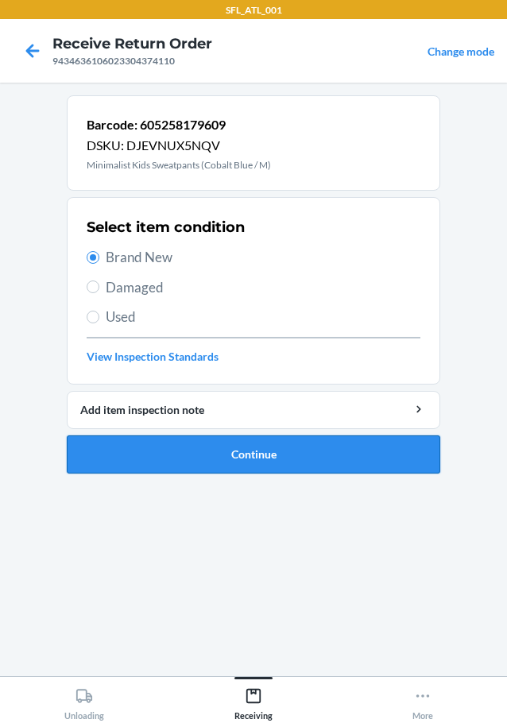
click at [250, 444] on button "Continue" at bounding box center [254, 455] width 374 height 38
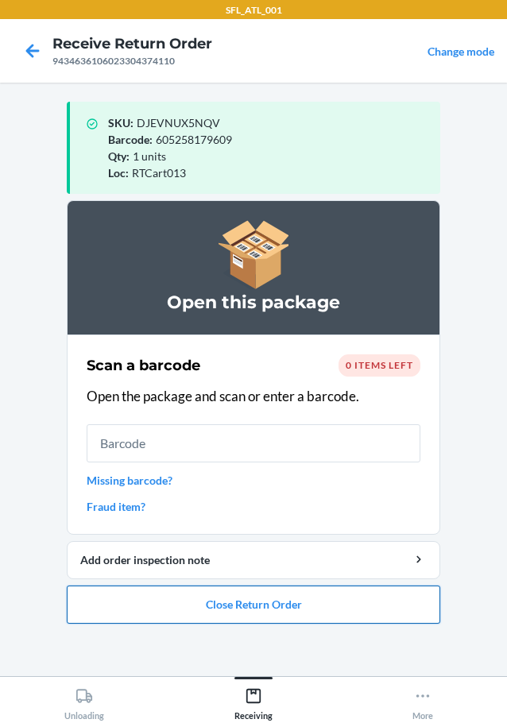
click at [263, 591] on button "Close Return Order" at bounding box center [254, 605] width 374 height 38
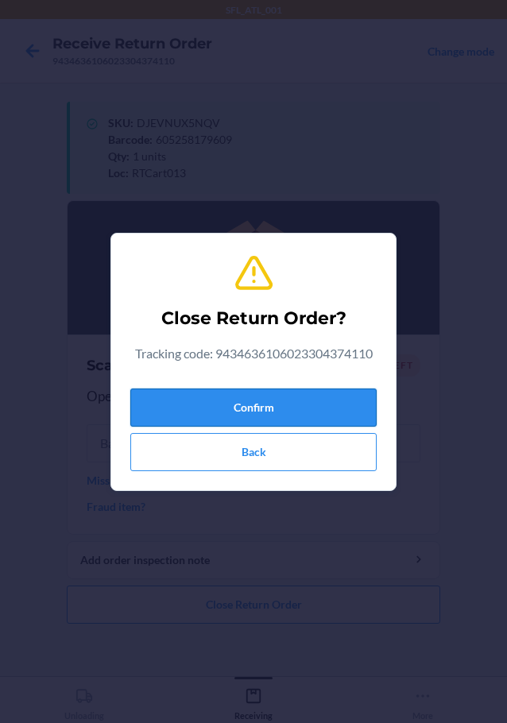
click at [256, 420] on button "Confirm" at bounding box center [253, 408] width 246 height 38
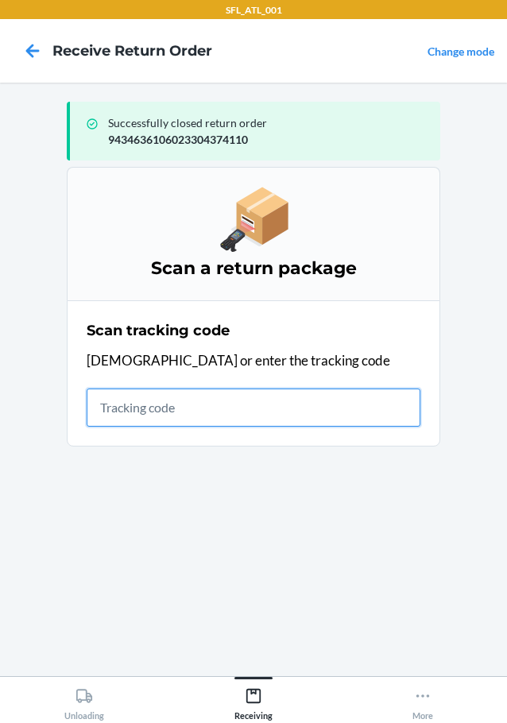
click at [122, 415] on input "text" at bounding box center [254, 408] width 334 height 38
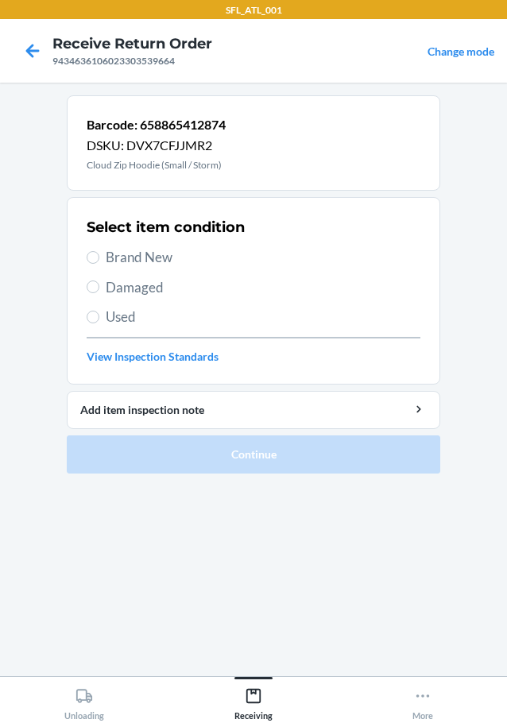
click at [151, 253] on span "Brand New" at bounding box center [263, 257] width 315 height 21
click at [99, 253] on input "Brand New" at bounding box center [93, 257] width 13 height 13
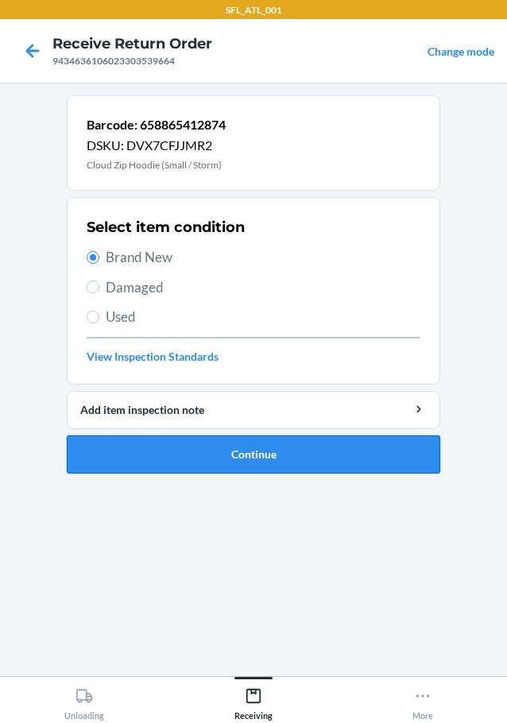
click at [286, 462] on button "Continue" at bounding box center [254, 455] width 374 height 38
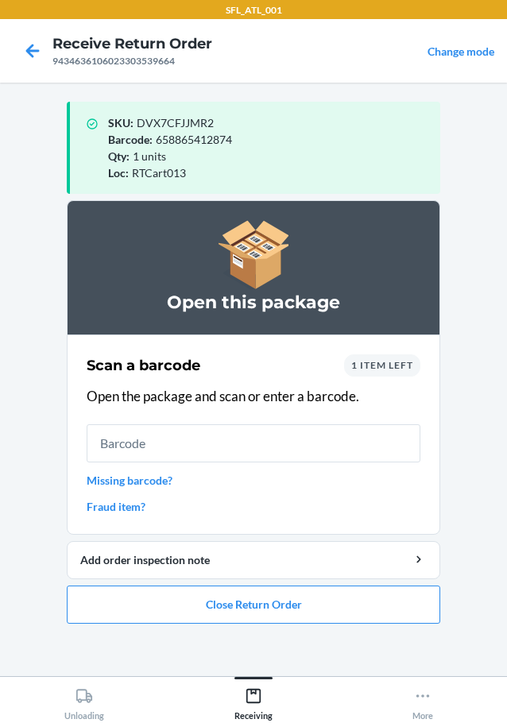
click at [157, 480] on link "Missing barcode?" at bounding box center [254, 480] width 334 height 17
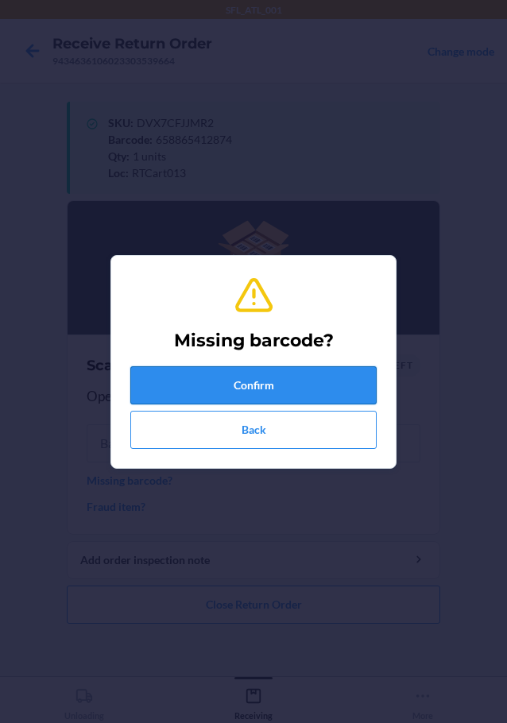
click at [186, 374] on button "Confirm" at bounding box center [253, 385] width 246 height 38
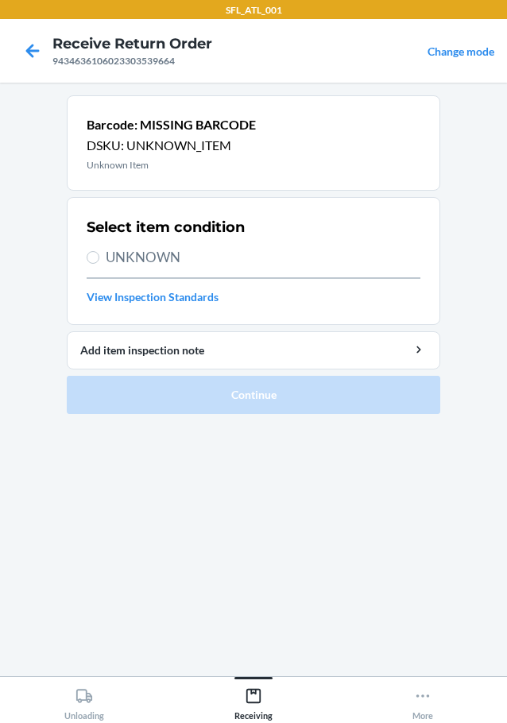
click at [152, 258] on span "UNKNOWN" at bounding box center [263, 257] width 315 height 21
click at [99, 258] on input "UNKNOWN" at bounding box center [93, 257] width 13 height 13
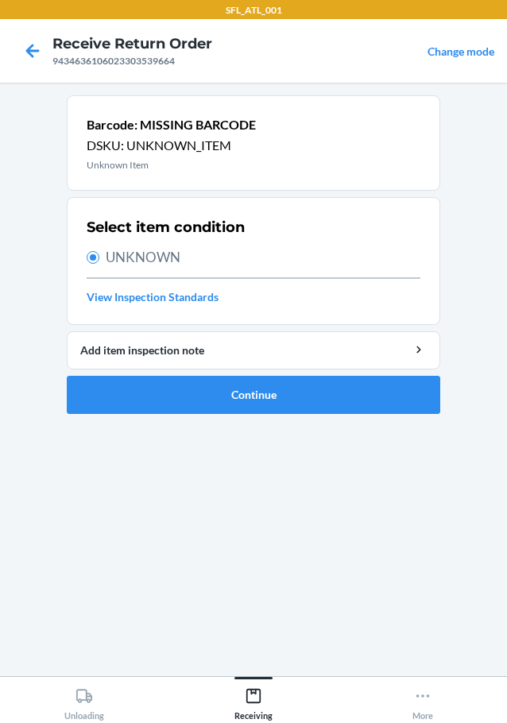
click at [203, 373] on li "Barcode: MISSING BARCODE DSKU: UNKNOWN_ITEM Unknown Item Select item condition …" at bounding box center [254, 254] width 374 height 319
click at [206, 389] on button "Continue" at bounding box center [254, 395] width 374 height 38
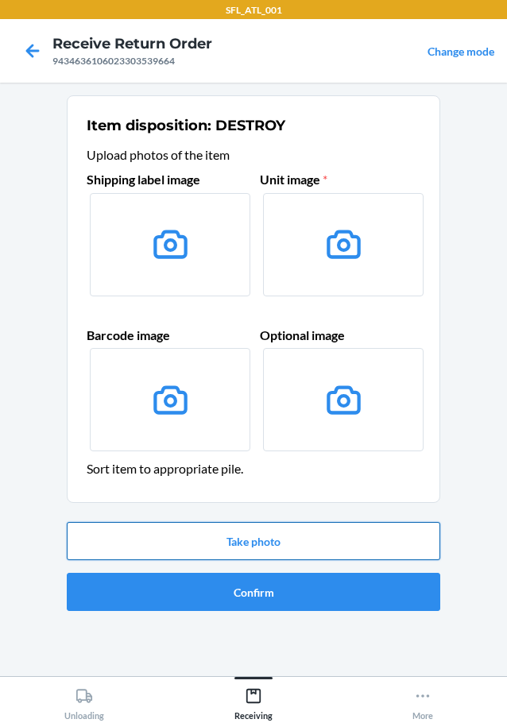
click at [265, 543] on button "Take photo" at bounding box center [254, 541] width 374 height 38
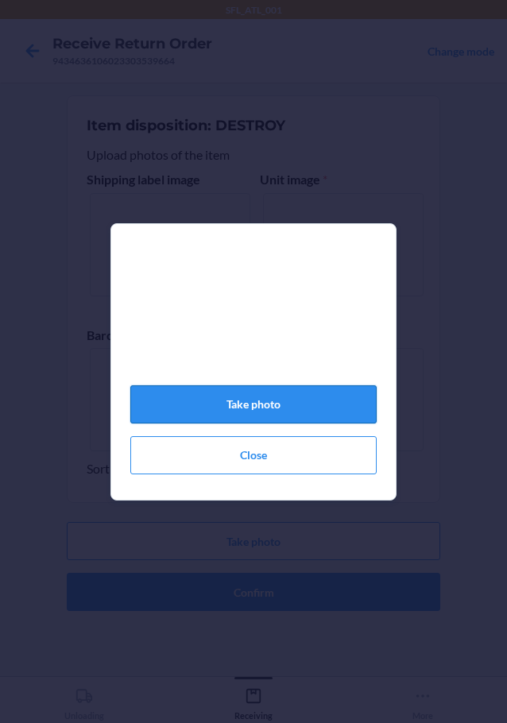
click at [304, 407] on button "Take photo" at bounding box center [253, 404] width 246 height 38
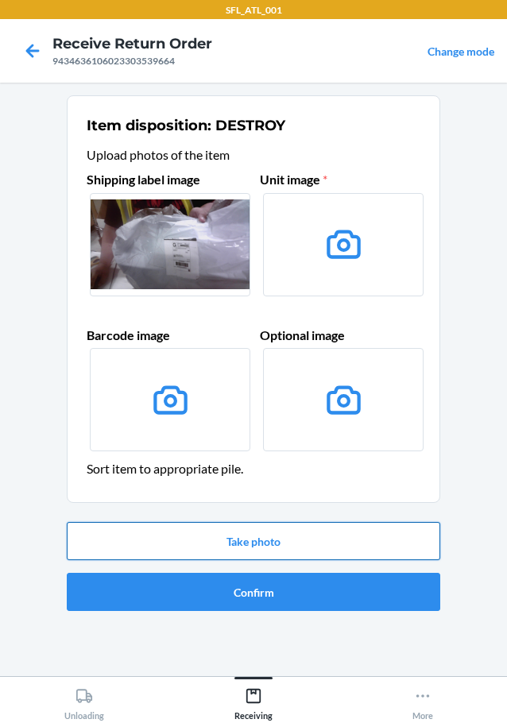
click at [291, 538] on button "Take photo" at bounding box center [254, 541] width 374 height 38
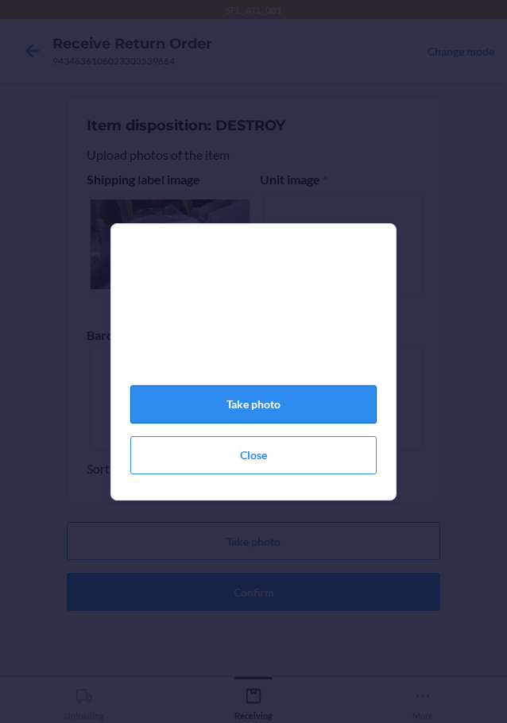
click at [278, 424] on button "Take photo" at bounding box center [253, 404] width 246 height 38
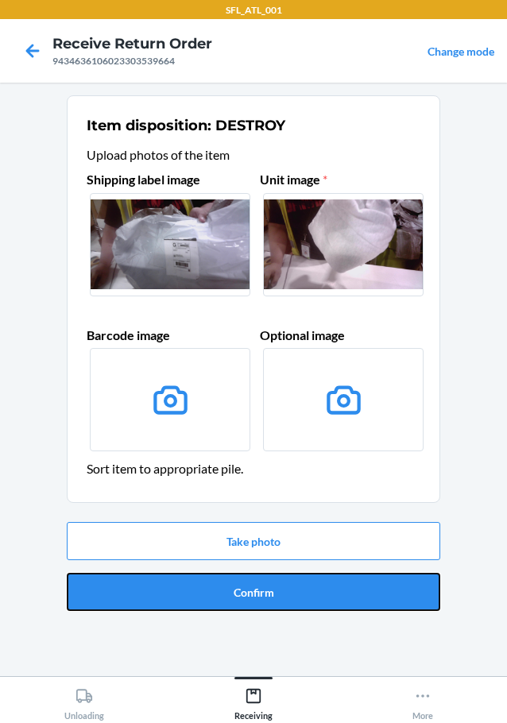
drag, startPoint x: 289, startPoint y: 606, endPoint x: 297, endPoint y: 599, distance: 11.8
click at [295, 599] on button "Confirm" at bounding box center [254, 592] width 374 height 38
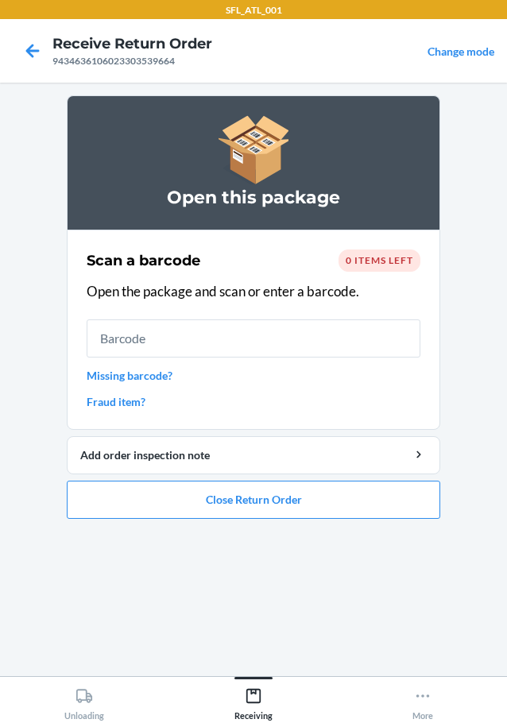
click at [236, 479] on li "Open this package Scan a barcode 0 items left Open the package and scan or ente…" at bounding box center [254, 307] width 374 height 424
click at [231, 508] on button "Close Return Order" at bounding box center [254, 500] width 374 height 38
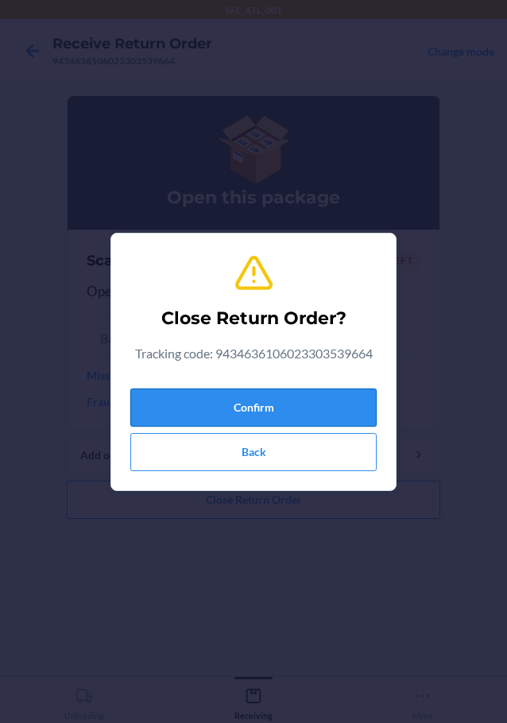
click at [191, 393] on button "Confirm" at bounding box center [253, 408] width 246 height 38
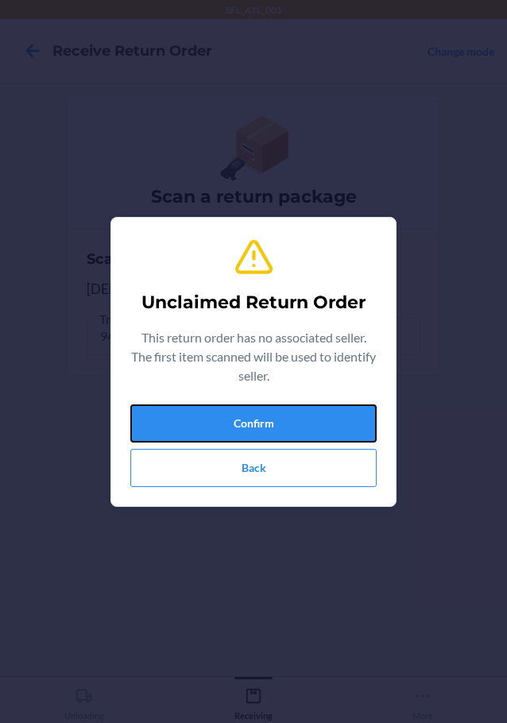
click at [277, 445] on div "Confirm Back" at bounding box center [253, 446] width 246 height 83
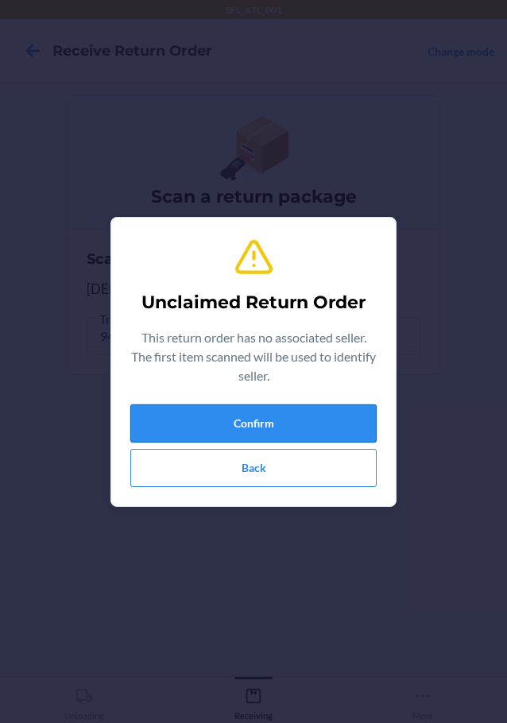
click at [285, 428] on button "Confirm" at bounding box center [253, 424] width 246 height 38
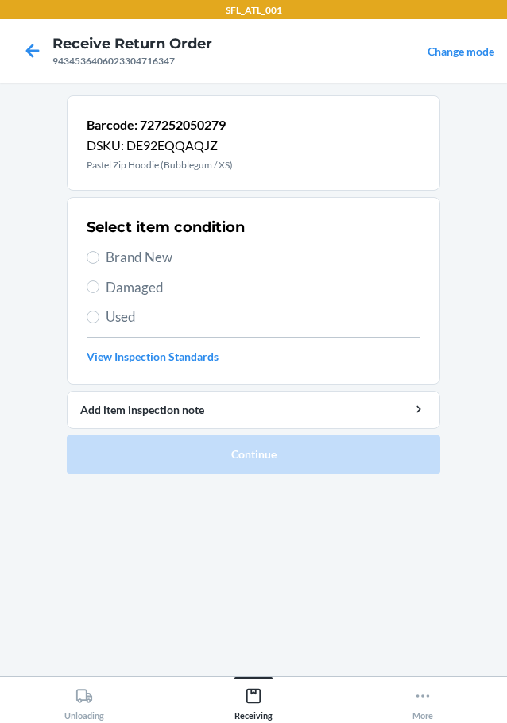
click at [154, 255] on span "Brand New" at bounding box center [263, 257] width 315 height 21
click at [99, 255] on input "Brand New" at bounding box center [93, 257] width 13 height 13
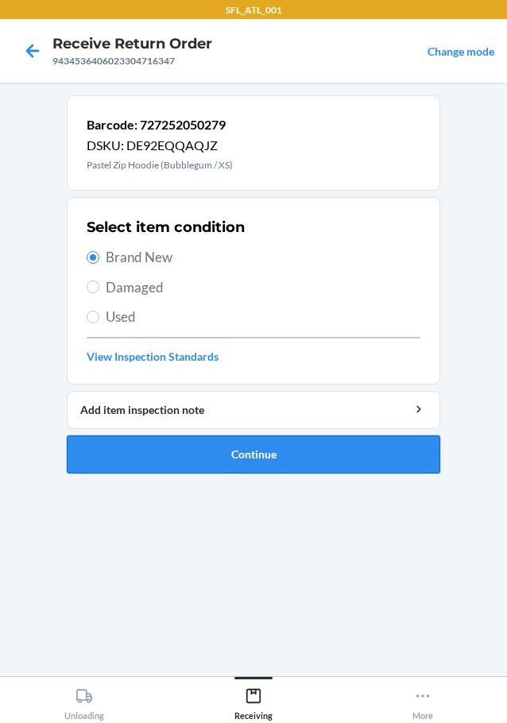
click at [169, 443] on button "Continue" at bounding box center [254, 455] width 374 height 38
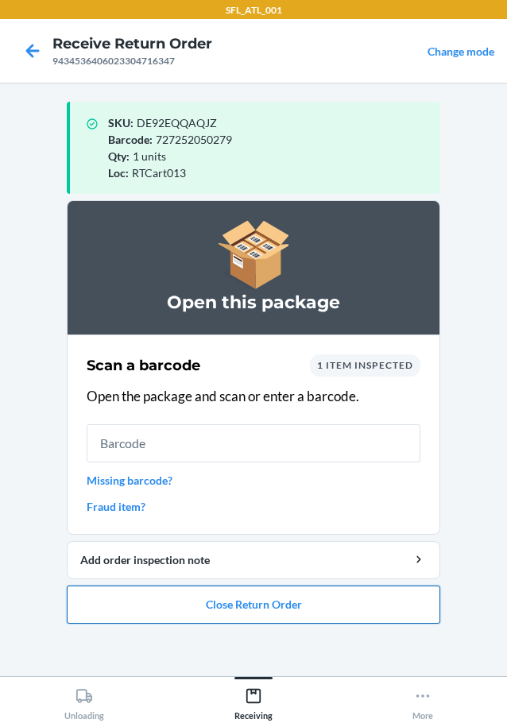
click at [148, 588] on button "Close Return Order" at bounding box center [254, 605] width 374 height 38
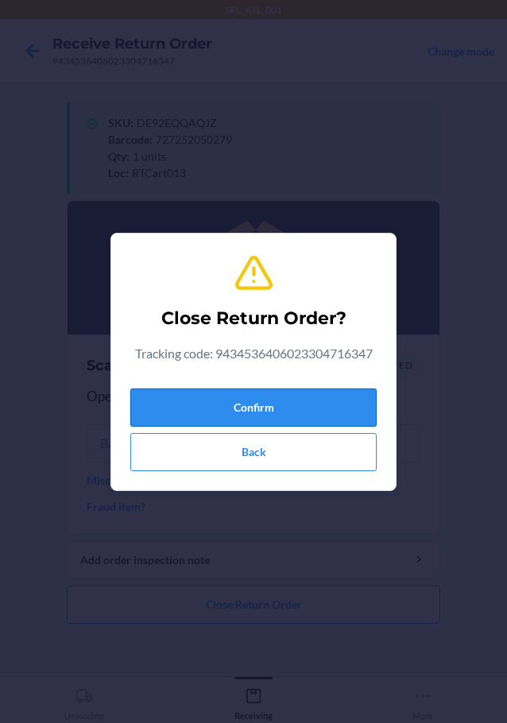
click at [207, 413] on button "Confirm" at bounding box center [253, 408] width 246 height 38
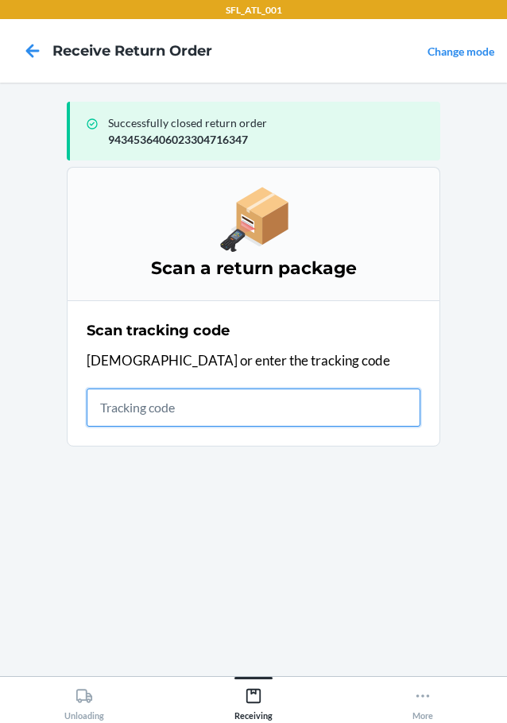
click at [219, 409] on input "text" at bounding box center [254, 408] width 334 height 38
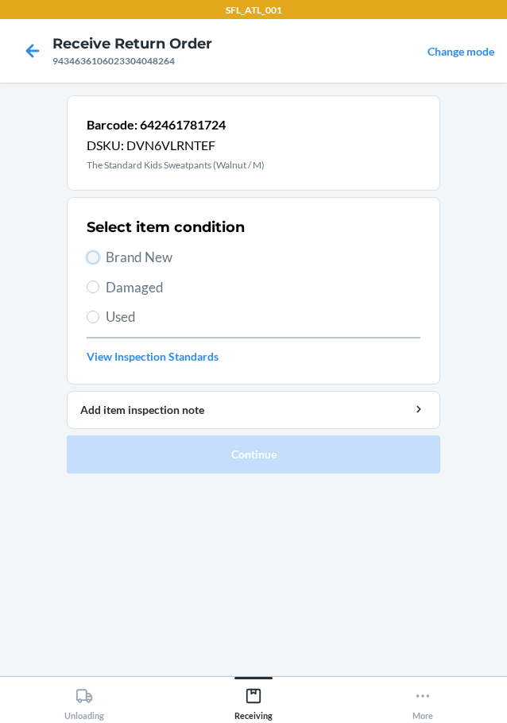
click at [88, 262] on input "Brand New" at bounding box center [93, 257] width 13 height 13
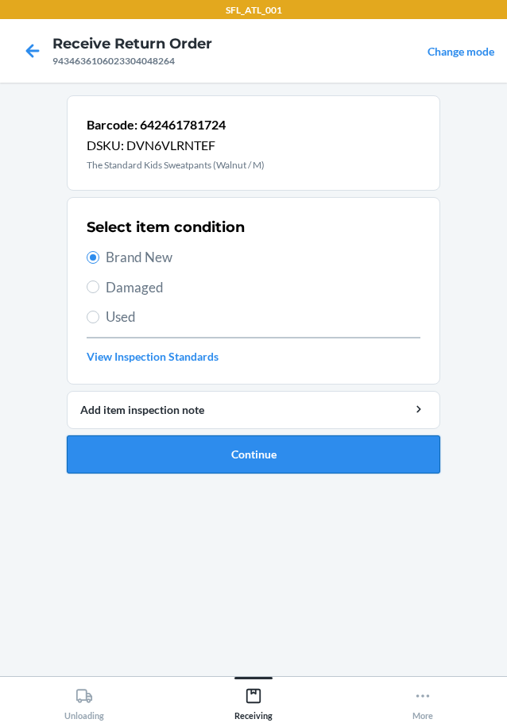
click at [266, 438] on button "Continue" at bounding box center [254, 455] width 374 height 38
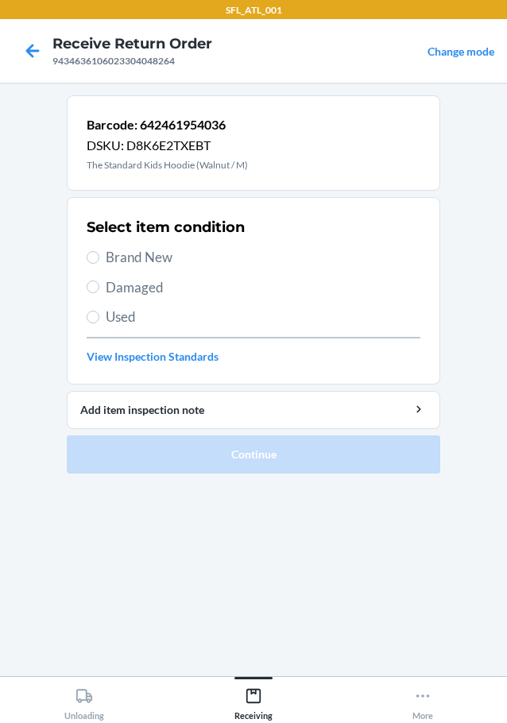
click at [103, 262] on label "Brand New" at bounding box center [254, 257] width 334 height 21
click at [99, 262] on input "Brand New" at bounding box center [93, 257] width 13 height 13
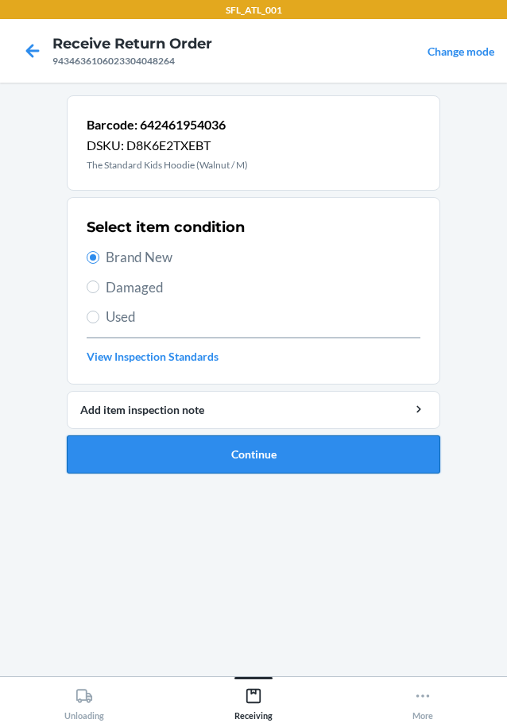
click at [311, 467] on button "Continue" at bounding box center [254, 455] width 374 height 38
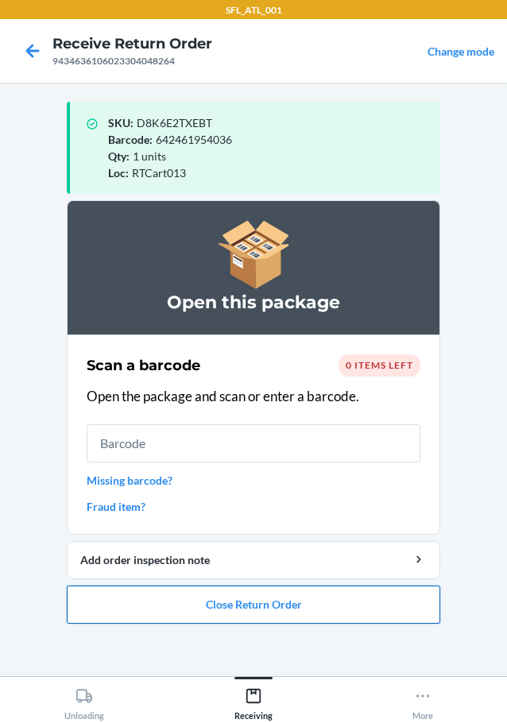
click at [202, 610] on button "Close Return Order" at bounding box center [254, 605] width 374 height 38
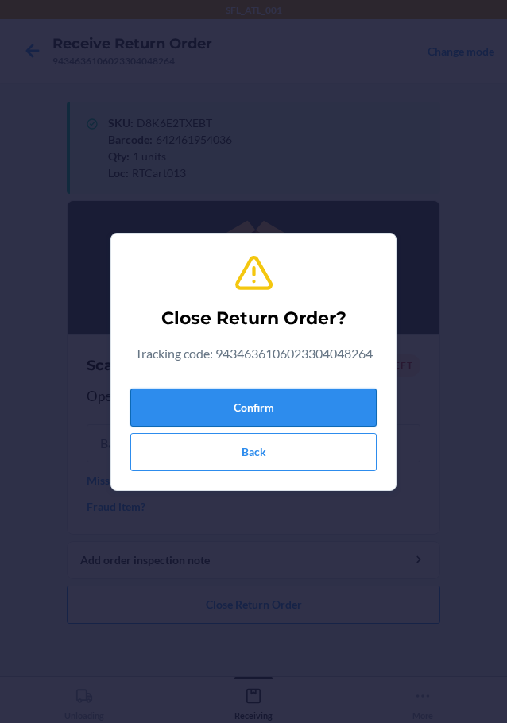
click at [207, 425] on button "Confirm" at bounding box center [253, 408] width 246 height 38
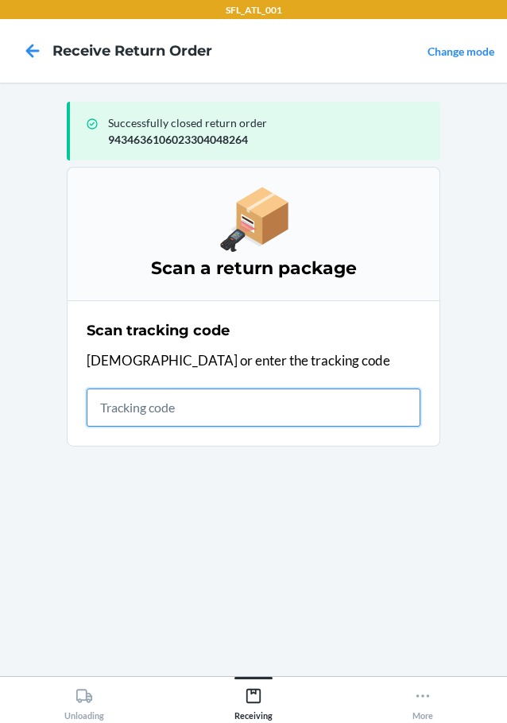
drag, startPoint x: 161, startPoint y: 424, endPoint x: 124, endPoint y: 494, distance: 78.6
click at [161, 424] on input "text" at bounding box center [254, 408] width 334 height 38
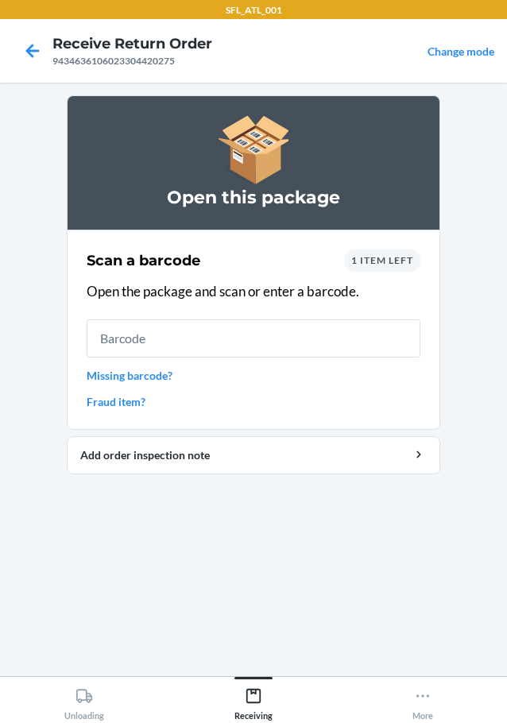
click at [24, 13] on div "SFL_ATL_001" at bounding box center [253, 9] width 507 height 19
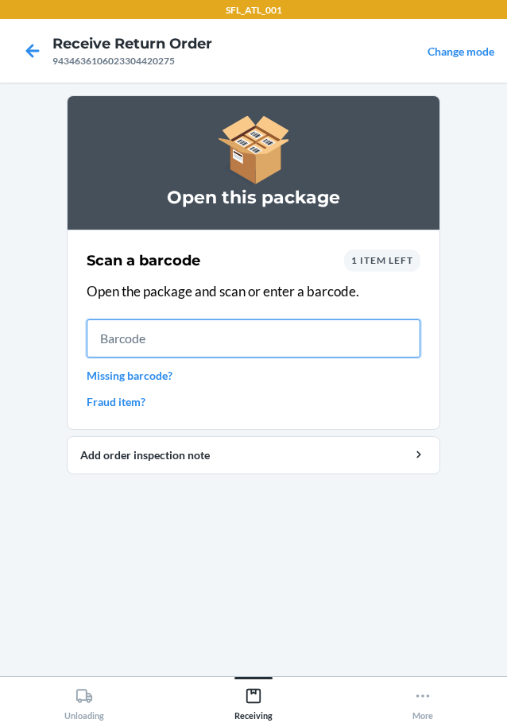
click at [180, 347] on input "text" at bounding box center [254, 339] width 334 height 38
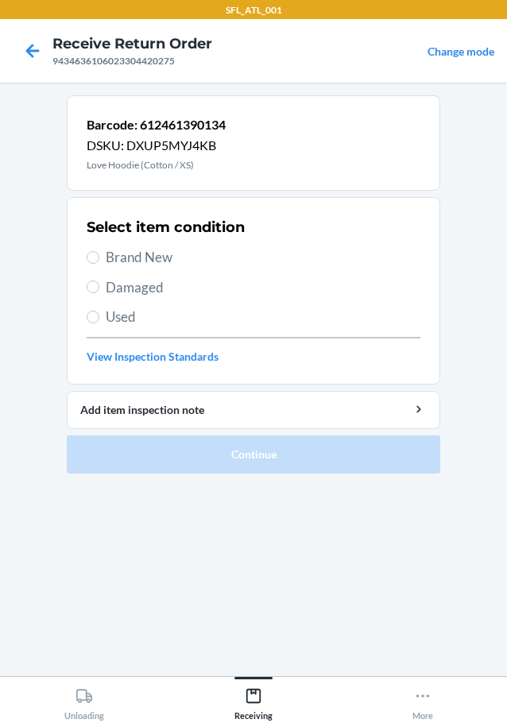
click at [139, 249] on span "Brand New" at bounding box center [263, 257] width 315 height 21
click at [99, 251] on input "Brand New" at bounding box center [93, 257] width 13 height 13
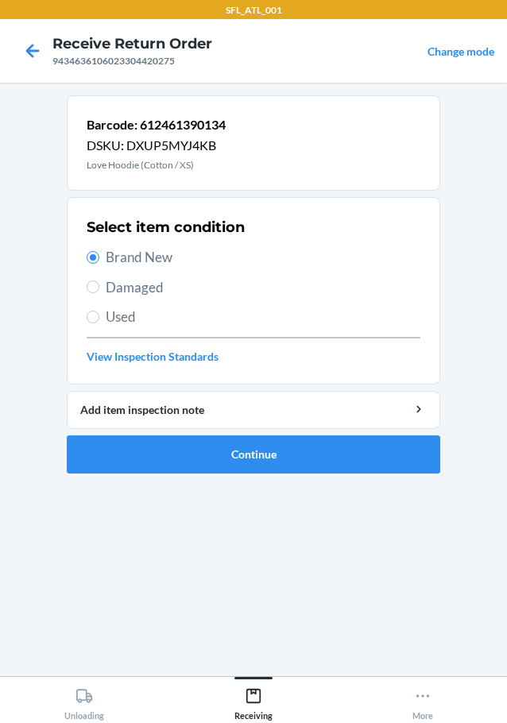
click at [199, 432] on li "Barcode: 612461390134 DSKU: DXUP5MYJ4KB Love Hoodie (Cotton / XS) Select item c…" at bounding box center [254, 284] width 374 height 378
click at [199, 447] on button "Continue" at bounding box center [254, 455] width 374 height 38
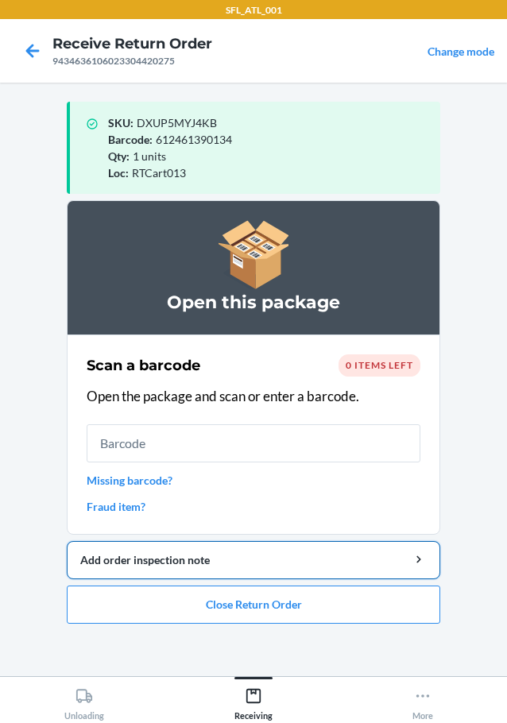
click at [259, 568] on div "Add order inspection note" at bounding box center [253, 560] width 347 height 17
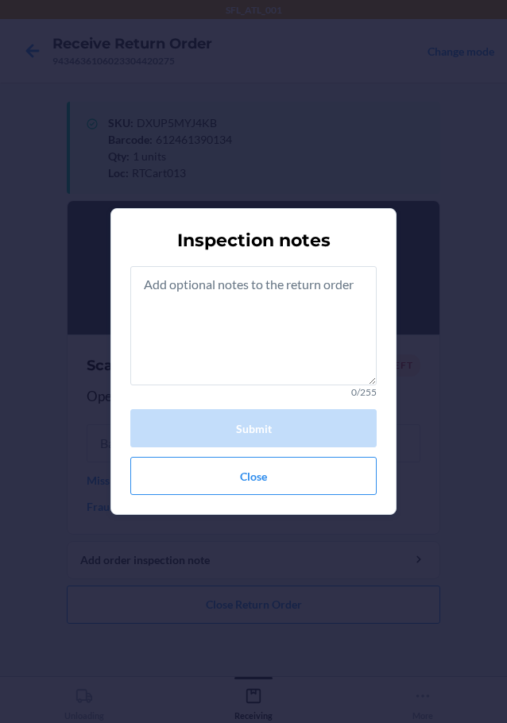
click at [255, 591] on div "Inspection notes 0/255 Submit Close" at bounding box center [253, 361] width 507 height 723
click at [273, 487] on button "Close" at bounding box center [253, 476] width 246 height 38
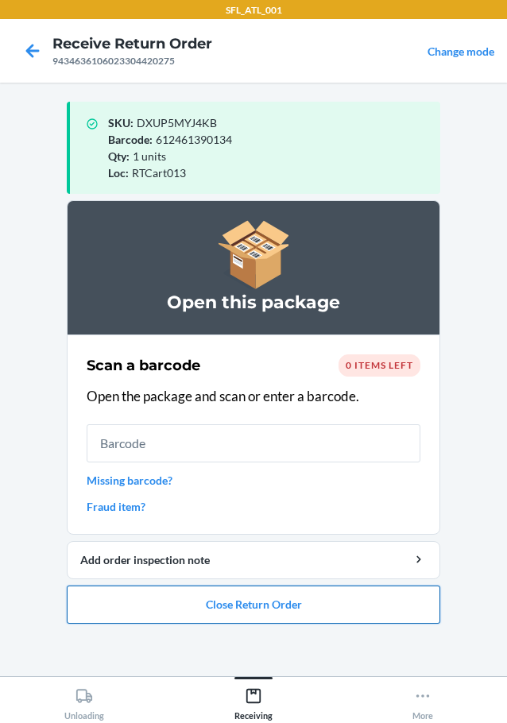
click at [269, 622] on button "Close Return Order" at bounding box center [254, 605] width 374 height 38
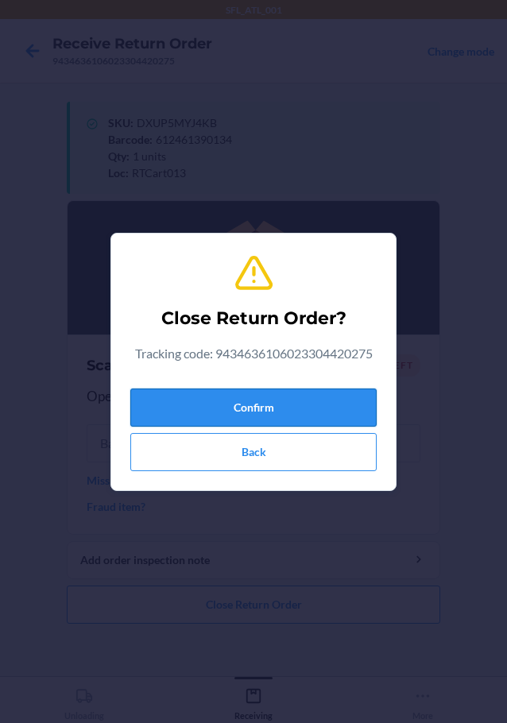
click at [246, 421] on button "Confirm" at bounding box center [253, 408] width 246 height 38
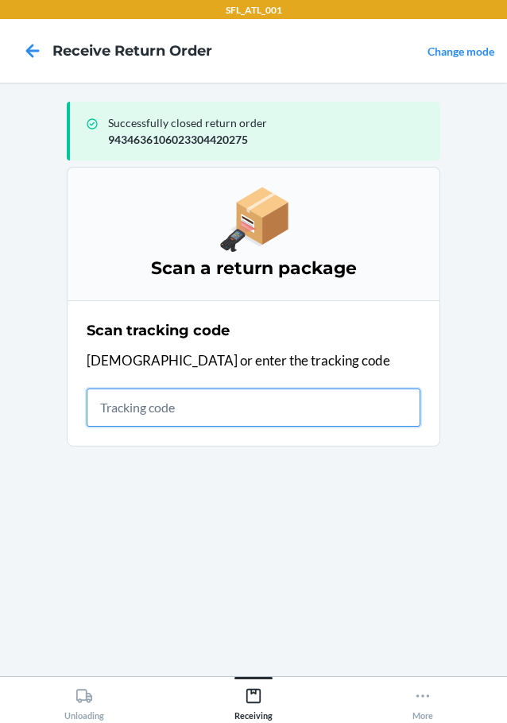
click at [122, 417] on input "text" at bounding box center [254, 408] width 334 height 38
click at [112, 393] on input "text" at bounding box center [254, 408] width 334 height 38
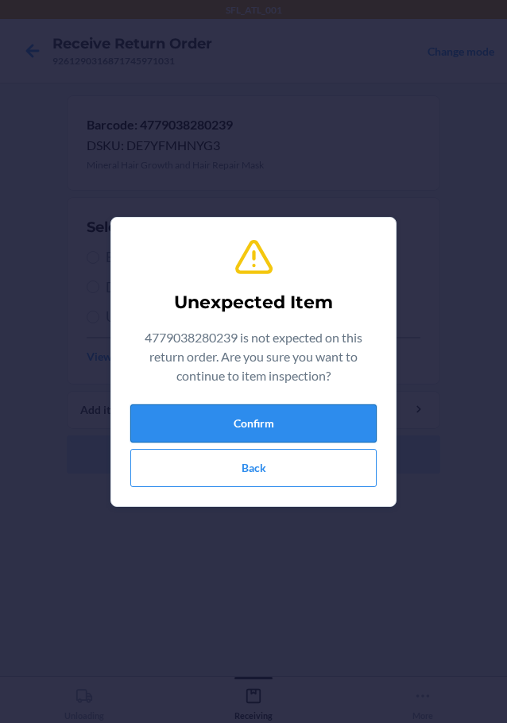
click at [332, 439] on button "Confirm" at bounding box center [253, 424] width 246 height 38
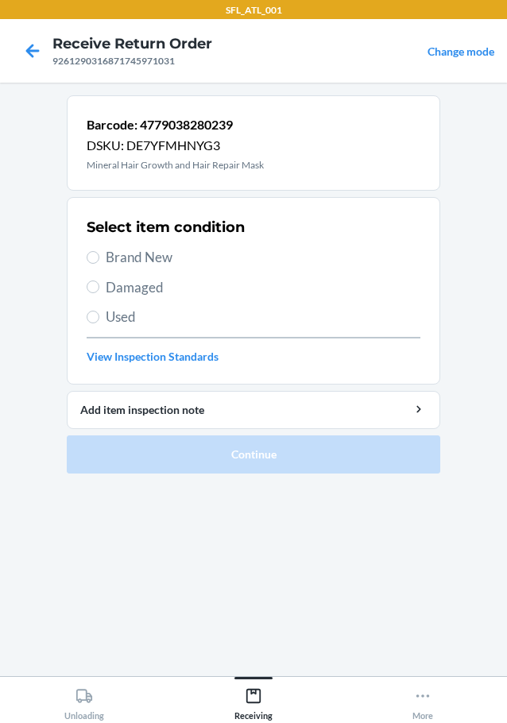
click at [157, 249] on span "Brand New" at bounding box center [263, 257] width 315 height 21
click at [99, 251] on input "Brand New" at bounding box center [93, 257] width 13 height 13
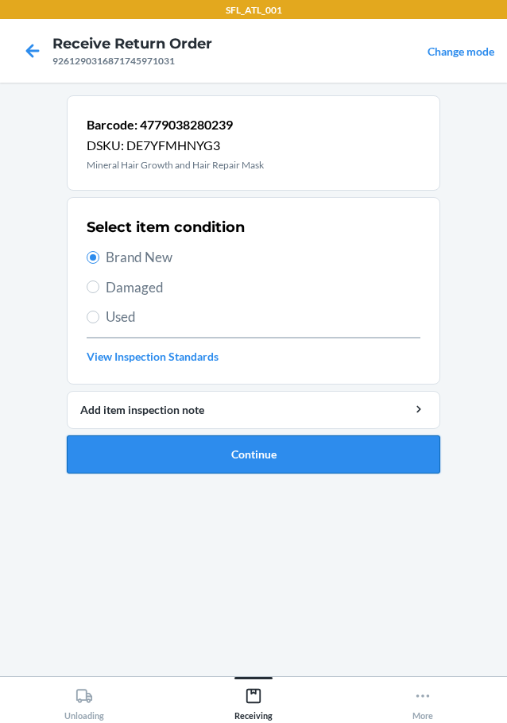
click at [231, 463] on button "Continue" at bounding box center [254, 455] width 374 height 38
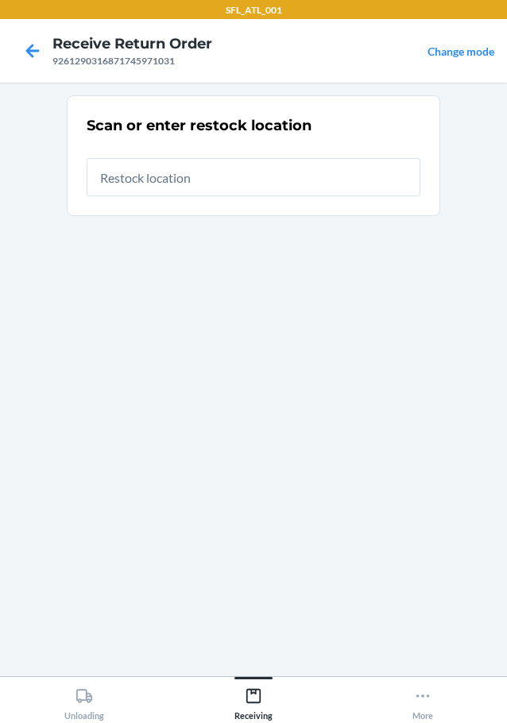
click at [157, 188] on input "text" at bounding box center [254, 177] width 334 height 38
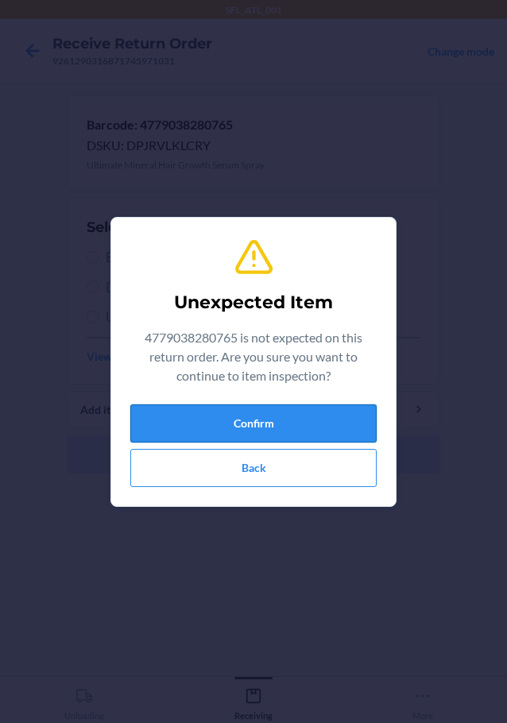
click at [252, 420] on button "Confirm" at bounding box center [253, 424] width 246 height 38
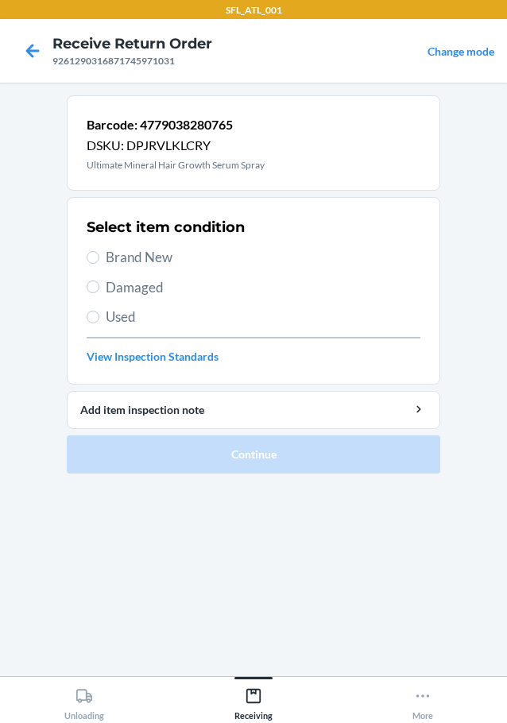
click at [153, 258] on span "Brand New" at bounding box center [263, 257] width 315 height 21
click at [99, 258] on input "Brand New" at bounding box center [93, 257] width 13 height 13
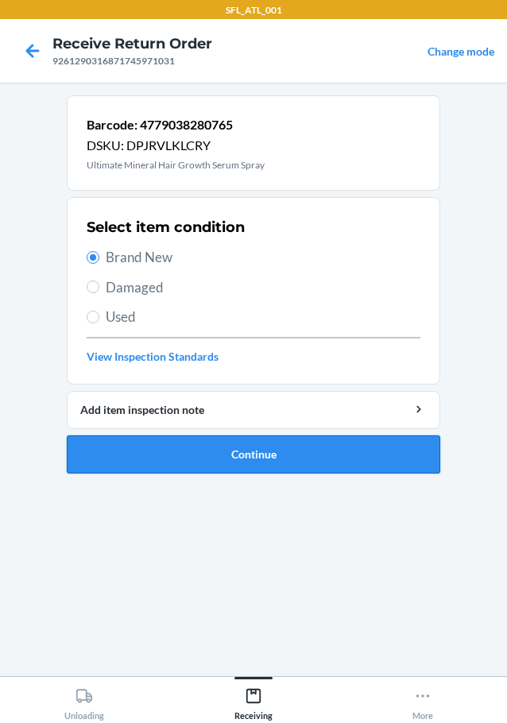
click at [261, 462] on button "Continue" at bounding box center [254, 455] width 374 height 38
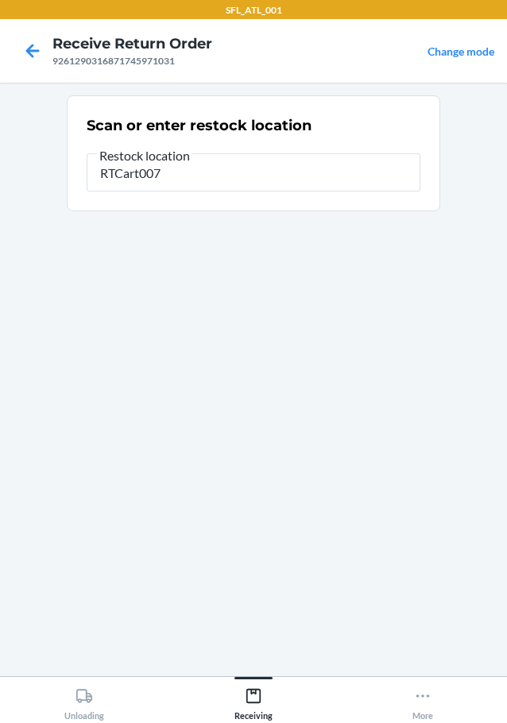
click at [147, 188] on input "RTCart007" at bounding box center [254, 172] width 334 height 38
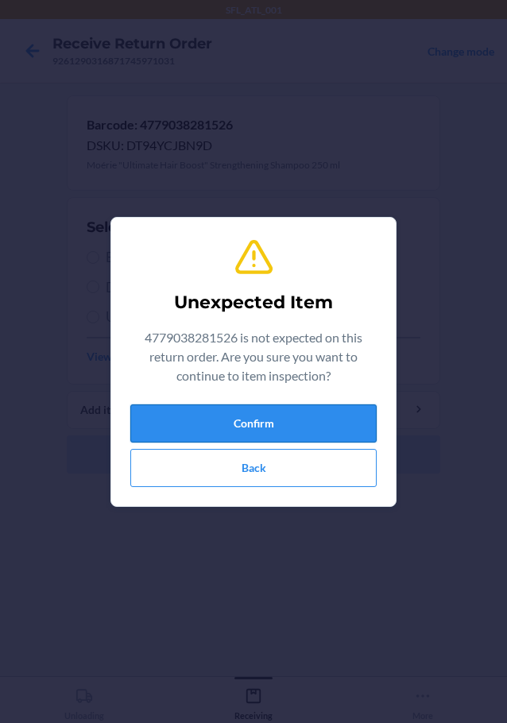
click at [347, 428] on button "Confirm" at bounding box center [253, 424] width 246 height 38
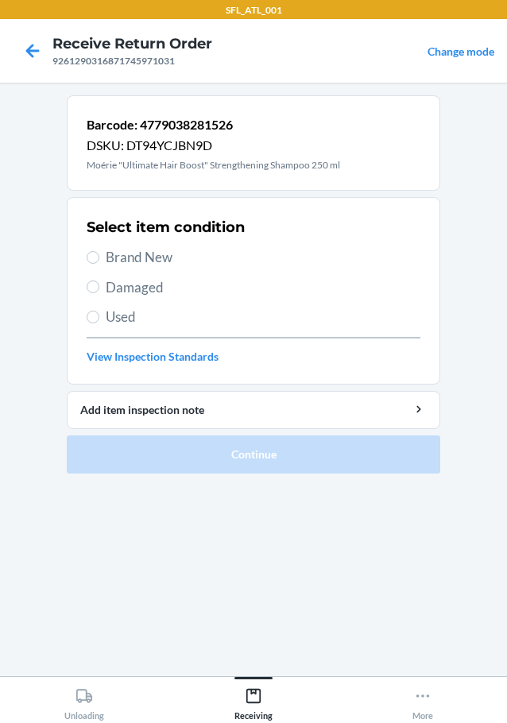
click at [144, 243] on div "Select item condition Brand New Damaged Used View Inspection Standards" at bounding box center [254, 290] width 334 height 157
click at [145, 250] on span "Brand New" at bounding box center [263, 257] width 315 height 21
click at [99, 251] on input "Brand New" at bounding box center [93, 257] width 13 height 13
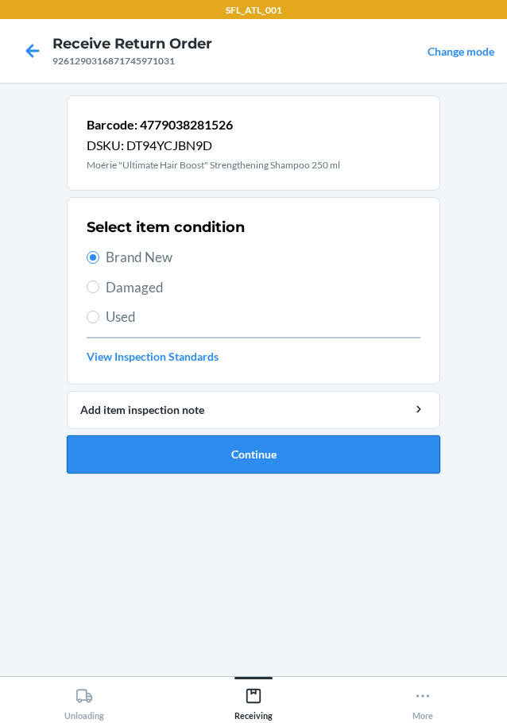
click at [244, 457] on button "Continue" at bounding box center [254, 455] width 374 height 38
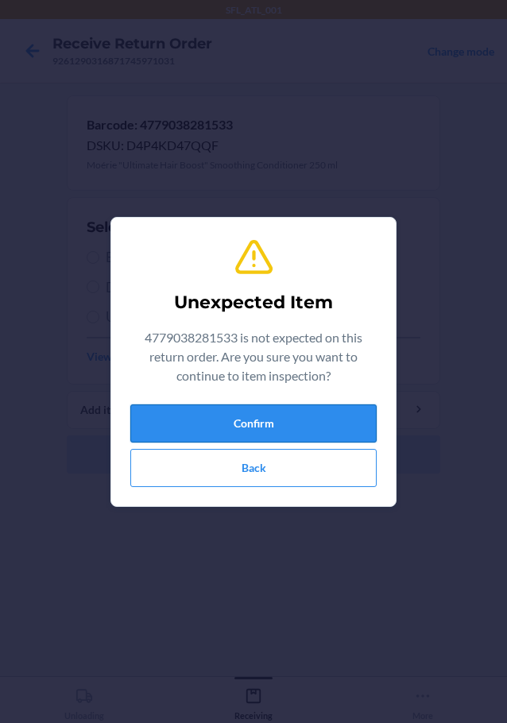
click at [250, 416] on button "Confirm" at bounding box center [253, 424] width 246 height 38
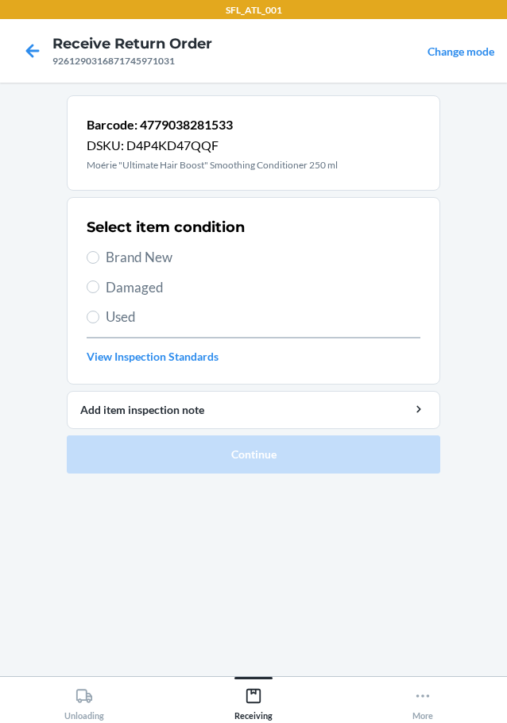
click at [158, 247] on span "Brand New" at bounding box center [263, 257] width 315 height 21
click at [99, 251] on input "Brand New" at bounding box center [93, 257] width 13 height 13
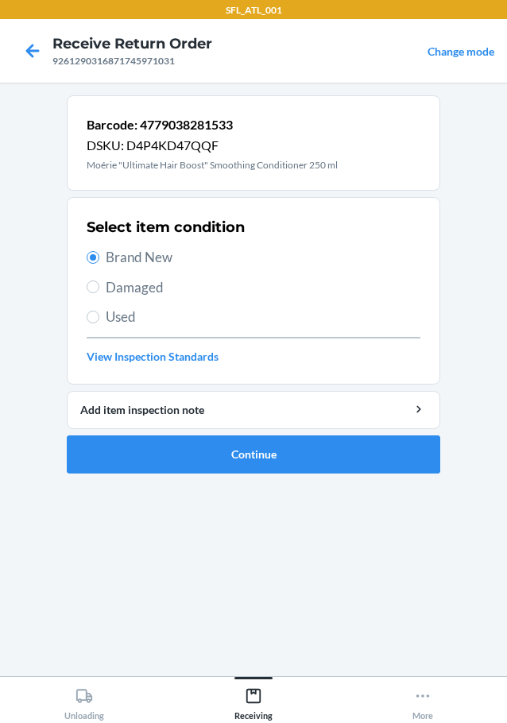
click at [238, 476] on ol "Barcode: 4779038281533 DSKU: D4P4KD47QQF Moérie "Ultimate Hair Boost" Smoothing…" at bounding box center [254, 290] width 374 height 391
click at [237, 476] on ol "Barcode: 4779038281533 DSKU: D4P4KD47QQF Moérie "Ultimate Hair Boost" Smoothing…" at bounding box center [254, 290] width 374 height 391
click at [242, 459] on button "Continue" at bounding box center [254, 455] width 374 height 38
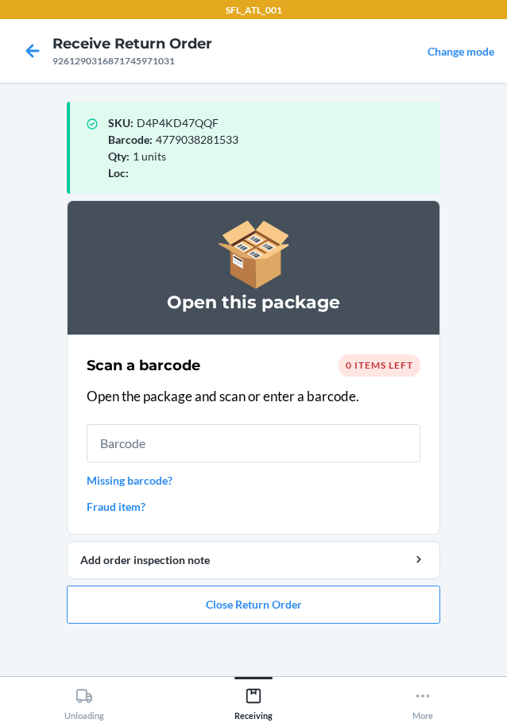
click at [278, 633] on ol "Open this package Scan a barcode 0 items left Open the package and scan or ente…" at bounding box center [254, 418] width 374 height 436
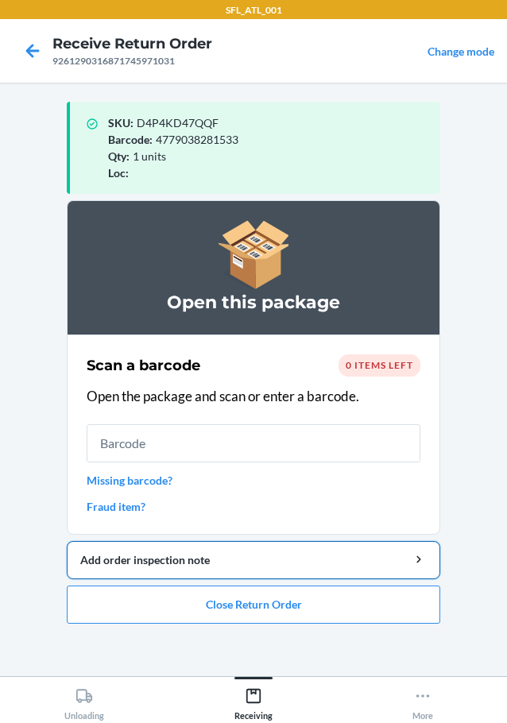
click at [311, 568] on button "Add order inspection note" at bounding box center [254, 560] width 374 height 38
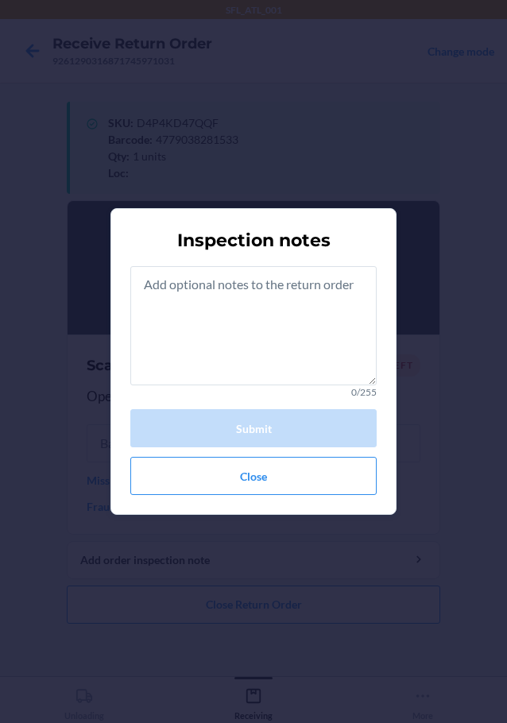
click at [302, 600] on div "Inspection notes 0/255 Submit Close" at bounding box center [253, 361] width 507 height 723
click at [268, 452] on div "0/255 Submit Close" at bounding box center [253, 380] width 246 height 229
click at [265, 475] on button "Close" at bounding box center [253, 476] width 246 height 38
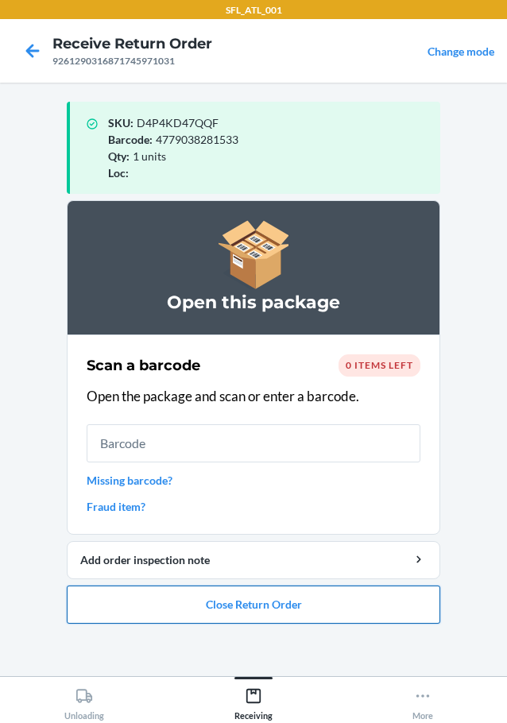
click at [248, 607] on button "Close Return Order" at bounding box center [254, 605] width 374 height 38
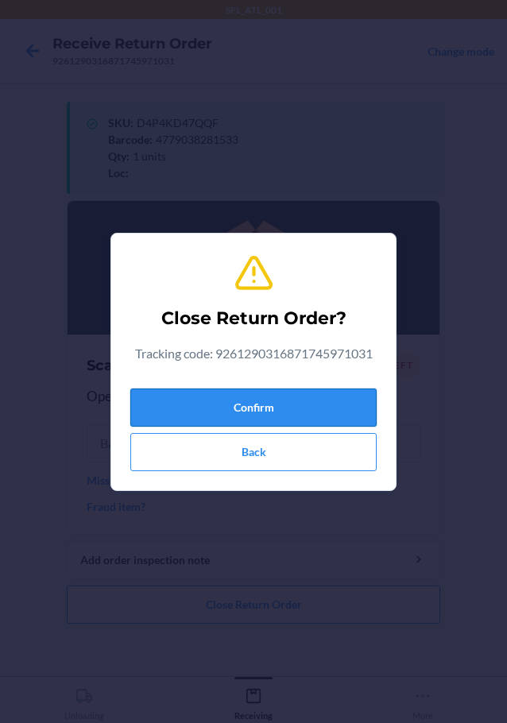
click at [246, 395] on button "Confirm" at bounding box center [253, 408] width 246 height 38
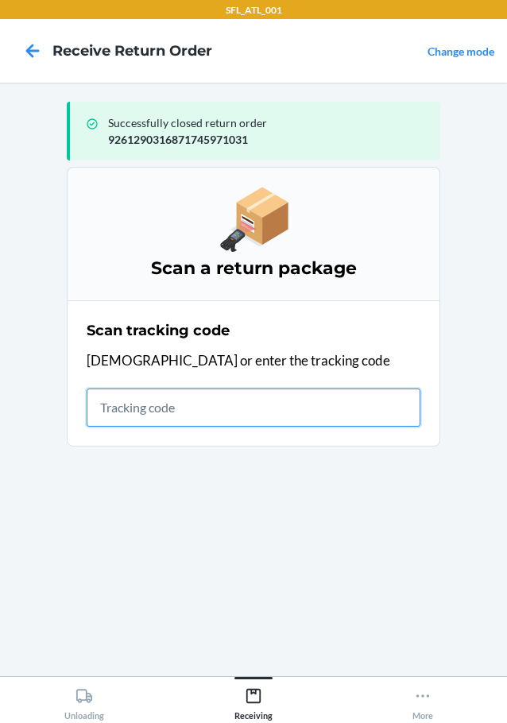
click at [114, 419] on input "text" at bounding box center [254, 408] width 334 height 38
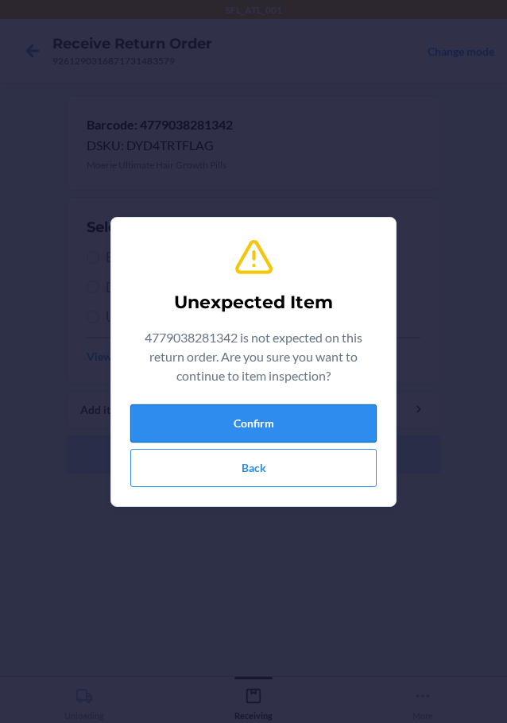
click at [276, 442] on button "Confirm" at bounding box center [253, 424] width 246 height 38
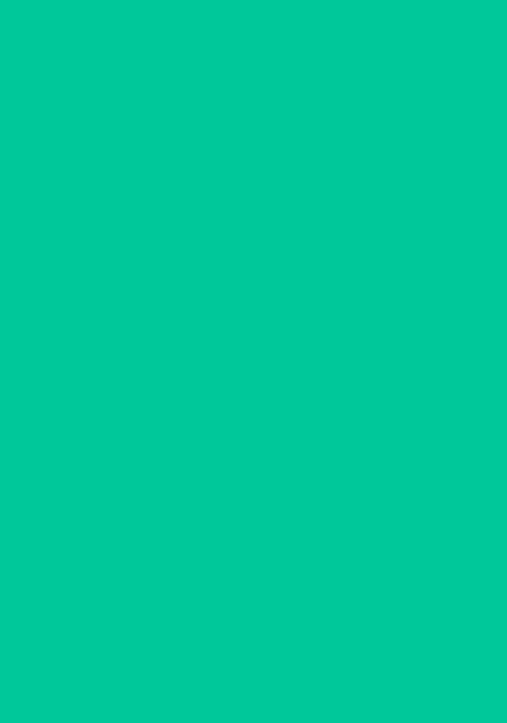
click at [130, 321] on span "Used" at bounding box center [263, 317] width 315 height 21
click at [99, 321] on input "Used" at bounding box center [93, 317] width 13 height 13
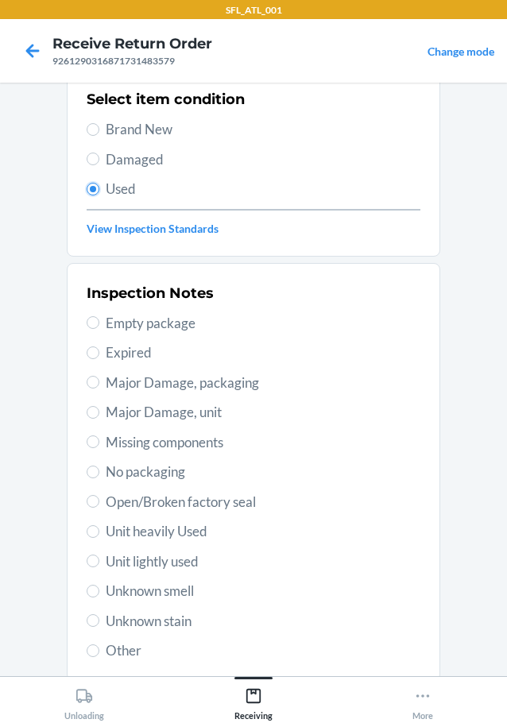
scroll to position [234, 0]
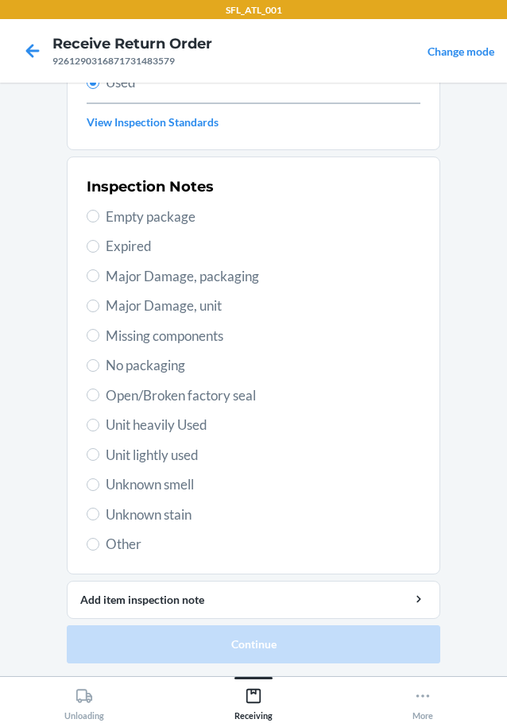
click at [133, 556] on div "Inspection Notes Empty package Expired Major Damage, packaging Major Damage, un…" at bounding box center [254, 366] width 334 height 388
click at [139, 546] on span "Other" at bounding box center [263, 544] width 315 height 21
click at [99, 546] on input "Other" at bounding box center [93, 544] width 13 height 13
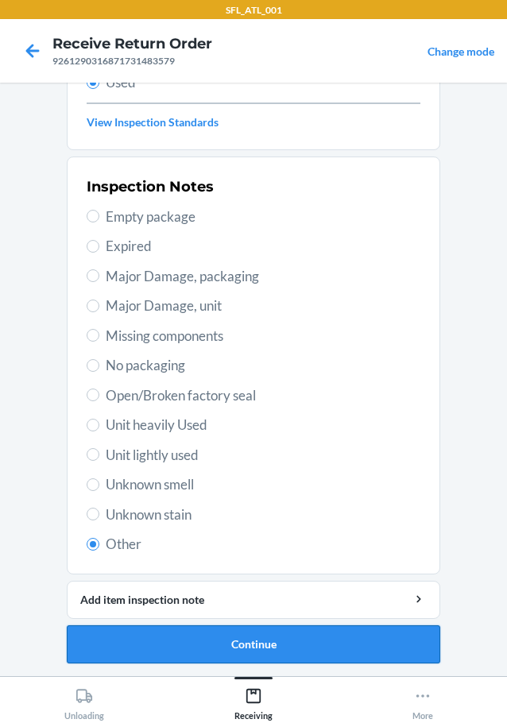
click at [248, 654] on button "Continue" at bounding box center [254, 645] width 374 height 38
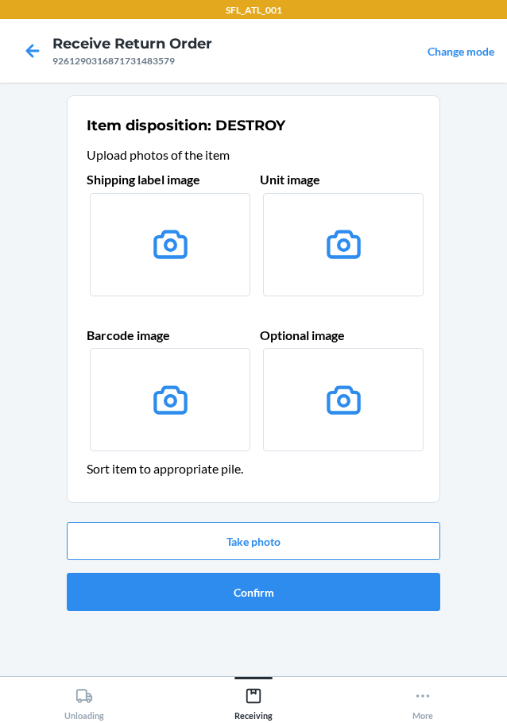
click at [175, 272] on label at bounding box center [170, 244] width 161 height 103
click at [0, 0] on input "file" at bounding box center [0, 0] width 0 height 0
click at [336, 528] on button "Take photo" at bounding box center [254, 541] width 374 height 38
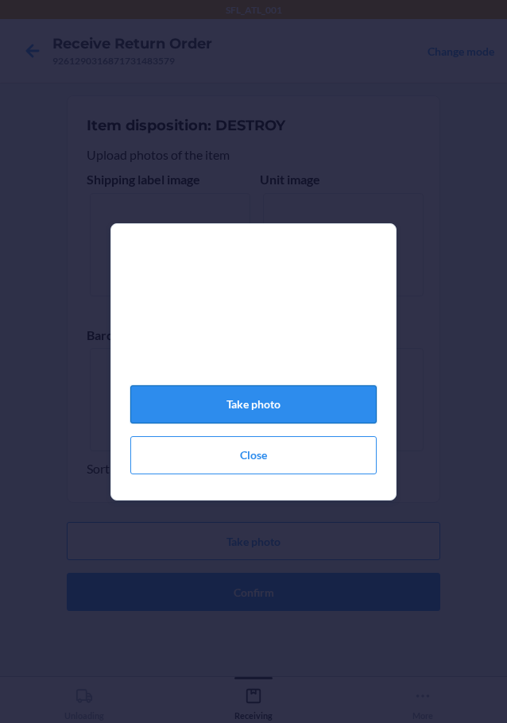
click at [279, 415] on button "Take photo" at bounding box center [253, 404] width 246 height 38
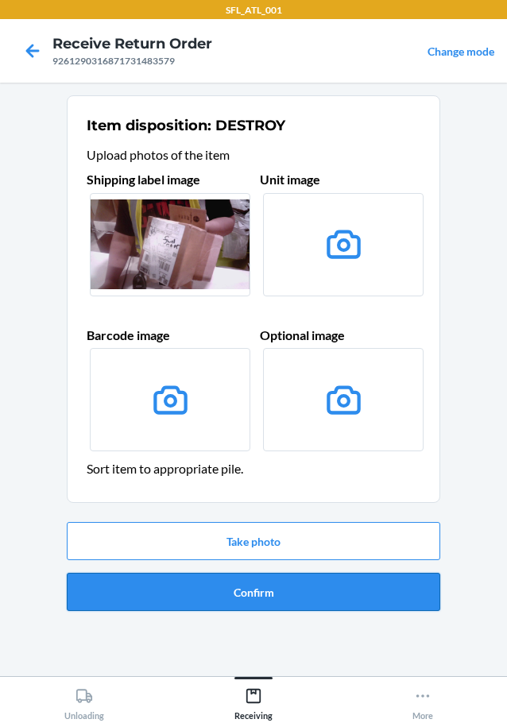
click at [287, 585] on button "Confirm" at bounding box center [254, 592] width 374 height 38
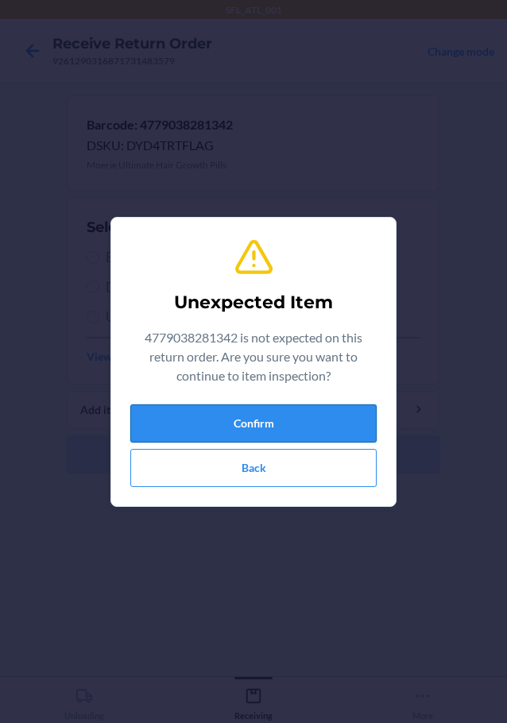
click at [234, 431] on button "Confirm" at bounding box center [253, 424] width 246 height 38
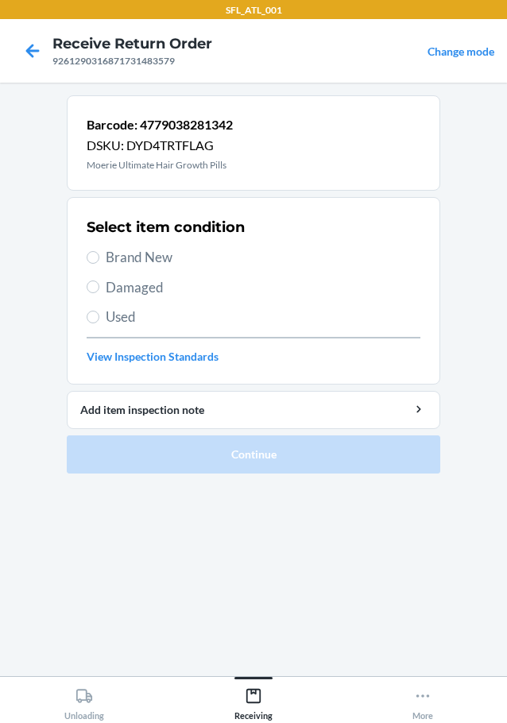
click at [109, 316] on span "Used" at bounding box center [263, 317] width 315 height 21
click at [99, 316] on input "Used" at bounding box center [93, 317] width 13 height 13
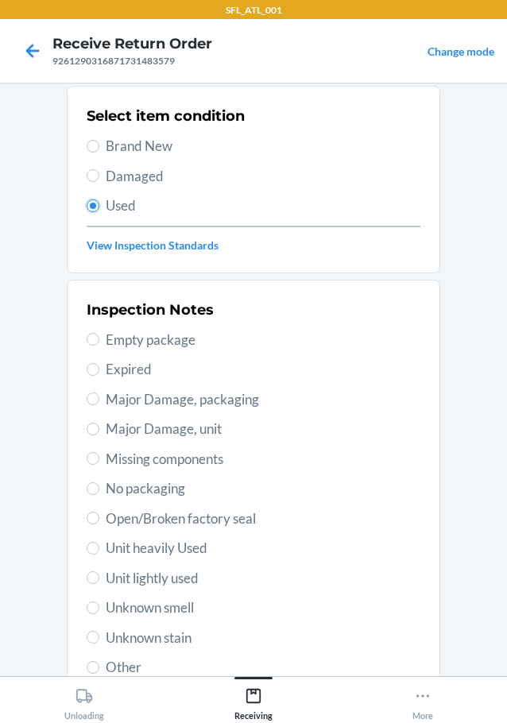
scroll to position [234, 0]
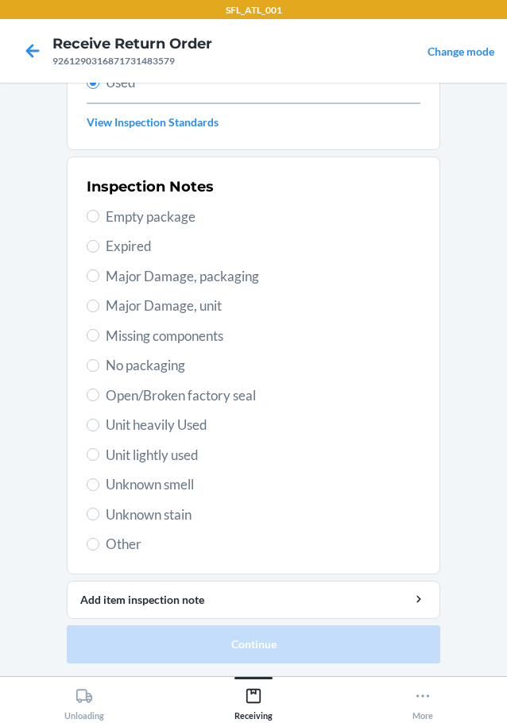
click at [131, 553] on span "Other" at bounding box center [263, 544] width 315 height 21
click at [99, 551] on input "Other" at bounding box center [93, 544] width 13 height 13
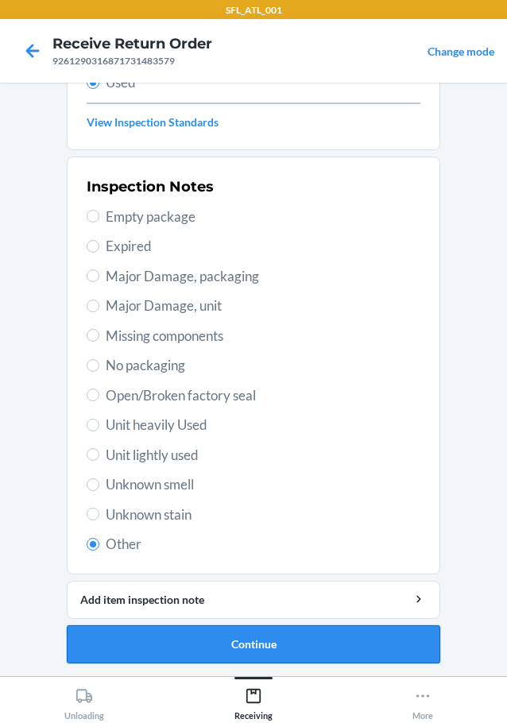
click at [211, 661] on button "Continue" at bounding box center [254, 645] width 374 height 38
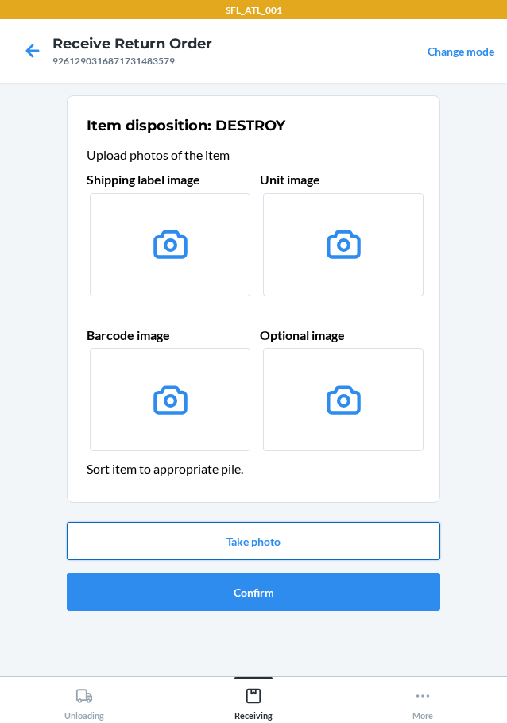
click at [269, 525] on button "Take photo" at bounding box center [254, 541] width 374 height 38
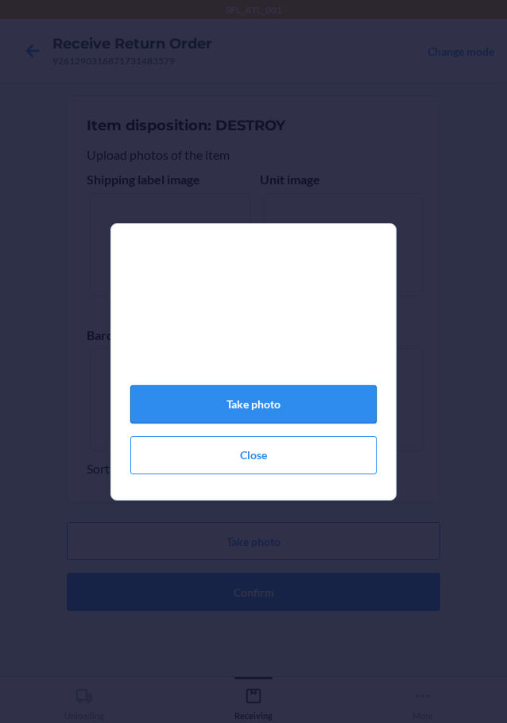
click at [274, 405] on button "Take photo" at bounding box center [253, 404] width 246 height 38
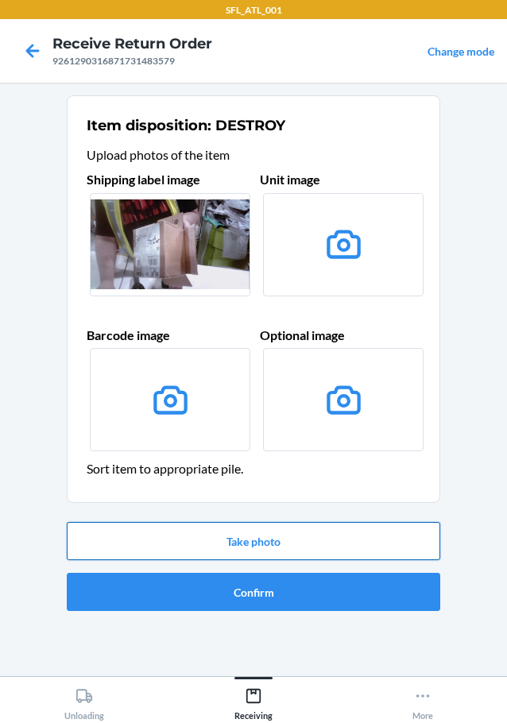
click at [293, 534] on button "Take photo" at bounding box center [254, 541] width 374 height 38
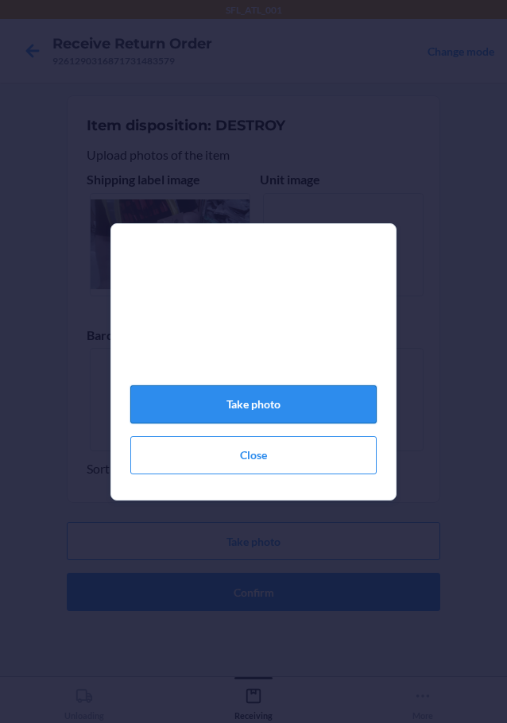
click at [302, 393] on button "Take photo" at bounding box center [253, 404] width 246 height 38
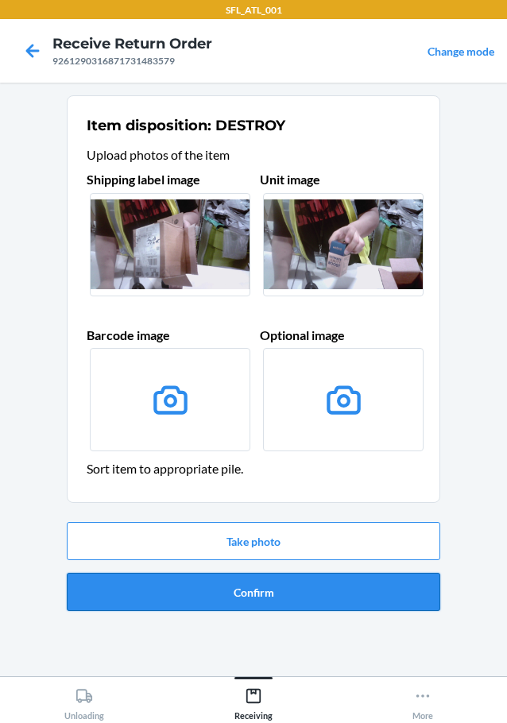
click at [293, 582] on button "Confirm" at bounding box center [254, 592] width 374 height 38
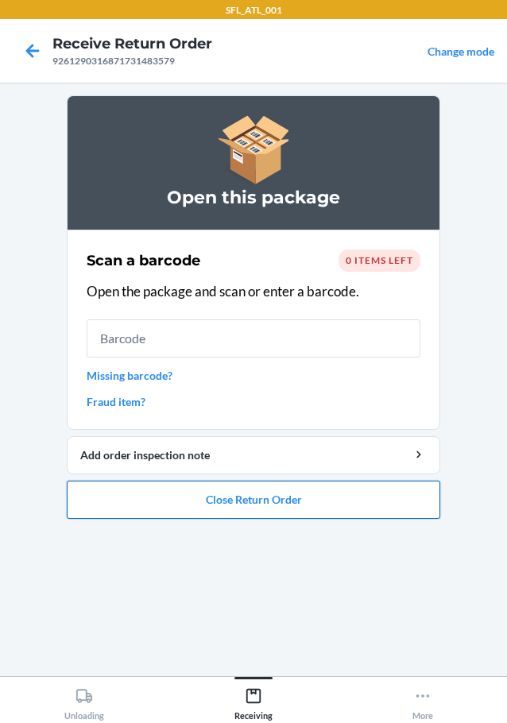
click at [220, 502] on button "Close Return Order" at bounding box center [254, 500] width 374 height 38
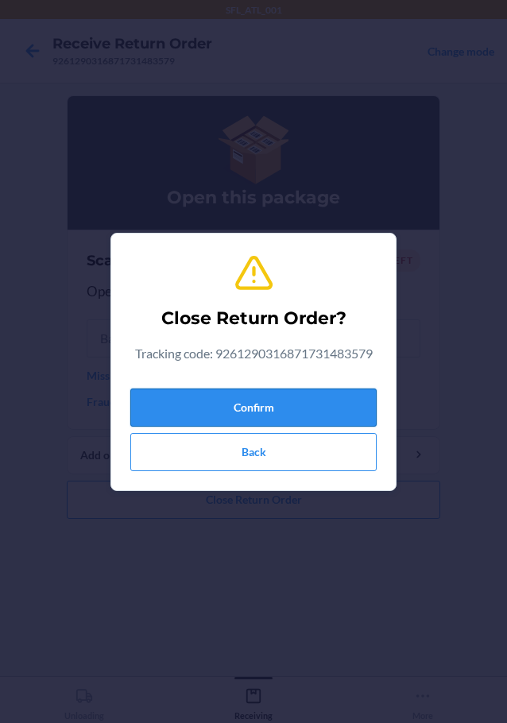
click at [230, 415] on button "Confirm" at bounding box center [253, 408] width 246 height 38
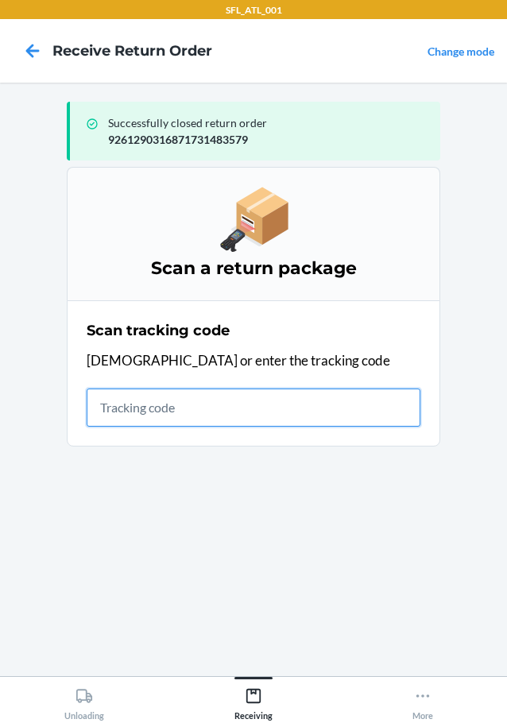
click at [184, 396] on input "text" at bounding box center [254, 408] width 334 height 38
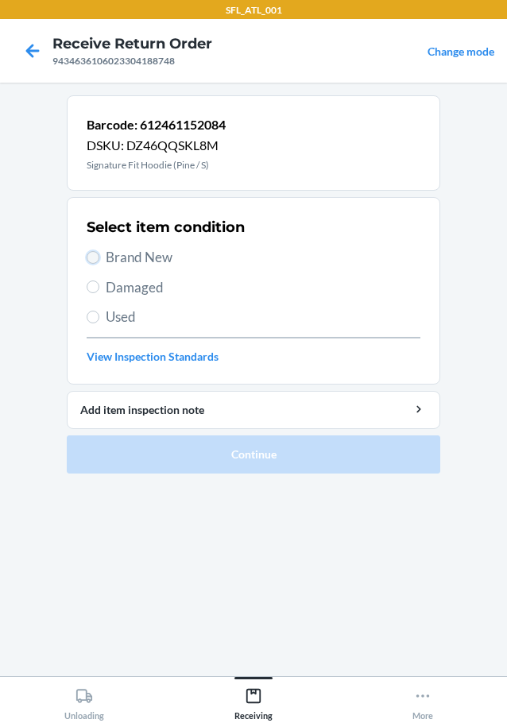
click at [90, 251] on input "Brand New" at bounding box center [93, 257] width 13 height 13
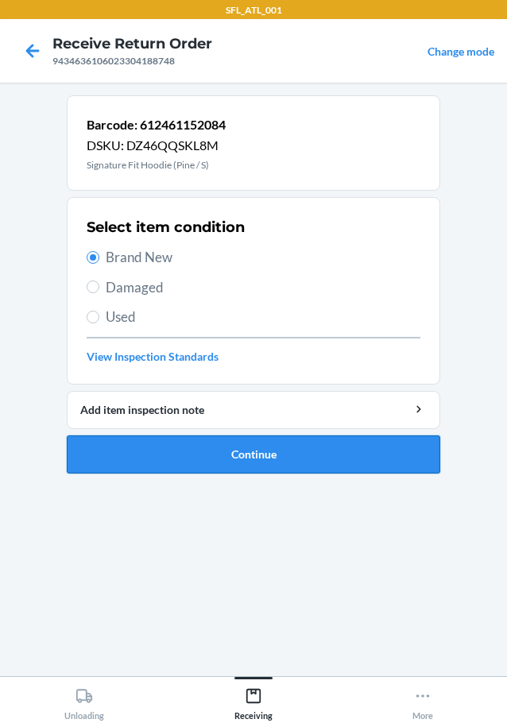
click at [206, 439] on button "Continue" at bounding box center [254, 455] width 374 height 38
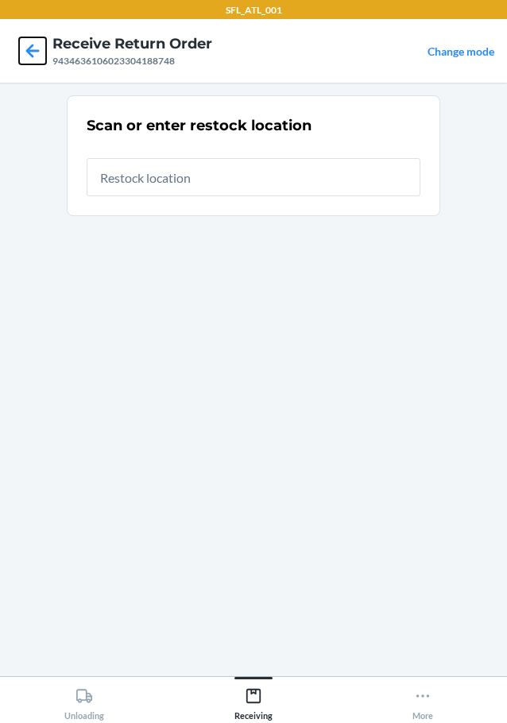
click at [37, 51] on icon at bounding box center [33, 51] width 14 height 14
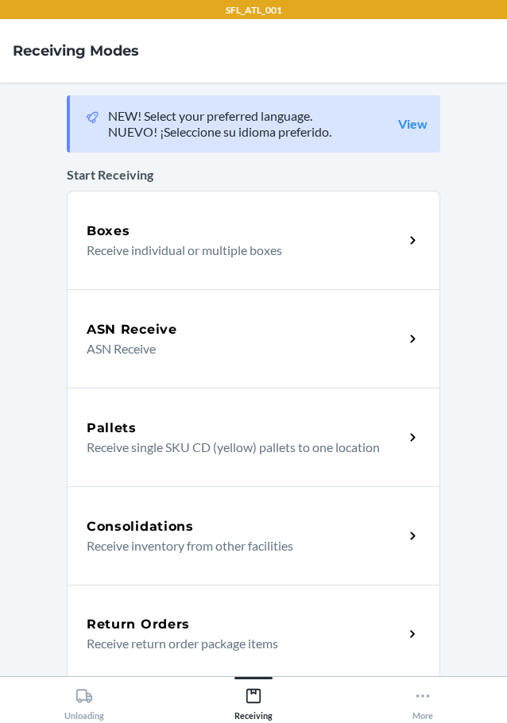
click at [206, 632] on div "Return Orders" at bounding box center [245, 624] width 317 height 19
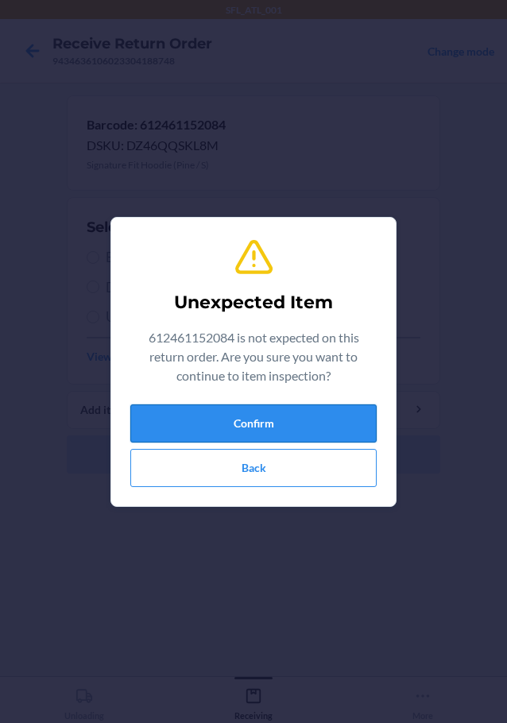
click at [215, 409] on button "Confirm" at bounding box center [253, 424] width 246 height 38
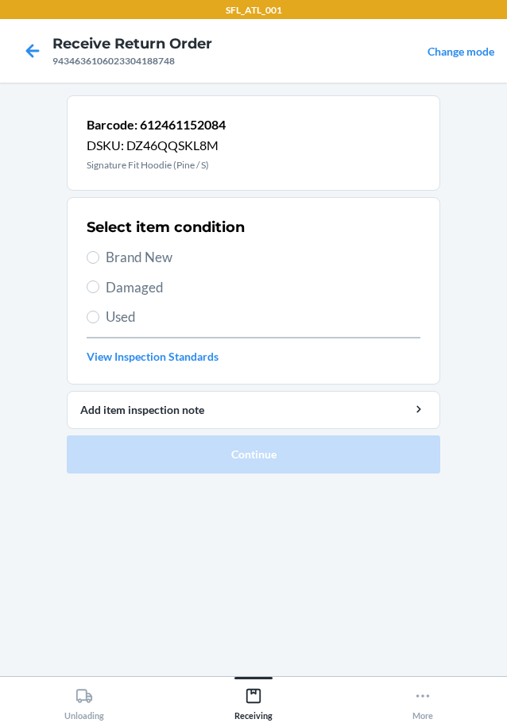
click at [162, 253] on span "Brand New" at bounding box center [263, 257] width 315 height 21
click at [99, 253] on input "Brand New" at bounding box center [93, 257] width 13 height 13
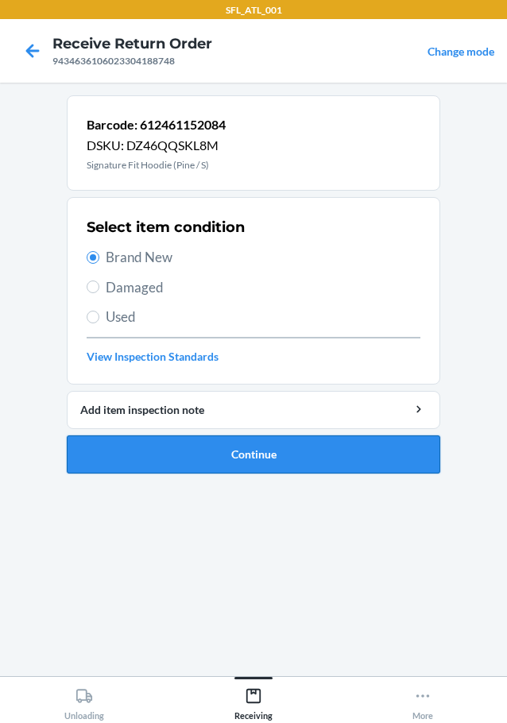
click at [264, 459] on button "Continue" at bounding box center [254, 455] width 374 height 38
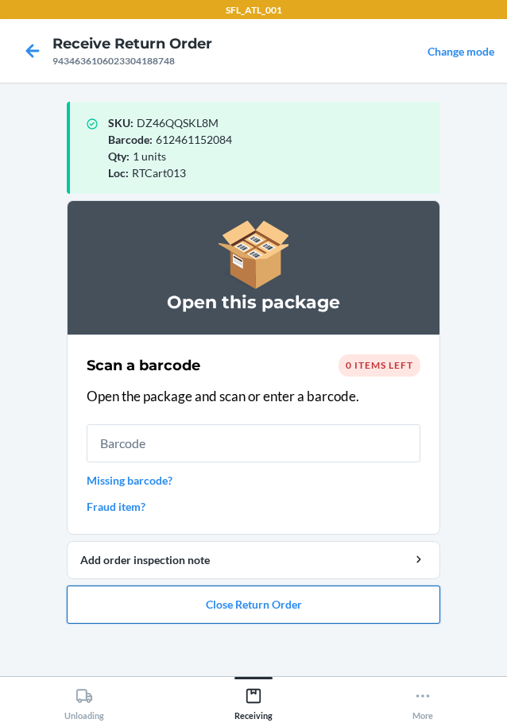
click at [272, 602] on button "Close Return Order" at bounding box center [254, 605] width 374 height 38
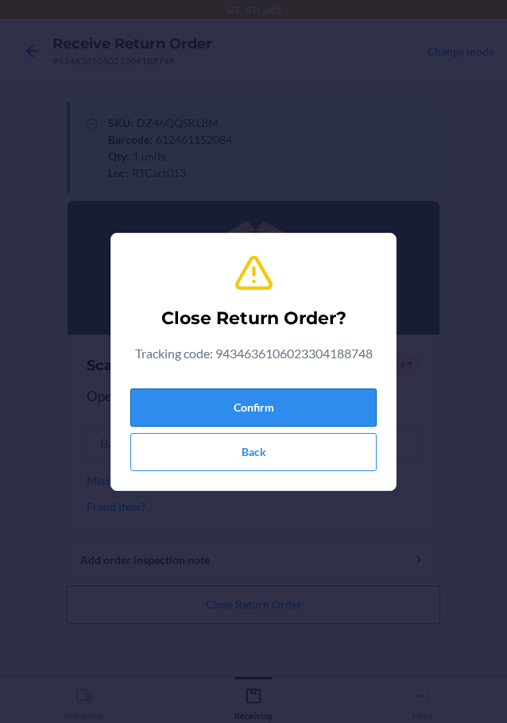
click at [281, 403] on button "Confirm" at bounding box center [253, 408] width 246 height 38
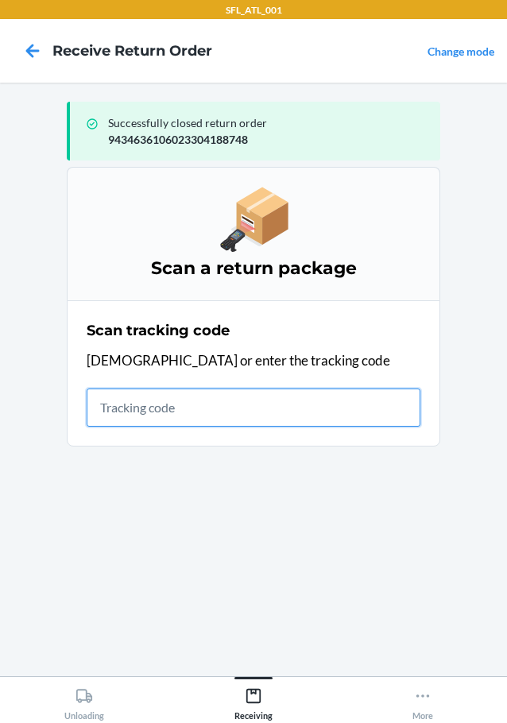
click at [138, 415] on input "text" at bounding box center [254, 408] width 334 height 38
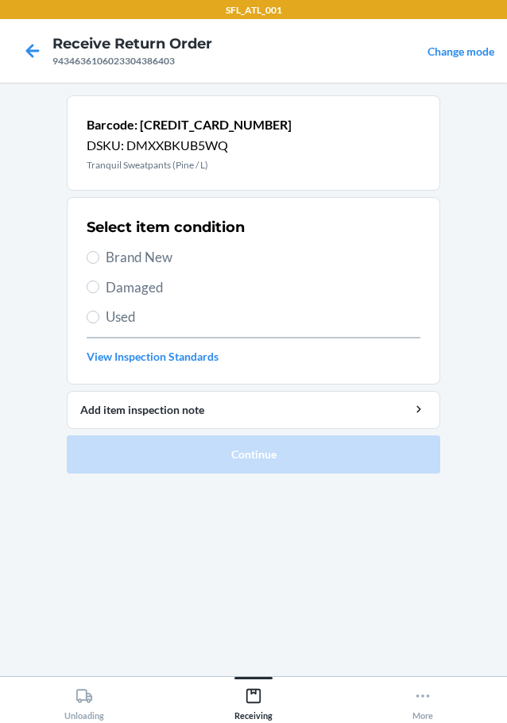
click at [142, 240] on div "Select item condition Brand New Damaged Used View Inspection Standards" at bounding box center [254, 290] width 334 height 157
click at [138, 251] on span "Brand New" at bounding box center [263, 257] width 315 height 21
click at [99, 251] on input "Brand New" at bounding box center [93, 257] width 13 height 13
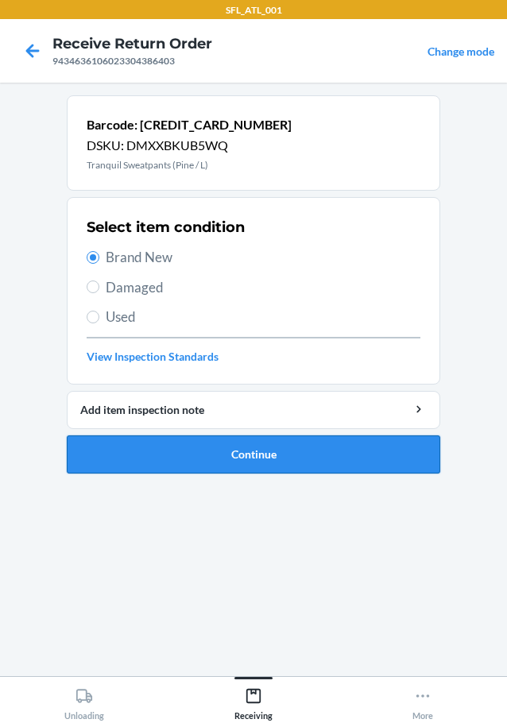
click at [185, 459] on button "Continue" at bounding box center [254, 455] width 374 height 38
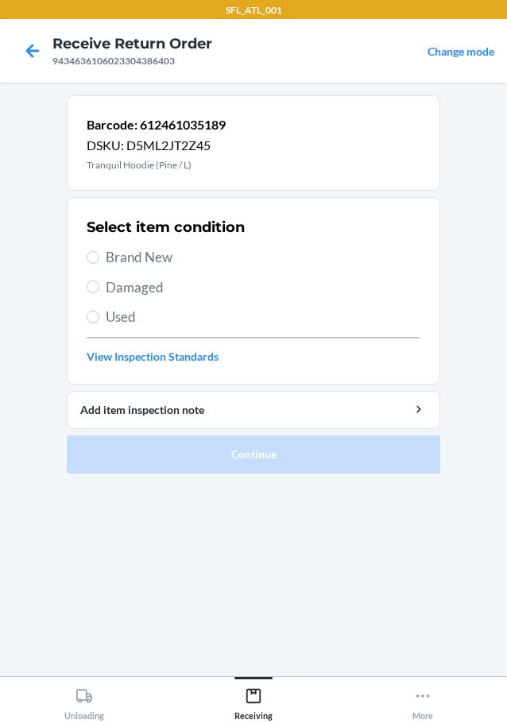
click at [185, 259] on span "Brand New" at bounding box center [263, 257] width 315 height 21
click at [99, 259] on input "Brand New" at bounding box center [93, 257] width 13 height 13
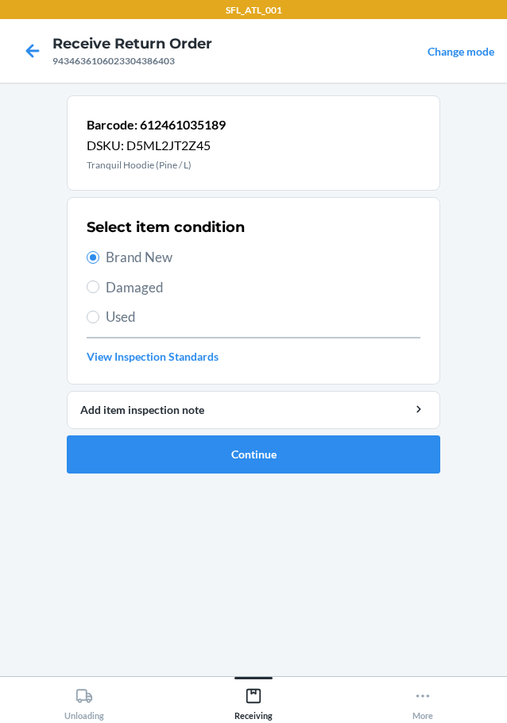
click at [215, 475] on ol "Barcode: 612461035189 DSKU: D5ML2JT2Z45 Tranquil Hoodie (Pine / L) Select item …" at bounding box center [254, 290] width 374 height 391
click at [227, 463] on button "Continue" at bounding box center [254, 455] width 374 height 38
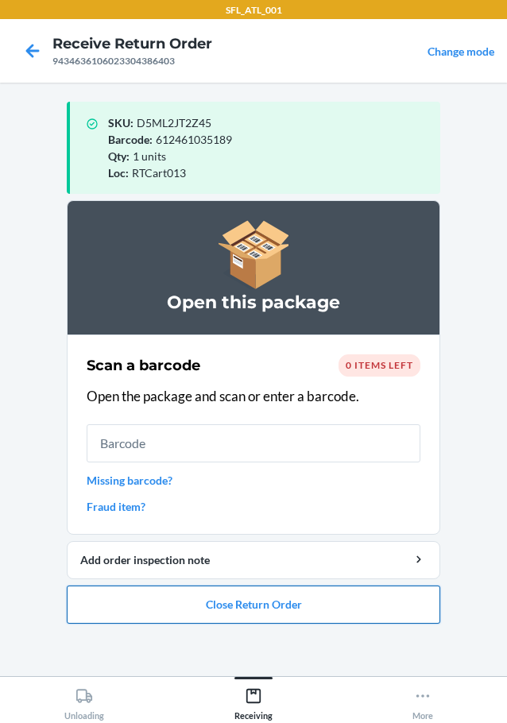
click at [200, 620] on button "Close Return Order" at bounding box center [254, 605] width 374 height 38
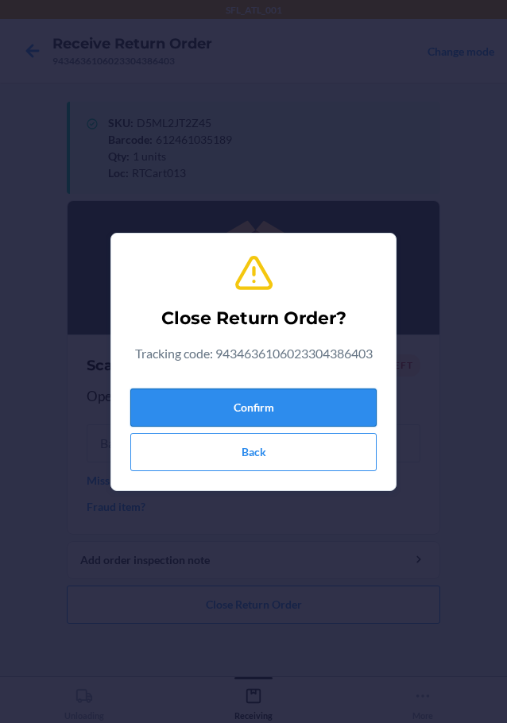
click at [239, 414] on button "Confirm" at bounding box center [253, 408] width 246 height 38
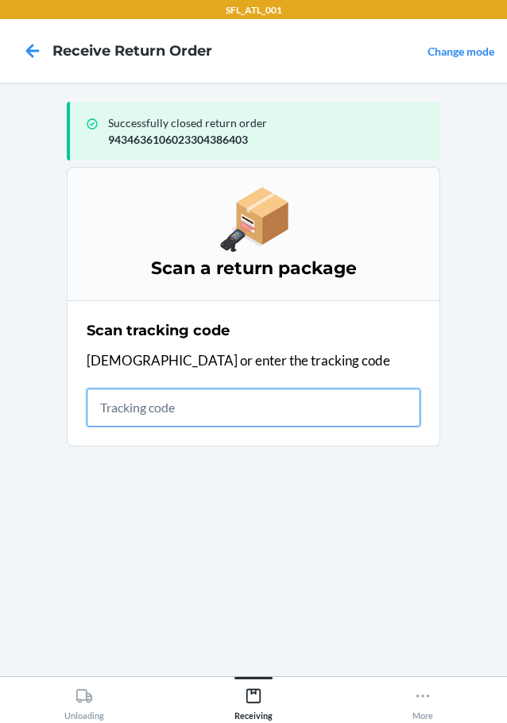
click at [169, 410] on input "text" at bounding box center [254, 408] width 334 height 38
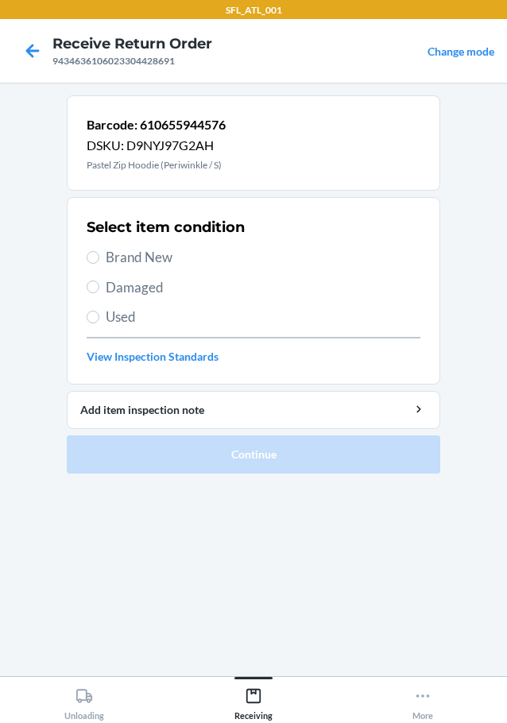
click at [108, 262] on span "Brand New" at bounding box center [263, 257] width 315 height 21
click at [99, 262] on input "Brand New" at bounding box center [93, 257] width 13 height 13
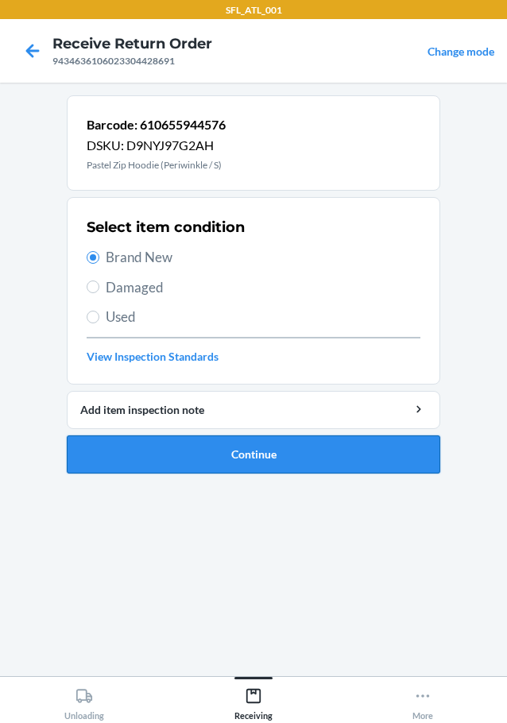
click at [207, 466] on button "Continue" at bounding box center [254, 455] width 374 height 38
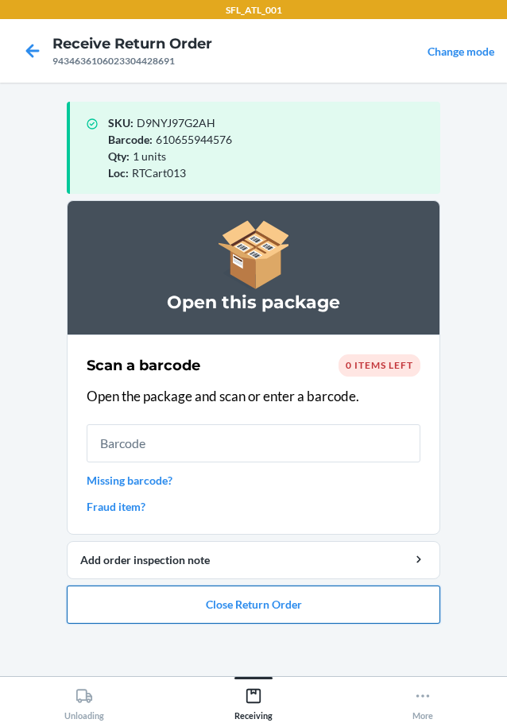
click at [319, 611] on button "Close Return Order" at bounding box center [254, 605] width 374 height 38
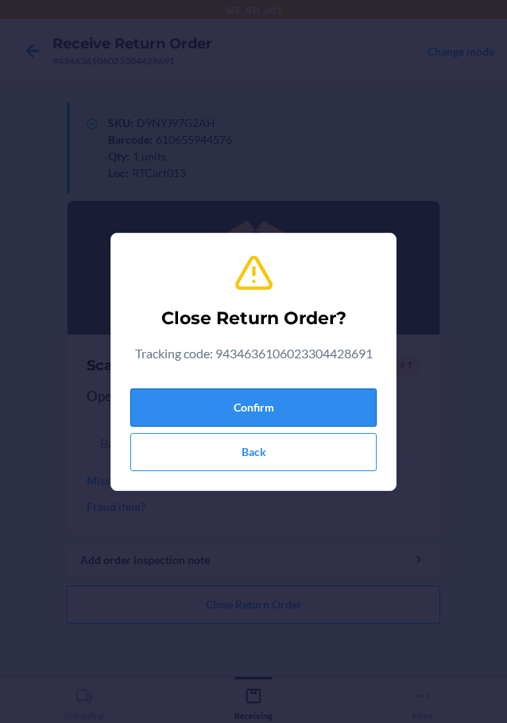
click at [242, 414] on button "Confirm" at bounding box center [253, 408] width 246 height 38
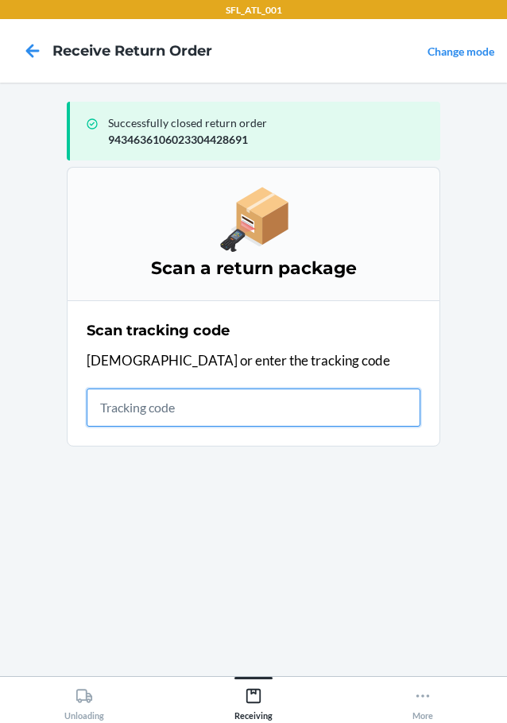
click at [167, 419] on input "text" at bounding box center [254, 408] width 334 height 38
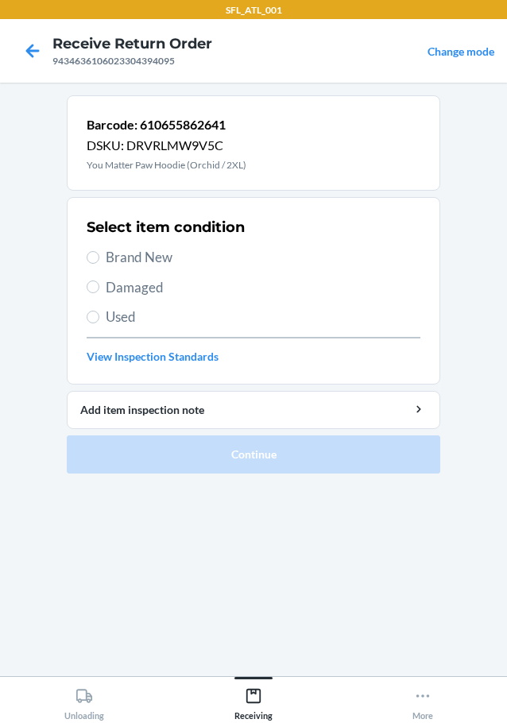
click at [145, 259] on span "Brand New" at bounding box center [263, 257] width 315 height 21
click at [99, 259] on input "Brand New" at bounding box center [93, 257] width 13 height 13
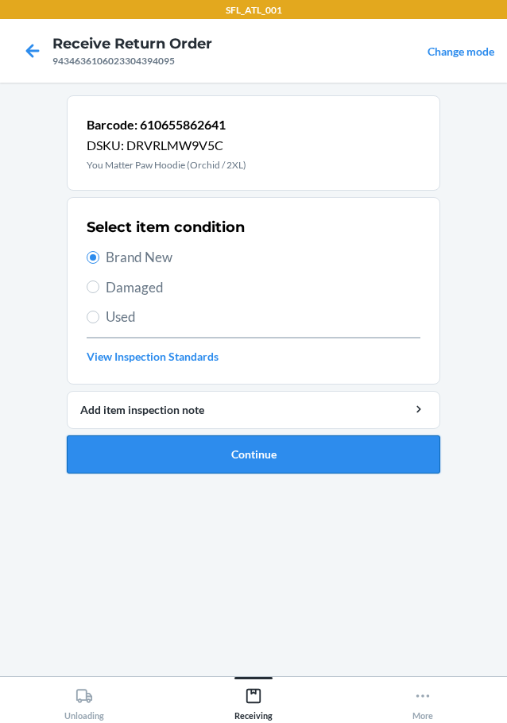
click at [266, 444] on button "Continue" at bounding box center [254, 455] width 374 height 38
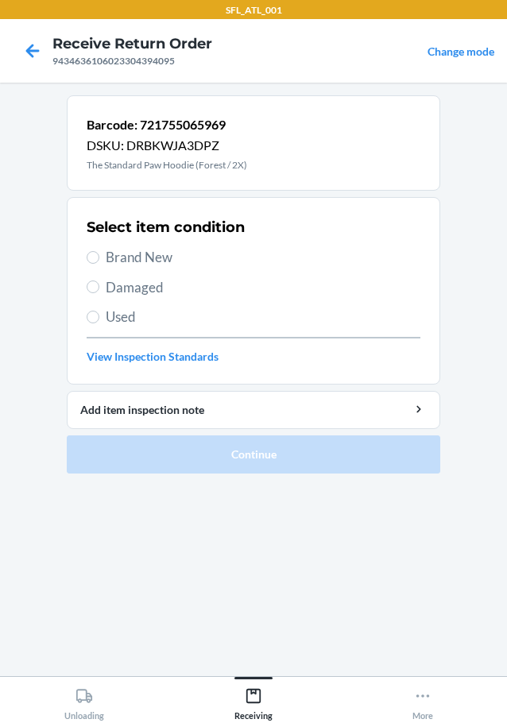
click at [178, 258] on span "Brand New" at bounding box center [263, 257] width 315 height 21
click at [99, 258] on input "Brand New" at bounding box center [93, 257] width 13 height 13
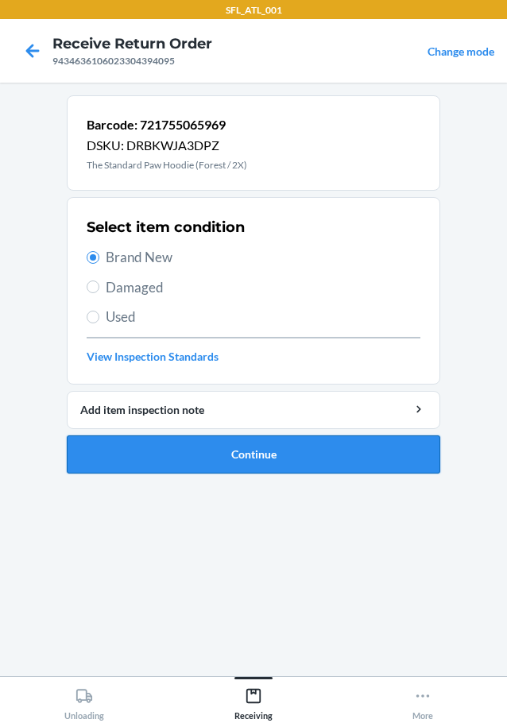
click at [286, 467] on button "Continue" at bounding box center [254, 455] width 374 height 38
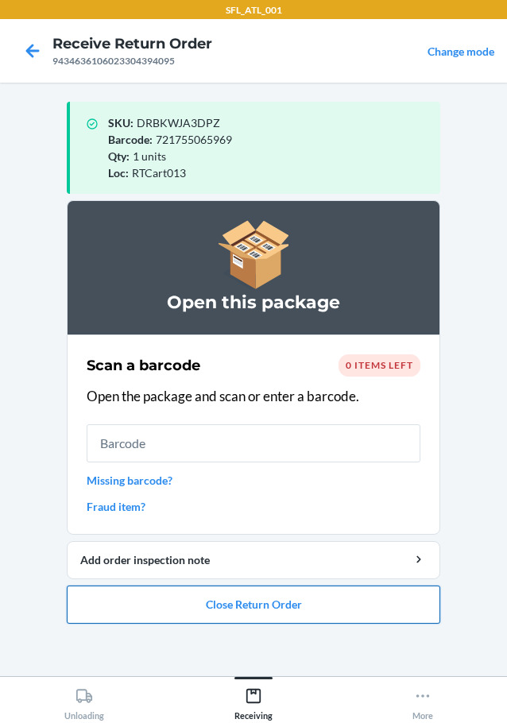
click at [336, 602] on button "Close Return Order" at bounding box center [254, 605] width 374 height 38
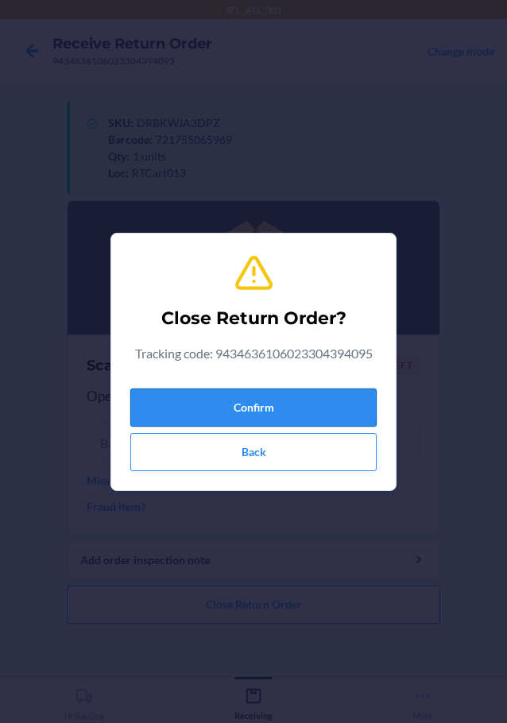
click at [306, 393] on button "Confirm" at bounding box center [253, 408] width 246 height 38
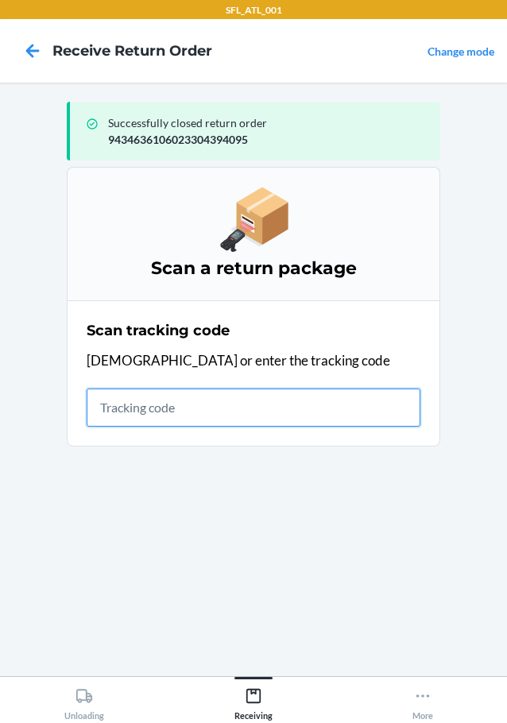
click at [122, 409] on input "text" at bounding box center [254, 408] width 334 height 38
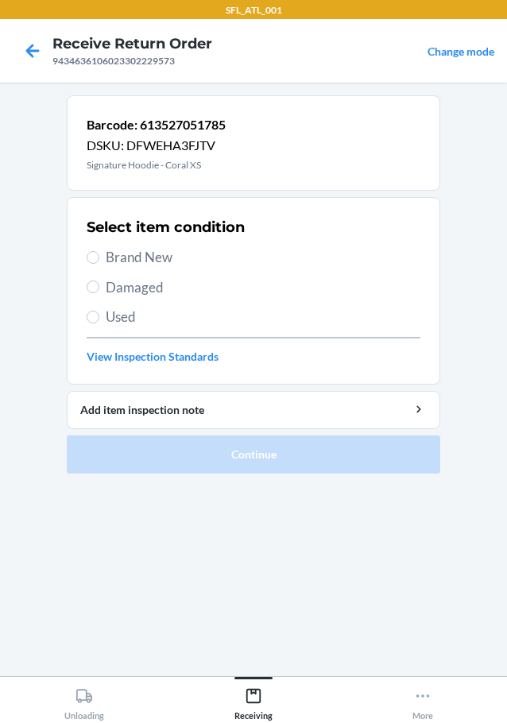
click at [138, 267] on span "Brand New" at bounding box center [263, 257] width 315 height 21
click at [99, 264] on input "Brand New" at bounding box center [93, 257] width 13 height 13
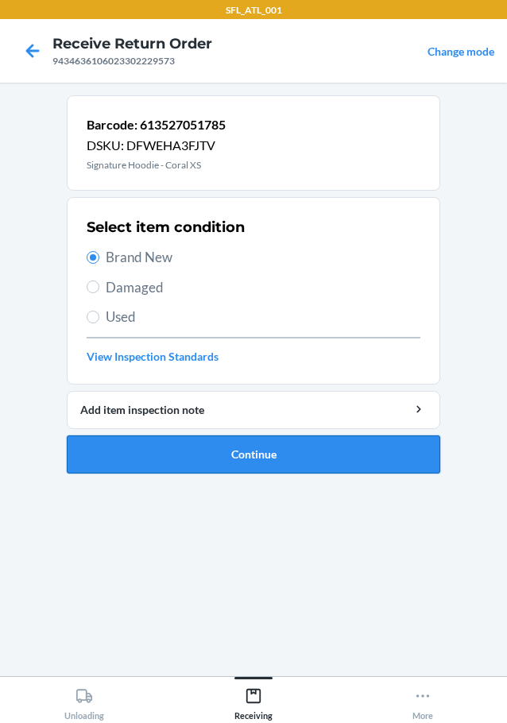
click at [212, 471] on button "Continue" at bounding box center [254, 455] width 374 height 38
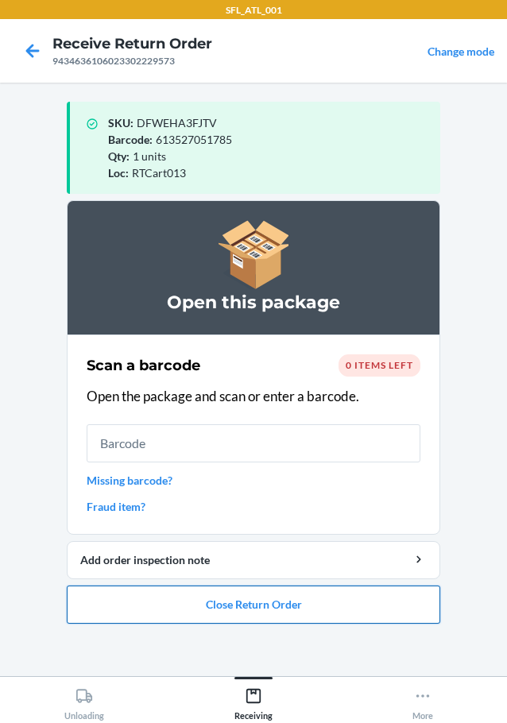
click at [254, 600] on button "Close Return Order" at bounding box center [254, 605] width 374 height 38
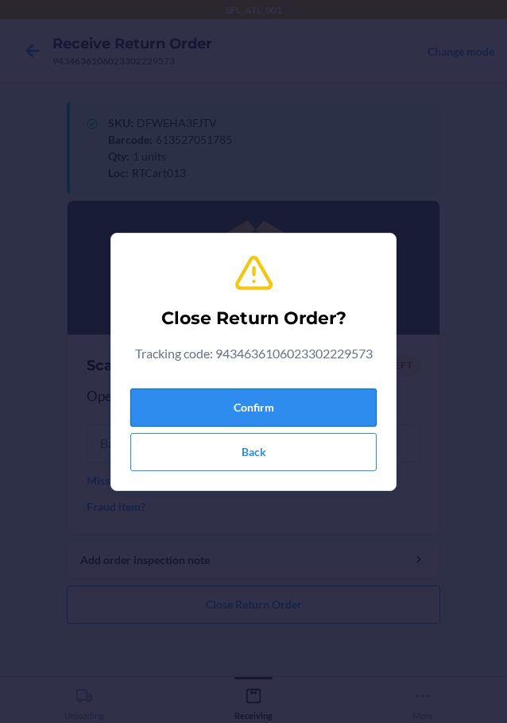
click at [262, 401] on button "Confirm" at bounding box center [253, 408] width 246 height 38
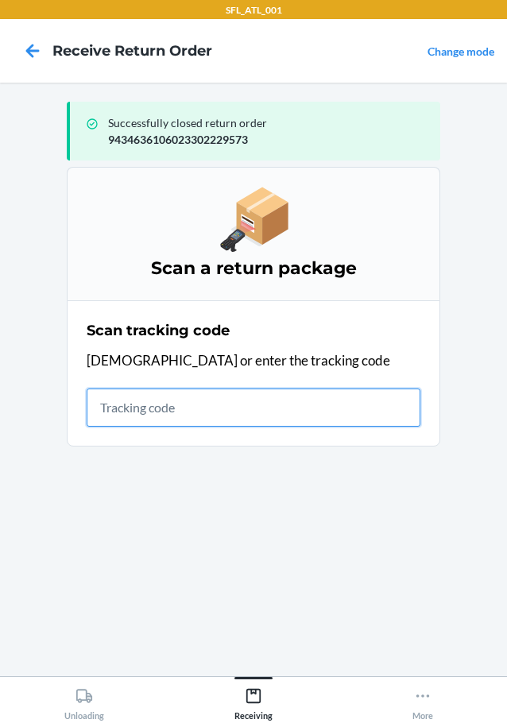
click at [212, 407] on input "text" at bounding box center [254, 408] width 334 height 38
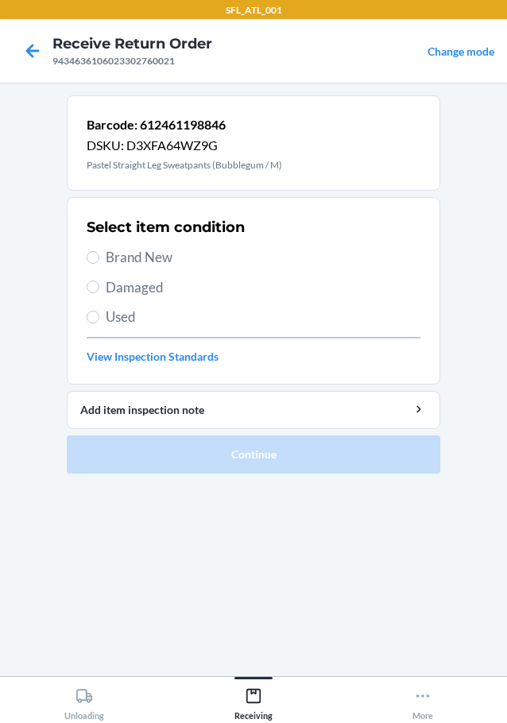
click at [145, 263] on span "Brand New" at bounding box center [263, 257] width 315 height 21
click at [99, 263] on input "Brand New" at bounding box center [93, 257] width 13 height 13
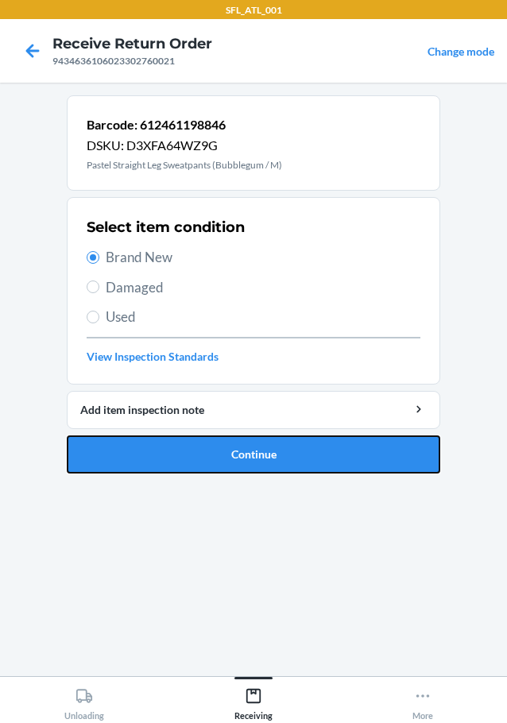
click at [248, 454] on button "Continue" at bounding box center [254, 455] width 374 height 38
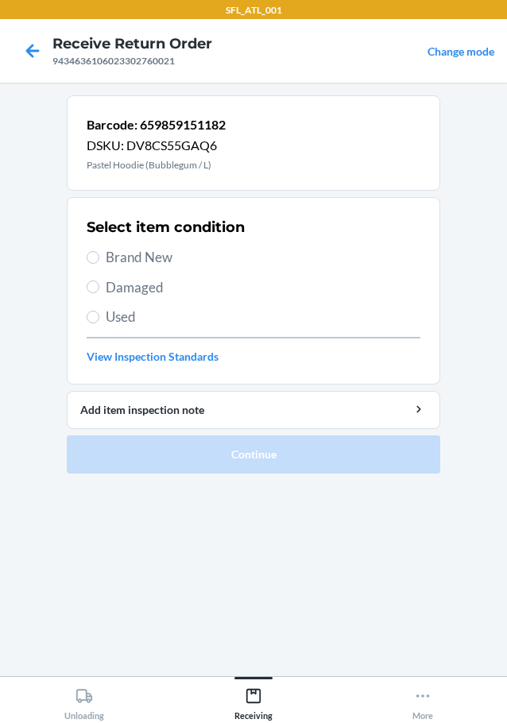
click at [118, 251] on span "Brand New" at bounding box center [263, 257] width 315 height 21
click at [99, 251] on input "Brand New" at bounding box center [93, 257] width 13 height 13
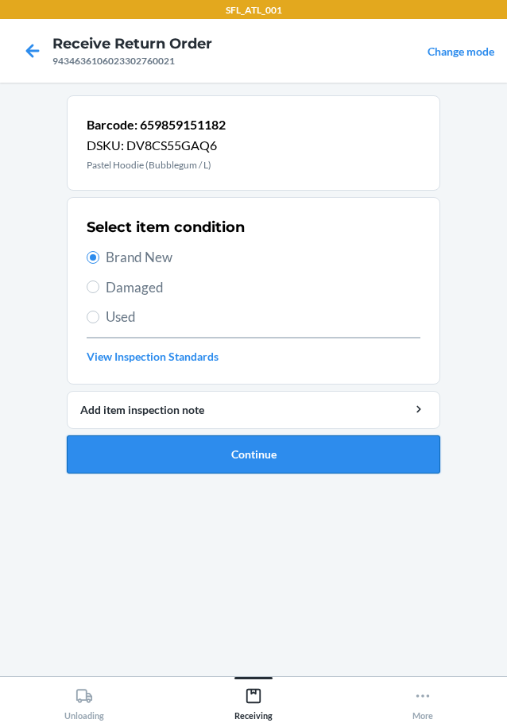
click at [330, 453] on button "Continue" at bounding box center [254, 455] width 374 height 38
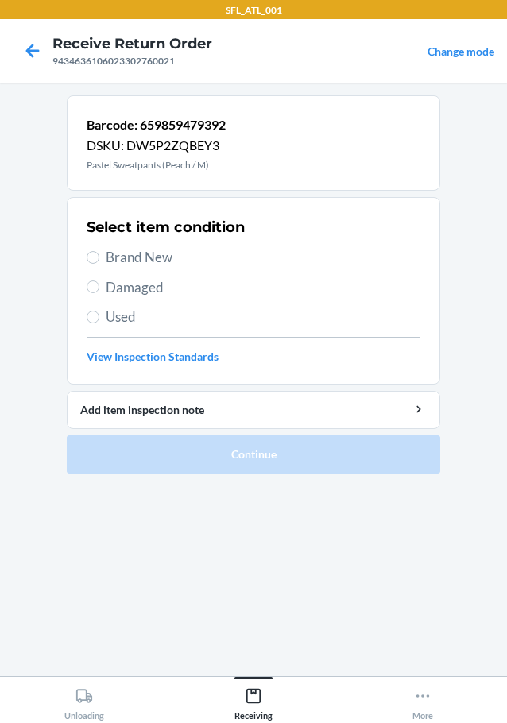
click at [122, 270] on div "Select item condition Brand New Damaged Used View Inspection Standards" at bounding box center [254, 290] width 334 height 157
click at [130, 265] on span "Brand New" at bounding box center [263, 257] width 315 height 21
click at [99, 264] on input "Brand New" at bounding box center [93, 257] width 13 height 13
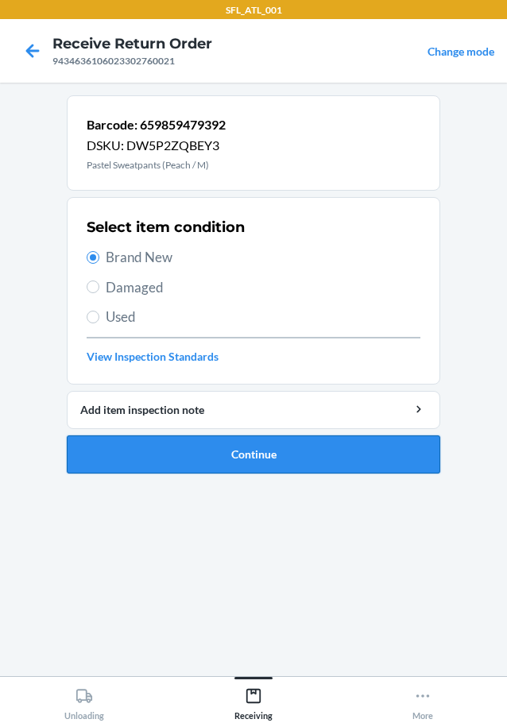
click at [268, 471] on button "Continue" at bounding box center [254, 455] width 374 height 38
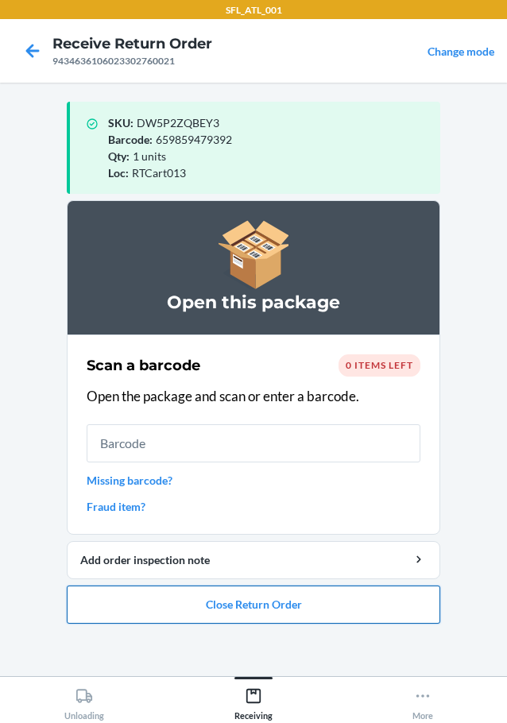
click at [227, 591] on button "Close Return Order" at bounding box center [254, 605] width 374 height 38
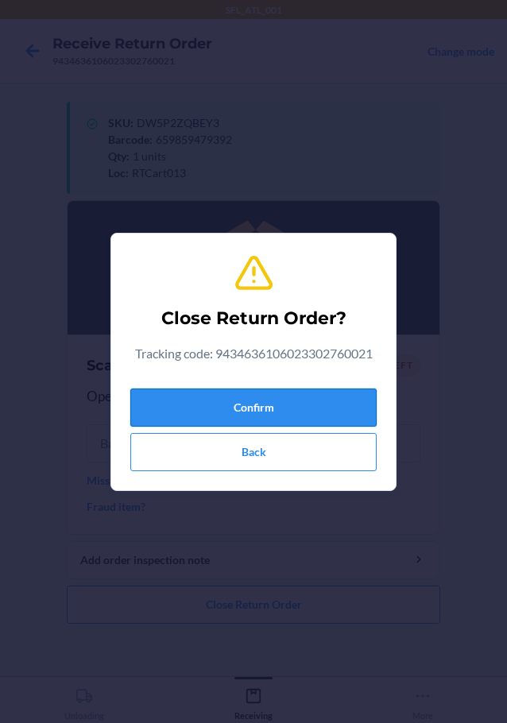
click at [179, 393] on button "Confirm" at bounding box center [253, 408] width 246 height 38
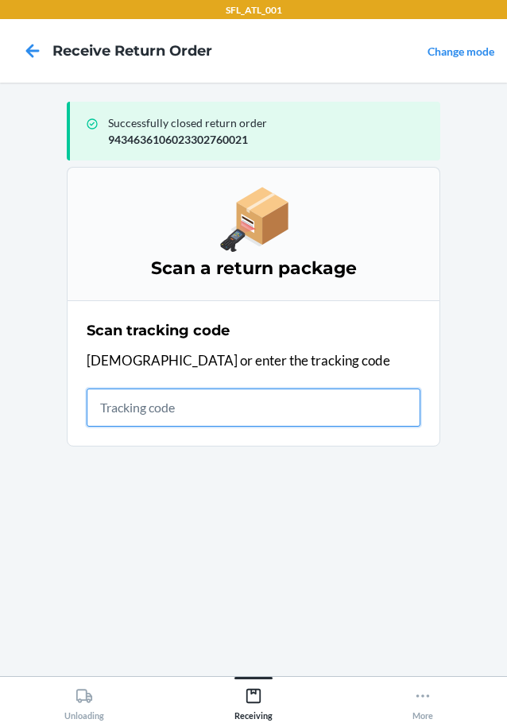
click at [116, 396] on input "text" at bounding box center [254, 408] width 334 height 38
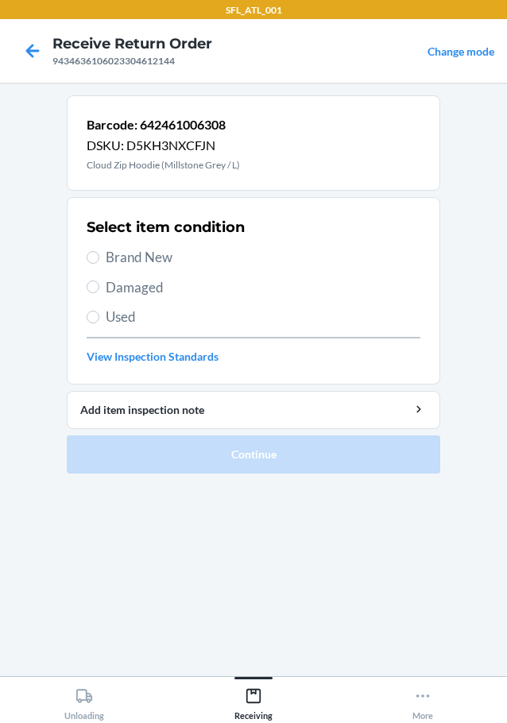
click at [123, 247] on span "Brand New" at bounding box center [263, 257] width 315 height 21
click at [99, 251] on input "Brand New" at bounding box center [93, 257] width 13 height 13
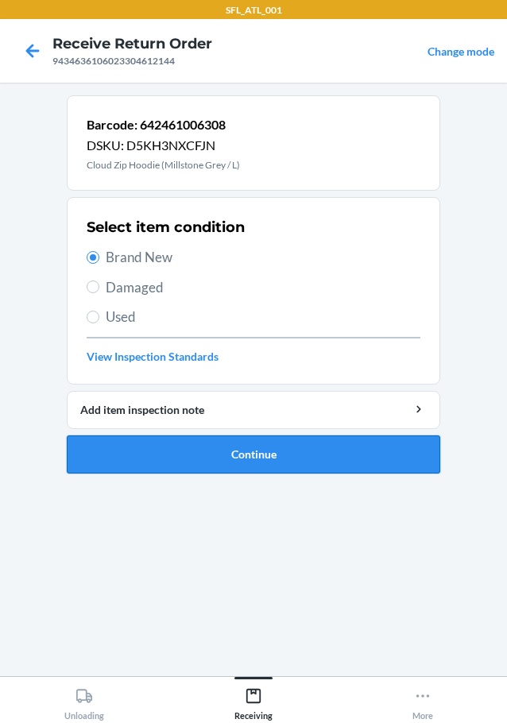
click at [209, 463] on button "Continue" at bounding box center [254, 455] width 374 height 38
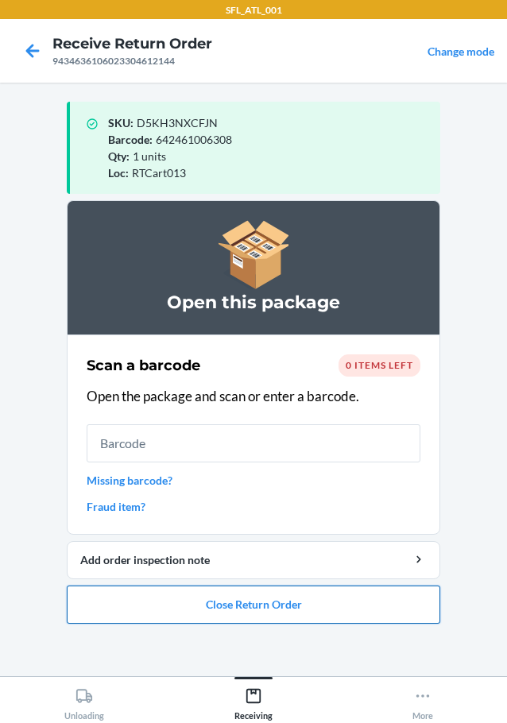
click at [217, 622] on button "Close Return Order" at bounding box center [254, 605] width 374 height 38
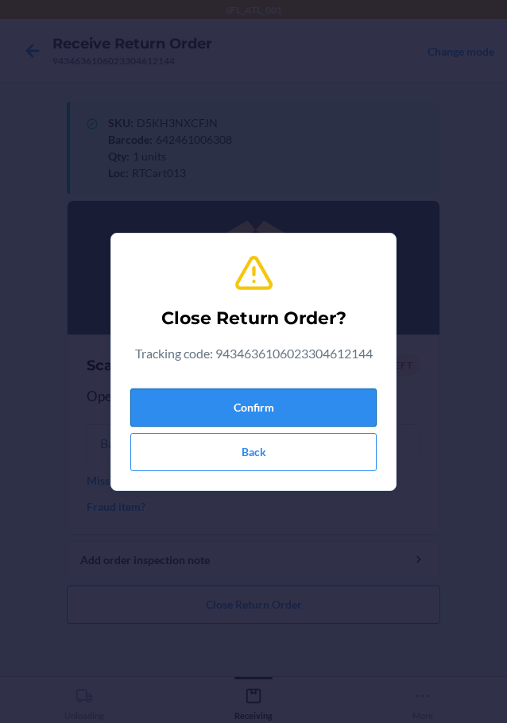
click at [285, 400] on button "Confirm" at bounding box center [253, 408] width 246 height 38
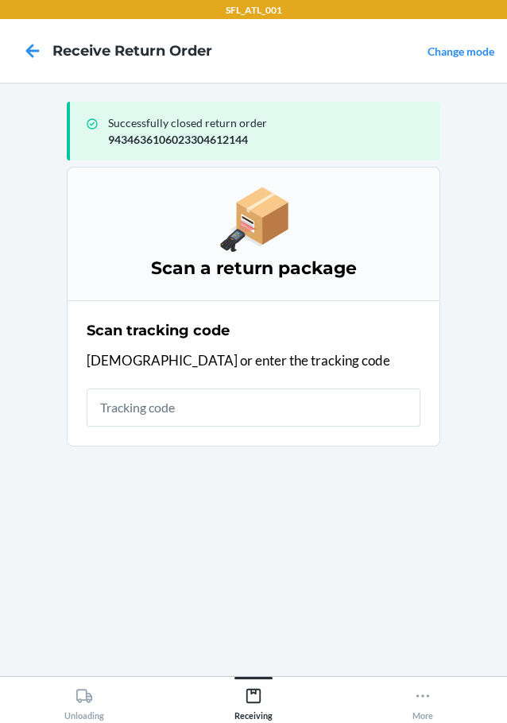
drag, startPoint x: 318, startPoint y: 434, endPoint x: 312, endPoint y: 424, distance: 11.7
click at [318, 434] on section "Scan tracking code Scan or enter the tracking code" at bounding box center [254, 373] width 374 height 146
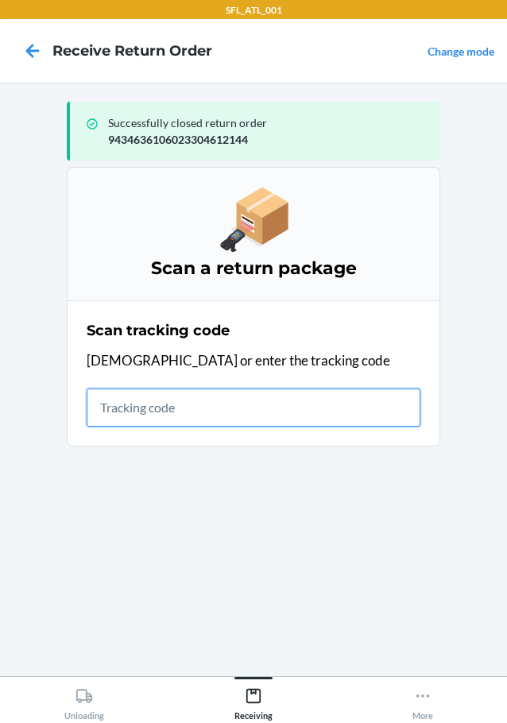
click at [310, 420] on input "text" at bounding box center [254, 408] width 334 height 38
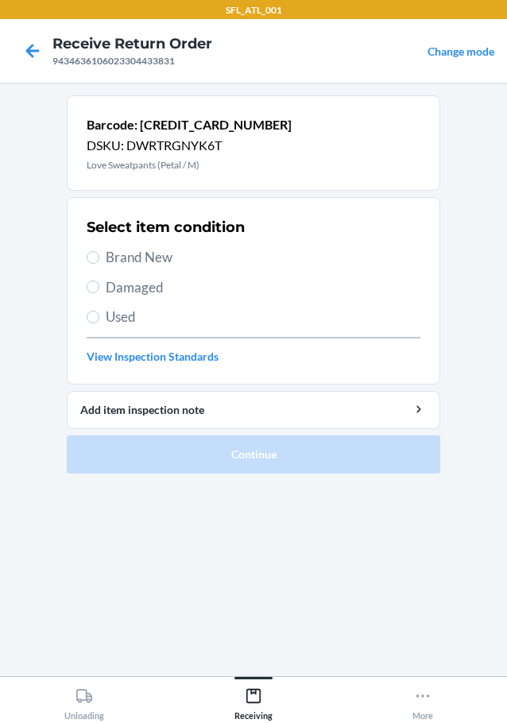
click at [123, 268] on div "Select item condition Brand New Damaged Used View Inspection Standards" at bounding box center [254, 290] width 334 height 157
click at [121, 265] on span "Brand New" at bounding box center [263, 257] width 315 height 21
click at [99, 264] on input "Brand New" at bounding box center [93, 257] width 13 height 13
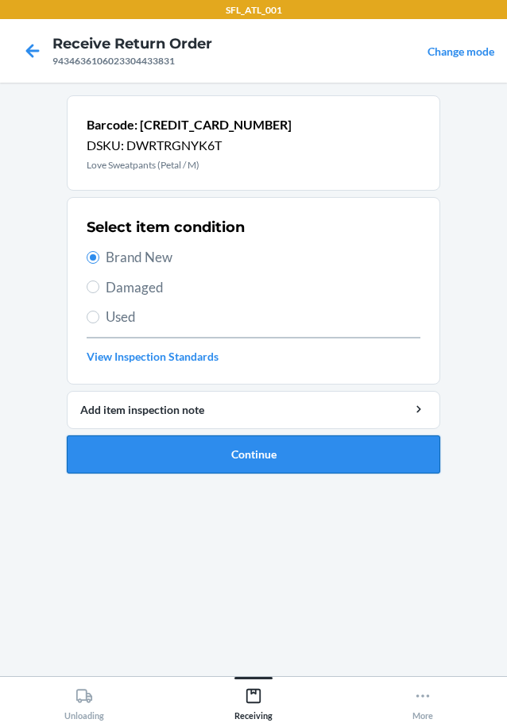
click at [215, 444] on button "Continue" at bounding box center [254, 455] width 374 height 38
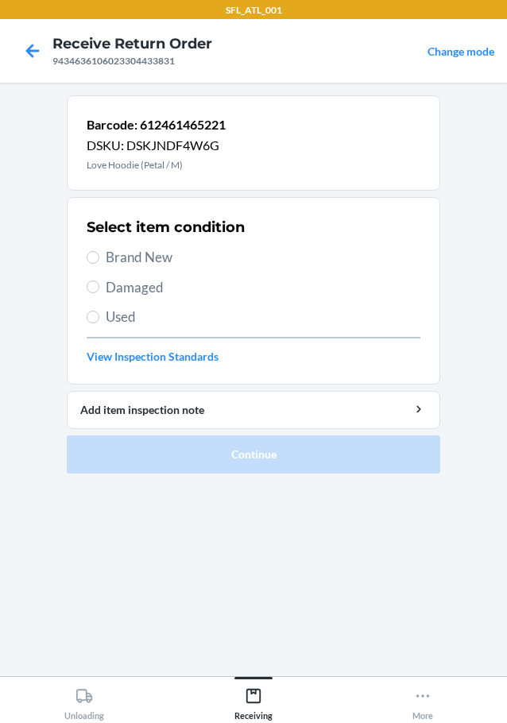
click at [134, 249] on span "Brand New" at bounding box center [263, 257] width 315 height 21
click at [99, 251] on input "Brand New" at bounding box center [93, 257] width 13 height 13
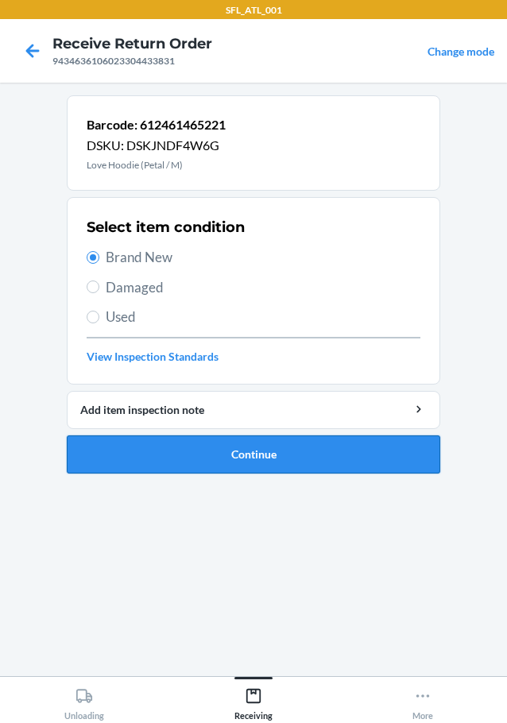
click at [171, 449] on button "Continue" at bounding box center [254, 455] width 374 height 38
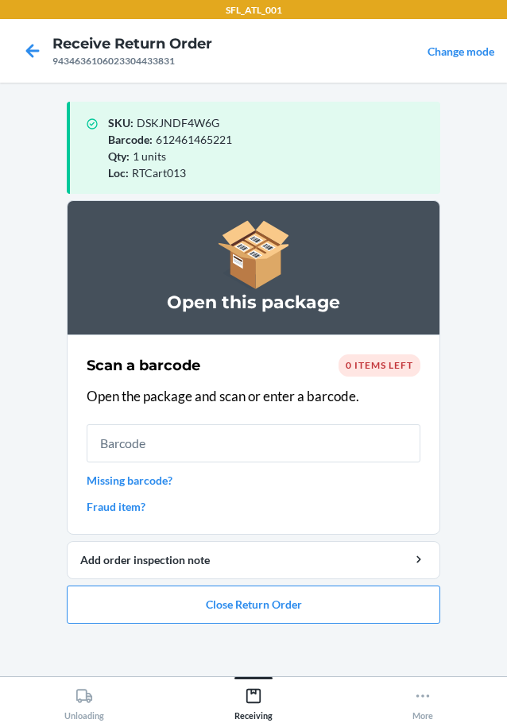
click at [133, 583] on li "Open this package Scan a barcode 0 items left Open the package and scan or ente…" at bounding box center [254, 412] width 374 height 424
click at [132, 586] on button "Close Return Order" at bounding box center [254, 605] width 374 height 38
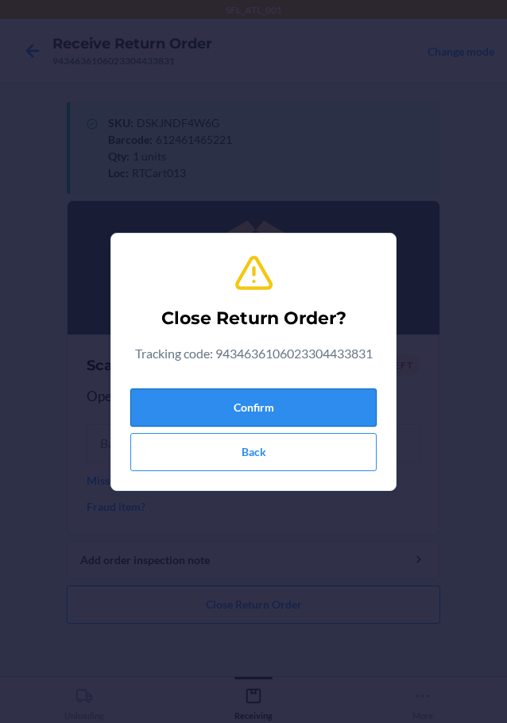
click at [203, 396] on button "Confirm" at bounding box center [253, 408] width 246 height 38
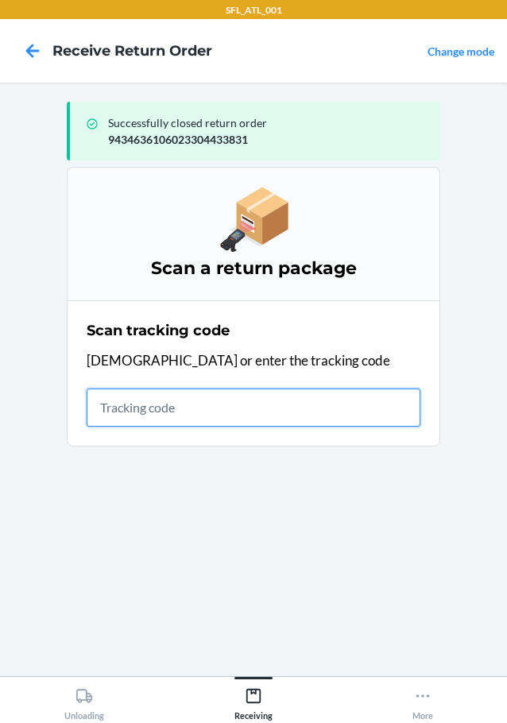
click at [180, 394] on input "text" at bounding box center [254, 408] width 334 height 38
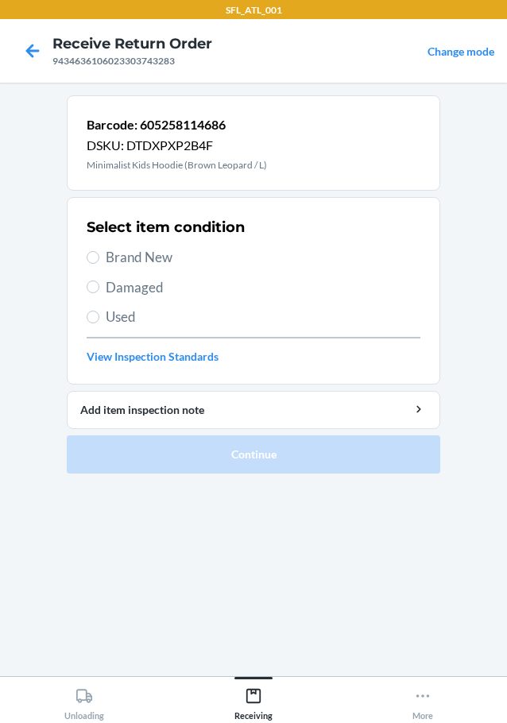
click at [127, 258] on span "Brand New" at bounding box center [263, 257] width 315 height 21
click at [99, 258] on input "Brand New" at bounding box center [93, 257] width 13 height 13
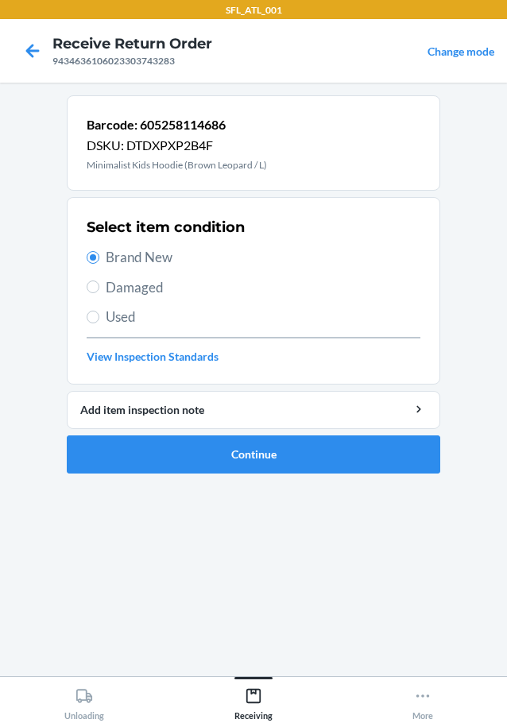
click at [236, 431] on li "Barcode: 605258114686 DSKU: DTDXPXP2B4F Minimalist Kids Hoodie (Brown Leopard /…" at bounding box center [254, 284] width 374 height 378
click at [235, 457] on button "Continue" at bounding box center [254, 455] width 374 height 38
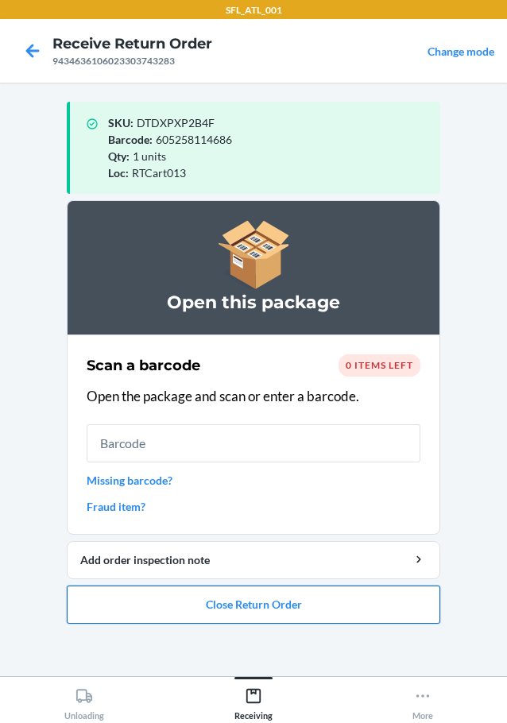
click at [277, 602] on button "Close Return Order" at bounding box center [254, 605] width 374 height 38
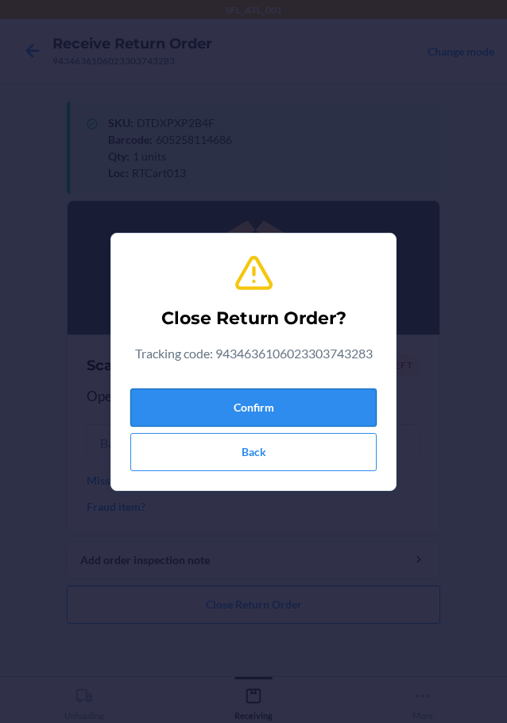
click at [274, 397] on button "Confirm" at bounding box center [253, 408] width 246 height 38
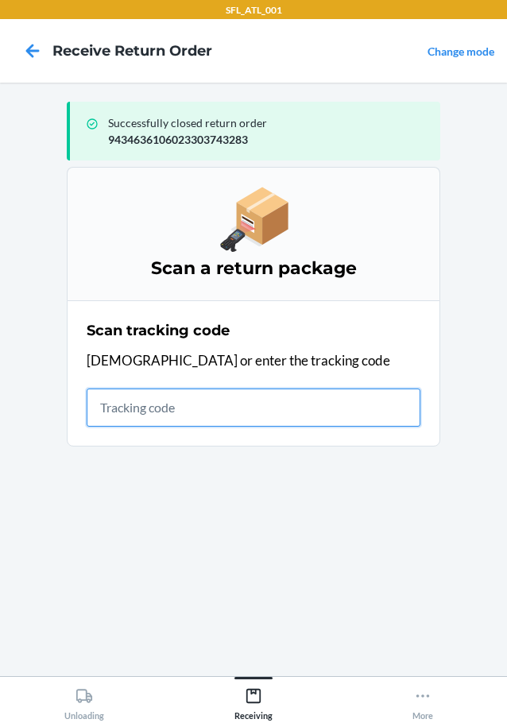
click at [130, 414] on input "text" at bounding box center [254, 408] width 334 height 38
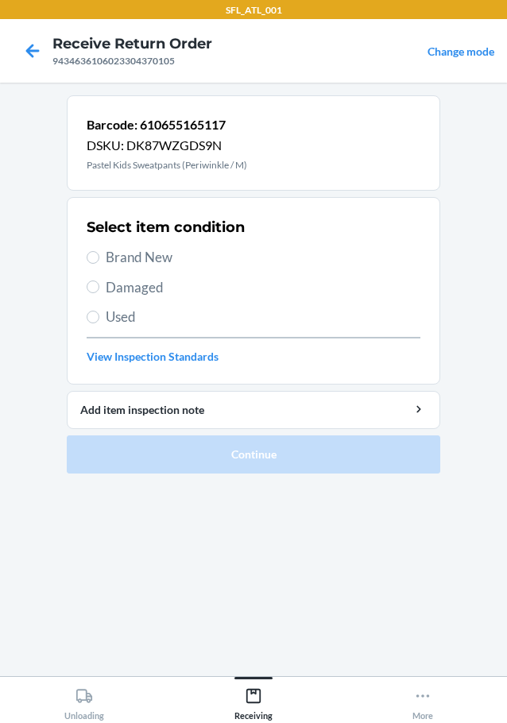
click at [143, 268] on div "Select item condition Brand New Damaged Used View Inspection Standards" at bounding box center [254, 290] width 334 height 157
click at [143, 260] on span "Brand New" at bounding box center [263, 257] width 315 height 21
click at [99, 260] on input "Brand New" at bounding box center [93, 257] width 13 height 13
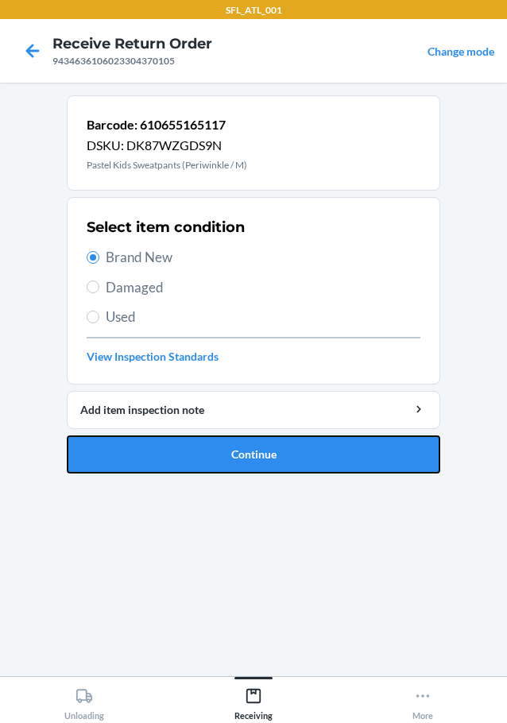
click at [258, 445] on button "Continue" at bounding box center [254, 455] width 374 height 38
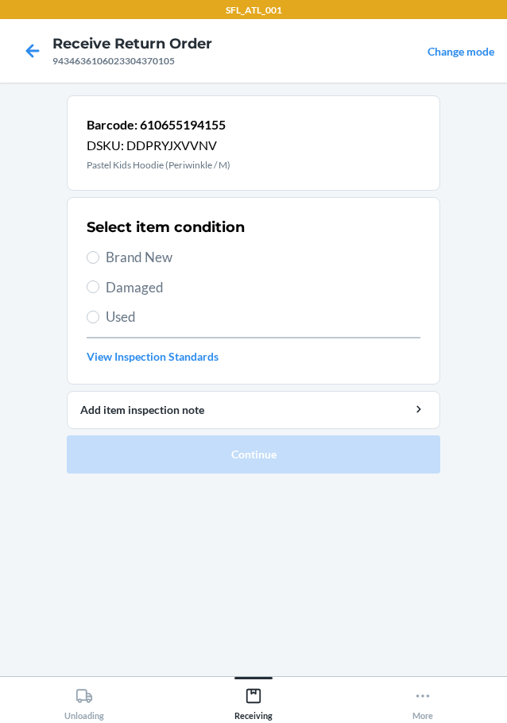
click at [157, 258] on span "Brand New" at bounding box center [263, 257] width 315 height 21
click at [99, 258] on input "Brand New" at bounding box center [93, 257] width 13 height 13
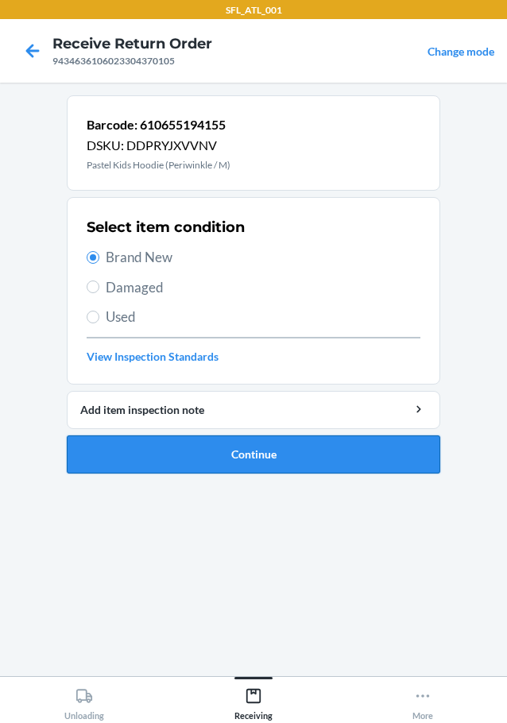
click at [311, 467] on button "Continue" at bounding box center [254, 455] width 374 height 38
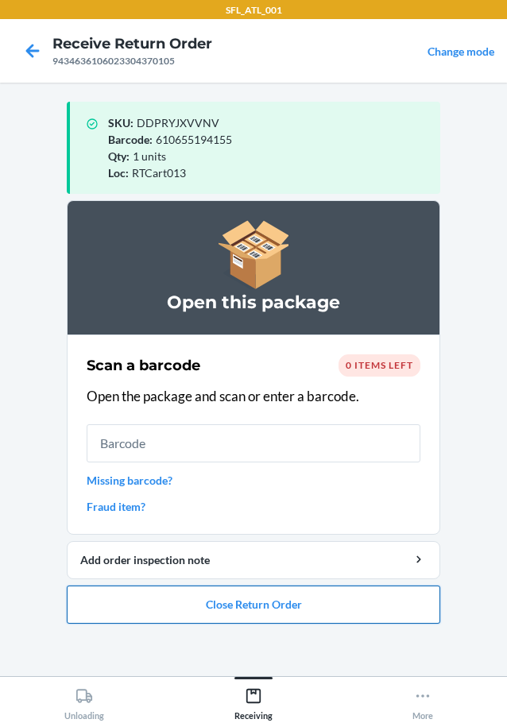
click at [317, 591] on button "Close Return Order" at bounding box center [254, 605] width 374 height 38
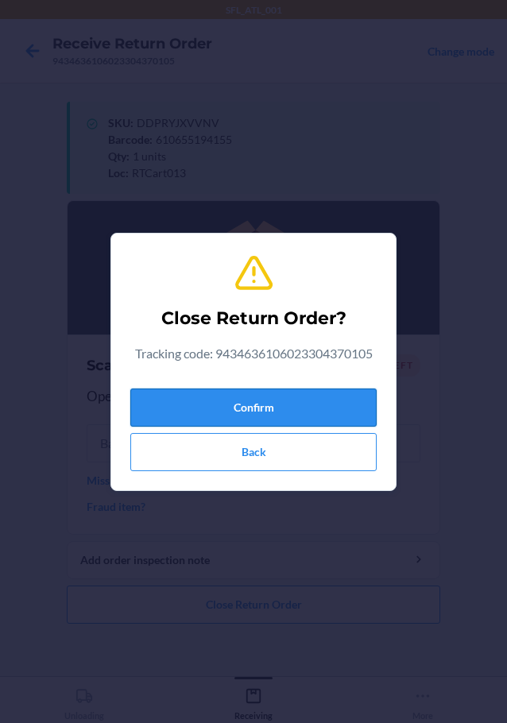
click at [339, 410] on button "Confirm" at bounding box center [253, 408] width 246 height 38
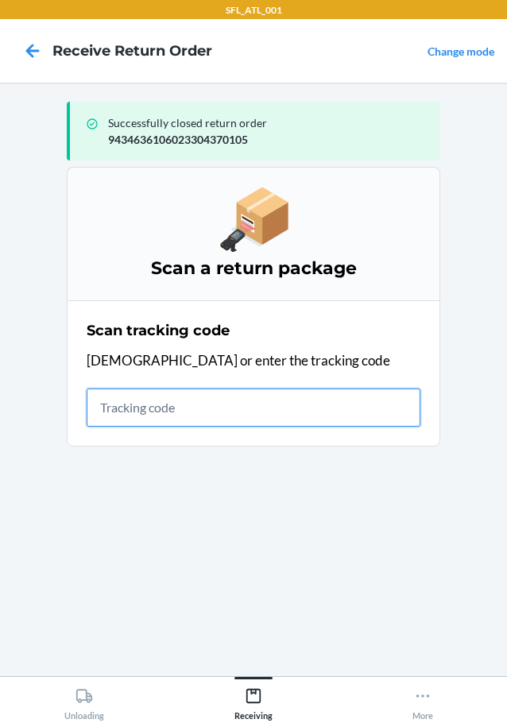
drag, startPoint x: 223, startPoint y: 393, endPoint x: 234, endPoint y: 392, distance: 11.2
click at [223, 393] on input "text" at bounding box center [254, 408] width 334 height 38
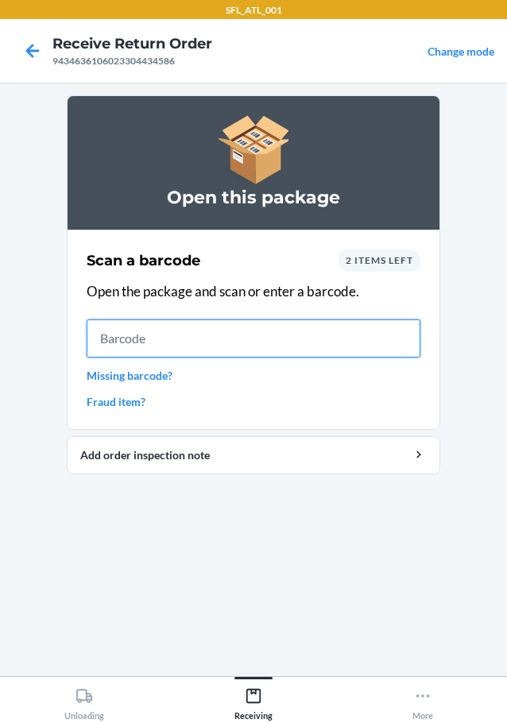
drag, startPoint x: 265, startPoint y: 413, endPoint x: 185, endPoint y: 327, distance: 117.0
click at [185, 327] on input "text" at bounding box center [254, 339] width 334 height 38
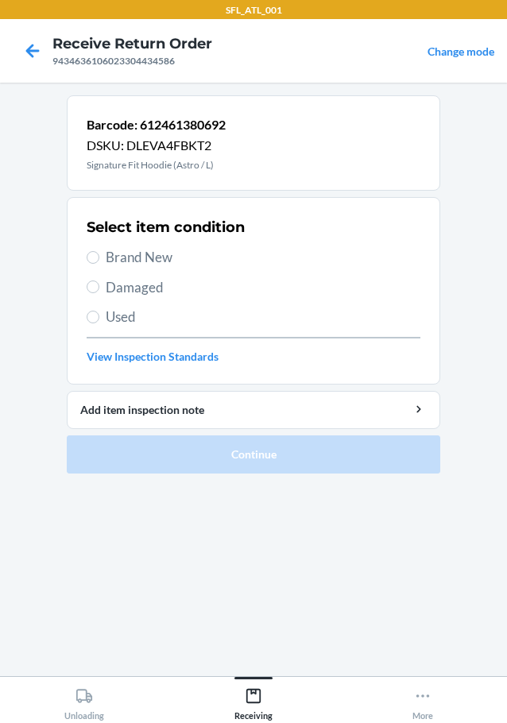
click at [151, 246] on div "Select item condition Brand New Damaged Used View Inspection Standards" at bounding box center [254, 290] width 334 height 157
click at [150, 264] on span "Brand New" at bounding box center [263, 257] width 315 height 21
click at [99, 264] on input "Brand New" at bounding box center [93, 257] width 13 height 13
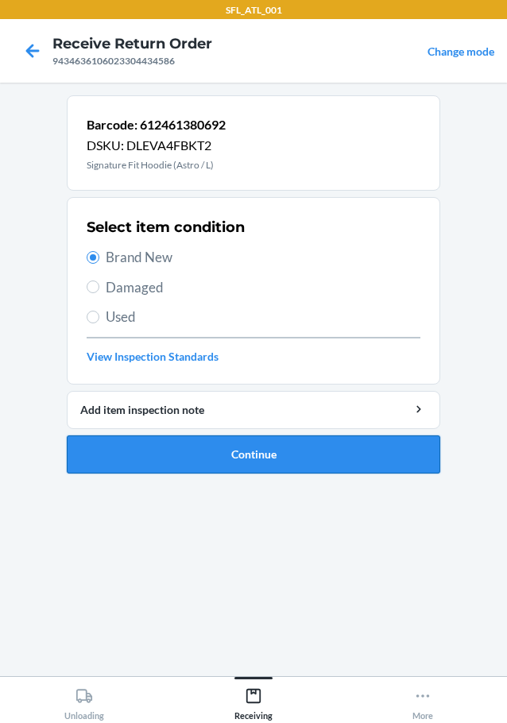
click at [239, 465] on button "Continue" at bounding box center [254, 455] width 374 height 38
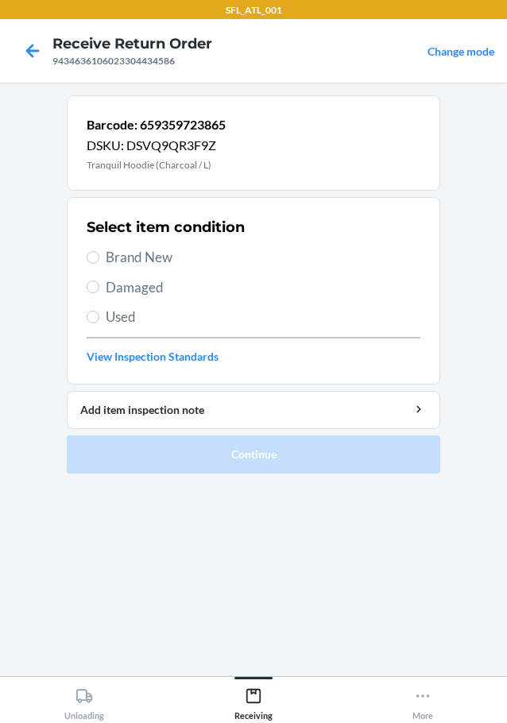
click at [134, 268] on div "Select item condition Brand New Damaged Used View Inspection Standards" at bounding box center [254, 290] width 334 height 157
click at [148, 258] on span "Brand New" at bounding box center [263, 257] width 315 height 21
click at [99, 258] on input "Brand New" at bounding box center [93, 257] width 13 height 13
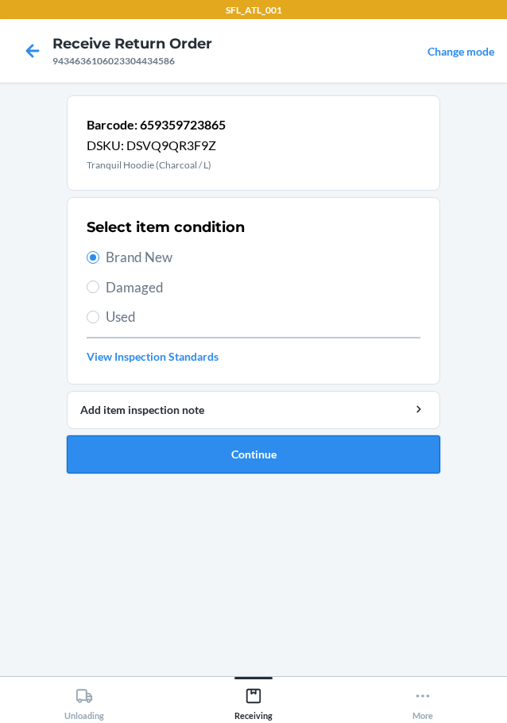
click at [238, 436] on li "Barcode: 659359723865 DSKU: DSVQ9QR3F9Z Tranquil Hoodie (Charcoal / L) Select i…" at bounding box center [254, 284] width 374 height 378
click at [240, 445] on button "Continue" at bounding box center [254, 455] width 374 height 38
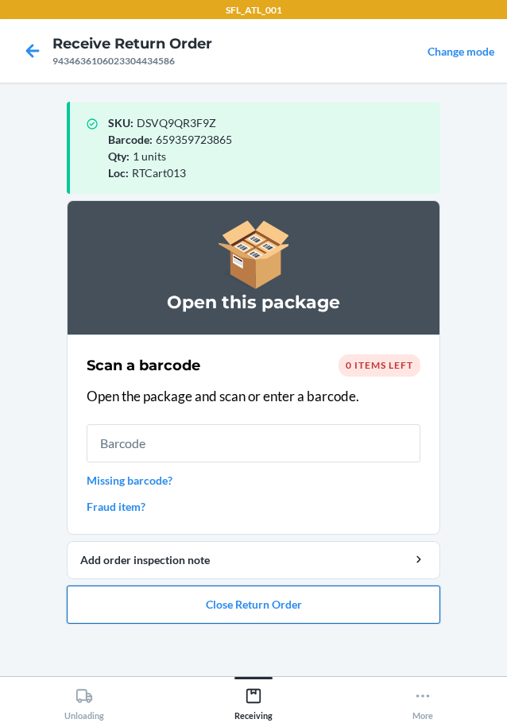
click at [205, 614] on button "Close Return Order" at bounding box center [254, 605] width 374 height 38
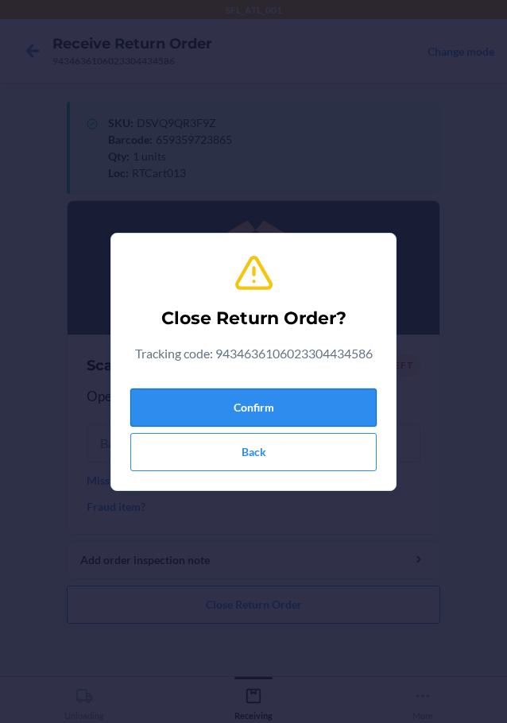
click at [253, 408] on button "Confirm" at bounding box center [253, 408] width 246 height 38
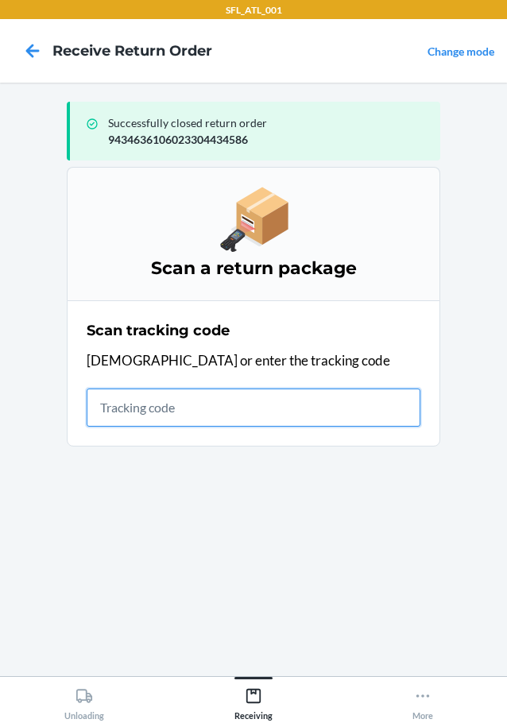
click at [184, 401] on input "text" at bounding box center [254, 408] width 334 height 38
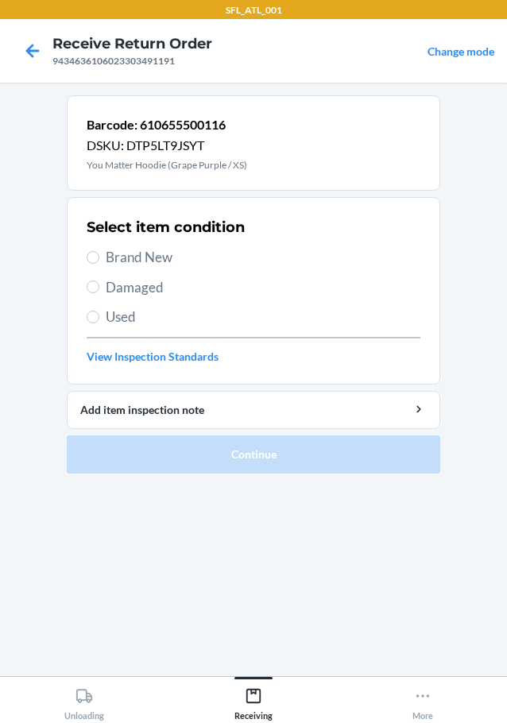
click at [170, 261] on span "Brand New" at bounding box center [263, 257] width 315 height 21
click at [99, 261] on input "Brand New" at bounding box center [93, 257] width 13 height 13
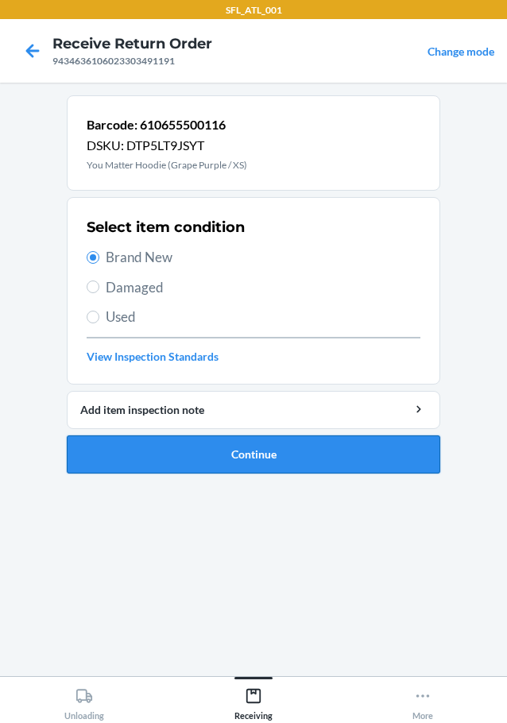
click at [236, 450] on button "Continue" at bounding box center [254, 455] width 374 height 38
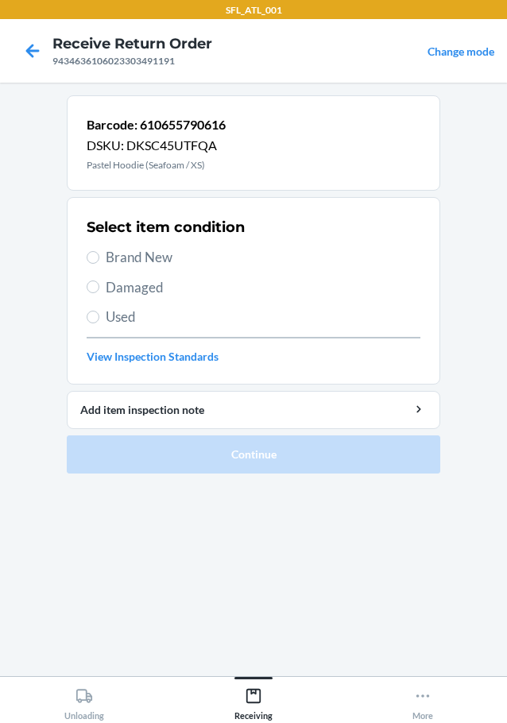
click at [143, 262] on span "Brand New" at bounding box center [263, 257] width 315 height 21
click at [99, 262] on input "Brand New" at bounding box center [93, 257] width 13 height 13
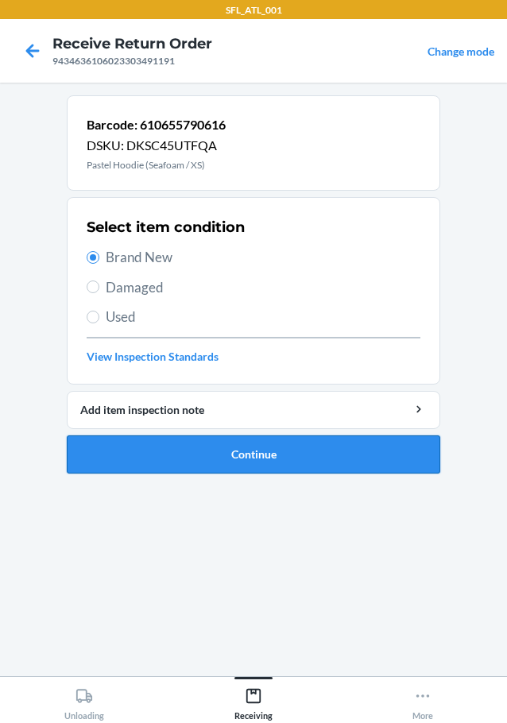
click at [262, 451] on button "Continue" at bounding box center [254, 455] width 374 height 38
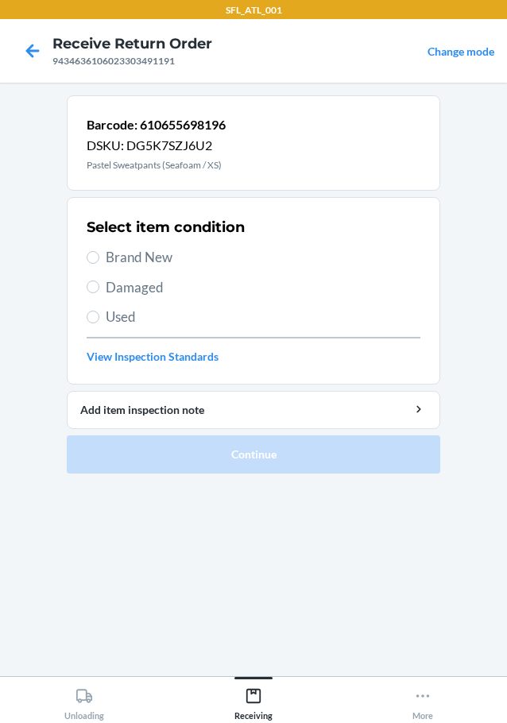
click at [163, 242] on div "Select item condition Brand New Damaged Used View Inspection Standards" at bounding box center [254, 290] width 334 height 157
click at [157, 254] on span "Brand New" at bounding box center [263, 257] width 315 height 21
click at [99, 254] on input "Brand New" at bounding box center [93, 257] width 13 height 13
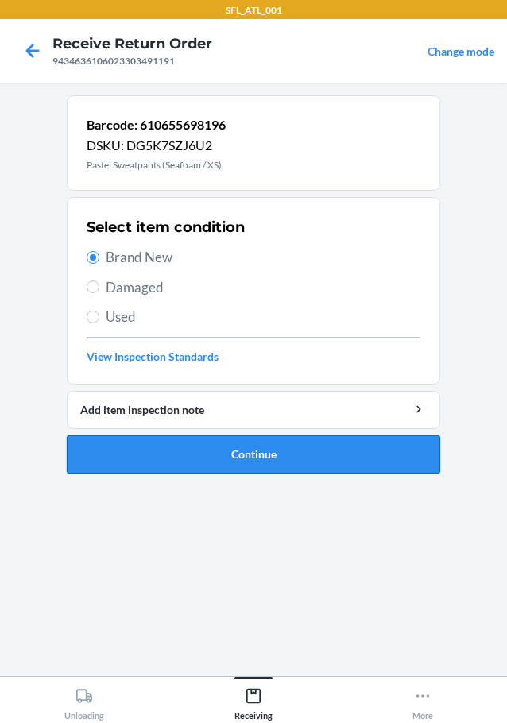
click at [241, 451] on button "Continue" at bounding box center [254, 455] width 374 height 38
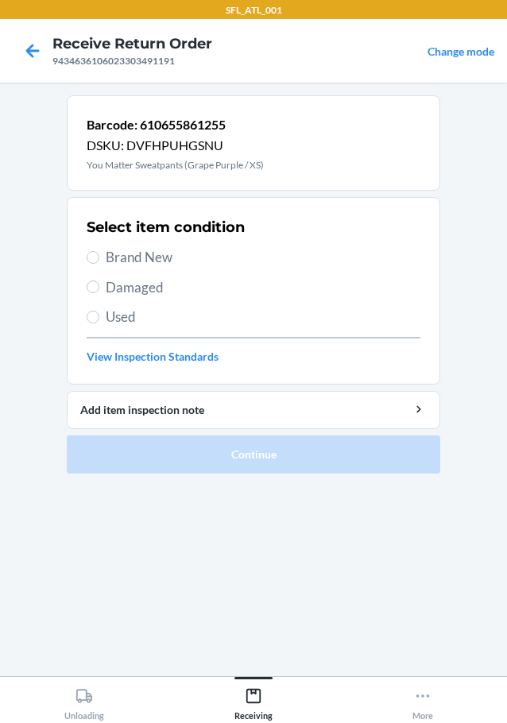
click at [107, 251] on span "Brand New" at bounding box center [263, 257] width 315 height 21
click at [99, 251] on input "Brand New" at bounding box center [93, 257] width 13 height 13
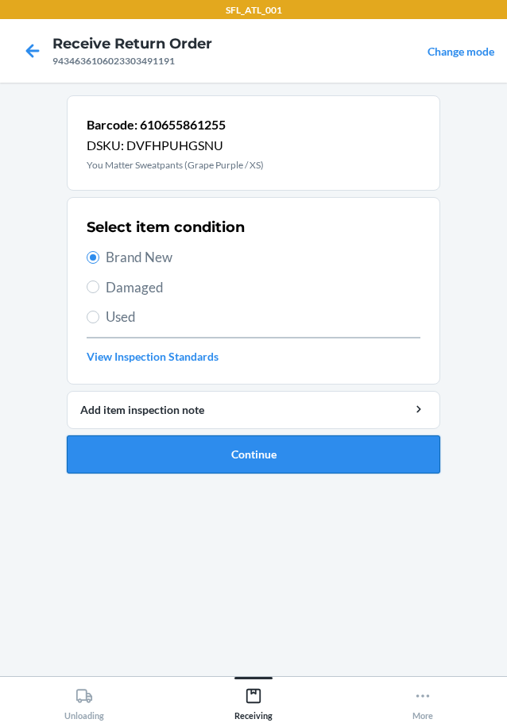
click at [220, 448] on button "Continue" at bounding box center [254, 455] width 374 height 38
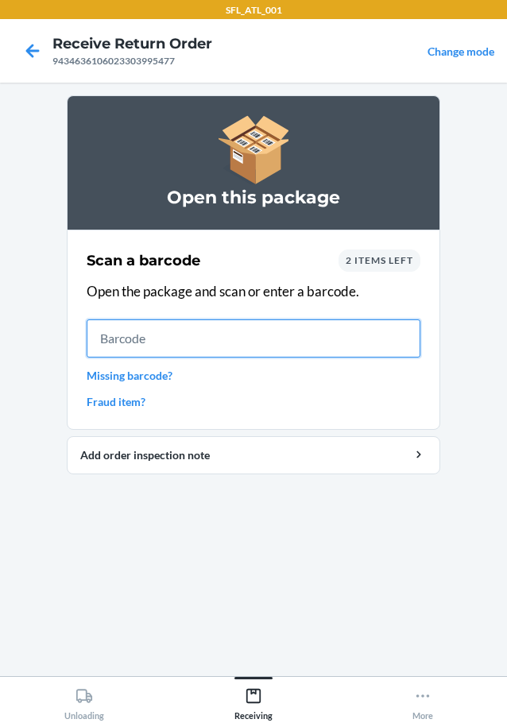
click at [168, 335] on input "text" at bounding box center [254, 339] width 334 height 38
click at [196, 328] on input "text" at bounding box center [254, 339] width 334 height 38
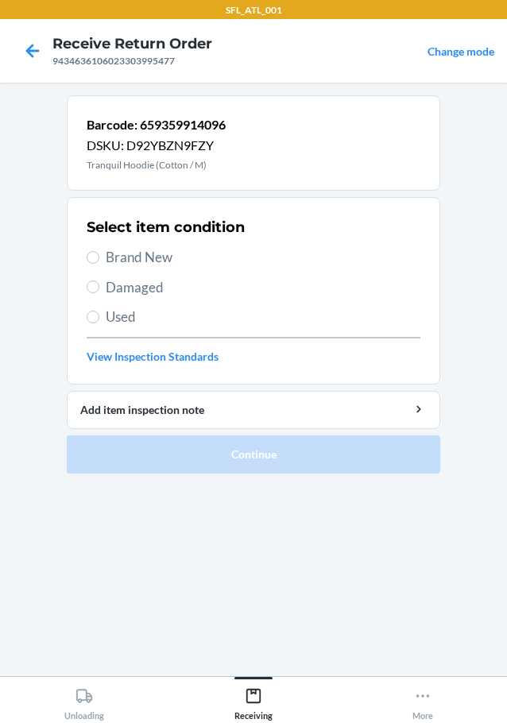
click at [167, 258] on span "Brand New" at bounding box center [263, 257] width 315 height 21
click at [99, 258] on input "Brand New" at bounding box center [93, 257] width 13 height 13
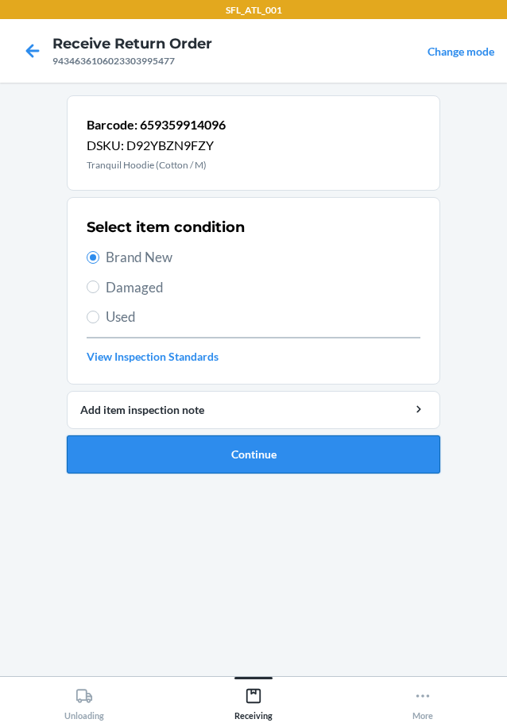
click at [246, 443] on button "Continue" at bounding box center [254, 455] width 374 height 38
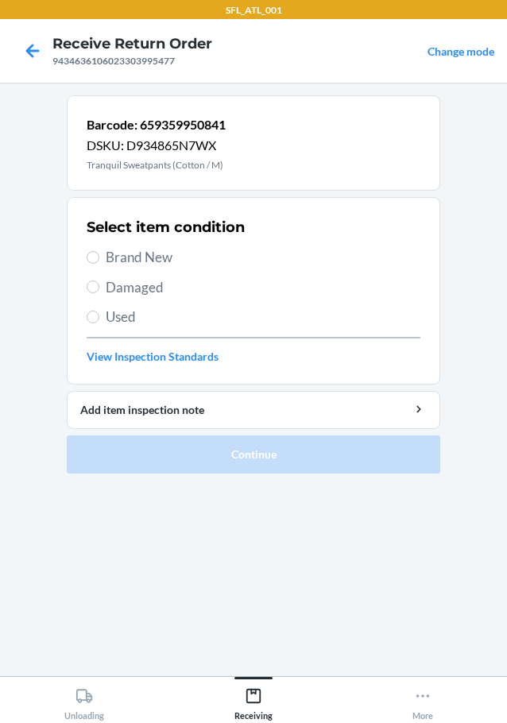
click at [162, 244] on div "Select item condition Brand New Damaged Used View Inspection Standards" at bounding box center [254, 290] width 334 height 157
click at [151, 255] on span "Brand New" at bounding box center [263, 257] width 315 height 21
click at [99, 255] on input "Brand New" at bounding box center [93, 257] width 13 height 13
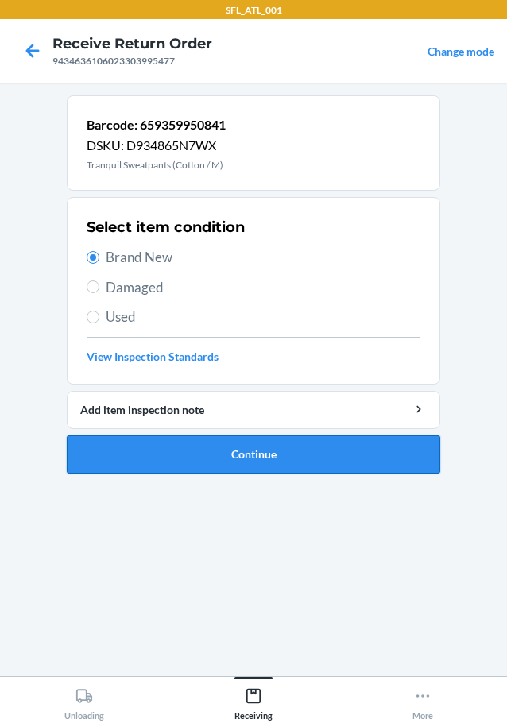
click at [277, 451] on button "Continue" at bounding box center [254, 455] width 374 height 38
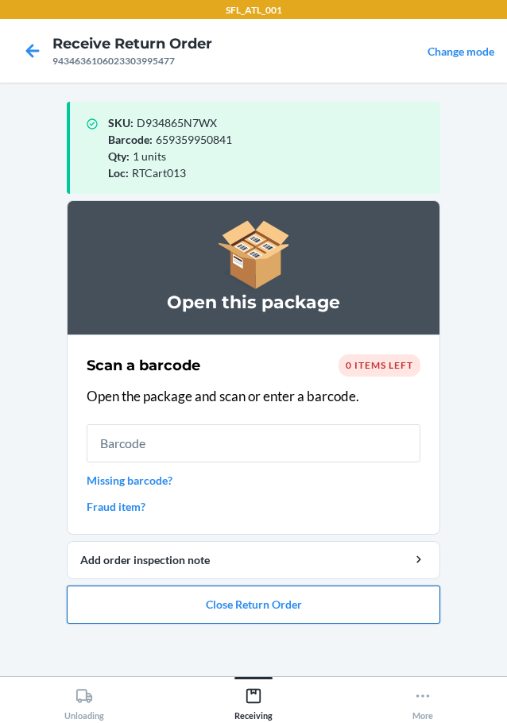
click at [295, 599] on button "Close Return Order" at bounding box center [254, 605] width 374 height 38
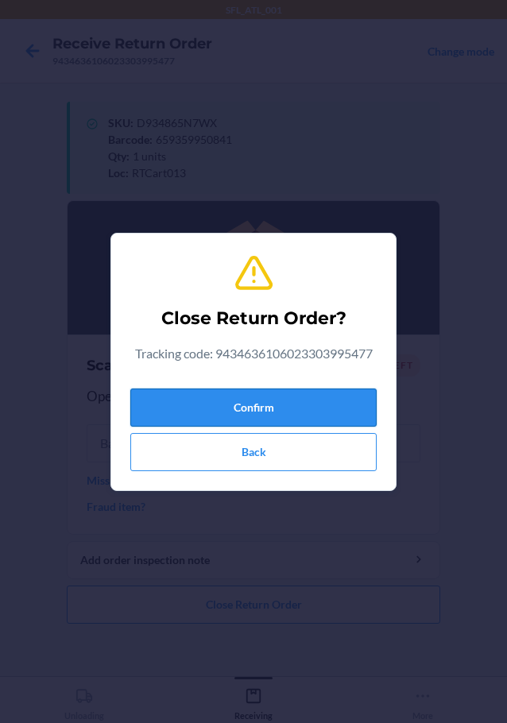
click at [321, 422] on button "Confirm" at bounding box center [253, 408] width 246 height 38
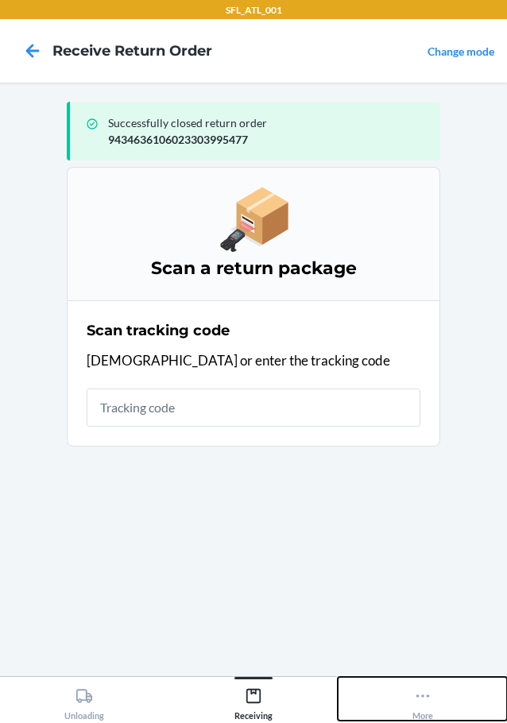
click at [415, 712] on div "More" at bounding box center [423, 701] width 21 height 40
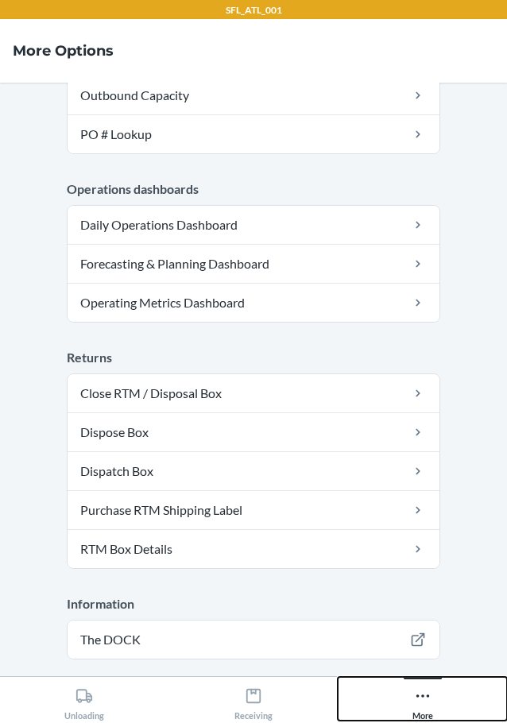
scroll to position [428, 0]
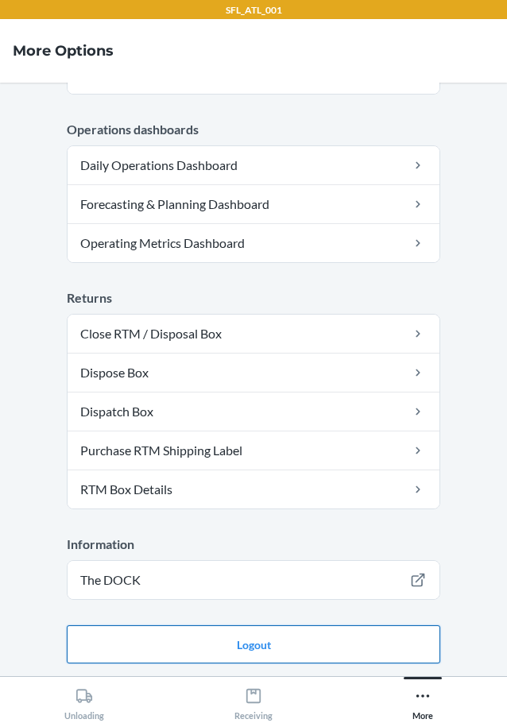
click at [251, 645] on button "Logout" at bounding box center [254, 645] width 374 height 38
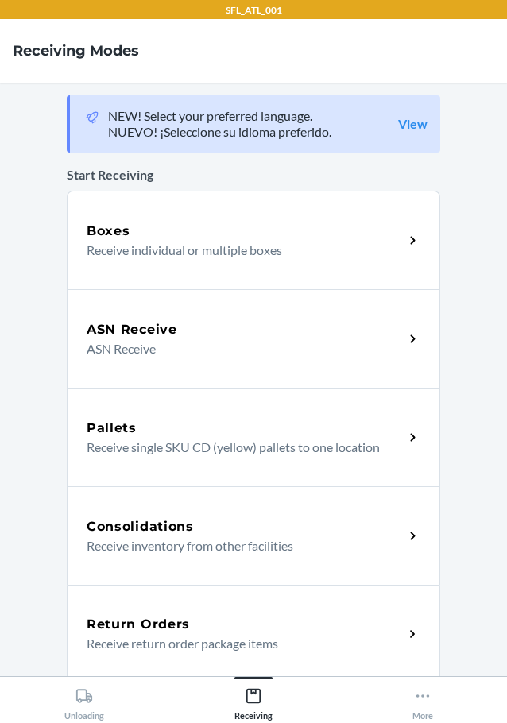
click at [96, 721] on div "Unloading Receiving More" at bounding box center [253, 699] width 507 height 47
click at [96, 707] on div "Unloading" at bounding box center [84, 701] width 40 height 40
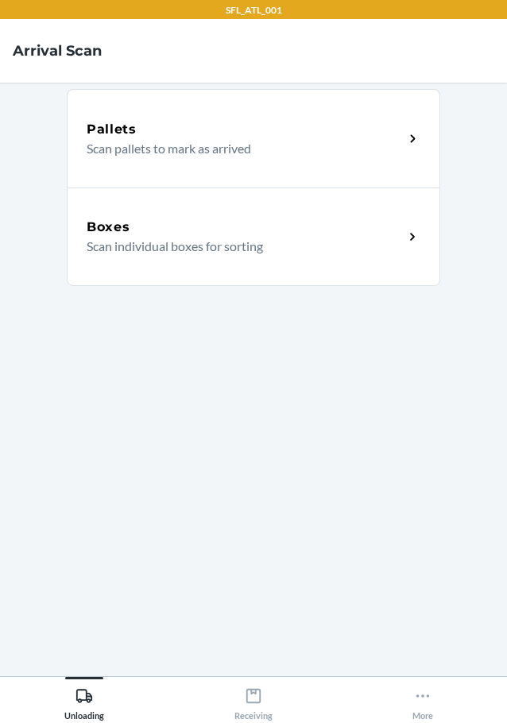
click at [207, 241] on p "Scan individual boxes for sorting" at bounding box center [239, 246] width 304 height 19
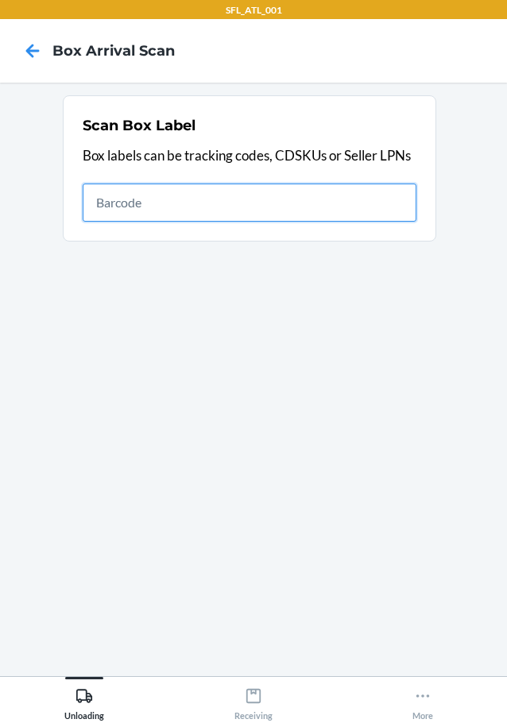
click at [174, 216] on input "text" at bounding box center [250, 203] width 334 height 38
type input "420302599434636106023301980284"
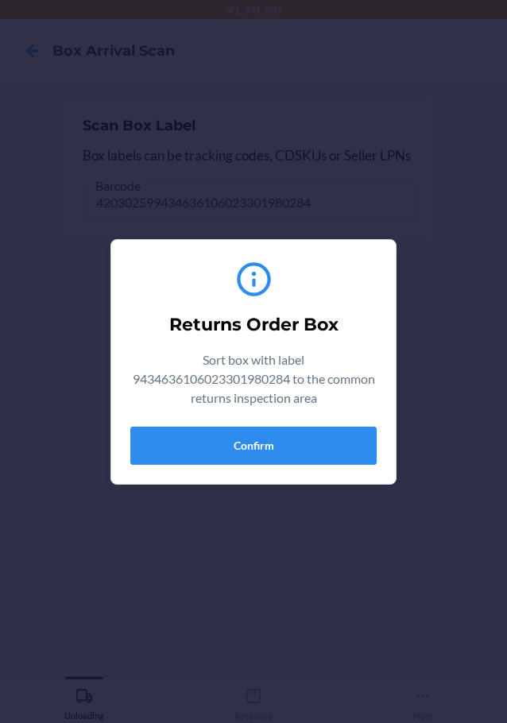
click at [217, 424] on div "Returns Order Box Sort box with label 9434636106023301980284 to the common retu…" at bounding box center [253, 362] width 246 height 219
click at [350, 444] on button "Confirm" at bounding box center [253, 446] width 246 height 38
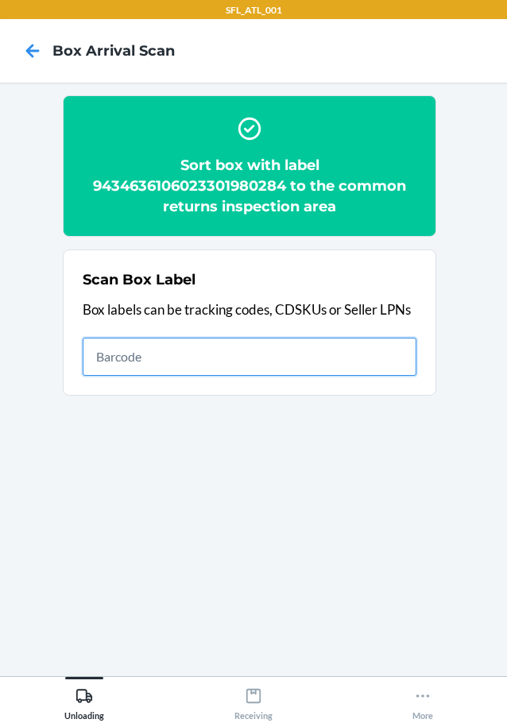
click at [331, 364] on input "text" at bounding box center [250, 357] width 334 height 38
type input "420302599434636106023304339119"
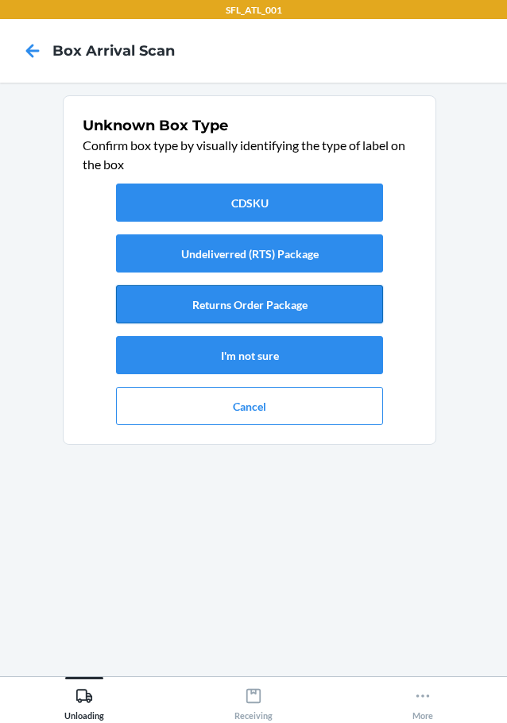
click at [326, 320] on button "Returns Order Package" at bounding box center [249, 304] width 267 height 38
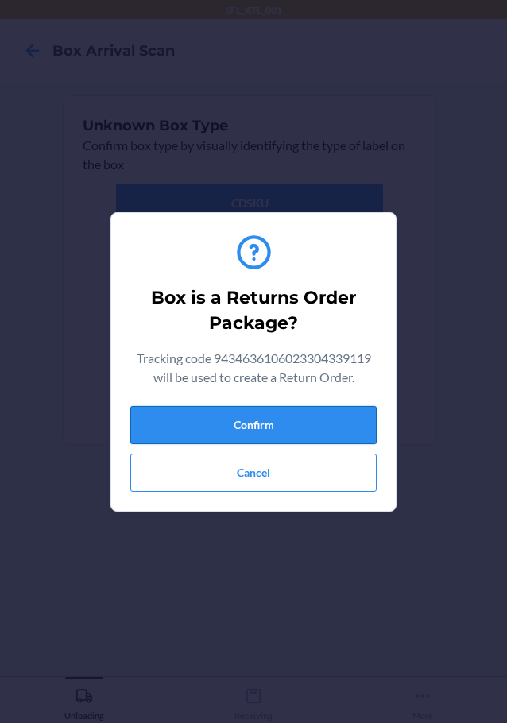
click at [332, 410] on button "Confirm" at bounding box center [253, 425] width 246 height 38
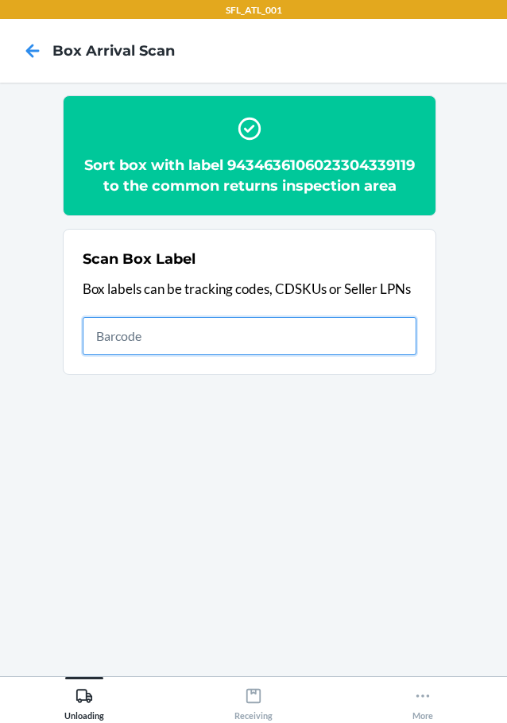
click at [395, 355] on input "text" at bounding box center [250, 336] width 334 height 38
type input "420302599434636106023304593788"
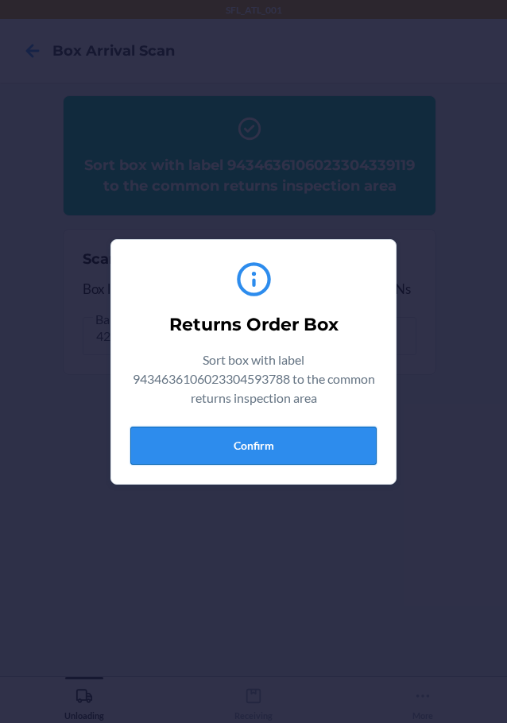
drag, startPoint x: 281, startPoint y: 424, endPoint x: 284, endPoint y: 453, distance: 28.8
click at [281, 430] on div "Returns Order Box Sort box with label 9434636106023304593788 to the common retu…" at bounding box center [253, 362] width 246 height 219
click at [284, 453] on button "Confirm" at bounding box center [253, 446] width 246 height 38
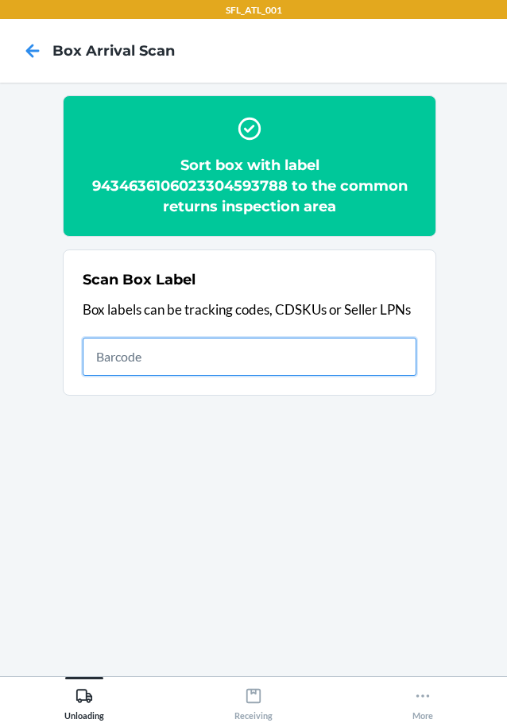
click at [368, 370] on input "text" at bounding box center [250, 357] width 334 height 38
type input "420302599434636106023304528056"
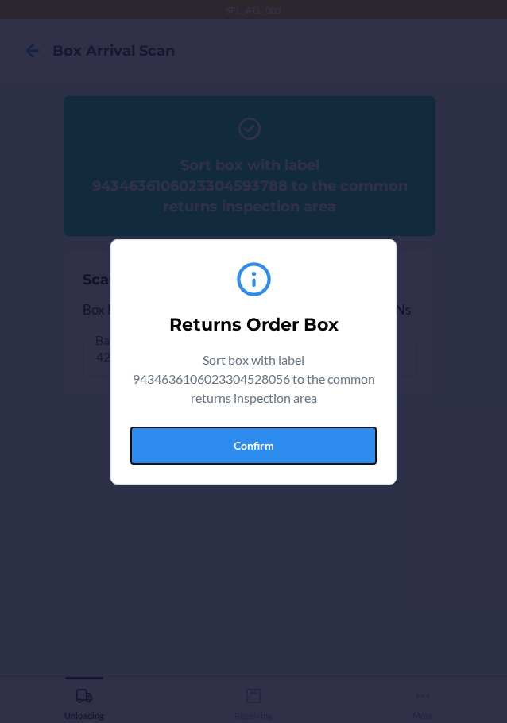
click at [308, 433] on button "Confirm" at bounding box center [253, 446] width 246 height 38
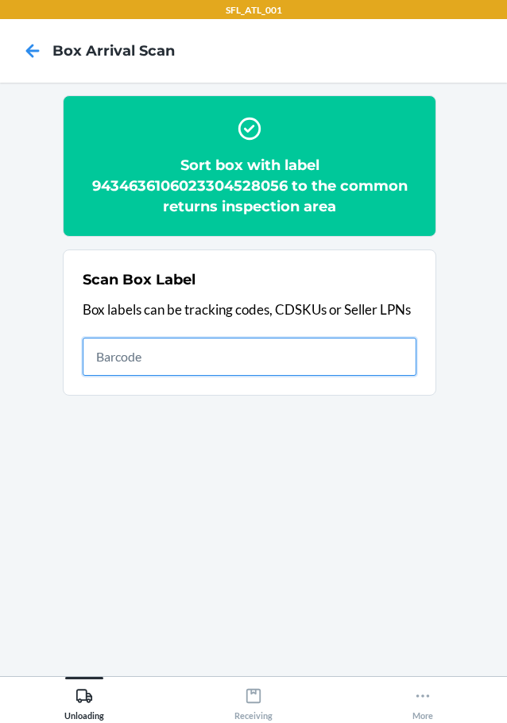
click at [277, 351] on input "text" at bounding box center [250, 357] width 334 height 38
type input "420302599434636106023304473158"
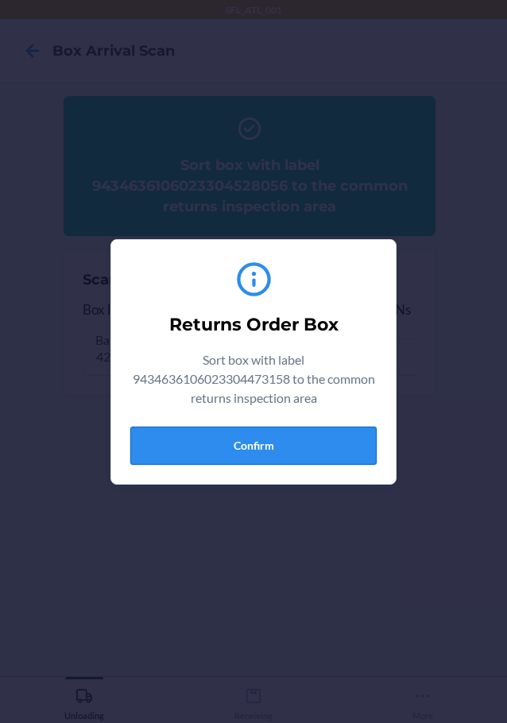
click at [300, 442] on button "Confirm" at bounding box center [253, 446] width 246 height 38
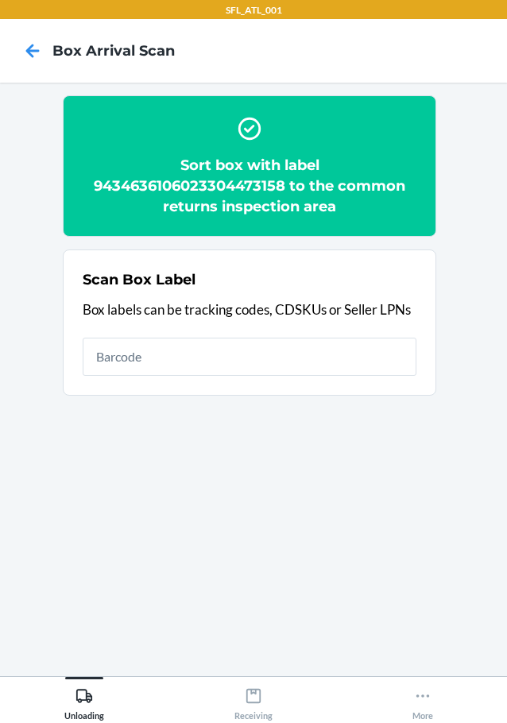
click at [419, 394] on section "Scan Box Label Box labels can be tracking codes, CDSKUs or Seller LPNs" at bounding box center [250, 323] width 374 height 146
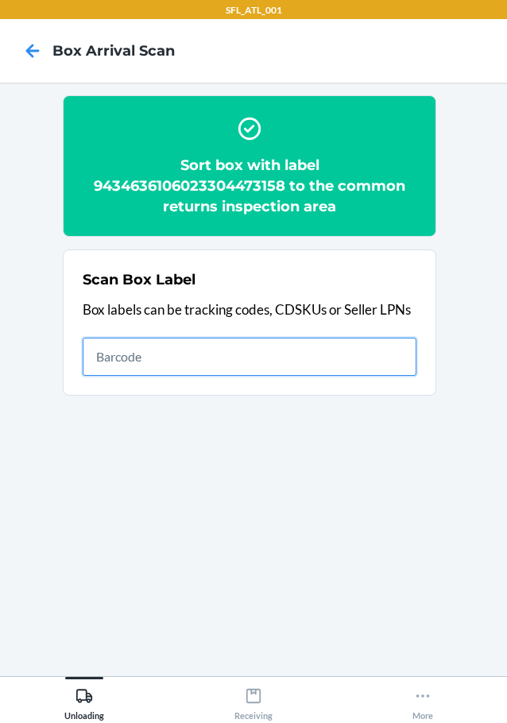
click at [396, 368] on input "text" at bounding box center [250, 357] width 334 height 38
type input "420302599434636106023304639097"
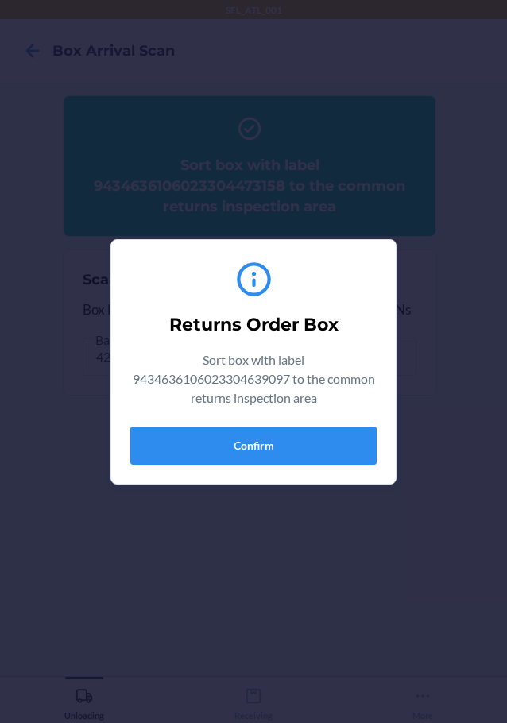
click at [332, 467] on div "Returns Order Box Sort box with label 9434636106023304639097 to the common retu…" at bounding box center [253, 362] width 246 height 219
click at [336, 467] on div "Returns Order Box Sort box with label 9434636106023304639097 to the common retu…" at bounding box center [253, 362] width 246 height 219
click at [346, 453] on button "Confirm" at bounding box center [253, 446] width 246 height 38
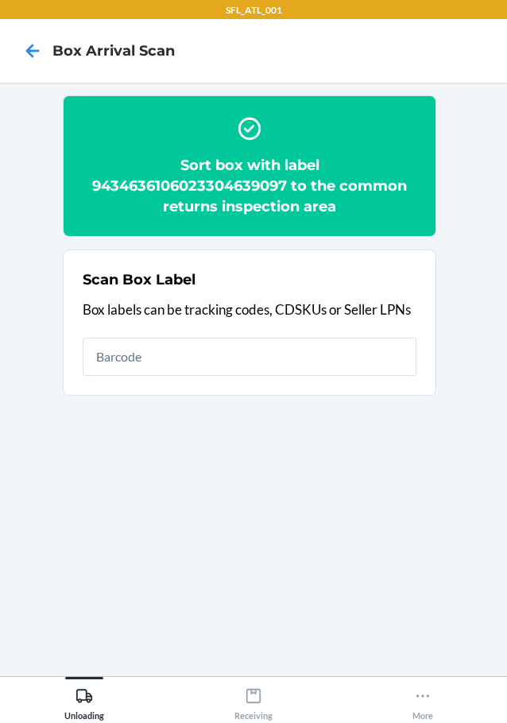
click at [416, 353] on section "Scan Box Label Box labels can be tracking codes, CDSKUs or Seller LPNs" at bounding box center [250, 323] width 374 height 146
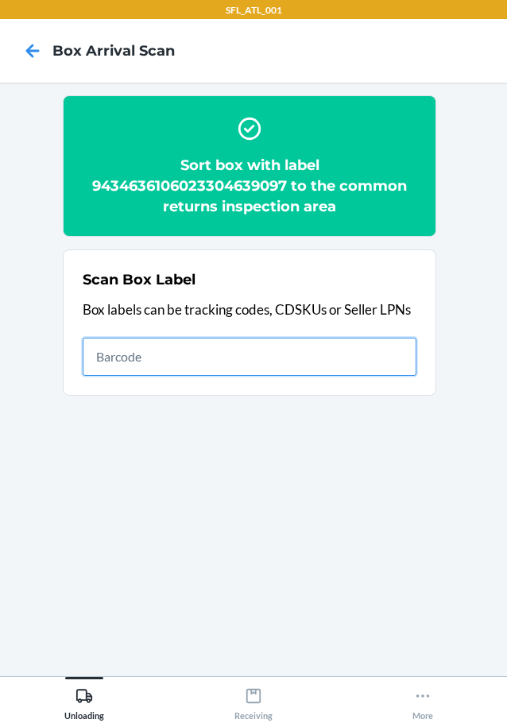
click at [405, 355] on input "text" at bounding box center [250, 357] width 334 height 38
type input "420302599434636106023303909924"
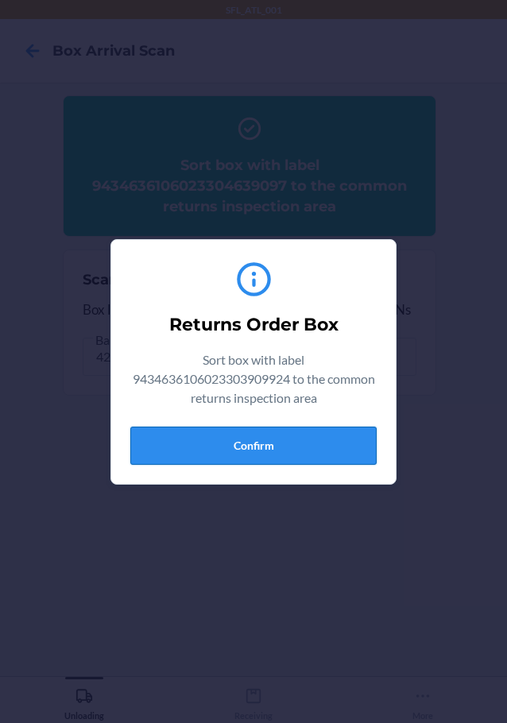
click at [241, 441] on button "Confirm" at bounding box center [253, 446] width 246 height 38
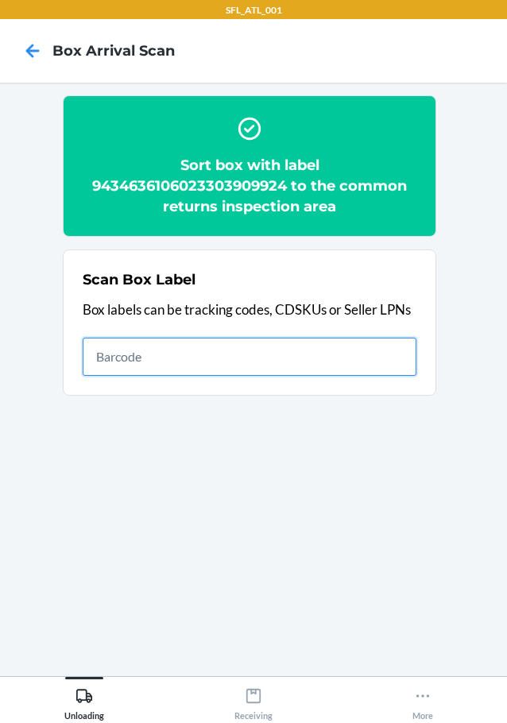
click at [280, 363] on input "text" at bounding box center [250, 357] width 334 height 38
type input "420302599434636106023304724793"
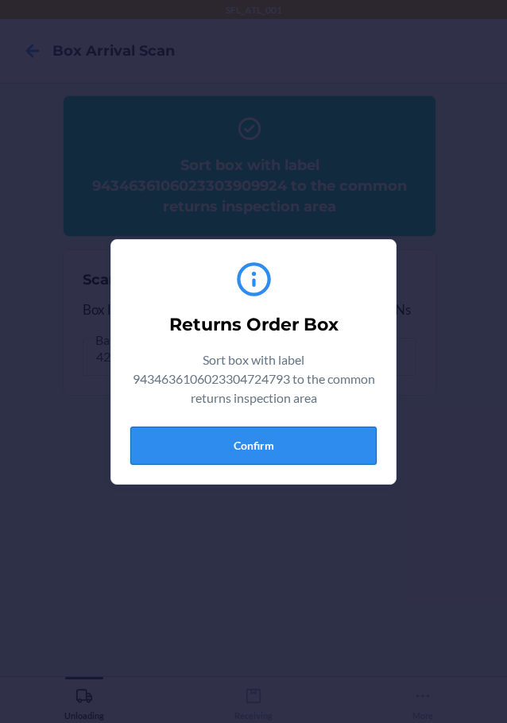
click at [207, 457] on button "Confirm" at bounding box center [253, 446] width 246 height 38
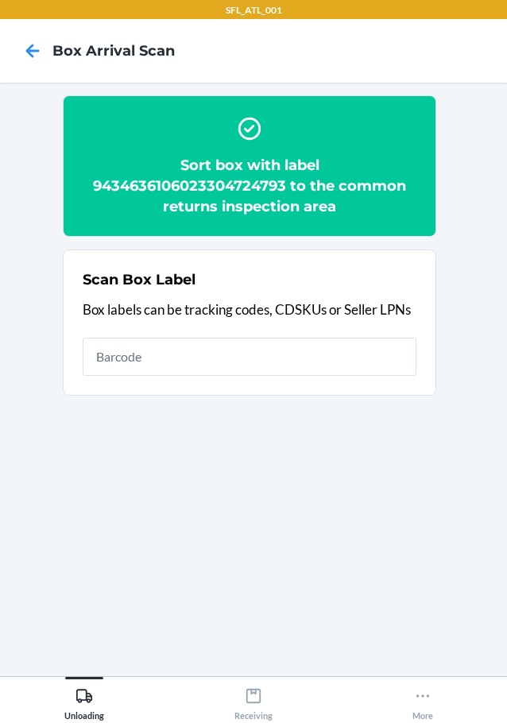
drag, startPoint x: 366, startPoint y: 316, endPoint x: 346, endPoint y: 356, distance: 45.1
click at [358, 336] on div "Scan Box Label Box labels can be tracking codes, CDSKUs or Seller LPNs" at bounding box center [250, 323] width 334 height 116
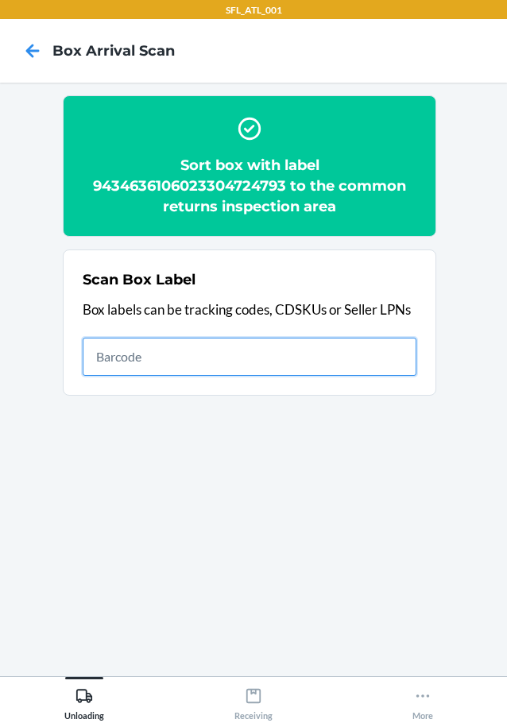
click at [346, 356] on input "text" at bounding box center [250, 357] width 334 height 38
type input "420302599434636106023304623966"
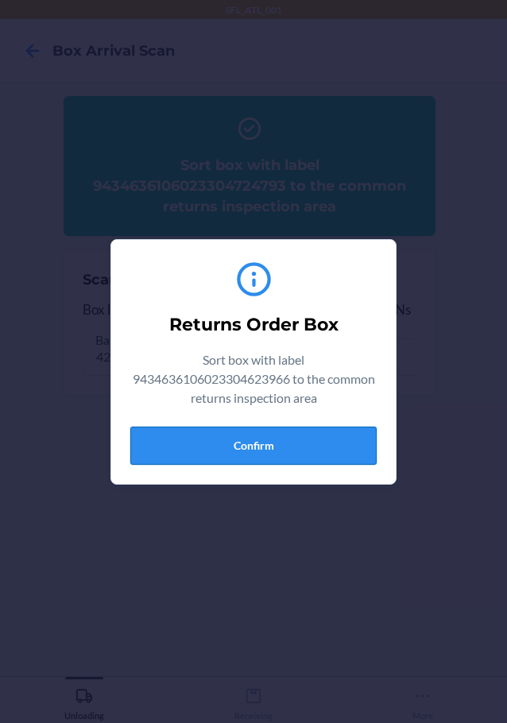
click at [284, 447] on button "Confirm" at bounding box center [253, 446] width 246 height 38
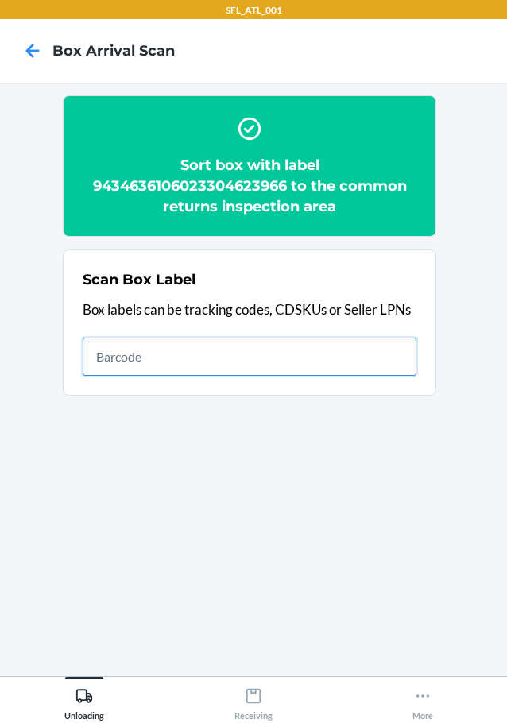
click at [357, 342] on input "text" at bounding box center [250, 357] width 334 height 38
type input "420302599434636106023304409744"
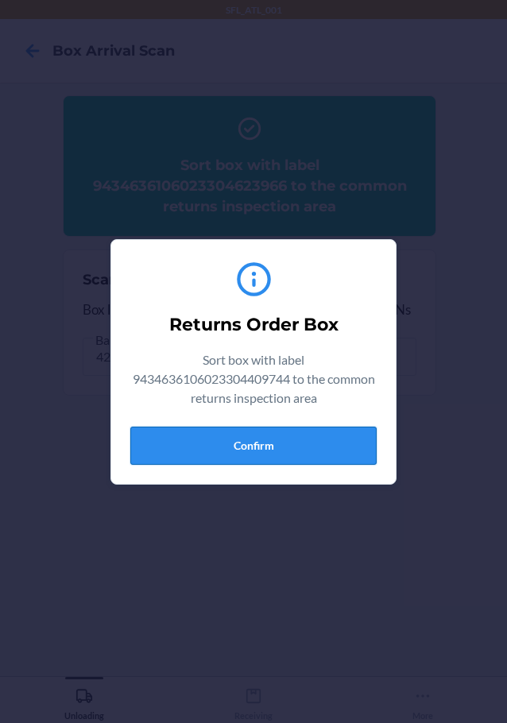
click at [329, 449] on button "Confirm" at bounding box center [253, 446] width 246 height 38
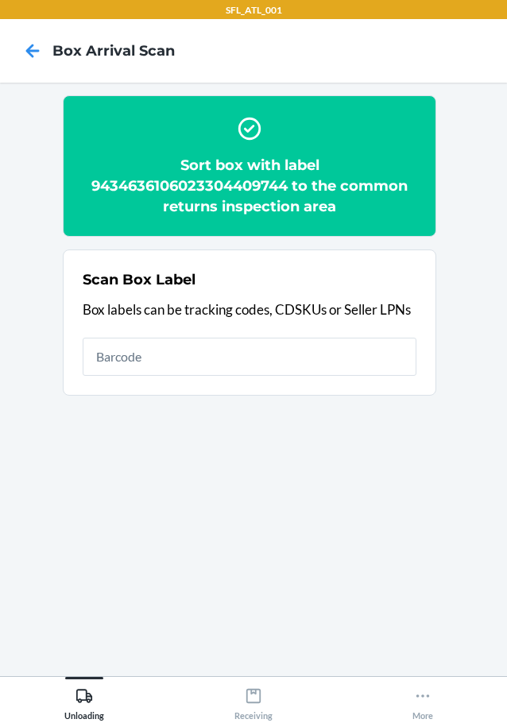
drag, startPoint x: 365, startPoint y: 385, endPoint x: 364, endPoint y: 377, distance: 8.0
click at [365, 385] on section "Scan Box Label Box labels can be tracking codes, CDSKUs or Seller LPNs" at bounding box center [250, 323] width 374 height 146
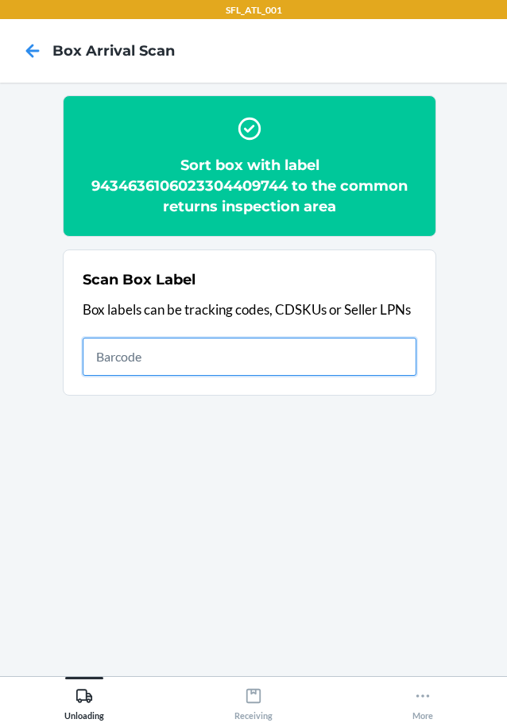
click at [369, 365] on input "text" at bounding box center [250, 357] width 334 height 38
type input "420302599434636106023301946129"
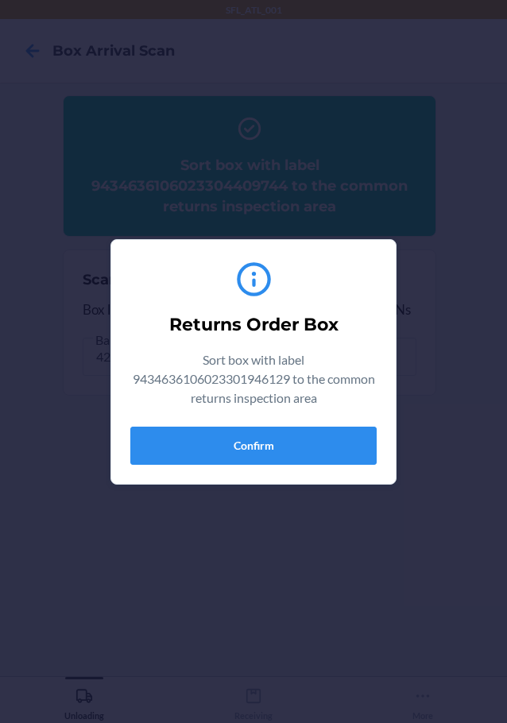
click at [288, 471] on div "Returns Order Box Sort box with label 9434636106023301946129 to the common retu…" at bounding box center [253, 362] width 246 height 219
click at [302, 465] on div "Returns Order Box Sort box with label 9434636106023301946129 to the common retu…" at bounding box center [253, 362] width 246 height 219
click at [310, 442] on button "Confirm" at bounding box center [253, 446] width 246 height 38
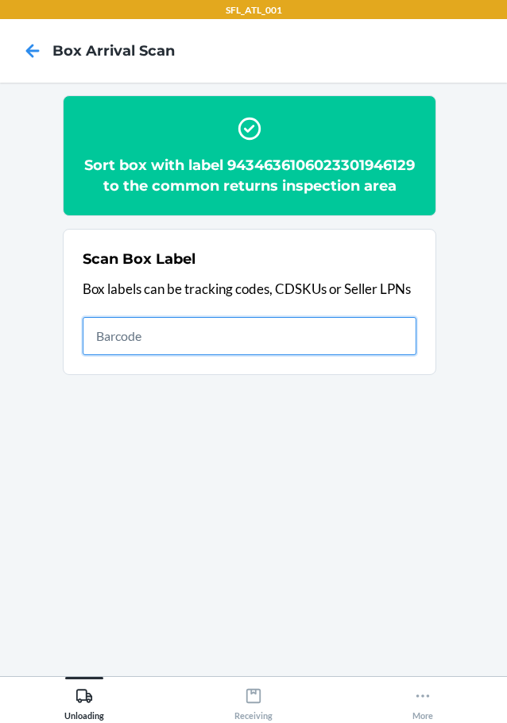
click at [383, 355] on input "text" at bounding box center [250, 336] width 334 height 38
type input "420302599434636106023304429001"
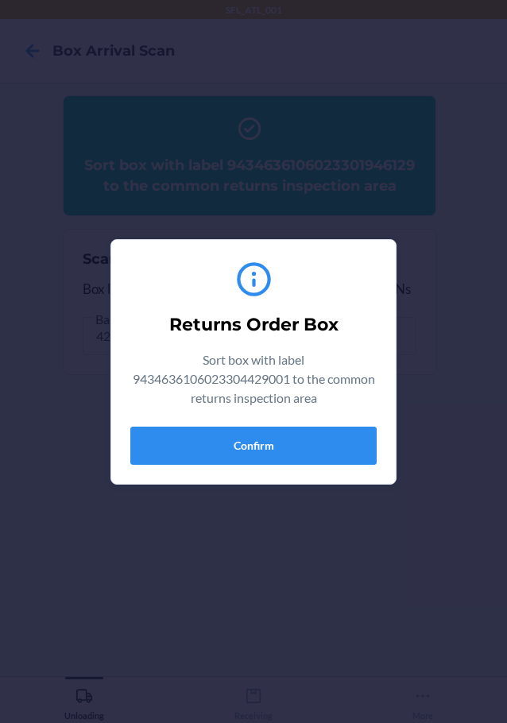
click at [314, 470] on div "Returns Order Box Sort box with label 9434636106023304429001 to the common retu…" at bounding box center [253, 362] width 246 height 219
click at [331, 443] on button "Confirm" at bounding box center [253, 446] width 246 height 38
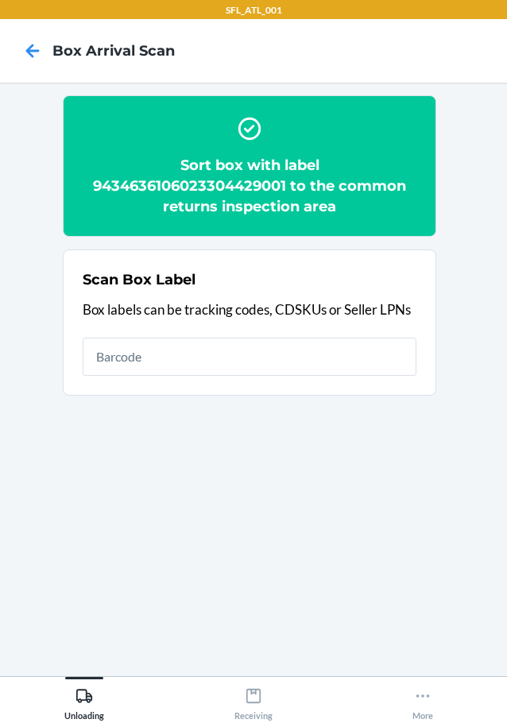
click at [428, 353] on section "Scan Box Label Box labels can be tracking codes, CDSKUs or Seller LPNs" at bounding box center [250, 323] width 374 height 146
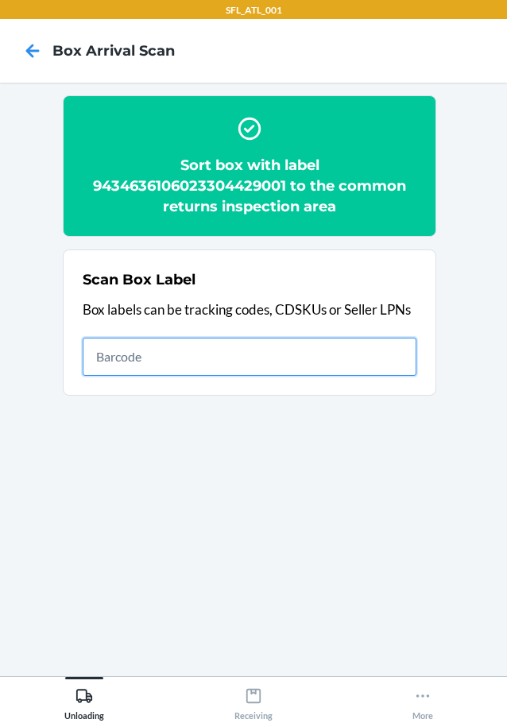
click at [369, 349] on input "text" at bounding box center [250, 357] width 334 height 38
type input "9434636106023303730525"
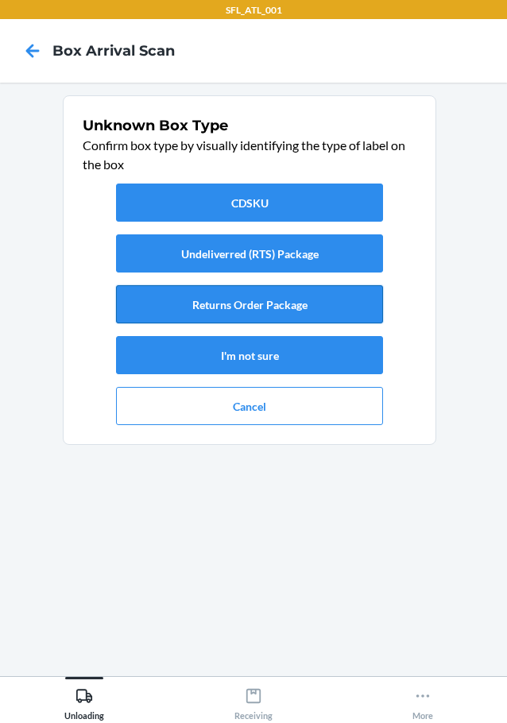
click at [334, 311] on button "Returns Order Package" at bounding box center [249, 304] width 267 height 38
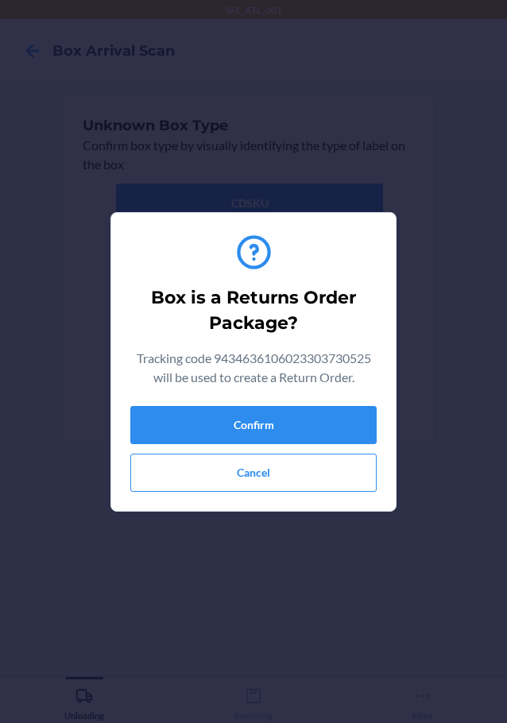
click at [327, 449] on div "Confirm Cancel" at bounding box center [253, 449] width 246 height 86
click at [327, 419] on button "Confirm" at bounding box center [253, 425] width 246 height 38
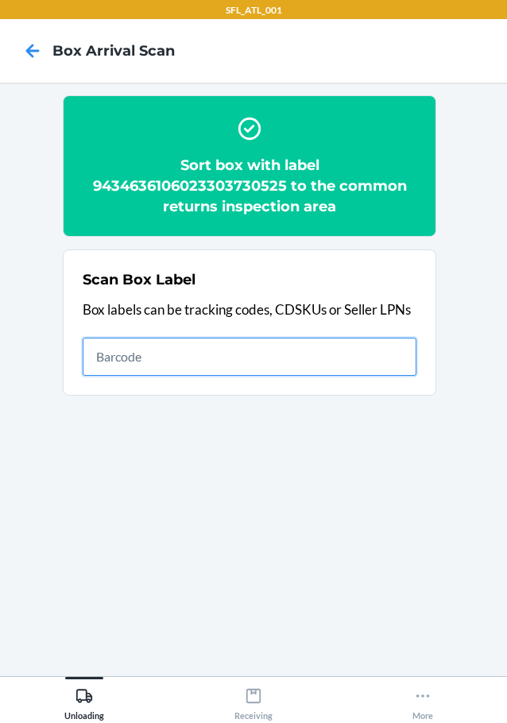
click at [368, 349] on input "text" at bounding box center [250, 357] width 334 height 38
type input "420302599434636106023304558381"
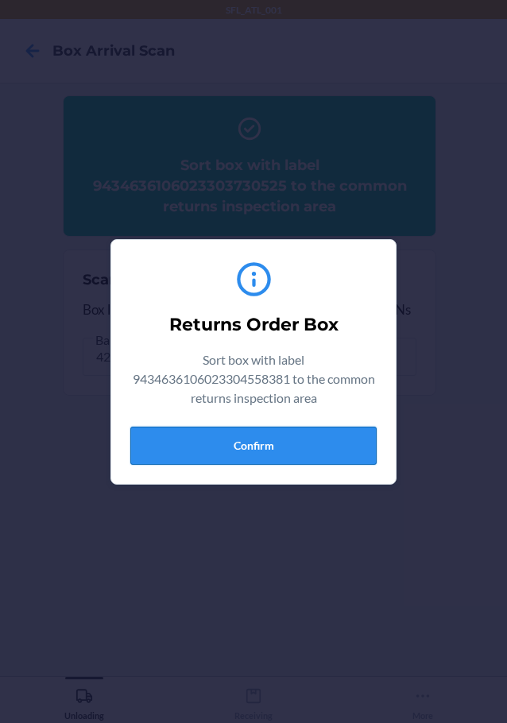
click at [334, 435] on button "Confirm" at bounding box center [253, 446] width 246 height 38
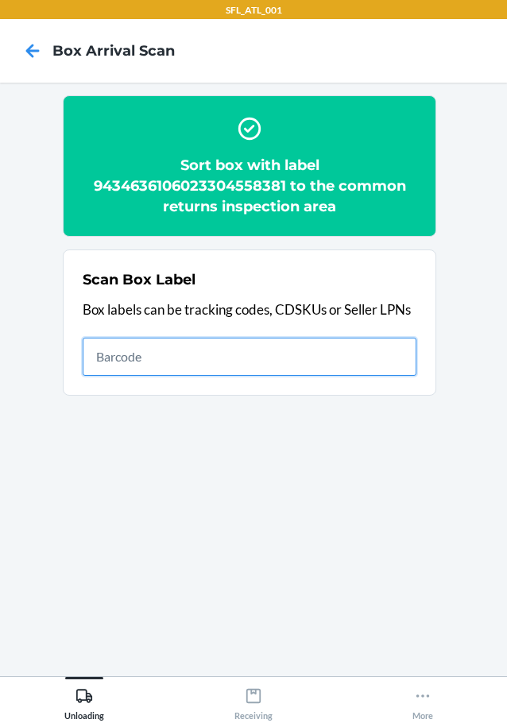
click at [185, 361] on input "text" at bounding box center [250, 357] width 334 height 38
type input "420302599434636106023303638909"
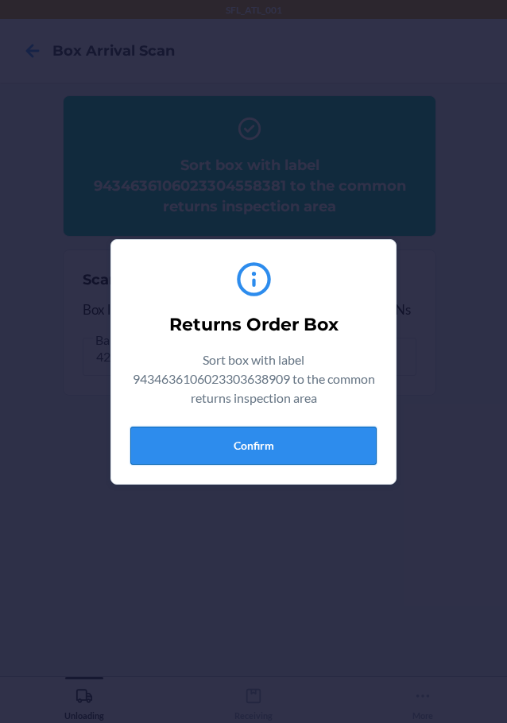
click at [232, 428] on button "Confirm" at bounding box center [253, 446] width 246 height 38
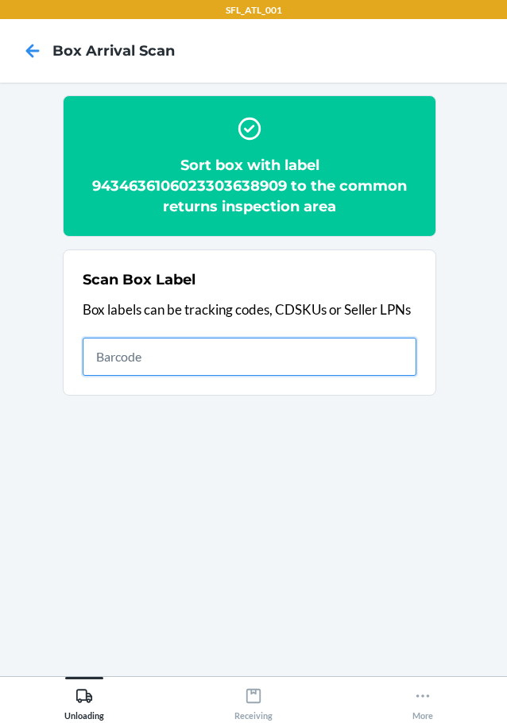
click at [401, 368] on input "text" at bounding box center [250, 357] width 334 height 38
type input "420302599434636106023304202550"
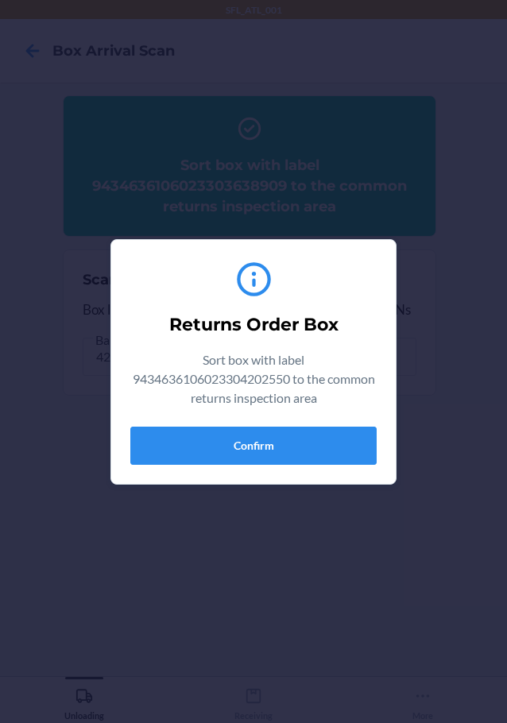
click at [257, 424] on div "Returns Order Box Sort box with label 9434636106023304202550 to the common retu…" at bounding box center [253, 362] width 246 height 219
click at [257, 448] on button "Confirm" at bounding box center [253, 446] width 246 height 38
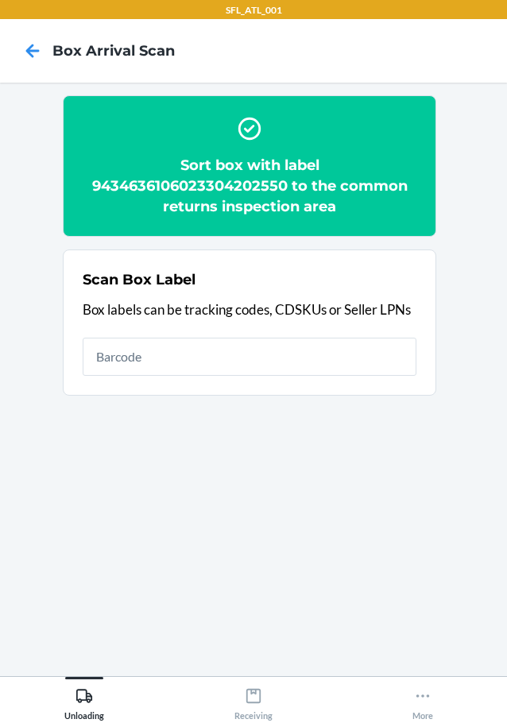
click at [251, 380] on div "Scan Box Label Box labels can be tracking codes, CDSKUs or Seller LPNs" at bounding box center [250, 323] width 334 height 116
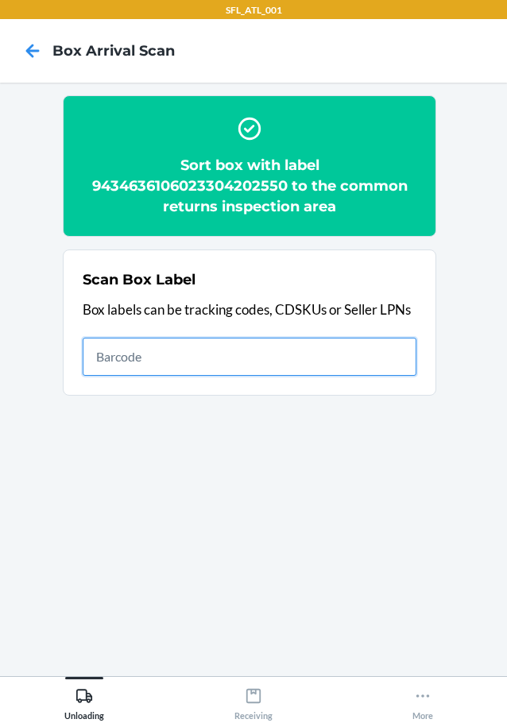
click at [243, 370] on input "text" at bounding box center [250, 357] width 334 height 38
type input "420302599434636106023303785726"
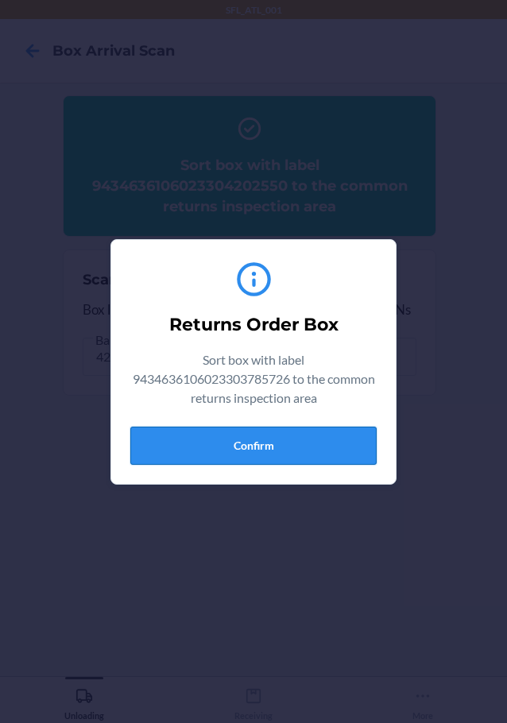
click at [345, 446] on button "Confirm" at bounding box center [253, 446] width 246 height 38
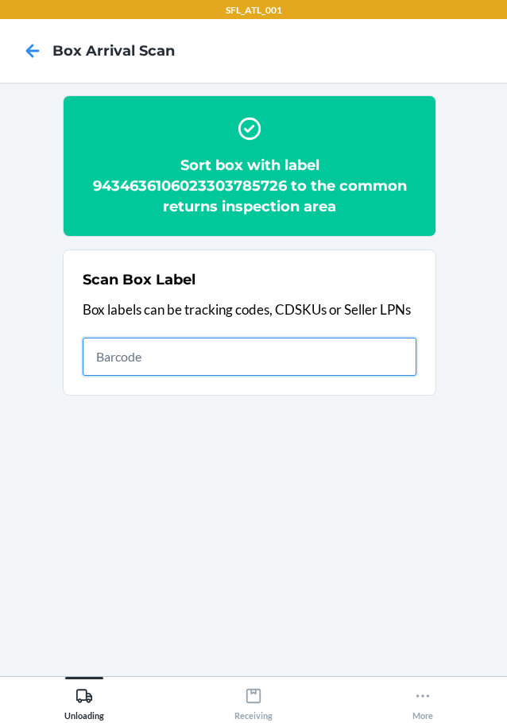
click at [311, 351] on input "text" at bounding box center [250, 357] width 334 height 38
click at [325, 365] on input "text" at bounding box center [250, 357] width 334 height 38
type input "9"
type input "9434636106023303331169"
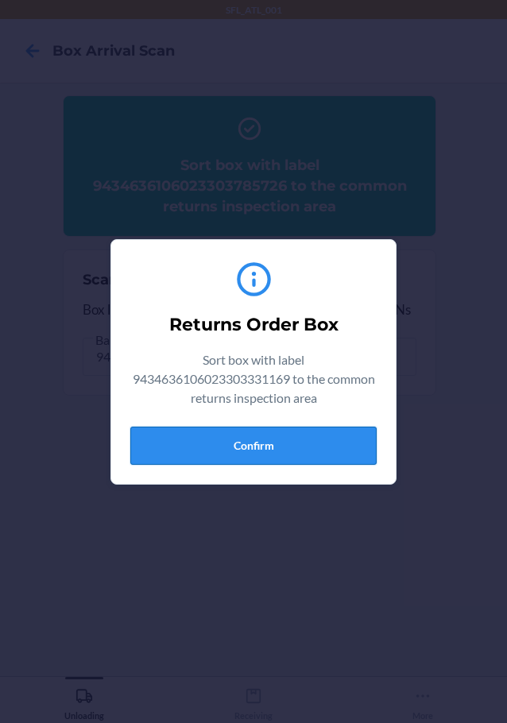
click at [358, 445] on button "Confirm" at bounding box center [253, 446] width 246 height 38
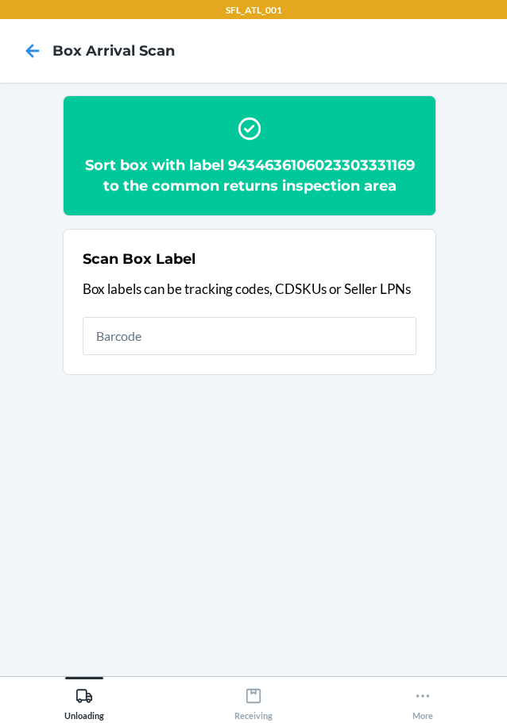
click at [308, 169] on h2 "Sort box with label 9434636106023303331169 to the common returns inspection area" at bounding box center [250, 175] width 334 height 41
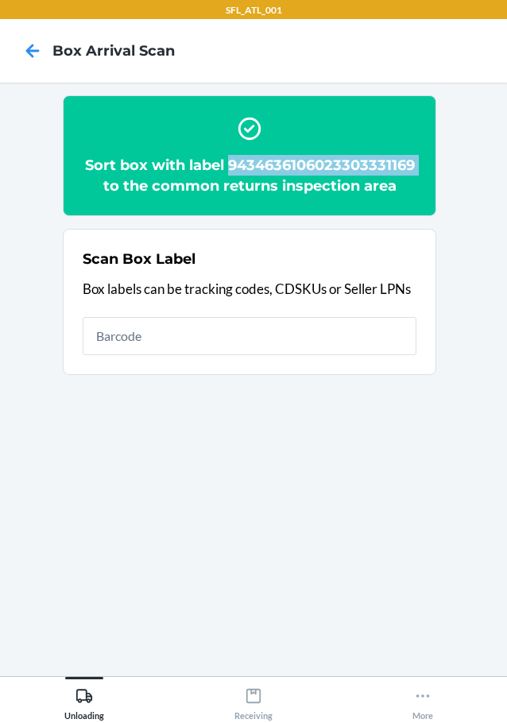
click at [308, 169] on h2 "Sort box with label 9434636106023303331169 to the common returns inspection area" at bounding box center [250, 175] width 334 height 41
copy h2 "9434636106023303331169"
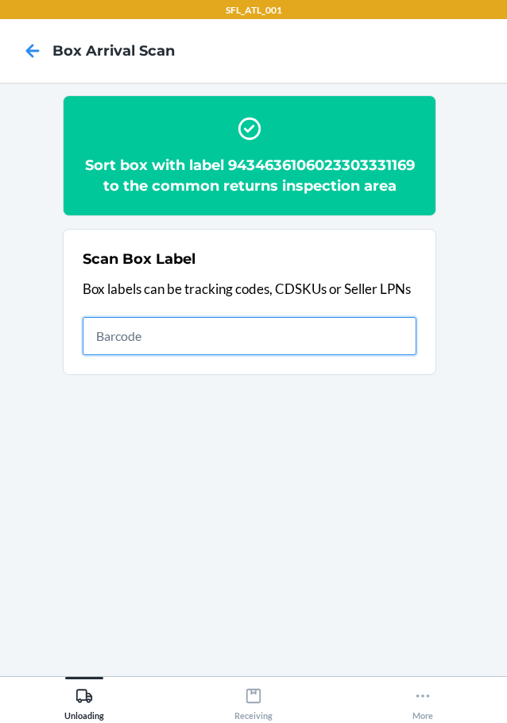
click at [174, 346] on input "text" at bounding box center [250, 336] width 334 height 38
type input "420302599434636106023304208149"
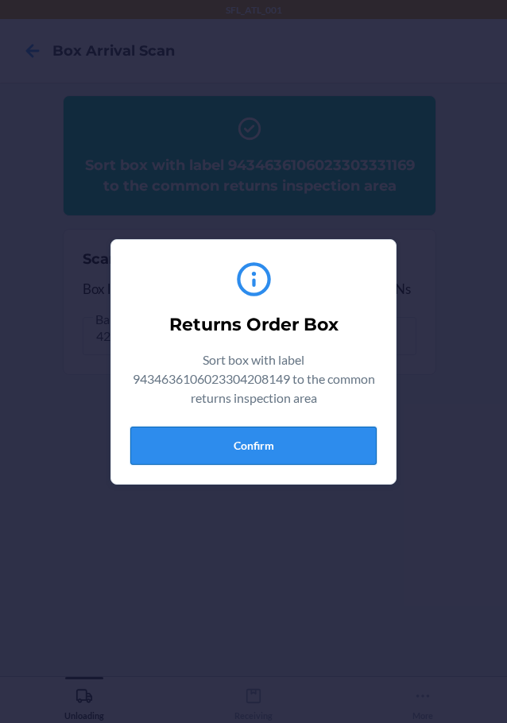
click at [238, 453] on button "Confirm" at bounding box center [253, 446] width 246 height 38
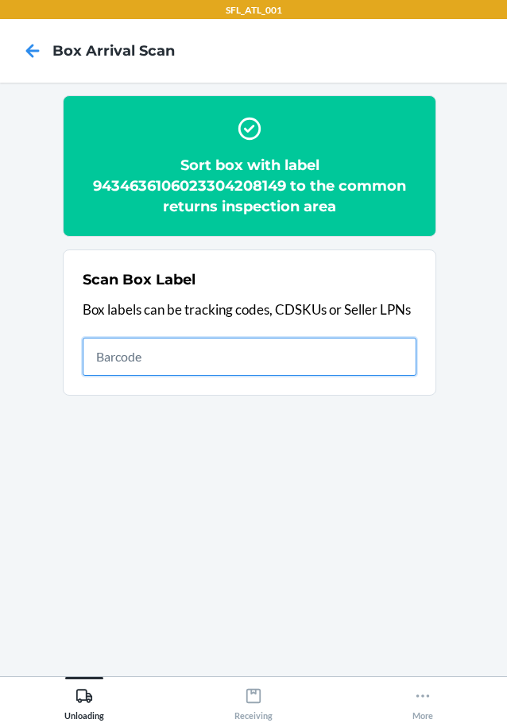
click at [360, 364] on input "text" at bounding box center [250, 357] width 334 height 38
type input "420302599434636106023303732232"
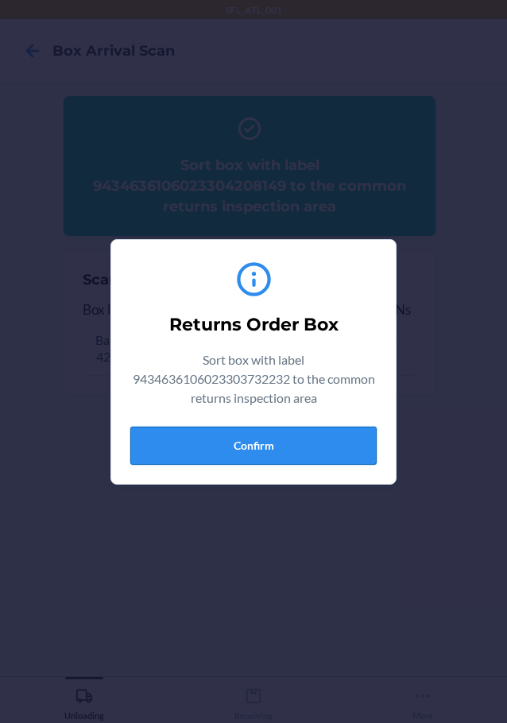
click at [347, 440] on button "Confirm" at bounding box center [253, 446] width 246 height 38
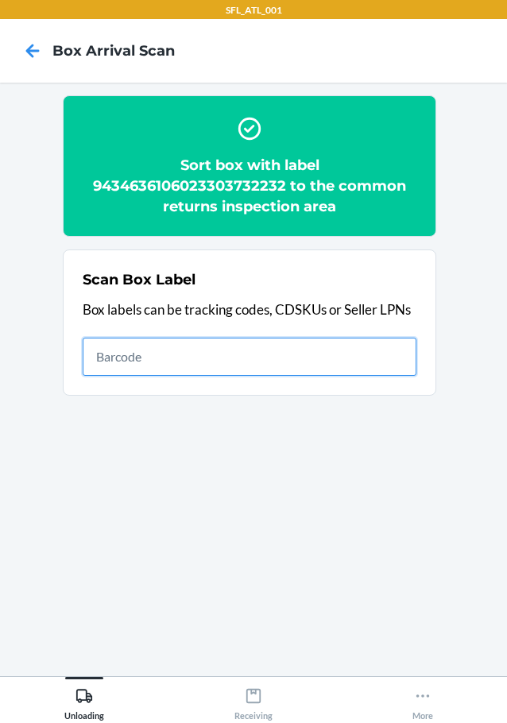
click at [389, 362] on input "text" at bounding box center [250, 357] width 334 height 38
type input "420302599434636106023304746795"
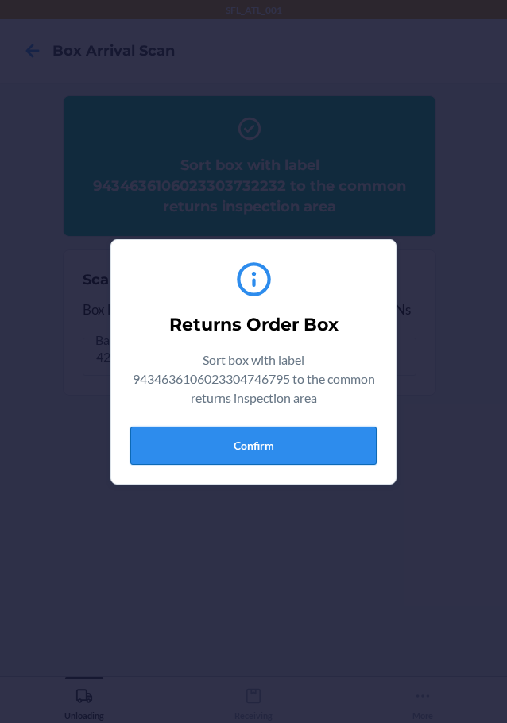
click at [342, 446] on button "Confirm" at bounding box center [253, 446] width 246 height 38
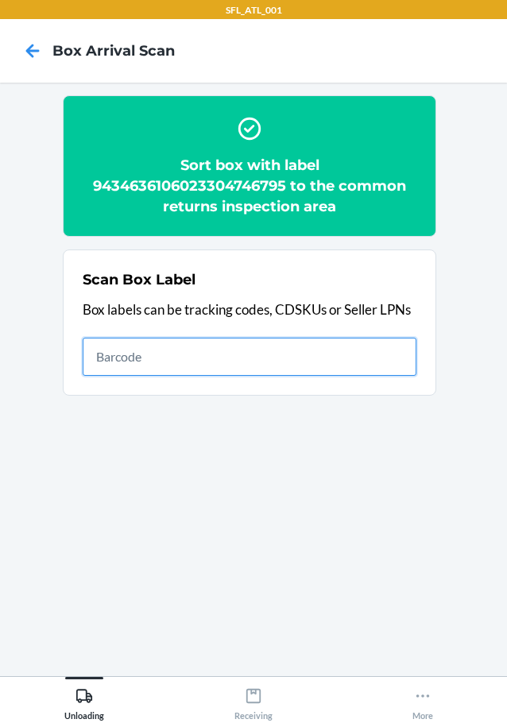
click at [367, 360] on input "text" at bounding box center [250, 357] width 334 height 38
type input "420302599434636106023303546495"
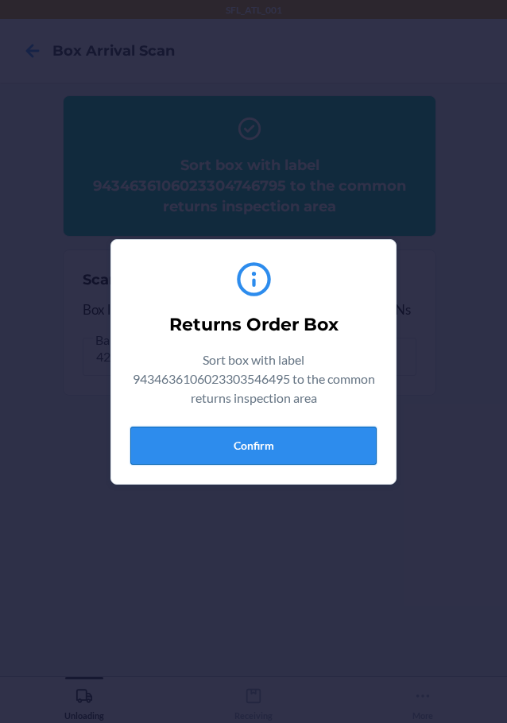
click at [240, 460] on button "Confirm" at bounding box center [253, 446] width 246 height 38
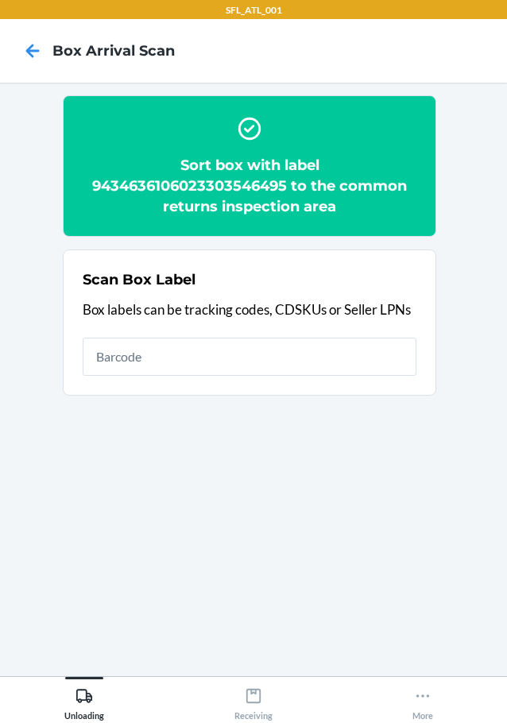
click at [148, 376] on div "Scan Box Label Box labels can be tracking codes, CDSKUs or Seller LPNs" at bounding box center [250, 323] width 334 height 116
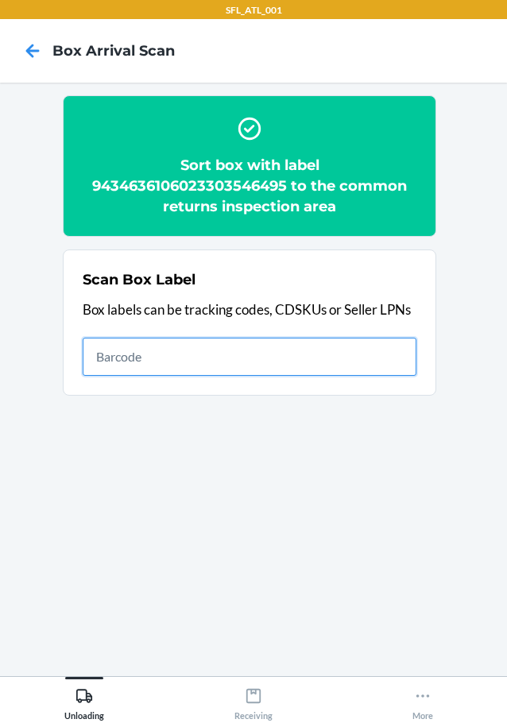
click at [146, 362] on input "text" at bounding box center [250, 357] width 334 height 38
type input "420302599434636106023304560841"
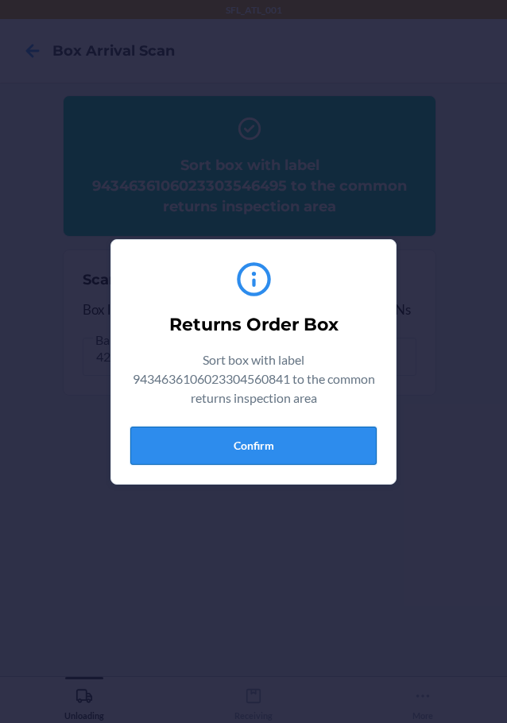
click at [296, 442] on button "Confirm" at bounding box center [253, 446] width 246 height 38
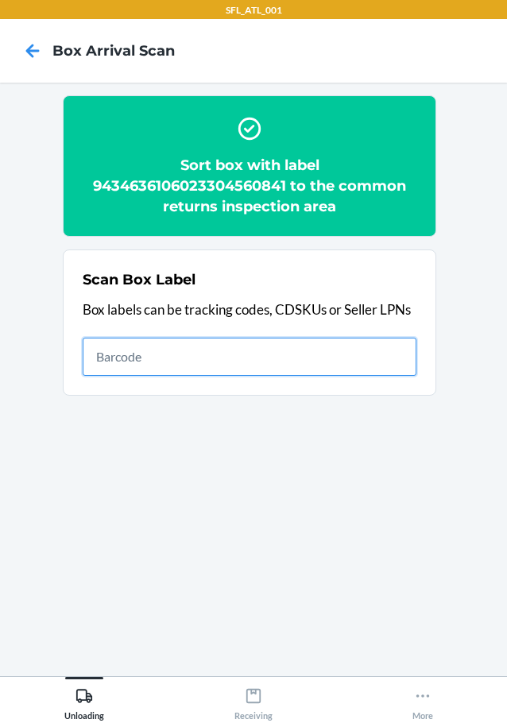
click at [388, 351] on input "text" at bounding box center [250, 357] width 334 height 38
type input "420302599434636106023303711428"
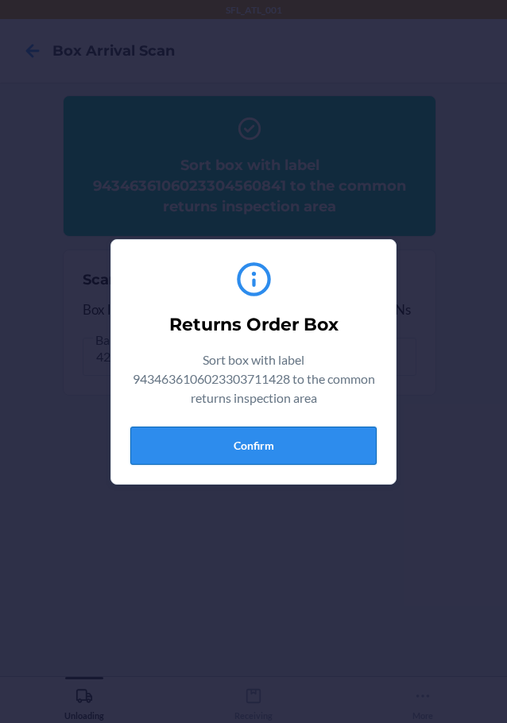
click at [229, 438] on button "Confirm" at bounding box center [253, 446] width 246 height 38
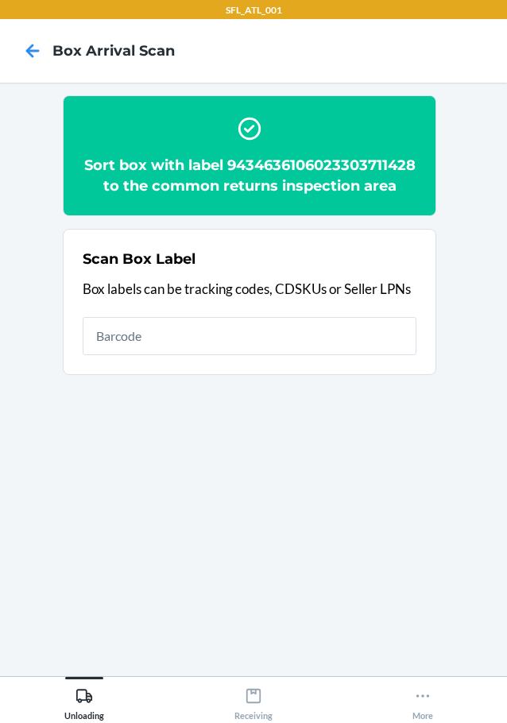
click at [337, 360] on div "Scan Box Label Box labels can be tracking codes, CDSKUs or Seller LPNs" at bounding box center [250, 302] width 334 height 116
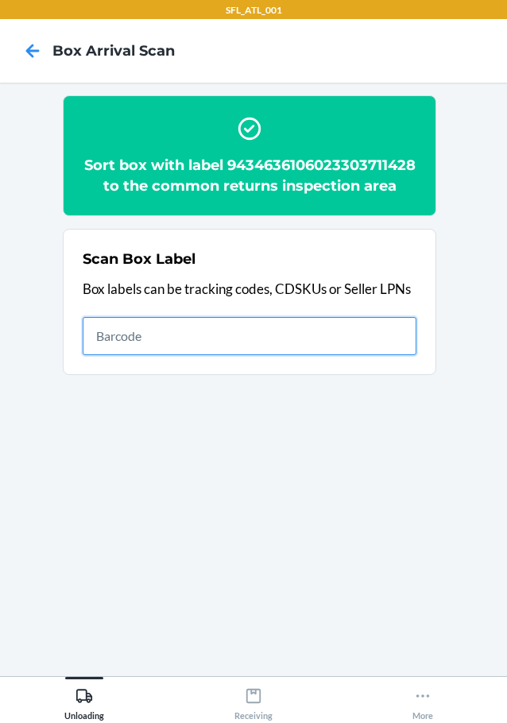
click at [372, 355] on input "text" at bounding box center [250, 336] width 334 height 38
type input "420302599434636106023304370389"
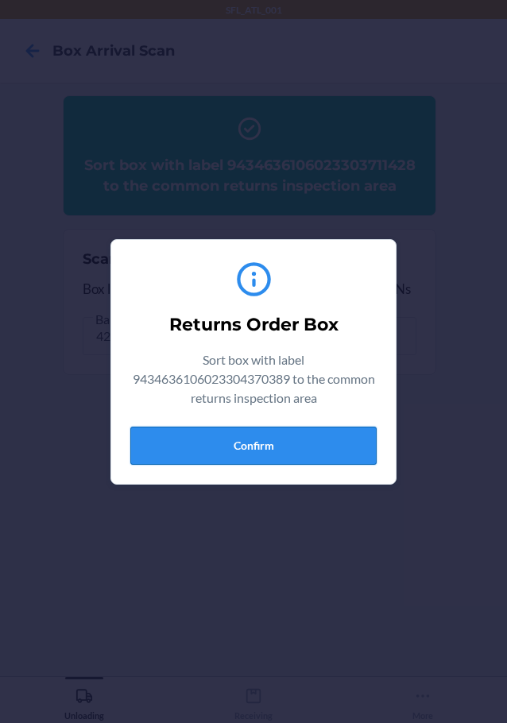
click at [324, 440] on button "Confirm" at bounding box center [253, 446] width 246 height 38
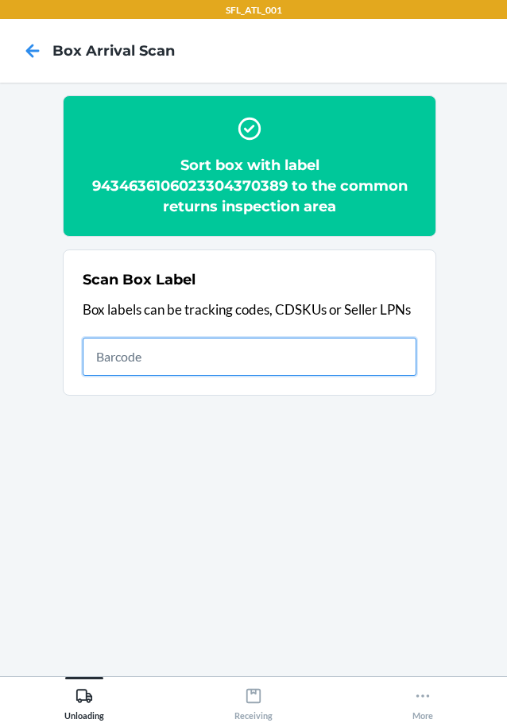
click at [405, 366] on input "text" at bounding box center [250, 357] width 334 height 38
type input "420302599434636106023303628436"
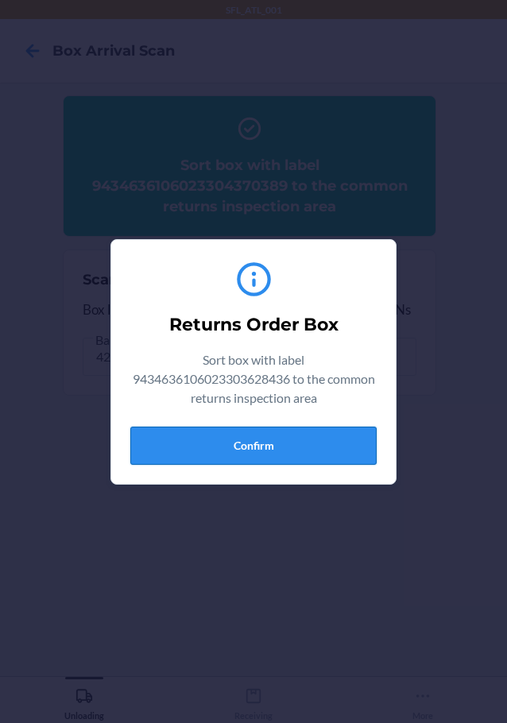
click at [310, 444] on button "Confirm" at bounding box center [253, 446] width 246 height 38
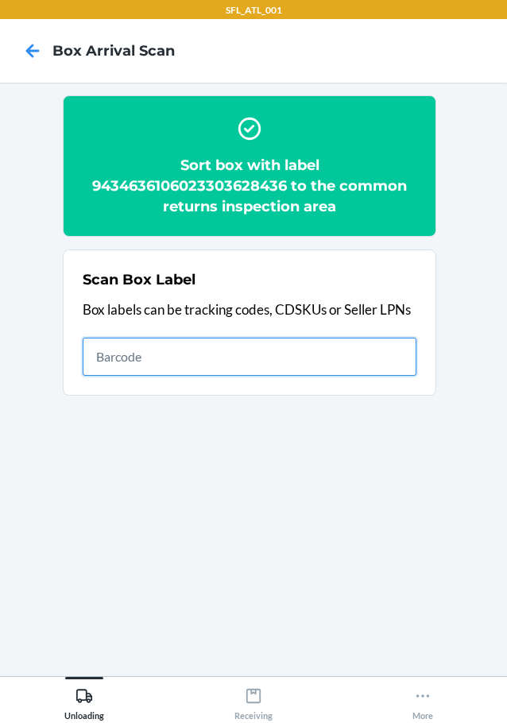
click at [140, 373] on input "text" at bounding box center [250, 357] width 334 height 38
type input "420302599434636106023304422828"
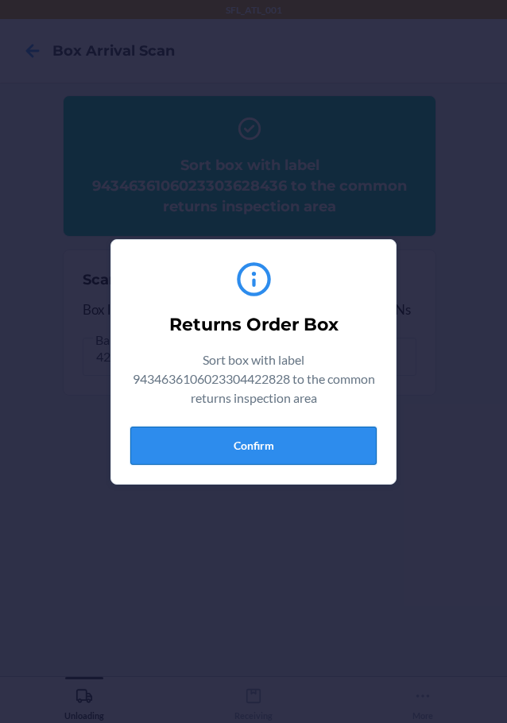
click at [321, 444] on button "Confirm" at bounding box center [253, 446] width 246 height 38
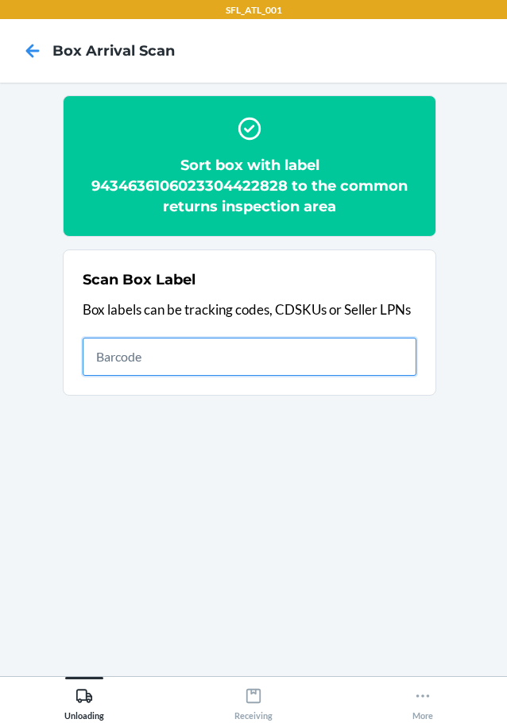
click at [363, 358] on input "text" at bounding box center [250, 357] width 334 height 38
type input "420302599434636106023304308054"
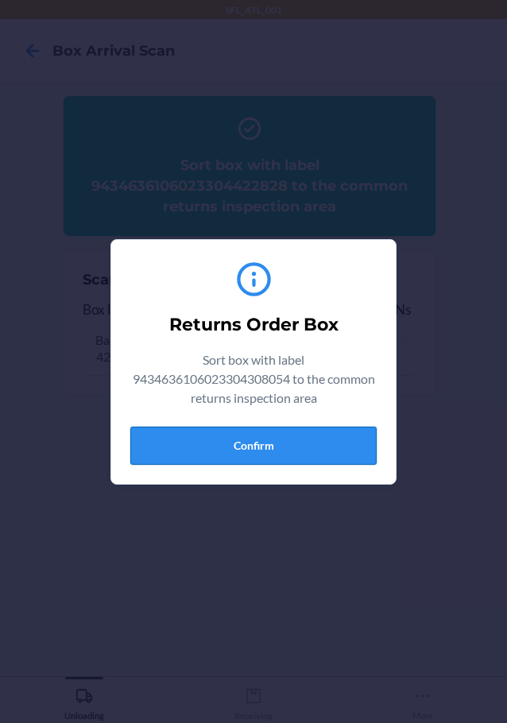
click at [335, 432] on button "Confirm" at bounding box center [253, 446] width 246 height 38
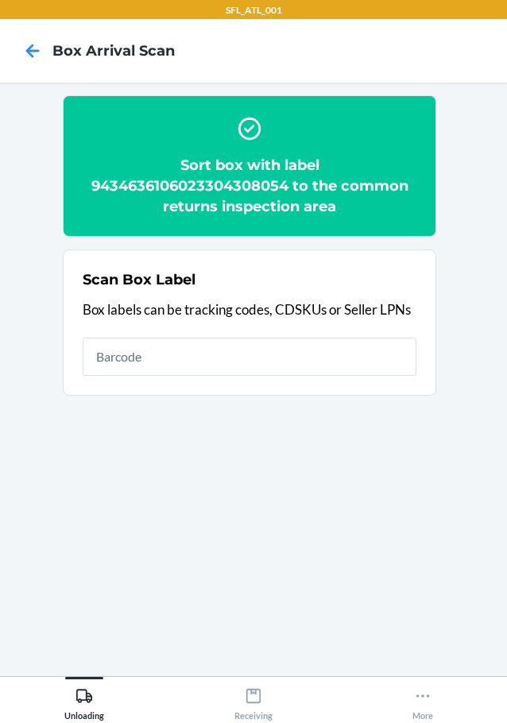
click at [358, 312] on p "Box labels can be tracking codes, CDSKUs or Seller LPNs" at bounding box center [250, 310] width 334 height 21
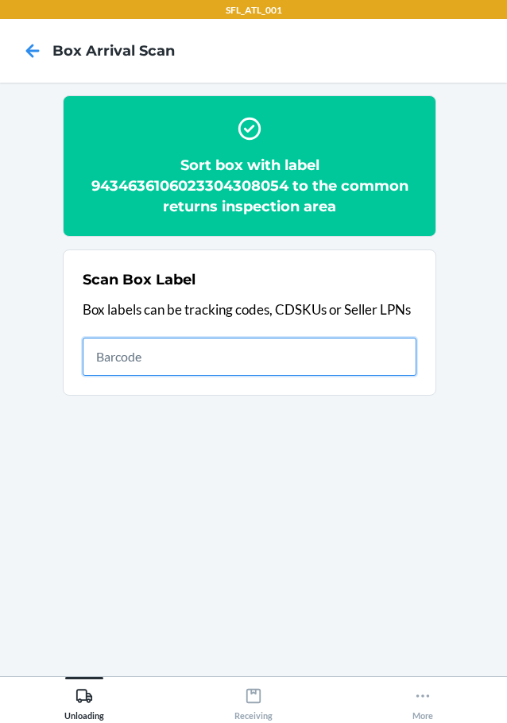
click at [370, 355] on input "text" at bounding box center [250, 357] width 334 height 38
type input "420302599434636106023304518071"
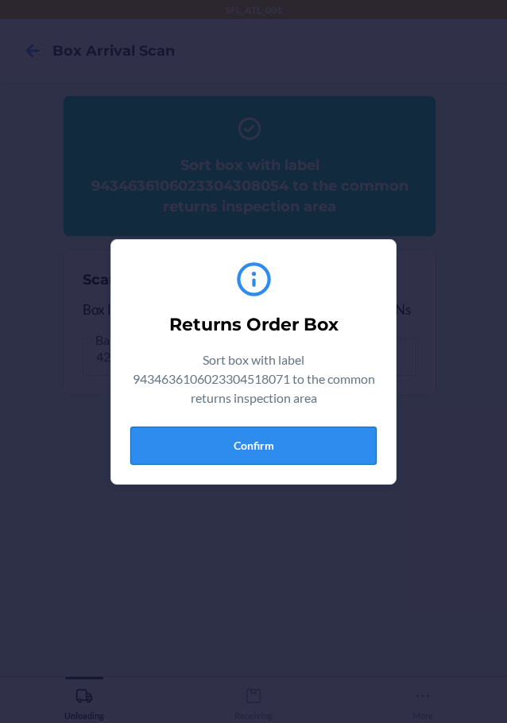
click at [304, 449] on button "Confirm" at bounding box center [253, 446] width 246 height 38
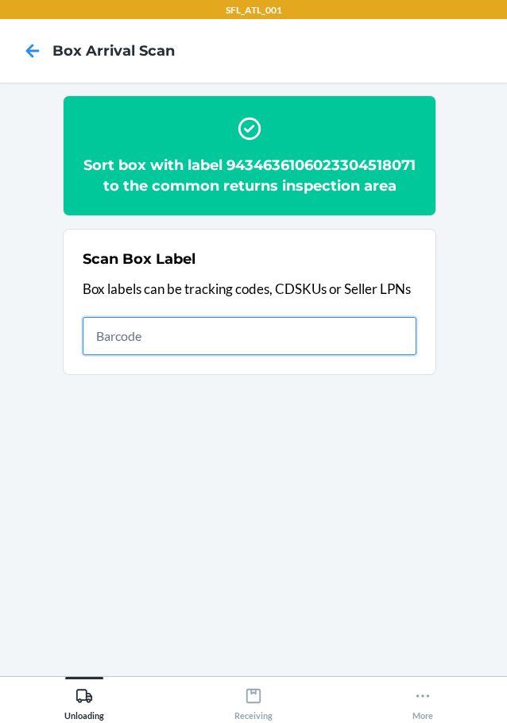
click at [290, 355] on input "text" at bounding box center [250, 336] width 334 height 38
type input "420302599434636106023303927331"
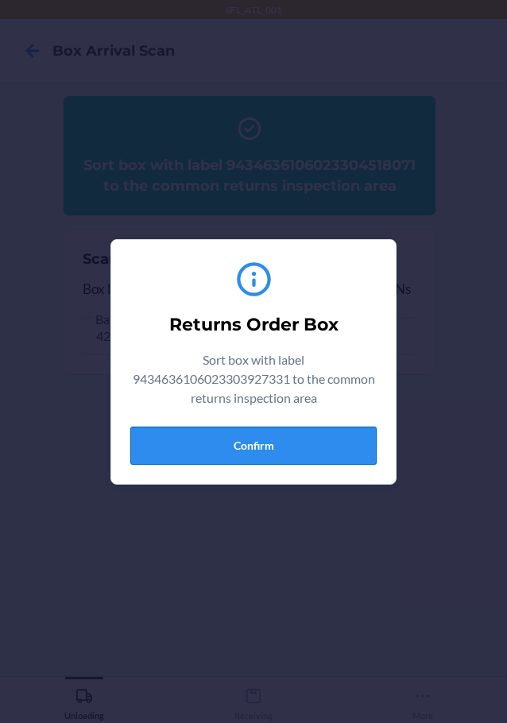
click at [167, 438] on button "Confirm" at bounding box center [253, 446] width 246 height 38
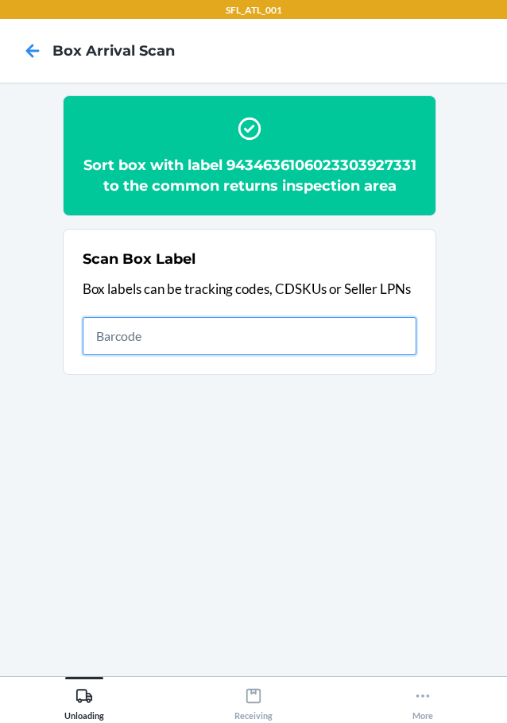
click at [246, 355] on input "text" at bounding box center [250, 336] width 334 height 38
type input "420302599434636106023304732330"
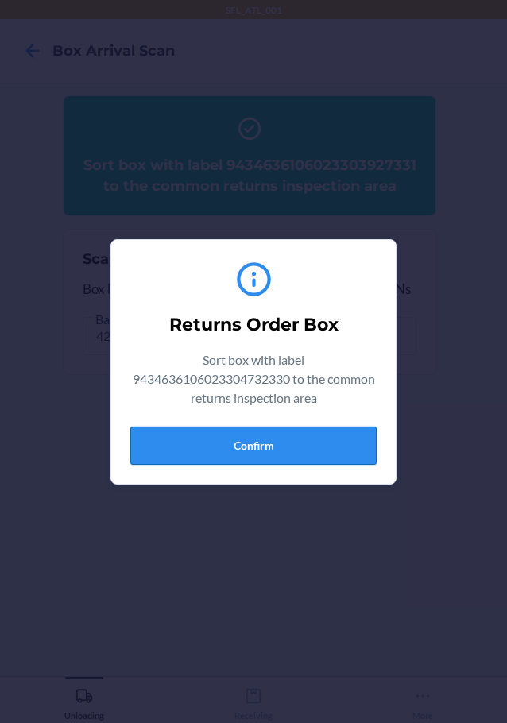
click at [343, 441] on button "Confirm" at bounding box center [253, 446] width 246 height 38
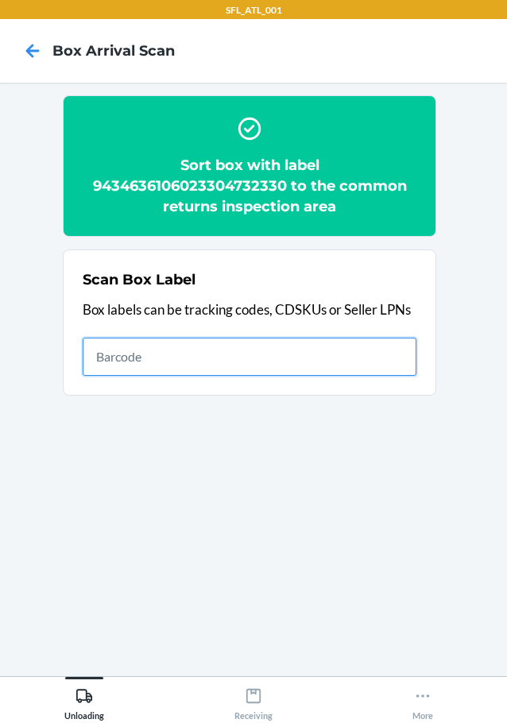
click at [371, 365] on input "text" at bounding box center [250, 357] width 334 height 38
type input "420302599434636106023304695062"
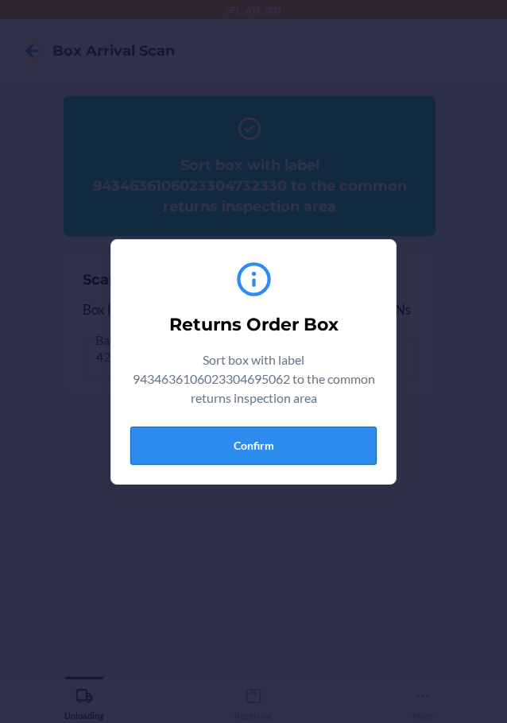
click at [288, 447] on button "Confirm" at bounding box center [253, 446] width 246 height 38
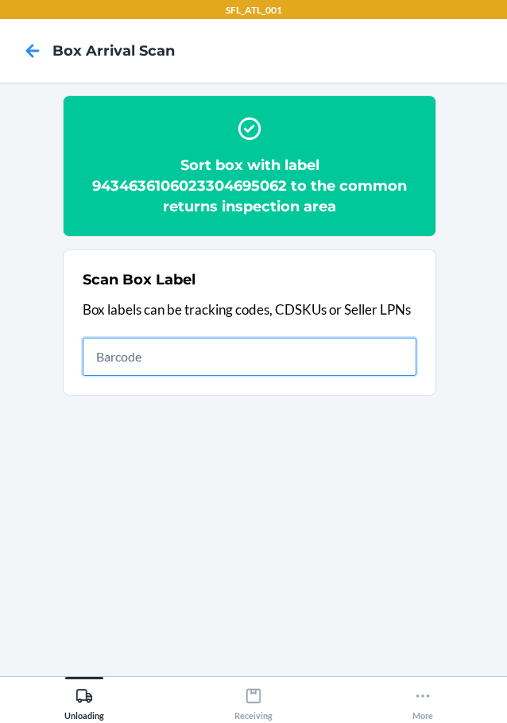
click at [155, 366] on input "text" at bounding box center [250, 357] width 334 height 38
type input "420302599434636106023304094391"
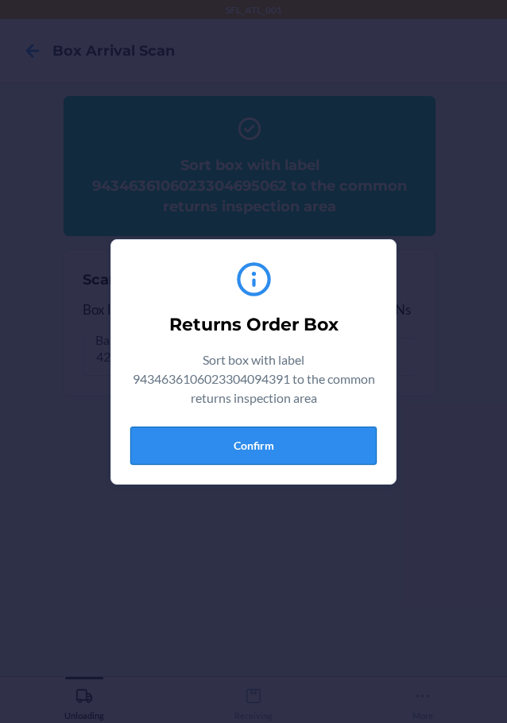
click at [278, 443] on button "Confirm" at bounding box center [253, 446] width 246 height 38
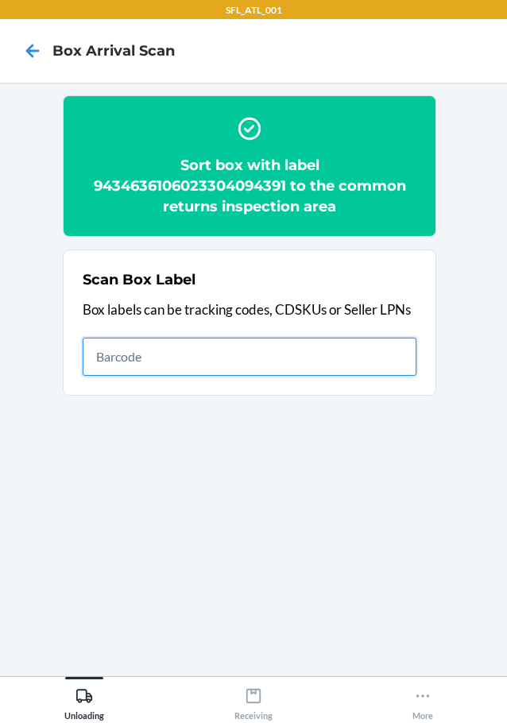
click at [242, 351] on input "text" at bounding box center [250, 357] width 334 height 38
type input "420302599434636106023304074003"
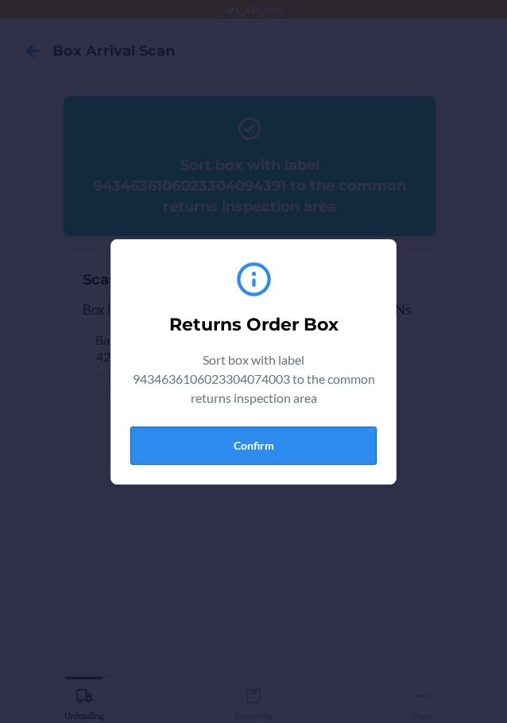
click at [314, 460] on button "Confirm" at bounding box center [253, 446] width 246 height 38
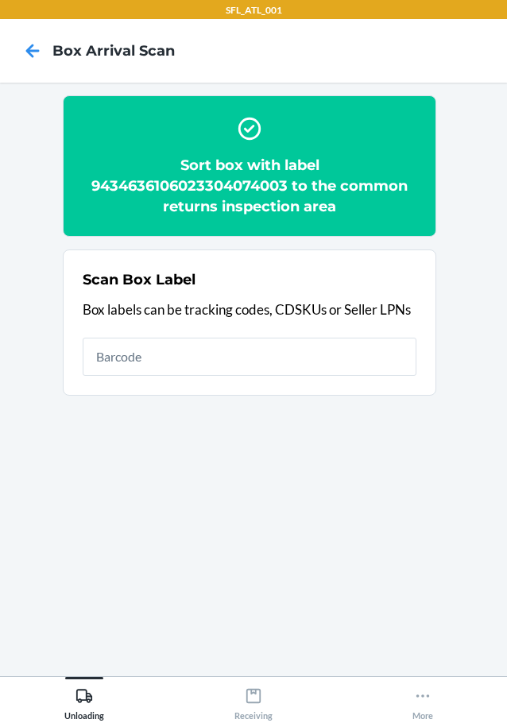
click at [165, 385] on section "Scan Box Label Box labels can be tracking codes, CDSKUs or Seller LPNs" at bounding box center [250, 323] width 374 height 146
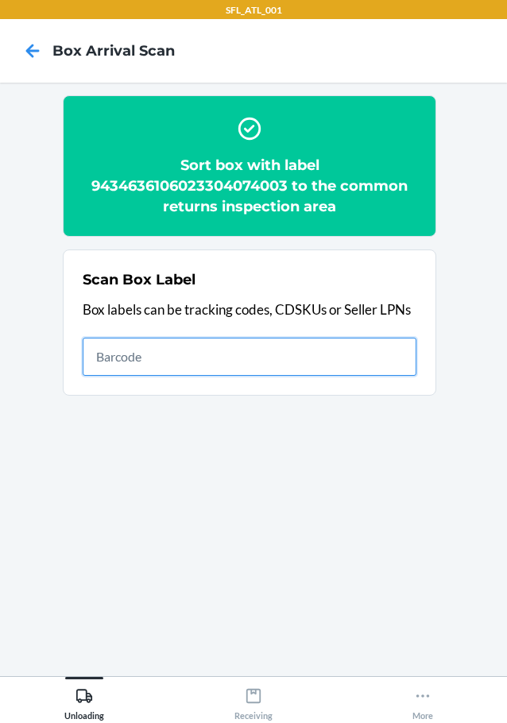
click at [182, 374] on input "text" at bounding box center [250, 357] width 334 height 38
type input "420302599434636106023303708329"
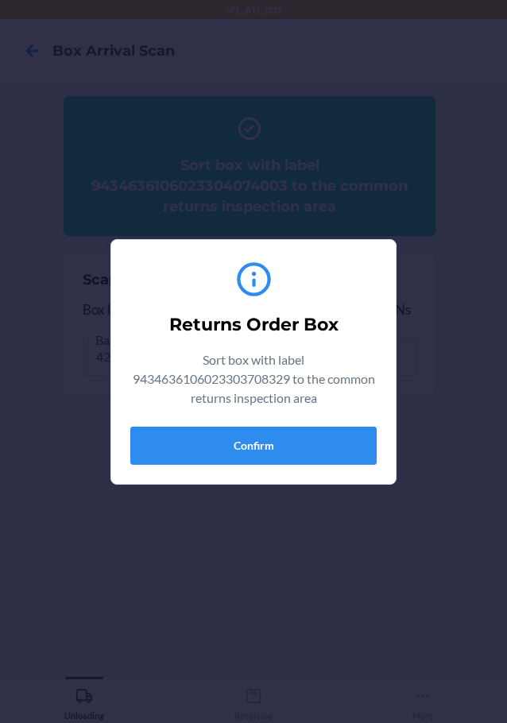
drag, startPoint x: 303, startPoint y: 410, endPoint x: 293, endPoint y: 417, distance: 12.6
click at [301, 410] on div "Sort box with label 9434636106023303708329 to the common returns inspection area" at bounding box center [253, 383] width 246 height 64
drag, startPoint x: 293, startPoint y: 417, endPoint x: 288, endPoint y: 455, distance: 37.7
click at [293, 434] on div "Returns Order Box Sort box with label 9434636106023303708329 to the common retu…" at bounding box center [253, 362] width 246 height 219
click at [288, 455] on button "Confirm" at bounding box center [253, 446] width 246 height 38
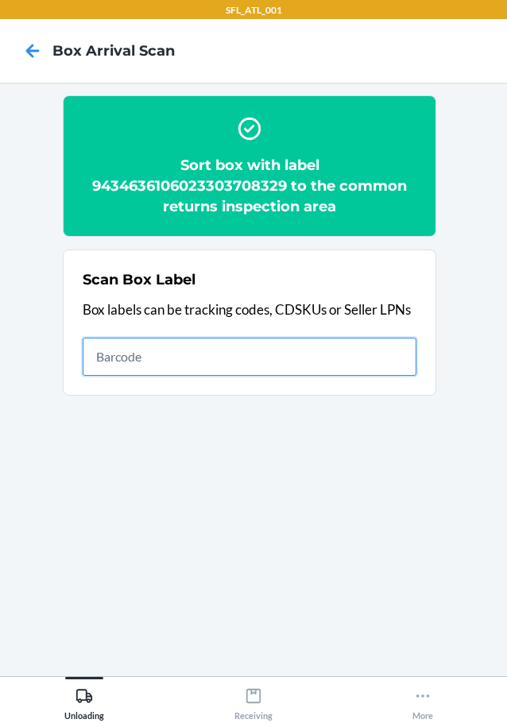
click at [341, 366] on input "text" at bounding box center [250, 357] width 334 height 38
type input "420302599434636106023304561695"
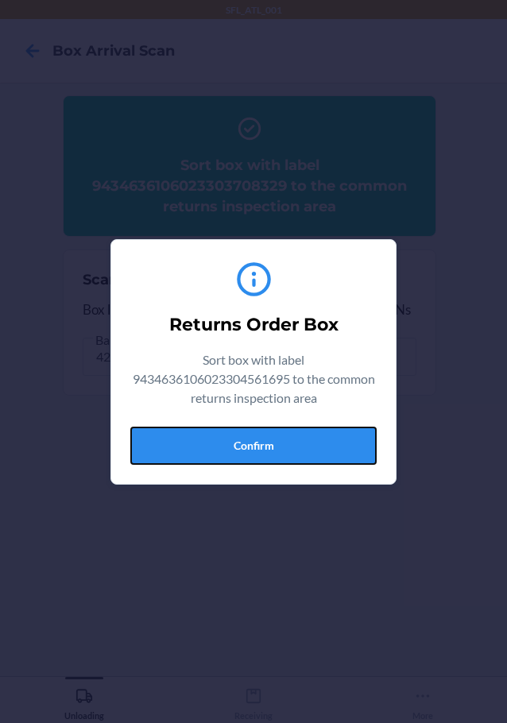
click at [320, 444] on button "Confirm" at bounding box center [253, 446] width 246 height 38
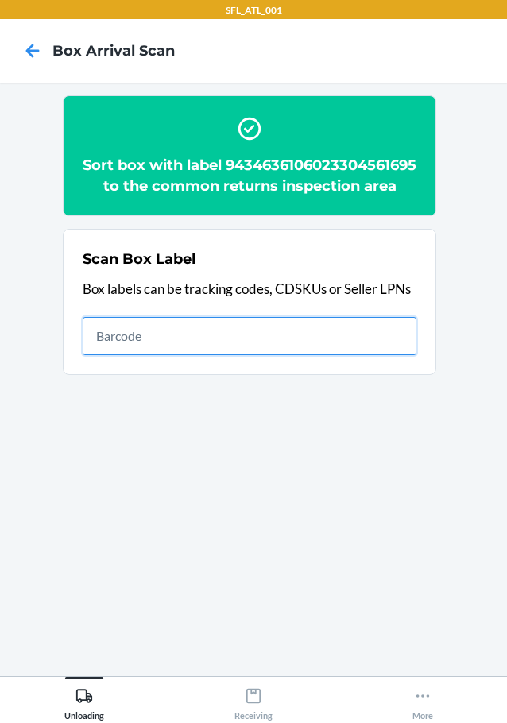
click at [324, 355] on input "text" at bounding box center [250, 336] width 334 height 38
type input "420302599434636106023304361370"
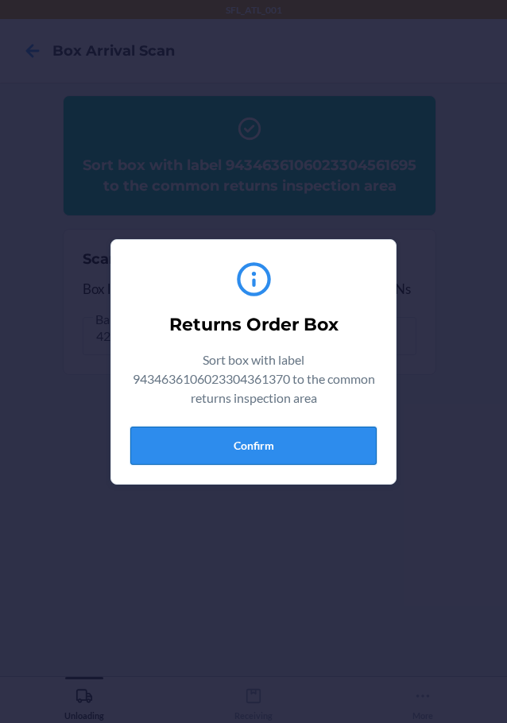
click at [268, 428] on button "Confirm" at bounding box center [253, 446] width 246 height 38
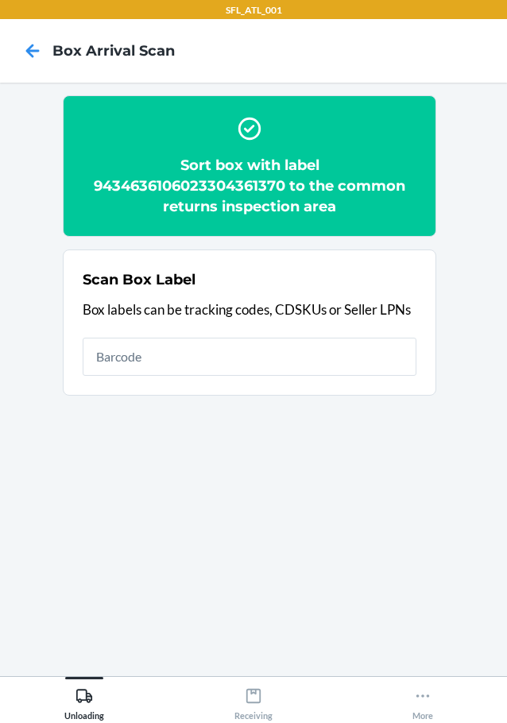
click at [374, 378] on div "Scan Box Label Box labels can be tracking codes, CDSKUs or Seller LPNs" at bounding box center [250, 323] width 334 height 116
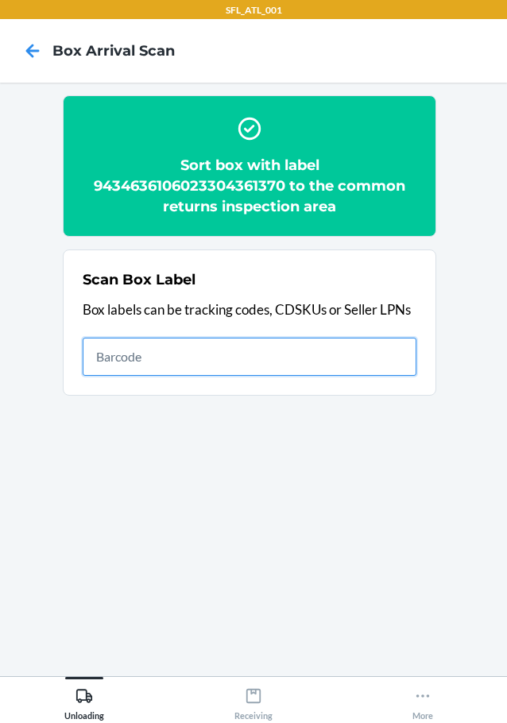
click at [373, 375] on input "text" at bounding box center [250, 357] width 334 height 38
click at [382, 355] on input "text" at bounding box center [250, 357] width 334 height 38
click at [169, 355] on input "text" at bounding box center [250, 357] width 334 height 38
type input "420357569261290316871743114256"
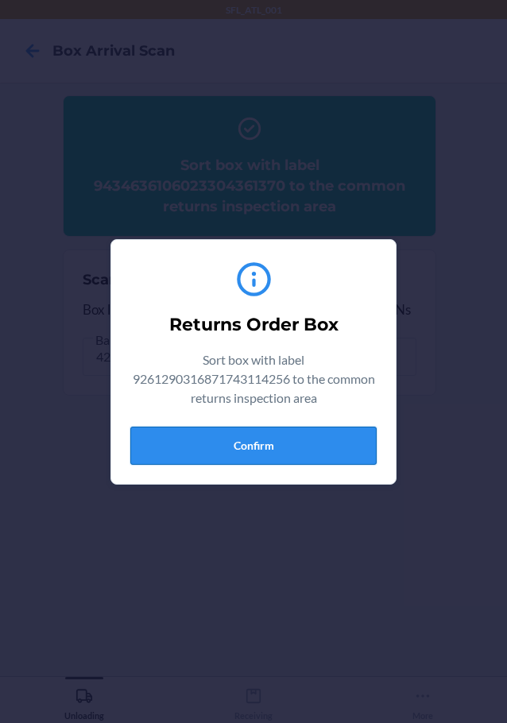
click at [351, 446] on button "Confirm" at bounding box center [253, 446] width 246 height 38
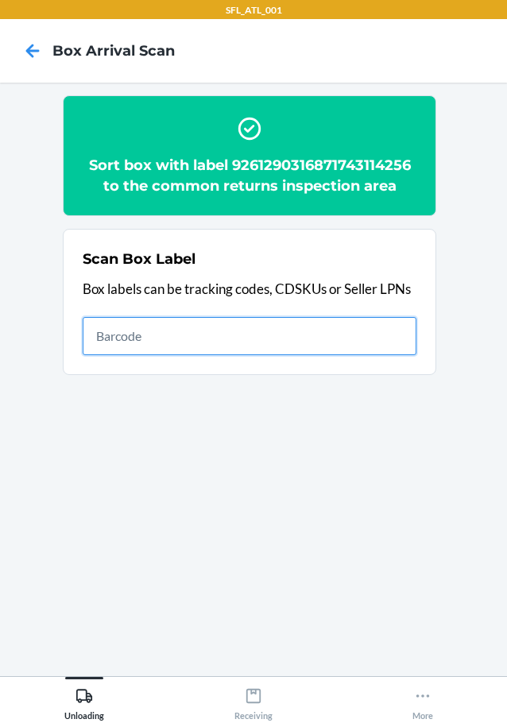
click at [112, 345] on input "text" at bounding box center [250, 336] width 334 height 38
type input "420302599434636106023304717573"
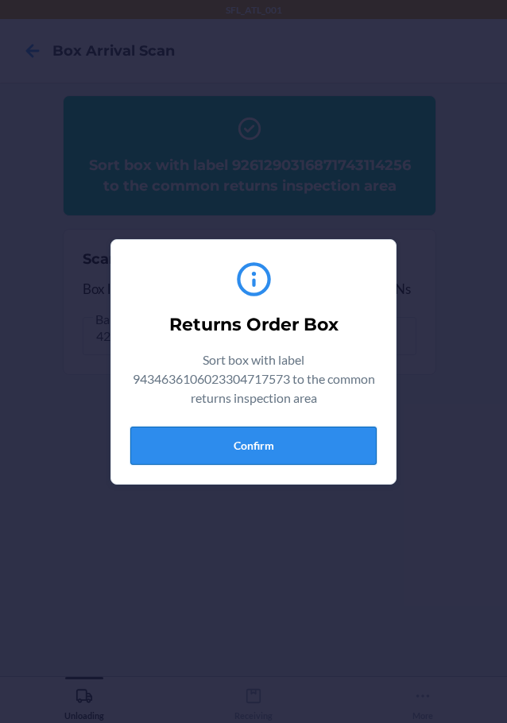
click at [242, 429] on div "Returns Order Box Sort box with label 9434636106023304717573 to the common retu…" at bounding box center [253, 362] width 246 height 219
click at [291, 449] on button "Confirm" at bounding box center [253, 446] width 246 height 38
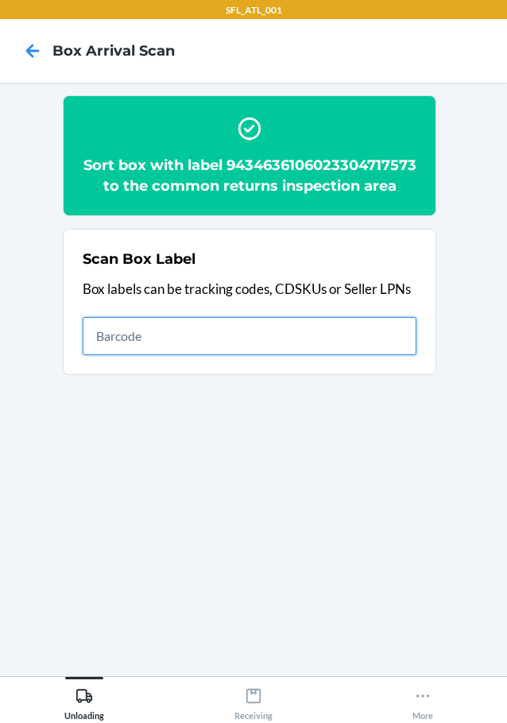
click at [281, 355] on input "text" at bounding box center [250, 336] width 334 height 38
type input "420302599434636106023304076823"
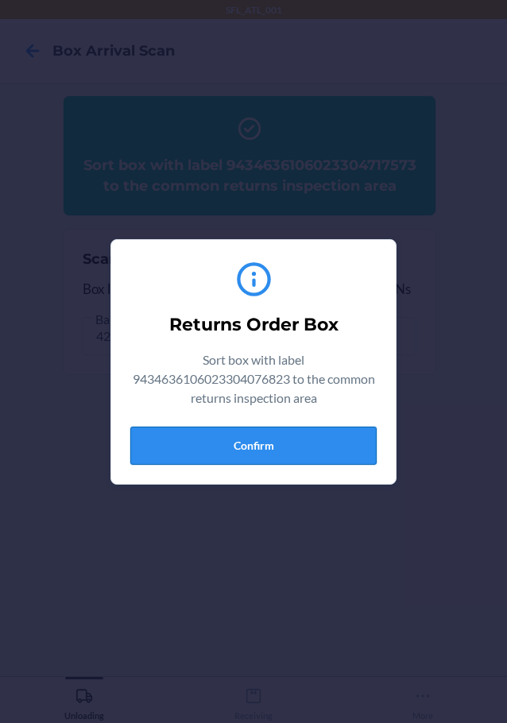
click at [305, 448] on button "Confirm" at bounding box center [253, 446] width 246 height 38
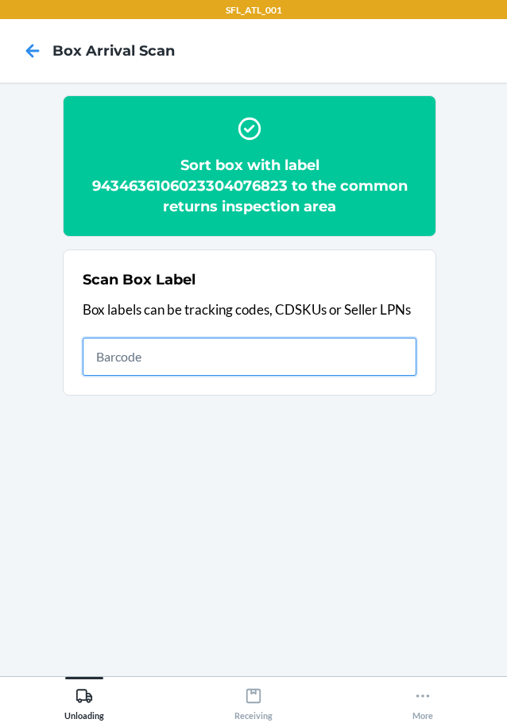
click at [235, 361] on input "text" at bounding box center [250, 357] width 334 height 38
type input "420302599434636106023304466709"
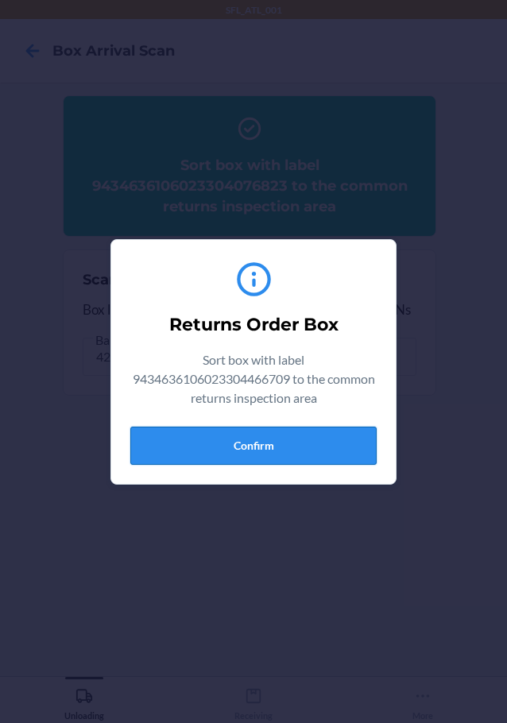
click at [315, 429] on button "Confirm" at bounding box center [253, 446] width 246 height 38
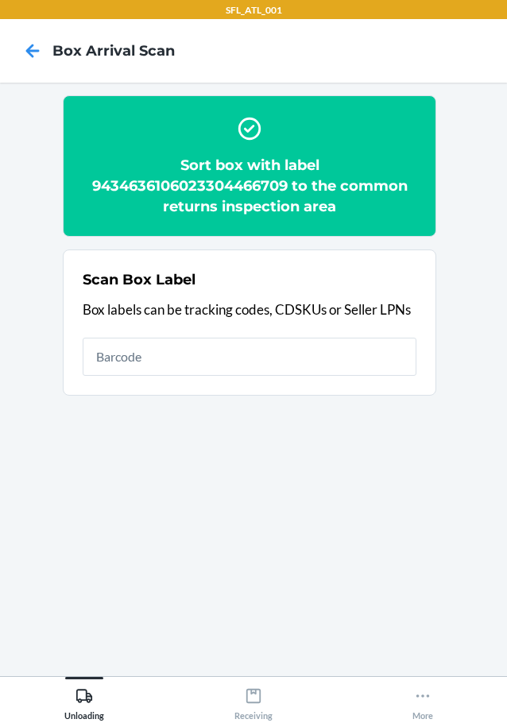
click at [88, 382] on section "Scan Box Label Box labels can be tracking codes, CDSKUs or Seller LPNs" at bounding box center [250, 323] width 374 height 146
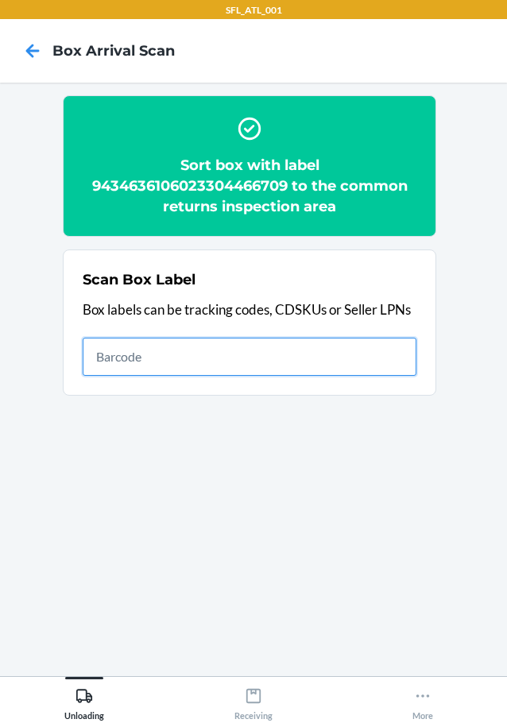
click at [107, 375] on input "text" at bounding box center [250, 357] width 334 height 38
type input "420302599434636106023304335562"
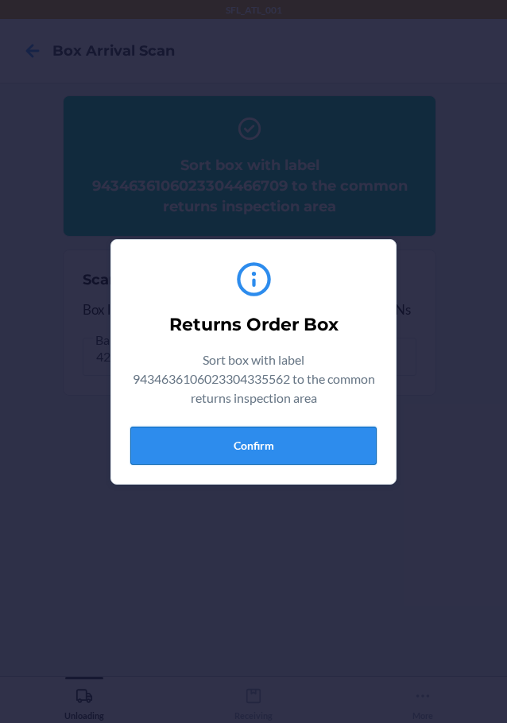
click at [279, 428] on button "Confirm" at bounding box center [253, 446] width 246 height 38
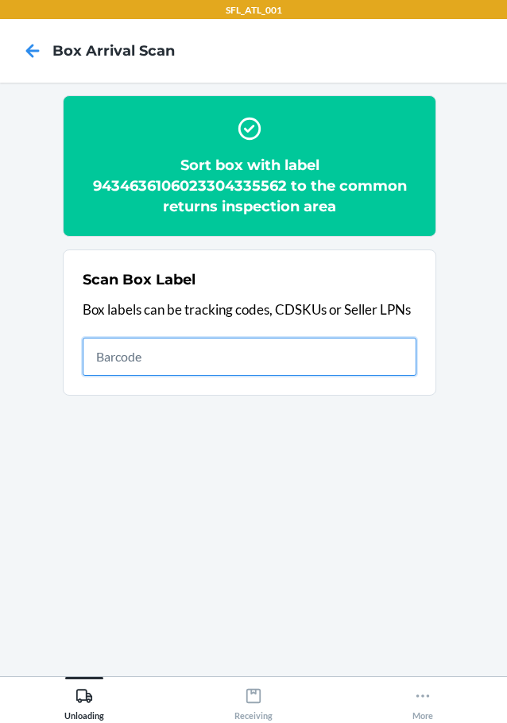
click at [292, 351] on input "text" at bounding box center [250, 357] width 334 height 38
type input "420357569261290316871743114256"
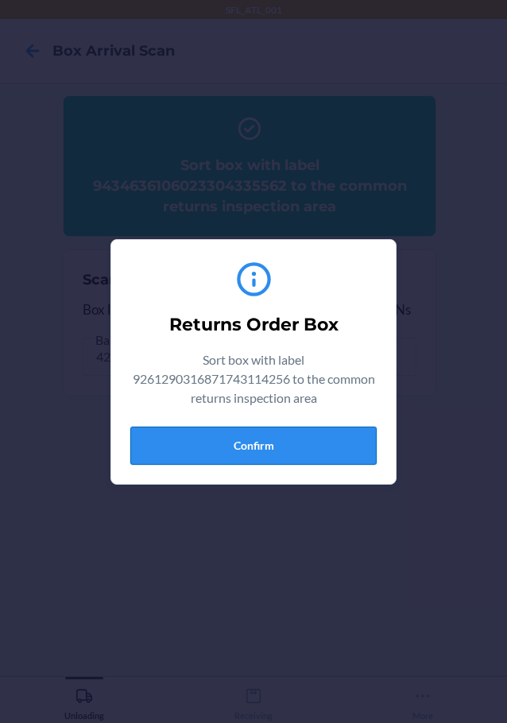
click at [317, 459] on button "Confirm" at bounding box center [253, 446] width 246 height 38
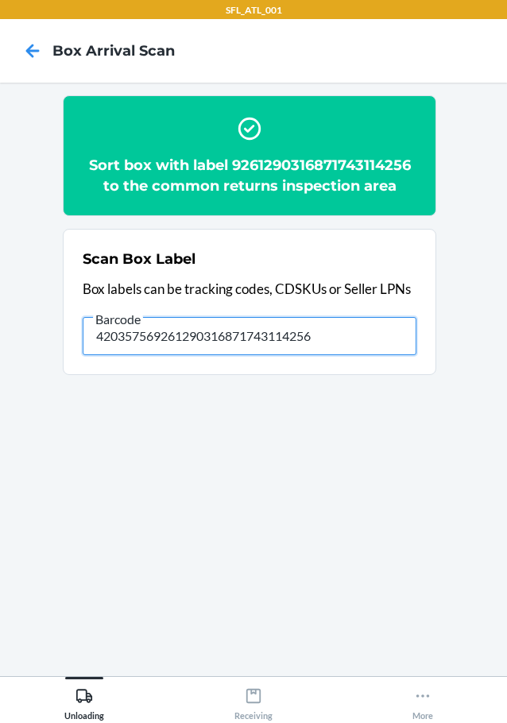
type input "420357569261290316871743114256"
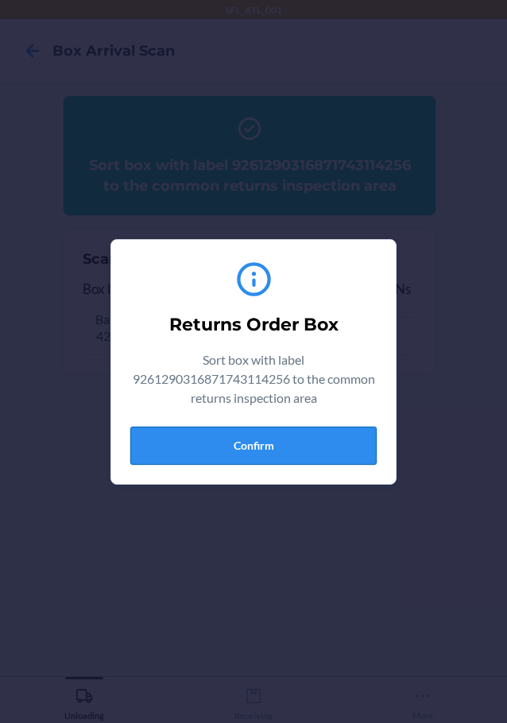
click at [359, 459] on button "Confirm" at bounding box center [253, 446] width 246 height 38
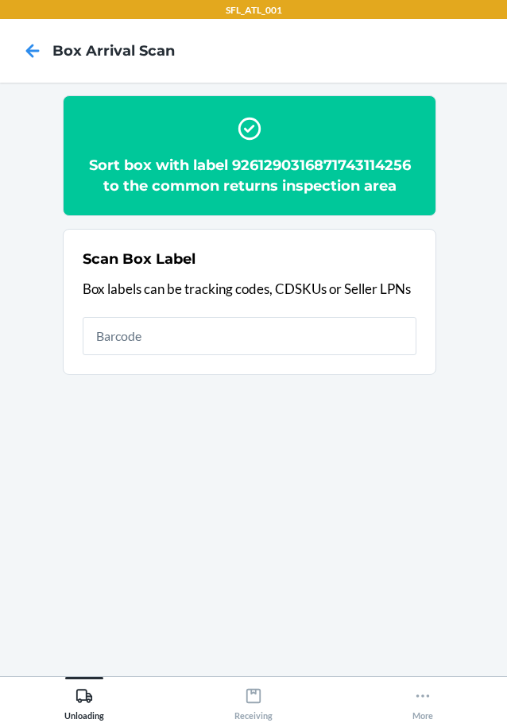
click at [355, 306] on div "Scan Box Label Box labels can be tracking codes, CDSKUs or Seller LPNs" at bounding box center [250, 302] width 334 height 116
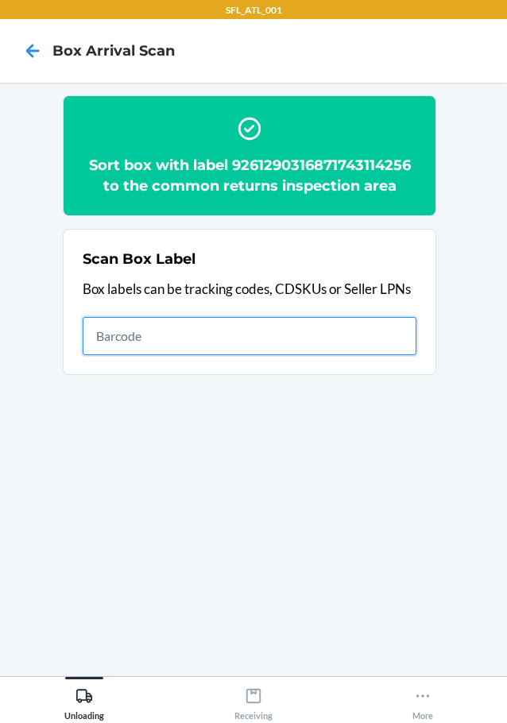
click at [359, 324] on input "text" at bounding box center [250, 336] width 334 height 38
type input "420302599434636106023304000781"
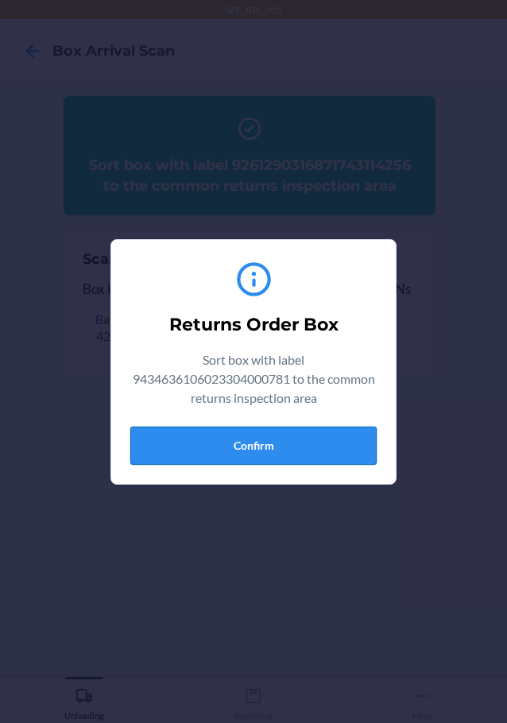
click at [319, 431] on button "Confirm" at bounding box center [253, 446] width 246 height 38
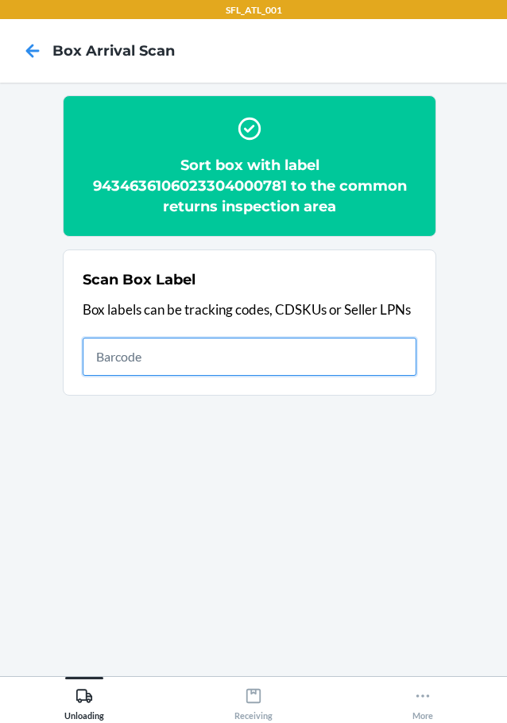
click at [332, 364] on input "text" at bounding box center [250, 357] width 334 height 38
type input "420302599434636106023304491770"
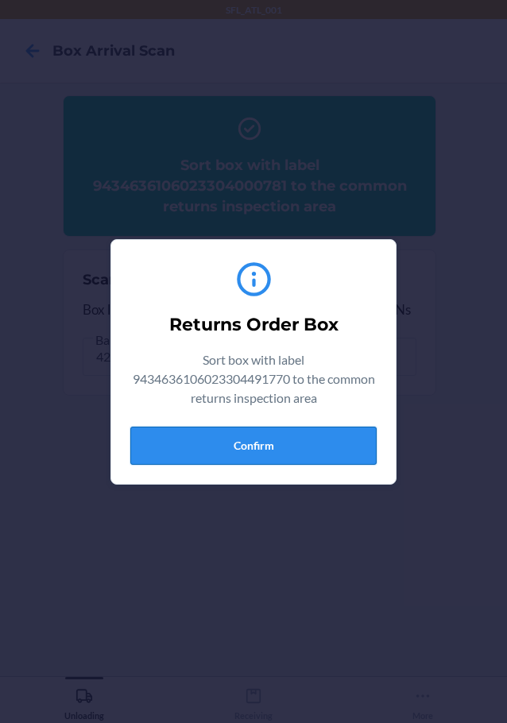
click at [374, 432] on button "Confirm" at bounding box center [253, 446] width 246 height 38
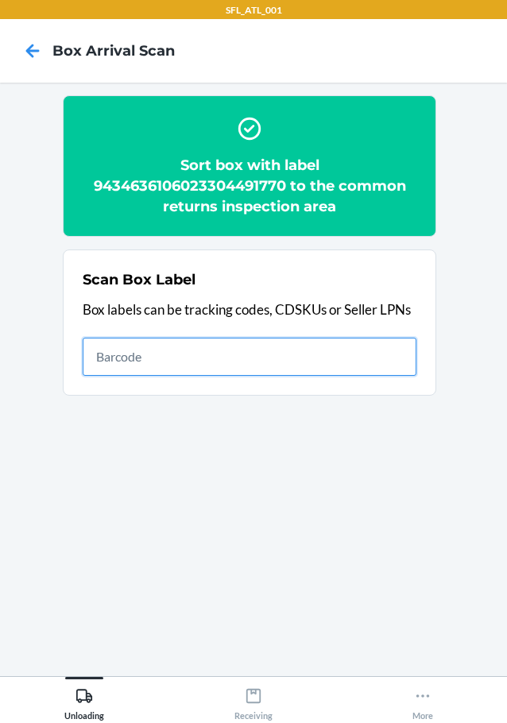
click at [382, 338] on input "text" at bounding box center [250, 357] width 334 height 38
type input "420302599434636106023304441744"
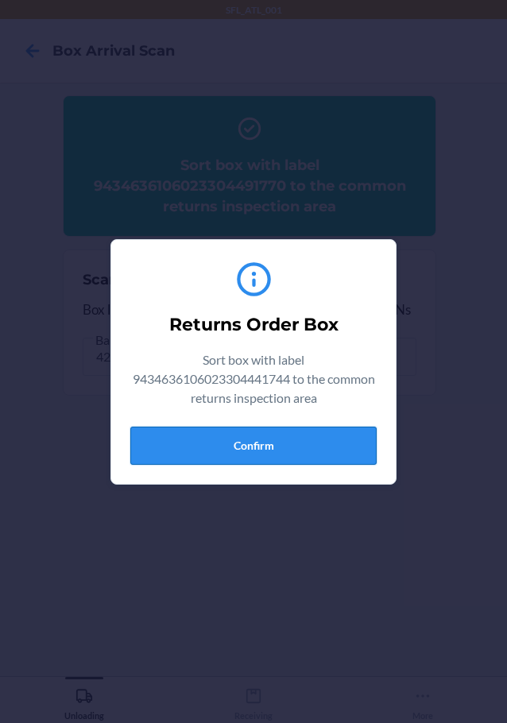
click at [338, 442] on button "Confirm" at bounding box center [253, 446] width 246 height 38
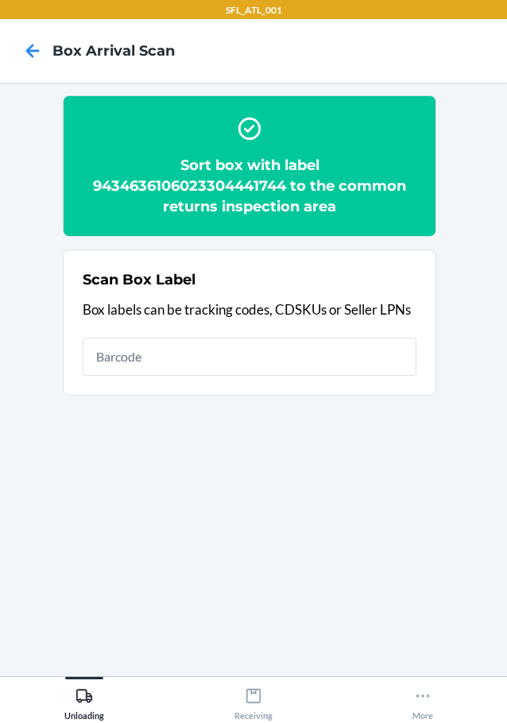
click at [359, 325] on div "Scan Box Label Box labels can be tracking codes, CDSKUs or Seller LPNs" at bounding box center [250, 323] width 334 height 116
click at [359, 330] on div "Scan Box Label Box labels can be tracking codes, CDSKUs or Seller LPNs" at bounding box center [250, 323] width 334 height 116
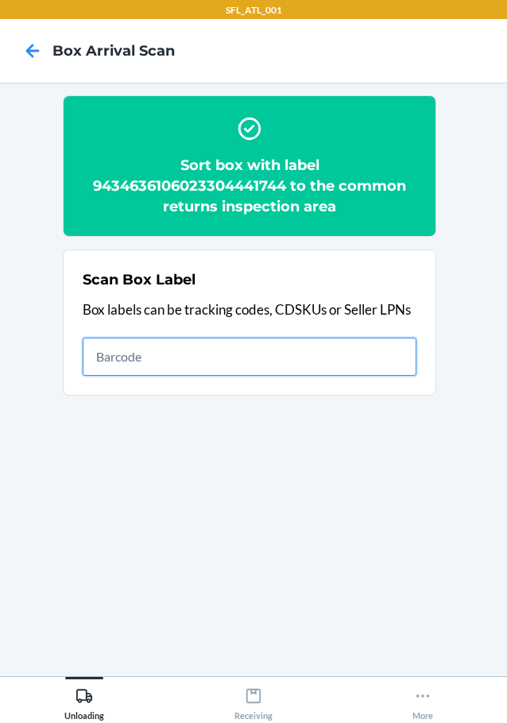
click at [352, 347] on input "text" at bounding box center [250, 357] width 334 height 38
type input "420302599434636106023304374110"
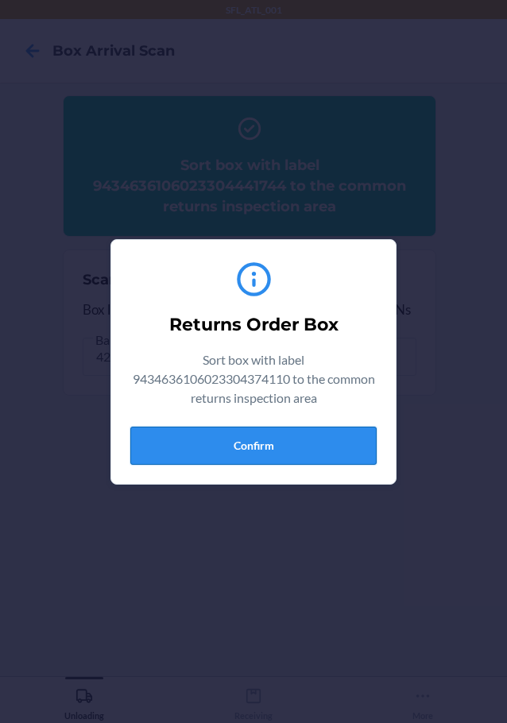
click at [293, 434] on button "Confirm" at bounding box center [253, 446] width 246 height 38
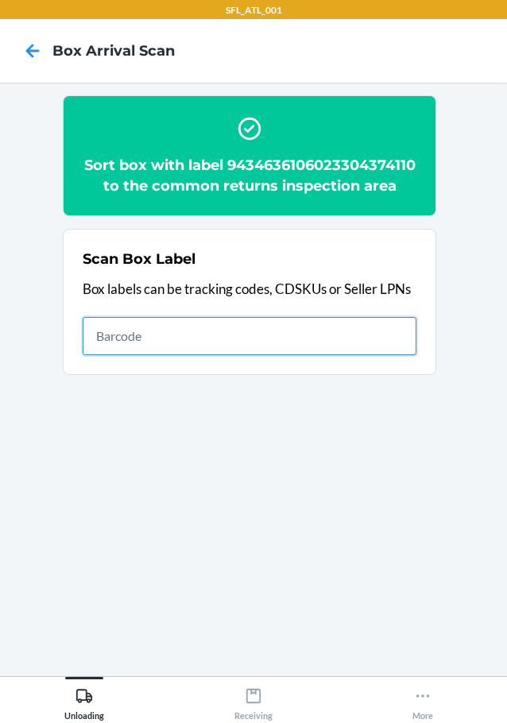
click at [390, 355] on input "text" at bounding box center [250, 336] width 334 height 38
type input "420302599434636106023303539664"
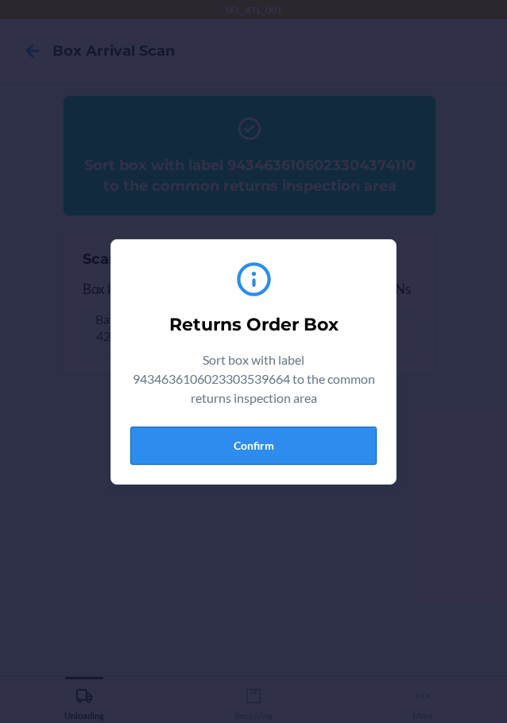
click at [373, 444] on button "Confirm" at bounding box center [253, 446] width 246 height 38
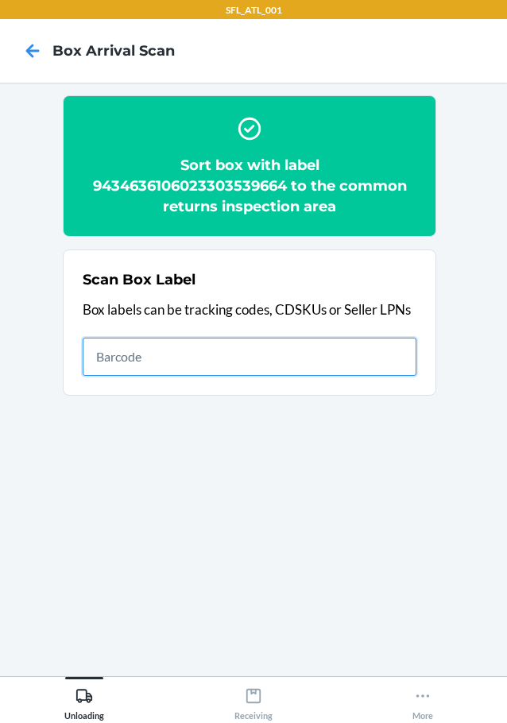
click at [207, 359] on input "text" at bounding box center [250, 357] width 334 height 38
type input "9434536406023304716347"
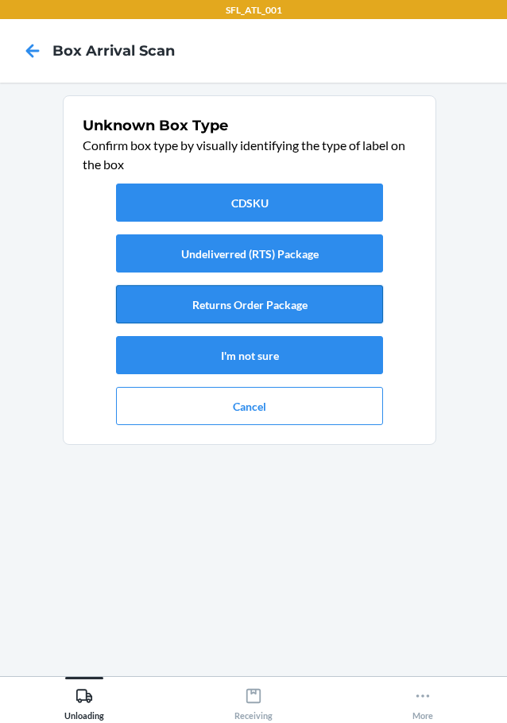
click at [316, 308] on button "Returns Order Package" at bounding box center [249, 304] width 267 height 38
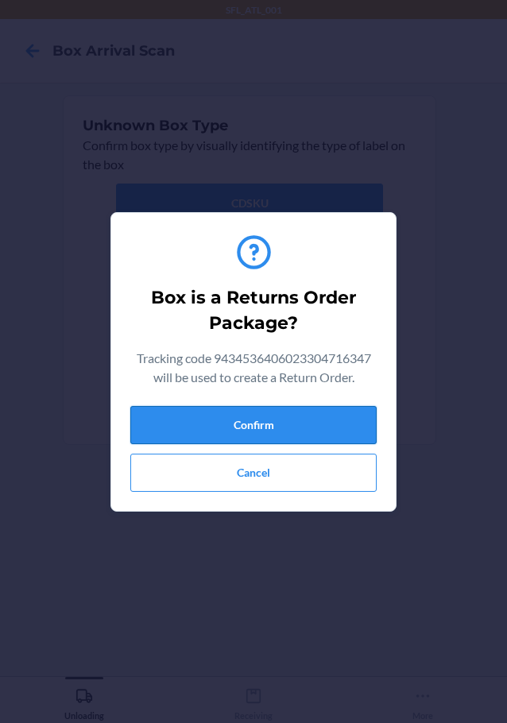
click at [303, 435] on button "Confirm" at bounding box center [253, 425] width 246 height 38
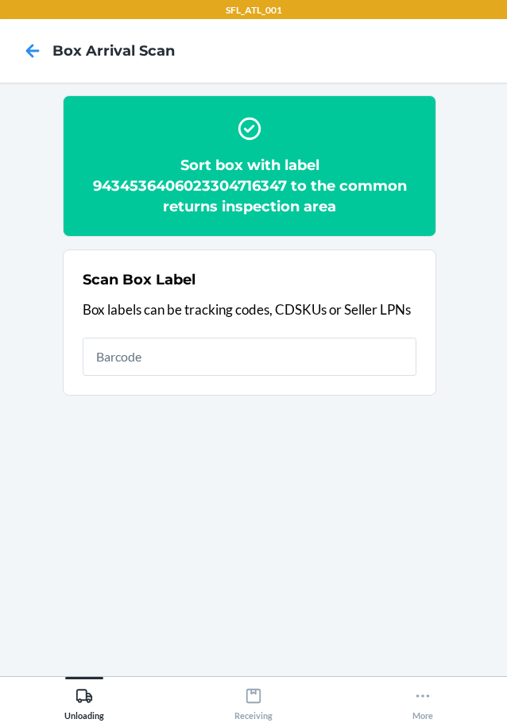
click at [216, 189] on h2 "Sort box with label 9434536406023304716347 to the common returns inspection area" at bounding box center [250, 186] width 334 height 62
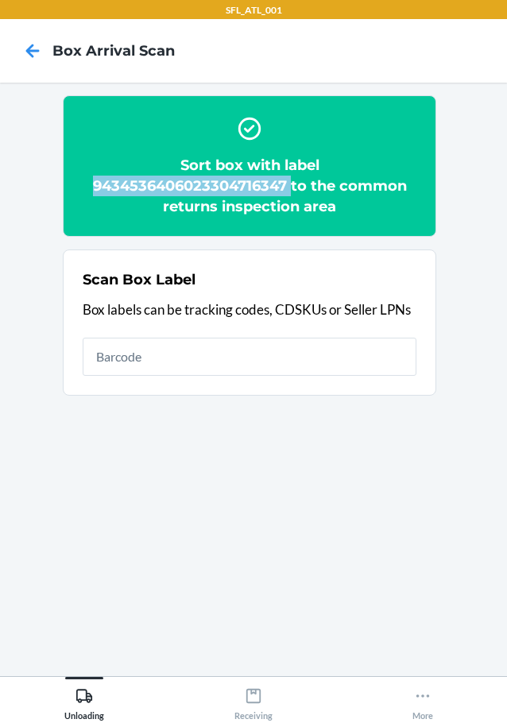
click at [216, 189] on h2 "Sort box with label 9434536406023304716347 to the common returns inspection area" at bounding box center [250, 186] width 334 height 62
copy h2 "9434536406023304716347"
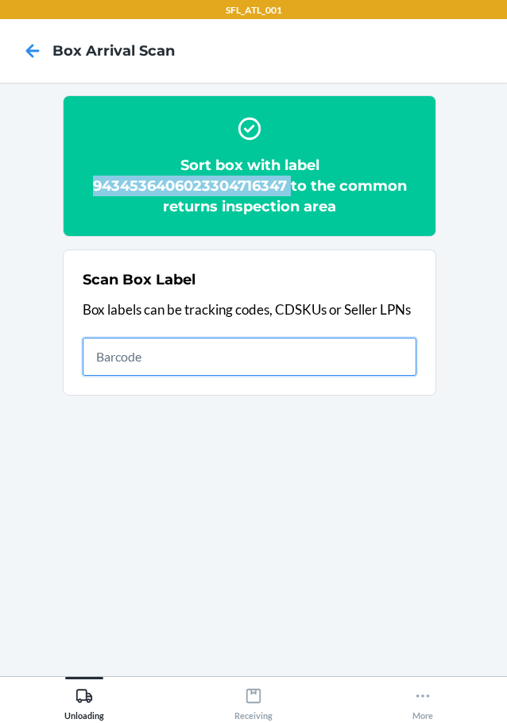
click at [194, 356] on input "text" at bounding box center [250, 357] width 334 height 38
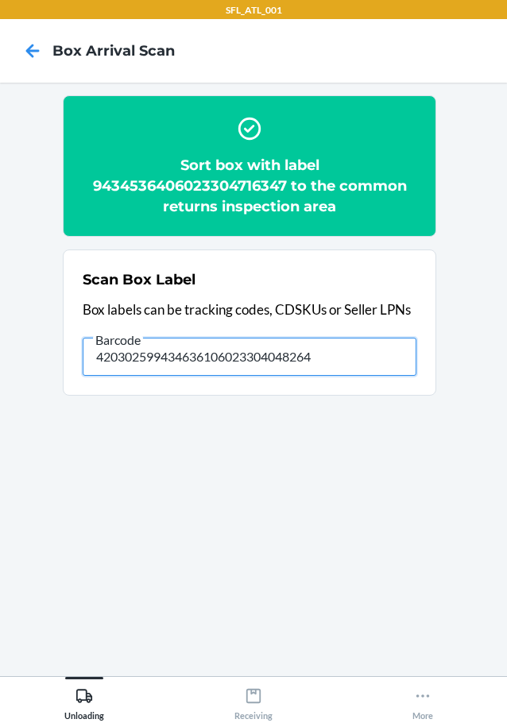
type input "420302599434636106023304048264"
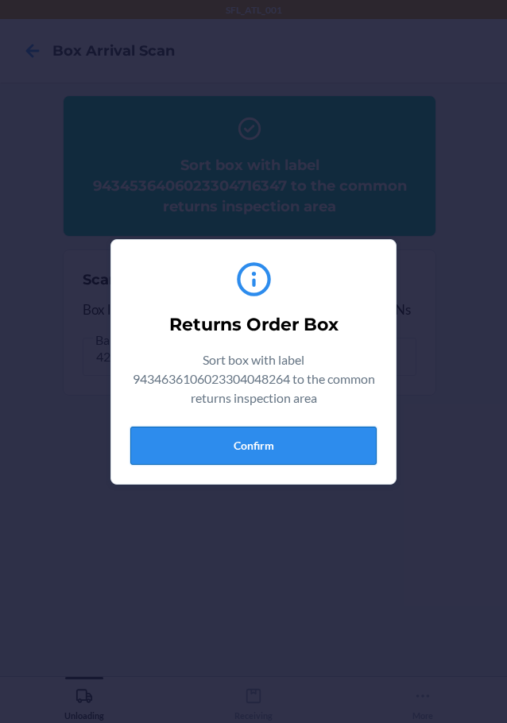
click at [261, 434] on button "Confirm" at bounding box center [253, 446] width 246 height 38
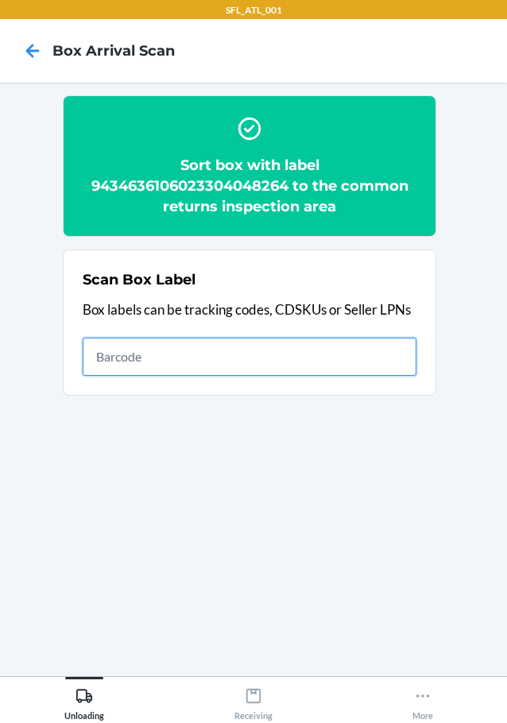
click at [383, 349] on input "text" at bounding box center [250, 357] width 334 height 38
type input "420302599434636106023304420275"
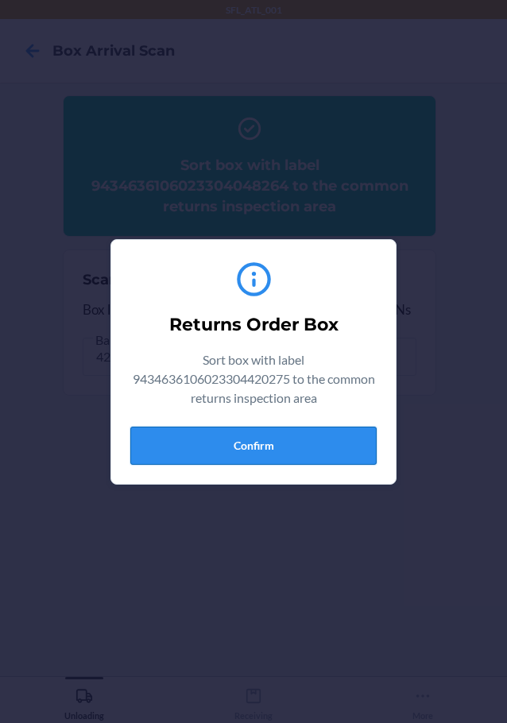
click at [285, 443] on button "Confirm" at bounding box center [253, 446] width 246 height 38
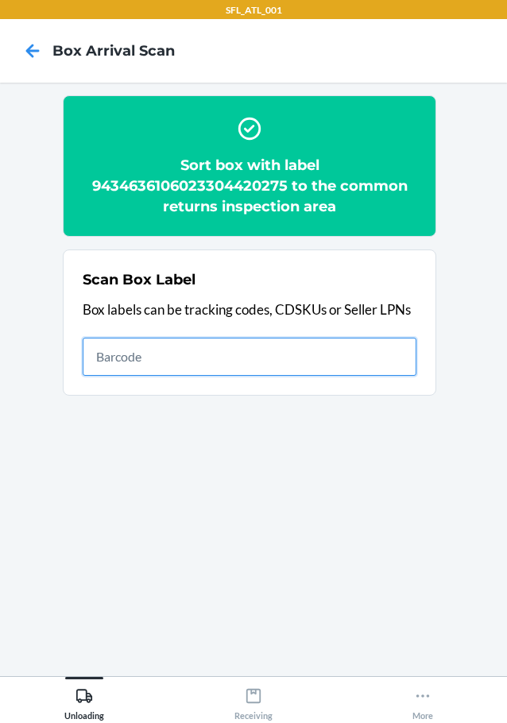
click at [393, 367] on input "text" at bounding box center [250, 357] width 334 height 38
type input "6"
type input "9261290316871745971031"
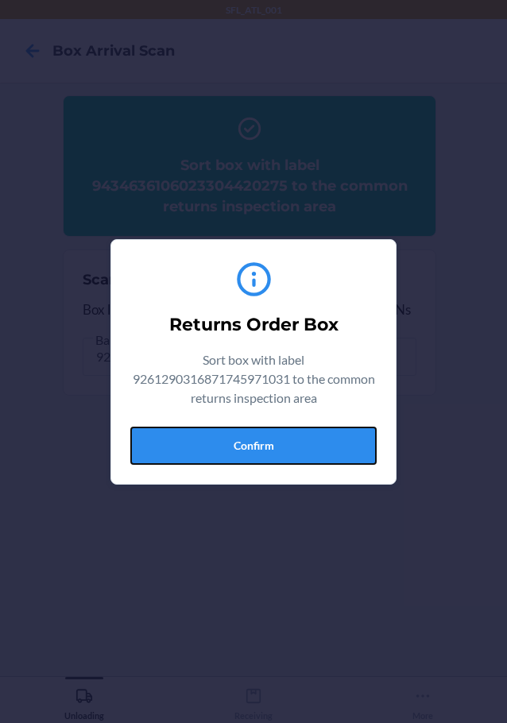
click at [307, 445] on button "Confirm" at bounding box center [253, 446] width 246 height 38
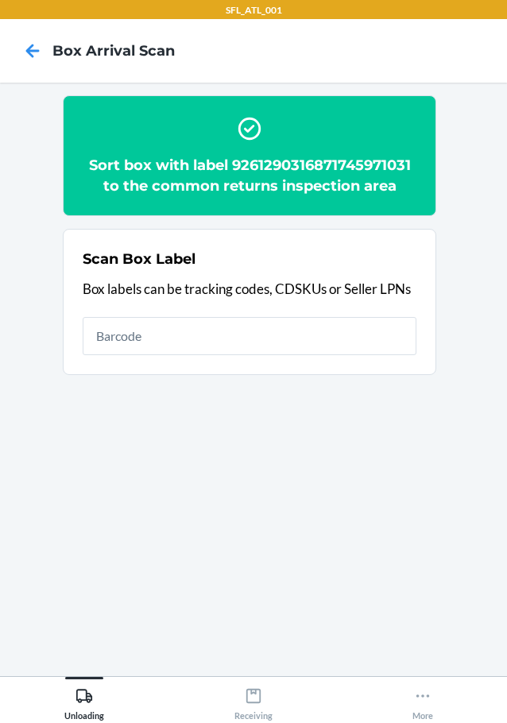
click at [384, 171] on h2 "Sort box with label 9261290316871745971031 to the common returns inspection area" at bounding box center [250, 175] width 334 height 41
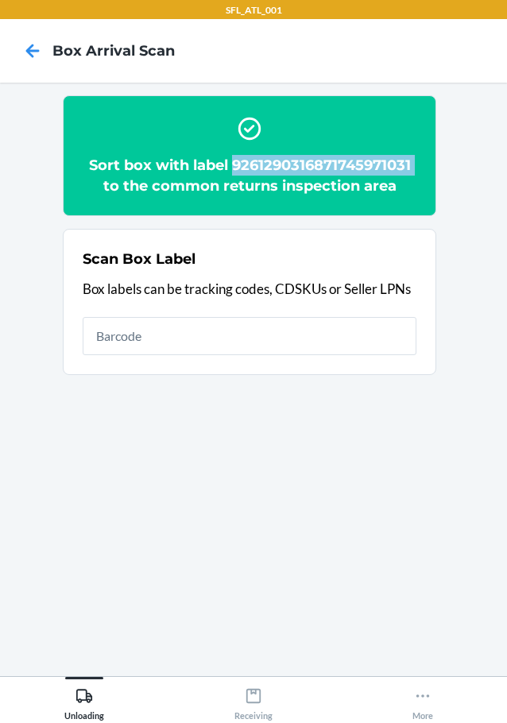
click at [384, 171] on h2 "Sort box with label 9261290316871745971031 to the common returns inspection area" at bounding box center [250, 175] width 334 height 41
copy h2 "9261290316871745971031"
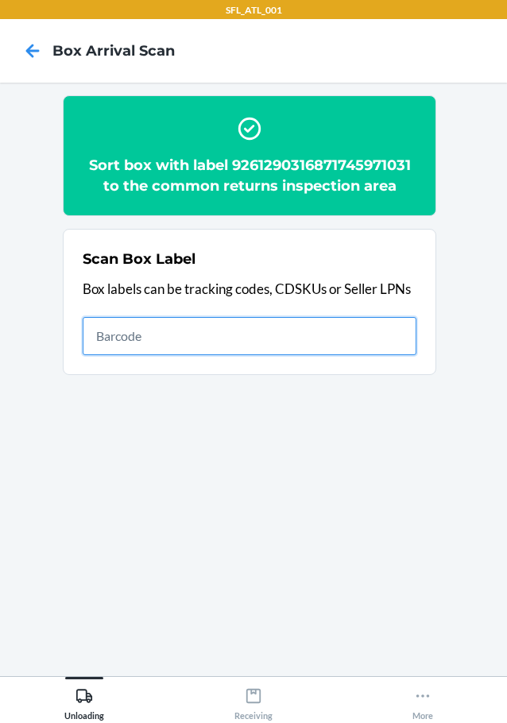
click at [242, 344] on input "text" at bounding box center [250, 336] width 334 height 38
type input "420394659261290316871731483579"
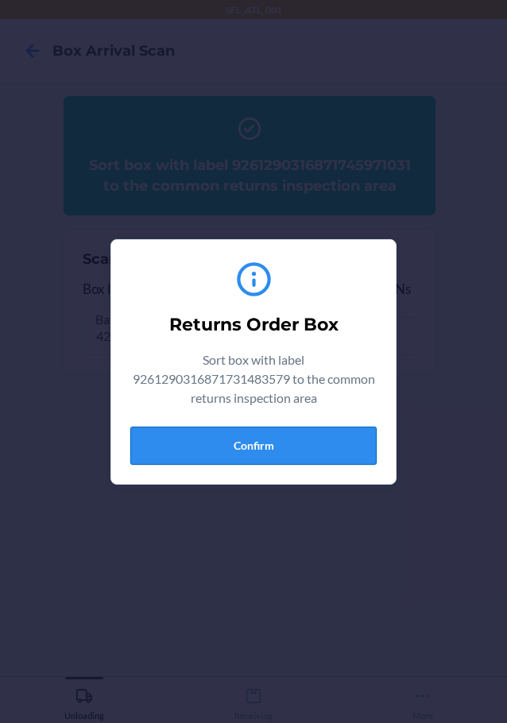
click at [306, 436] on button "Confirm" at bounding box center [253, 446] width 246 height 38
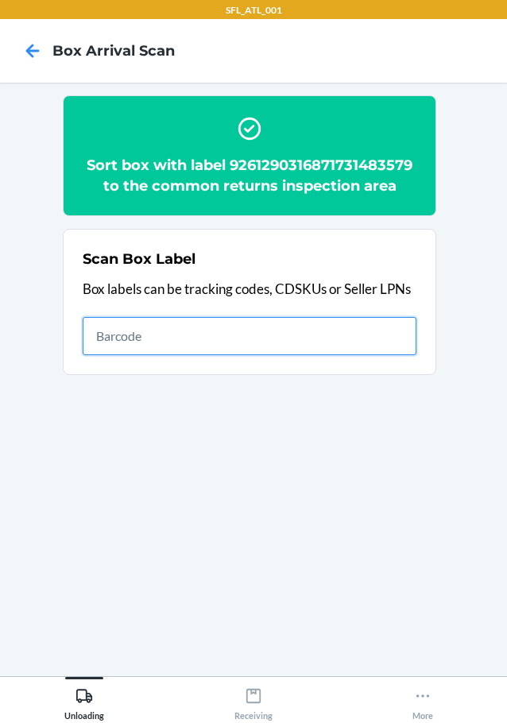
click at [397, 336] on input "text" at bounding box center [250, 336] width 334 height 38
type input "420302599434636106023304188748"
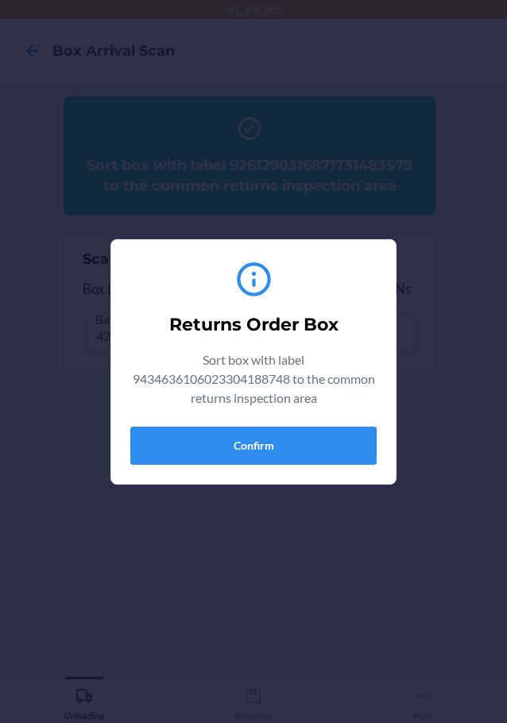
click at [210, 422] on div "Returns Order Box Sort box with label 9434636106023304188748 to the common retu…" at bounding box center [253, 362] width 246 height 219
click at [369, 440] on button "Confirm" at bounding box center [253, 446] width 246 height 38
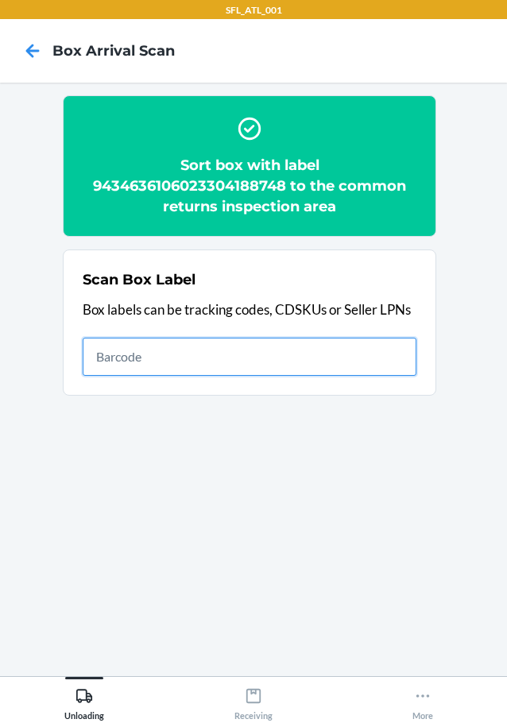
click at [366, 355] on input "text" at bounding box center [250, 357] width 334 height 38
type input "420302599434636106023304386403"
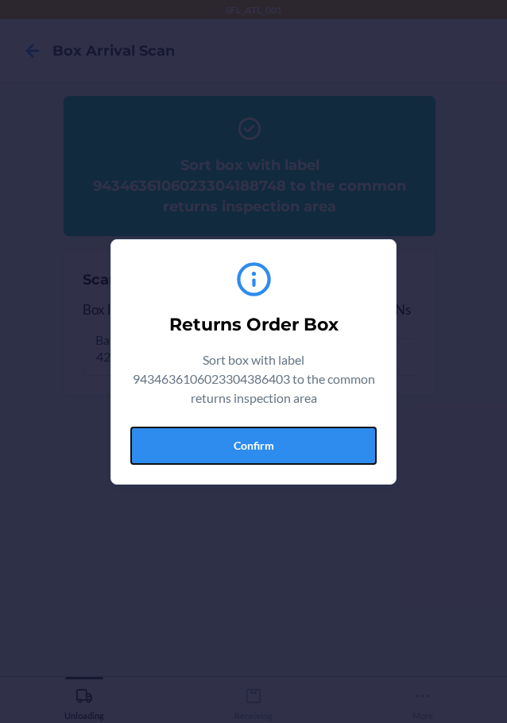
drag, startPoint x: 280, startPoint y: 446, endPoint x: 292, endPoint y: 447, distance: 12.0
click at [280, 447] on button "Confirm" at bounding box center [253, 446] width 246 height 38
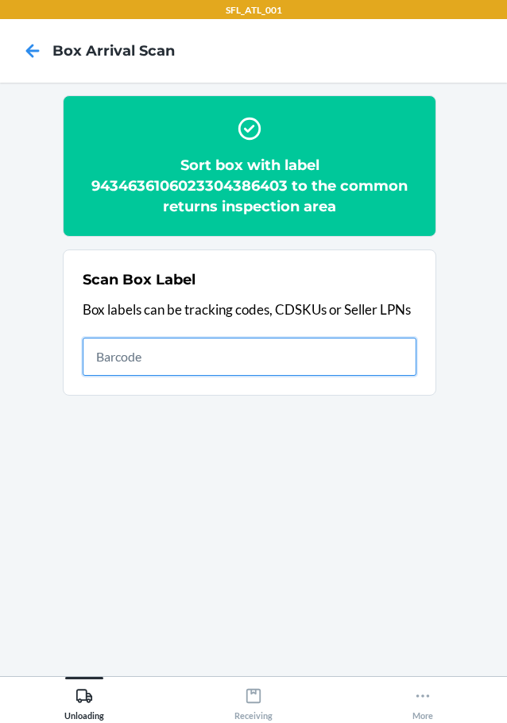
click at [277, 359] on input "text" at bounding box center [250, 357] width 334 height 38
type input "420302599434636106023304428691"
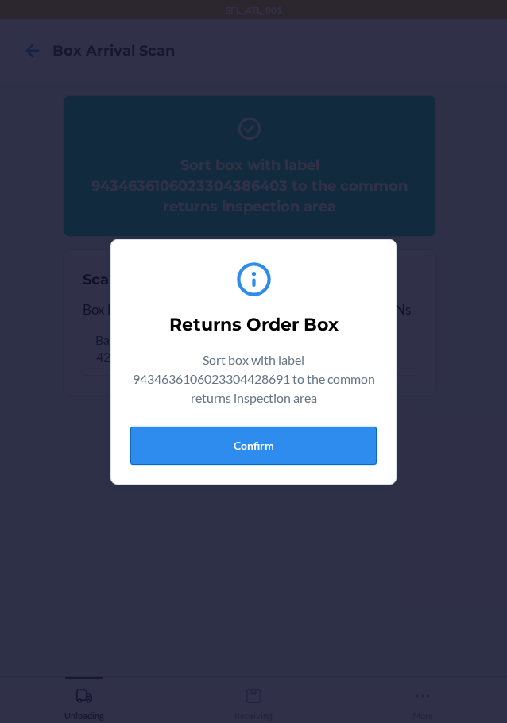
click at [306, 455] on button "Confirm" at bounding box center [253, 446] width 246 height 38
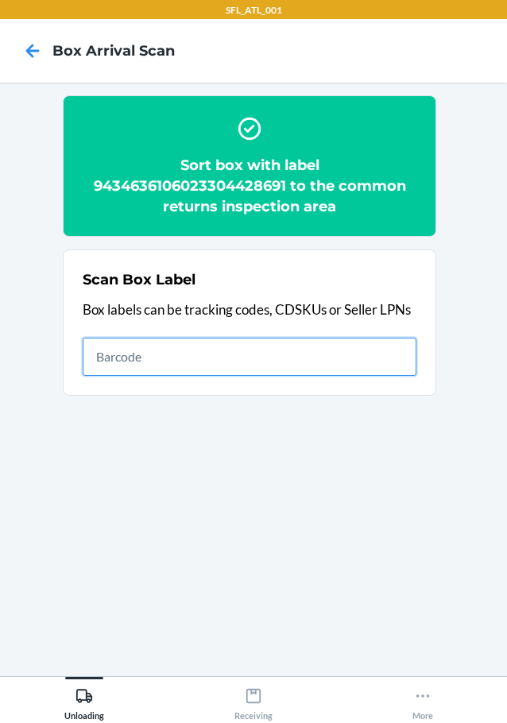
click at [390, 370] on input "text" at bounding box center [250, 357] width 334 height 38
type input "420302599434636106023304394095"
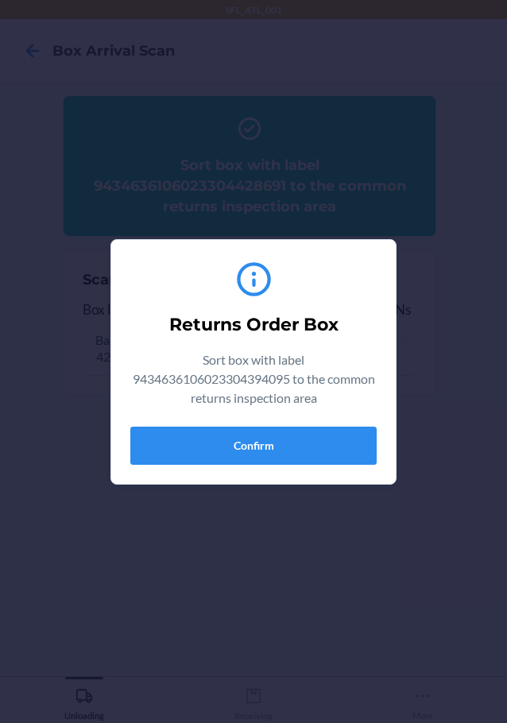
click at [362, 470] on div "Returns Order Box Sort box with label 9434636106023304394095 to the common retu…" at bounding box center [253, 362] width 246 height 219
click at [363, 465] on div "Returns Order Box Sort box with label 9434636106023304394095 to the common retu…" at bounding box center [253, 362] width 246 height 219
click at [363, 464] on button "Confirm" at bounding box center [253, 446] width 246 height 38
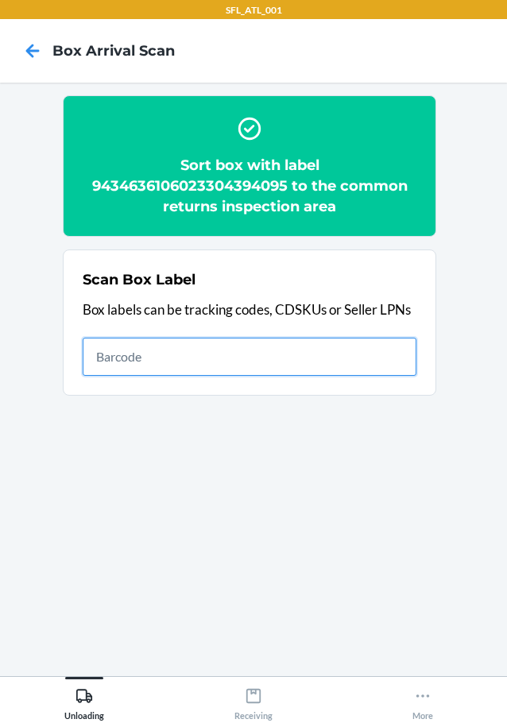
click at [389, 362] on input "text" at bounding box center [250, 357] width 334 height 38
type input "420302599434636106023302229573"
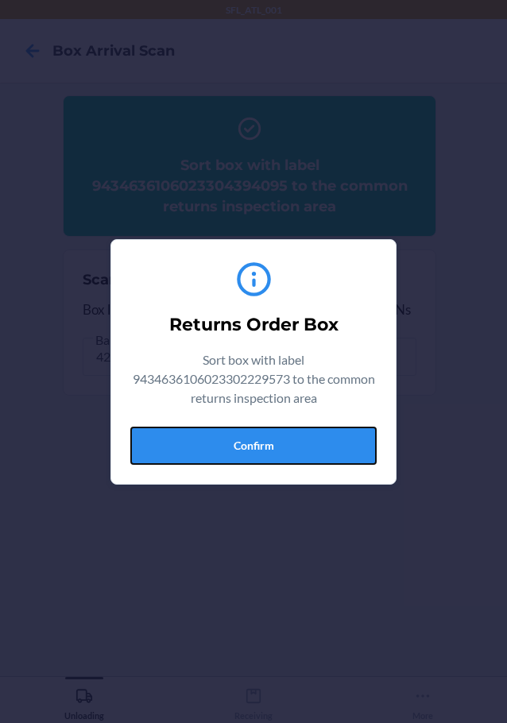
click at [312, 436] on button "Confirm" at bounding box center [253, 446] width 246 height 38
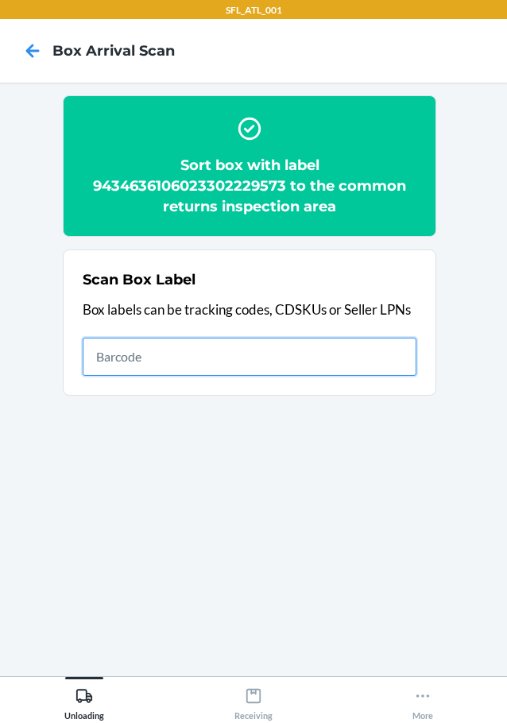
click at [159, 362] on input "text" at bounding box center [250, 357] width 334 height 38
type input "420302599434636106023302760021"
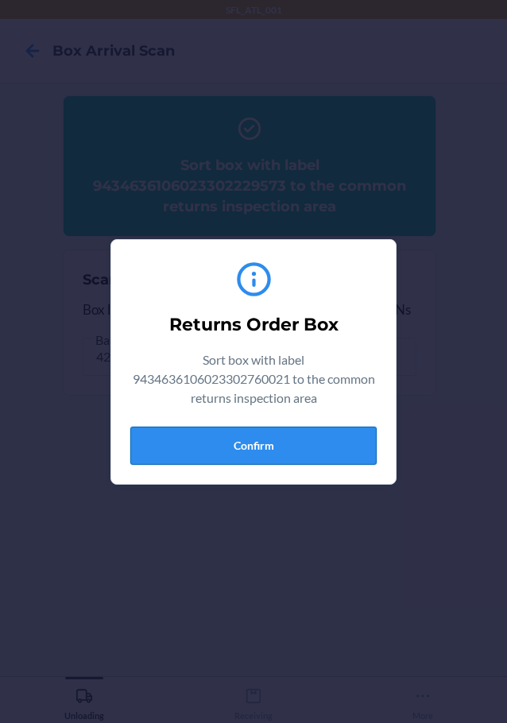
click at [238, 444] on button "Confirm" at bounding box center [253, 446] width 246 height 38
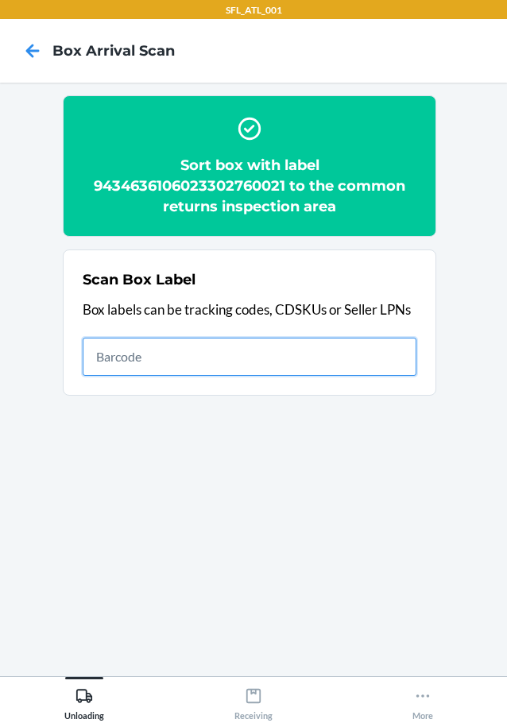
click at [347, 356] on input "text" at bounding box center [250, 357] width 334 height 38
type input "420302599434636106023304612144"
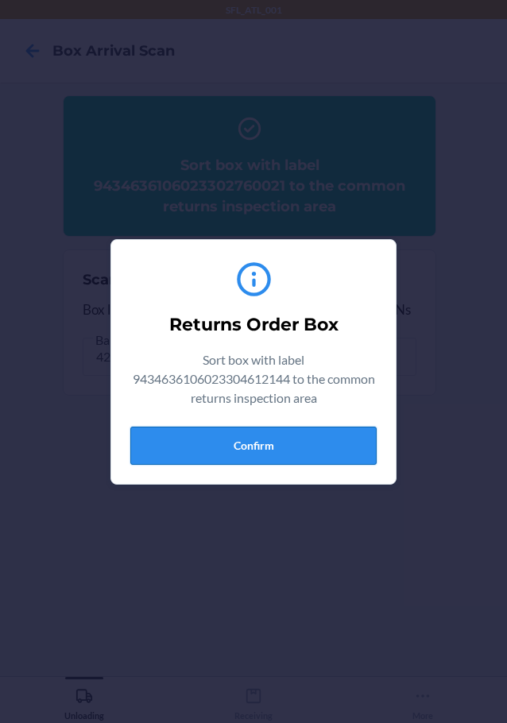
click at [313, 430] on button "Confirm" at bounding box center [253, 446] width 246 height 38
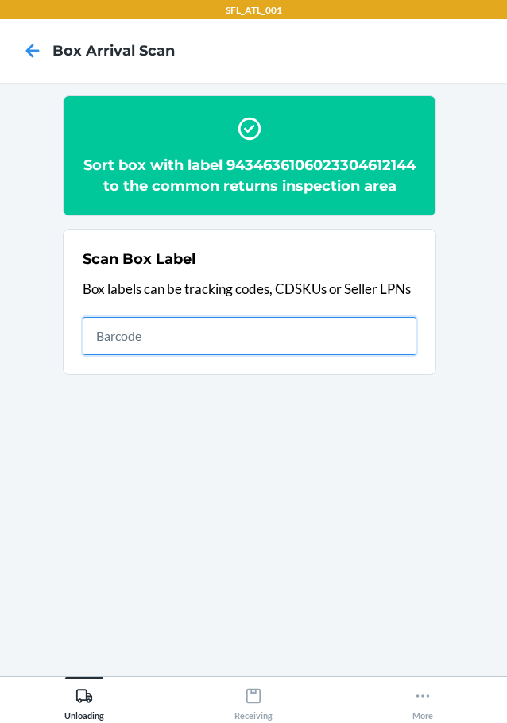
click at [339, 348] on input "text" at bounding box center [250, 336] width 334 height 38
type input "420302599434636106023304433831"
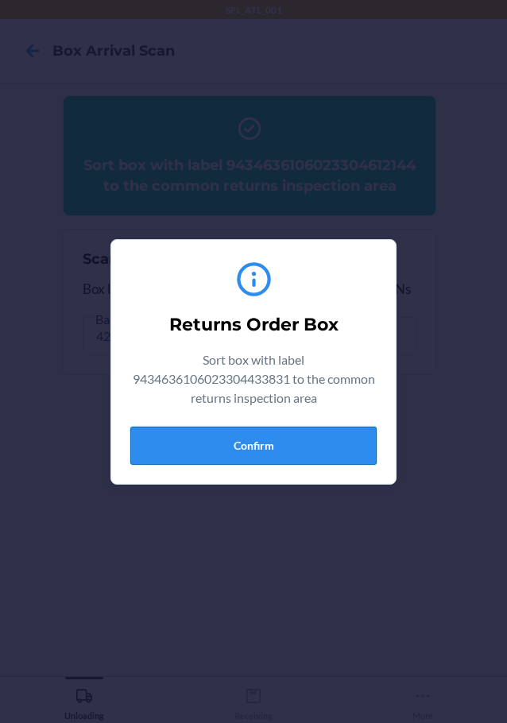
click at [343, 458] on button "Confirm" at bounding box center [253, 446] width 246 height 38
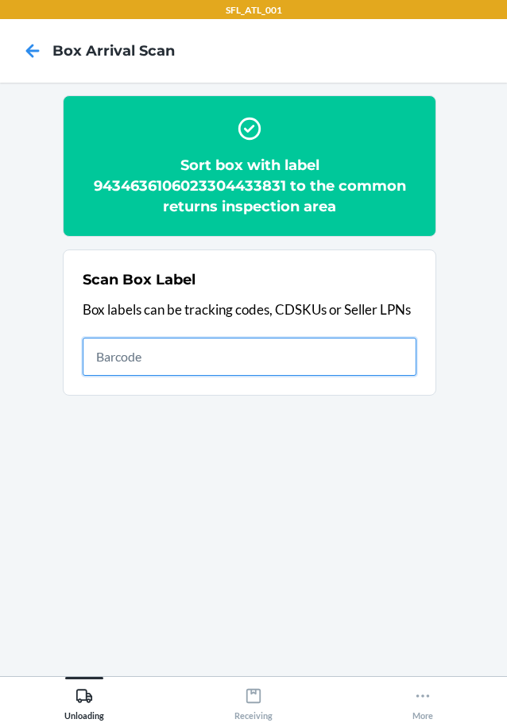
click at [362, 345] on input "text" at bounding box center [250, 357] width 334 height 38
type input "420302599434636106023303743283"
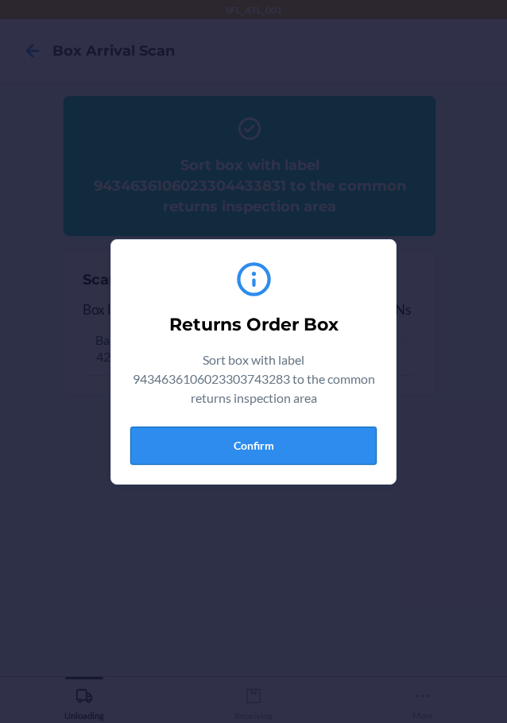
click at [224, 456] on button "Confirm" at bounding box center [253, 446] width 246 height 38
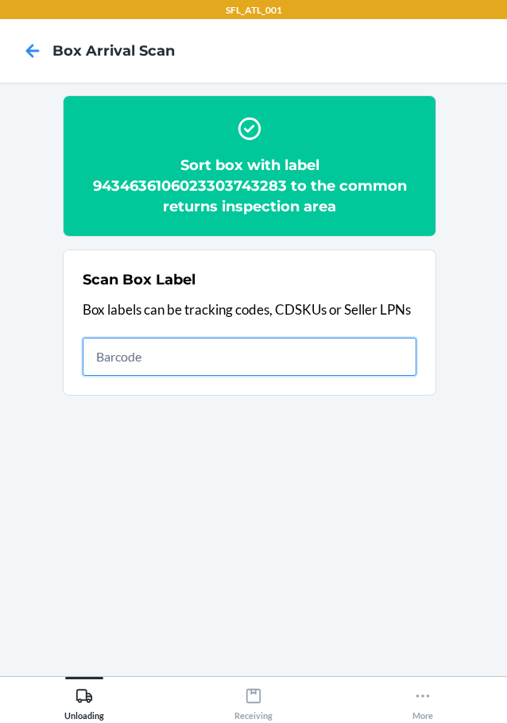
click at [382, 346] on input "text" at bounding box center [250, 357] width 334 height 38
type input "420302599434636106023304370105"
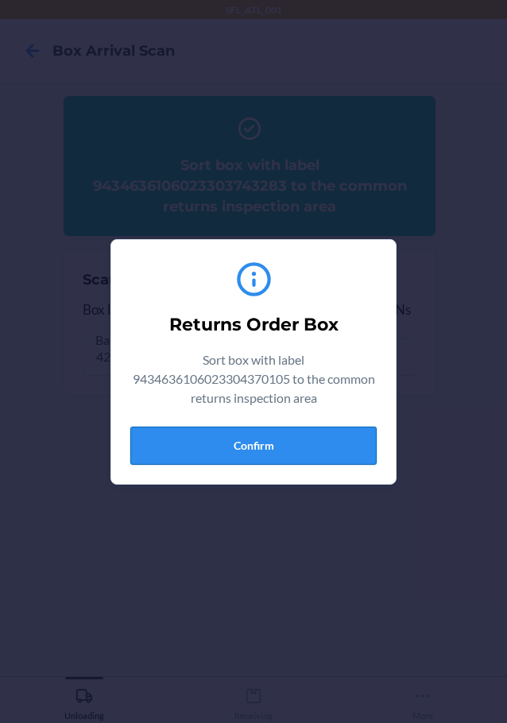
click at [300, 428] on button "Confirm" at bounding box center [253, 446] width 246 height 38
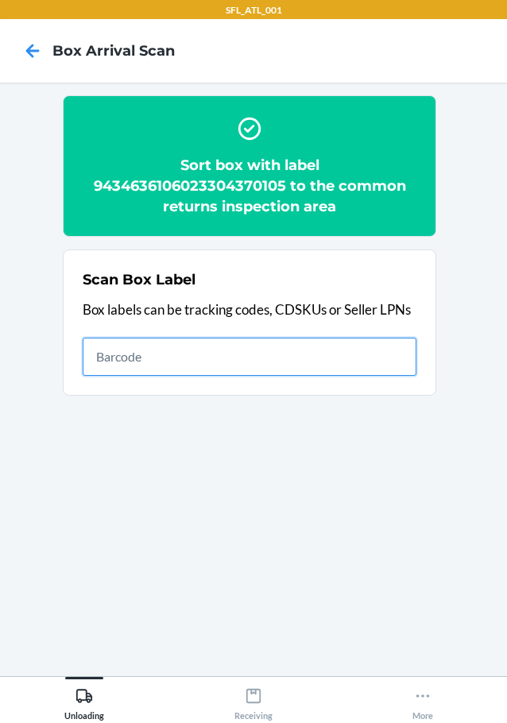
click at [382, 343] on input "text" at bounding box center [250, 357] width 334 height 38
type input "420302599434636106023304434586"
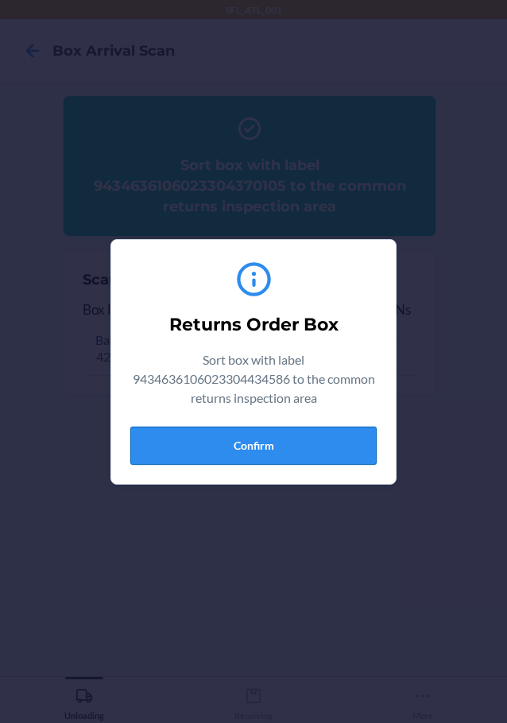
click at [347, 428] on button "Confirm" at bounding box center [253, 446] width 246 height 38
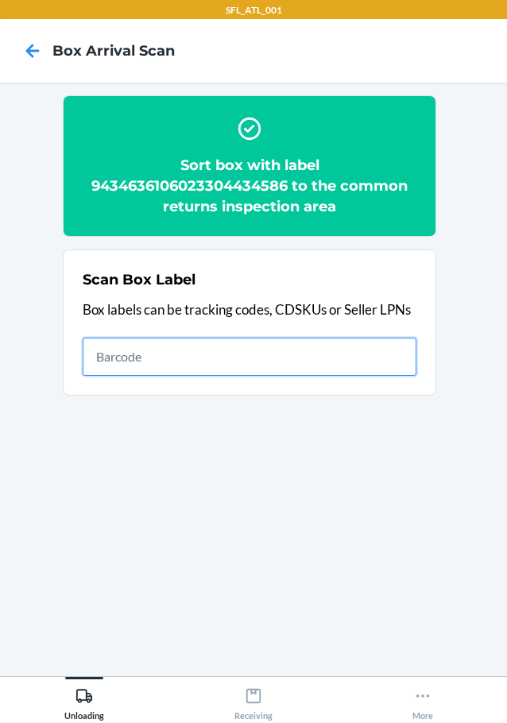
click at [408, 374] on input "text" at bounding box center [250, 357] width 334 height 38
type input "420302599434636106023303491191"
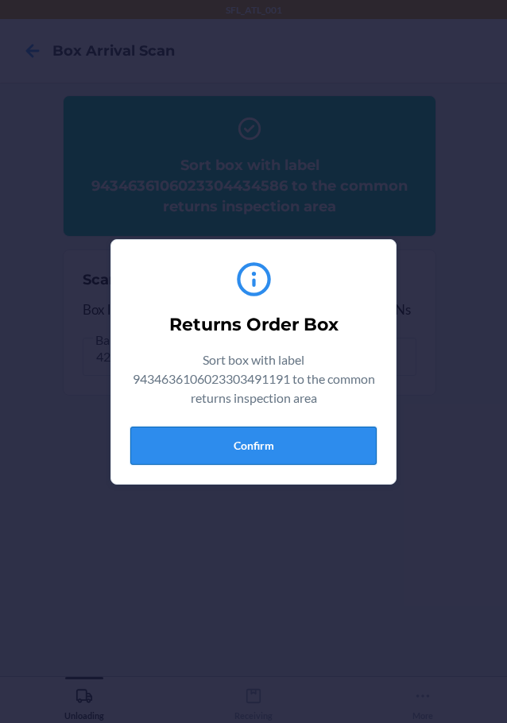
click at [338, 436] on button "Confirm" at bounding box center [253, 446] width 246 height 38
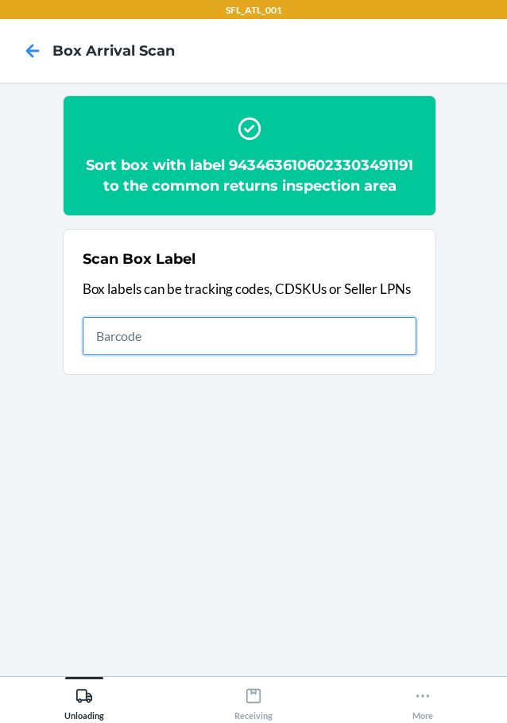
click at [299, 323] on input "text" at bounding box center [250, 336] width 334 height 38
type input "420302599434636106023303995477"
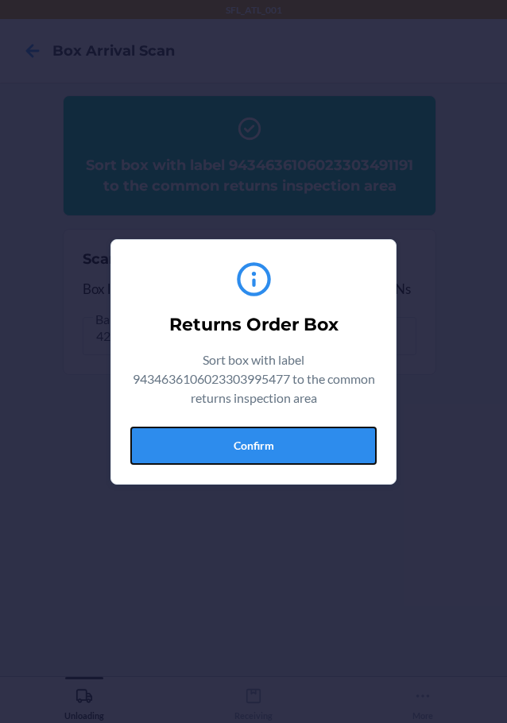
drag, startPoint x: 319, startPoint y: 437, endPoint x: 364, endPoint y: 440, distance: 45.4
click at [319, 437] on button "Confirm" at bounding box center [253, 446] width 246 height 38
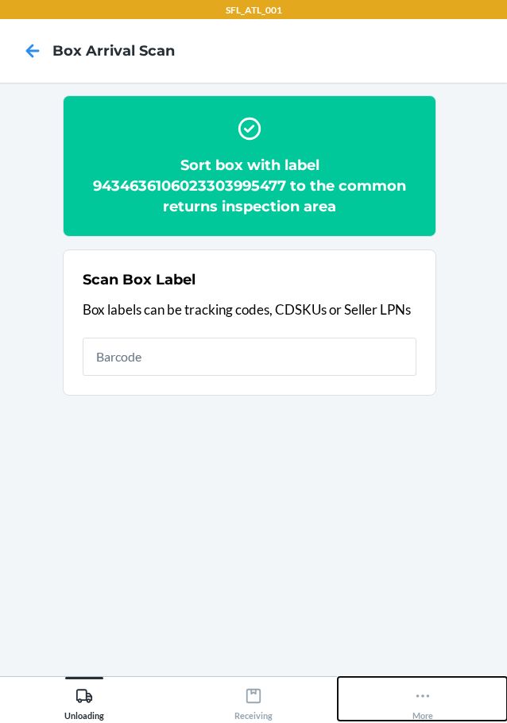
click at [419, 720] on div "More" at bounding box center [423, 701] width 21 height 40
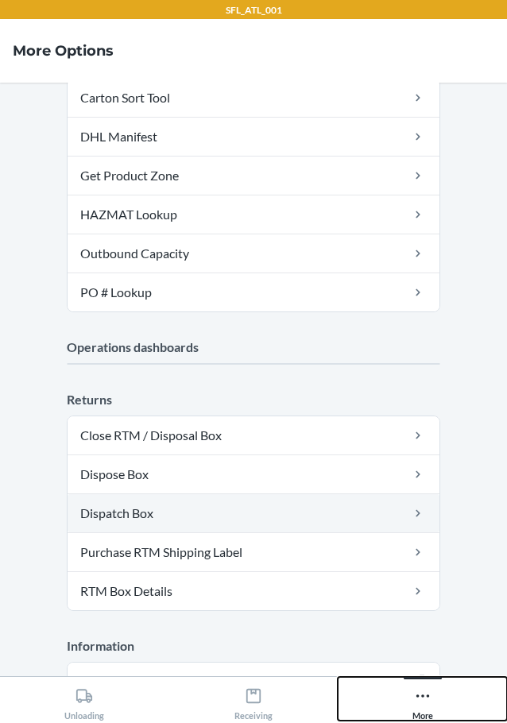
scroll to position [312, 0]
